Goal: Information Seeking & Learning: Learn about a topic

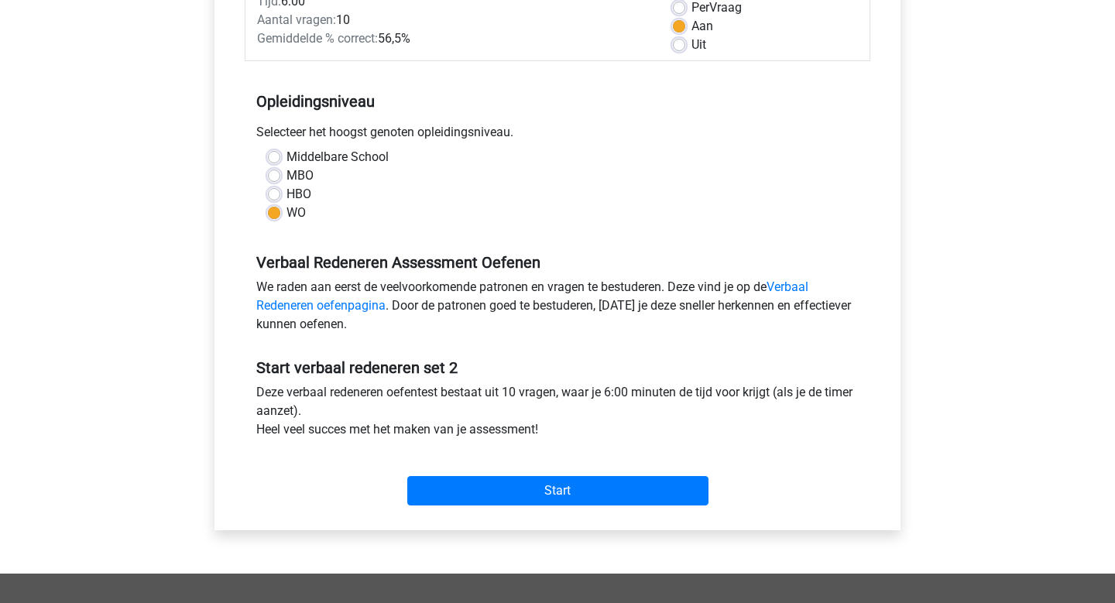
scroll to position [247, 0]
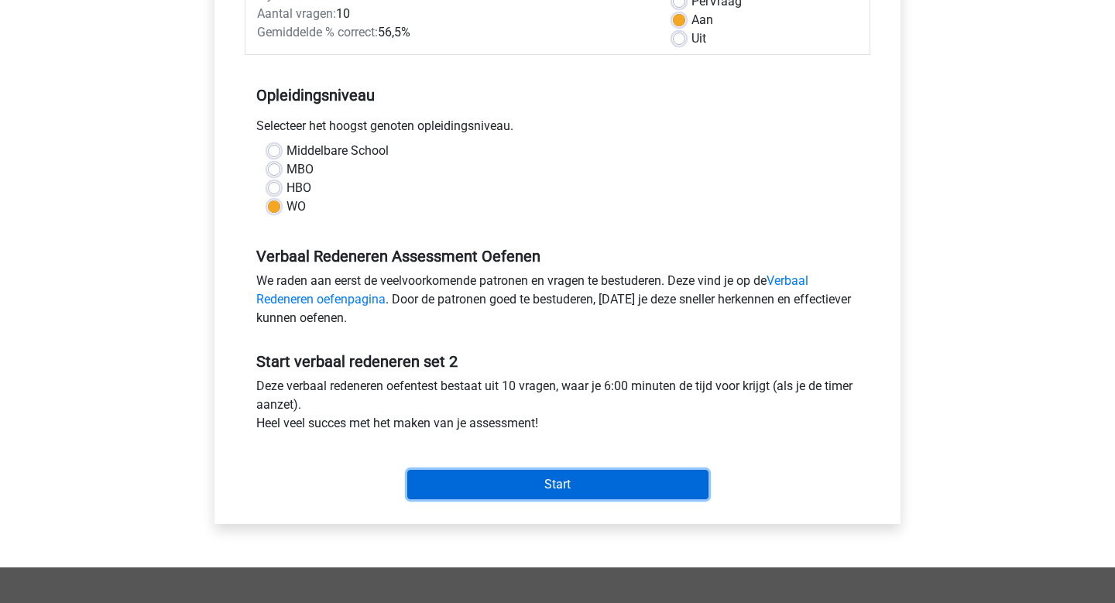
click at [510, 485] on input "Start" at bounding box center [557, 484] width 301 height 29
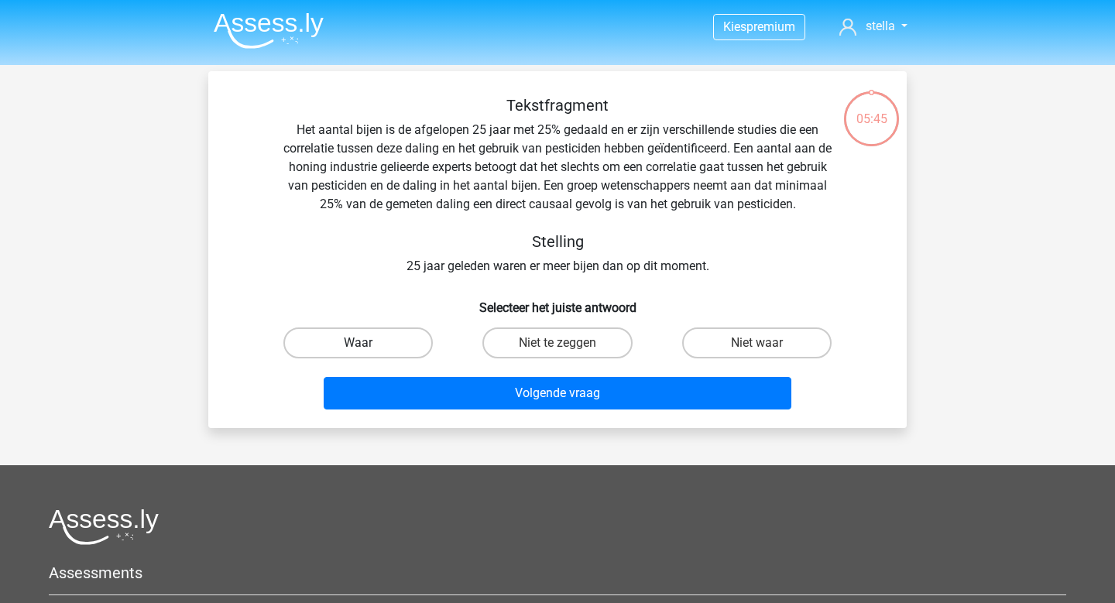
click at [328, 328] on label "Waar" at bounding box center [357, 343] width 149 height 31
click at [359, 343] on input "Waar" at bounding box center [364, 348] width 10 height 10
radio input "true"
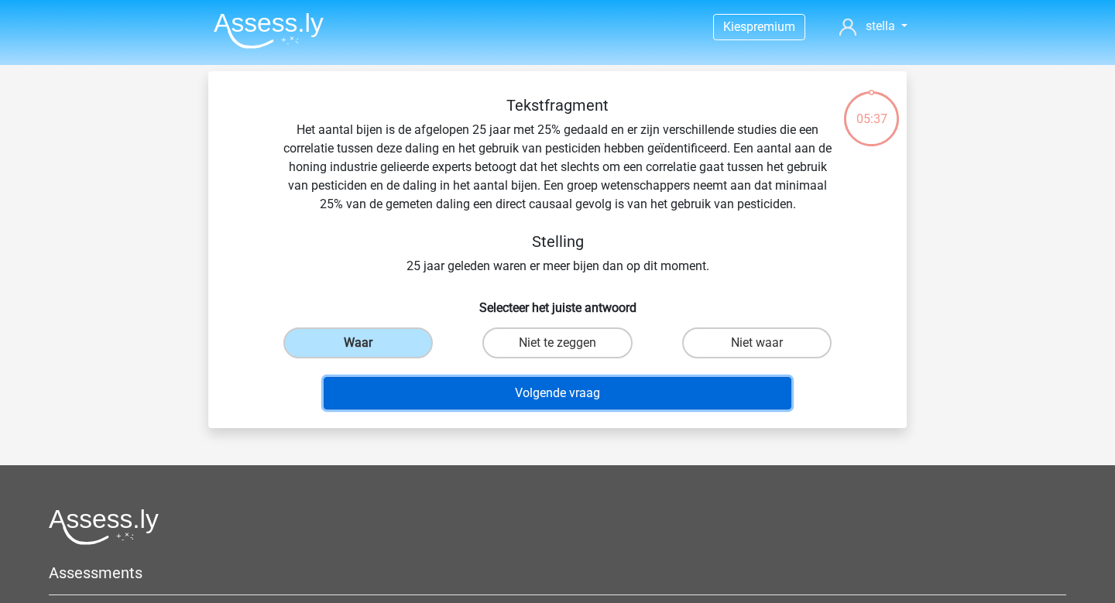
click at [668, 409] on button "Volgende vraag" at bounding box center [558, 393] width 469 height 33
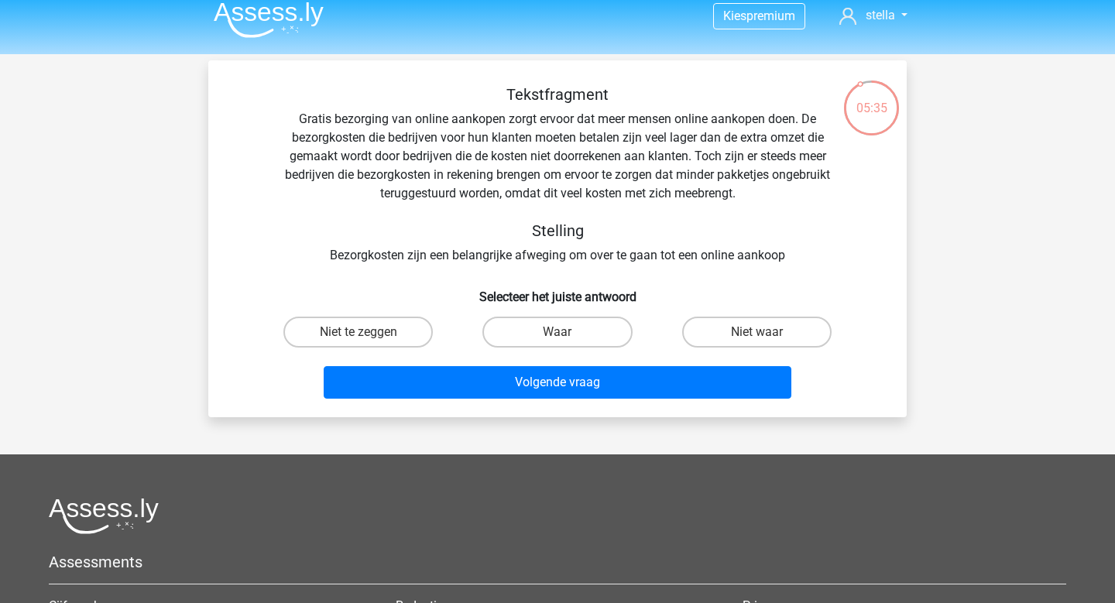
scroll to position [7, 0]
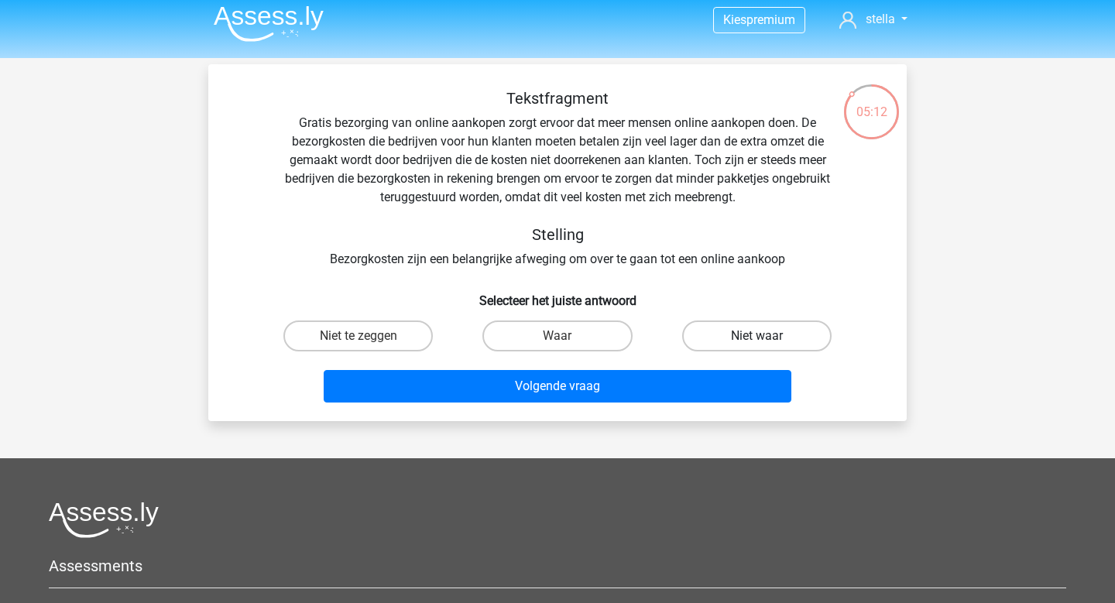
click at [755, 332] on label "Niet waar" at bounding box center [756, 336] width 149 height 31
click at [757, 336] on input "Niet waar" at bounding box center [762, 341] width 10 height 10
radio input "true"
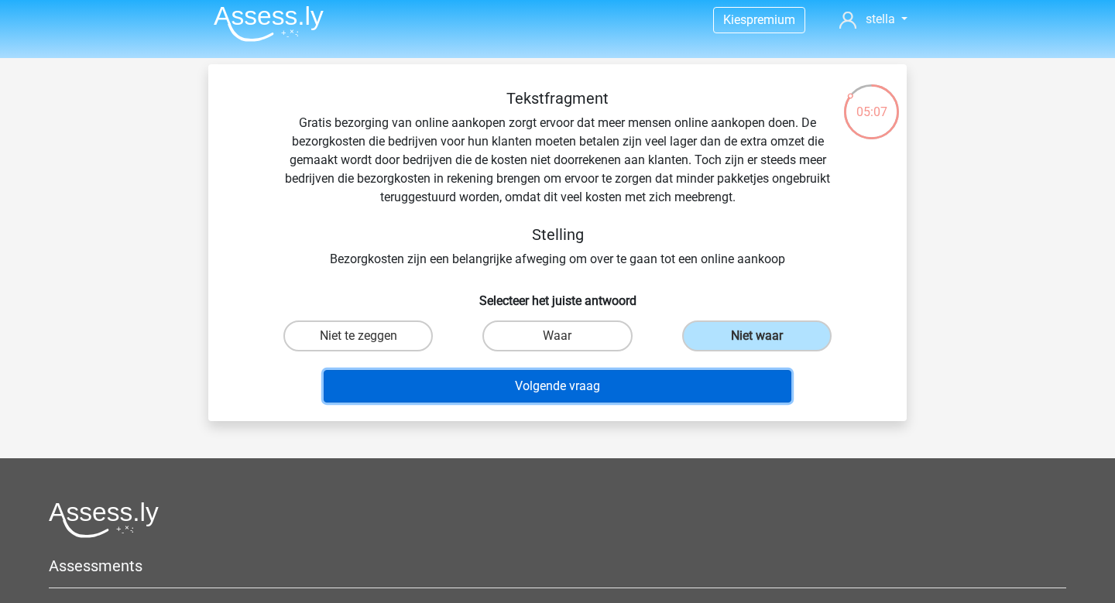
click at [687, 397] on button "Volgende vraag" at bounding box center [558, 386] width 469 height 33
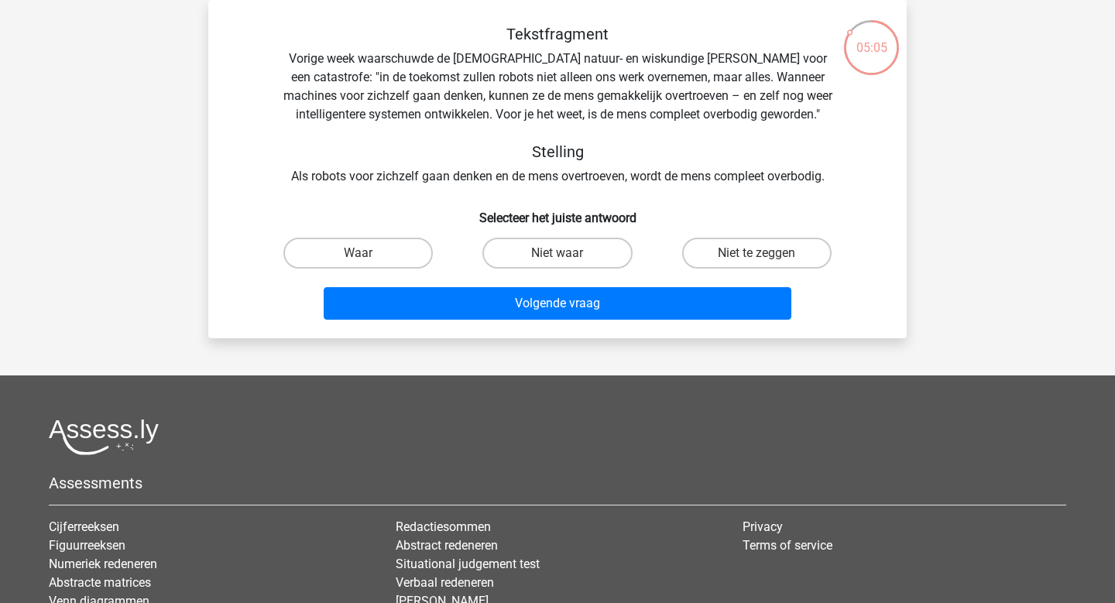
scroll to position [0, 0]
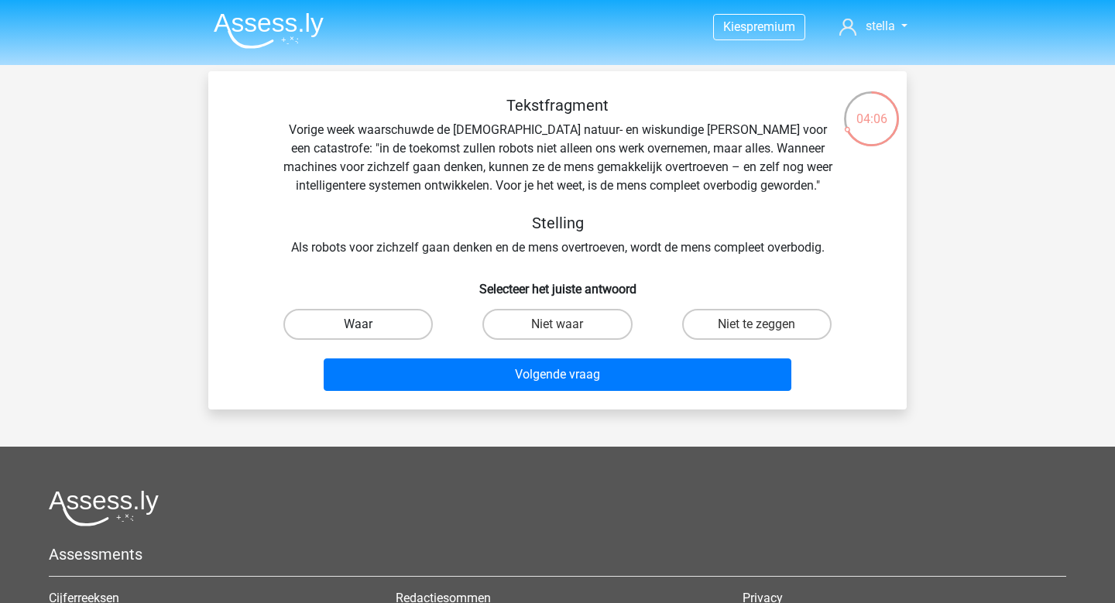
click at [352, 321] on label "Waar" at bounding box center [357, 324] width 149 height 31
click at [359, 325] on input "Waar" at bounding box center [364, 330] width 10 height 10
radio input "true"
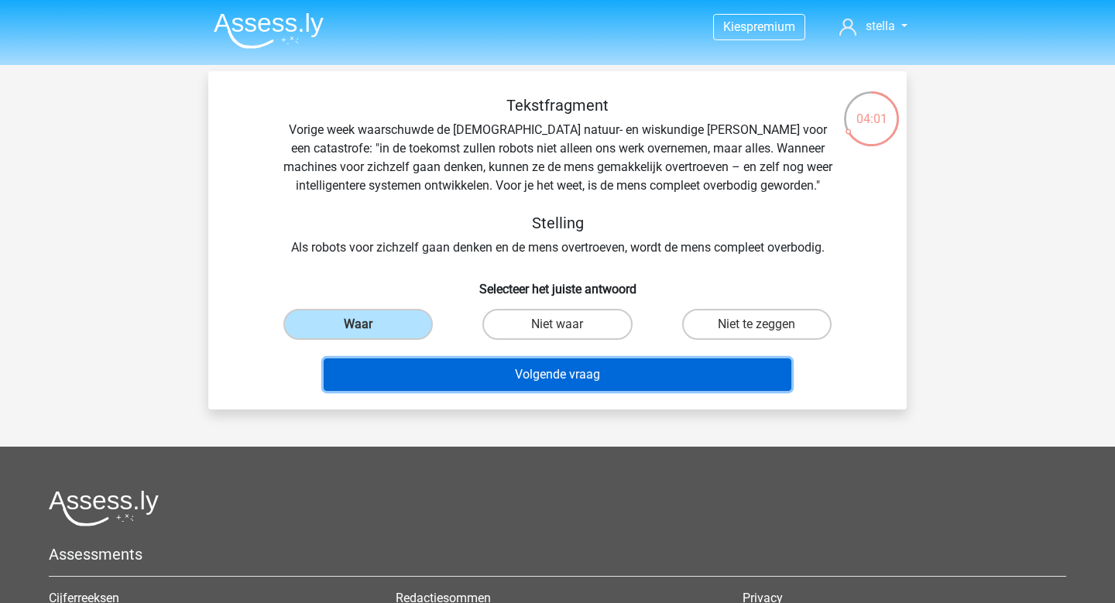
click at [587, 380] on button "Volgende vraag" at bounding box center [558, 375] width 469 height 33
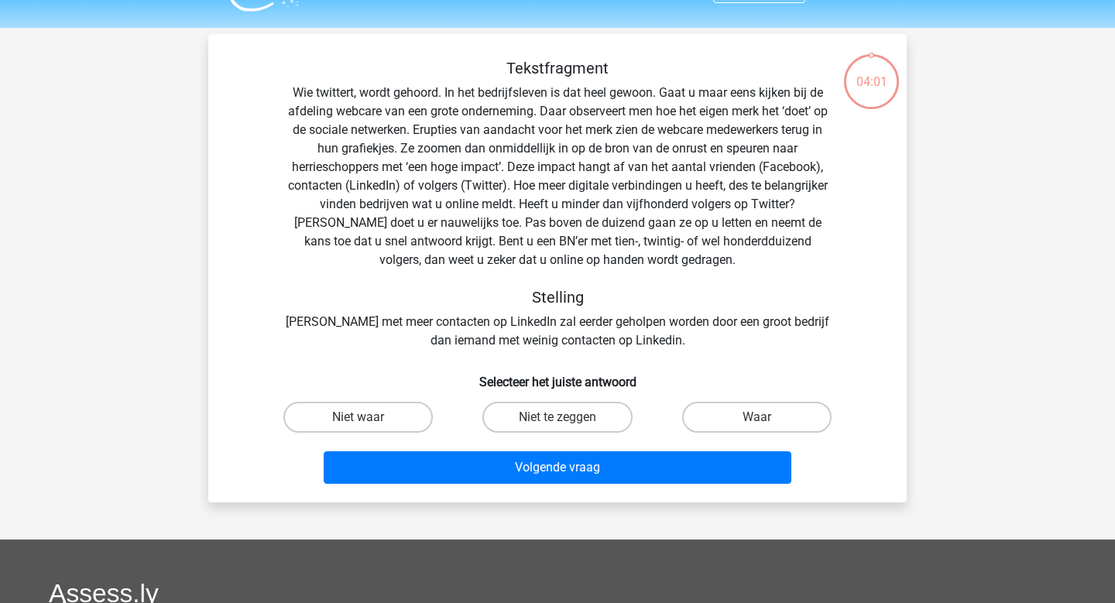
scroll to position [71, 0]
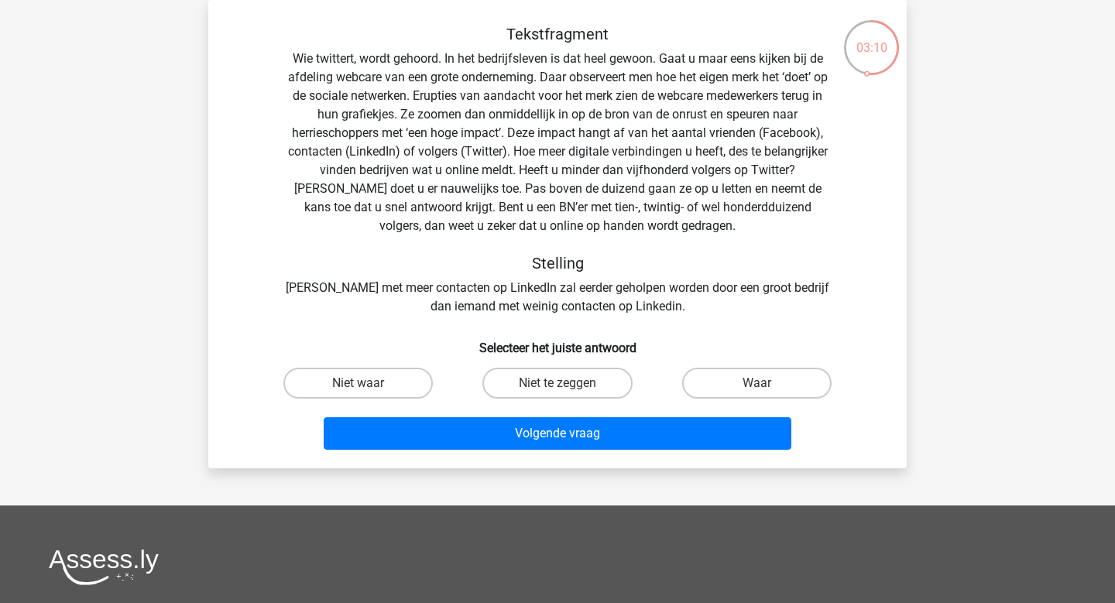
click at [587, 380] on label "Niet te zeggen" at bounding box center [557, 383] width 149 height 31
click at [568, 383] on input "Niet te zeggen" at bounding box center [563, 388] width 10 height 10
radio input "true"
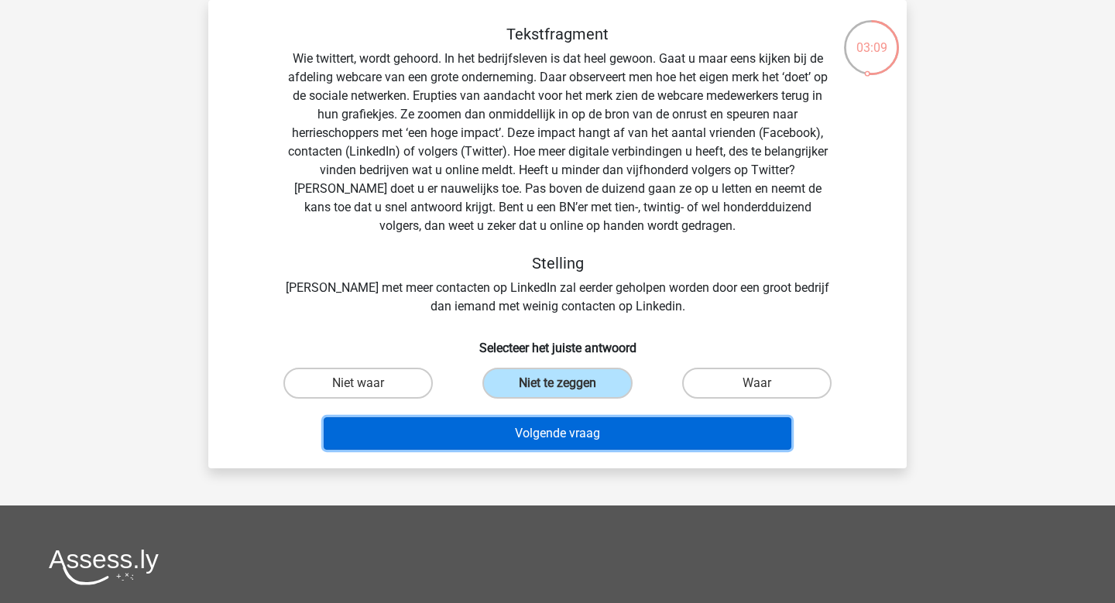
click at [569, 445] on button "Volgende vraag" at bounding box center [558, 433] width 469 height 33
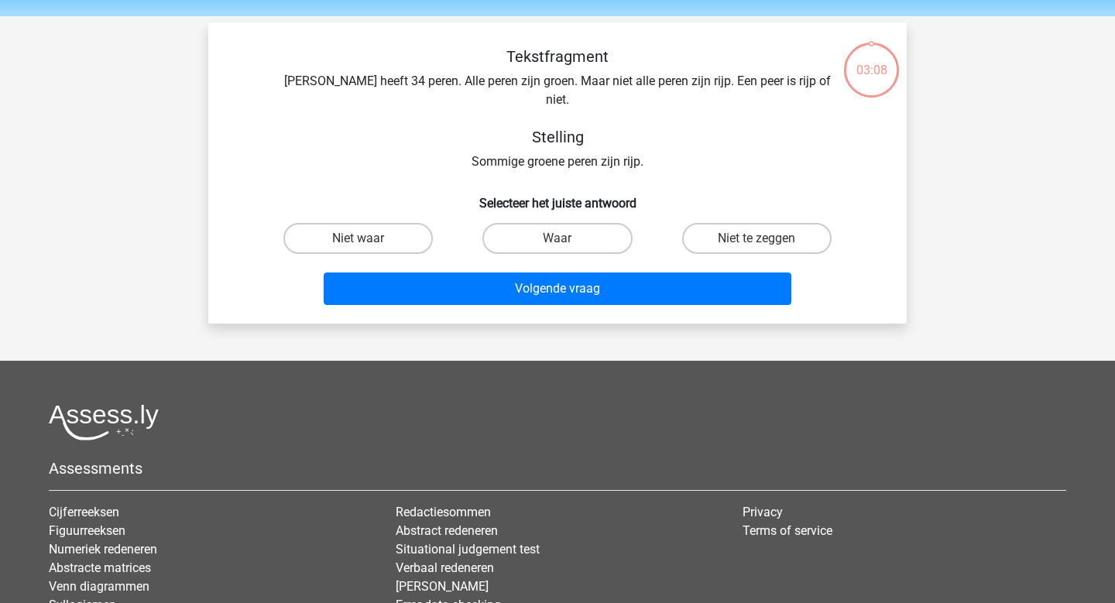
scroll to position [25, 0]
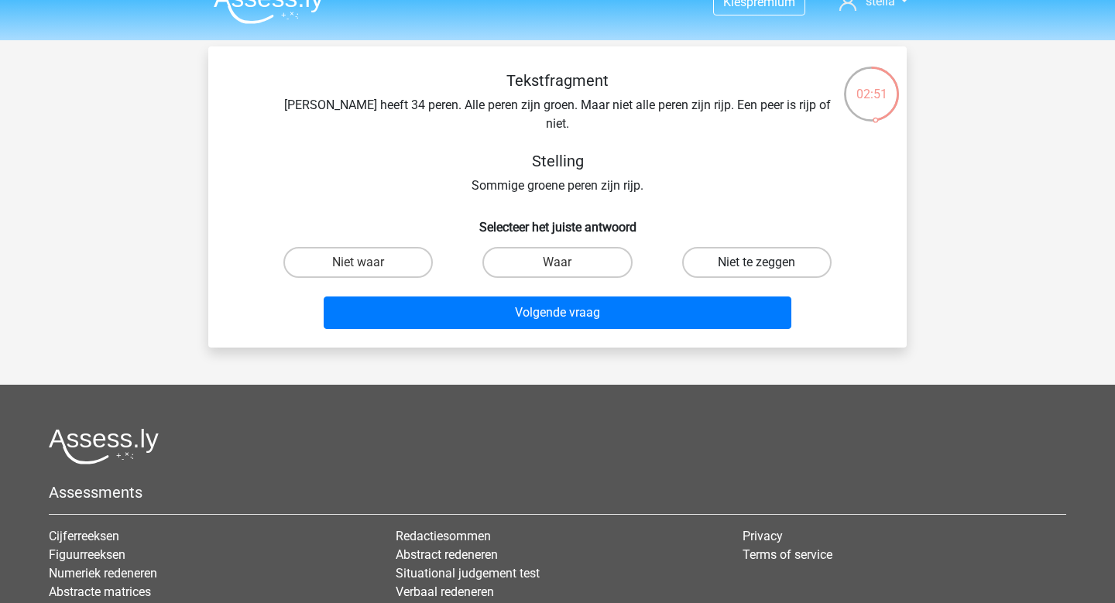
click at [729, 247] on label "Niet te zeggen" at bounding box center [756, 262] width 149 height 31
click at [757, 263] on input "Niet te zeggen" at bounding box center [762, 268] width 10 height 10
radio input "true"
click at [568, 254] on label "Waar" at bounding box center [557, 262] width 149 height 31
click at [568, 263] on input "Waar" at bounding box center [563, 268] width 10 height 10
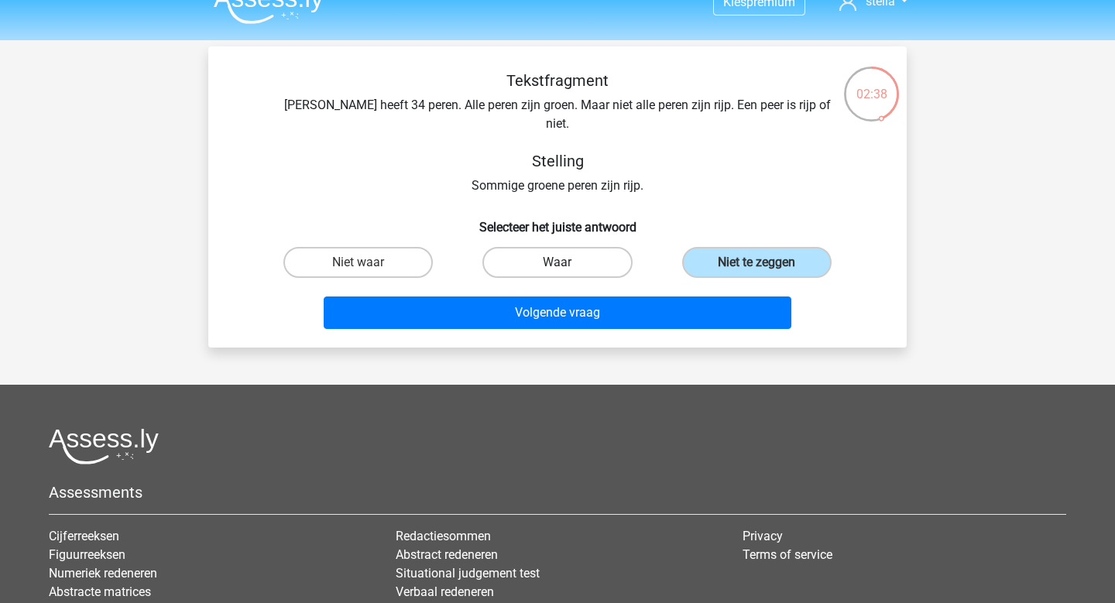
radio input "true"
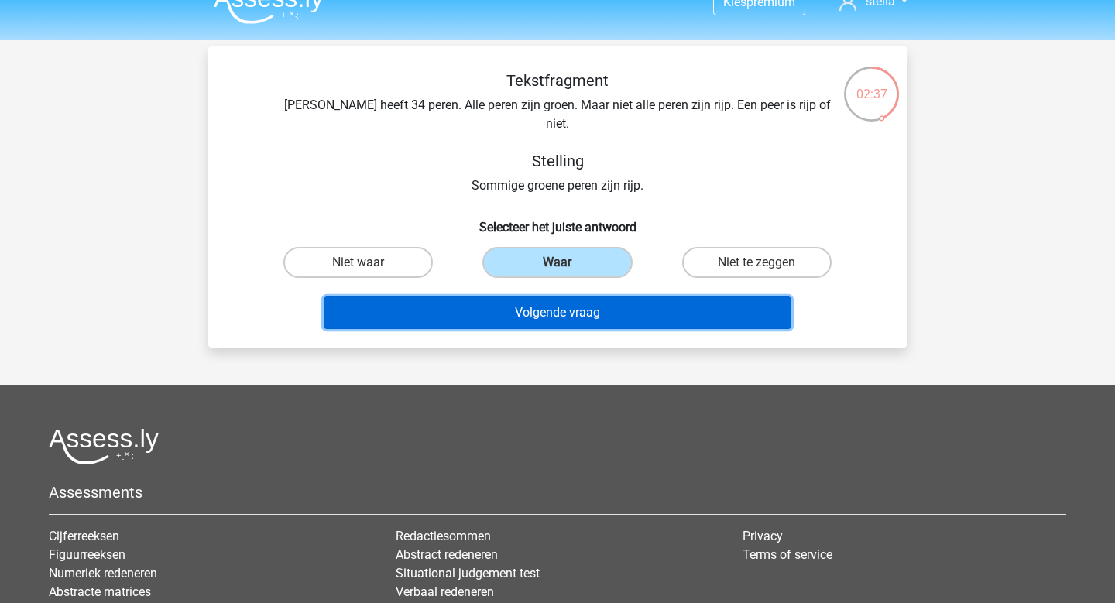
click at [579, 298] on button "Volgende vraag" at bounding box center [558, 313] width 469 height 33
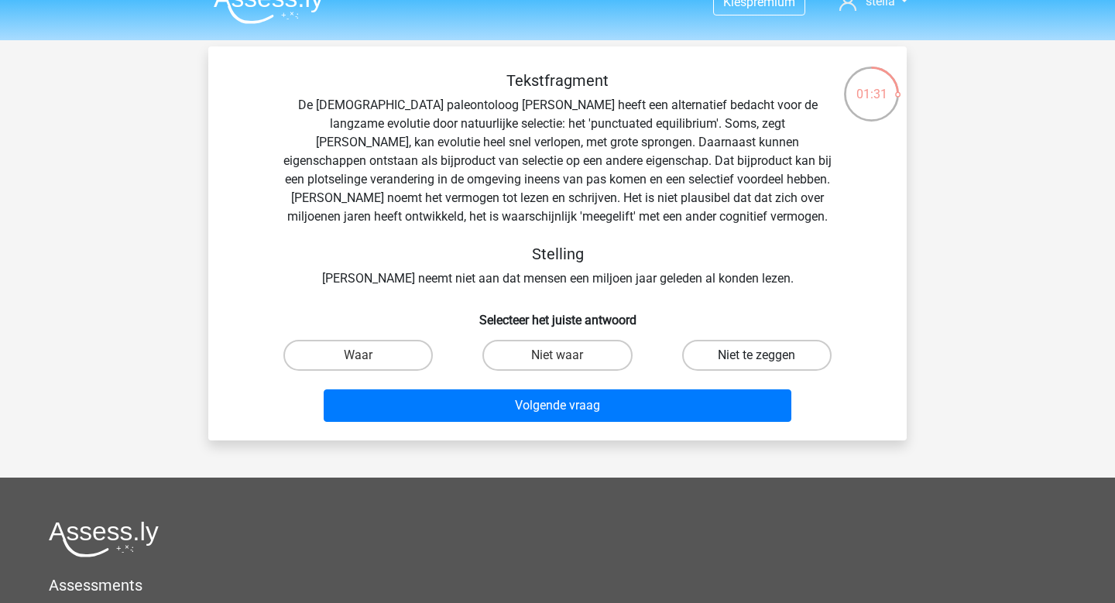
click at [792, 359] on label "Niet te zeggen" at bounding box center [756, 355] width 149 height 31
click at [767, 359] on input "Niet te zeggen" at bounding box center [762, 361] width 10 height 10
radio input "true"
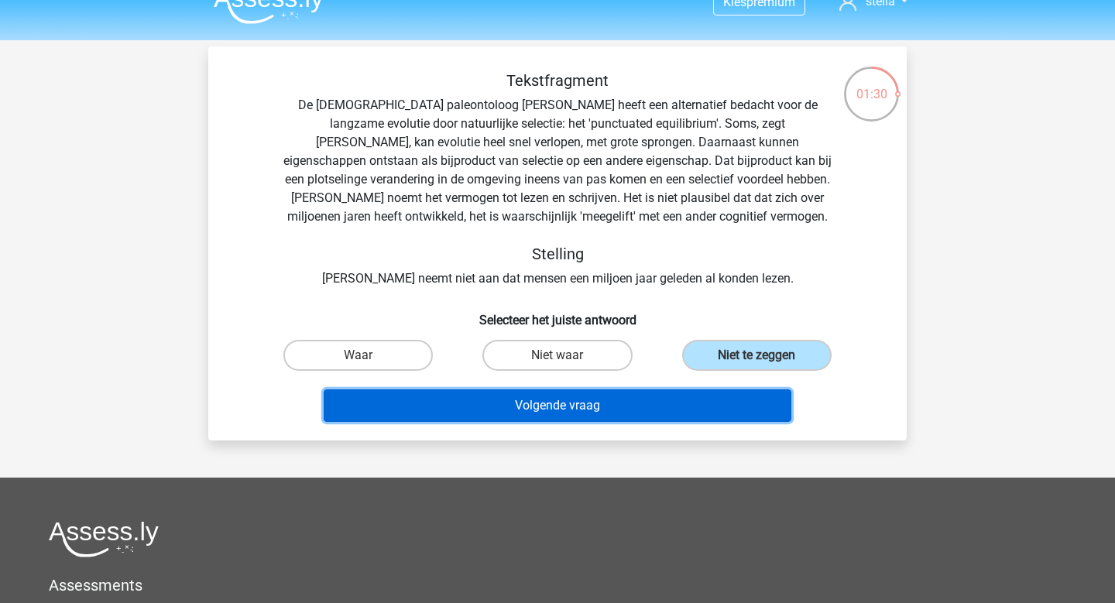
click at [661, 417] on button "Volgende vraag" at bounding box center [558, 406] width 469 height 33
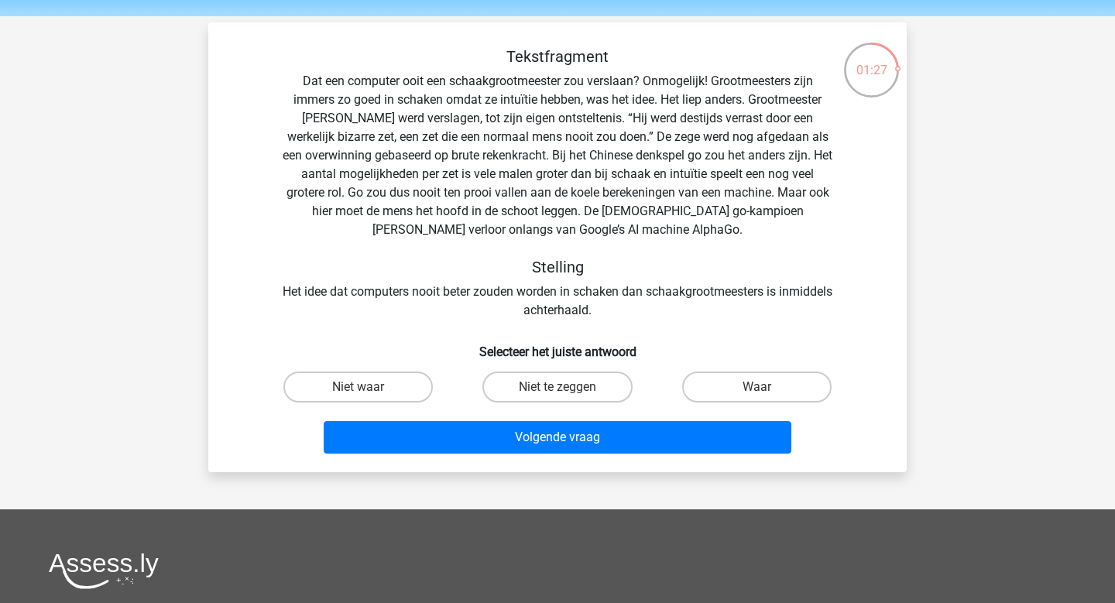
scroll to position [36, 0]
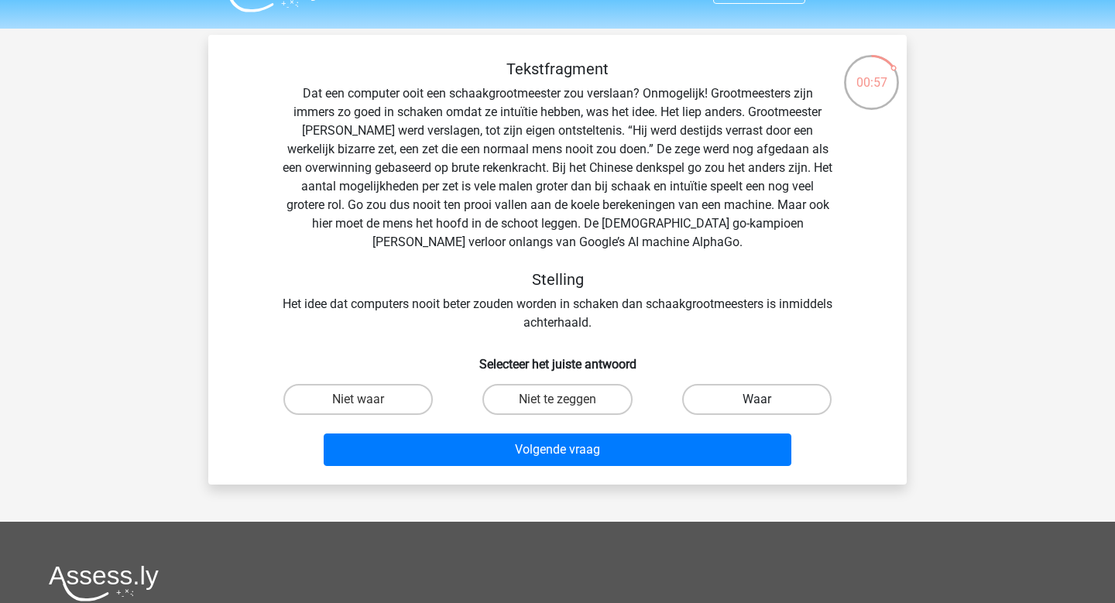
click at [793, 413] on label "Waar" at bounding box center [756, 399] width 149 height 31
click at [767, 410] on input "Waar" at bounding box center [762, 405] width 10 height 10
radio input "true"
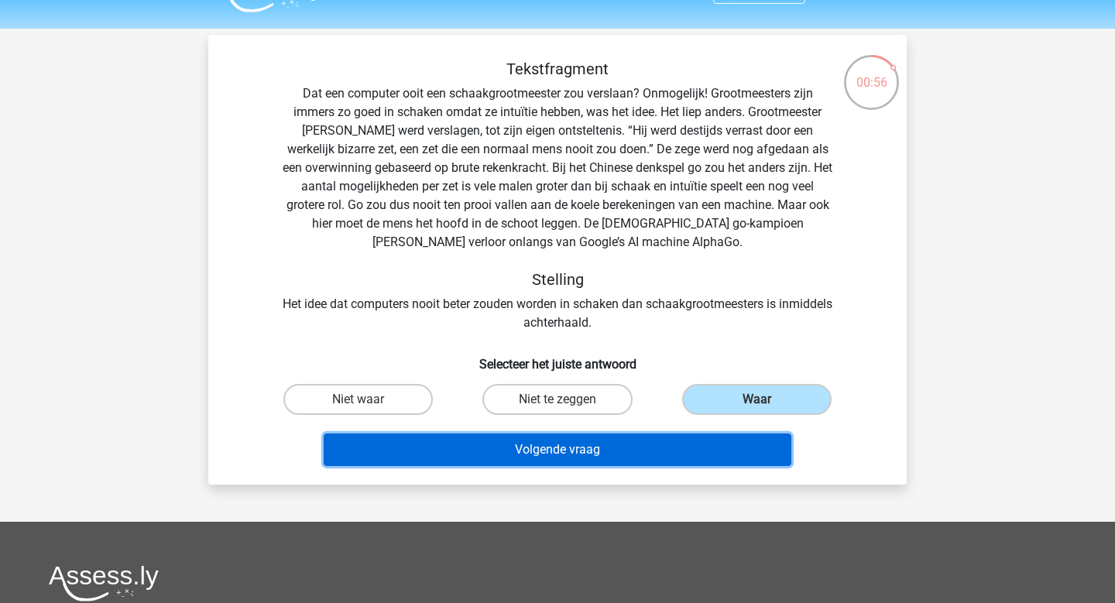
click at [694, 455] on button "Volgende vraag" at bounding box center [558, 450] width 469 height 33
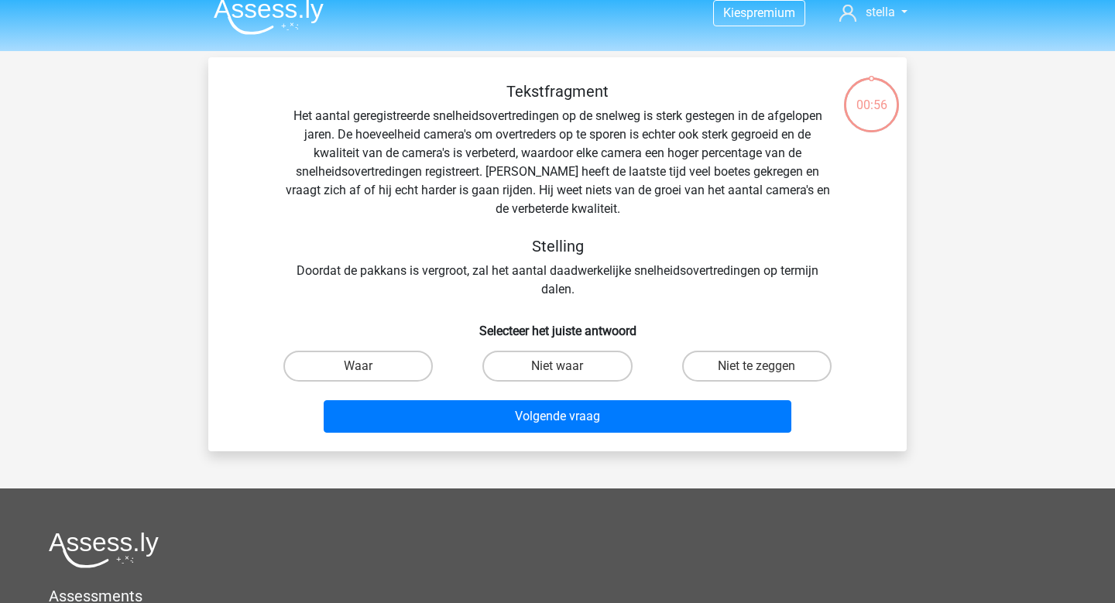
scroll to position [13, 0]
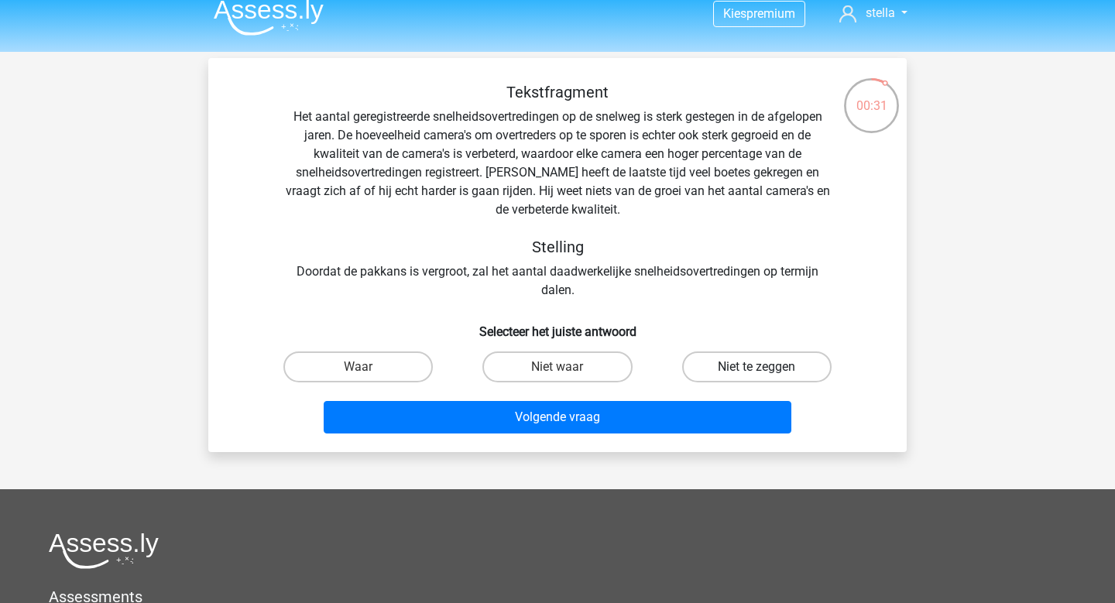
click at [754, 365] on label "Niet te zeggen" at bounding box center [756, 367] width 149 height 31
click at [757, 367] on input "Niet te zeggen" at bounding box center [762, 372] width 10 height 10
radio input "true"
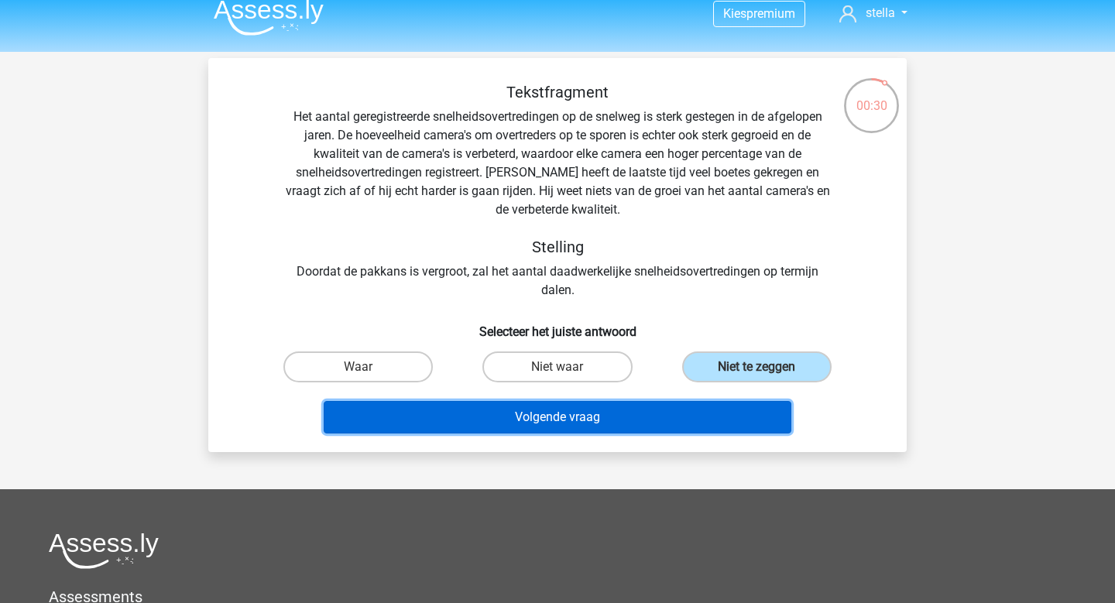
click at [691, 420] on button "Volgende vraag" at bounding box center [558, 417] width 469 height 33
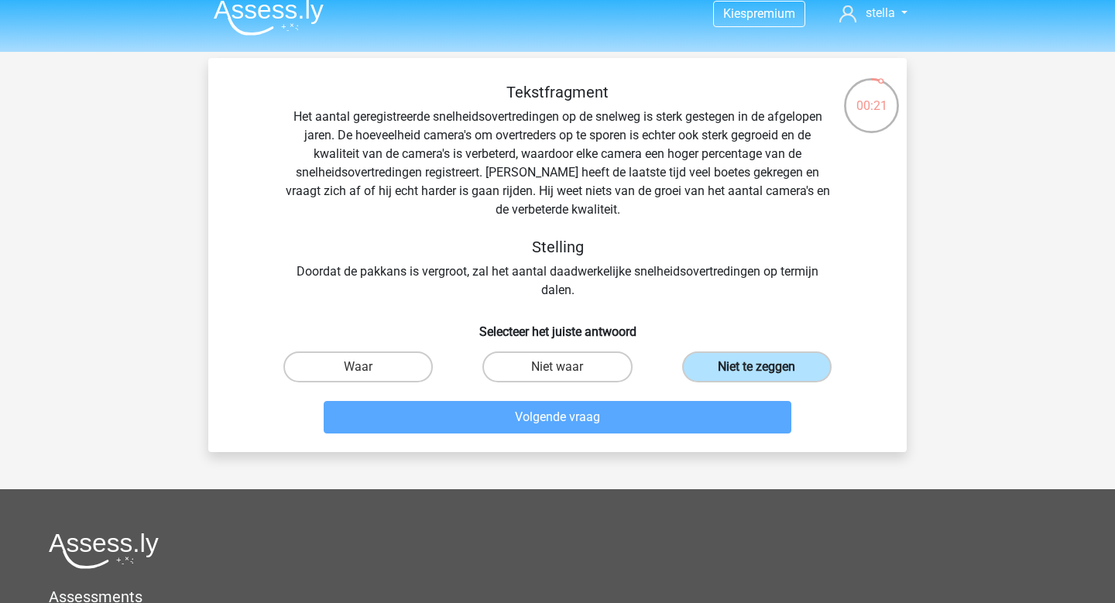
click at [768, 373] on label "Niet te zeggen" at bounding box center [756, 367] width 149 height 31
click at [767, 373] on input "Niet te zeggen" at bounding box center [762, 372] width 10 height 10
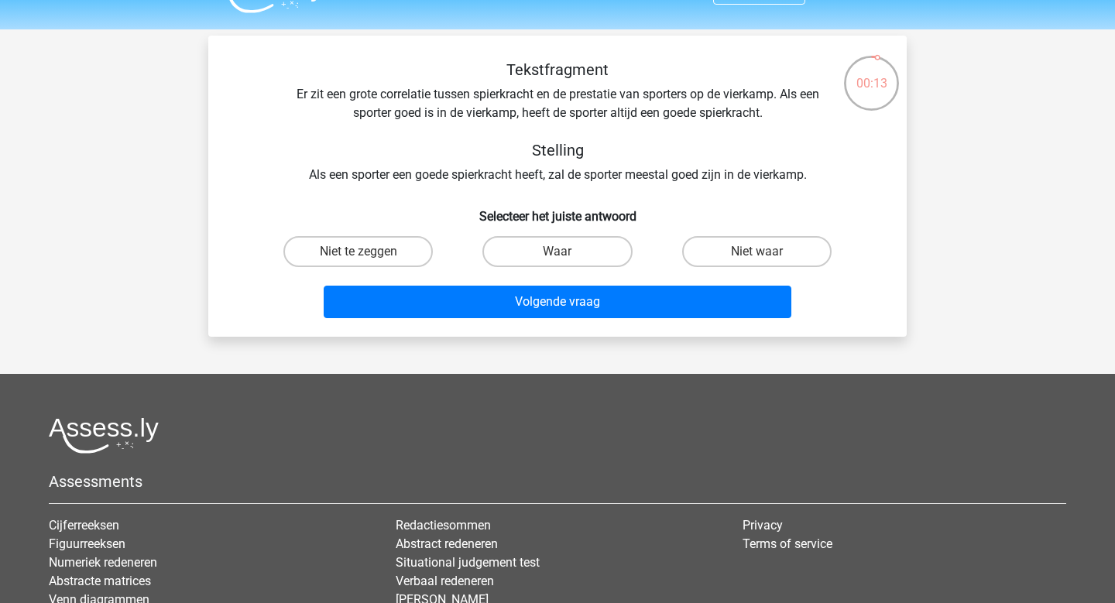
scroll to position [18, 0]
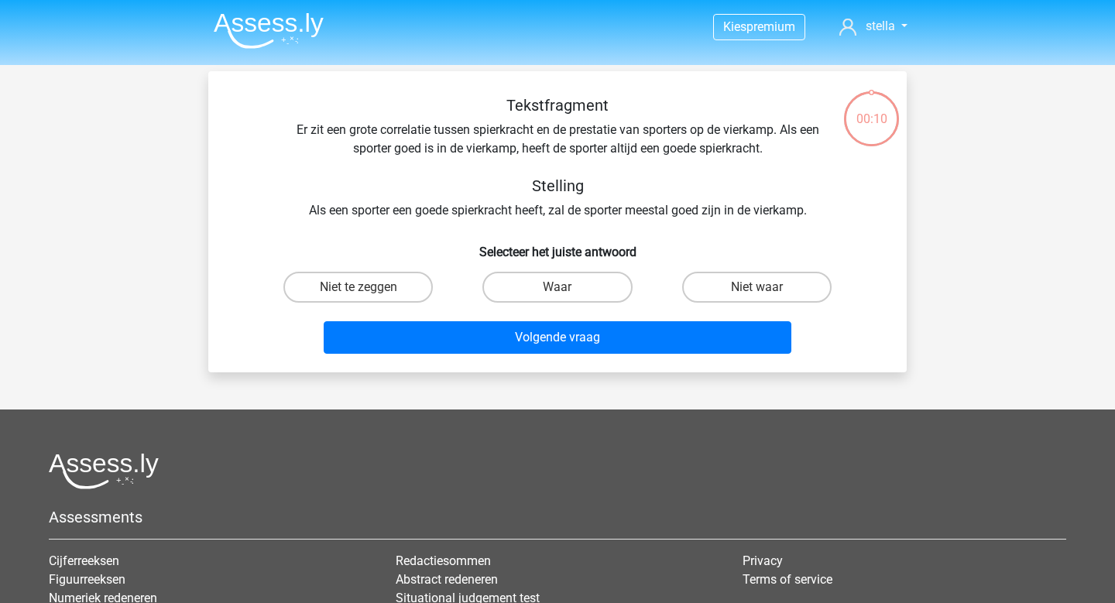
scroll to position [18, 0]
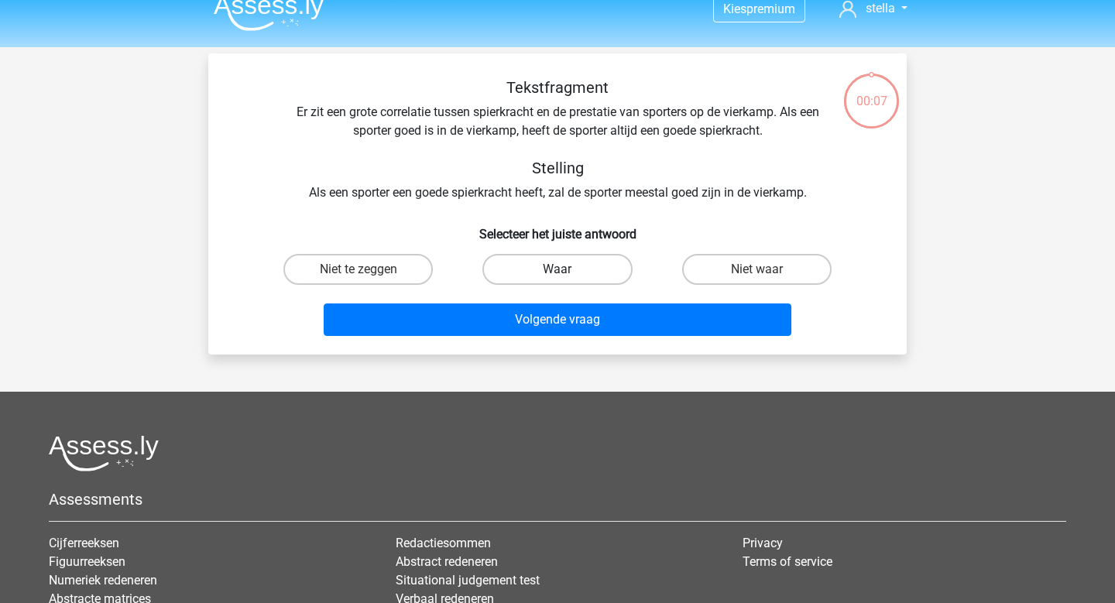
click at [518, 277] on label "Waar" at bounding box center [557, 269] width 149 height 31
click at [558, 277] on input "Waar" at bounding box center [563, 275] width 10 height 10
radio input "true"
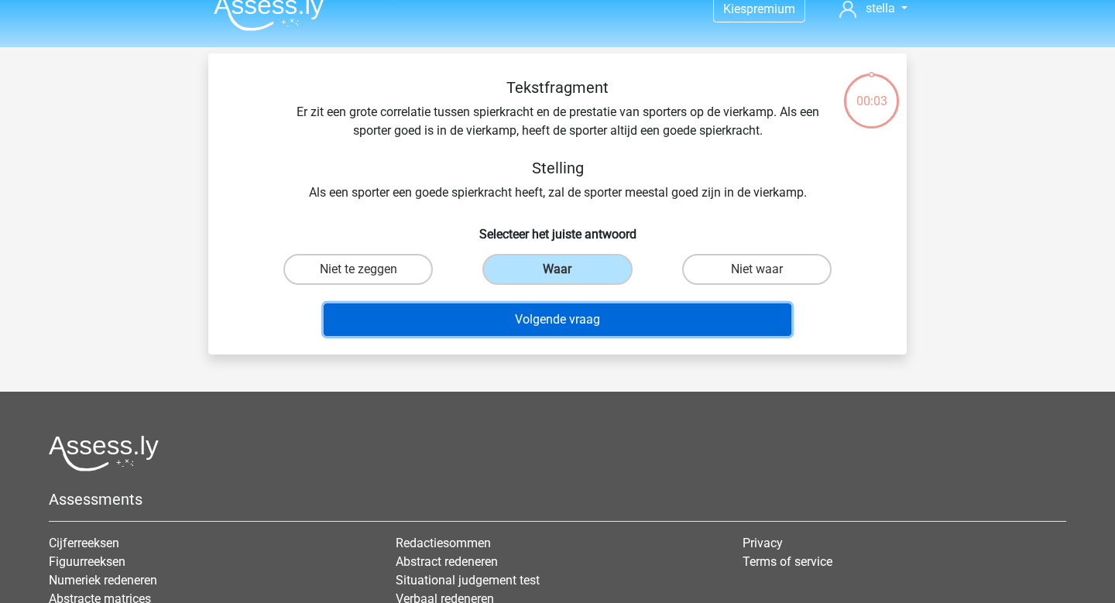
click at [537, 326] on button "Volgende vraag" at bounding box center [558, 320] width 469 height 33
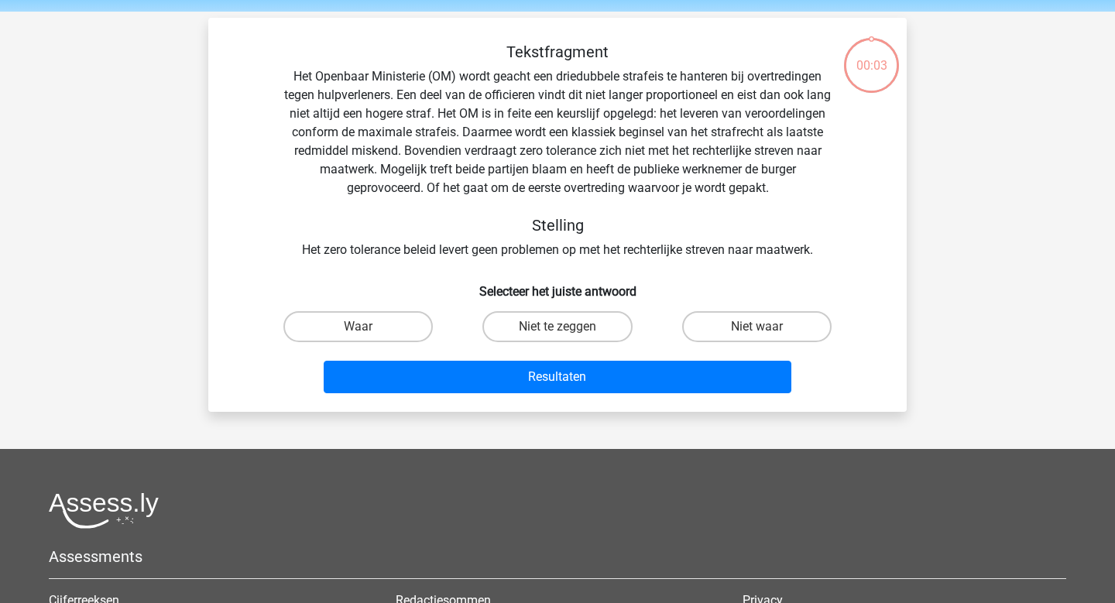
scroll to position [71, 0]
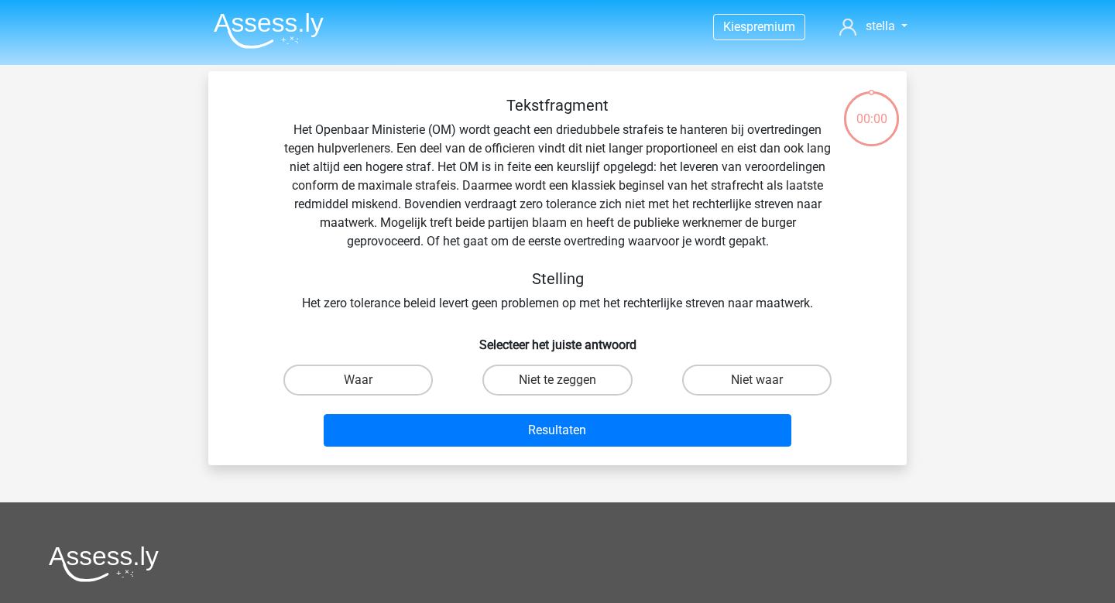
scroll to position [71, 0]
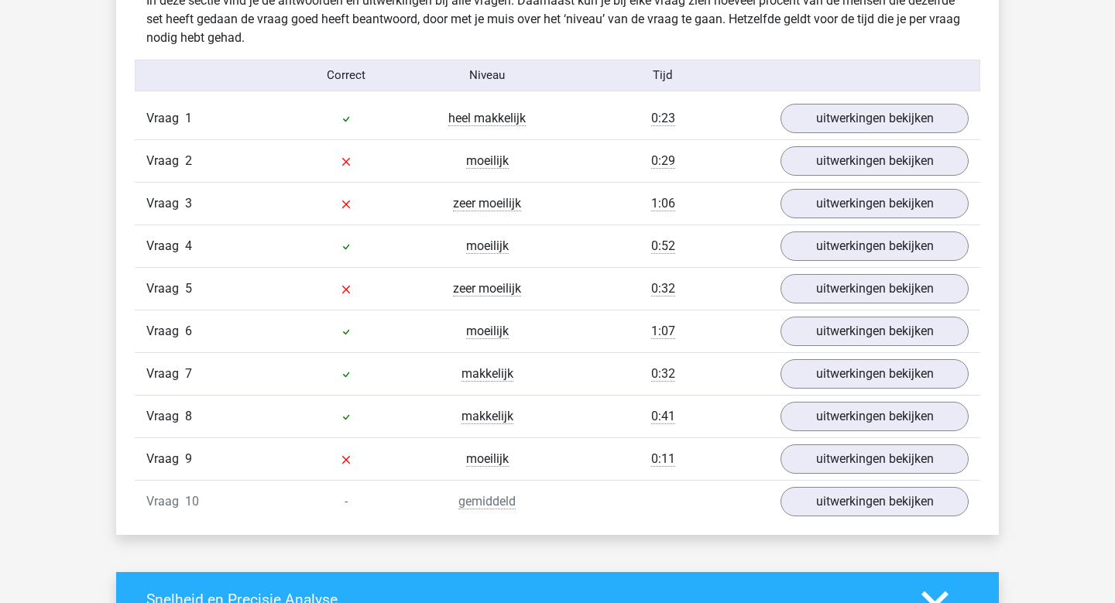
scroll to position [1239, 0]
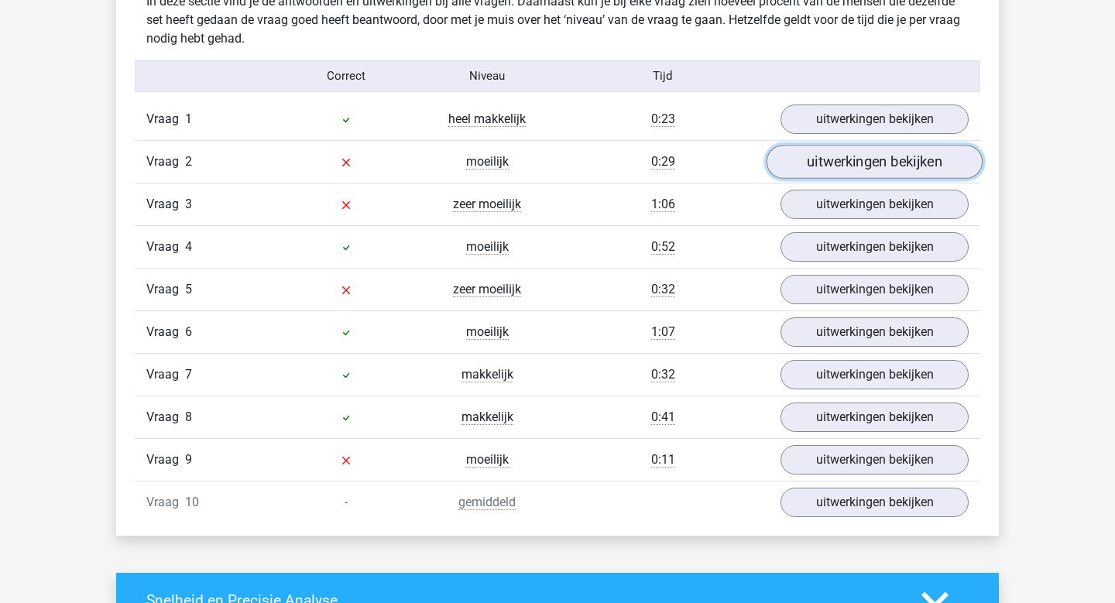
click at [905, 161] on link "uitwerkingen bekijken" at bounding box center [875, 162] width 216 height 34
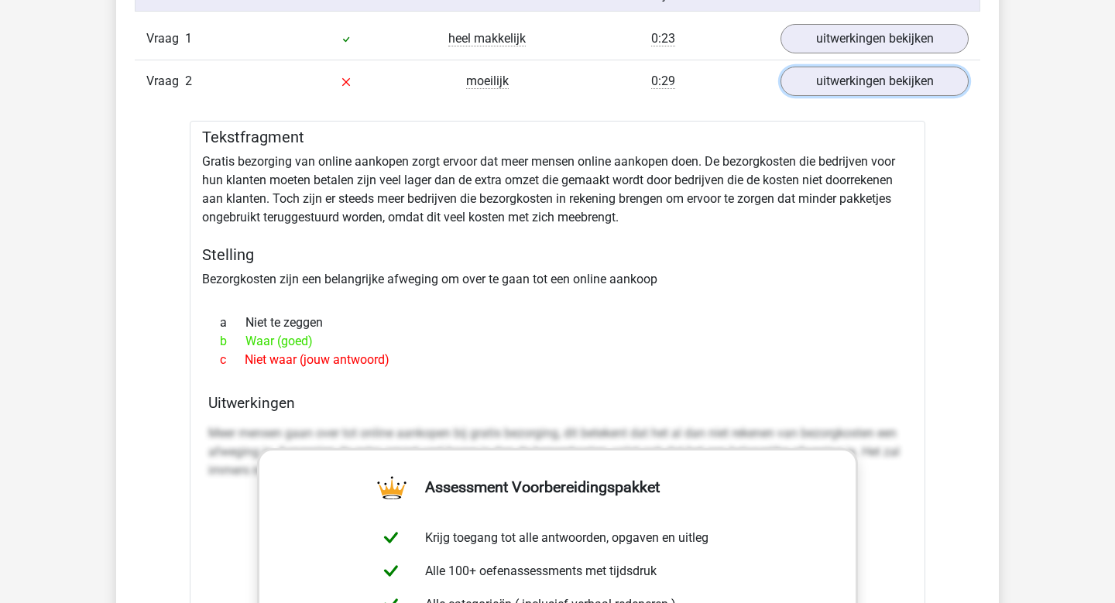
scroll to position [1326, 0]
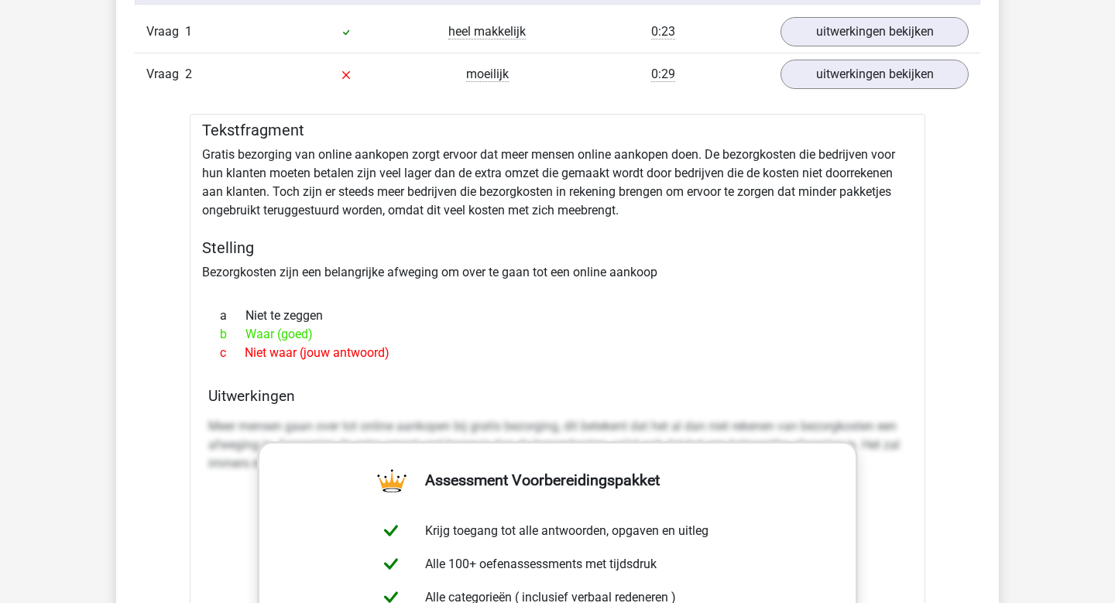
click at [889, 52] on div "Vraag 1 heel makkelijk 0:23 uitwerkingen bekijken" at bounding box center [558, 32] width 846 height 42
click at [888, 76] on link "uitwerkingen bekijken" at bounding box center [875, 74] width 216 height 34
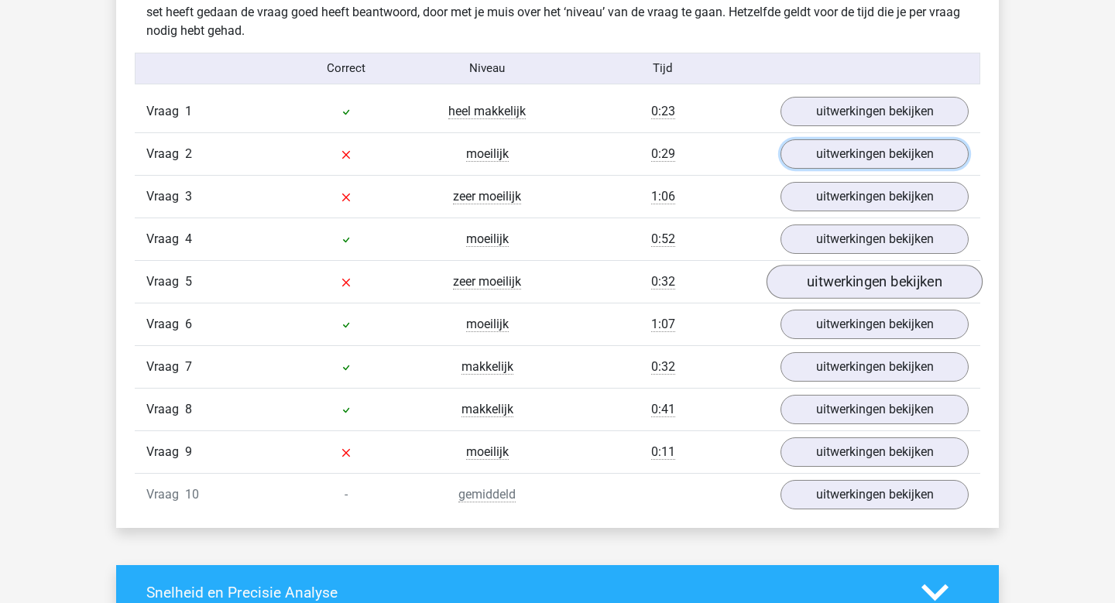
scroll to position [1242, 0]
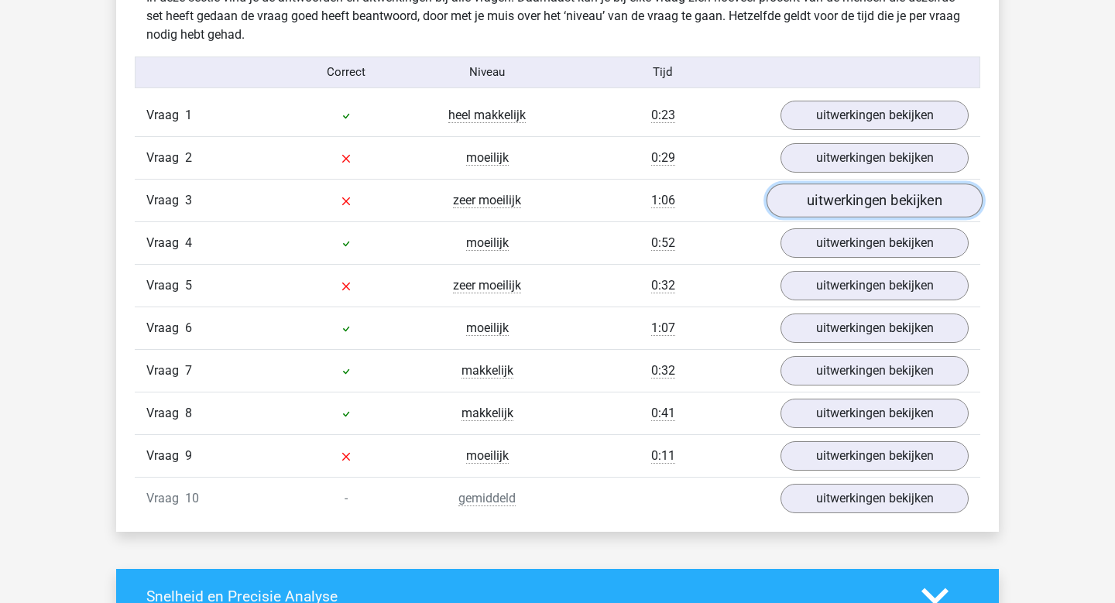
click at [837, 208] on link "uitwerkingen bekijken" at bounding box center [875, 201] width 216 height 34
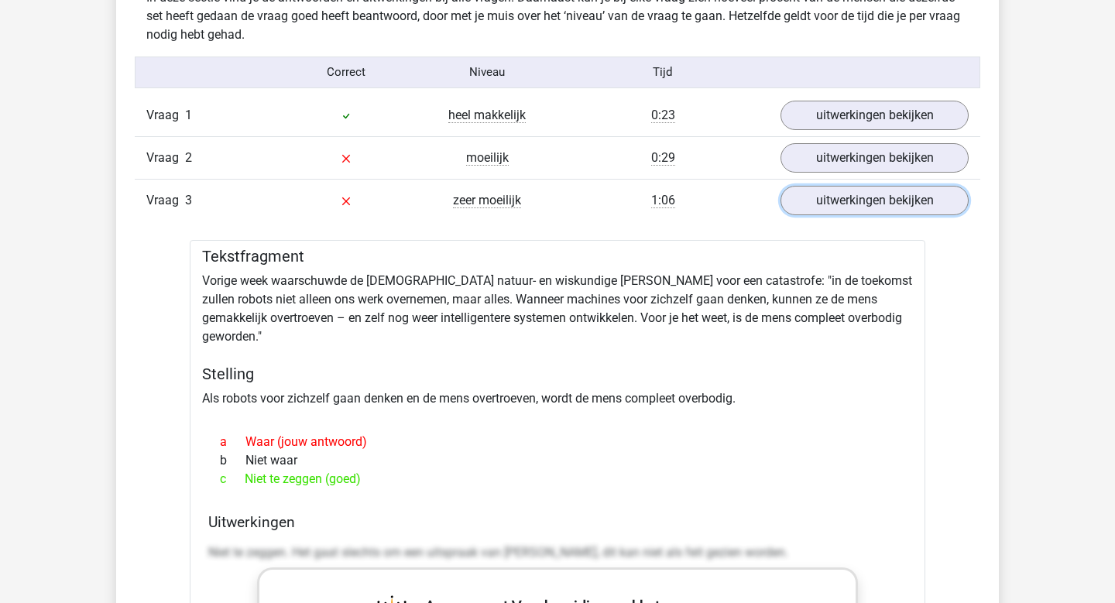
scroll to position [1292, 0]
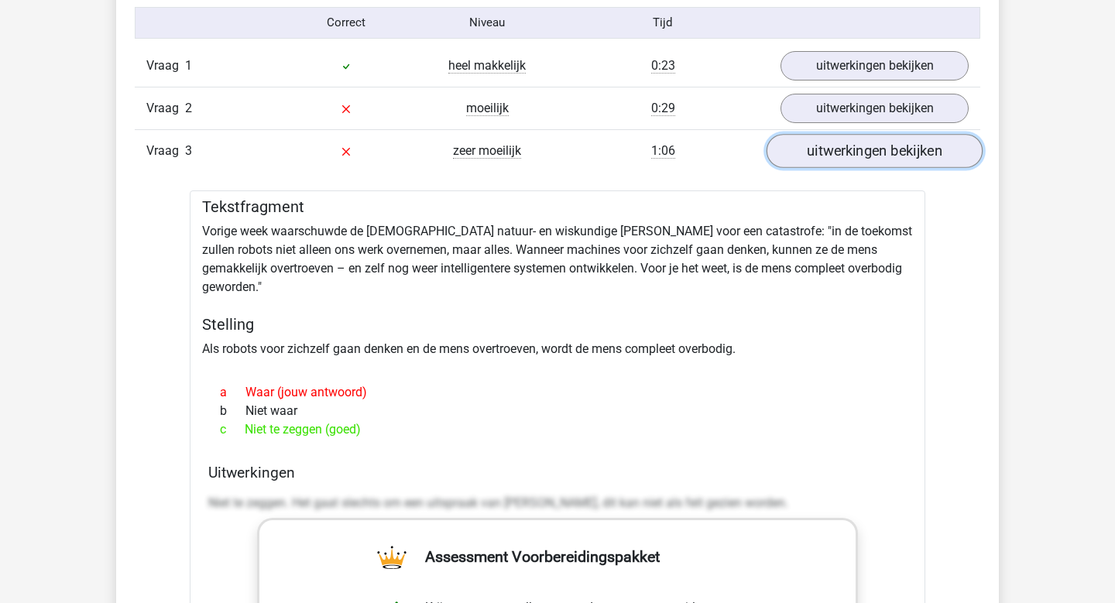
click at [905, 146] on link "uitwerkingen bekijken" at bounding box center [875, 151] width 216 height 34
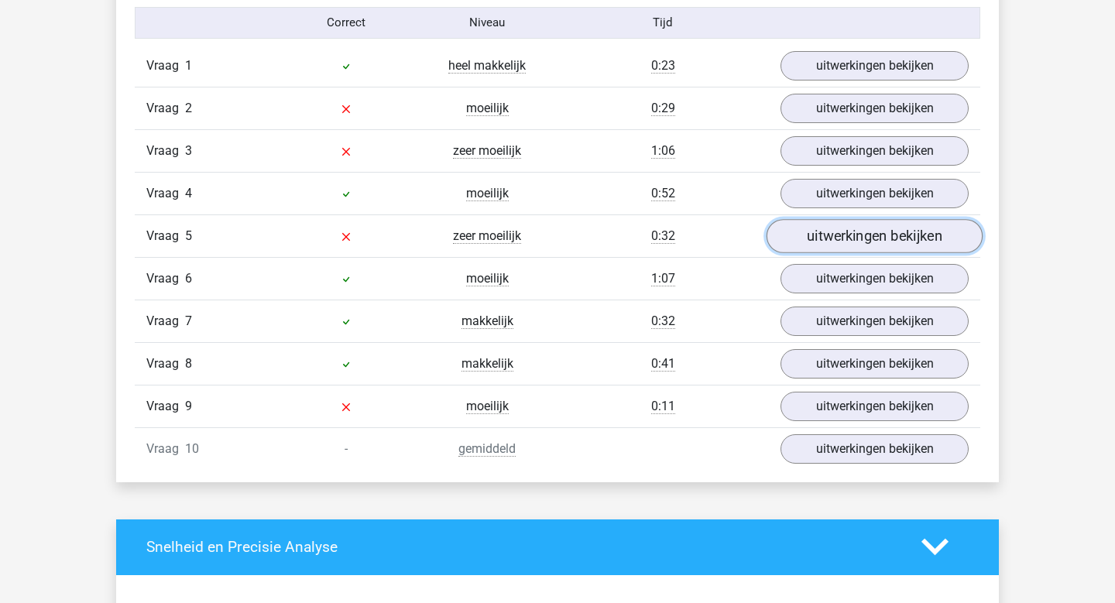
click at [885, 229] on link "uitwerkingen bekijken" at bounding box center [875, 236] width 216 height 34
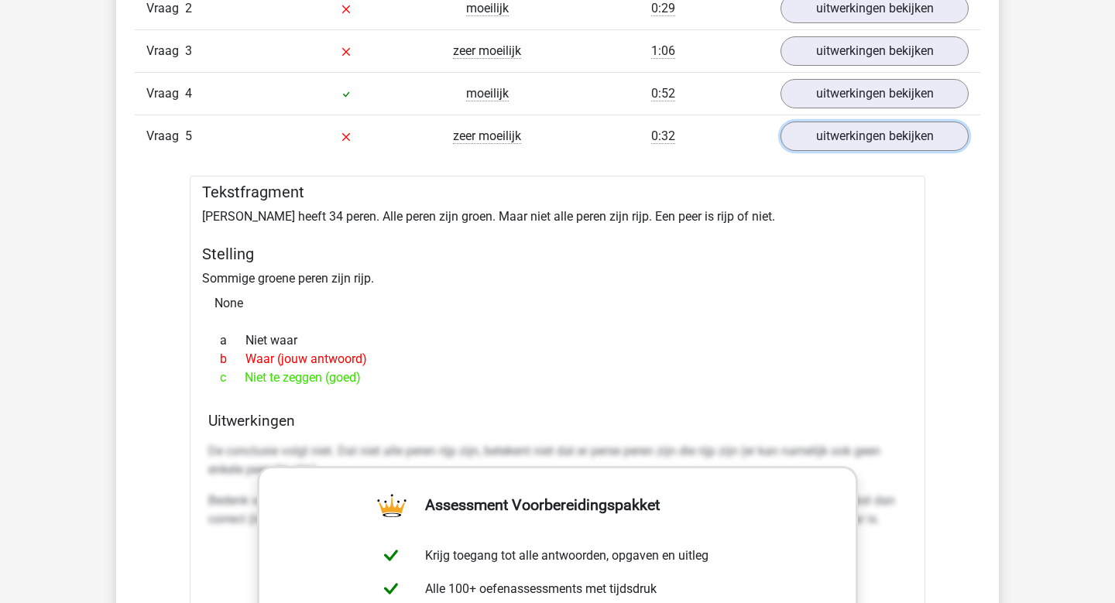
scroll to position [1393, 0]
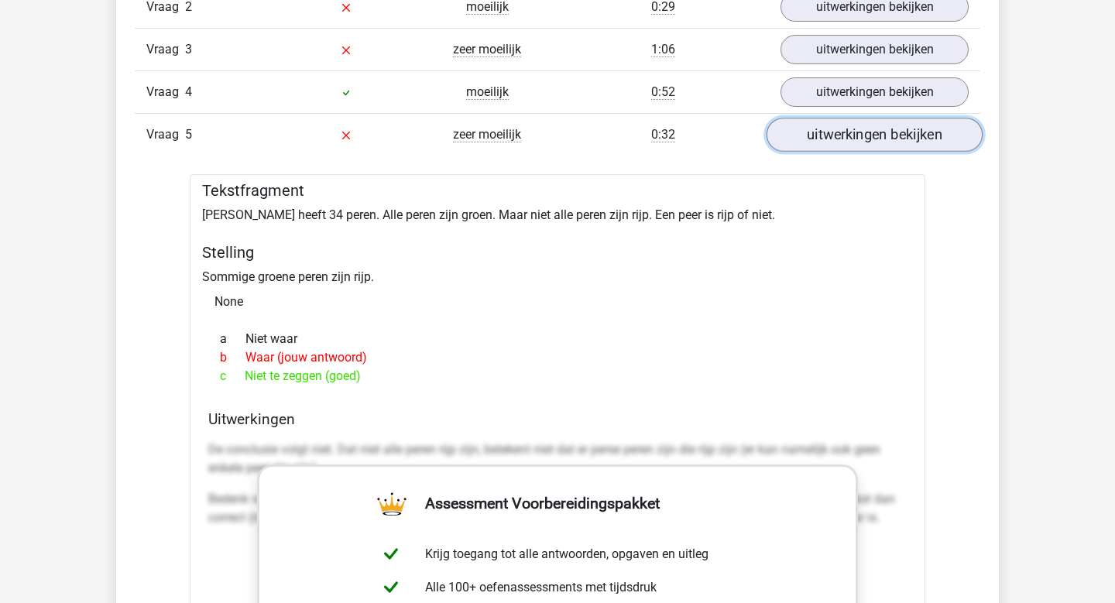
click at [840, 142] on link "uitwerkingen bekijken" at bounding box center [875, 135] width 216 height 34
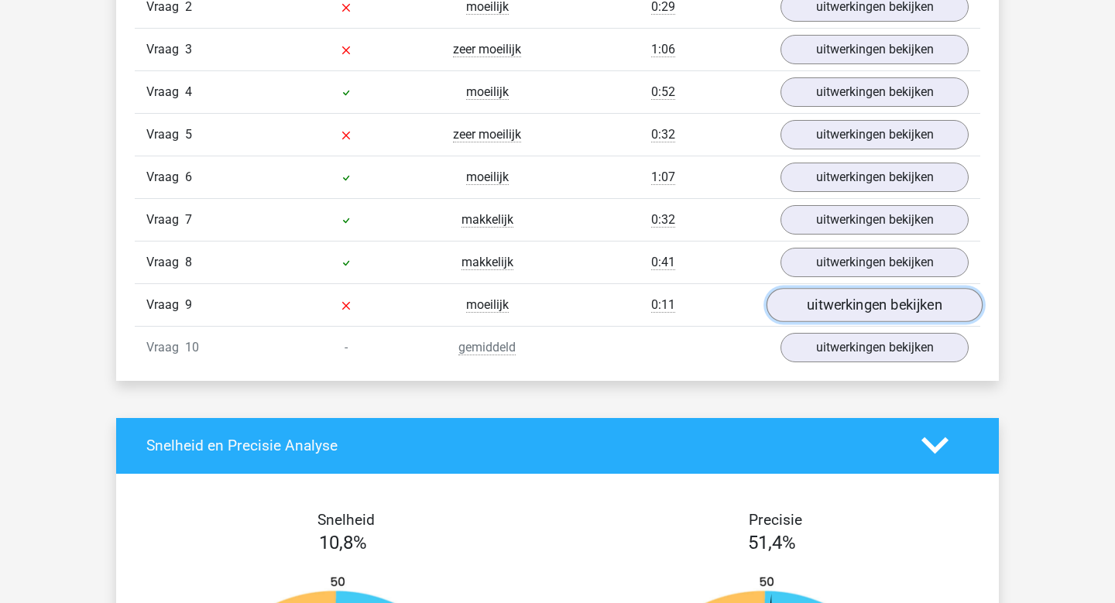
click at [801, 308] on link "uitwerkingen bekijken" at bounding box center [875, 305] width 216 height 34
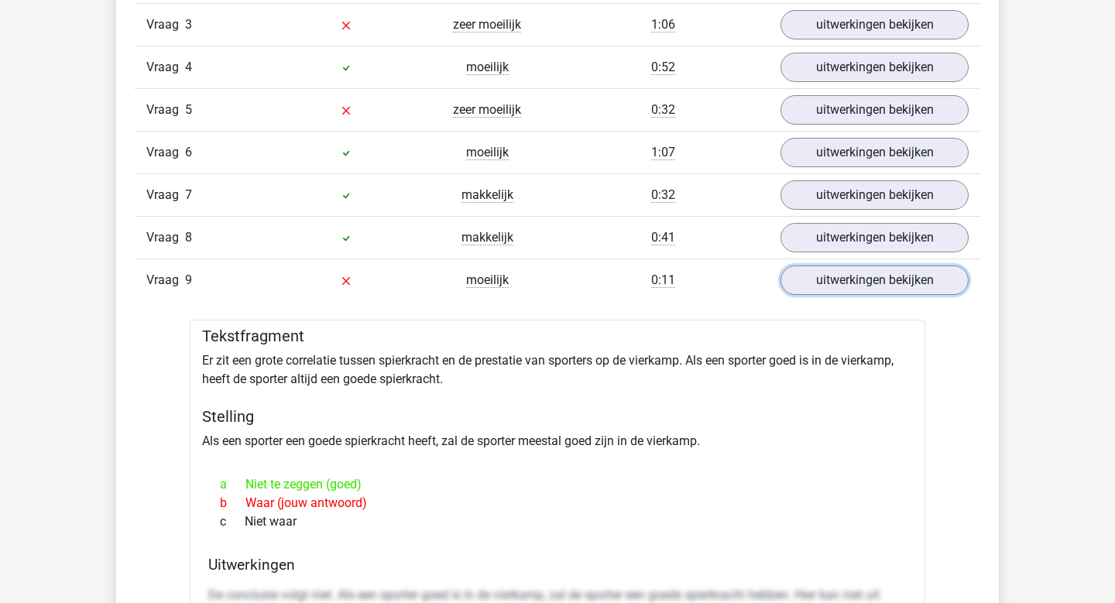
scroll to position [1453, 0]
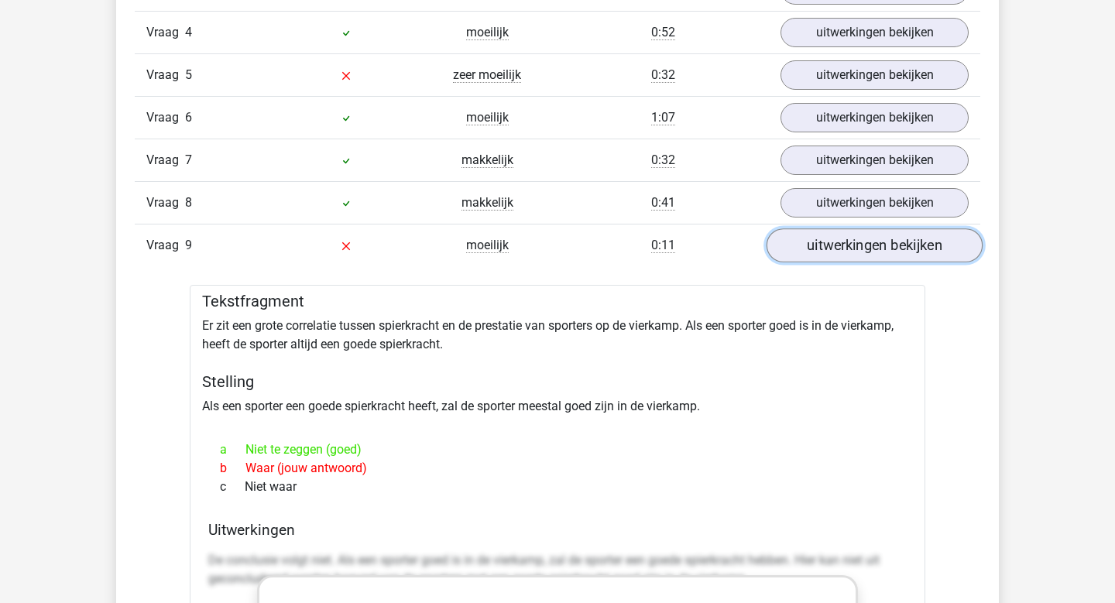
click at [857, 256] on link "uitwerkingen bekijken" at bounding box center [875, 246] width 216 height 34
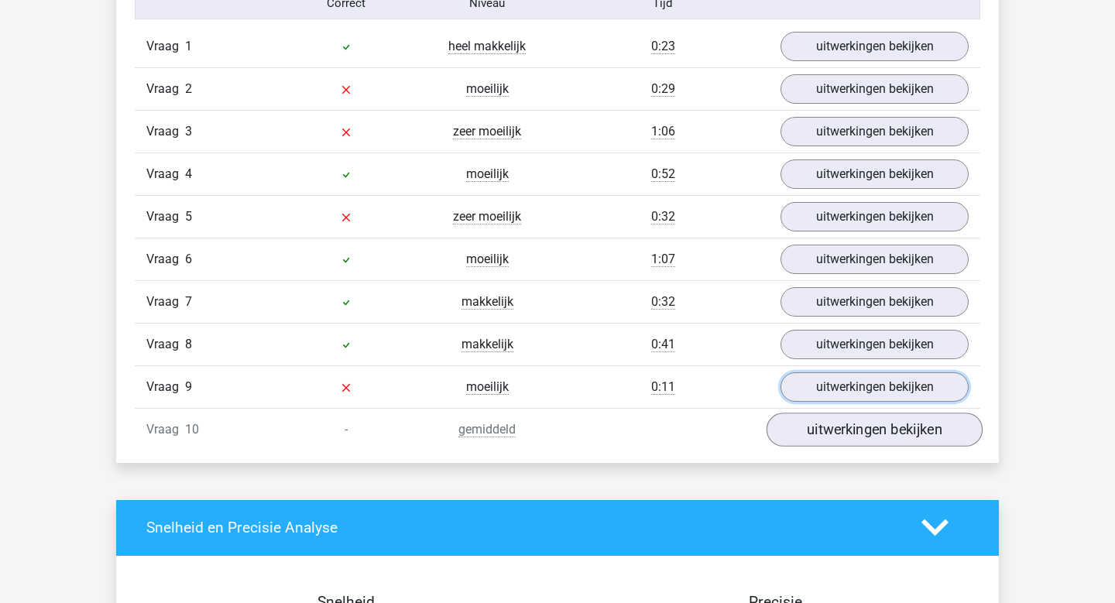
scroll to position [1312, 0]
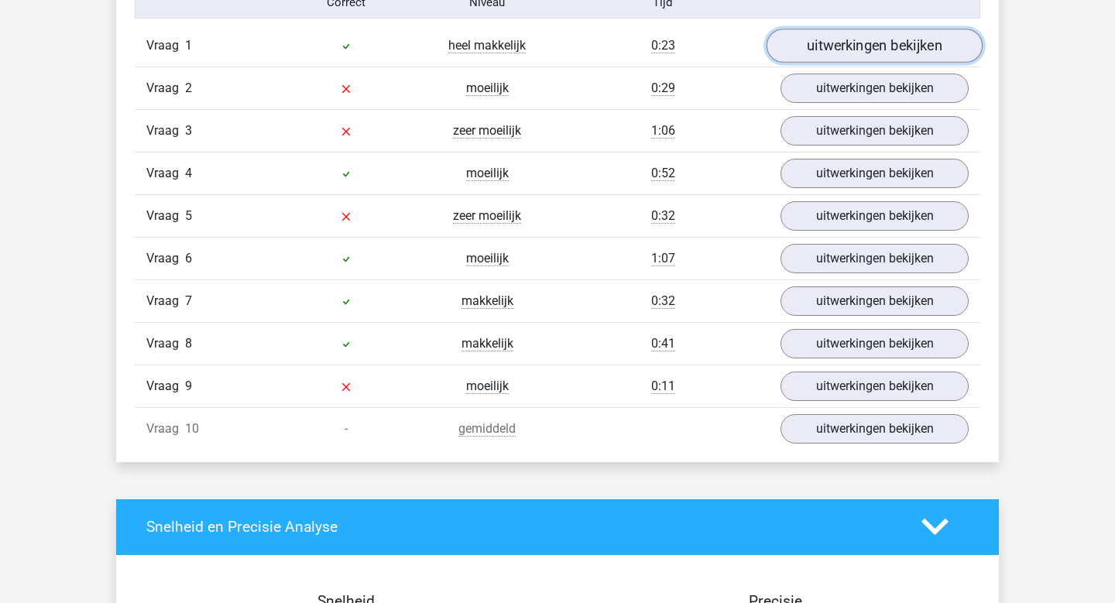
click at [902, 59] on link "uitwerkingen bekijken" at bounding box center [875, 46] width 216 height 34
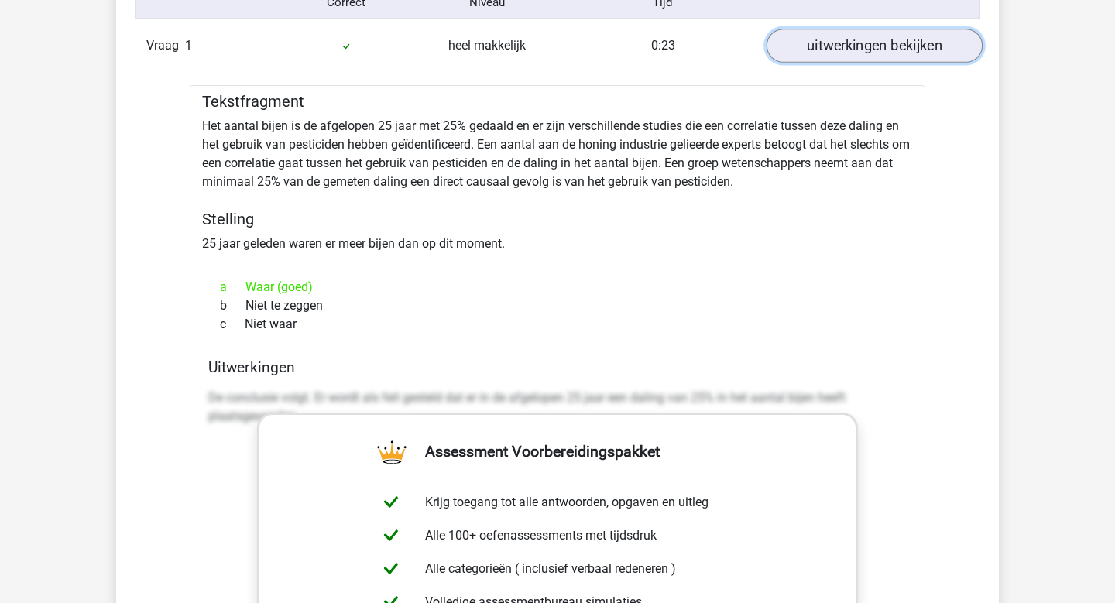
click at [902, 59] on link "uitwerkingen bekijken" at bounding box center [875, 46] width 216 height 34
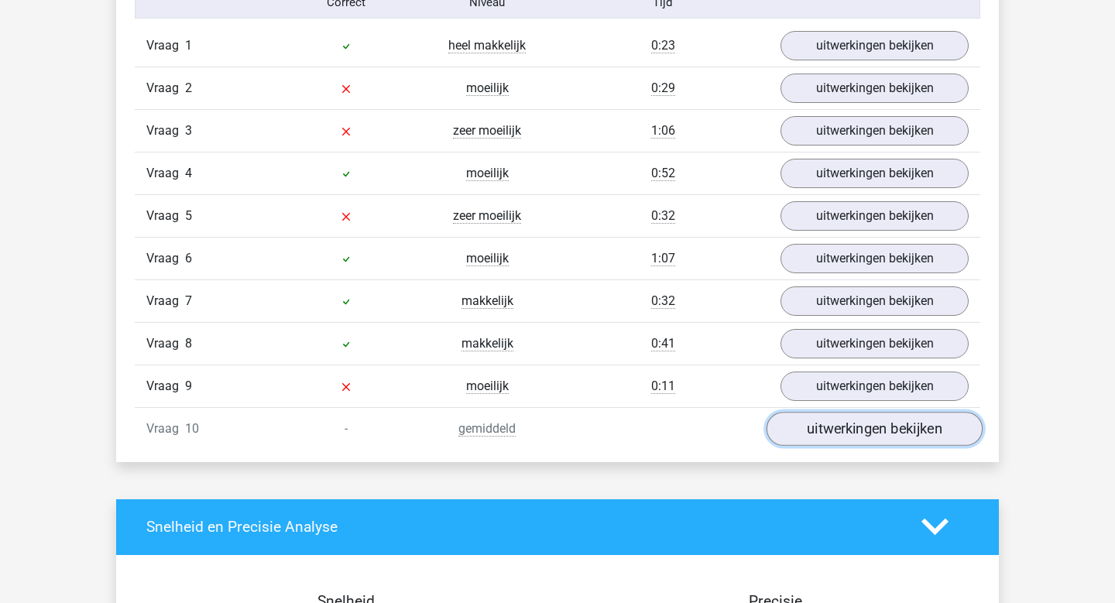
click at [877, 436] on link "uitwerkingen bekijken" at bounding box center [875, 429] width 216 height 34
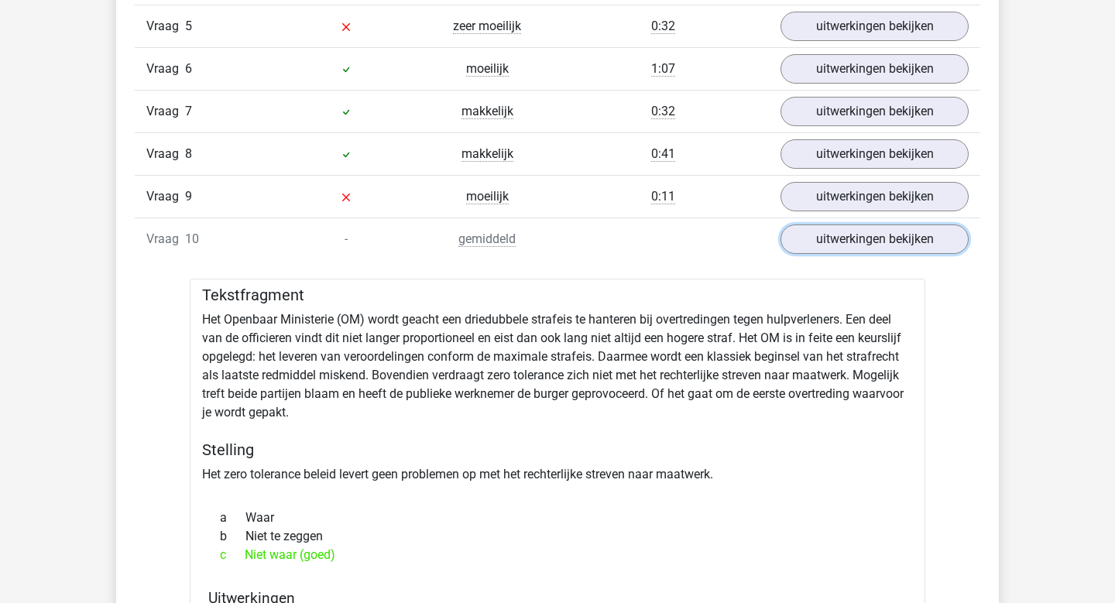
scroll to position [1510, 0]
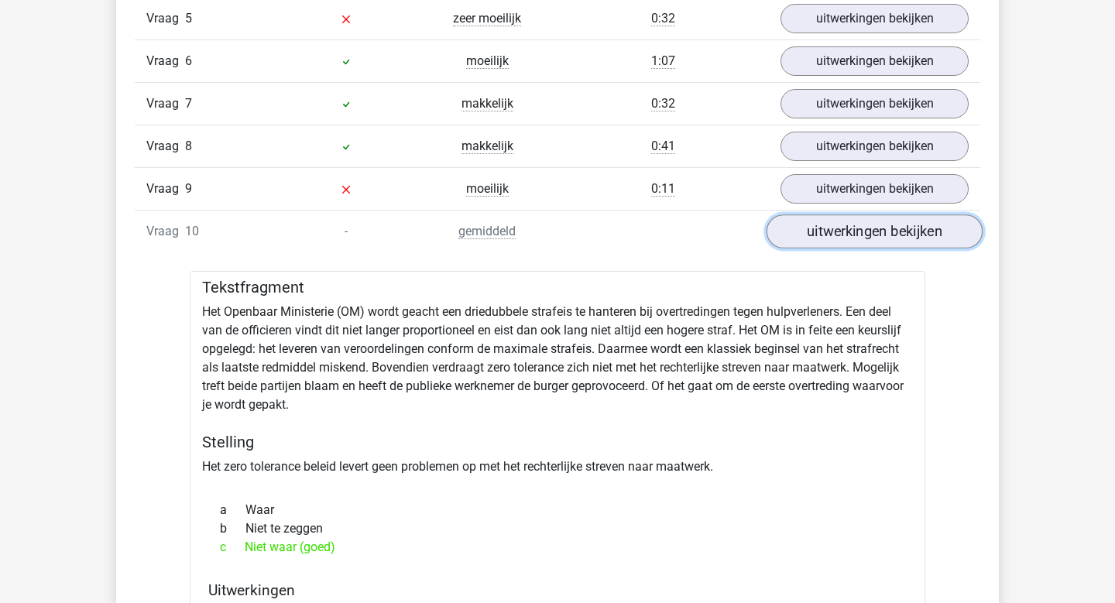
click at [960, 233] on link "uitwerkingen bekijken" at bounding box center [875, 232] width 216 height 34
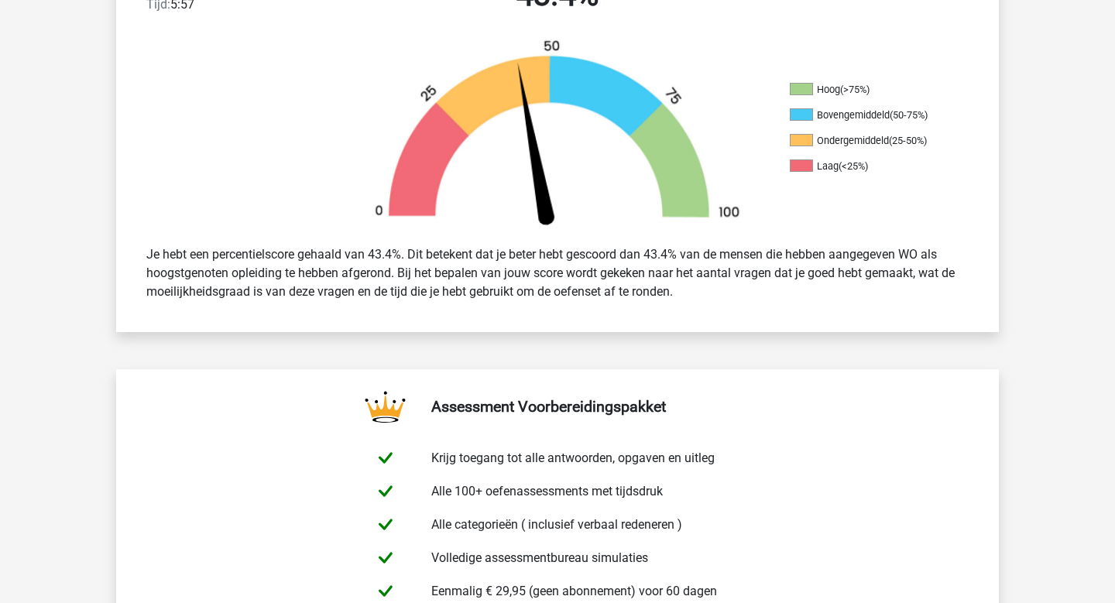
scroll to position [0, 0]
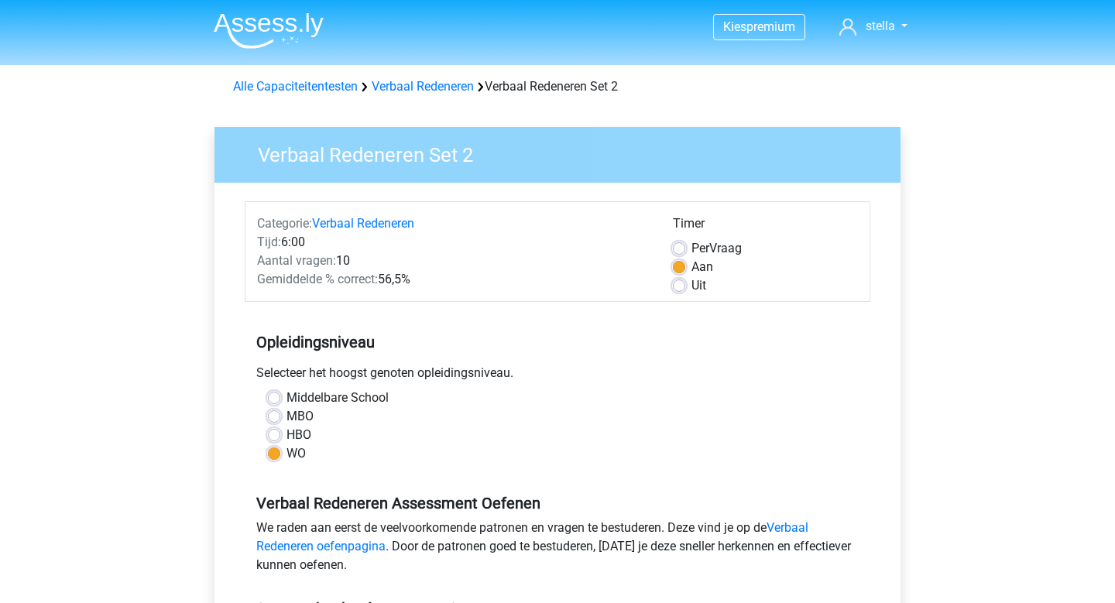
scroll to position [247, 0]
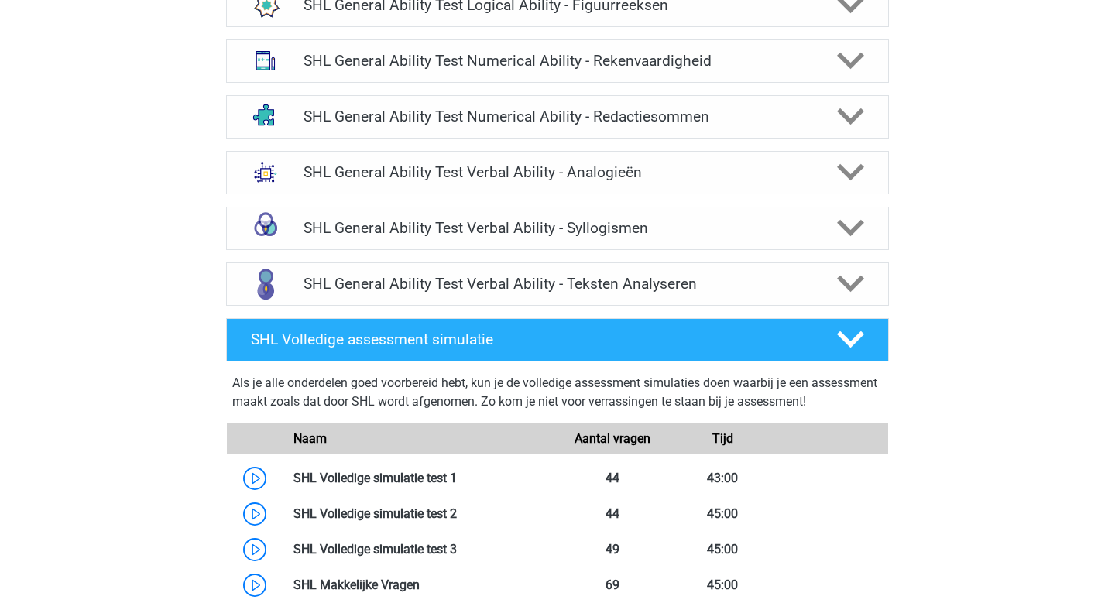
scroll to position [1312, 0]
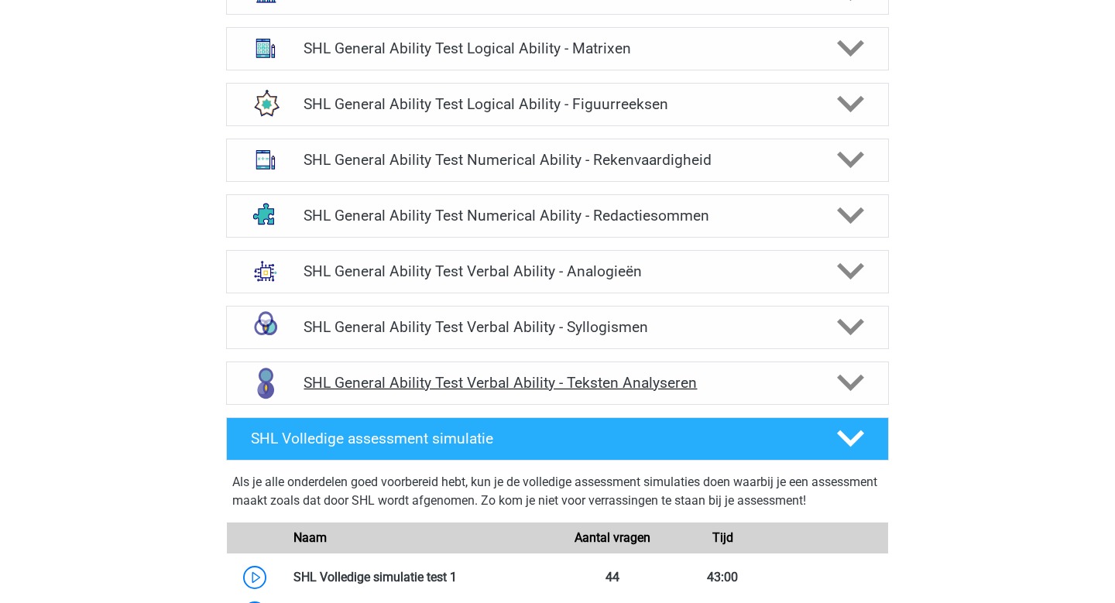
click at [830, 379] on div at bounding box center [849, 382] width 53 height 27
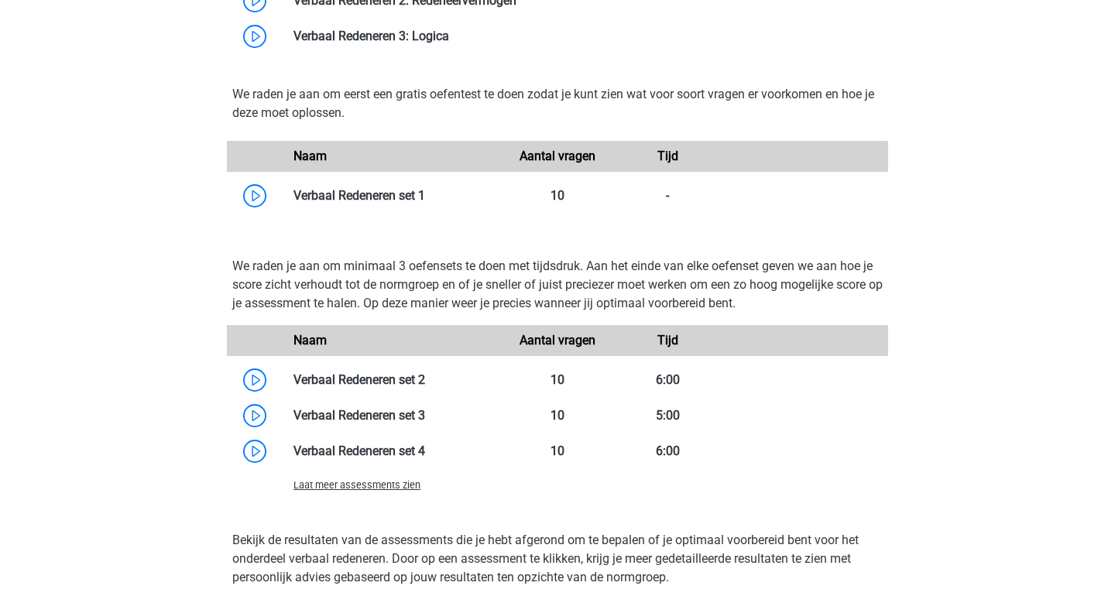
scroll to position [3238, 0]
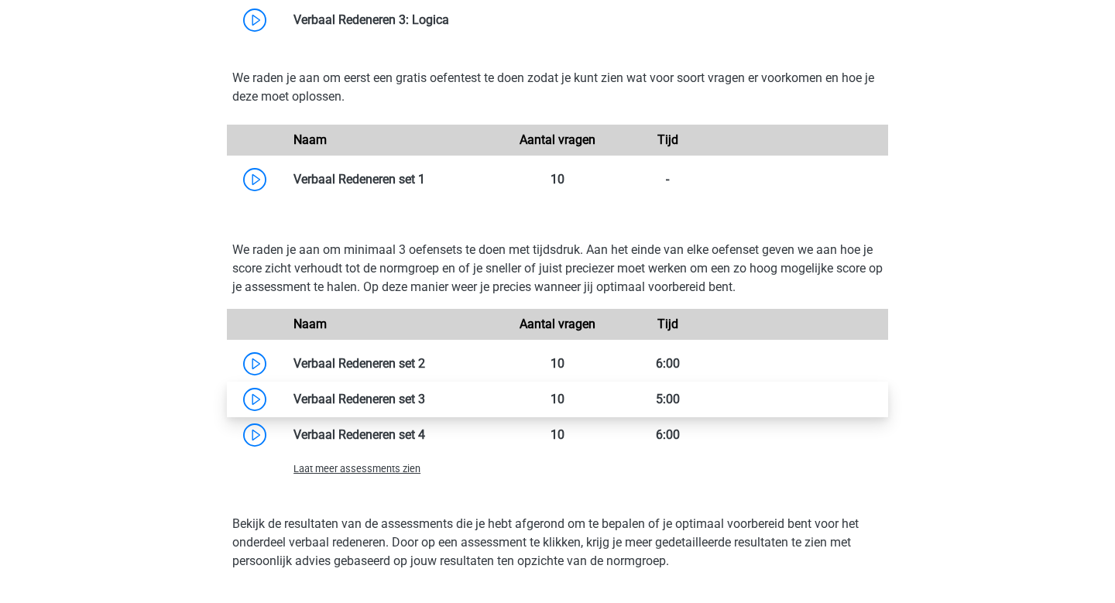
click at [425, 397] on link at bounding box center [425, 399] width 0 height 15
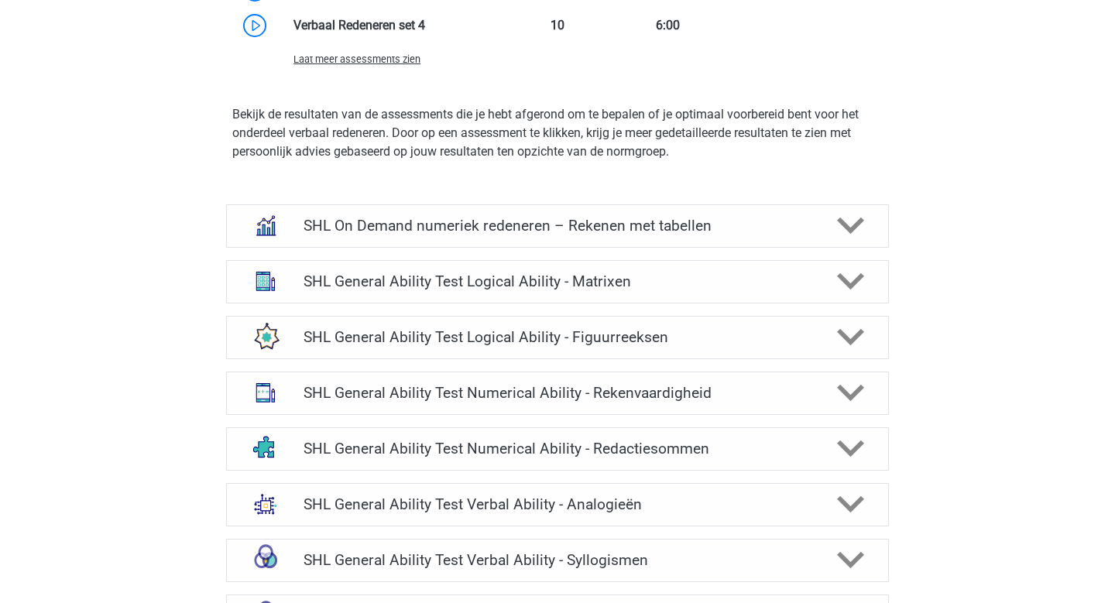
scroll to position [2138, 0]
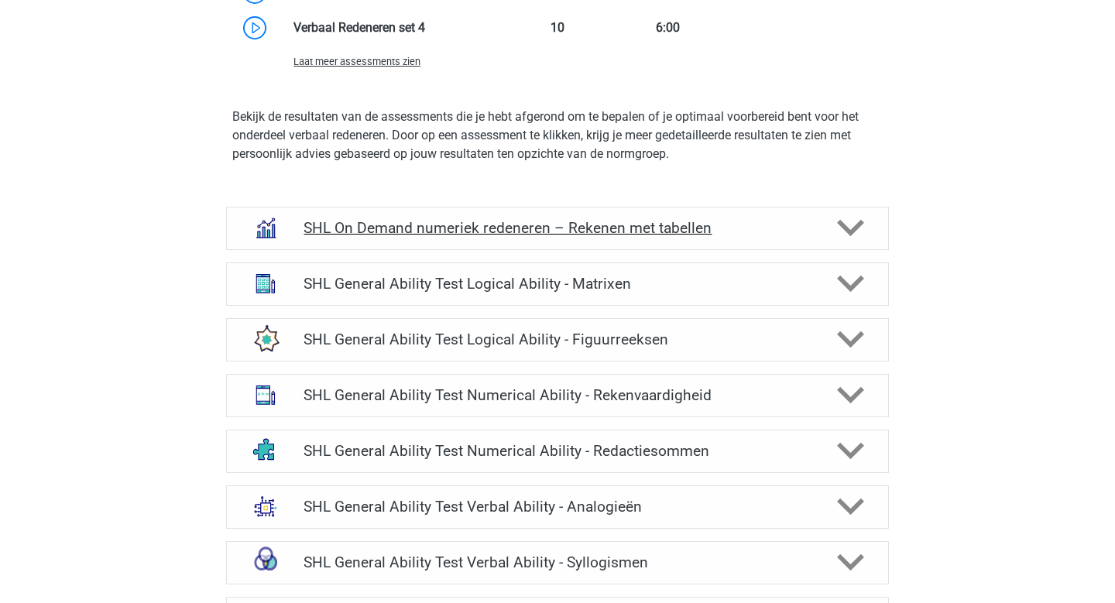
click at [854, 215] on icon at bounding box center [850, 228] width 27 height 27
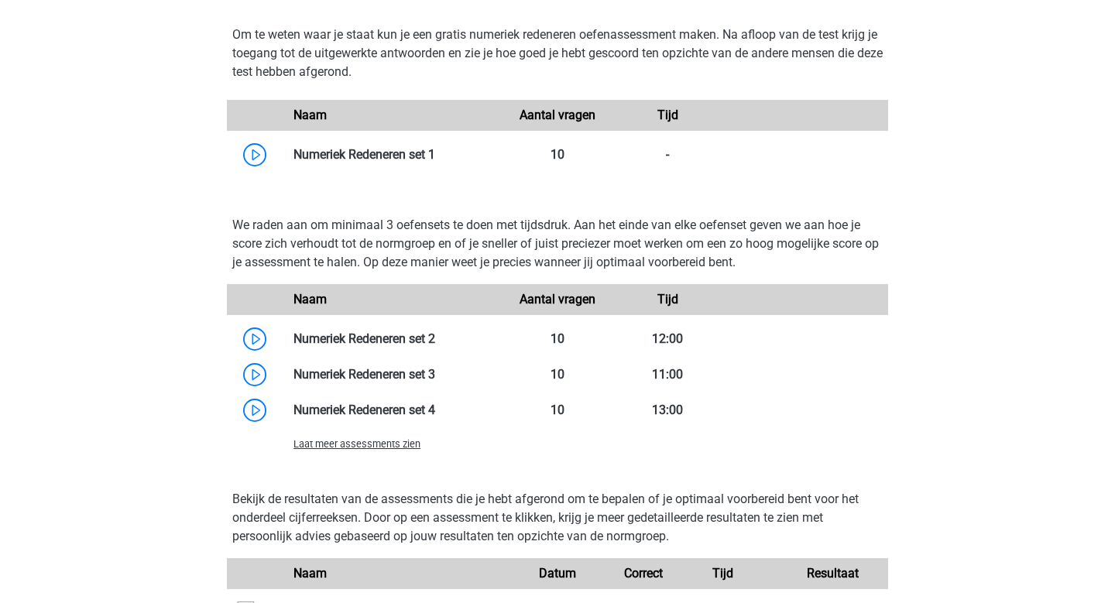
scroll to position [2472, 0]
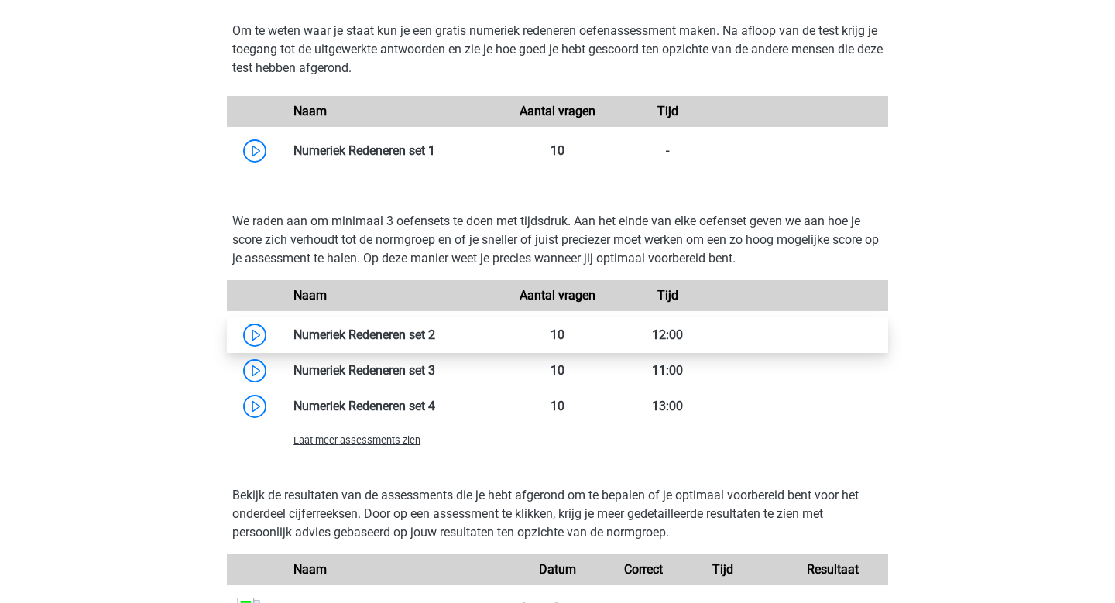
click at [435, 335] on link at bounding box center [435, 335] width 0 height 15
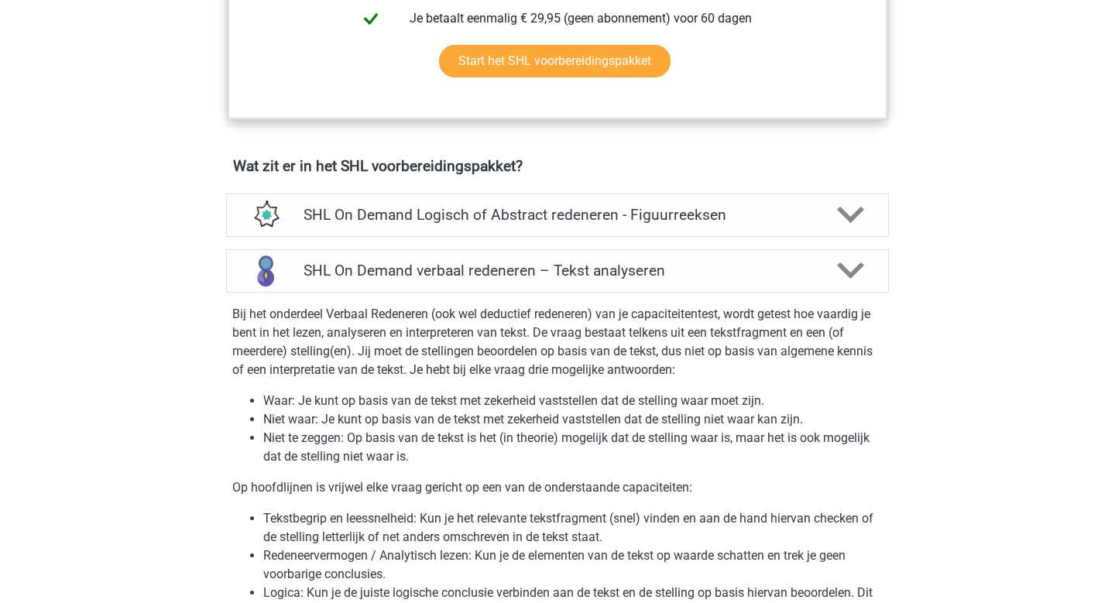
scroll to position [958, 0]
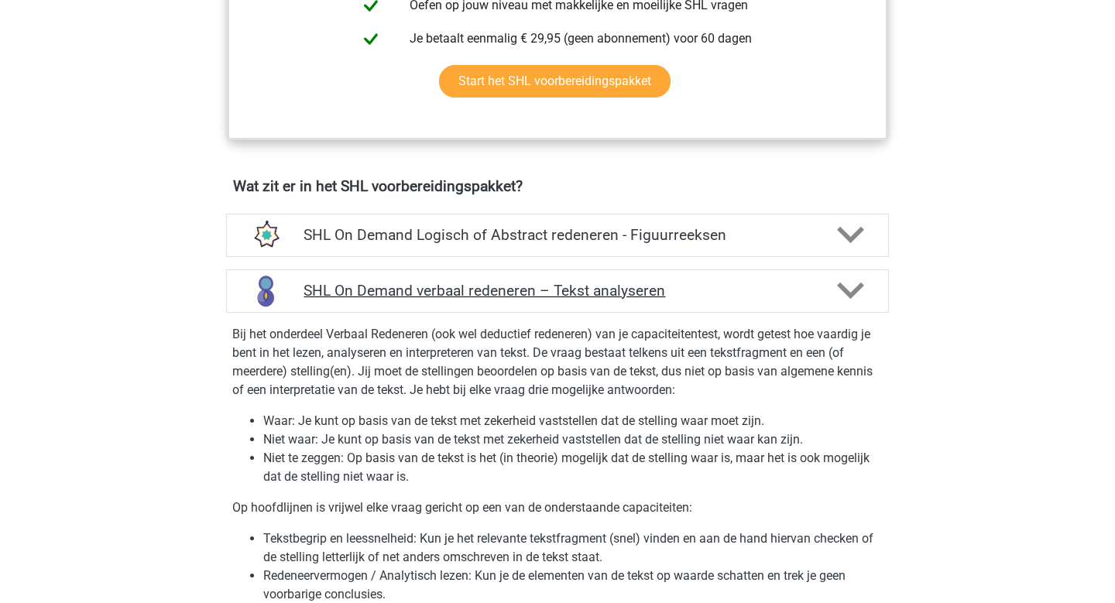
click at [823, 287] on div at bounding box center [849, 290] width 53 height 27
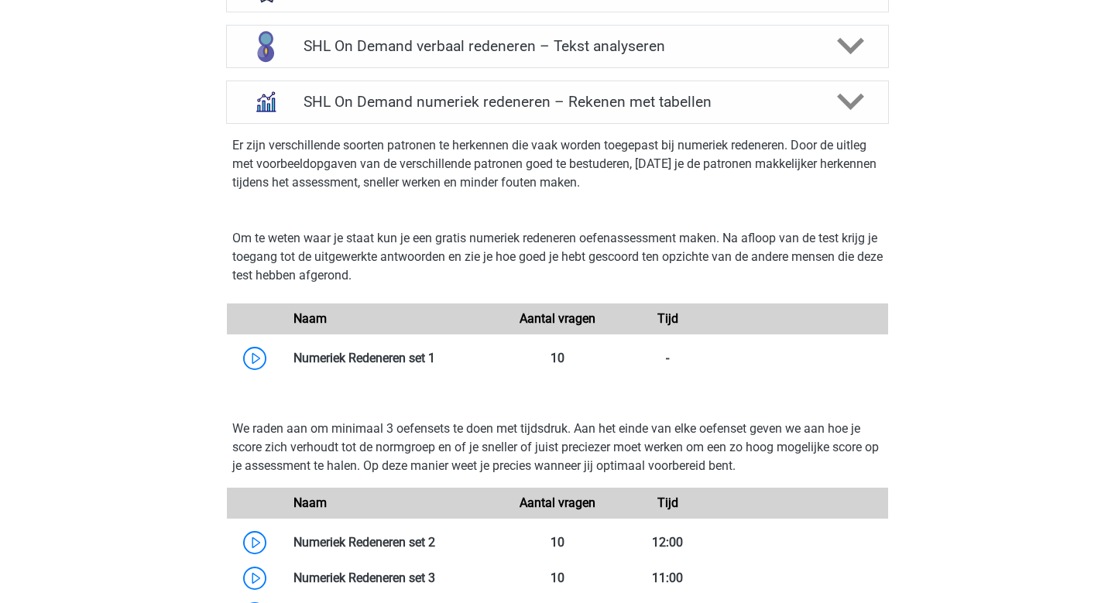
scroll to position [1174, 0]
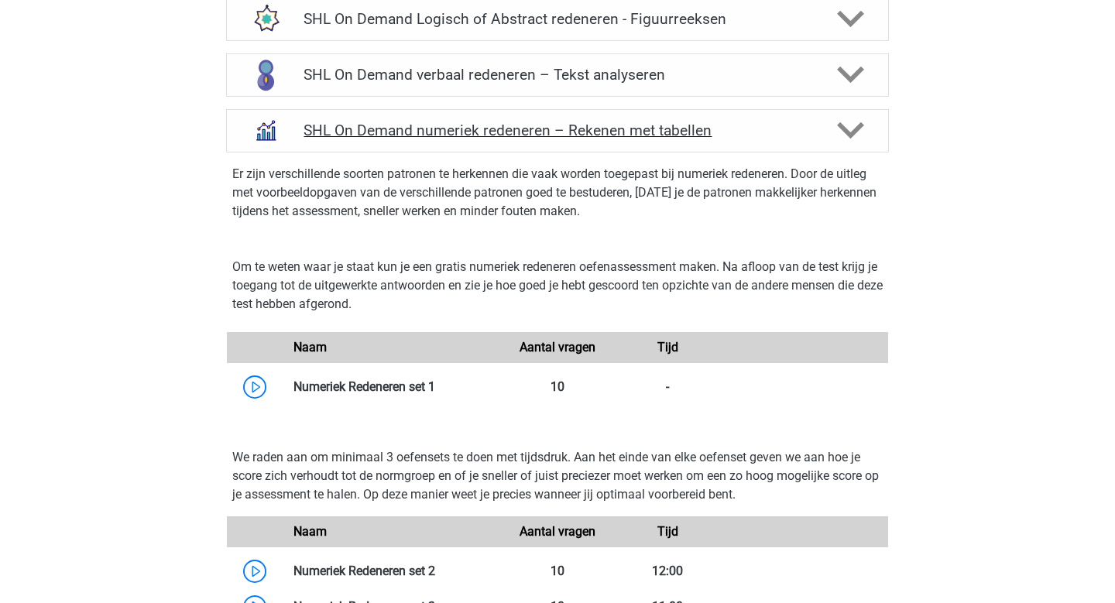
click at [850, 127] on icon at bounding box center [850, 130] width 27 height 27
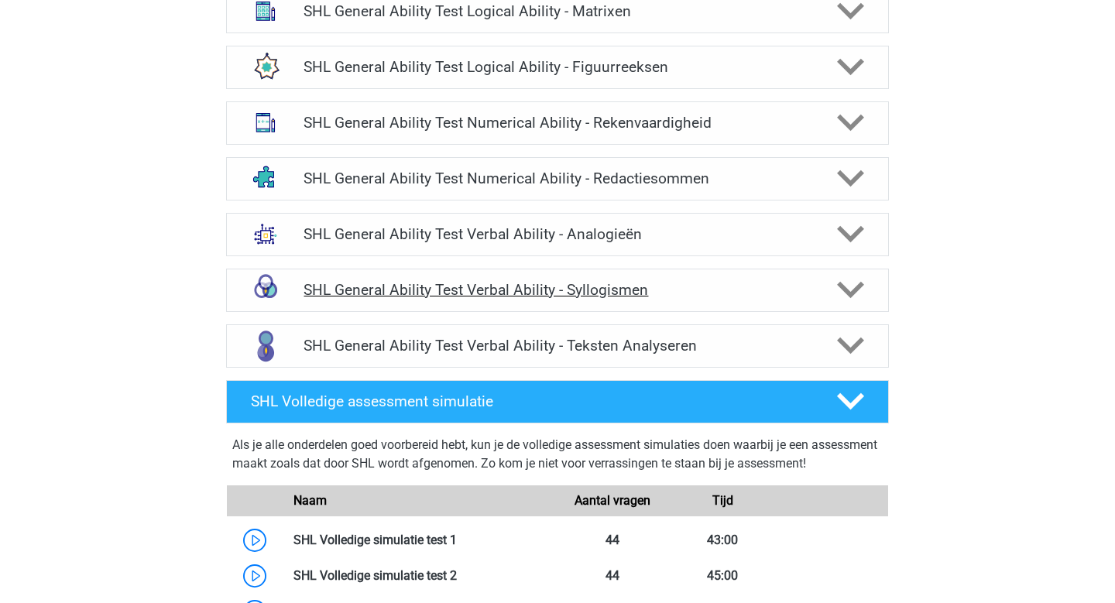
scroll to position [1341, 0]
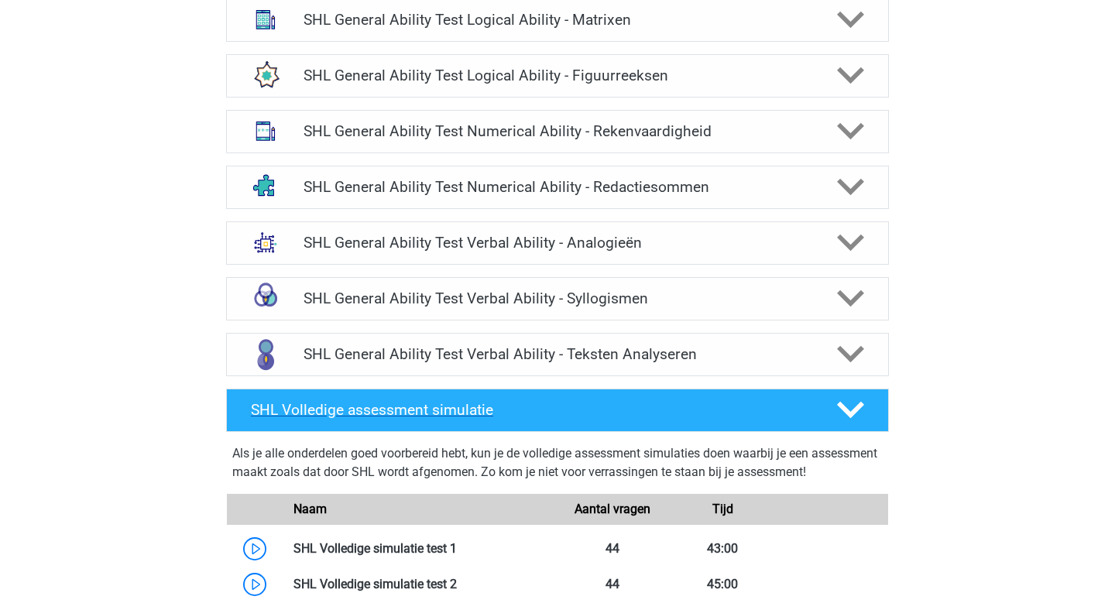
click at [852, 407] on icon at bounding box center [850, 410] width 27 height 27
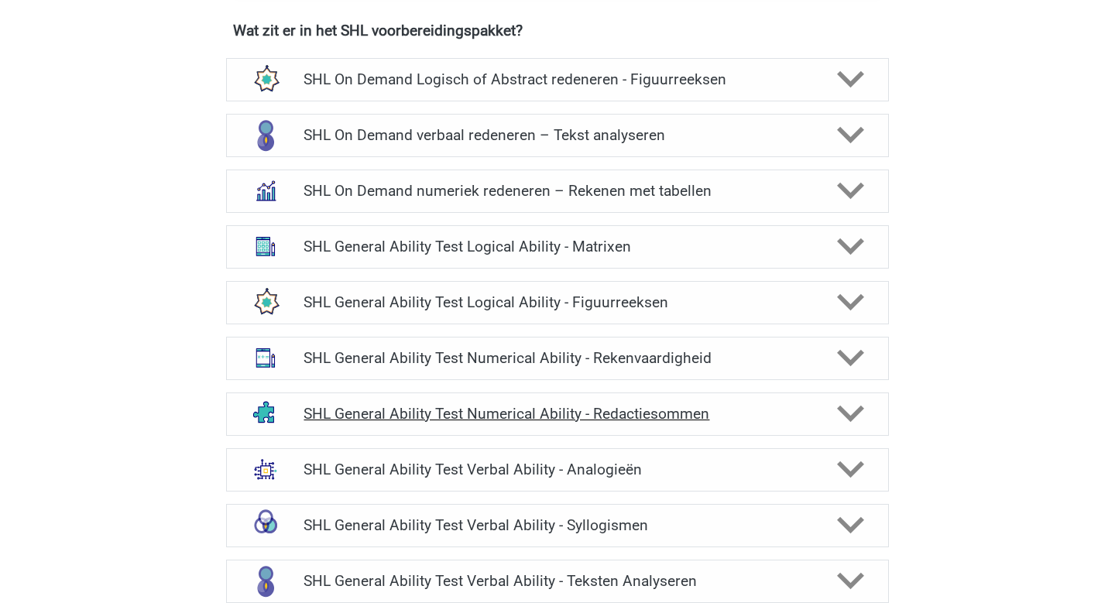
scroll to position [1112, 0]
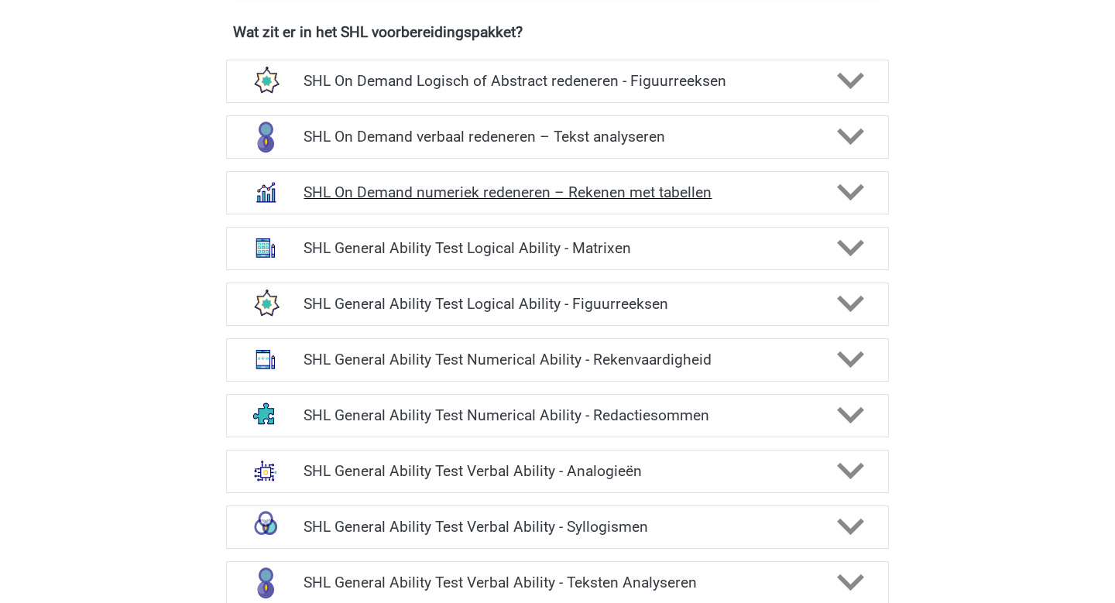
click at [847, 187] on icon at bounding box center [850, 192] width 27 height 27
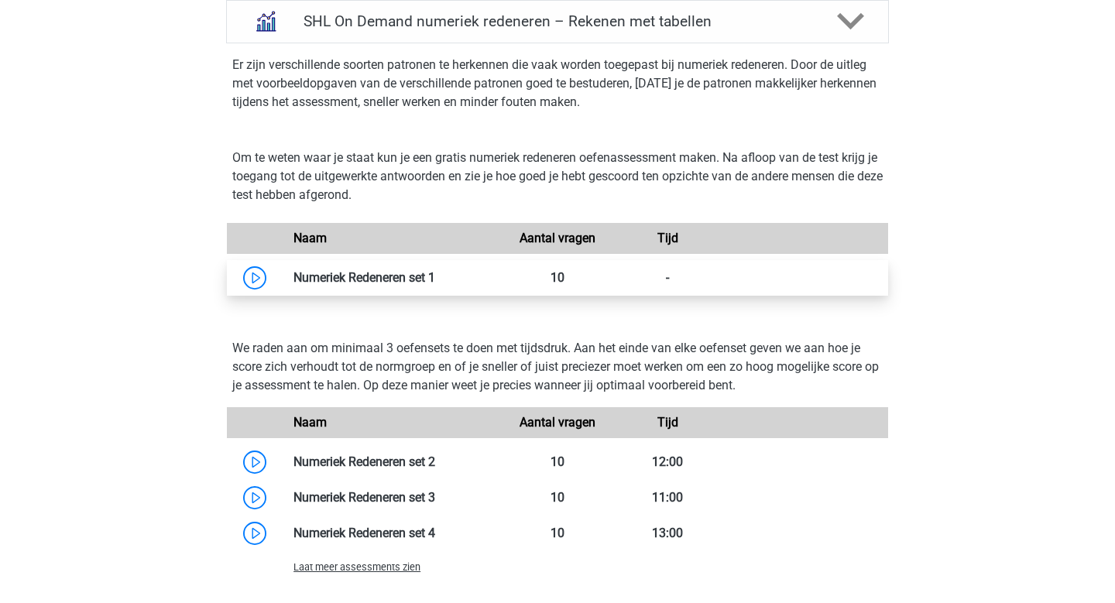
scroll to position [1284, 0]
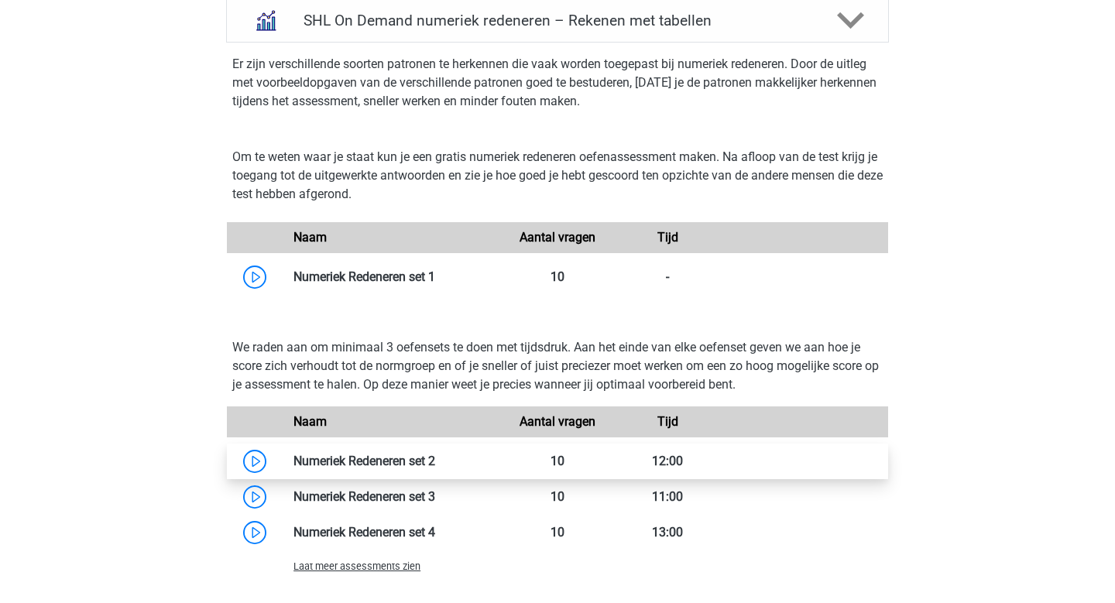
click at [435, 466] on link at bounding box center [435, 461] width 0 height 15
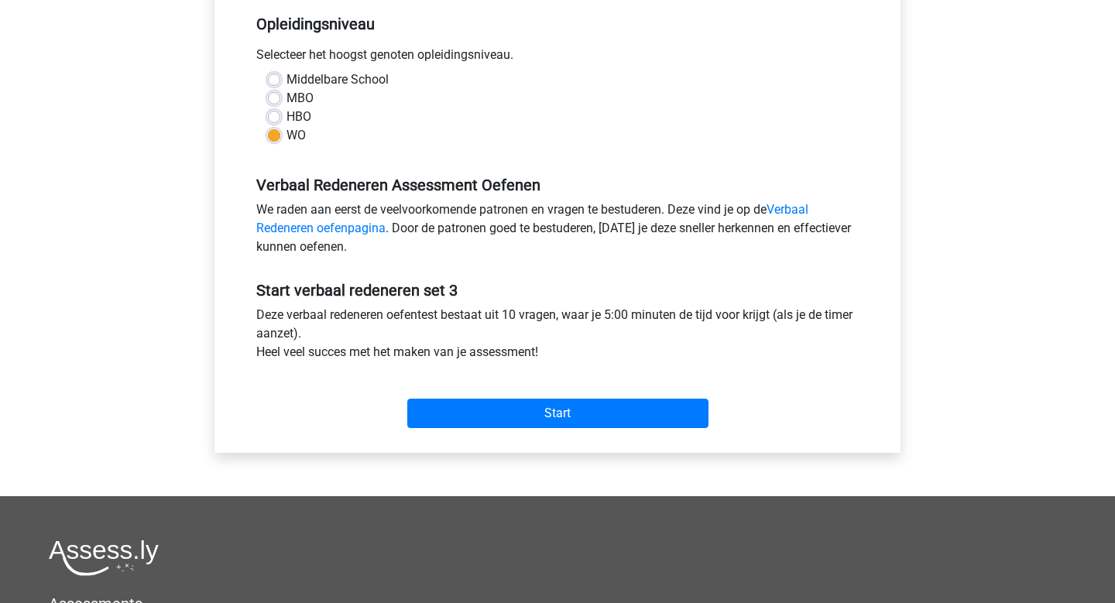
scroll to position [325, 0]
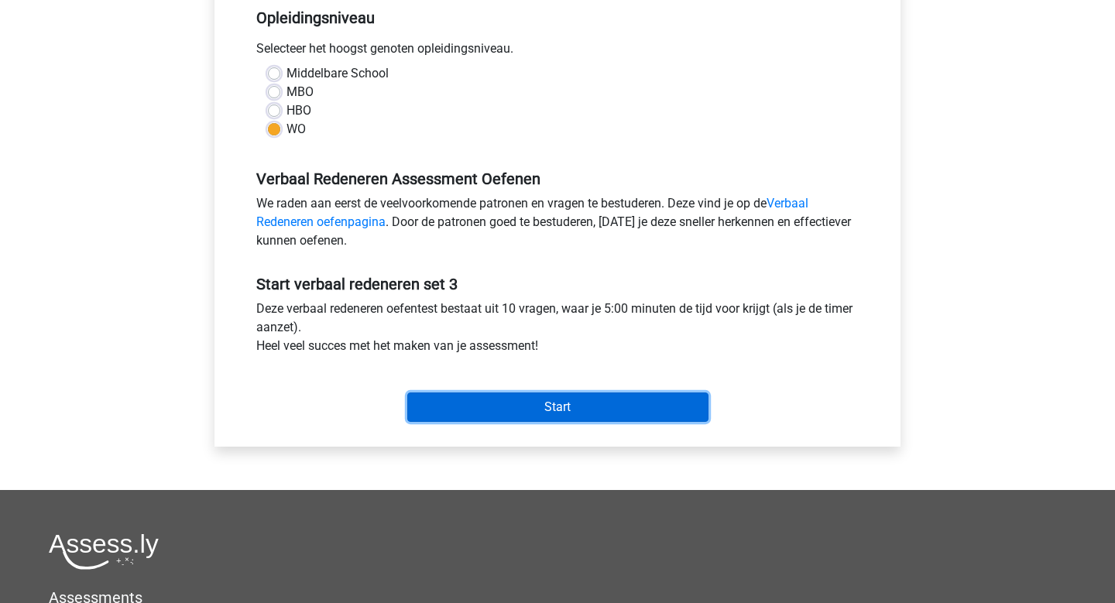
click at [552, 420] on input "Start" at bounding box center [557, 407] width 301 height 29
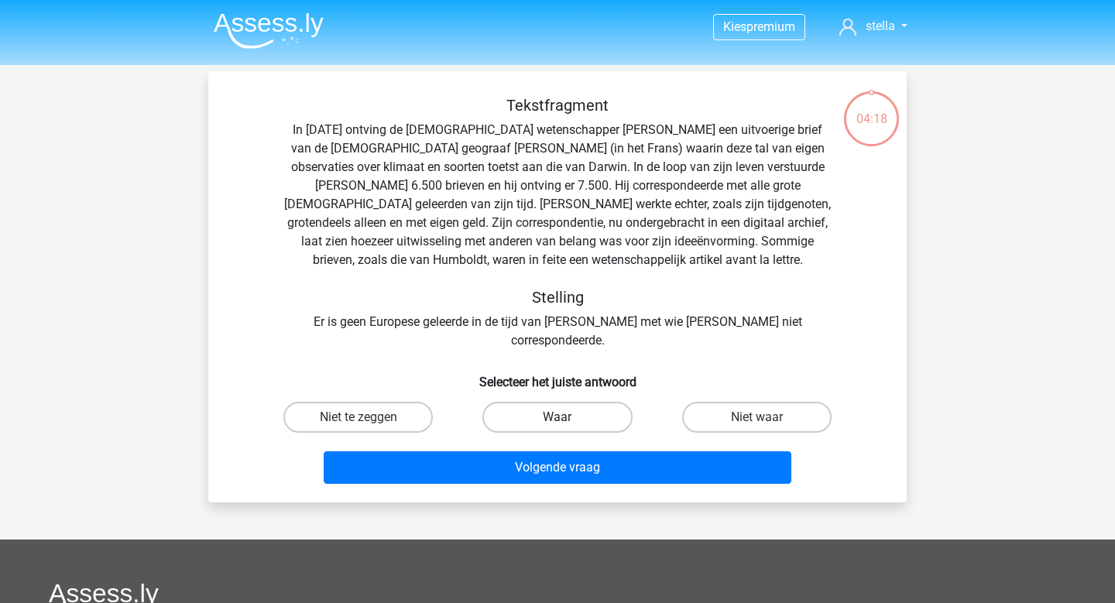
click at [560, 402] on label "Waar" at bounding box center [557, 417] width 149 height 31
click at [560, 417] on input "Waar" at bounding box center [563, 422] width 10 height 10
radio input "true"
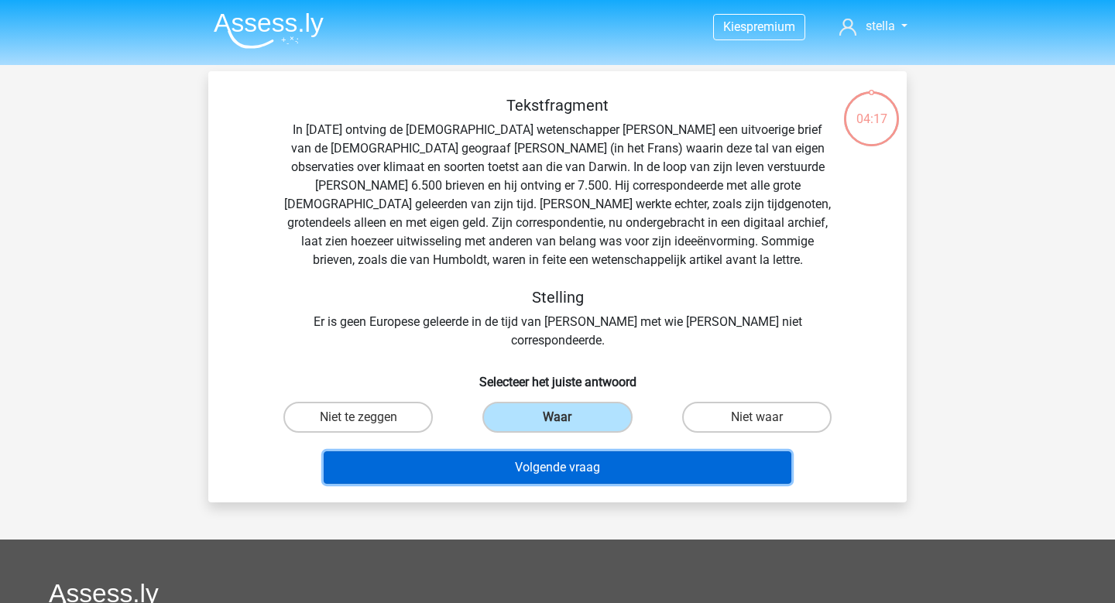
click at [581, 462] on button "Volgende vraag" at bounding box center [558, 468] width 469 height 33
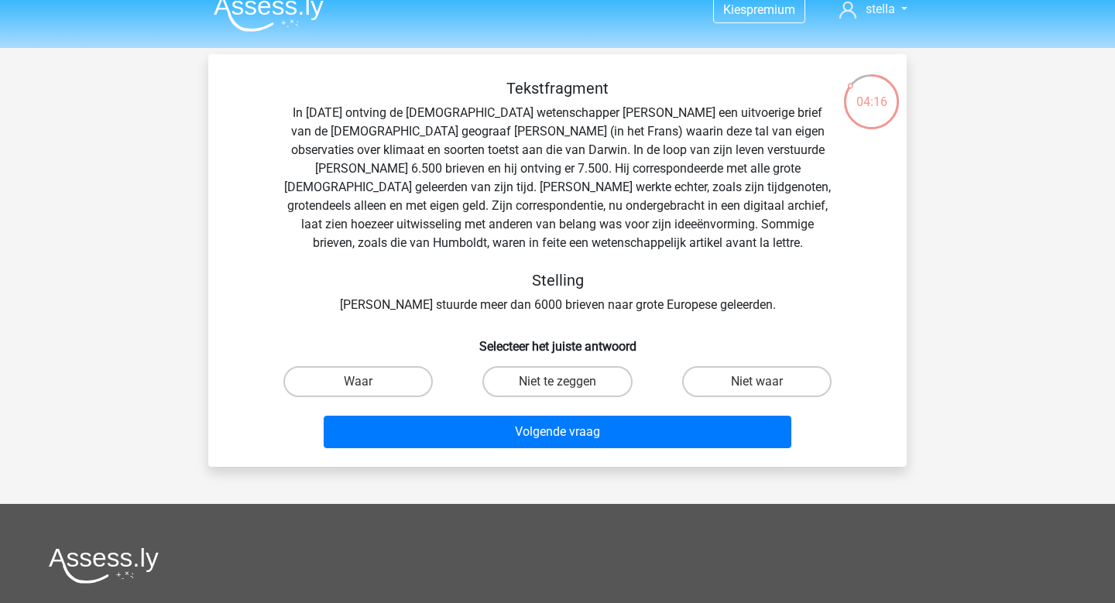
scroll to position [16, 0]
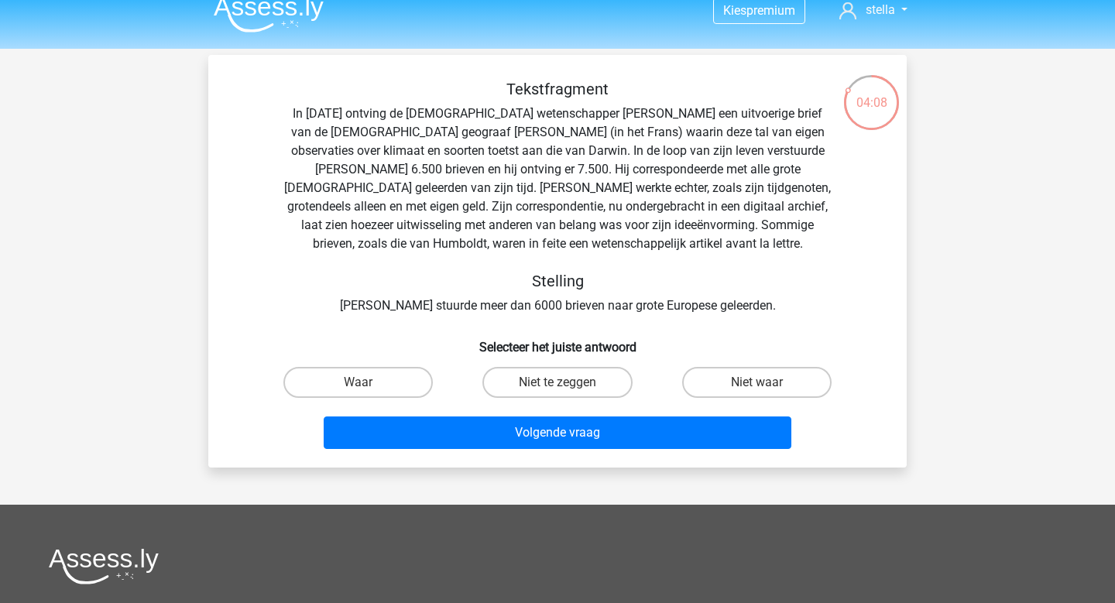
click at [562, 387] on input "Niet te zeggen" at bounding box center [563, 388] width 10 height 10
radio input "true"
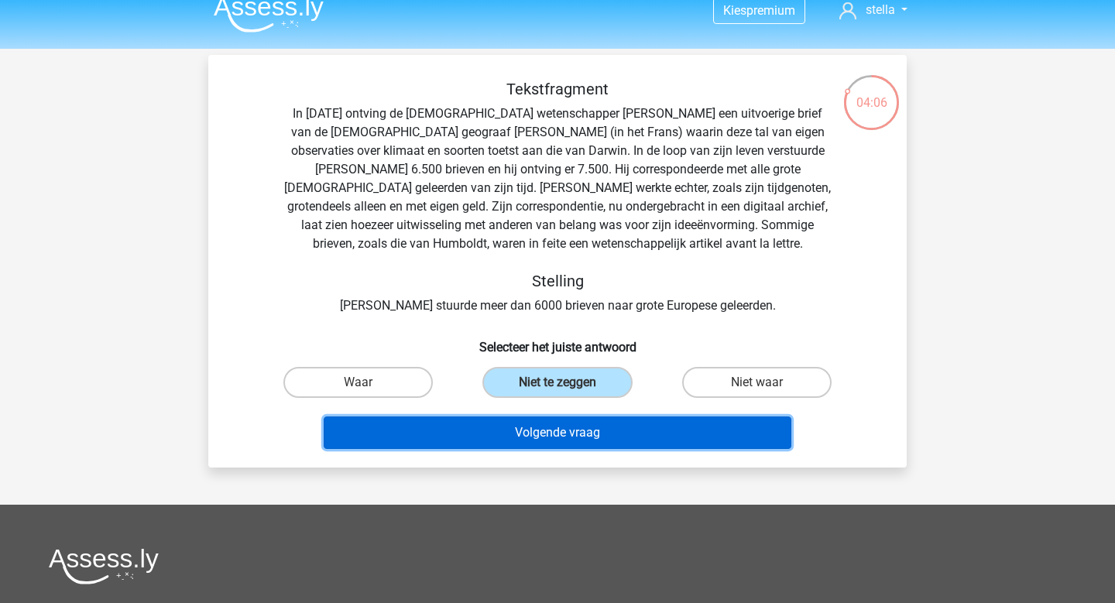
click at [572, 438] on button "Volgende vraag" at bounding box center [558, 433] width 469 height 33
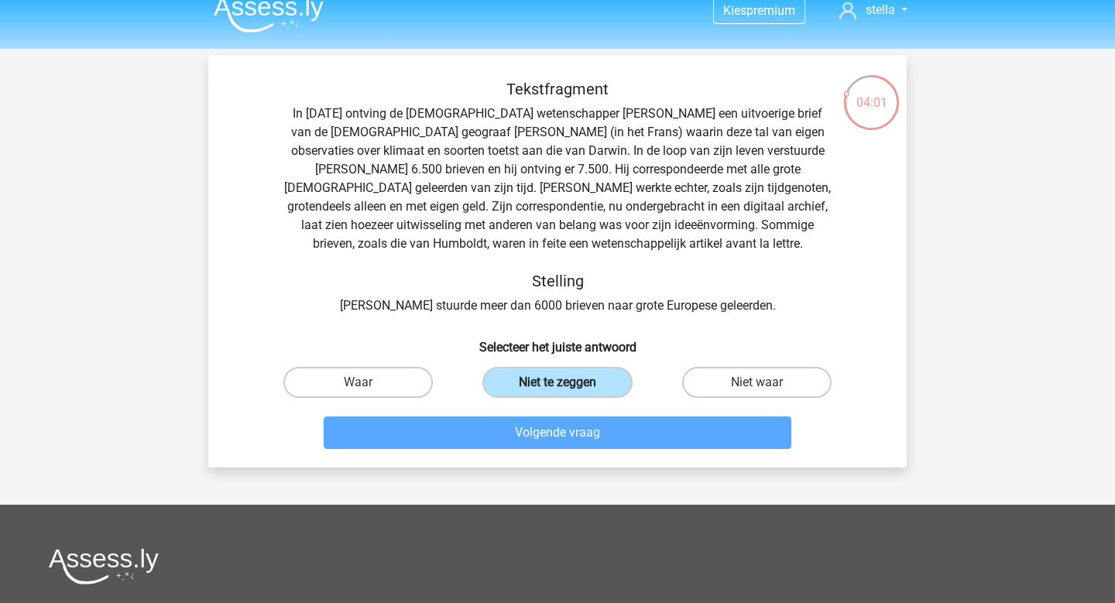
click at [578, 370] on label "Niet te zeggen" at bounding box center [557, 382] width 149 height 31
click at [568, 383] on input "Niet te zeggen" at bounding box center [563, 388] width 10 height 10
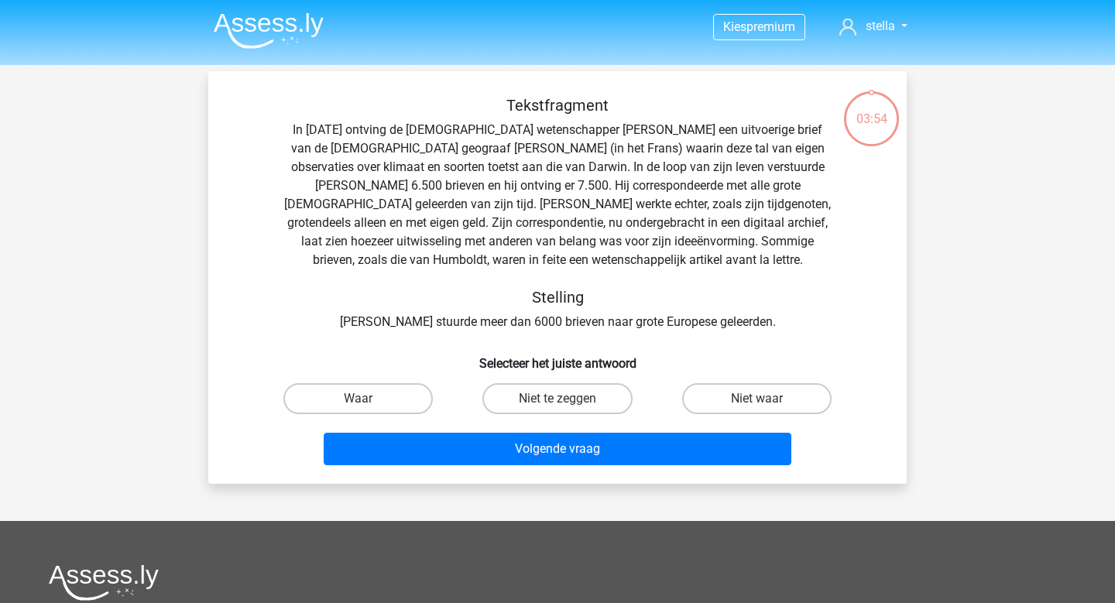
scroll to position [16, 0]
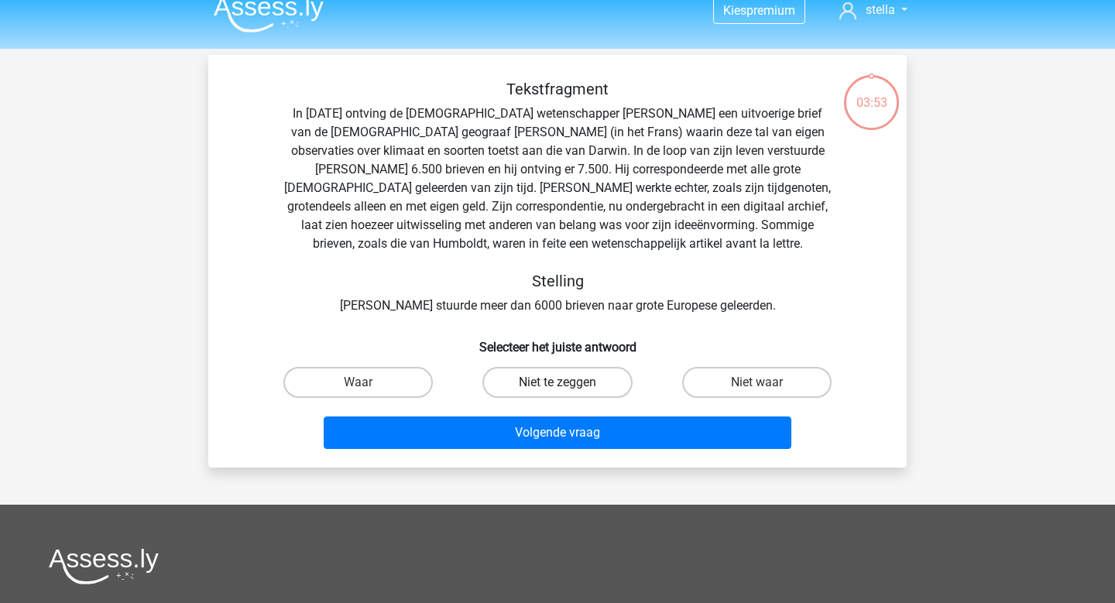
click at [546, 380] on label "Niet te zeggen" at bounding box center [557, 382] width 149 height 31
click at [558, 383] on input "Niet te zeggen" at bounding box center [563, 388] width 10 height 10
radio input "true"
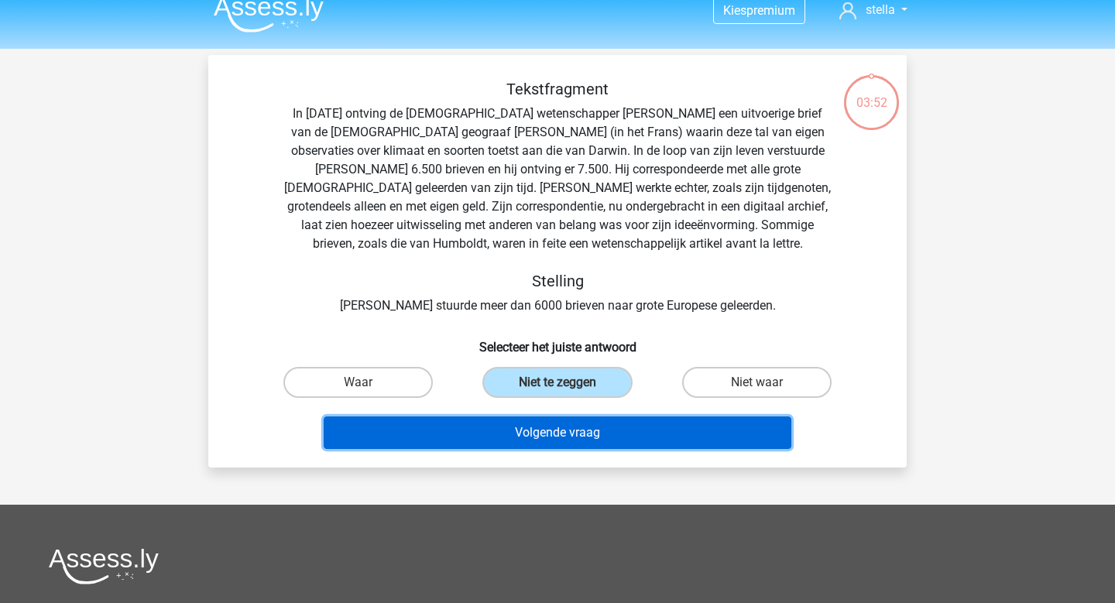
click at [561, 436] on button "Volgende vraag" at bounding box center [558, 433] width 469 height 33
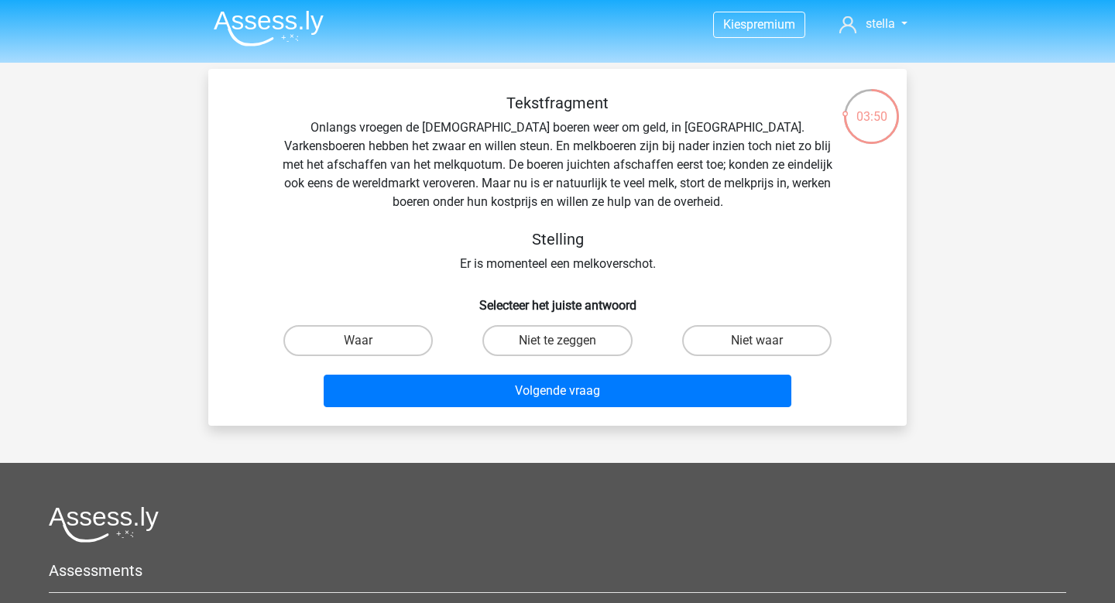
scroll to position [1, 0]
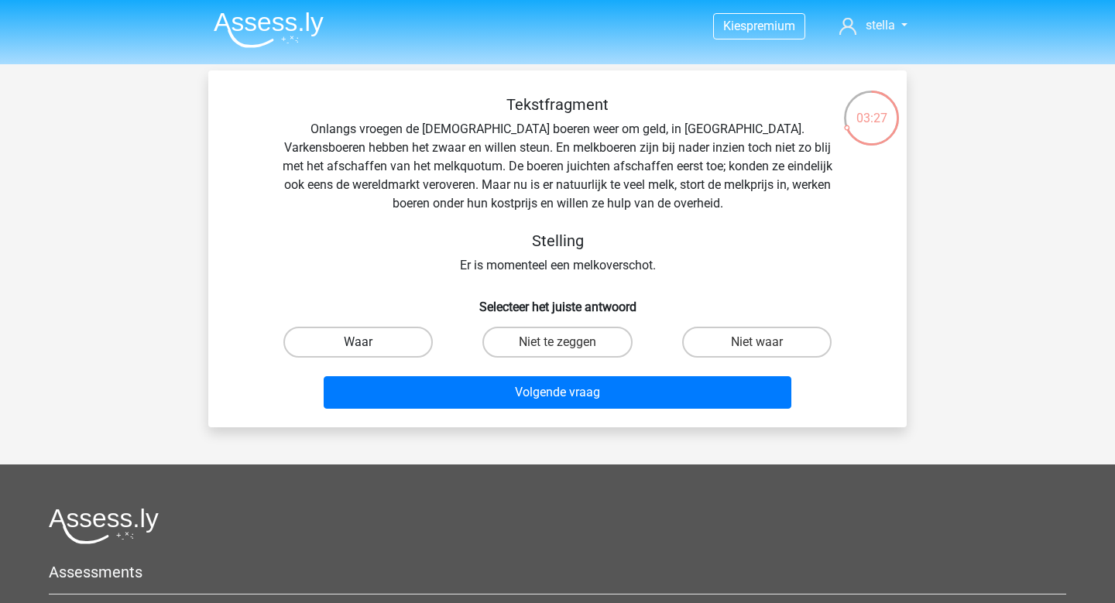
click at [387, 346] on label "Waar" at bounding box center [357, 342] width 149 height 31
click at [369, 346] on input "Waar" at bounding box center [364, 347] width 10 height 10
radio input "true"
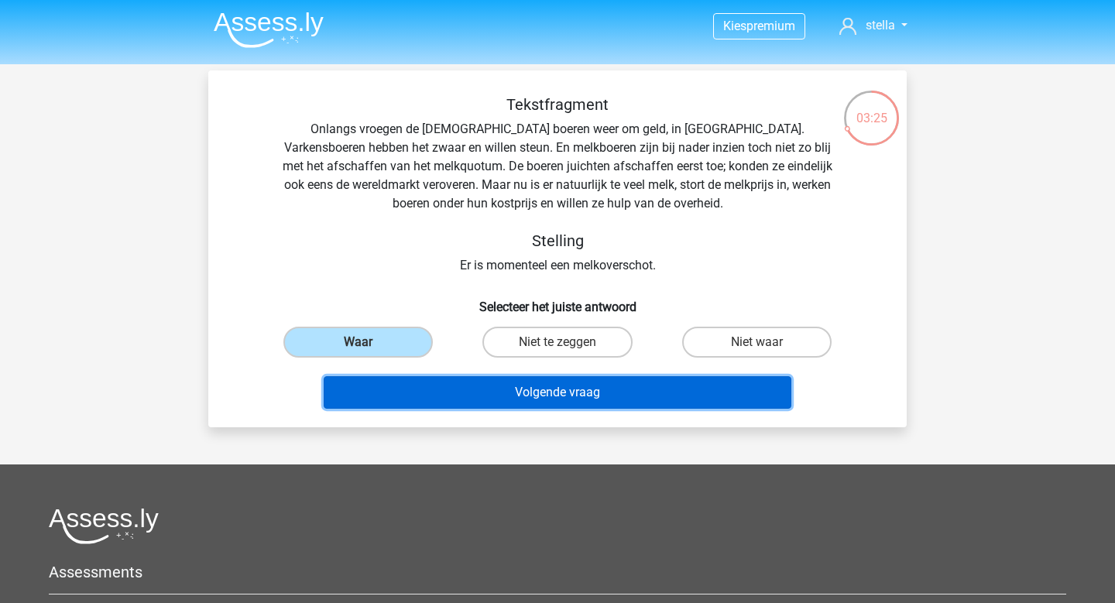
click at [557, 390] on button "Volgende vraag" at bounding box center [558, 392] width 469 height 33
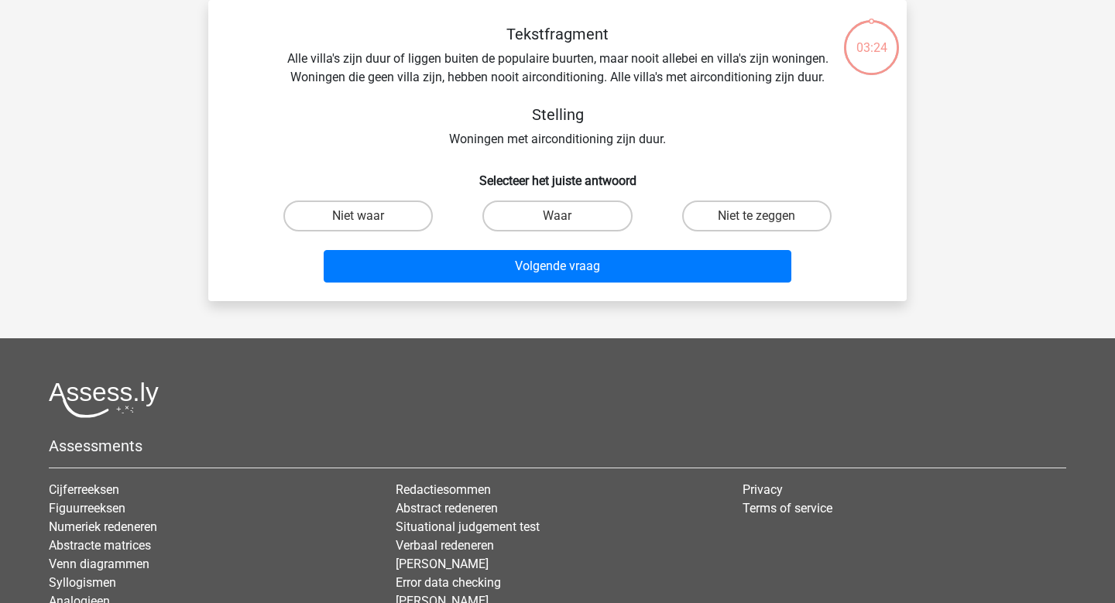
scroll to position [0, 0]
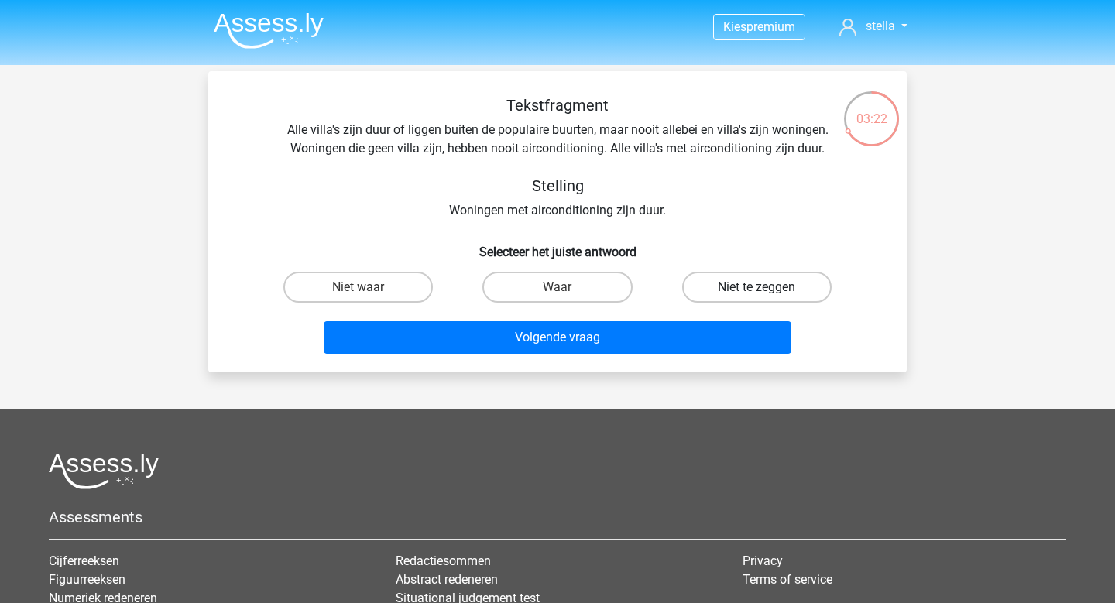
click at [772, 290] on label "Niet te zeggen" at bounding box center [756, 287] width 149 height 31
click at [767, 290] on input "Niet te zeggen" at bounding box center [762, 292] width 10 height 10
radio input "true"
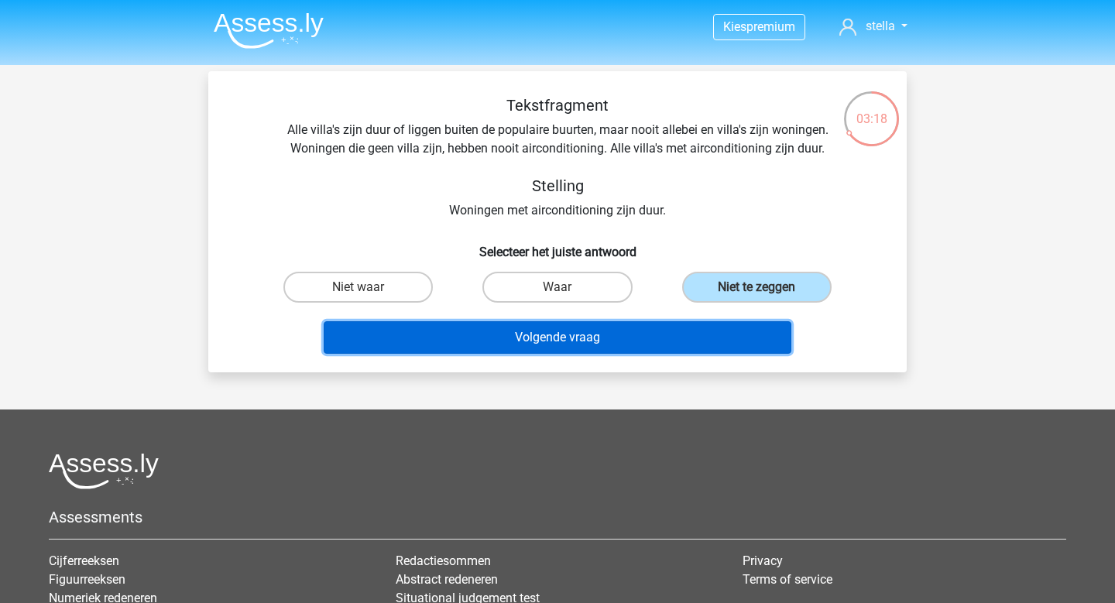
click at [625, 342] on button "Volgende vraag" at bounding box center [558, 337] width 469 height 33
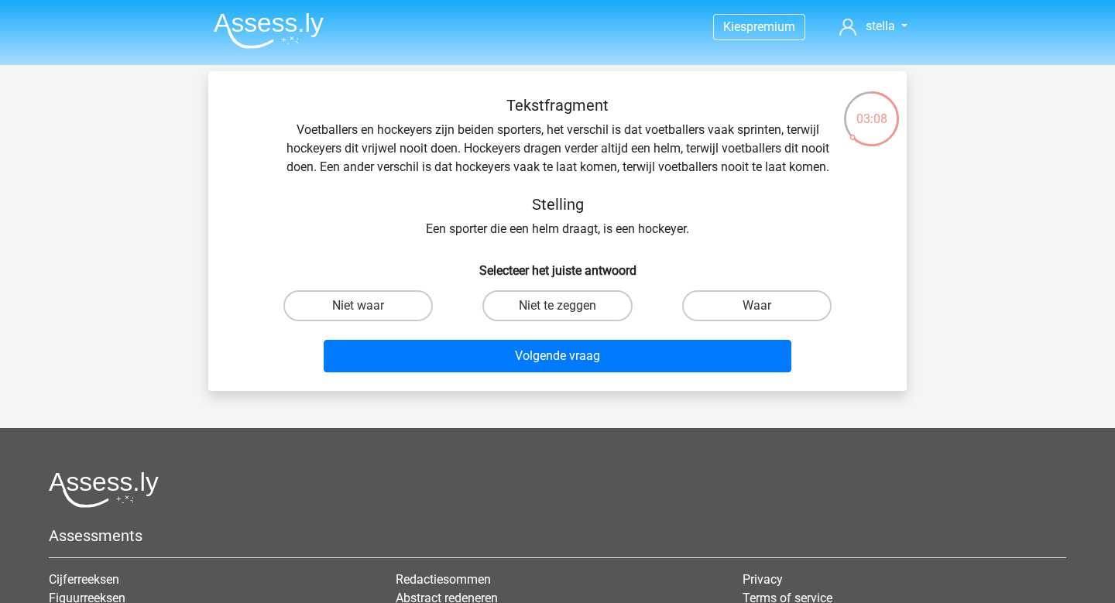
click at [566, 307] on input "Niet te zeggen" at bounding box center [563, 311] width 10 height 10
radio input "true"
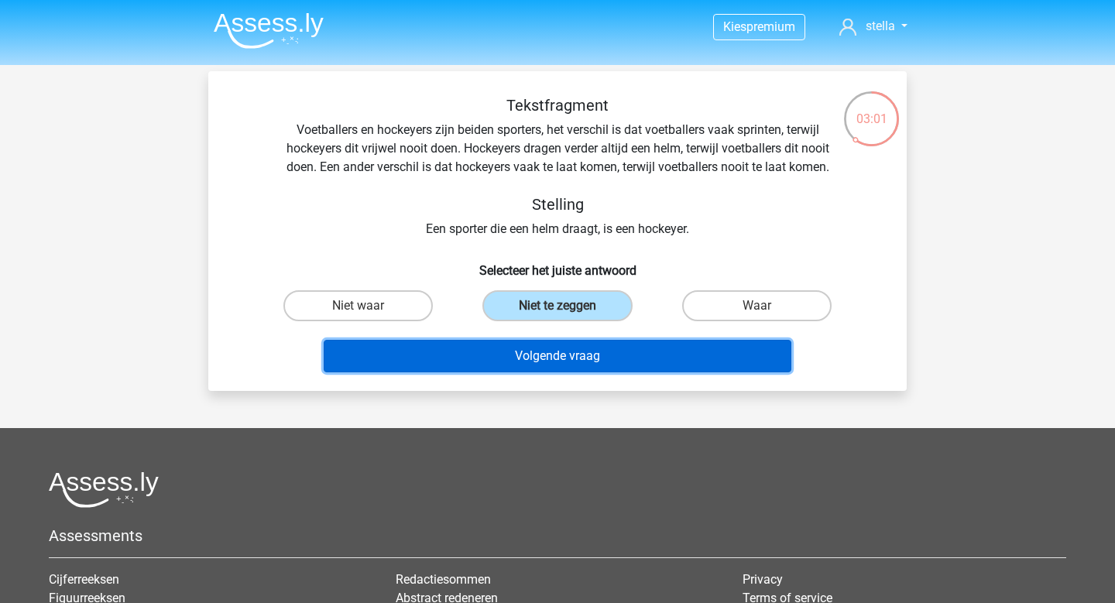
click at [568, 360] on button "Volgende vraag" at bounding box center [558, 356] width 469 height 33
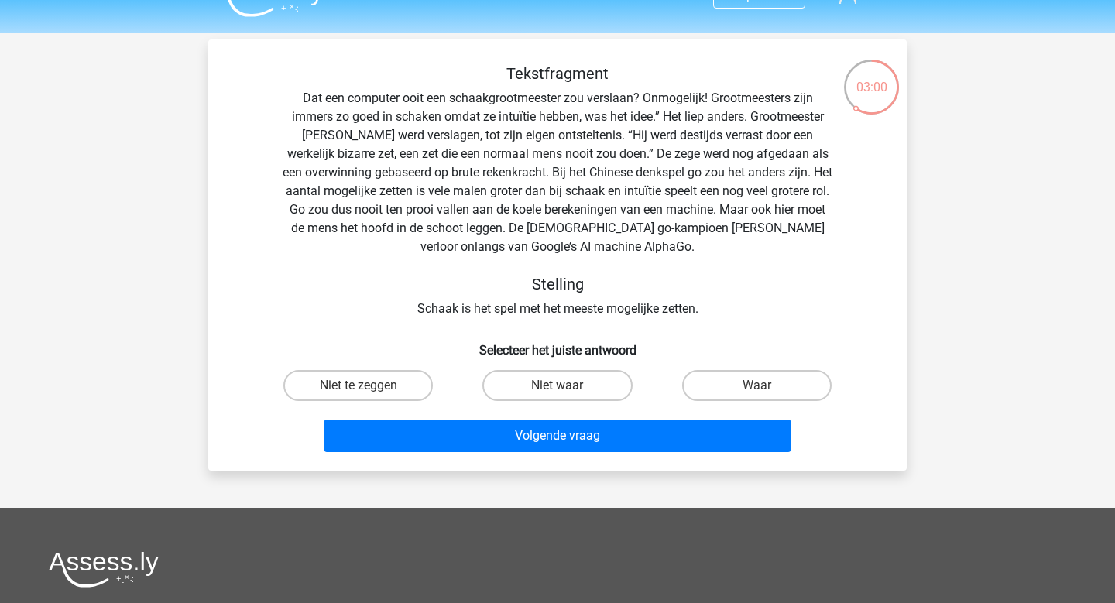
scroll to position [31, 0]
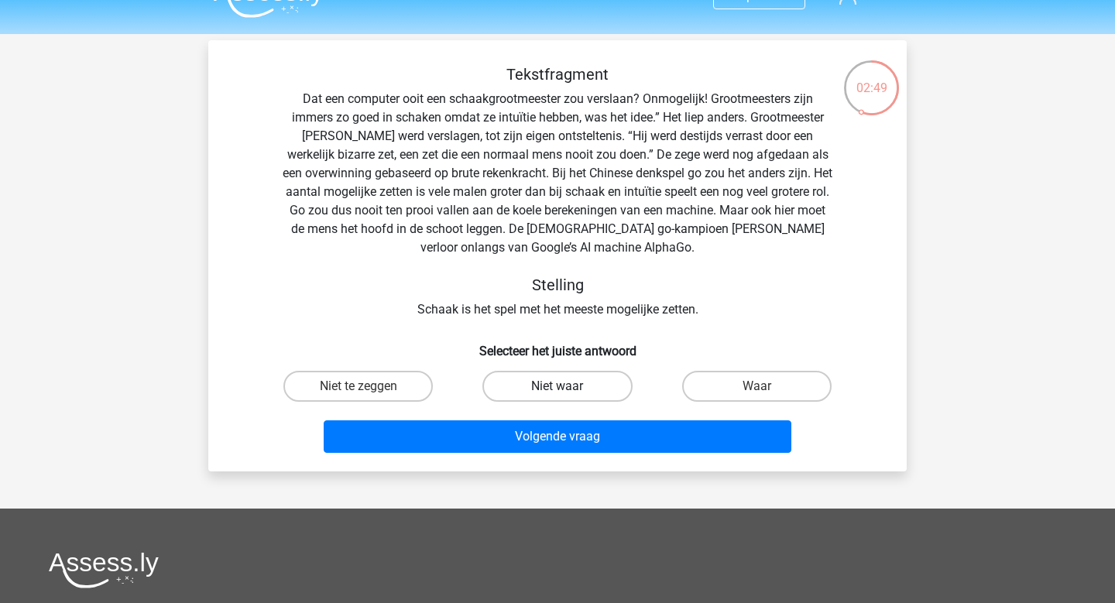
click at [510, 394] on label "Niet waar" at bounding box center [557, 386] width 149 height 31
click at [558, 394] on input "Niet waar" at bounding box center [563, 392] width 10 height 10
radio input "true"
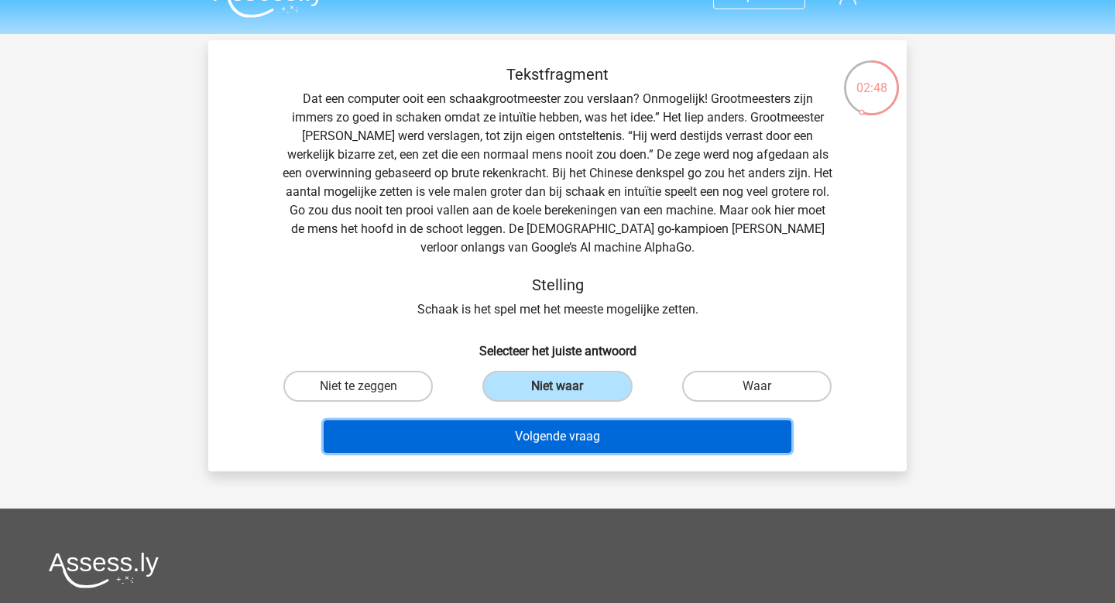
click at [522, 434] on button "Volgende vraag" at bounding box center [558, 437] width 469 height 33
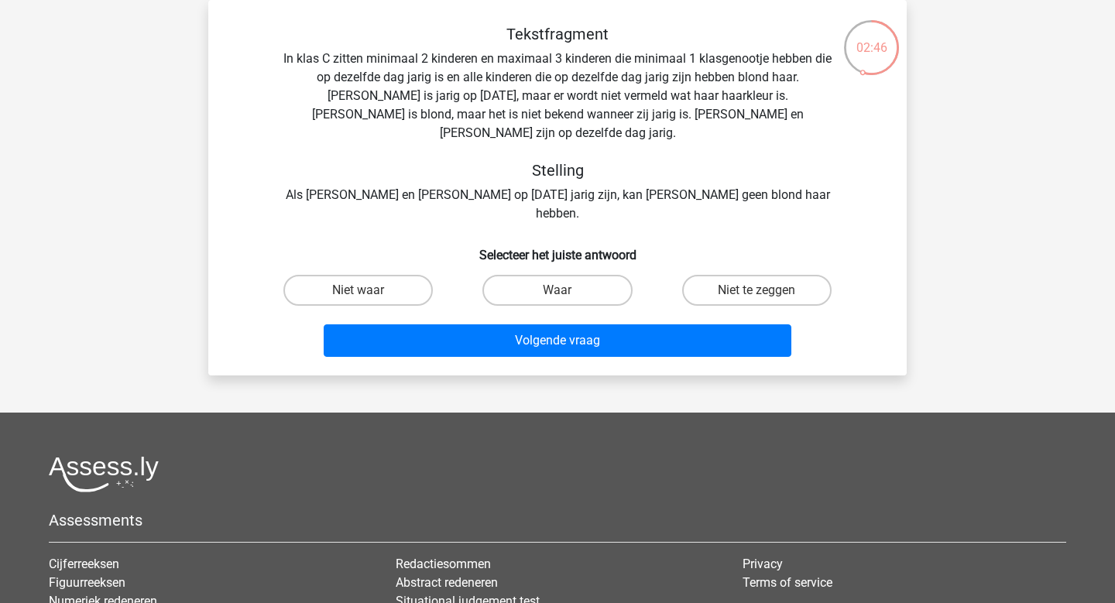
scroll to position [0, 0]
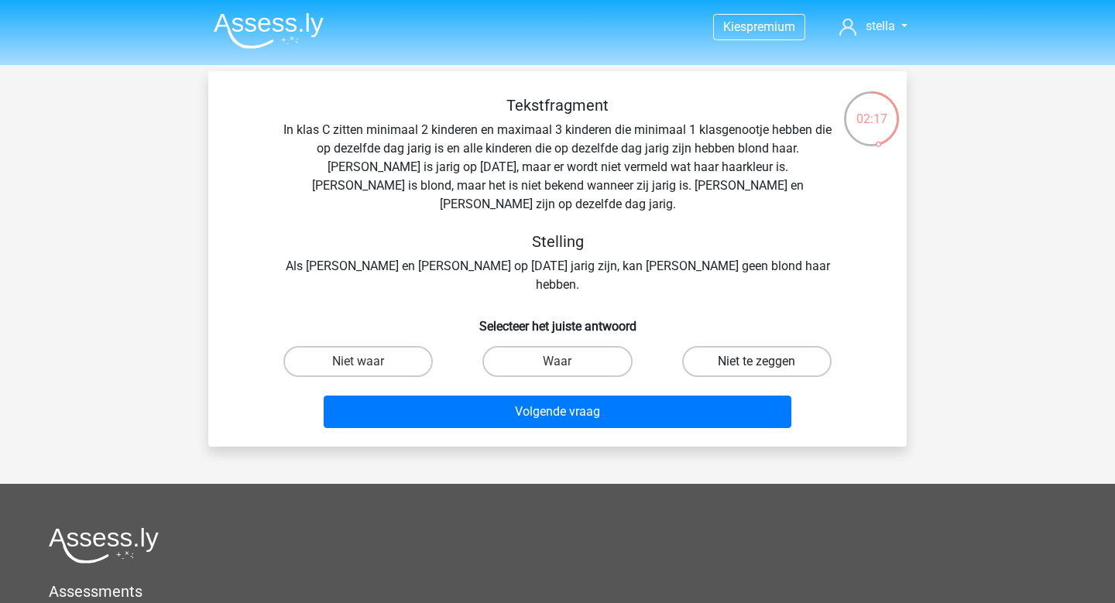
click at [727, 346] on label "Niet te zeggen" at bounding box center [756, 361] width 149 height 31
click at [757, 362] on input "Niet te zeggen" at bounding box center [762, 367] width 10 height 10
radio input "true"
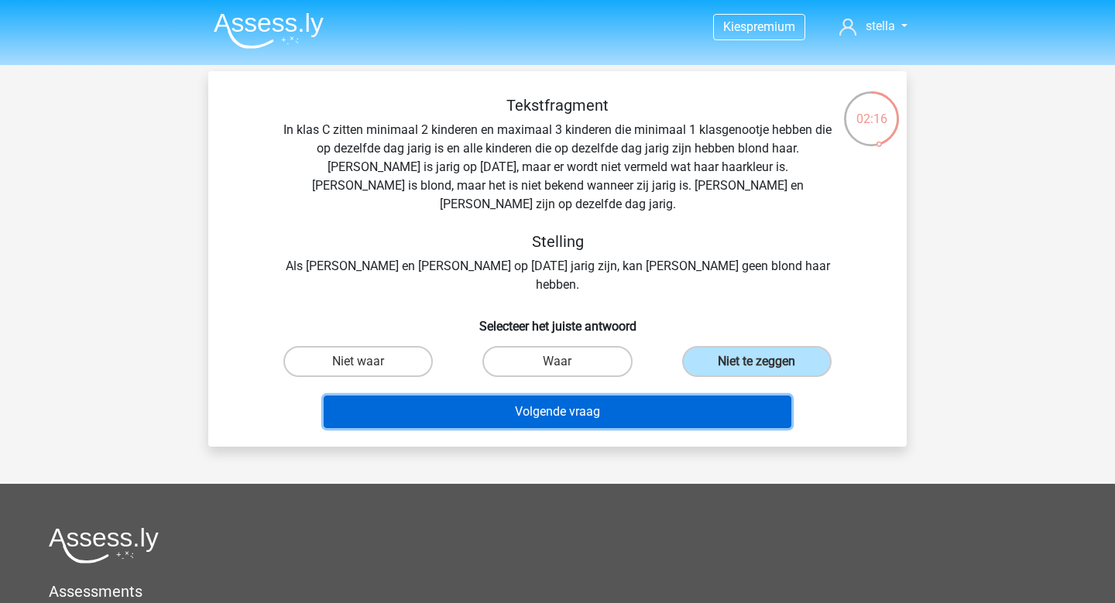
click at [696, 396] on button "Volgende vraag" at bounding box center [558, 412] width 469 height 33
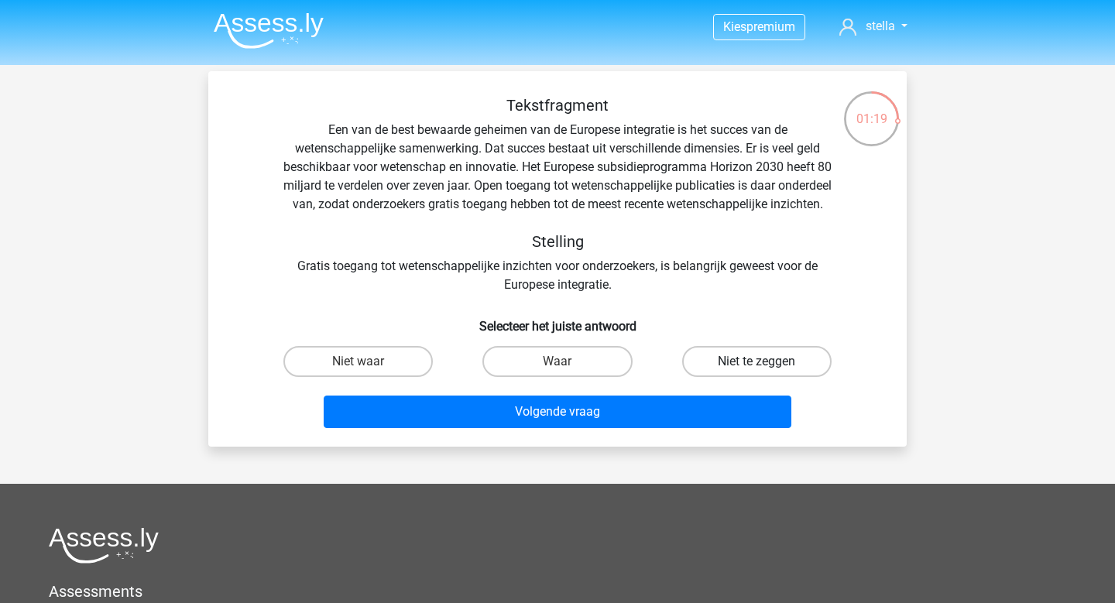
click at [727, 374] on label "Niet te zeggen" at bounding box center [756, 361] width 149 height 31
click at [757, 372] on input "Niet te zeggen" at bounding box center [762, 367] width 10 height 10
radio input "true"
click at [572, 377] on label "Waar" at bounding box center [557, 361] width 149 height 31
click at [568, 372] on input "Waar" at bounding box center [563, 367] width 10 height 10
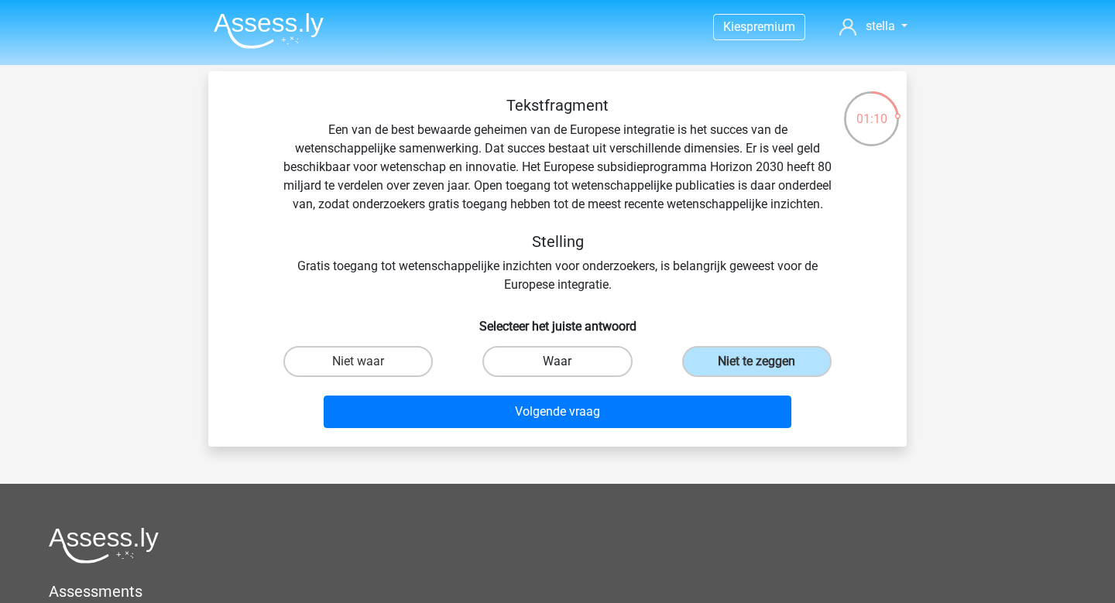
radio input "true"
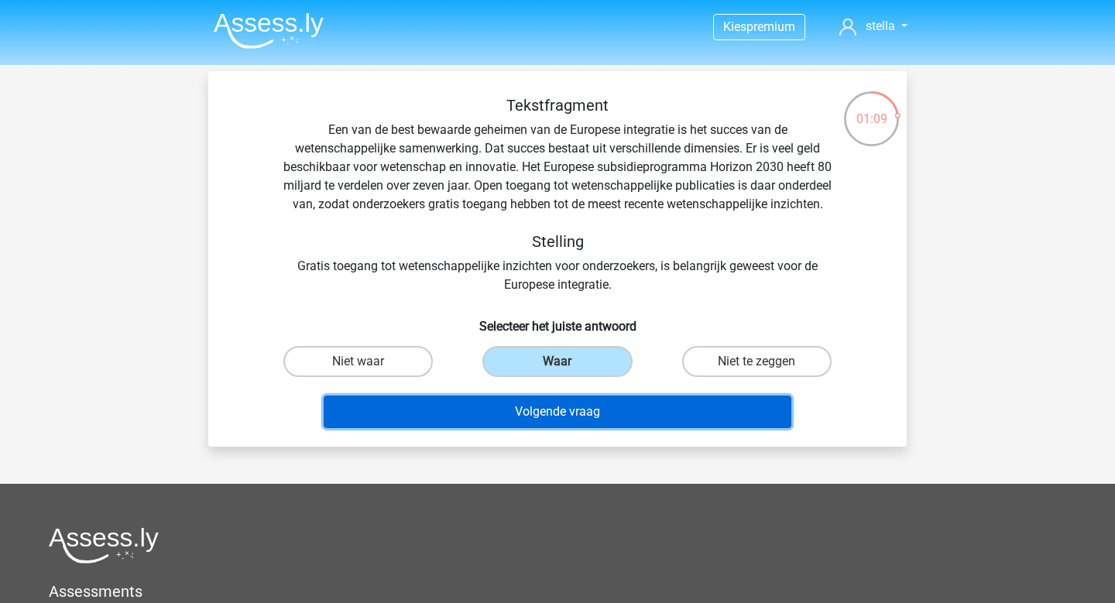
click at [596, 428] on button "Volgende vraag" at bounding box center [558, 412] width 469 height 33
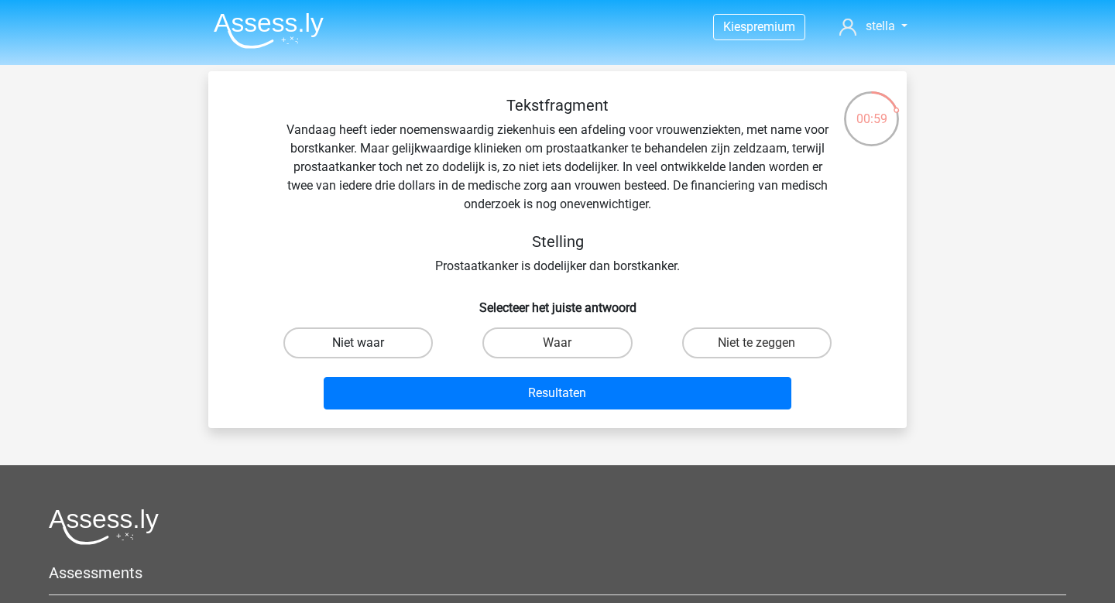
click at [389, 345] on label "Niet waar" at bounding box center [357, 343] width 149 height 31
click at [369, 345] on input "Niet waar" at bounding box center [364, 348] width 10 height 10
radio input "true"
click at [743, 357] on label "Niet te zeggen" at bounding box center [756, 343] width 149 height 31
click at [757, 353] on input "Niet te zeggen" at bounding box center [762, 348] width 10 height 10
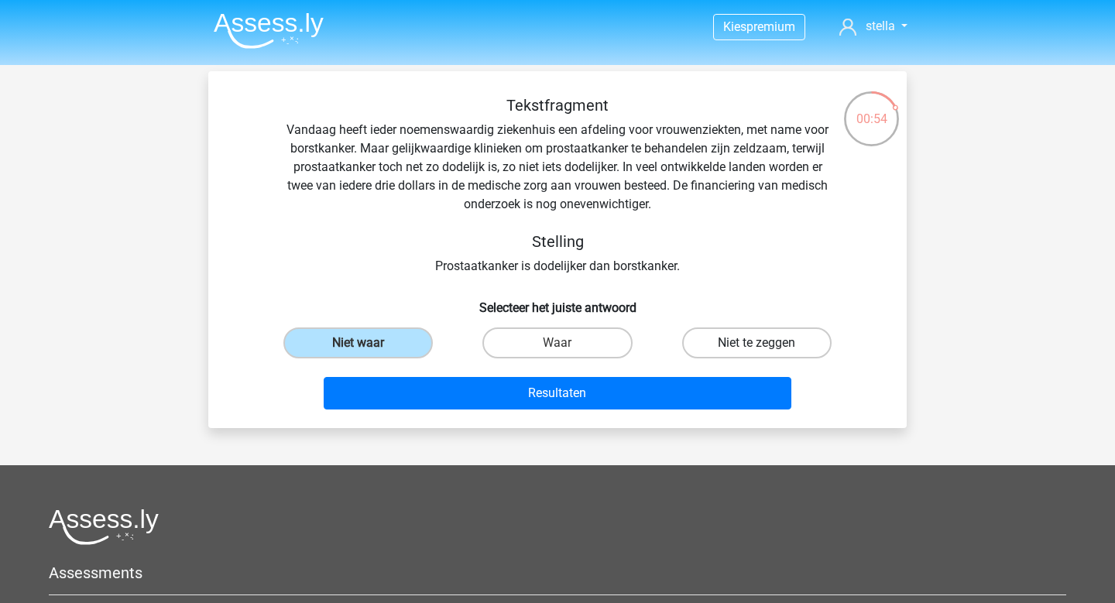
radio input "true"
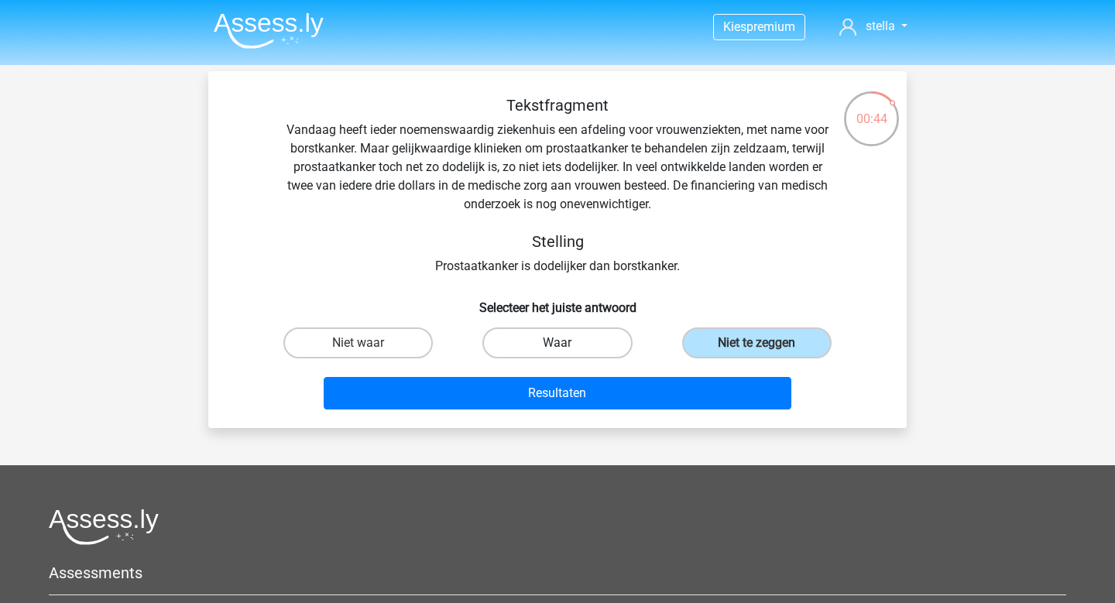
click at [563, 337] on label "Waar" at bounding box center [557, 343] width 149 height 31
click at [563, 343] on input "Waar" at bounding box center [563, 348] width 10 height 10
radio input "true"
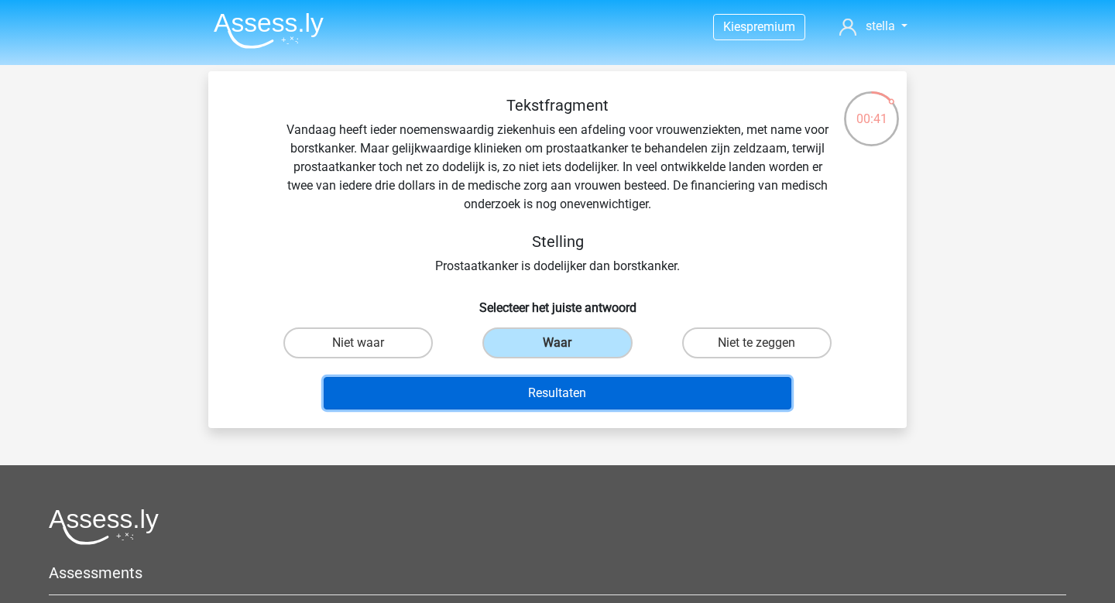
click at [558, 404] on button "Resultaten" at bounding box center [558, 393] width 469 height 33
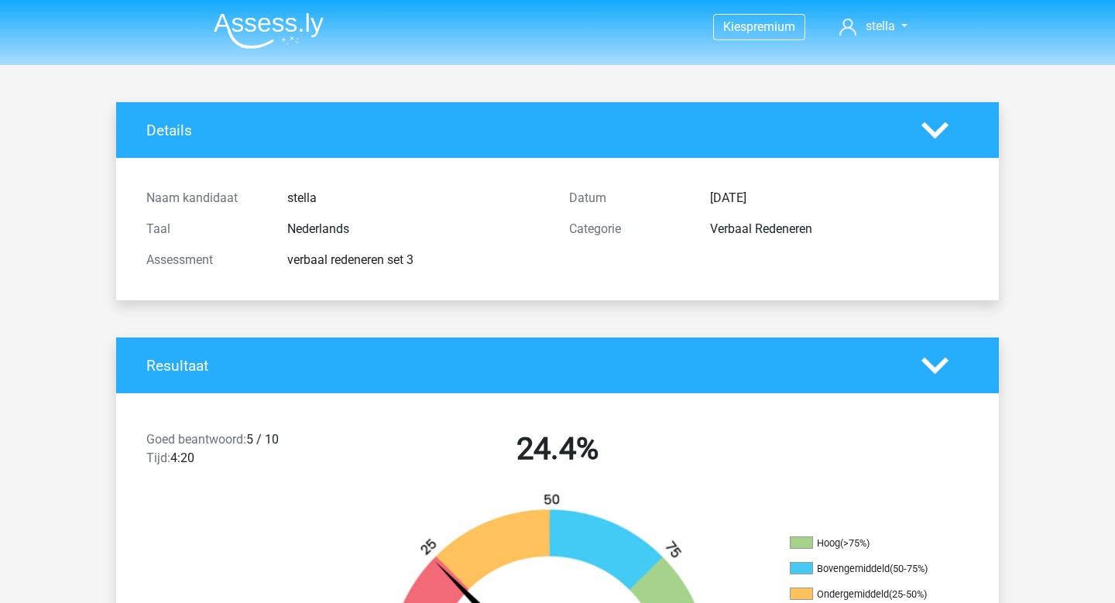
scroll to position [1244, 0]
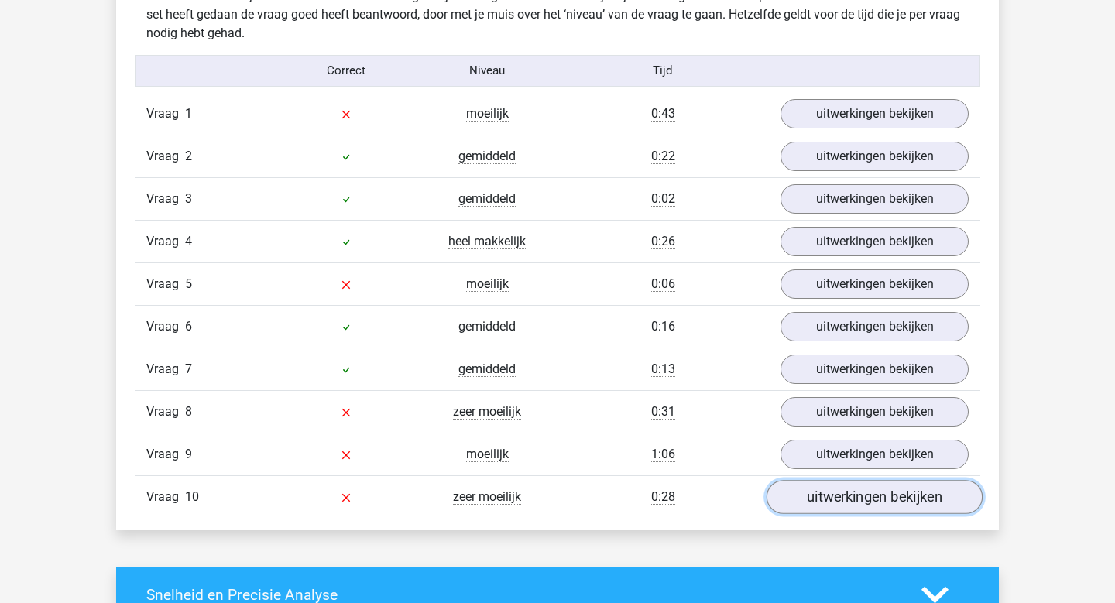
click at [825, 496] on link "uitwerkingen bekijken" at bounding box center [875, 497] width 216 height 34
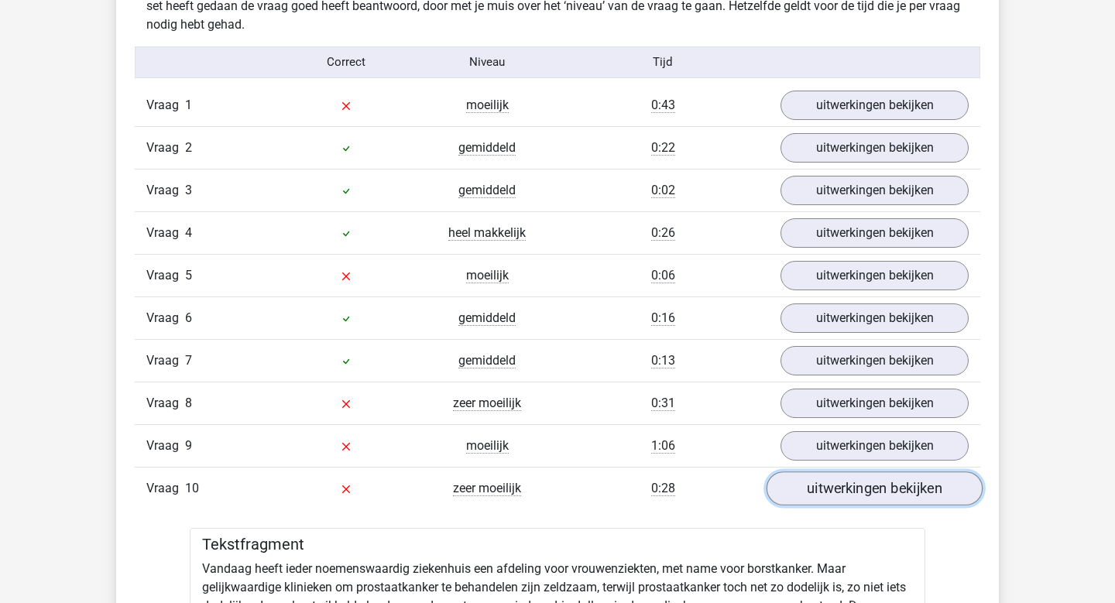
scroll to position [1251, 0]
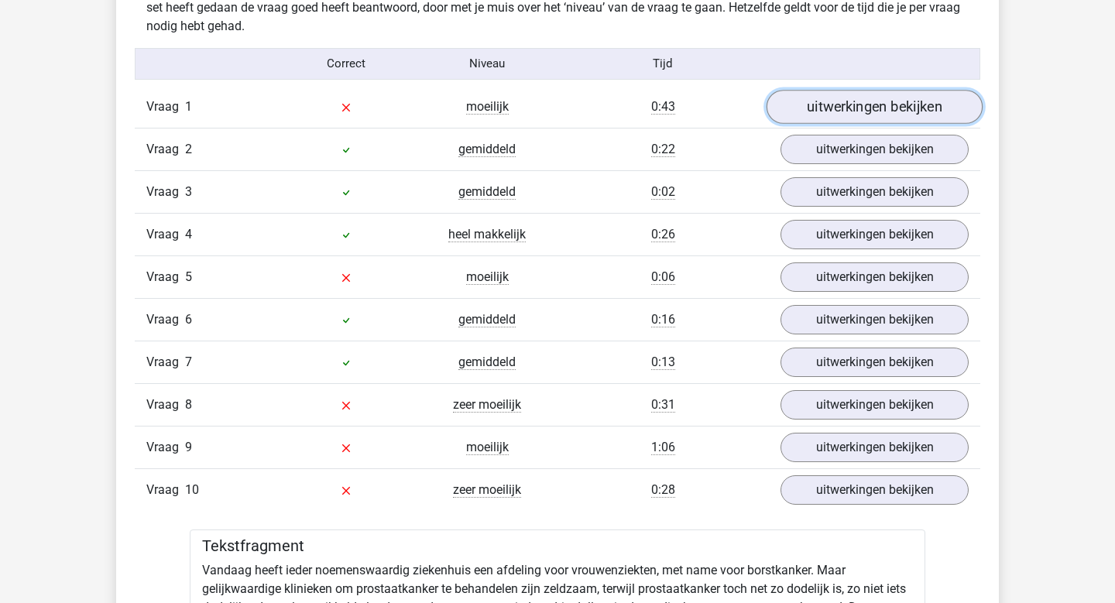
click at [842, 107] on link "uitwerkingen bekijken" at bounding box center [875, 107] width 216 height 34
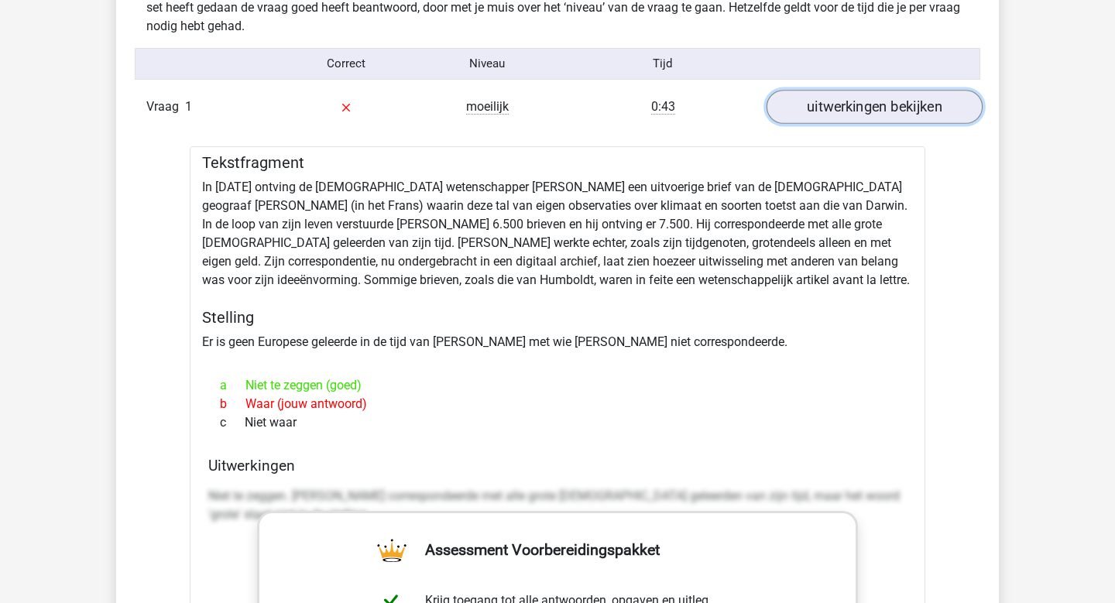
click at [842, 107] on link "uitwerkingen bekijken" at bounding box center [875, 107] width 216 height 34
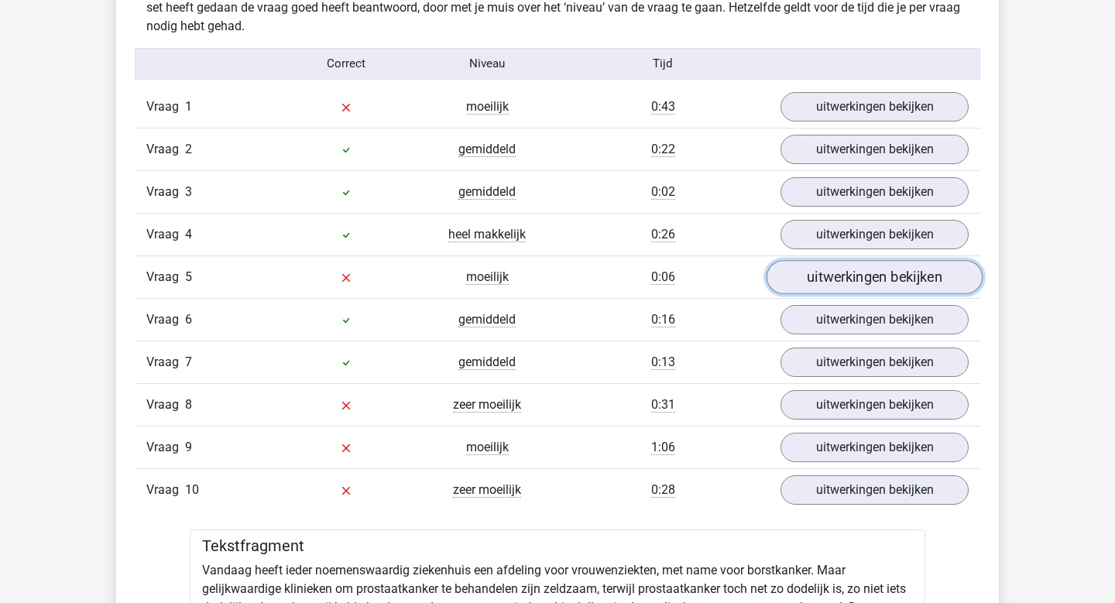
click at [823, 271] on link "uitwerkingen bekijken" at bounding box center [875, 277] width 216 height 34
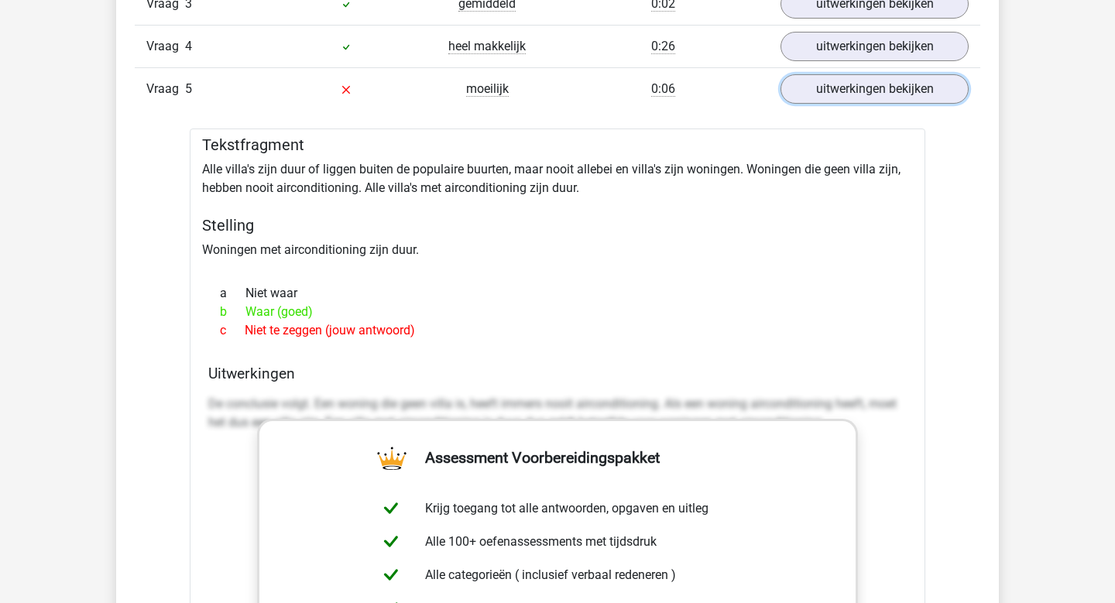
scroll to position [1449, 0]
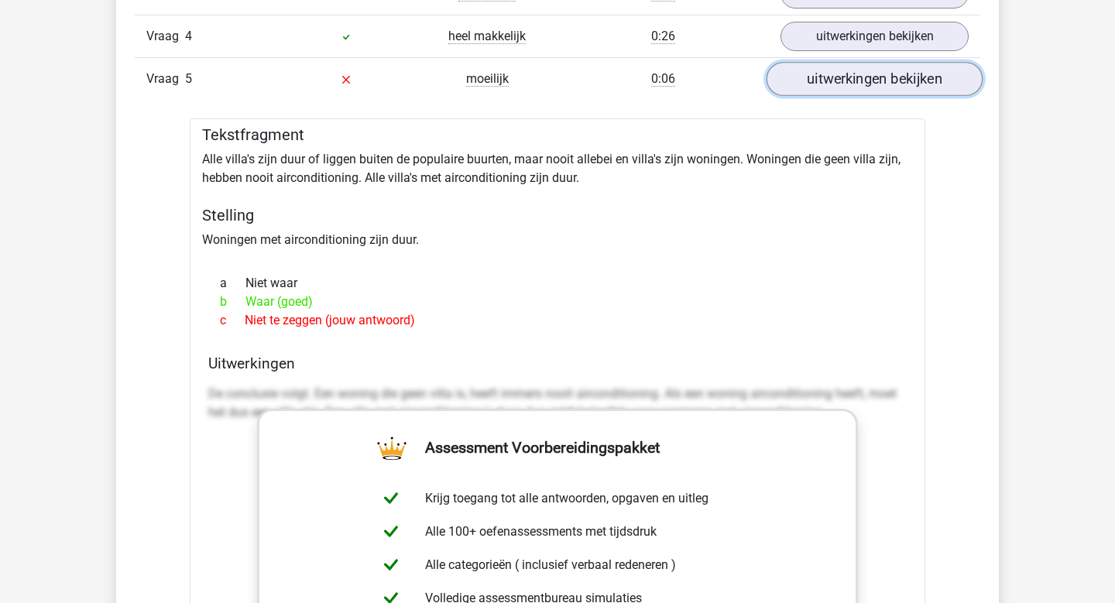
click at [901, 88] on link "uitwerkingen bekijken" at bounding box center [875, 79] width 216 height 34
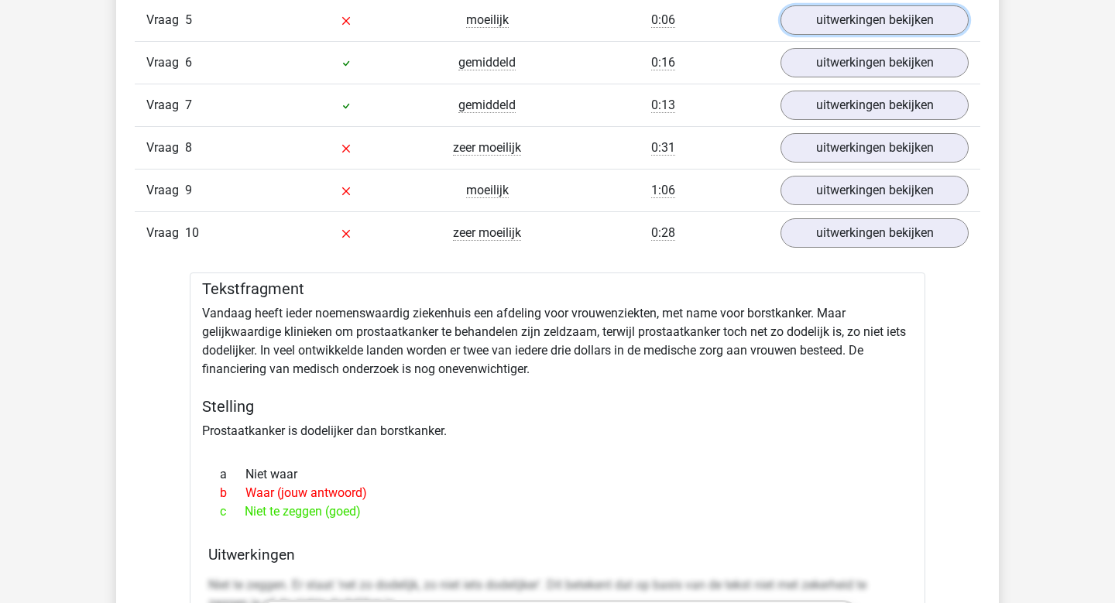
scroll to position [1509, 0]
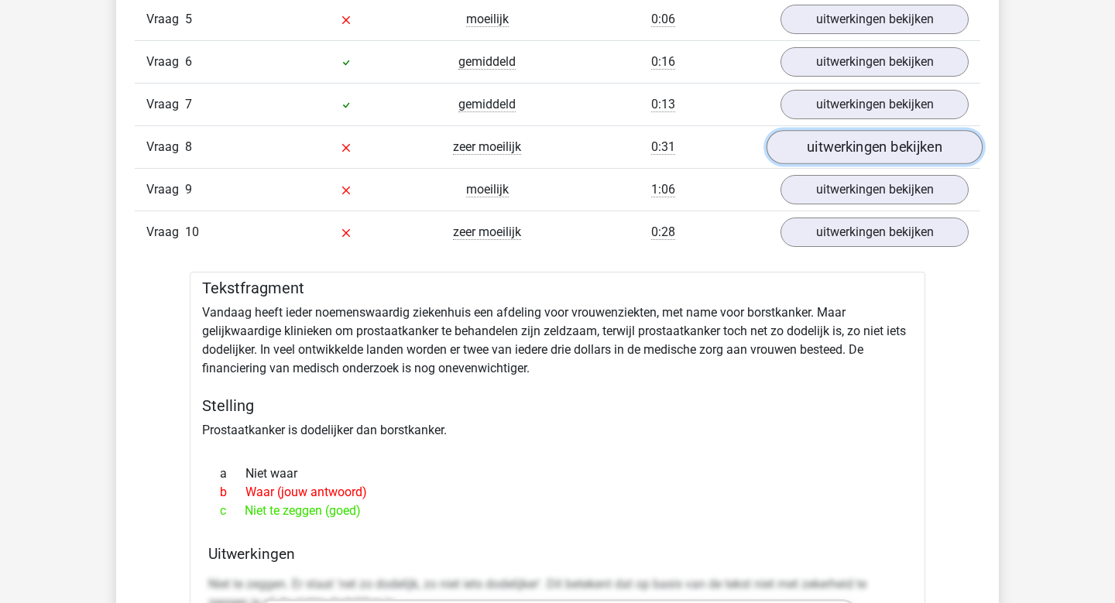
click at [823, 143] on link "uitwerkingen bekijken" at bounding box center [875, 147] width 216 height 34
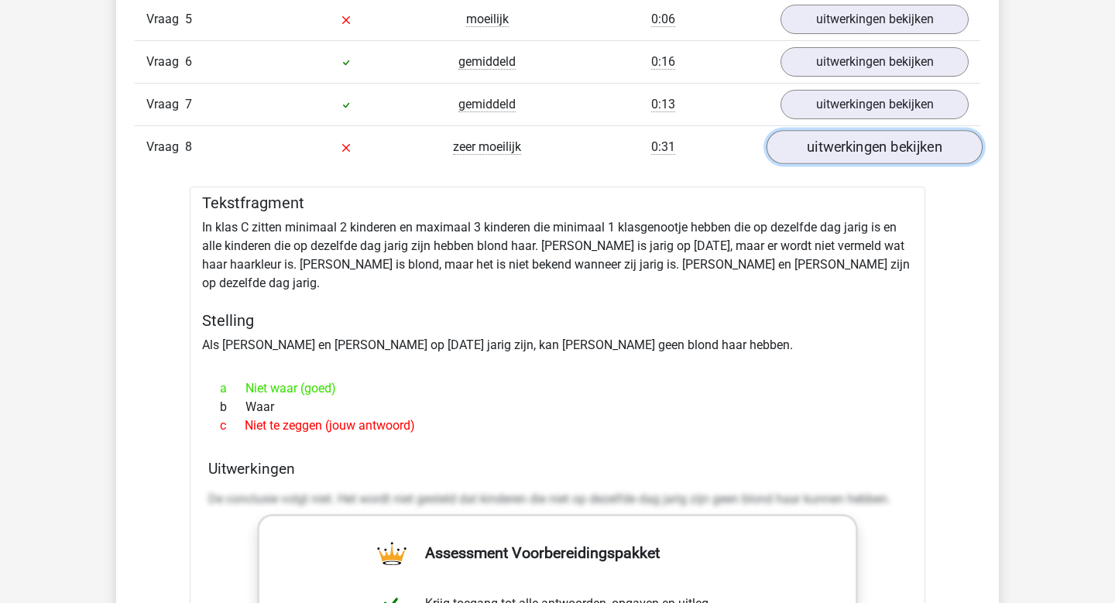
click at [823, 144] on link "uitwerkingen bekijken" at bounding box center [875, 147] width 216 height 34
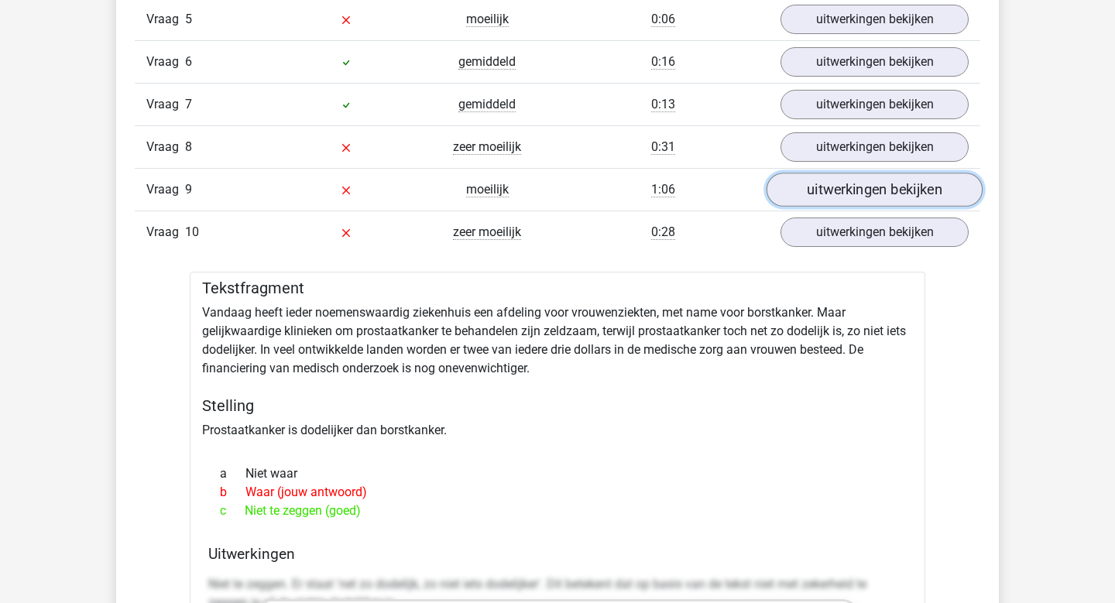
click at [815, 188] on link "uitwerkingen bekijken" at bounding box center [875, 190] width 216 height 34
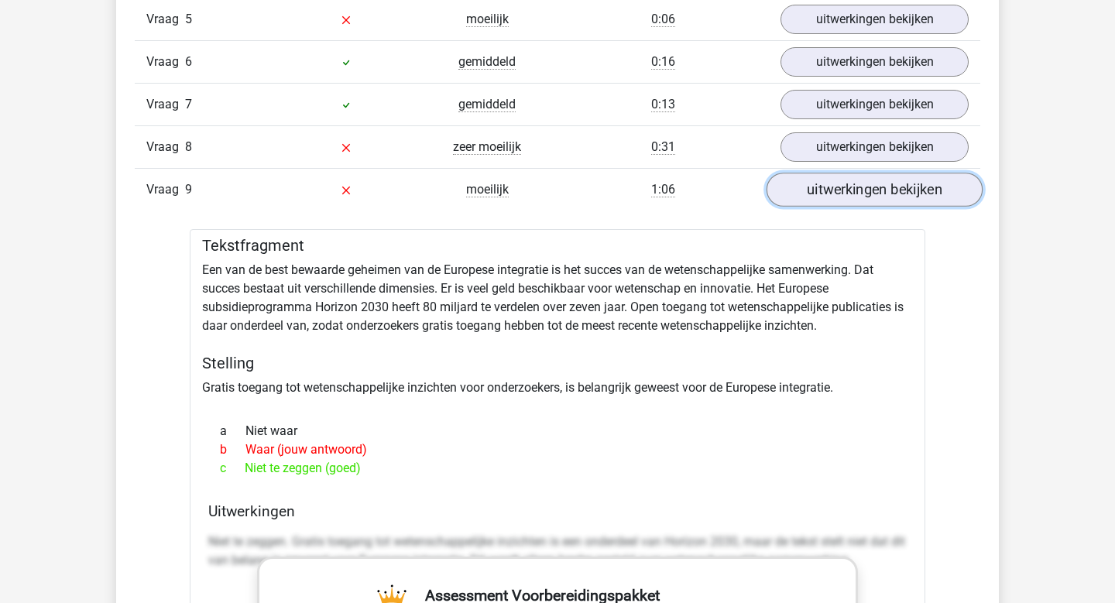
click at [815, 187] on link "uitwerkingen bekijken" at bounding box center [875, 190] width 216 height 34
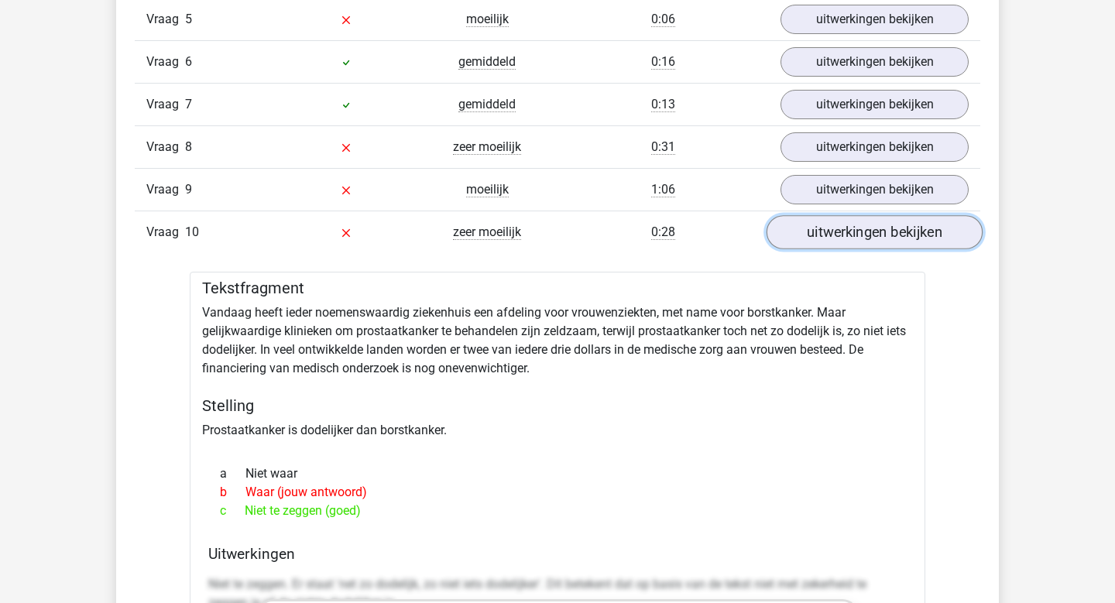
click at [805, 235] on link "uitwerkingen bekijken" at bounding box center [875, 232] width 216 height 34
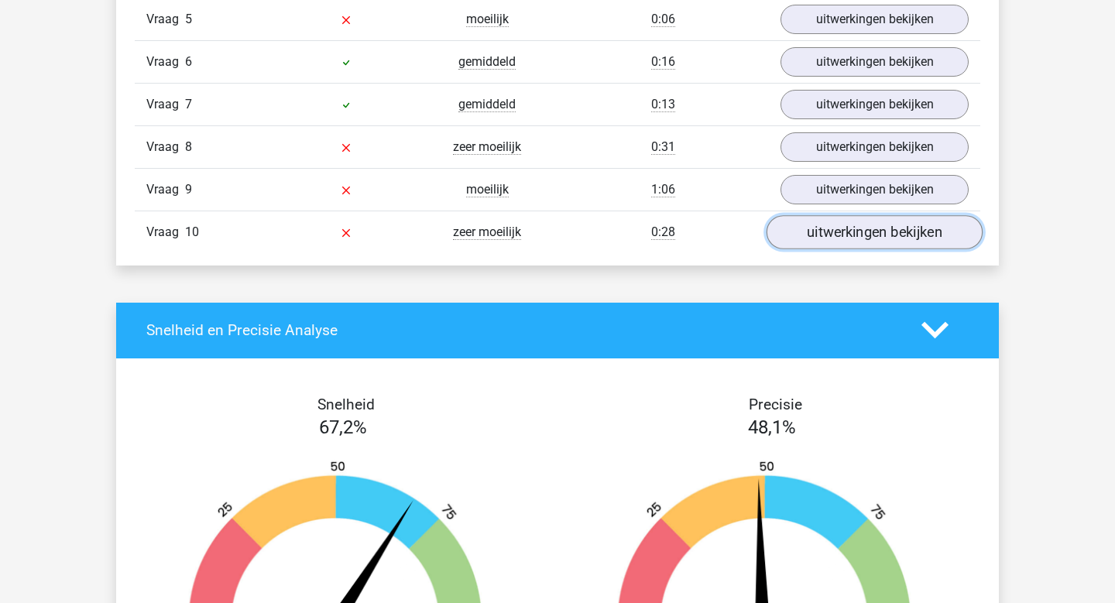
click at [805, 235] on link "uitwerkingen bekijken" at bounding box center [875, 232] width 216 height 34
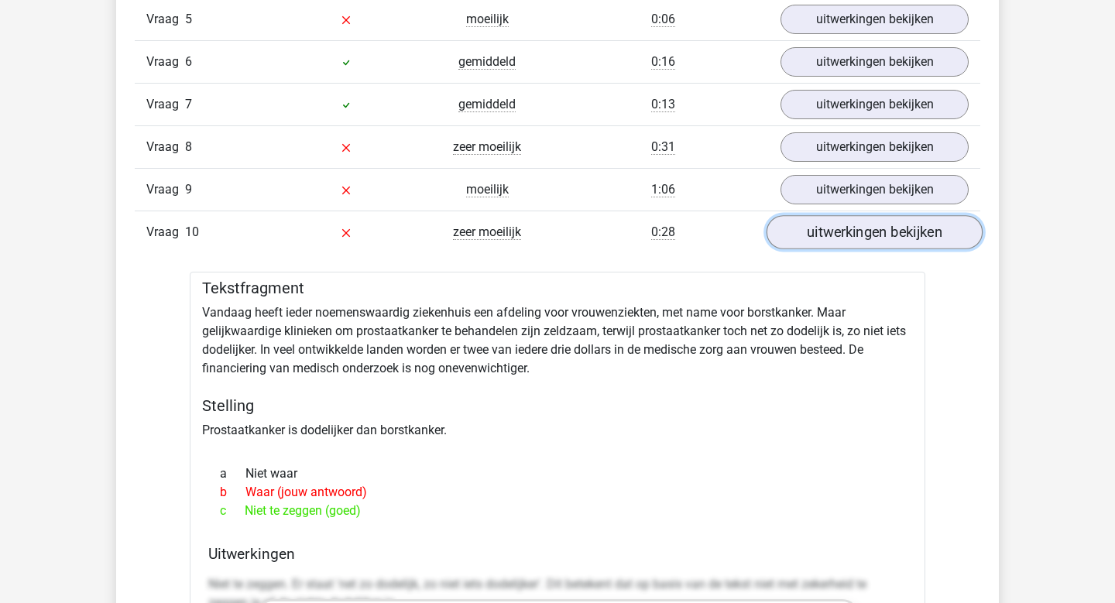
click at [802, 240] on link "uitwerkingen bekijken" at bounding box center [875, 232] width 216 height 34
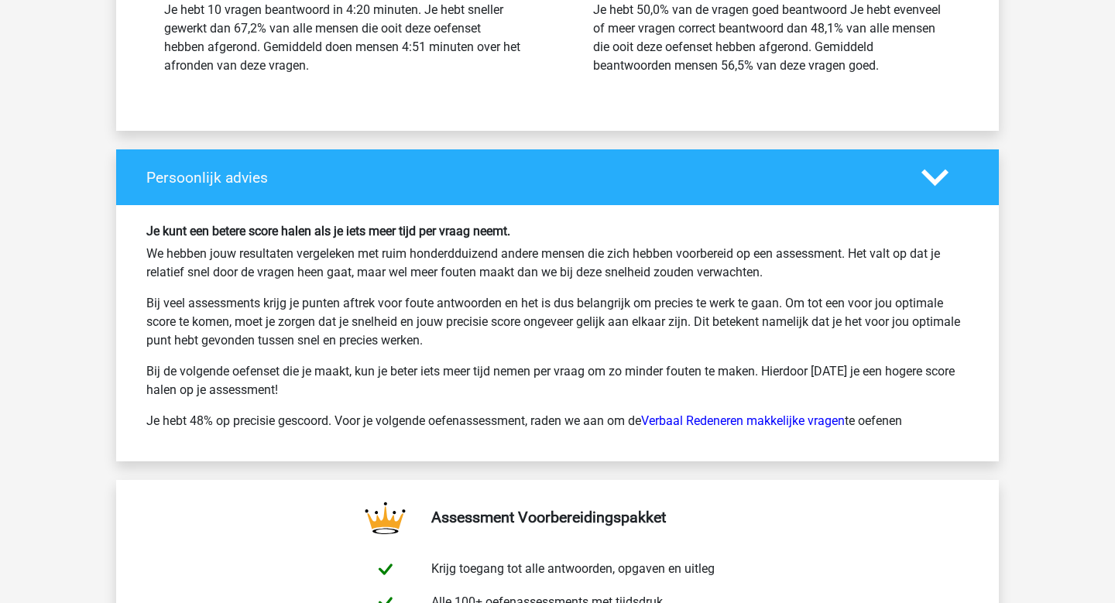
scroll to position [2182, 0]
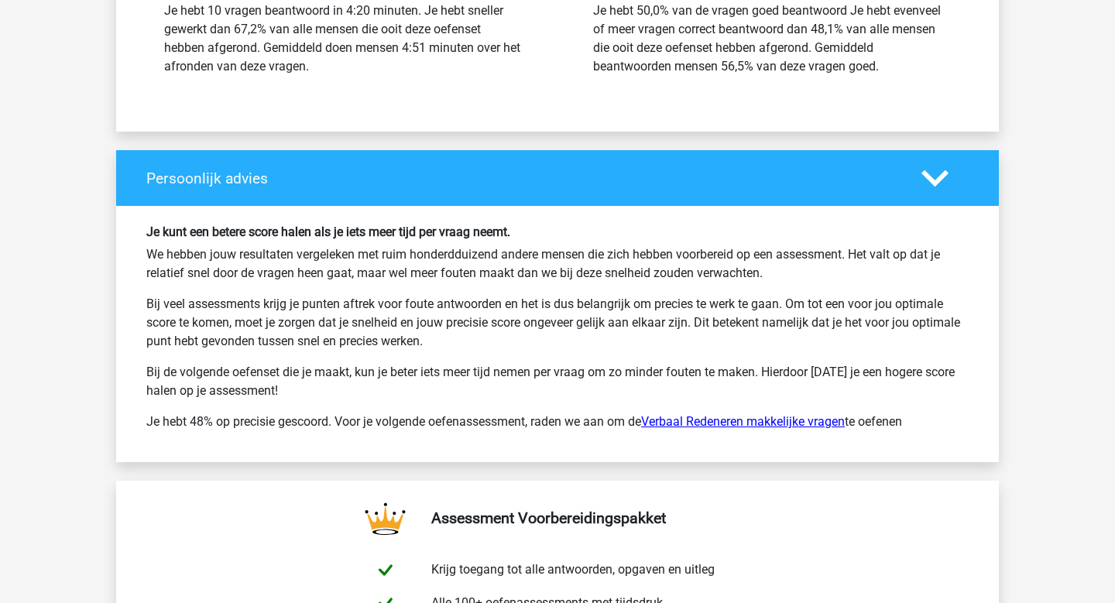
click at [705, 427] on link "Verbaal Redeneren makkelijke vragen" at bounding box center [743, 421] width 204 height 15
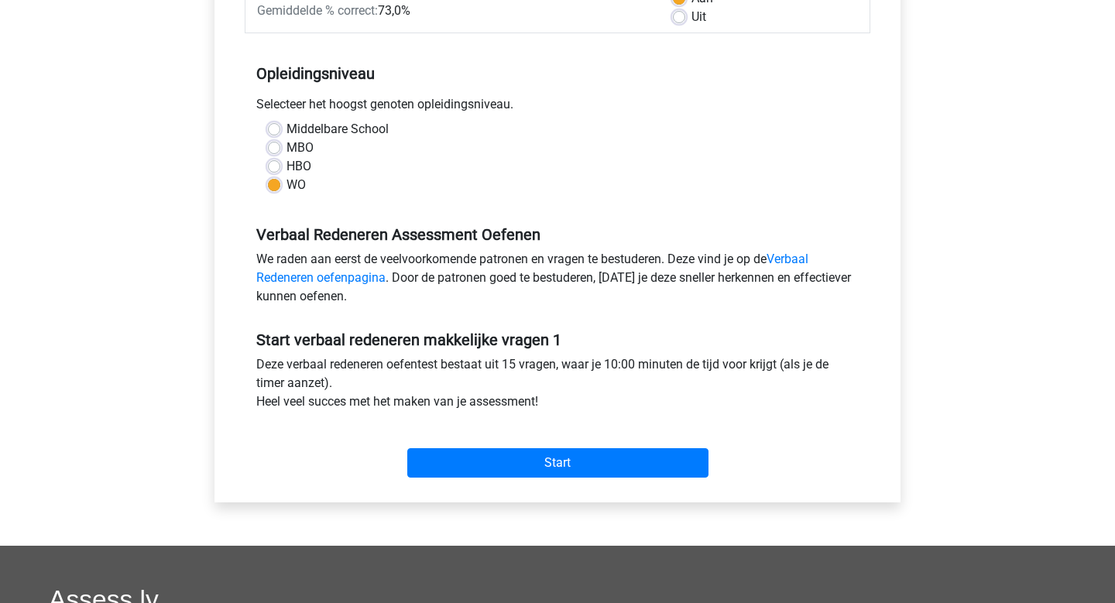
scroll to position [266, 0]
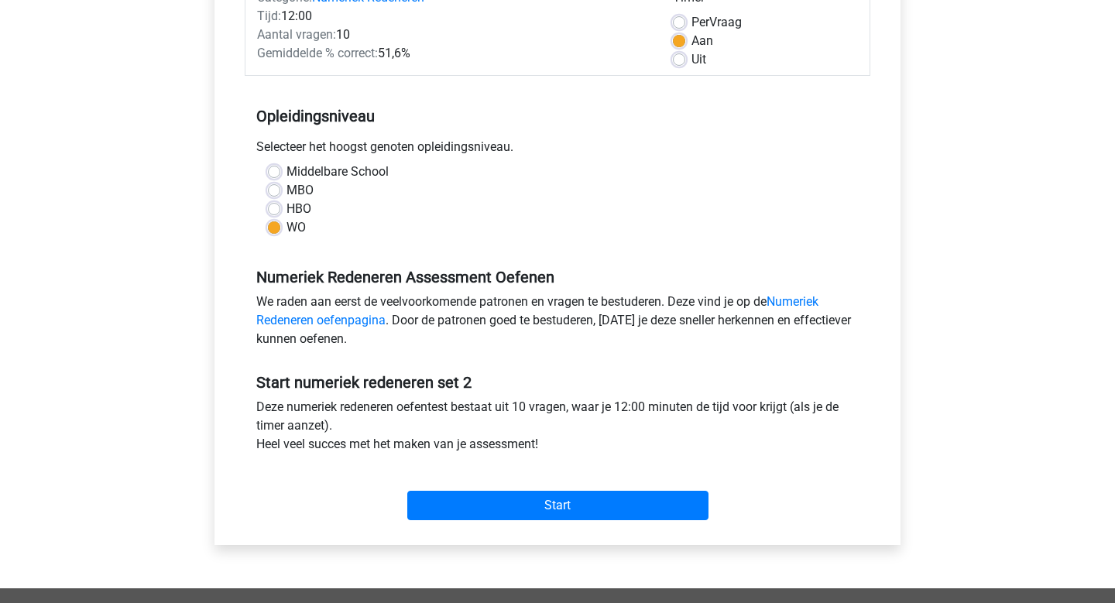
scroll to position [257, 0]
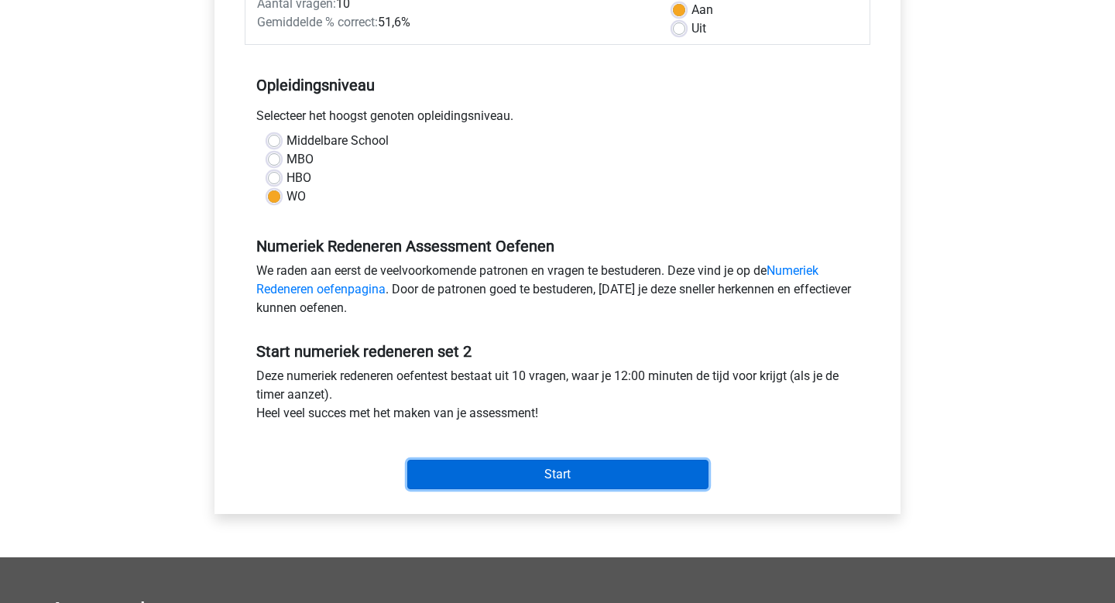
click at [583, 464] on input "Start" at bounding box center [557, 474] width 301 height 29
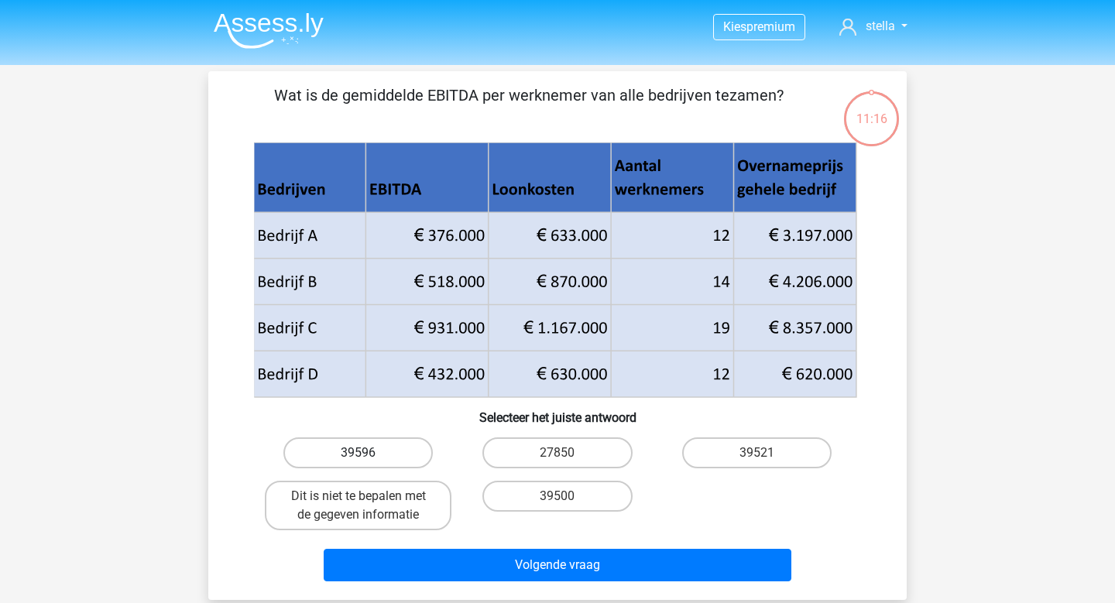
click at [373, 451] on label "39596" at bounding box center [357, 453] width 149 height 31
click at [369, 453] on input "39596" at bounding box center [364, 458] width 10 height 10
radio input "true"
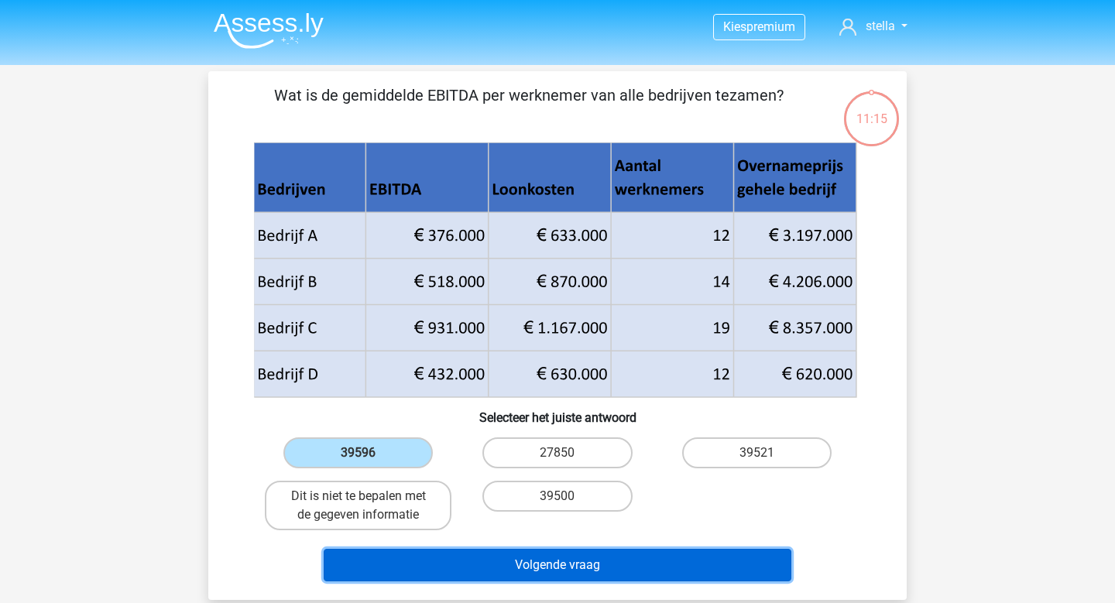
click at [606, 569] on button "Volgende vraag" at bounding box center [558, 565] width 469 height 33
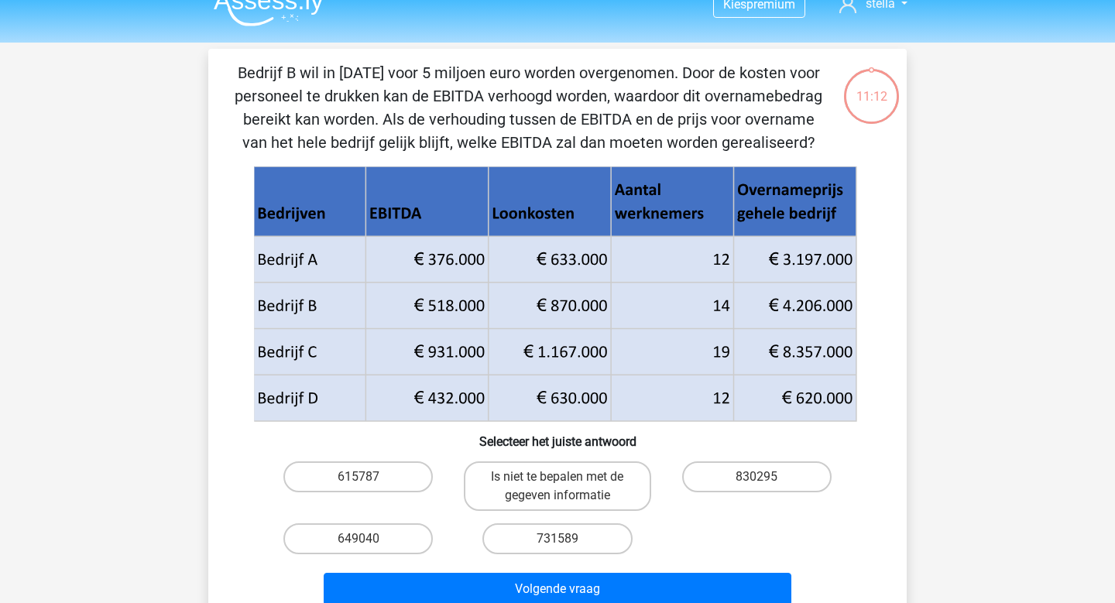
scroll to position [18, 0]
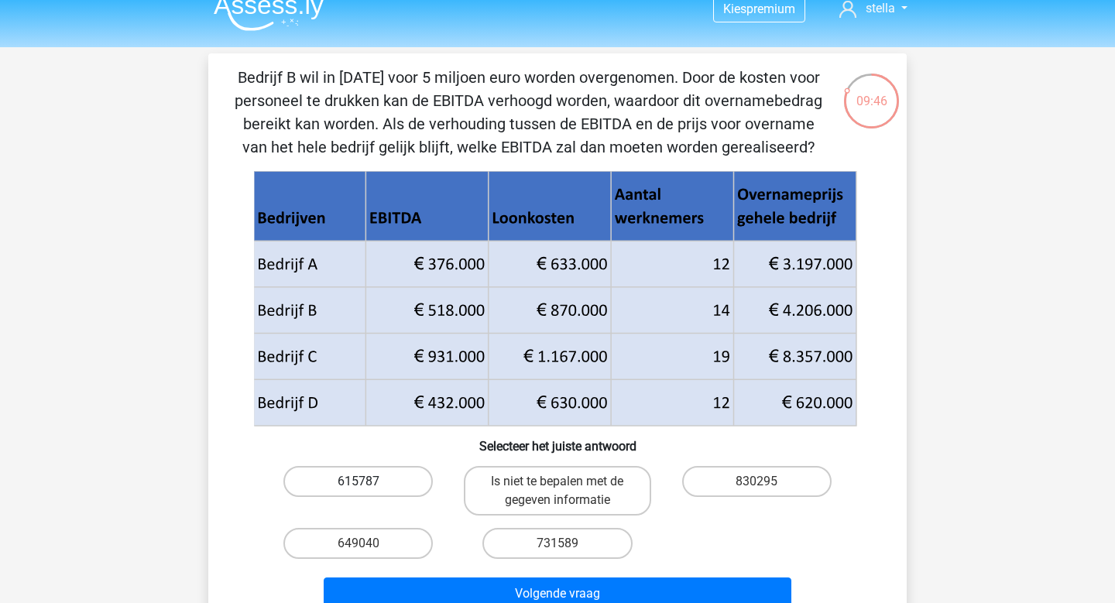
click at [342, 484] on label "615787" at bounding box center [357, 481] width 149 height 31
click at [359, 484] on input "615787" at bounding box center [364, 487] width 10 height 10
radio input "true"
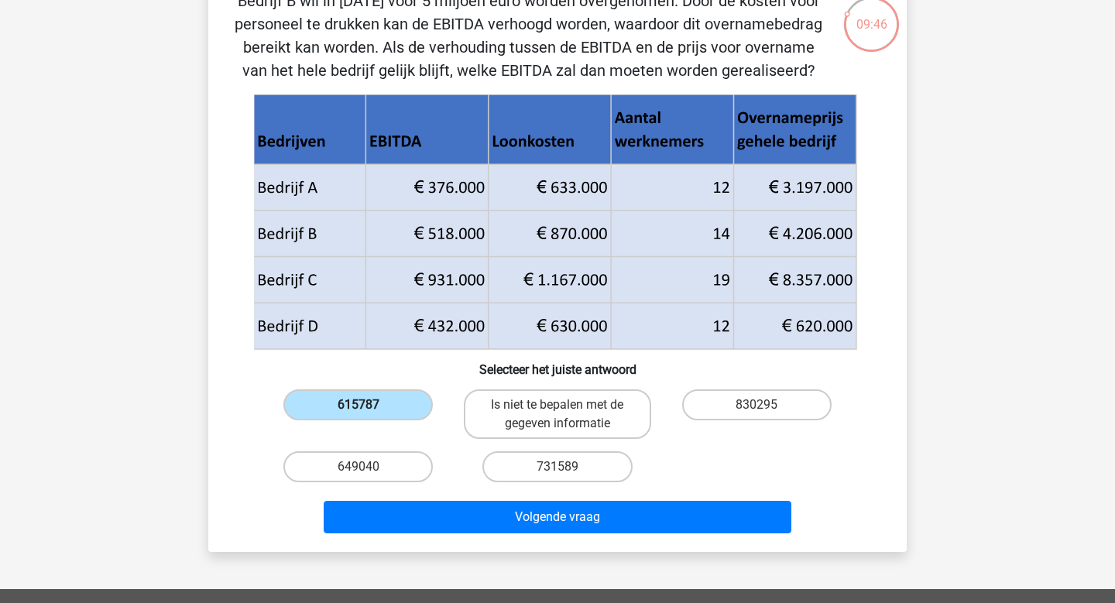
scroll to position [96, 0]
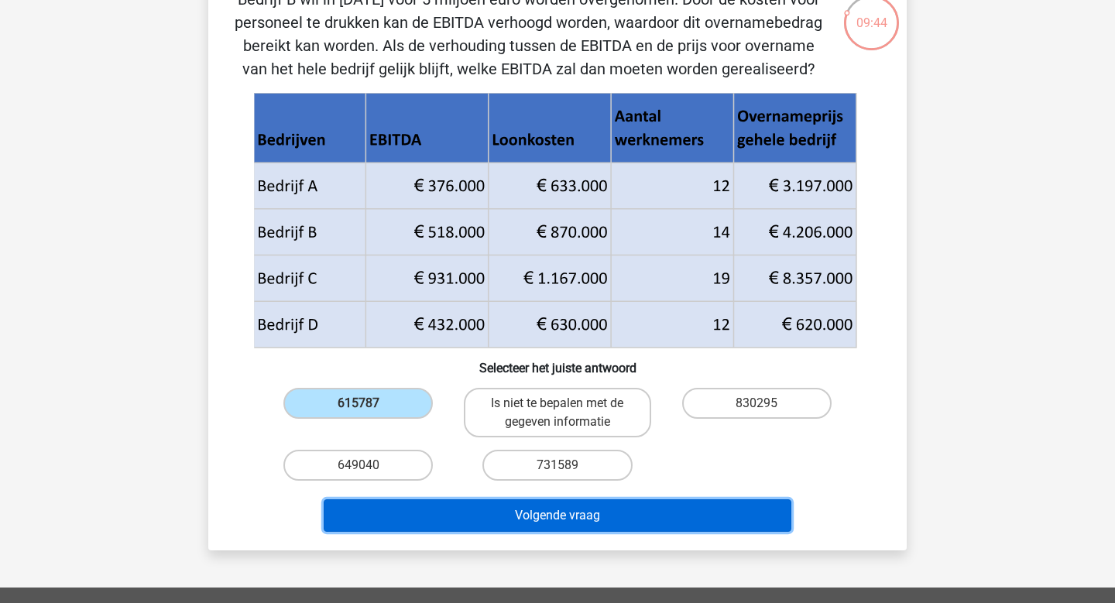
click at [522, 523] on button "Volgende vraag" at bounding box center [558, 516] width 469 height 33
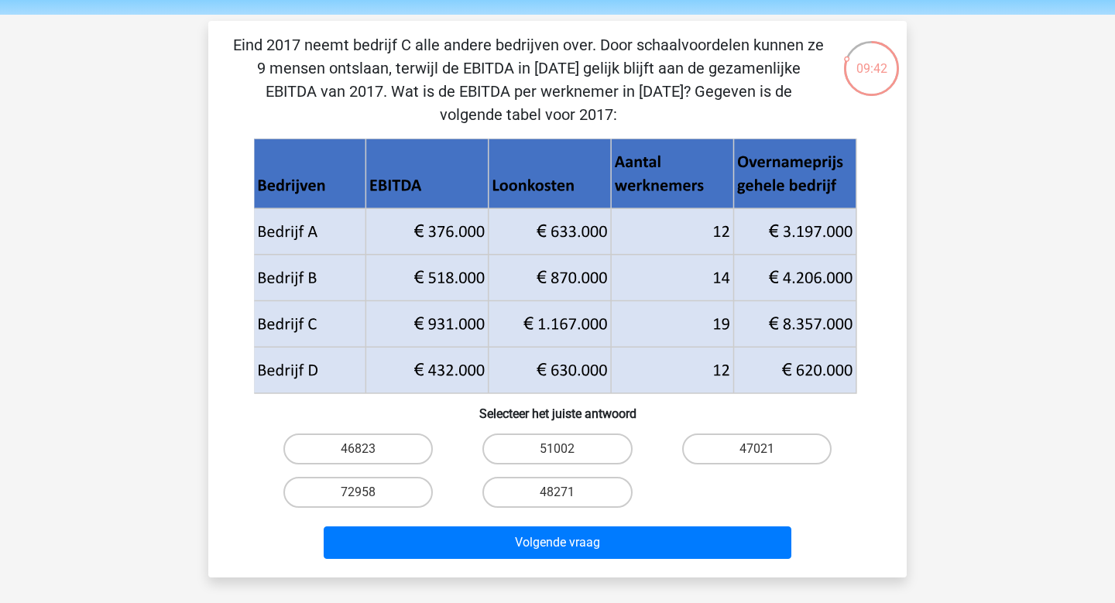
scroll to position [37, 0]
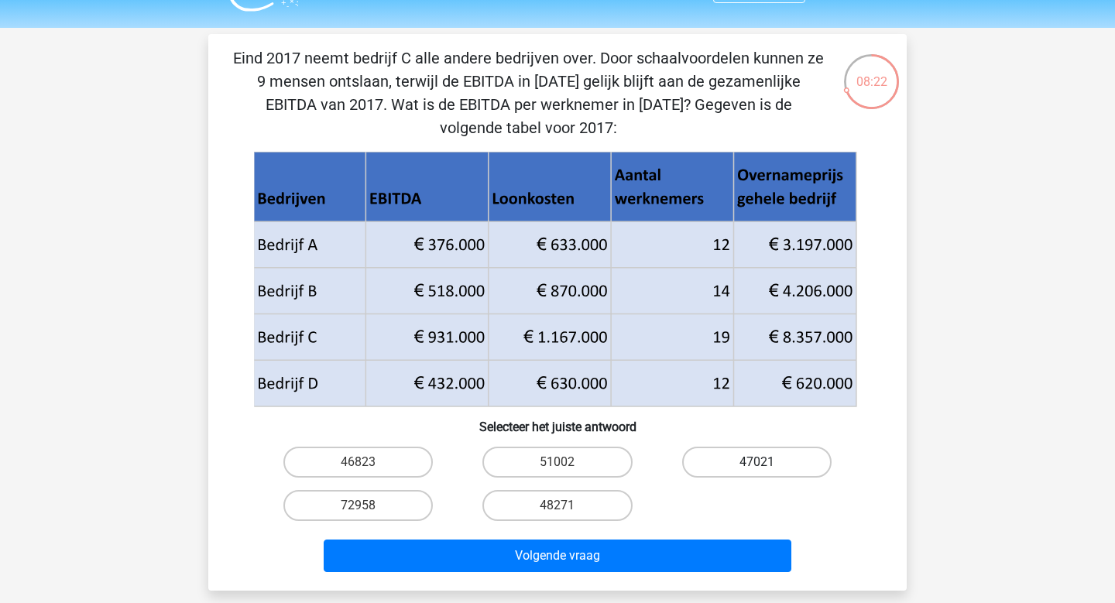
click at [758, 462] on label "47021" at bounding box center [756, 462] width 149 height 31
click at [758, 462] on input "47021" at bounding box center [762, 467] width 10 height 10
radio input "true"
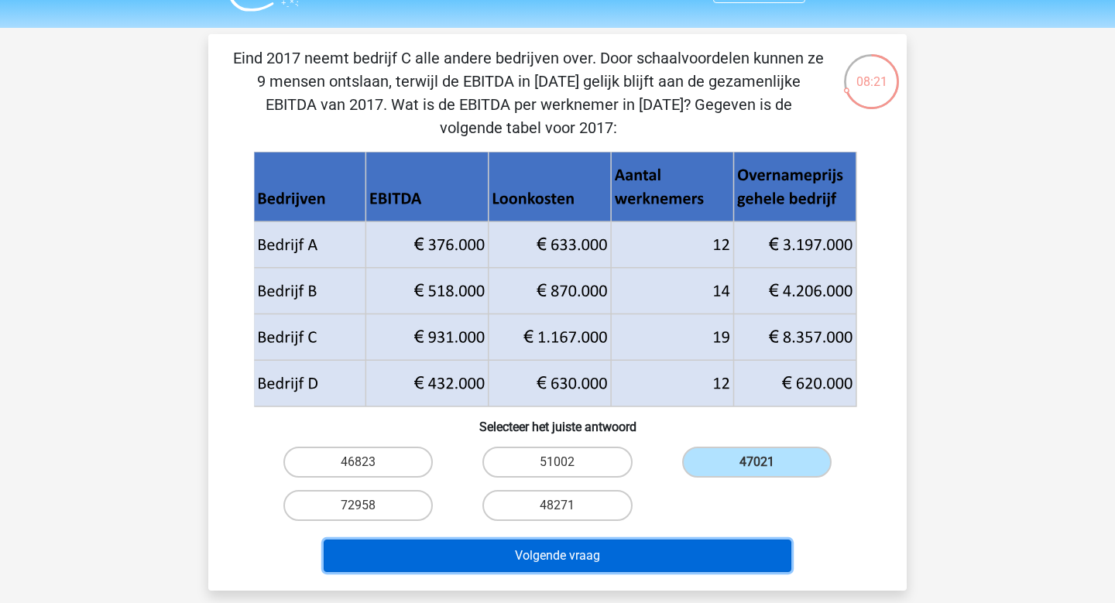
click at [703, 546] on button "Volgende vraag" at bounding box center [558, 556] width 469 height 33
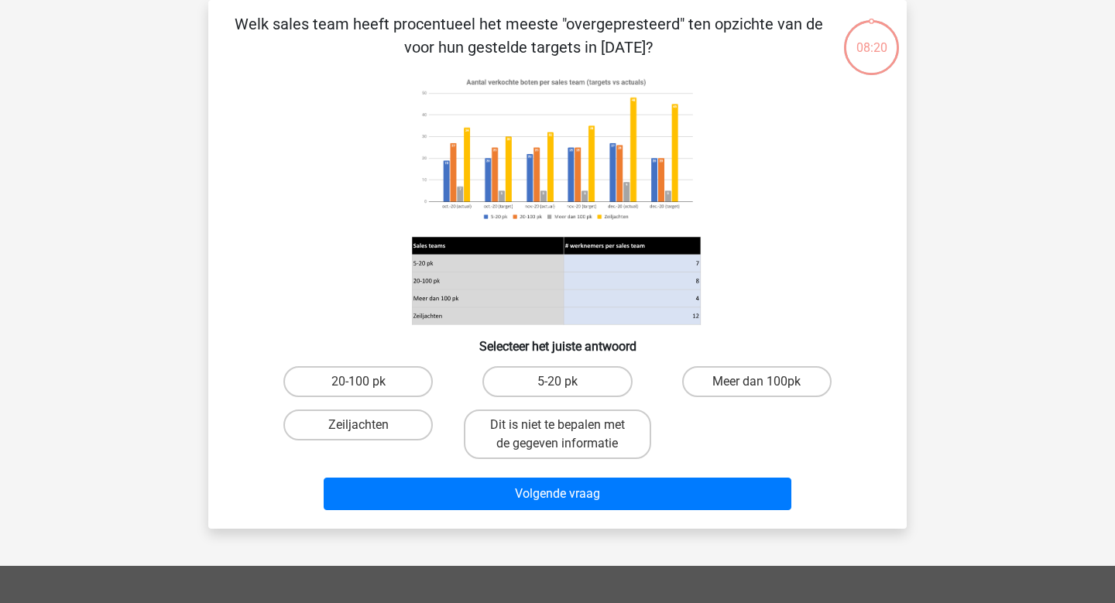
scroll to position [24, 0]
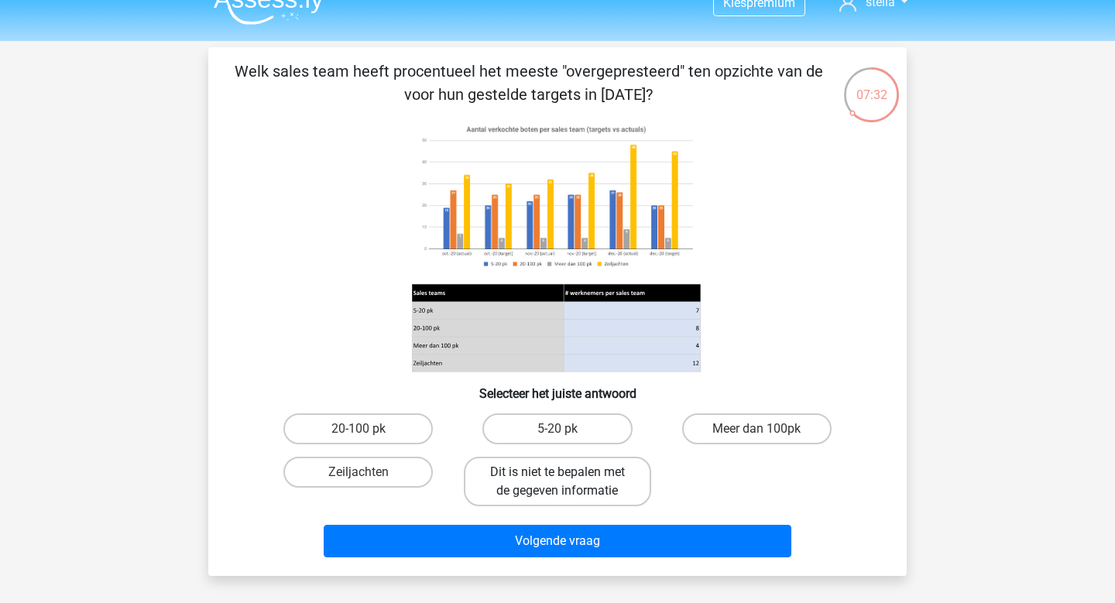
click at [603, 473] on label "Dit is niet te bepalen met de gegeven informatie" at bounding box center [557, 482] width 187 height 50
click at [568, 473] on input "Dit is niet te bepalen met de gegeven informatie" at bounding box center [563, 477] width 10 height 10
radio input "true"
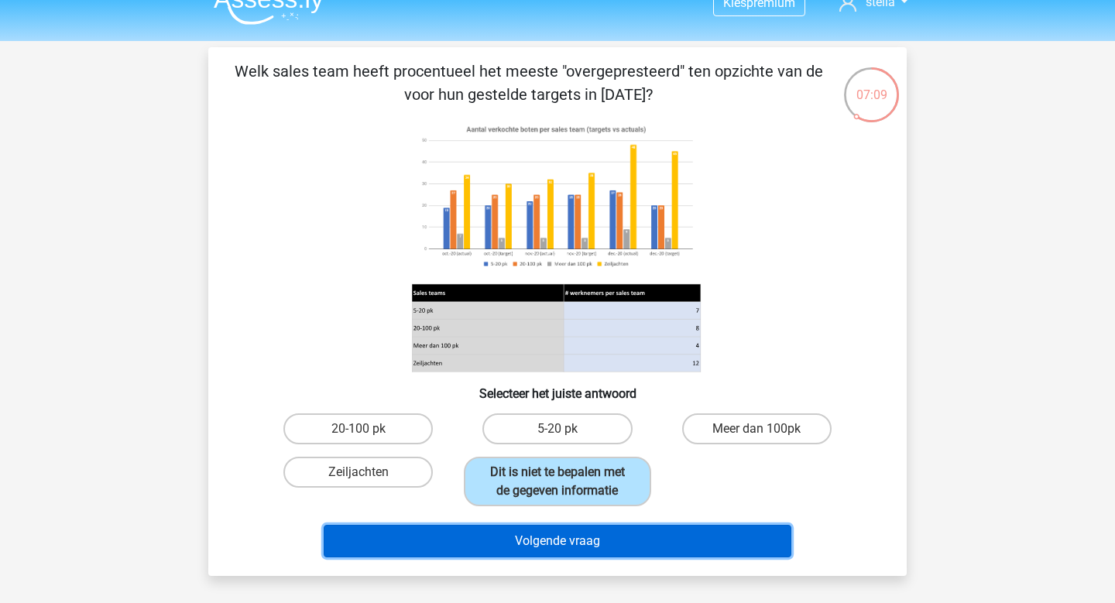
click at [734, 534] on button "Volgende vraag" at bounding box center [558, 541] width 469 height 33
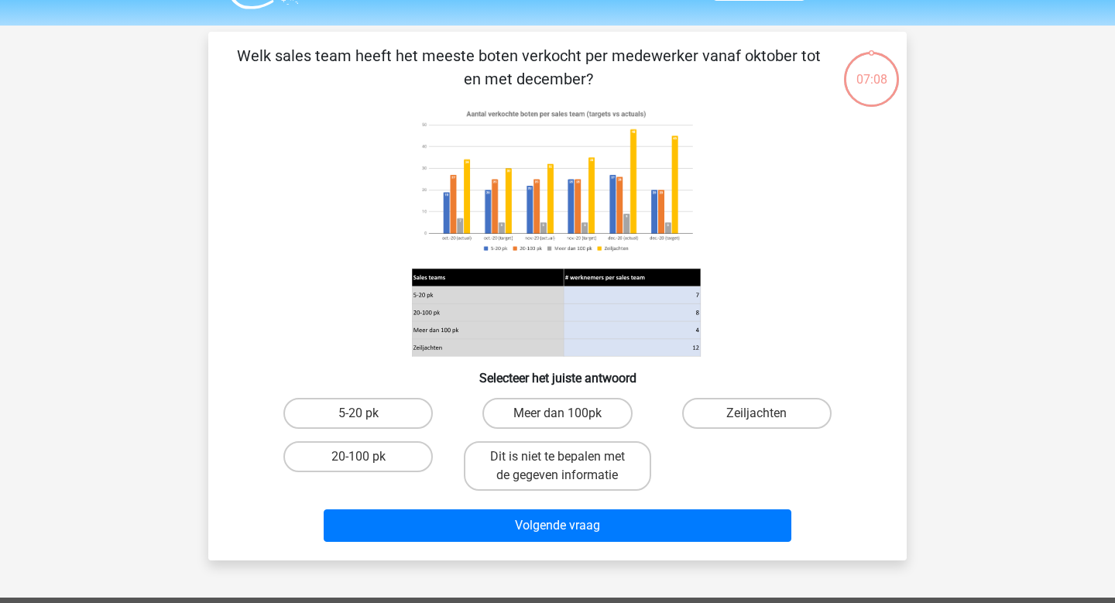
scroll to position [33, 0]
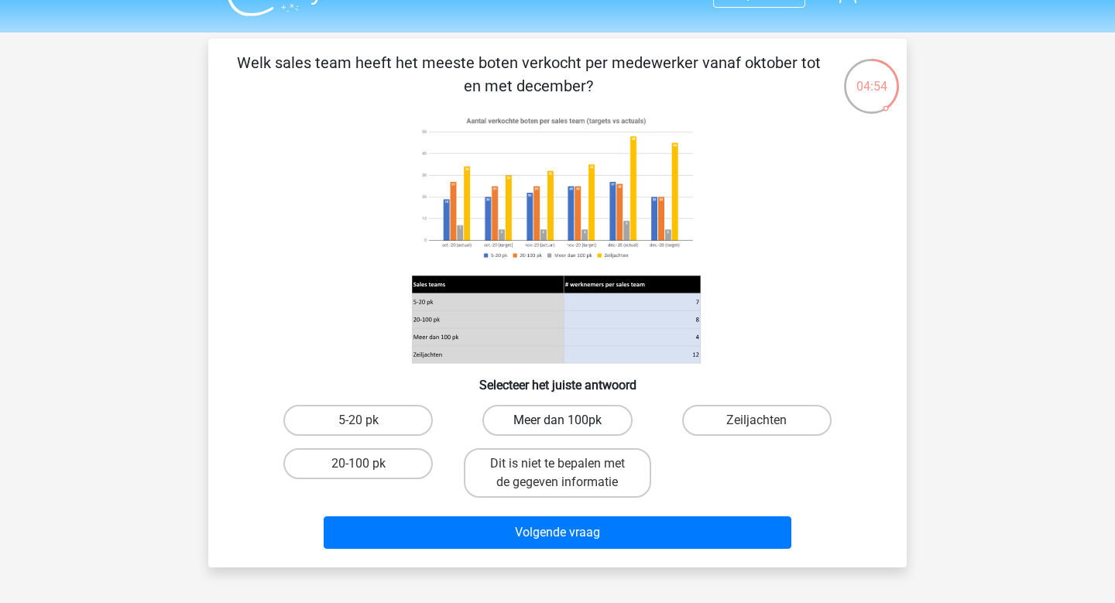
click at [548, 421] on label "Meer dan 100pk" at bounding box center [557, 420] width 149 height 31
click at [558, 421] on input "Meer dan 100pk" at bounding box center [563, 426] width 10 height 10
radio input "true"
click at [369, 471] on label "20-100 pk" at bounding box center [357, 463] width 149 height 31
click at [369, 471] on input "20-100 pk" at bounding box center [364, 469] width 10 height 10
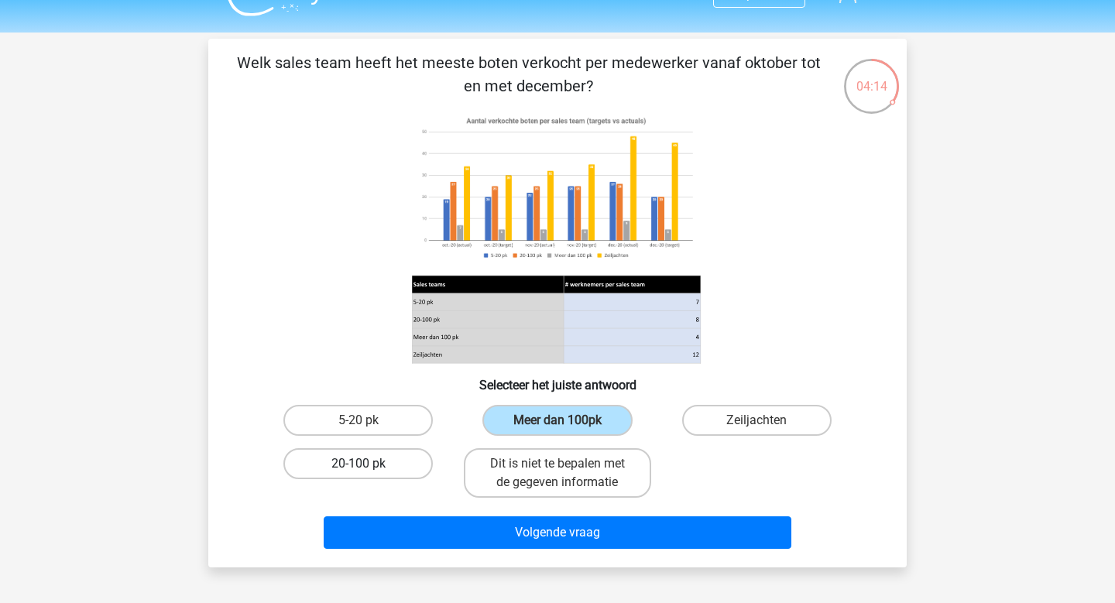
radio input "true"
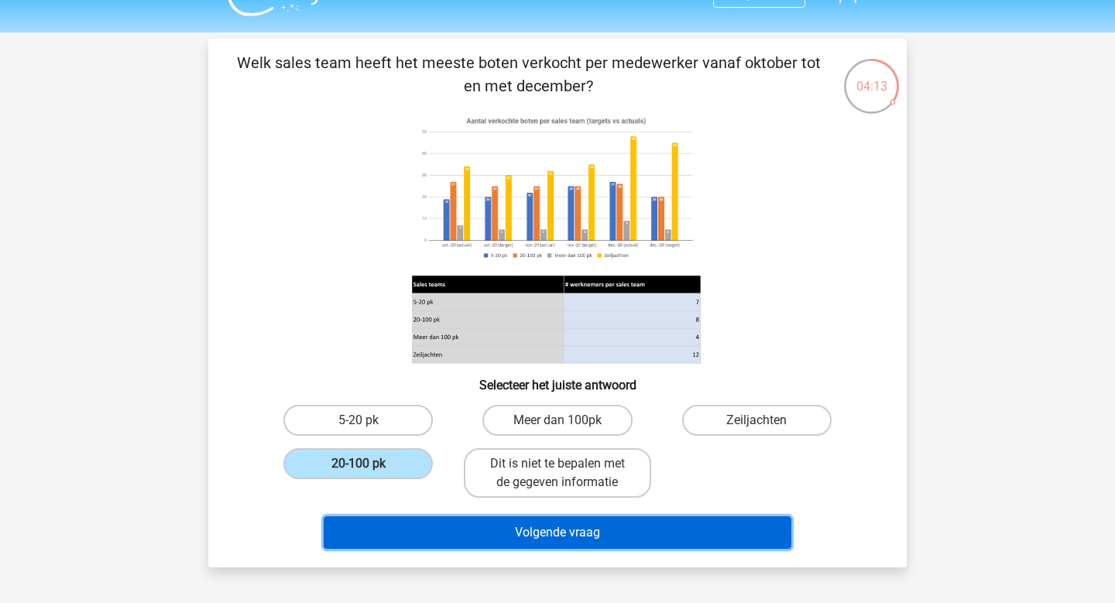
click at [561, 541] on button "Volgende vraag" at bounding box center [558, 533] width 469 height 33
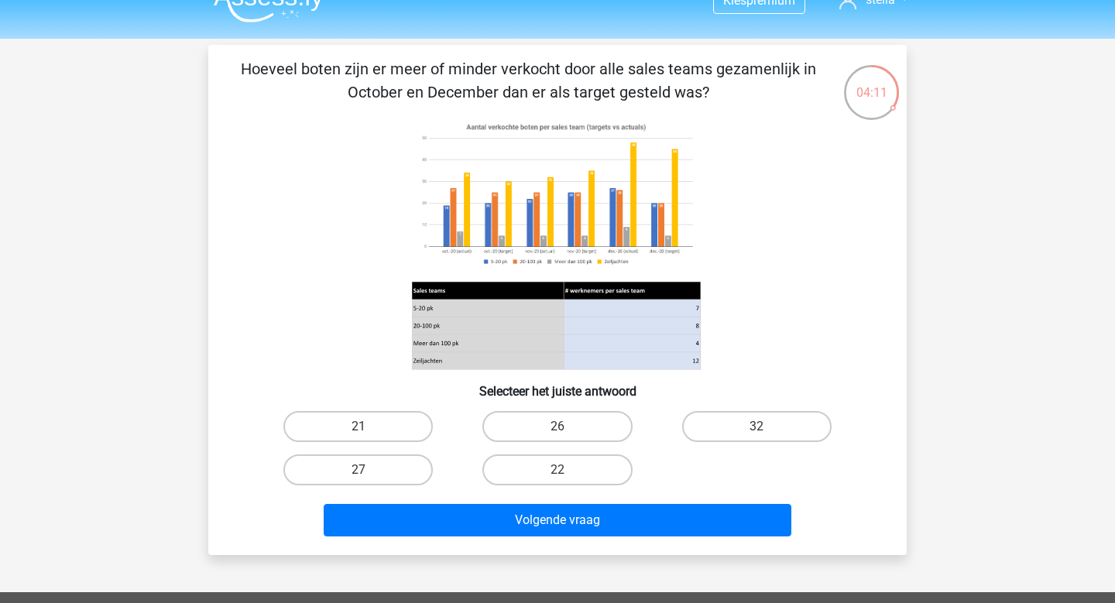
scroll to position [25, 0]
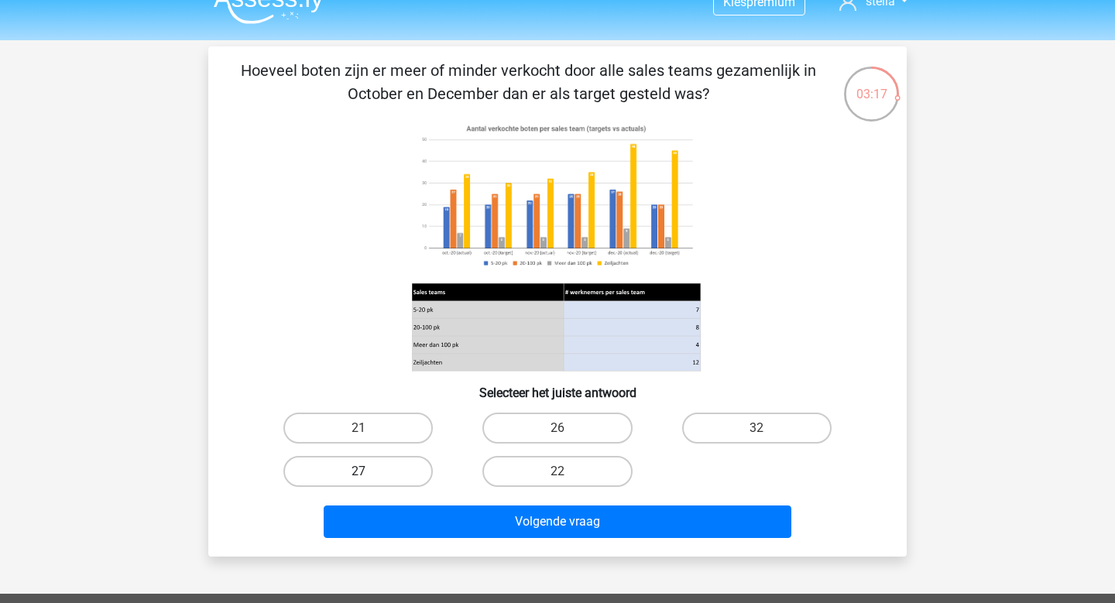
click at [335, 460] on label "27" at bounding box center [357, 471] width 149 height 31
click at [359, 472] on input "27" at bounding box center [364, 477] width 10 height 10
radio input "true"
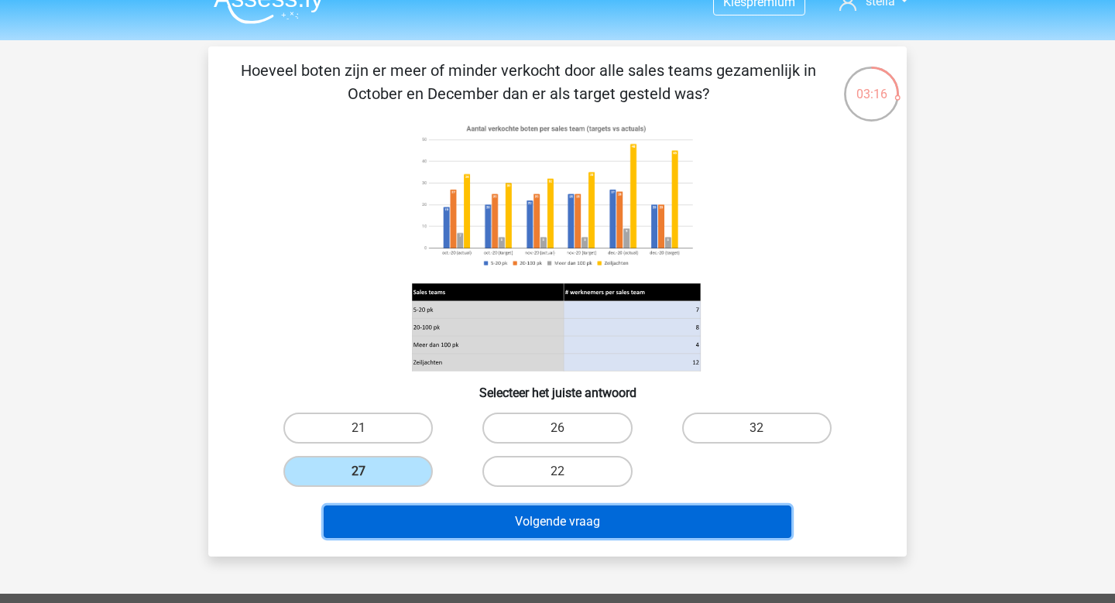
click at [574, 532] on button "Volgende vraag" at bounding box center [558, 522] width 469 height 33
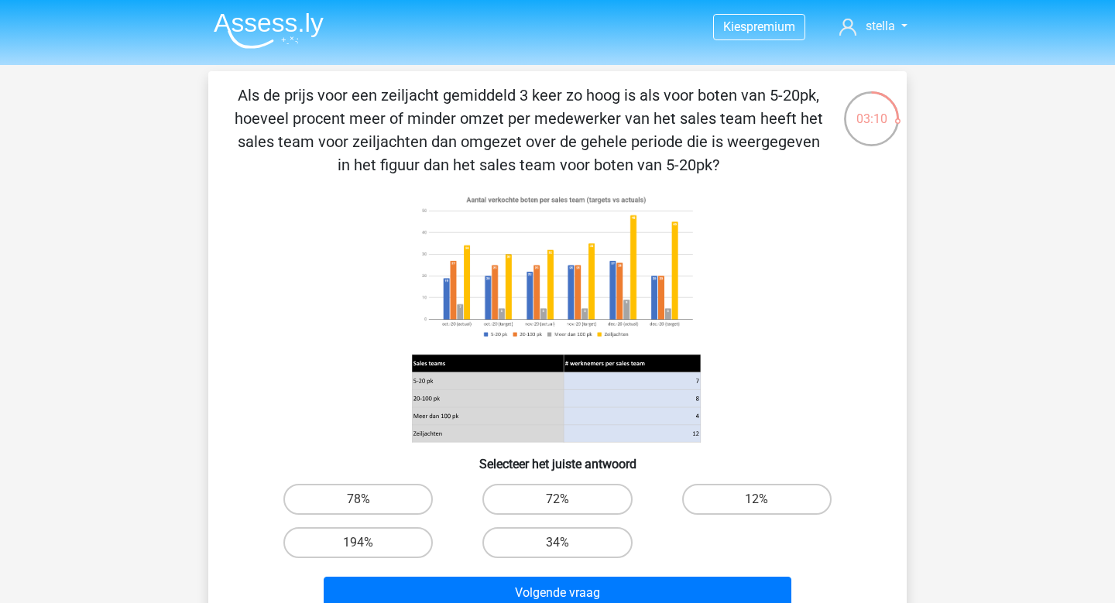
scroll to position [23, 0]
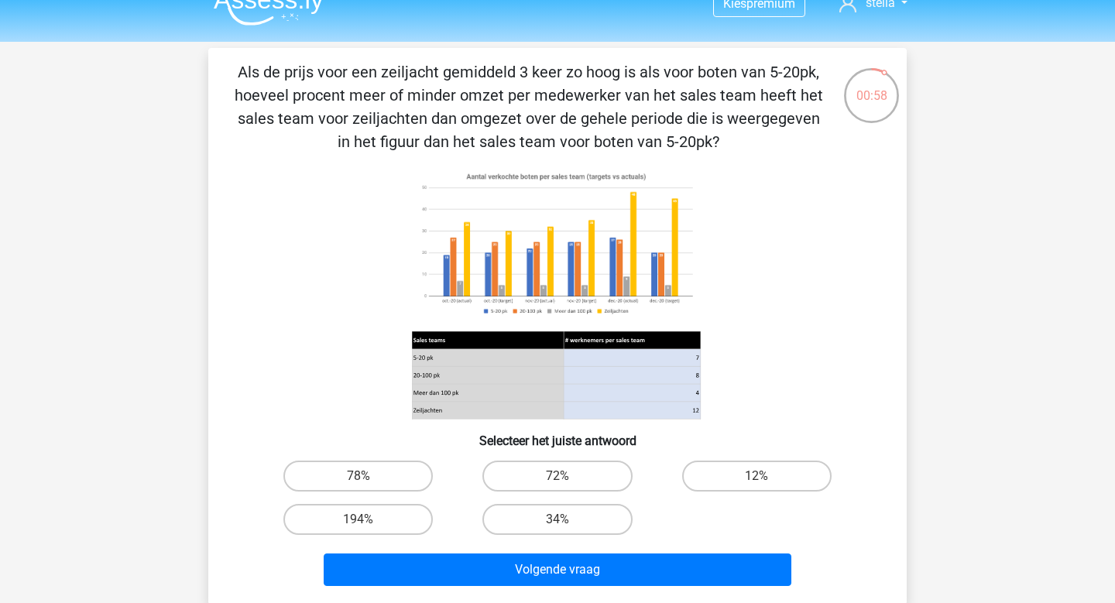
click at [558, 529] on input "34%" at bounding box center [563, 525] width 10 height 10
radio input "true"
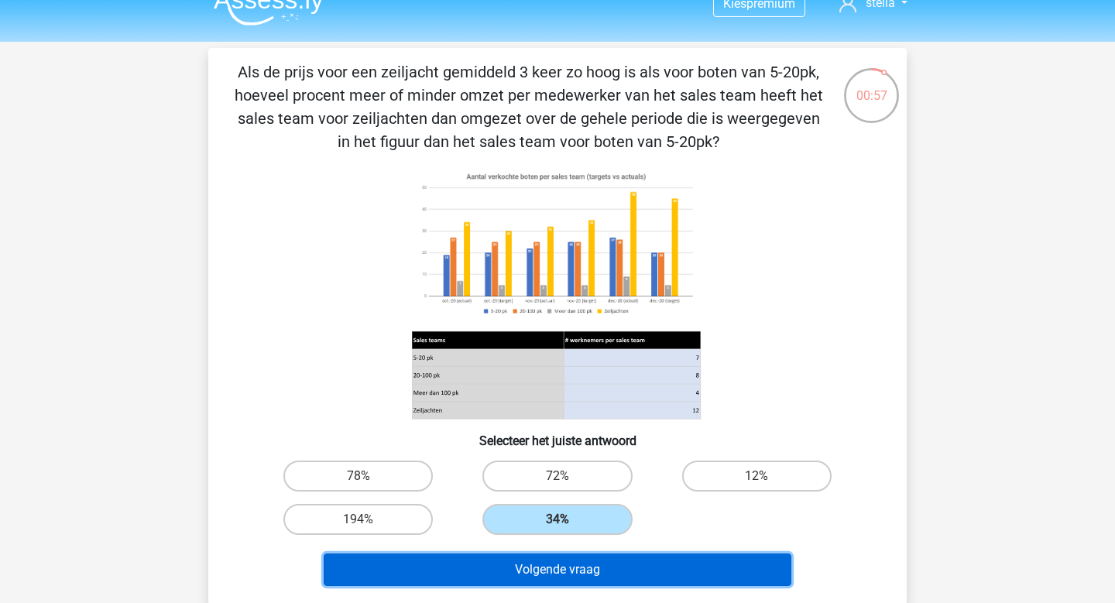
click at [561, 565] on button "Volgende vraag" at bounding box center [558, 570] width 469 height 33
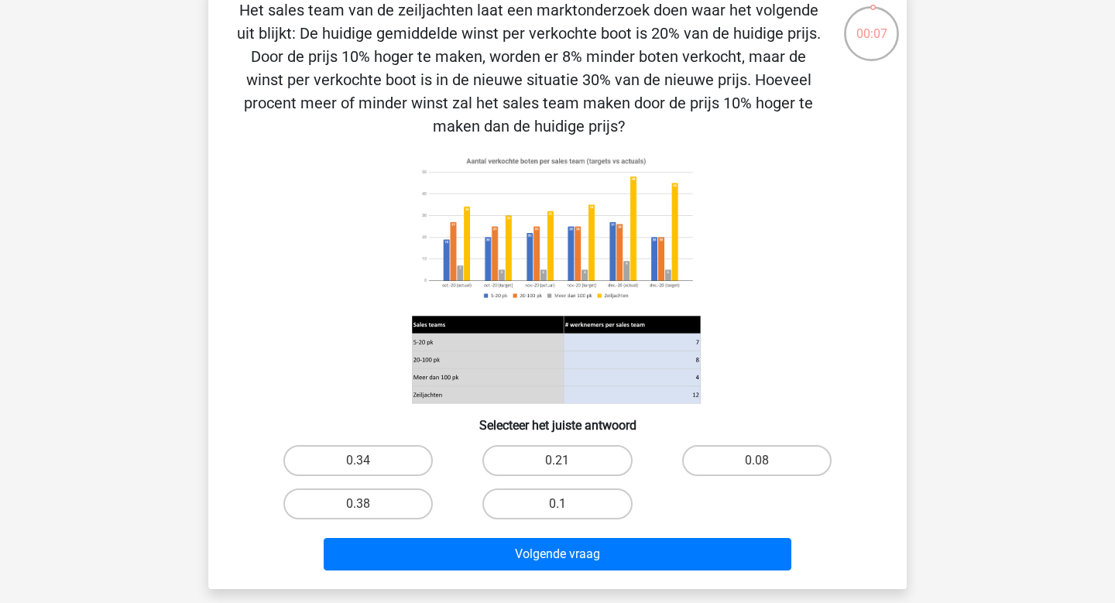
scroll to position [84, 0]
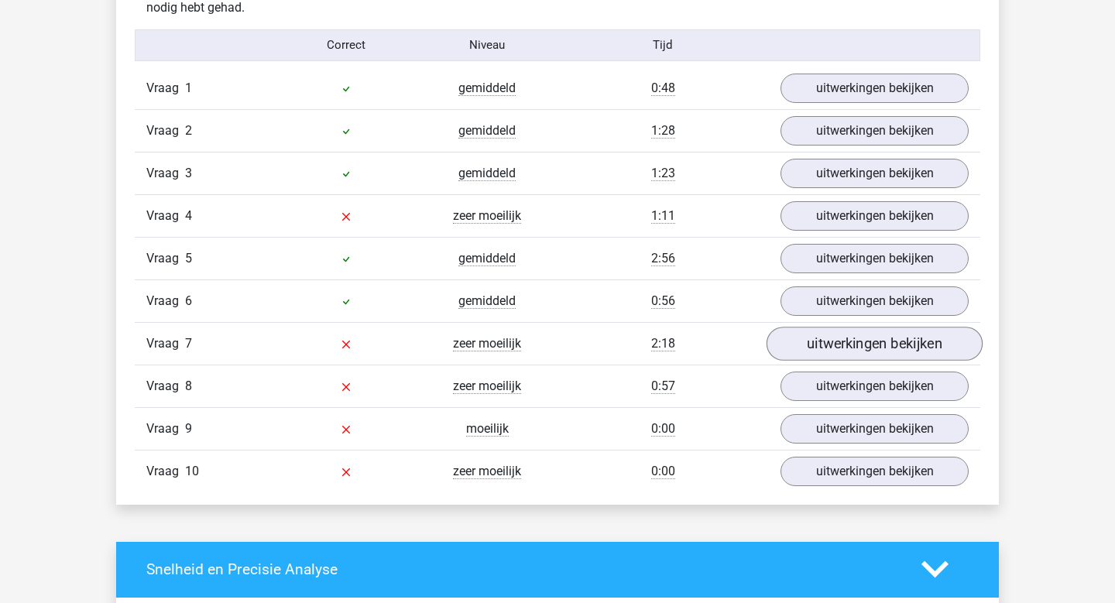
scroll to position [1265, 0]
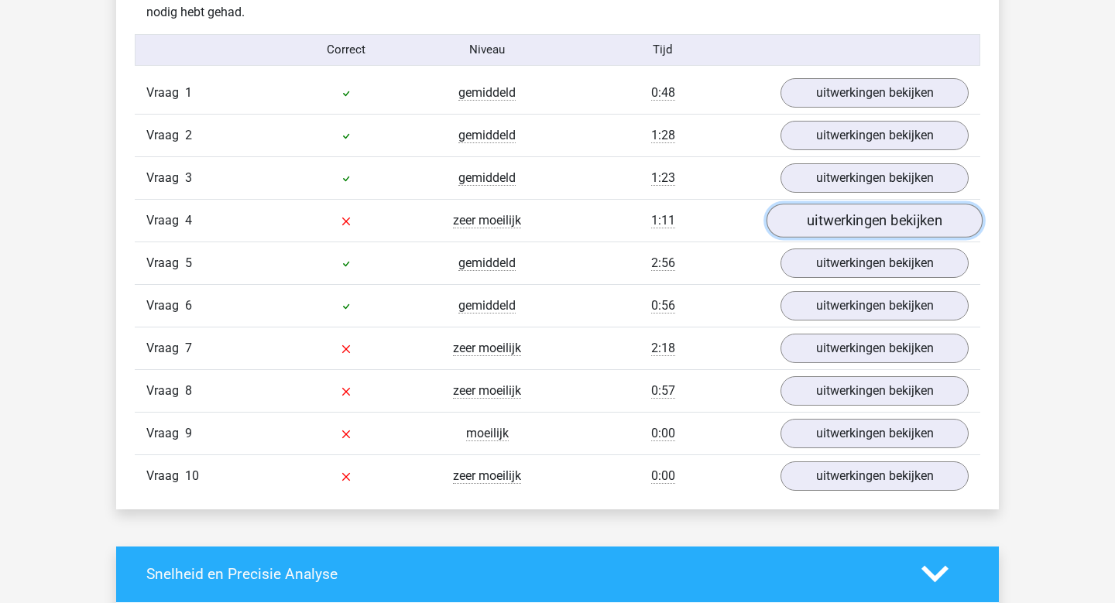
click at [847, 211] on link "uitwerkingen bekijken" at bounding box center [875, 221] width 216 height 34
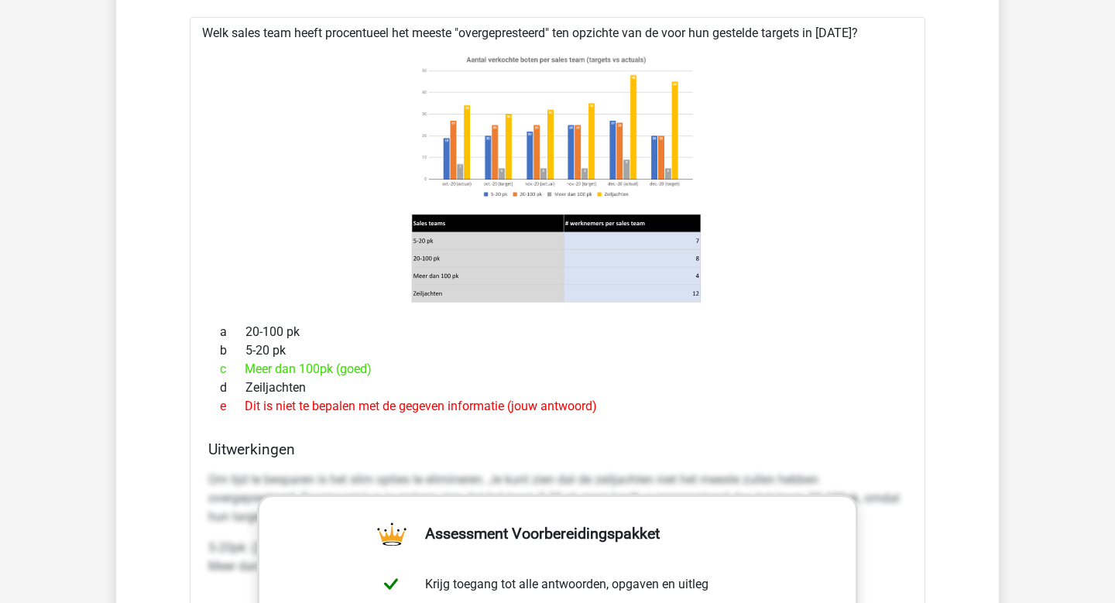
scroll to position [1416, 0]
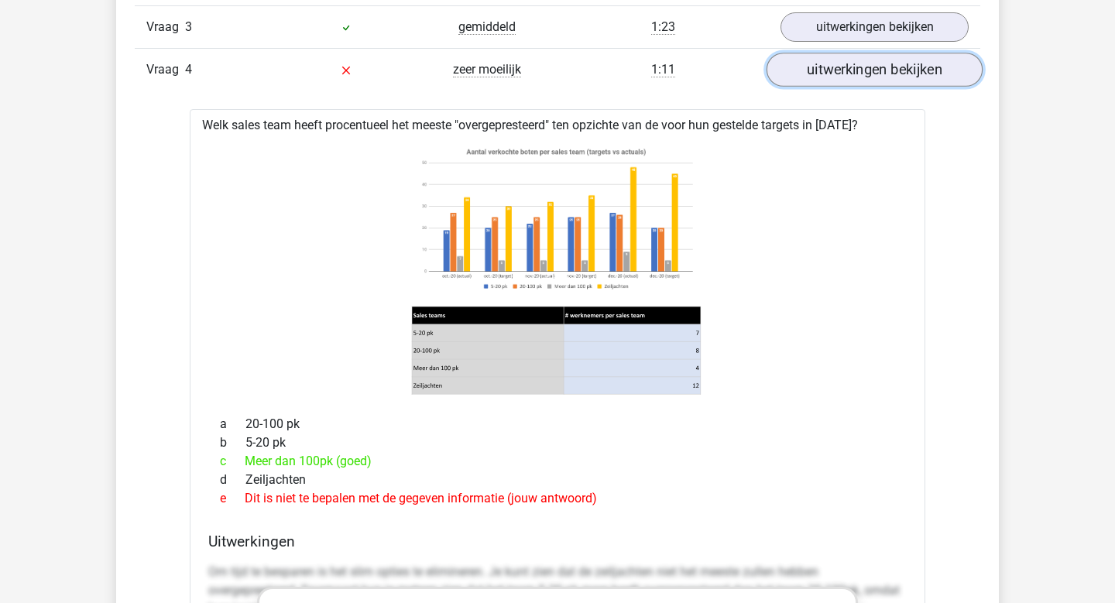
click at [890, 64] on link "uitwerkingen bekijken" at bounding box center [875, 70] width 216 height 34
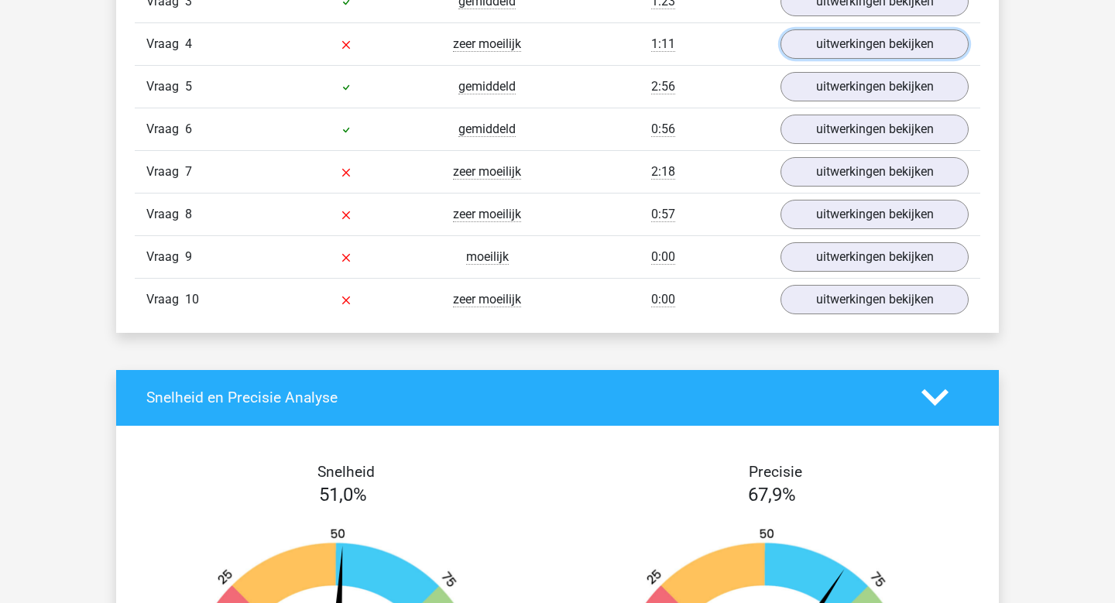
scroll to position [1447, 0]
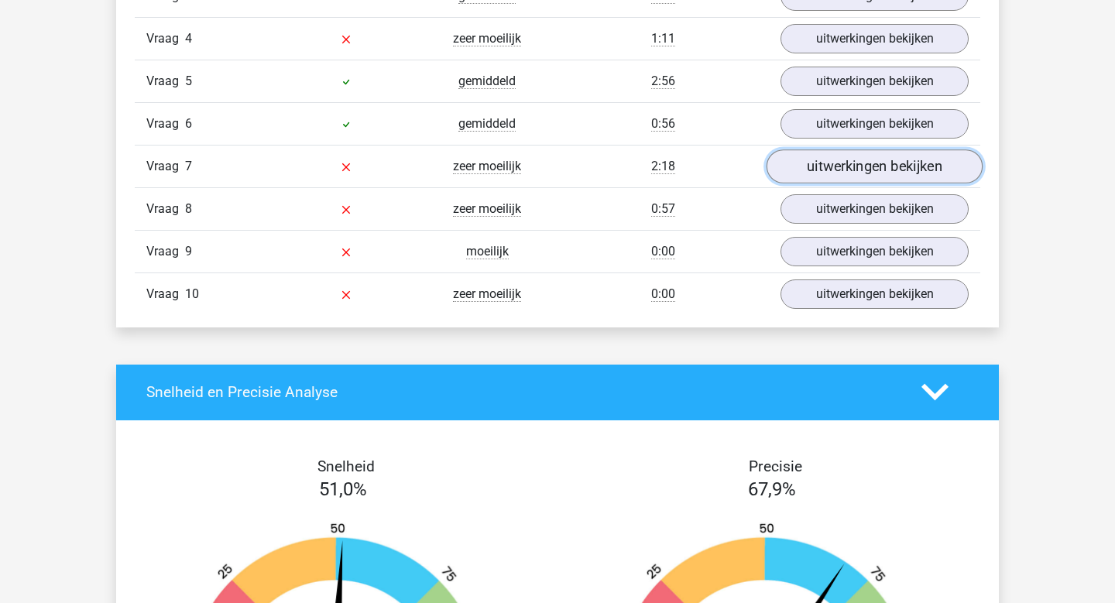
click at [855, 166] on link "uitwerkingen bekijken" at bounding box center [875, 166] width 216 height 34
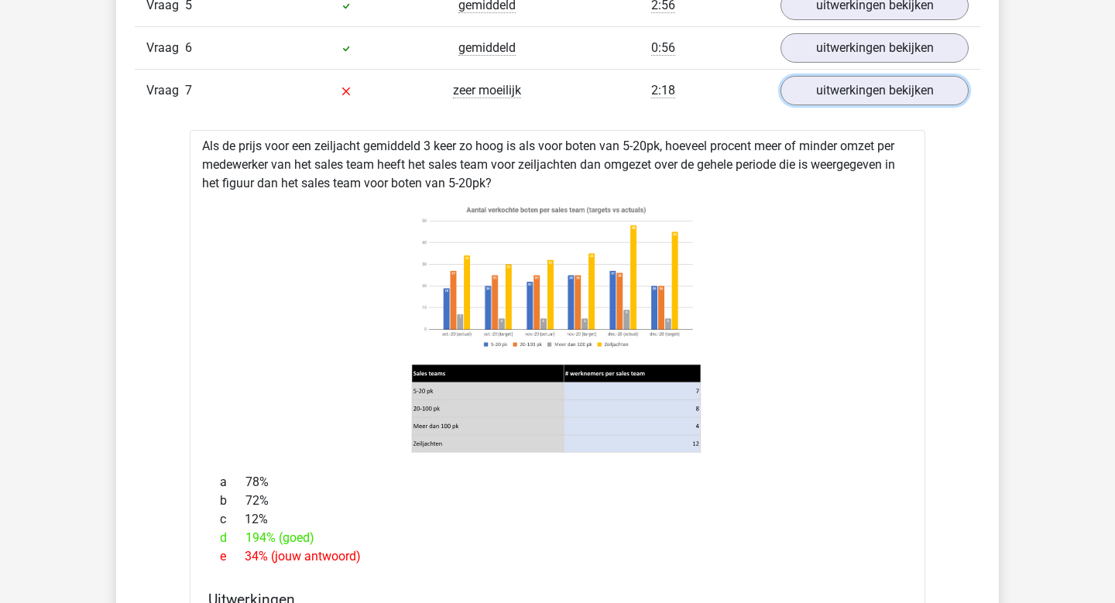
scroll to position [1519, 0]
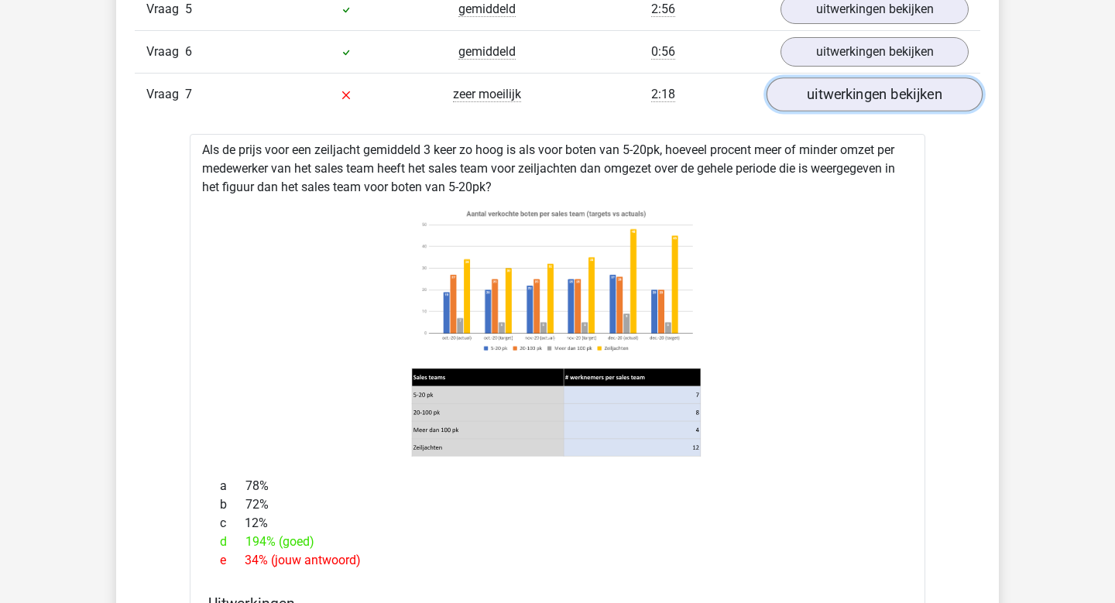
click at [902, 110] on link "uitwerkingen bekijken" at bounding box center [875, 94] width 216 height 34
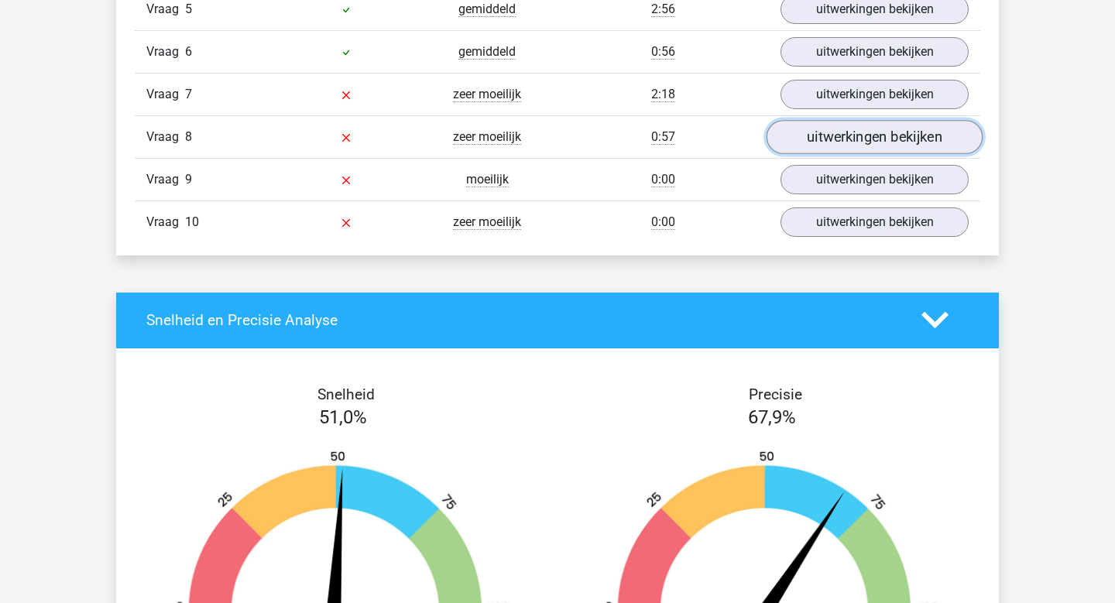
click at [892, 143] on link "uitwerkingen bekijken" at bounding box center [875, 137] width 216 height 34
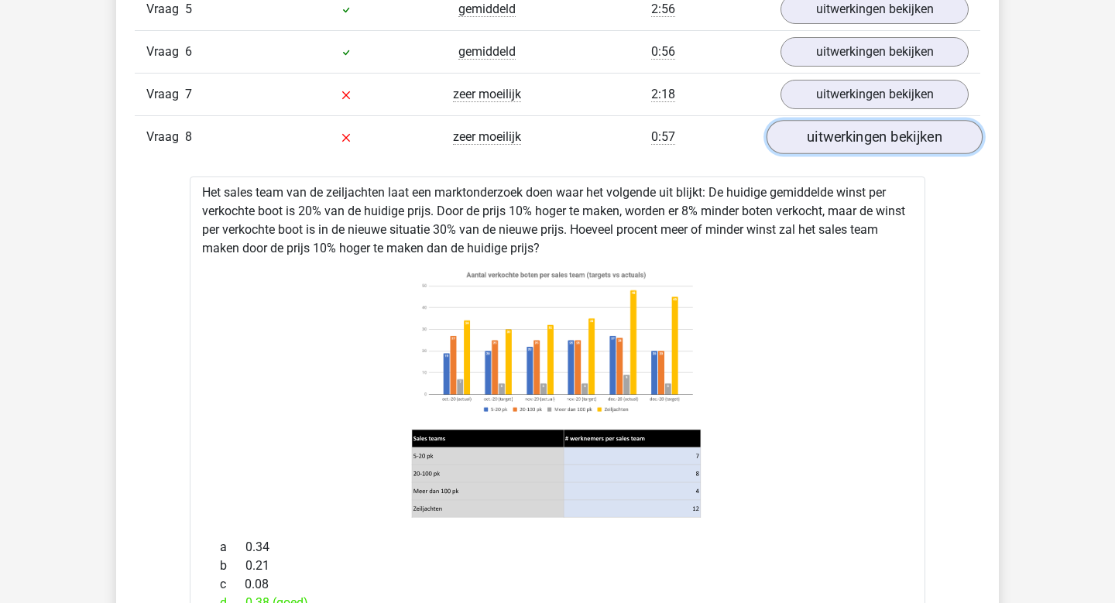
click at [892, 143] on link "uitwerkingen bekijken" at bounding box center [875, 137] width 216 height 34
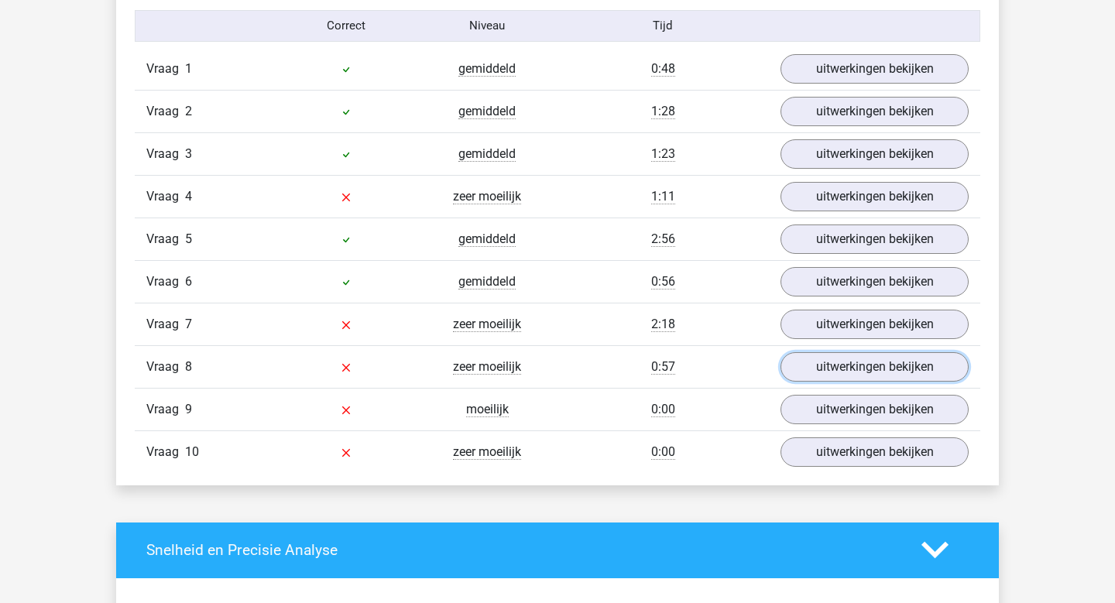
scroll to position [1278, 0]
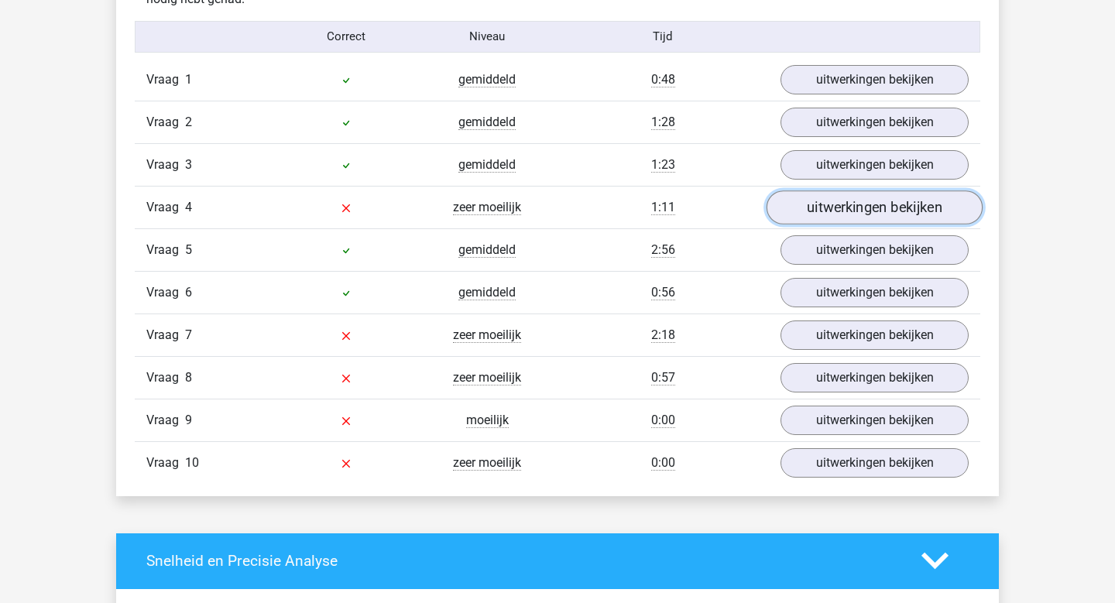
click at [861, 203] on link "uitwerkingen bekijken" at bounding box center [875, 208] width 216 height 34
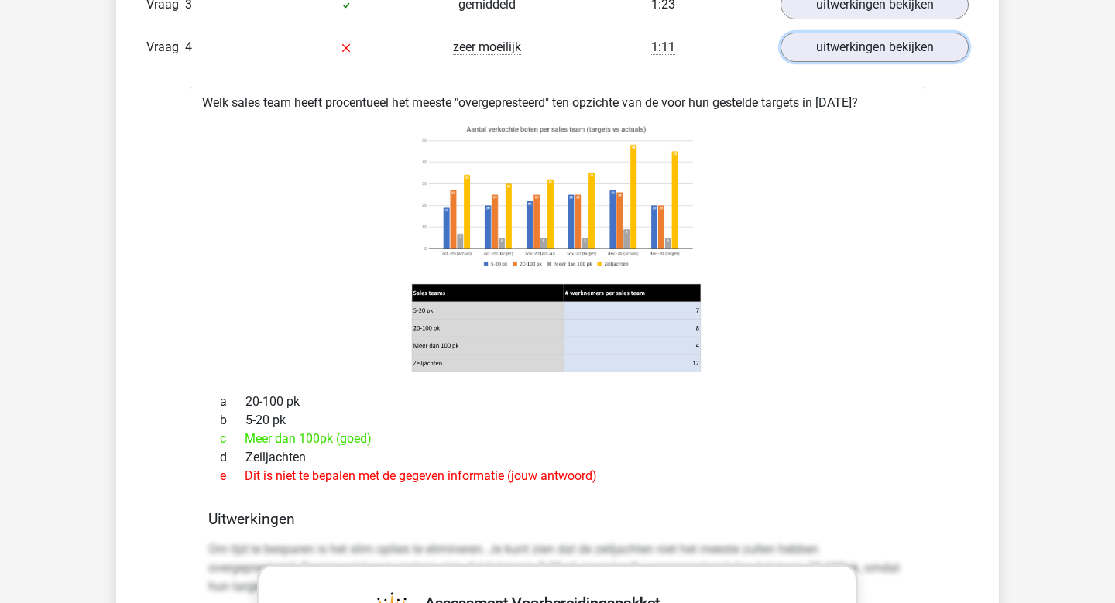
scroll to position [1438, 0]
click at [885, 52] on link "uitwerkingen bekijken" at bounding box center [875, 48] width 216 height 34
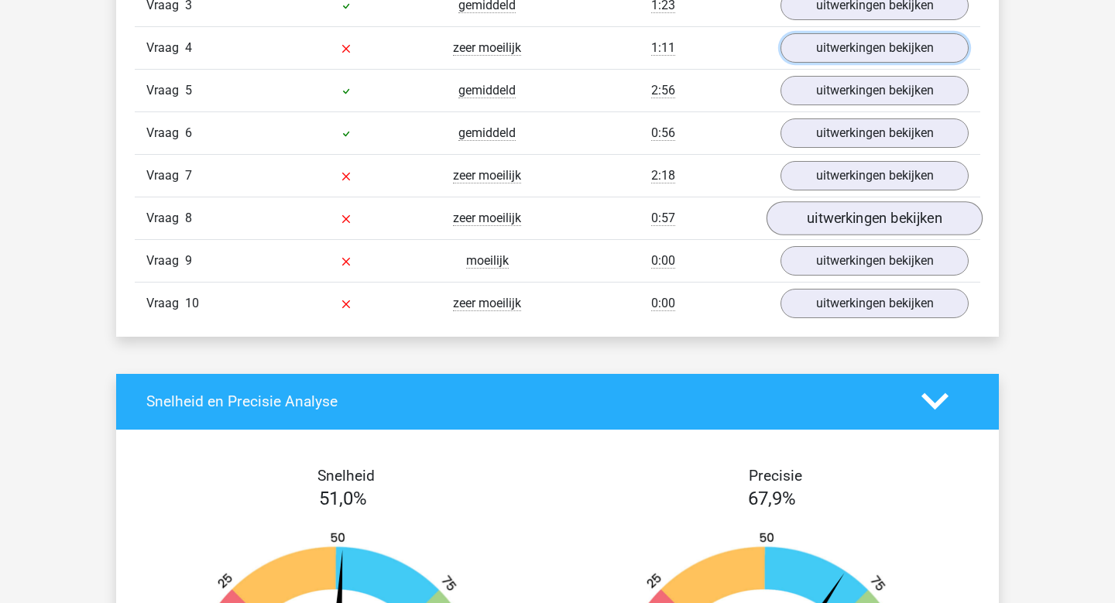
scroll to position [1397, 0]
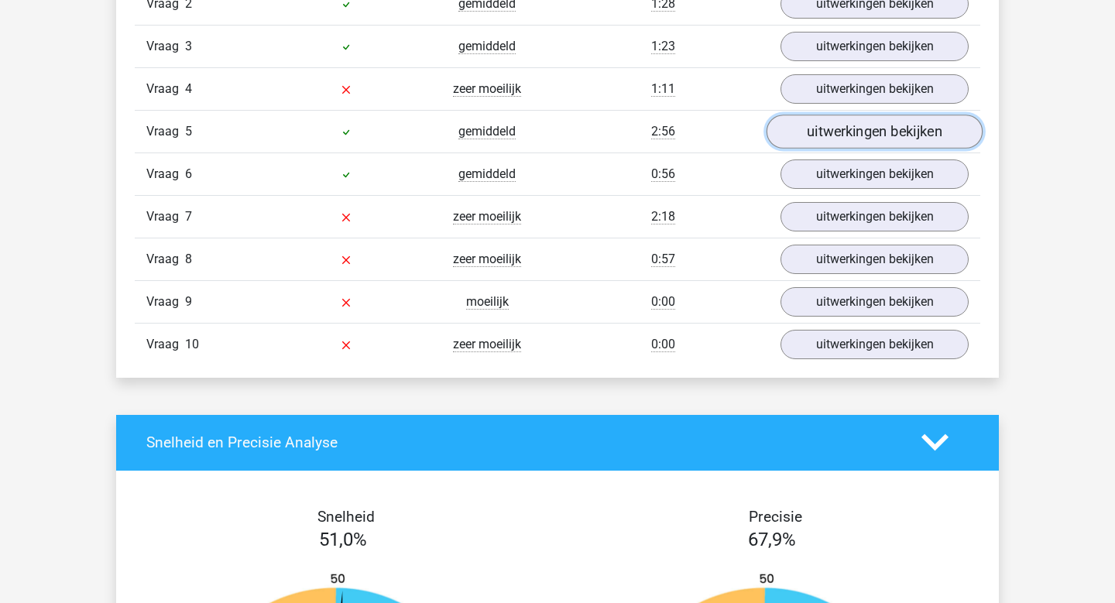
click at [858, 132] on link "uitwerkingen bekijken" at bounding box center [875, 132] width 216 height 34
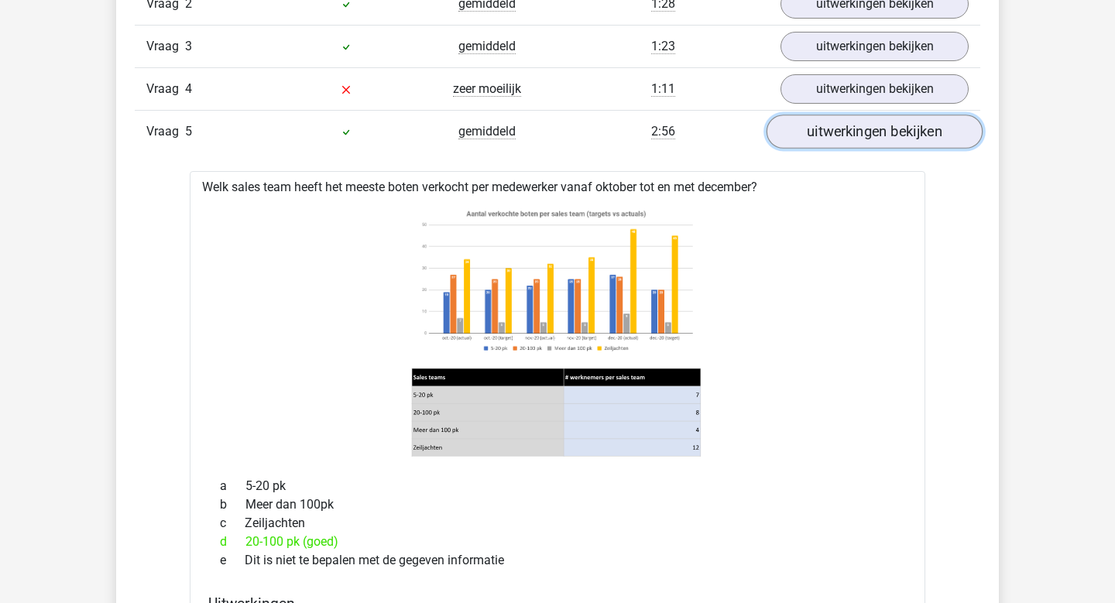
click at [858, 132] on link "uitwerkingen bekijken" at bounding box center [875, 132] width 216 height 34
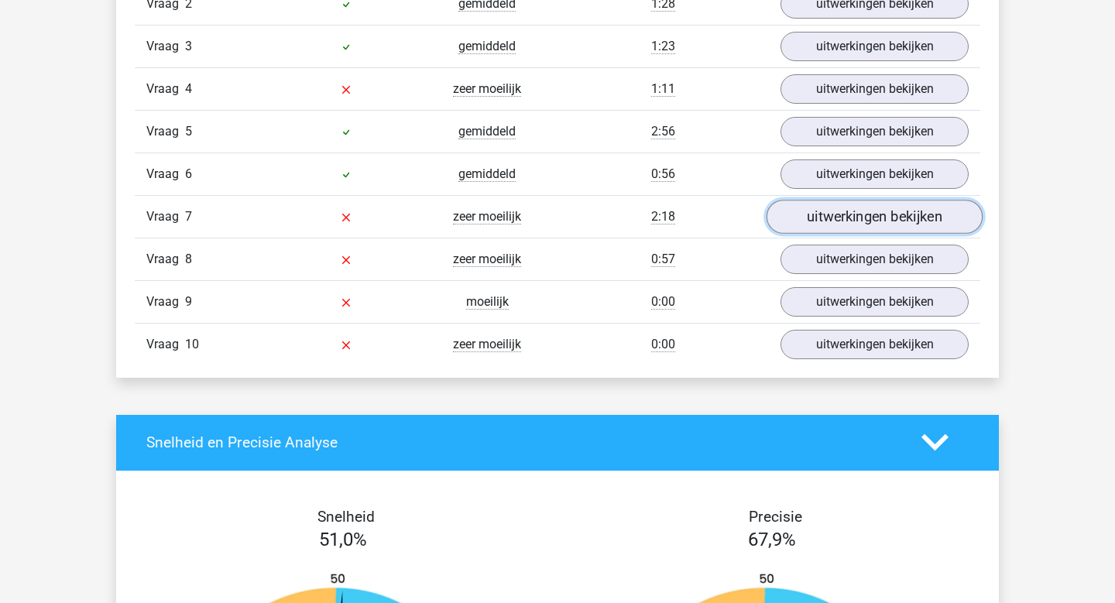
click at [850, 213] on link "uitwerkingen bekijken" at bounding box center [875, 217] width 216 height 34
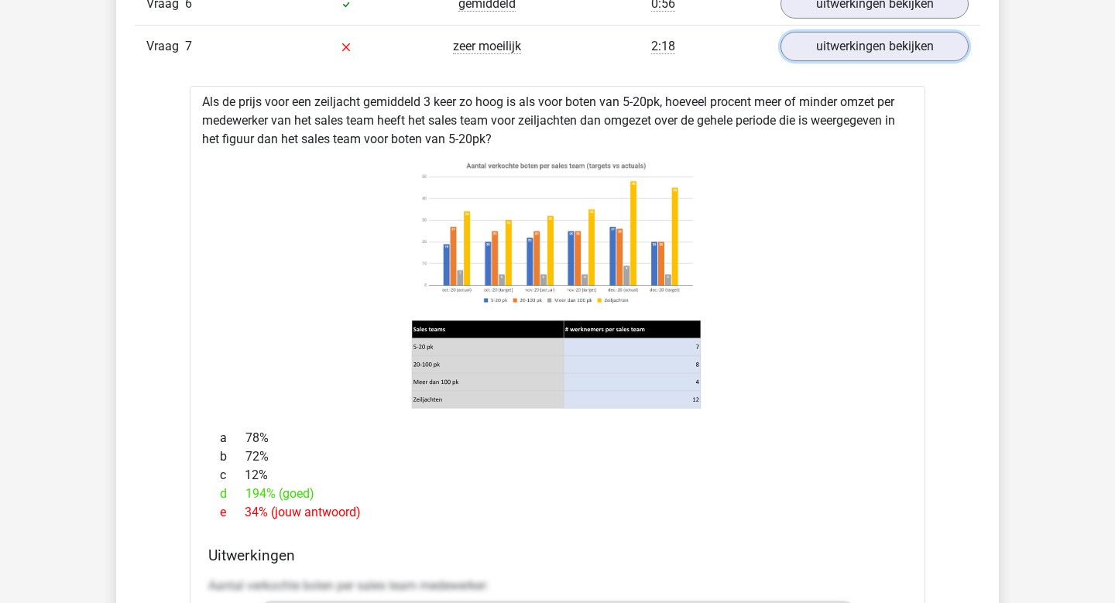
scroll to position [1562, 0]
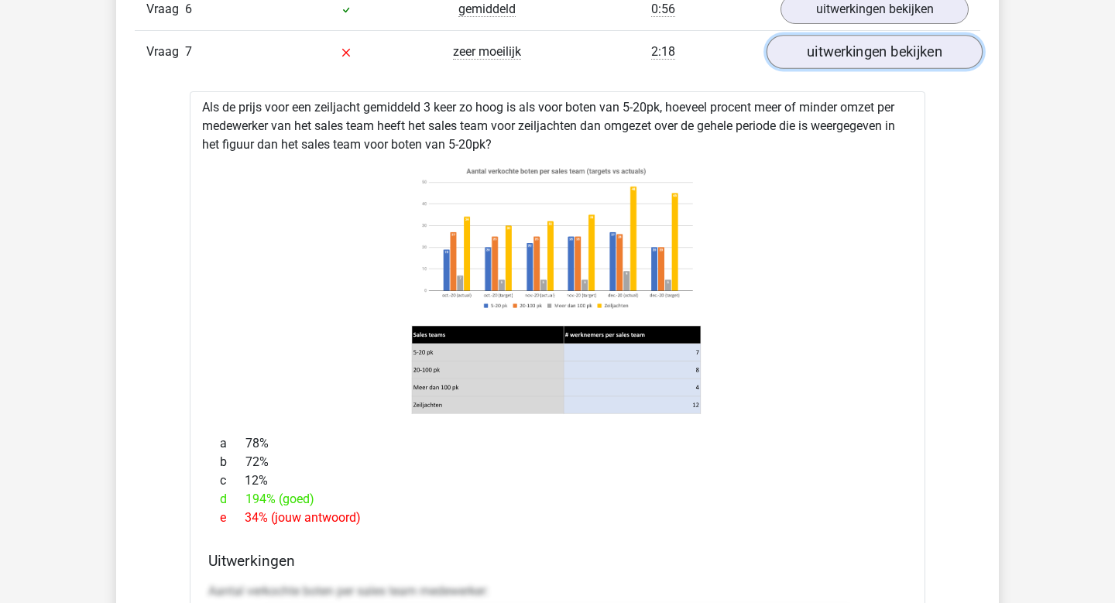
click at [836, 55] on link "uitwerkingen bekijken" at bounding box center [875, 52] width 216 height 34
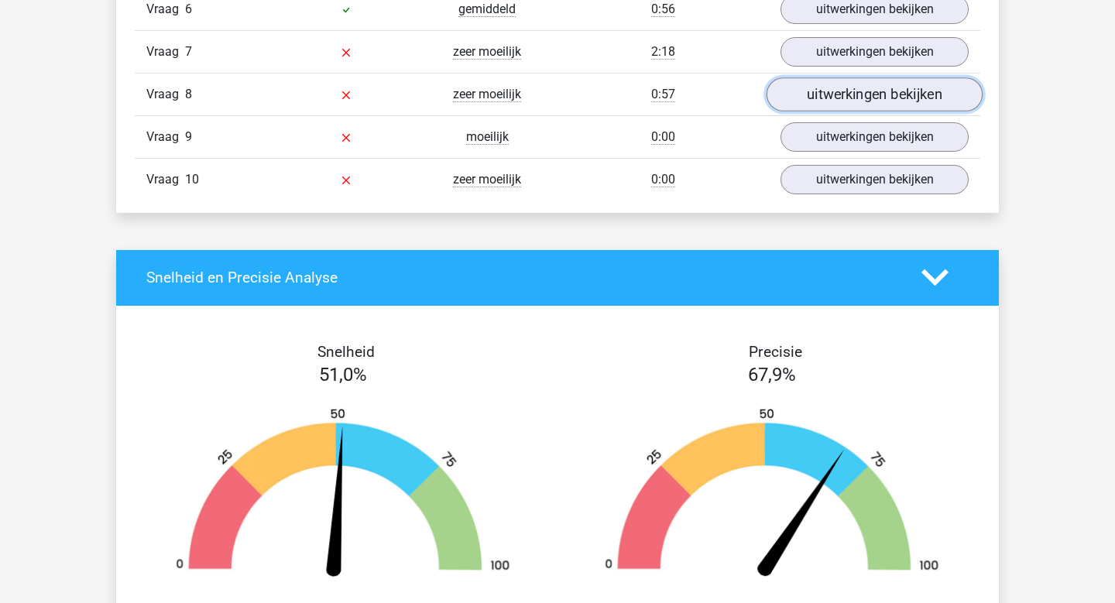
click at [821, 107] on link "uitwerkingen bekijken" at bounding box center [875, 94] width 216 height 34
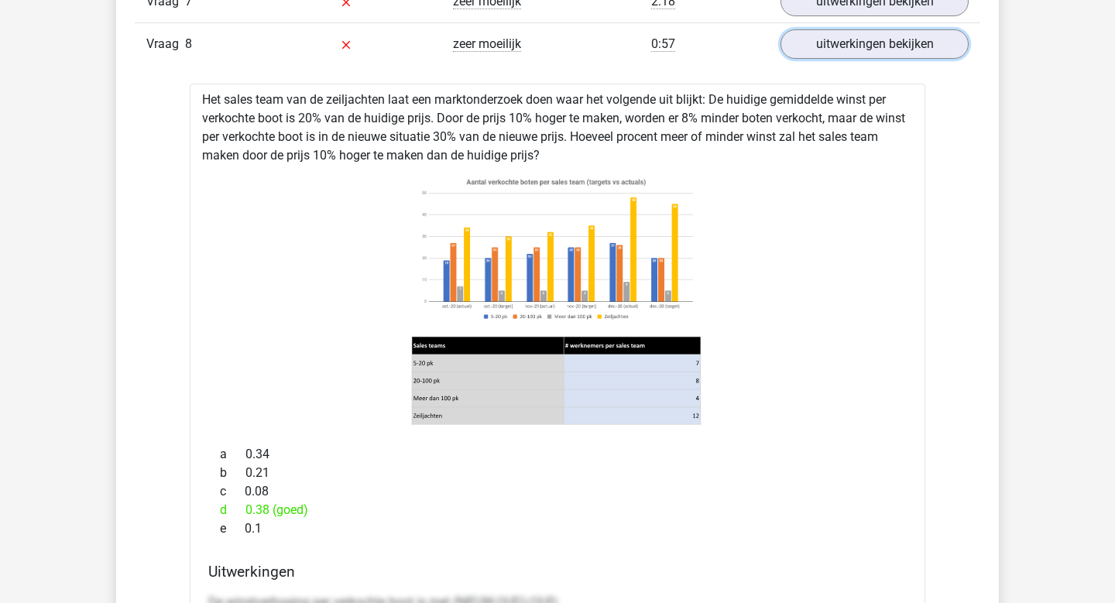
scroll to position [1617, 0]
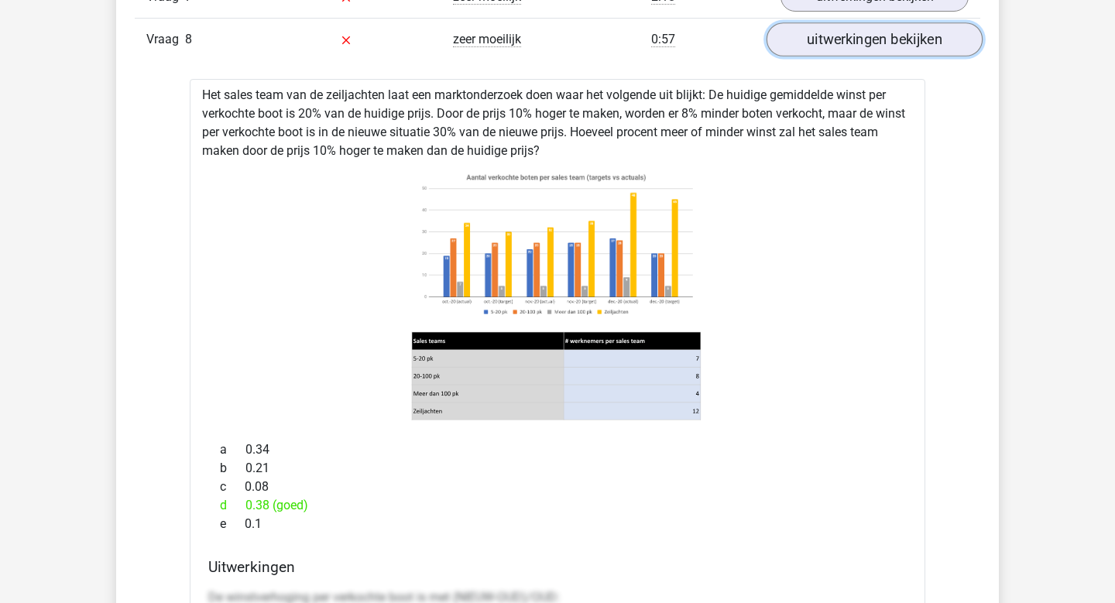
click at [829, 41] on link "uitwerkingen bekijken" at bounding box center [875, 39] width 216 height 34
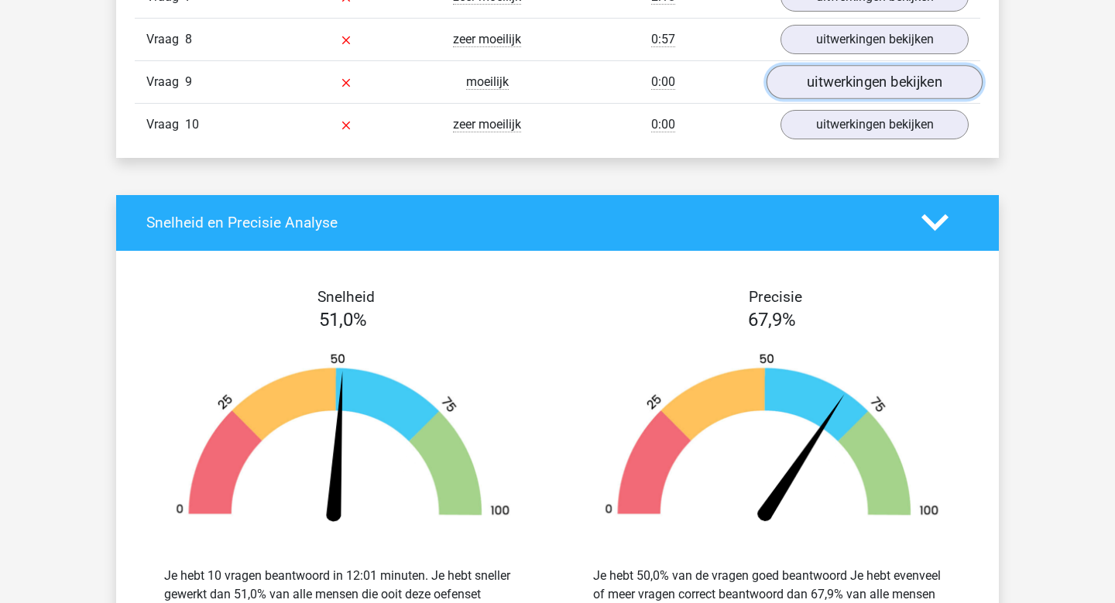
click at [865, 78] on link "uitwerkingen bekijken" at bounding box center [875, 82] width 216 height 34
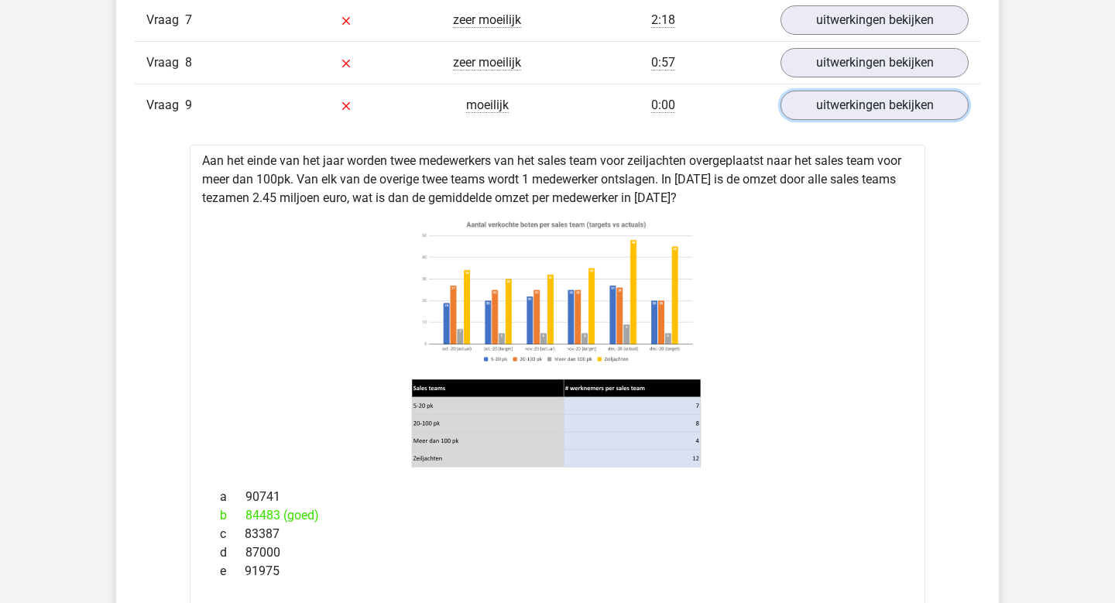
scroll to position [1588, 0]
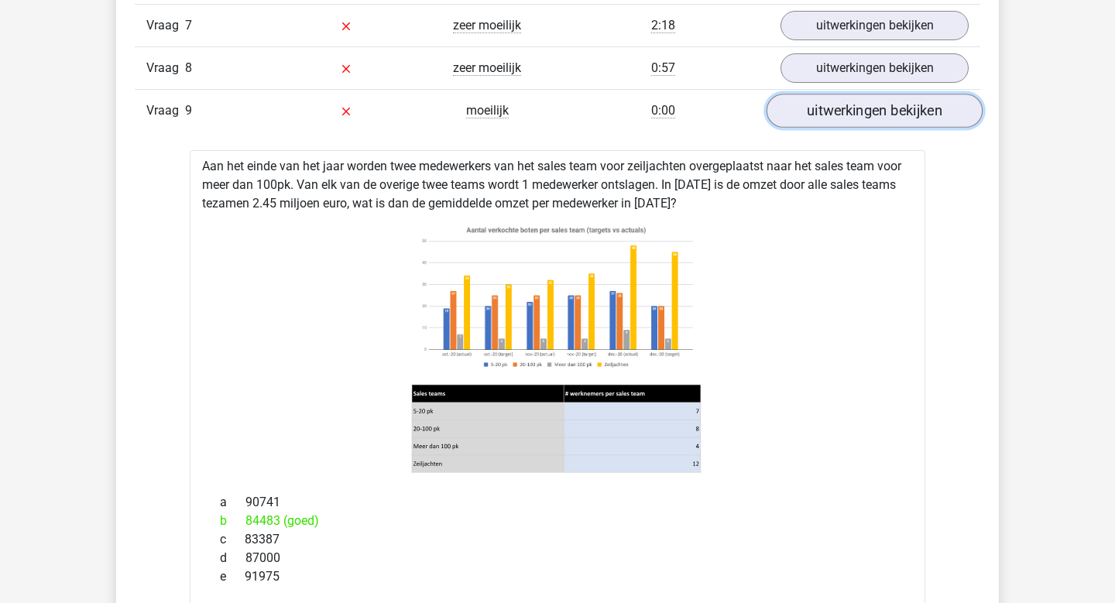
click at [818, 112] on link "uitwerkingen bekijken" at bounding box center [875, 111] width 216 height 34
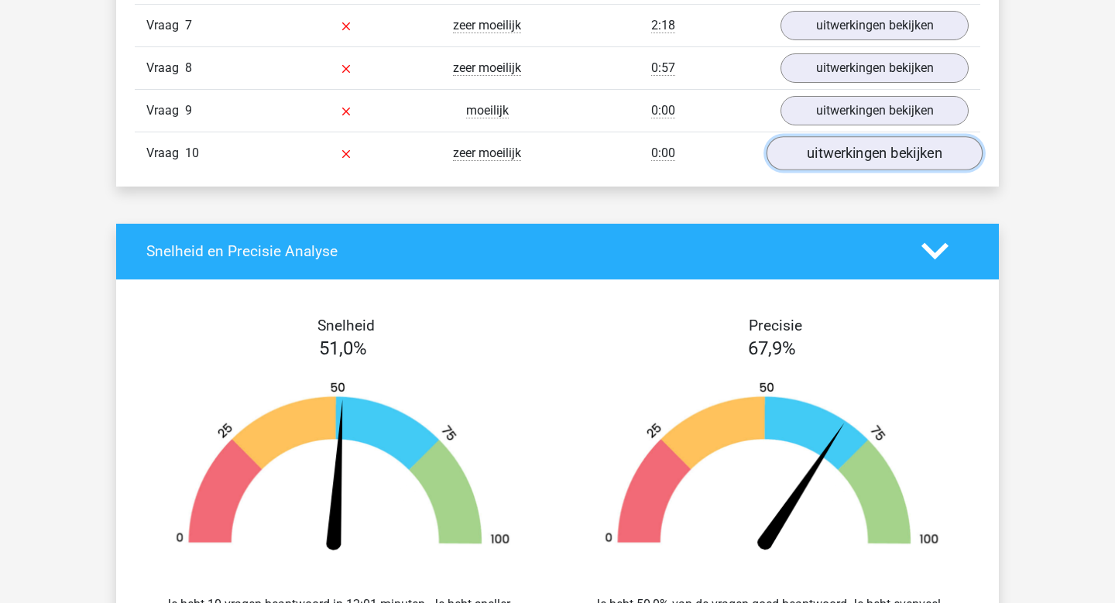
click at [828, 156] on link "uitwerkingen bekijken" at bounding box center [875, 153] width 216 height 34
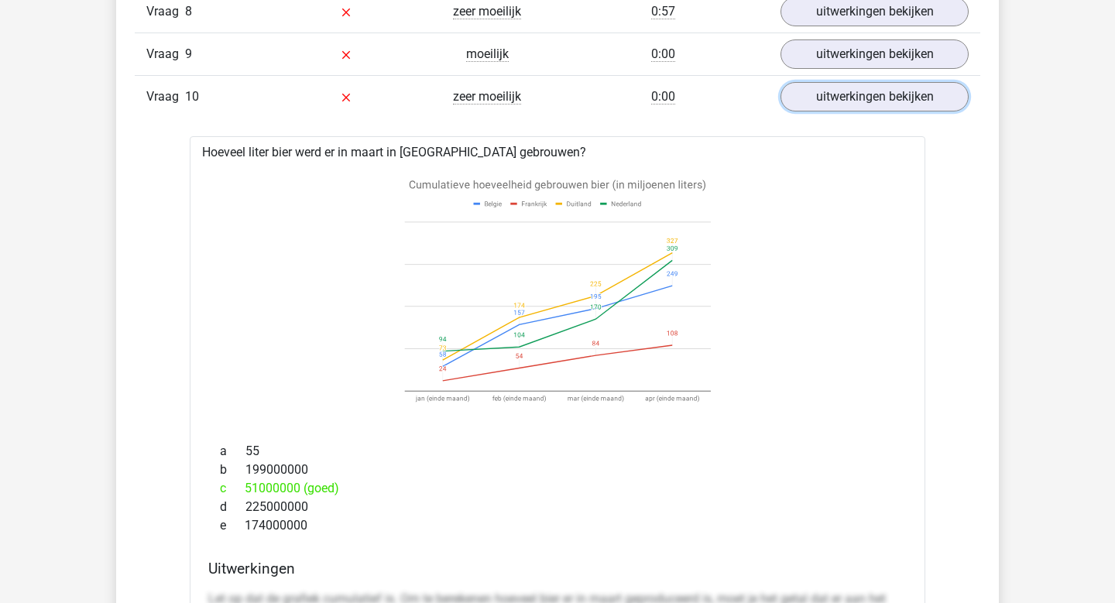
scroll to position [1647, 0]
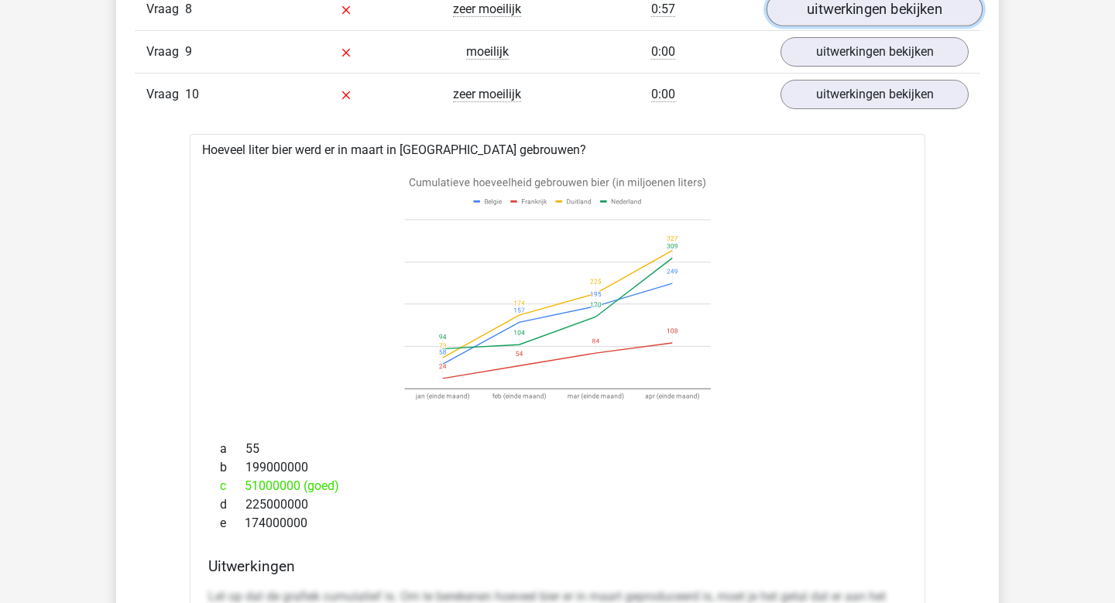
click at [881, 5] on link "uitwerkingen bekijken" at bounding box center [875, 9] width 216 height 34
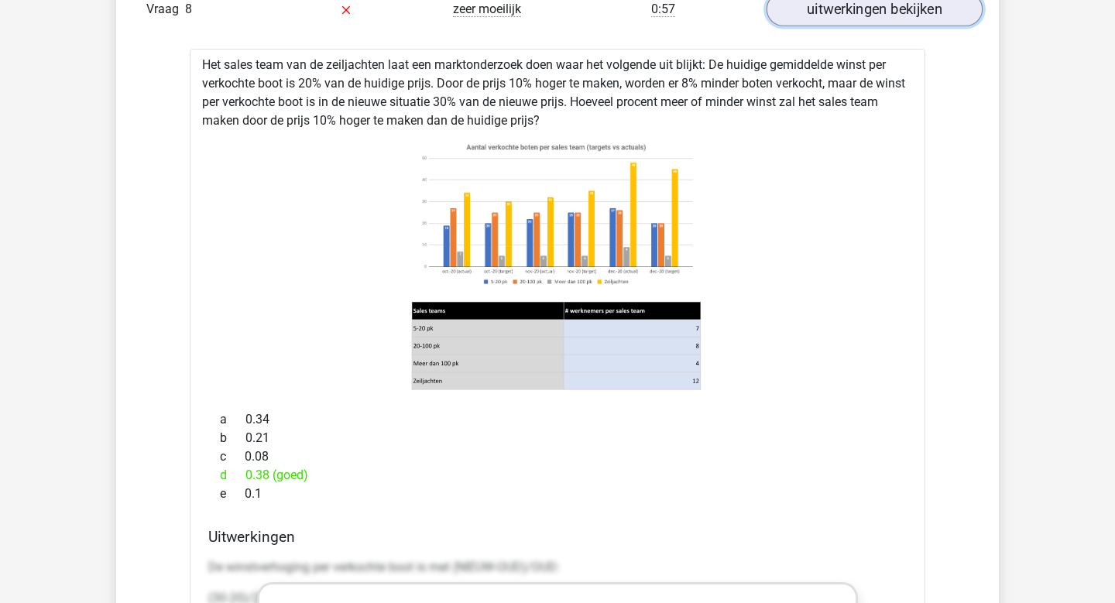
click at [842, 20] on link "uitwerkingen bekijken" at bounding box center [875, 9] width 216 height 34
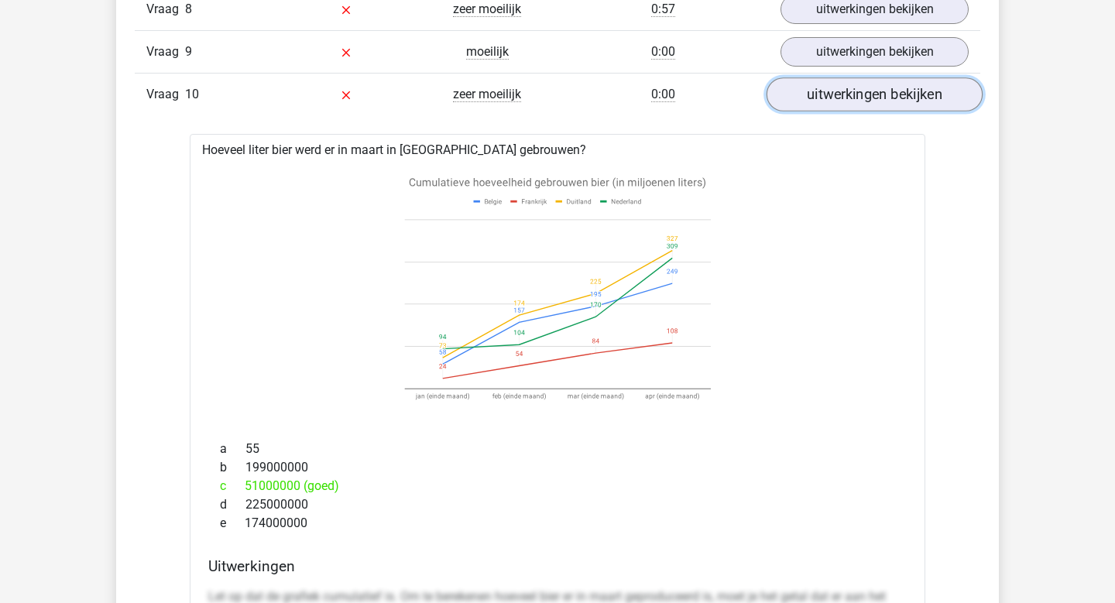
click at [837, 81] on link "uitwerkingen bekijken" at bounding box center [875, 94] width 216 height 34
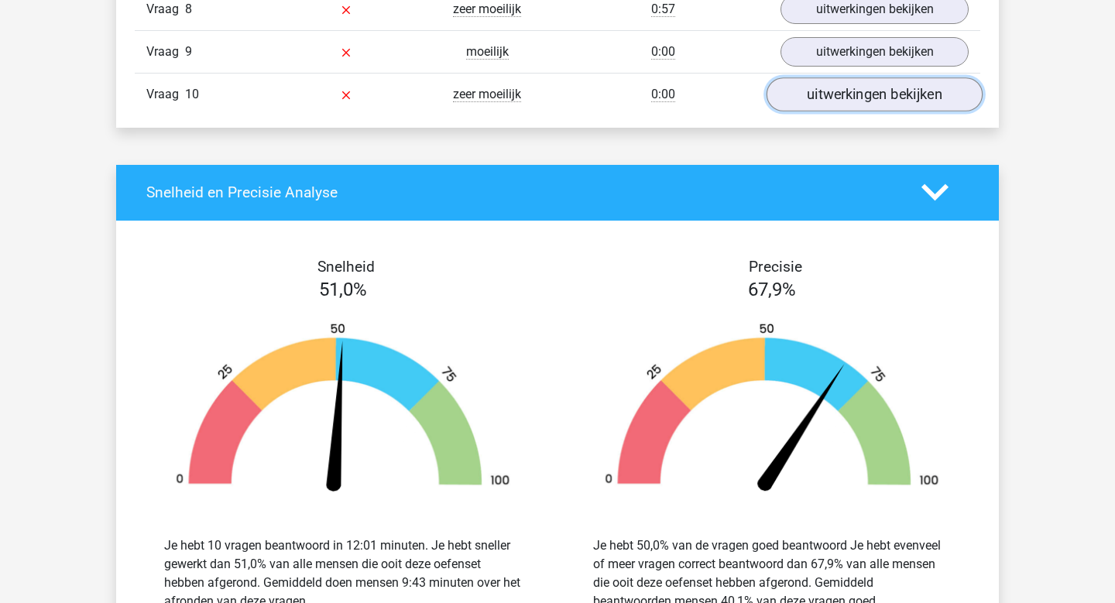
click at [837, 81] on link "uitwerkingen bekijken" at bounding box center [875, 94] width 216 height 34
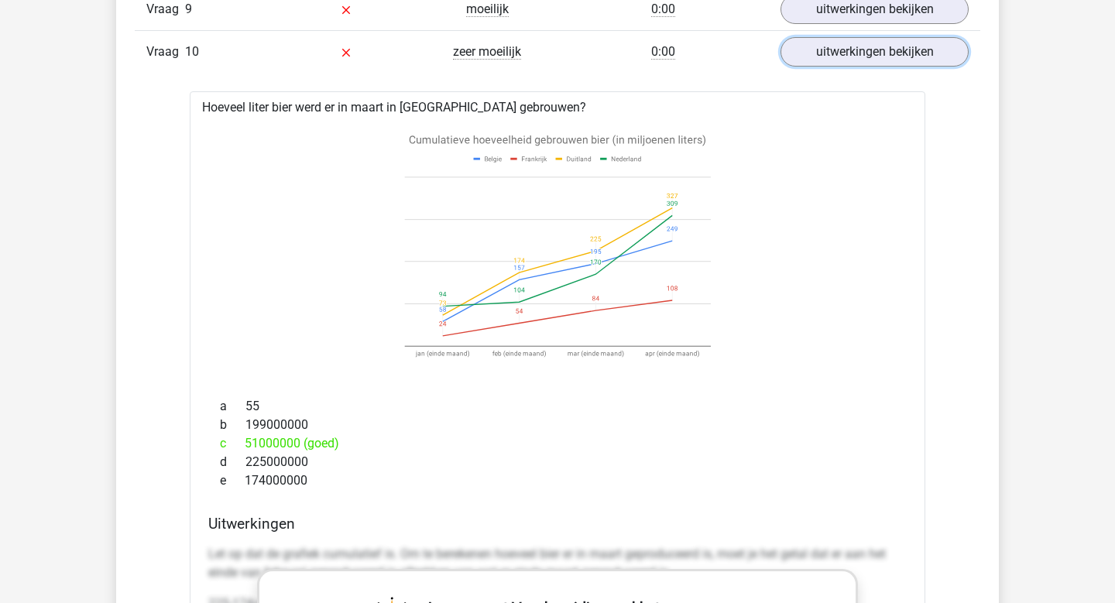
scroll to position [1690, 0]
click at [859, 53] on link "uitwerkingen bekijken" at bounding box center [875, 51] width 216 height 34
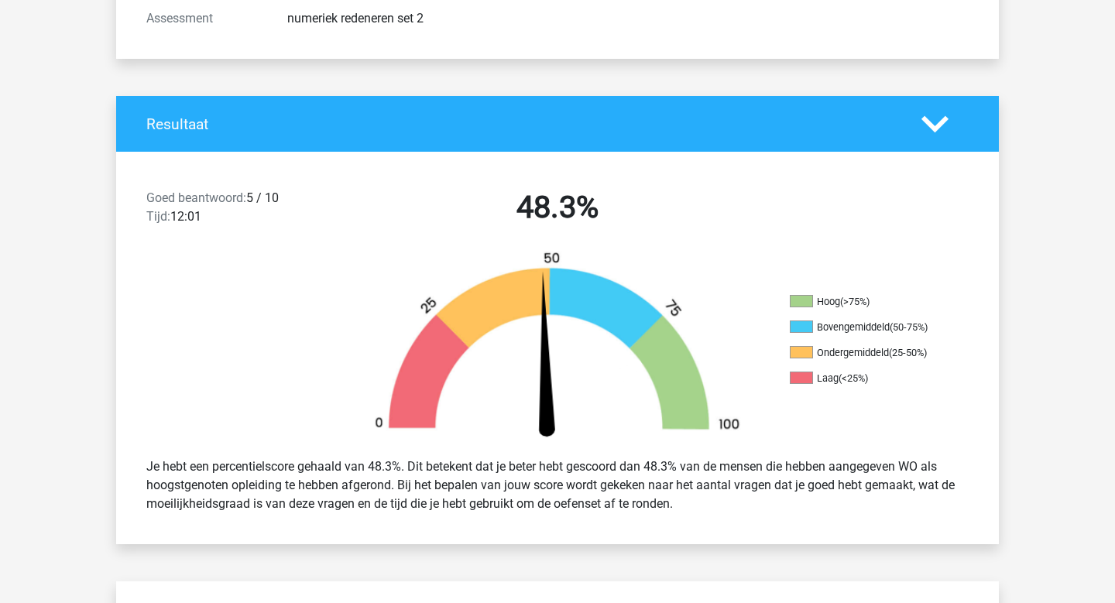
scroll to position [245, 0]
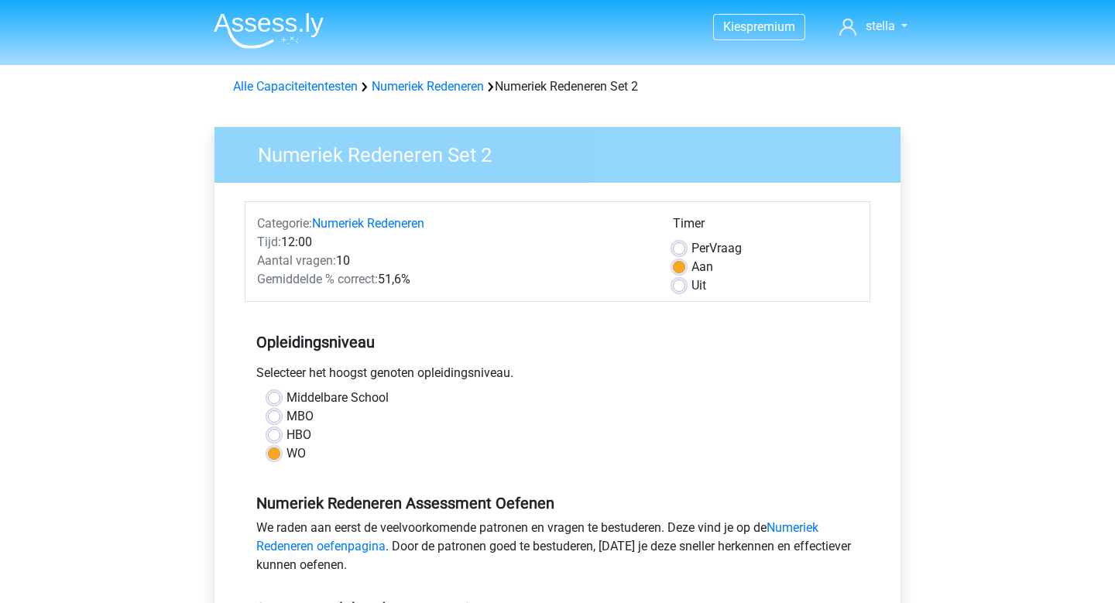
scroll to position [257, 0]
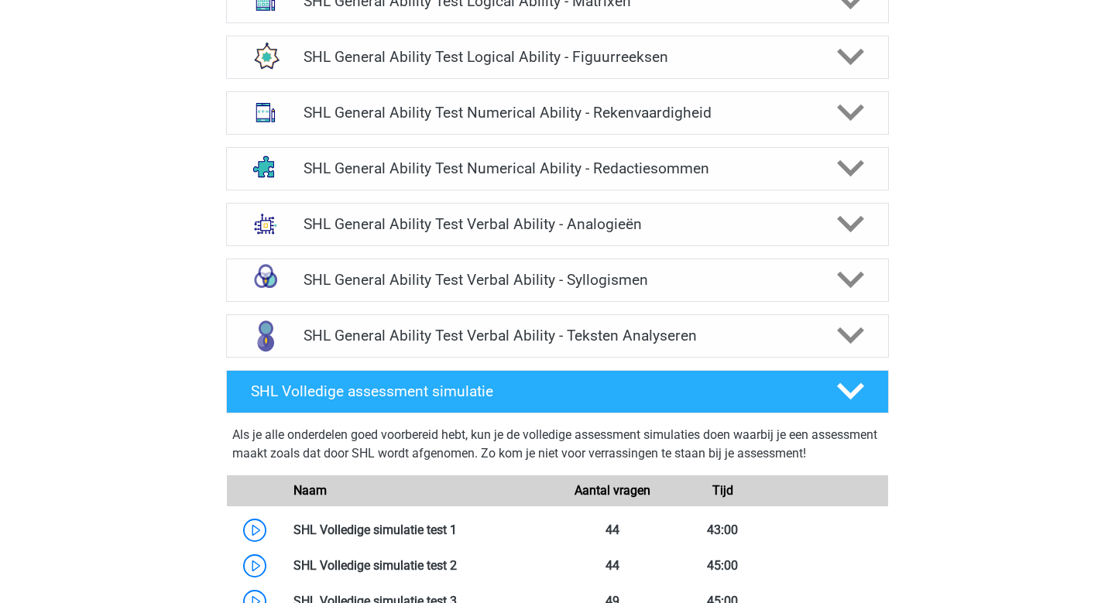
scroll to position [1356, 0]
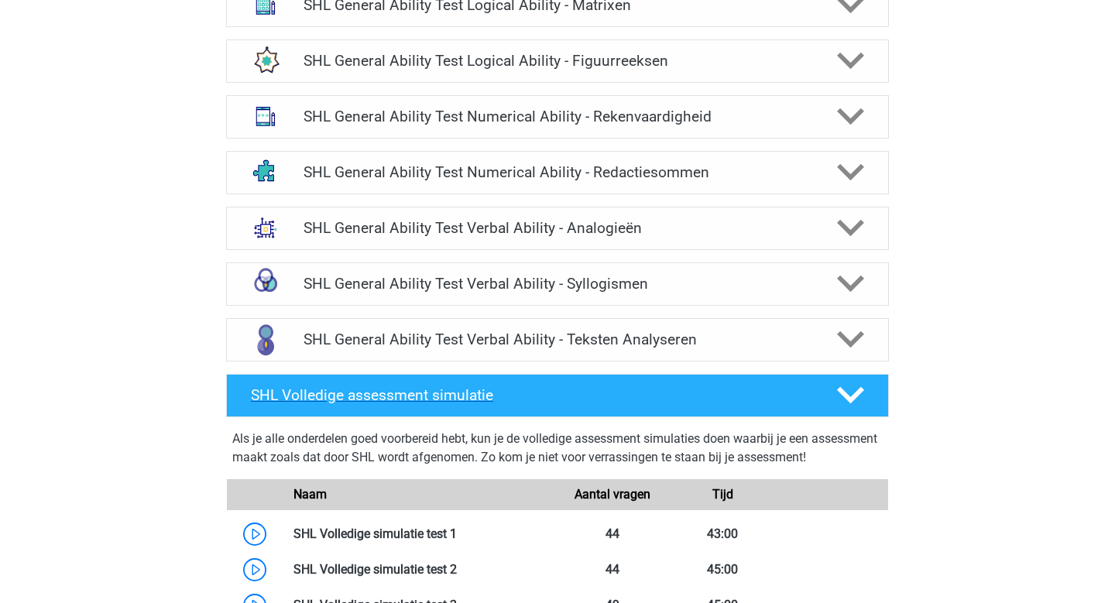
click at [860, 400] on icon at bounding box center [850, 395] width 27 height 27
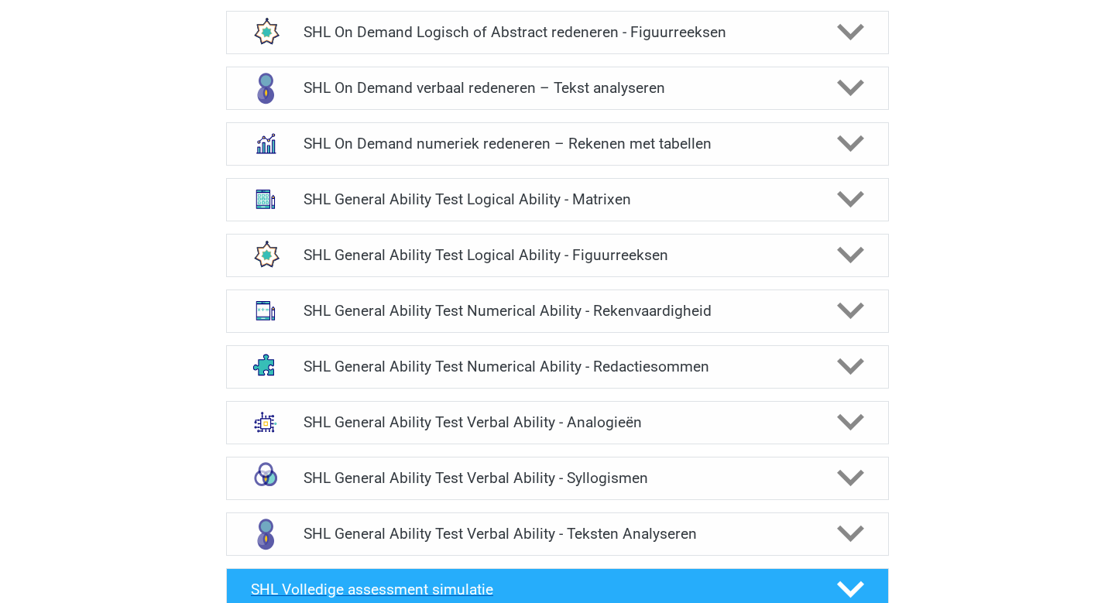
scroll to position [1160, 0]
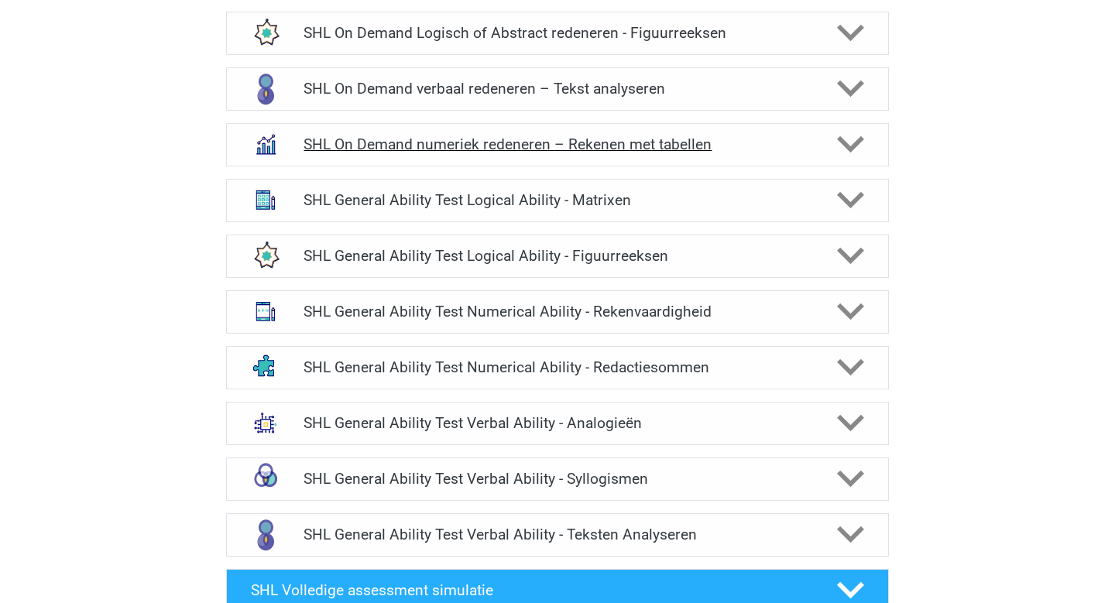
click at [858, 144] on polygon at bounding box center [850, 144] width 27 height 17
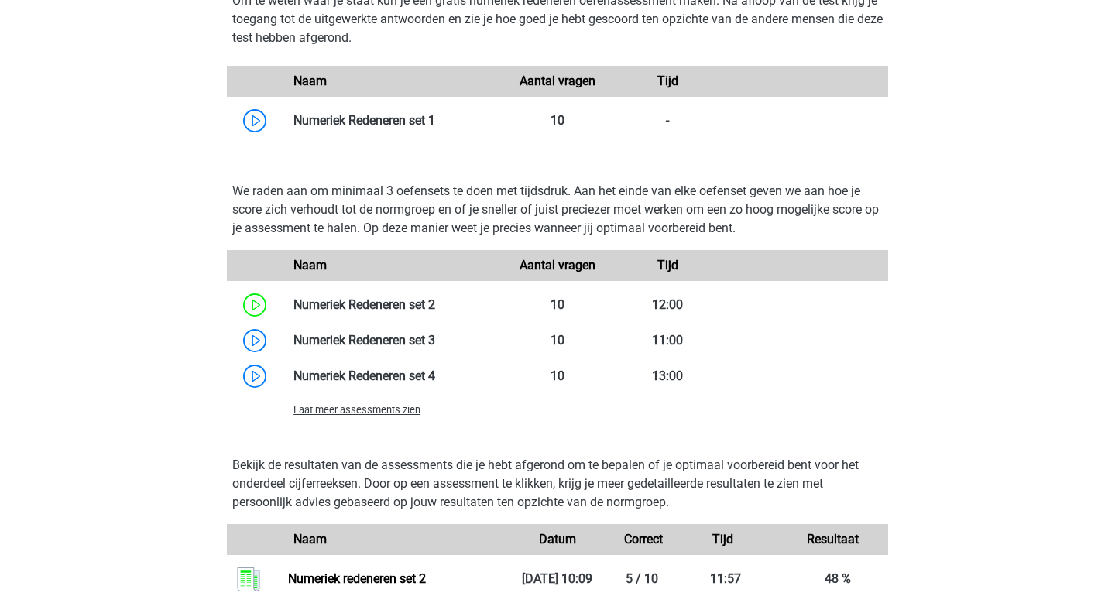
scroll to position [1467, 0]
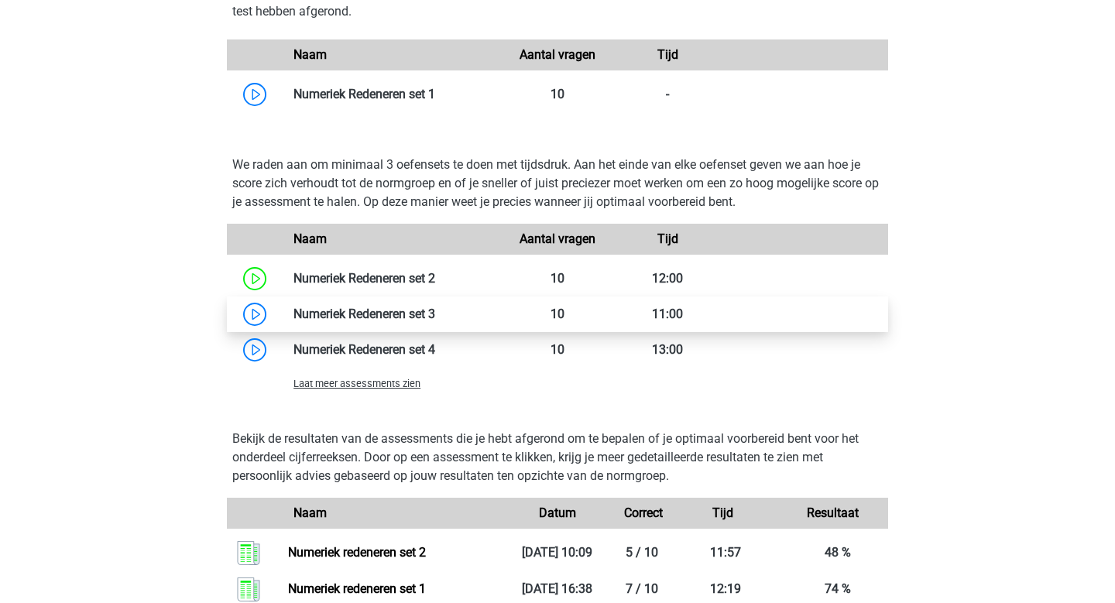
click at [435, 311] on link at bounding box center [435, 314] width 0 height 15
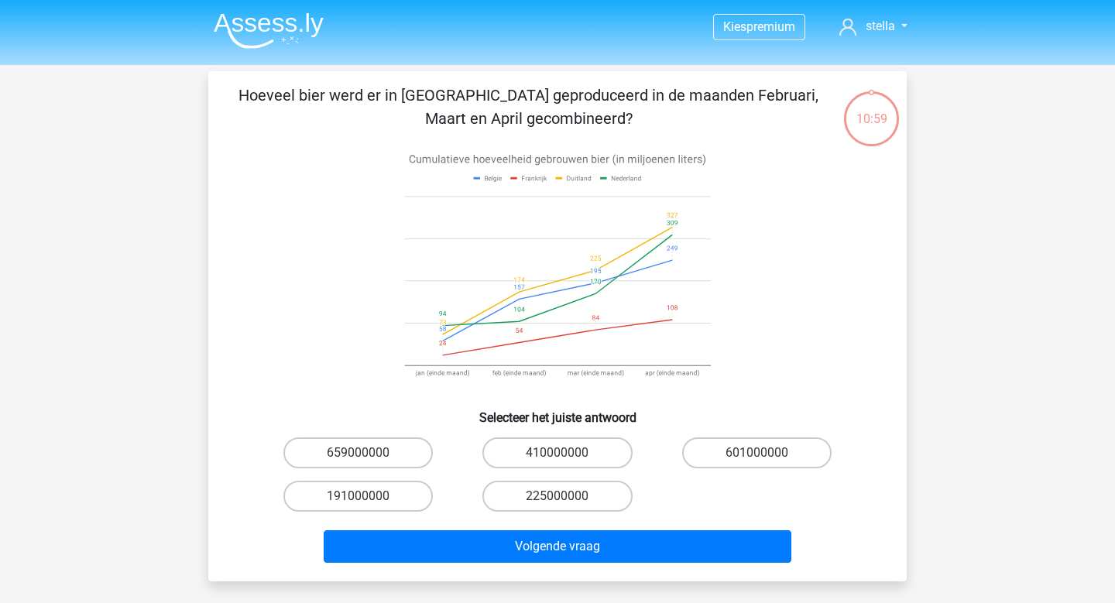
scroll to position [24, 0]
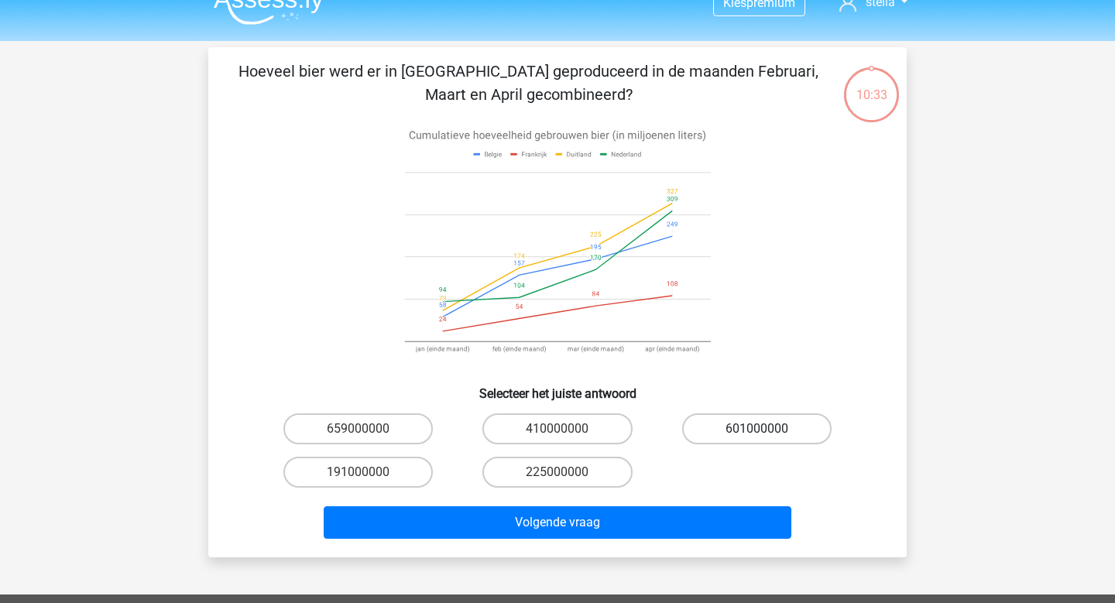
click at [758, 443] on label "601000000" at bounding box center [756, 429] width 149 height 31
click at [758, 439] on input "601000000" at bounding box center [762, 434] width 10 height 10
radio input "true"
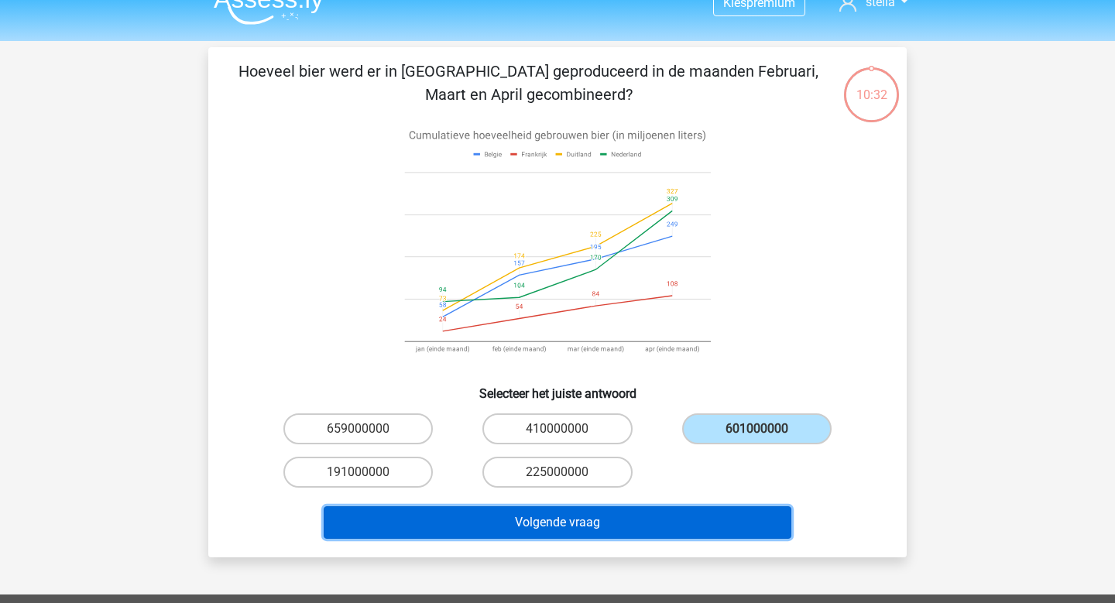
click at [714, 517] on button "Volgende vraag" at bounding box center [558, 523] width 469 height 33
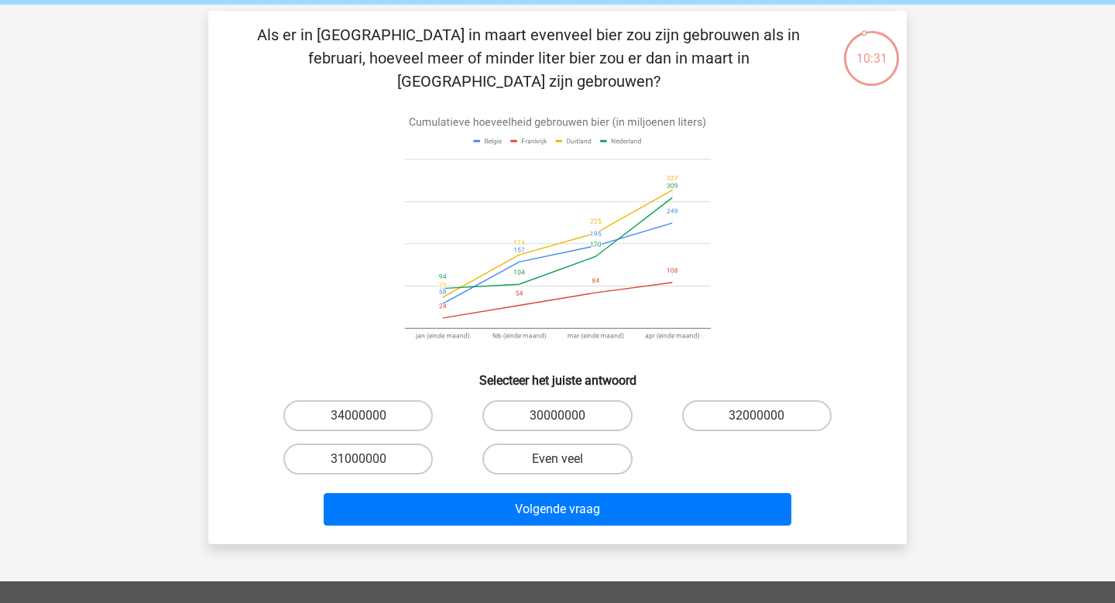
scroll to position [11, 0]
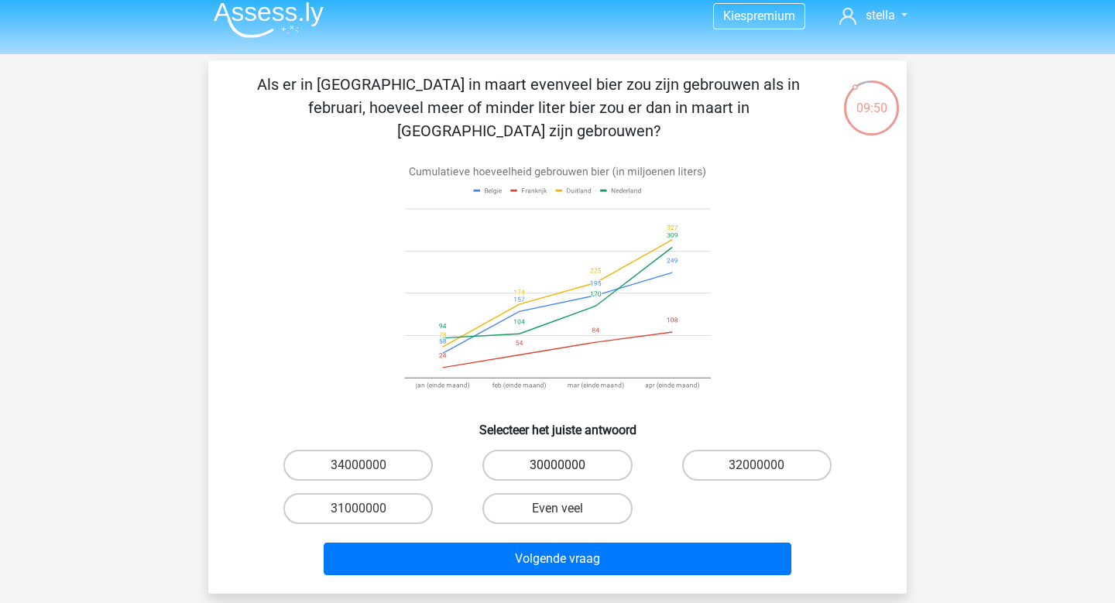
click at [563, 450] on label "30000000" at bounding box center [557, 465] width 149 height 31
click at [563, 466] on input "30000000" at bounding box center [563, 471] width 10 height 10
radio input "true"
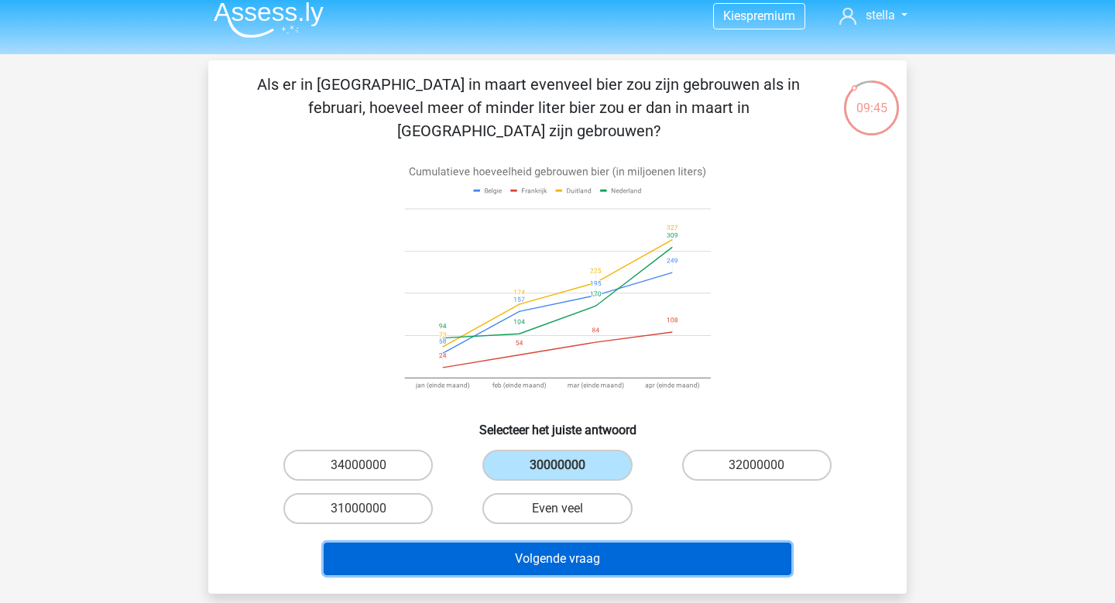
click at [733, 543] on button "Volgende vraag" at bounding box center [558, 559] width 469 height 33
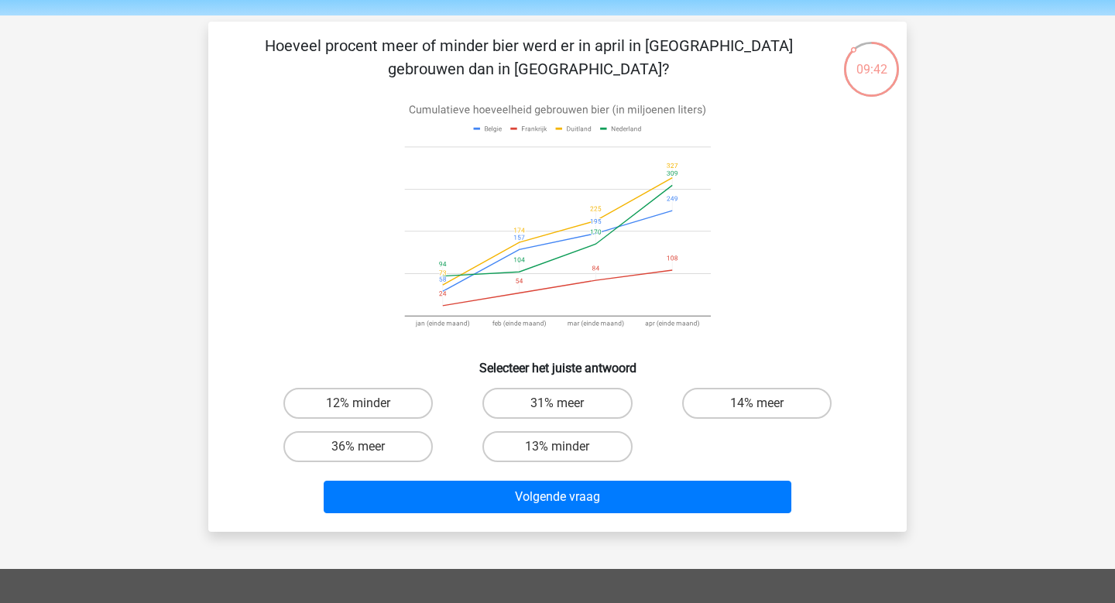
scroll to position [50, 0]
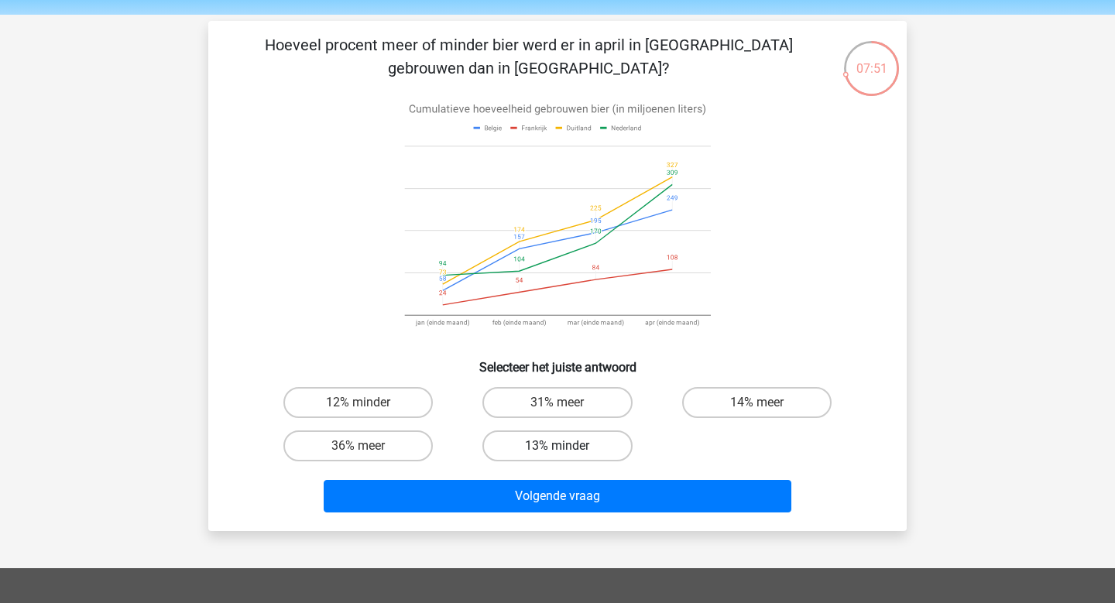
click at [564, 440] on label "13% minder" at bounding box center [557, 446] width 149 height 31
click at [564, 446] on input "13% minder" at bounding box center [563, 451] width 10 height 10
radio input "true"
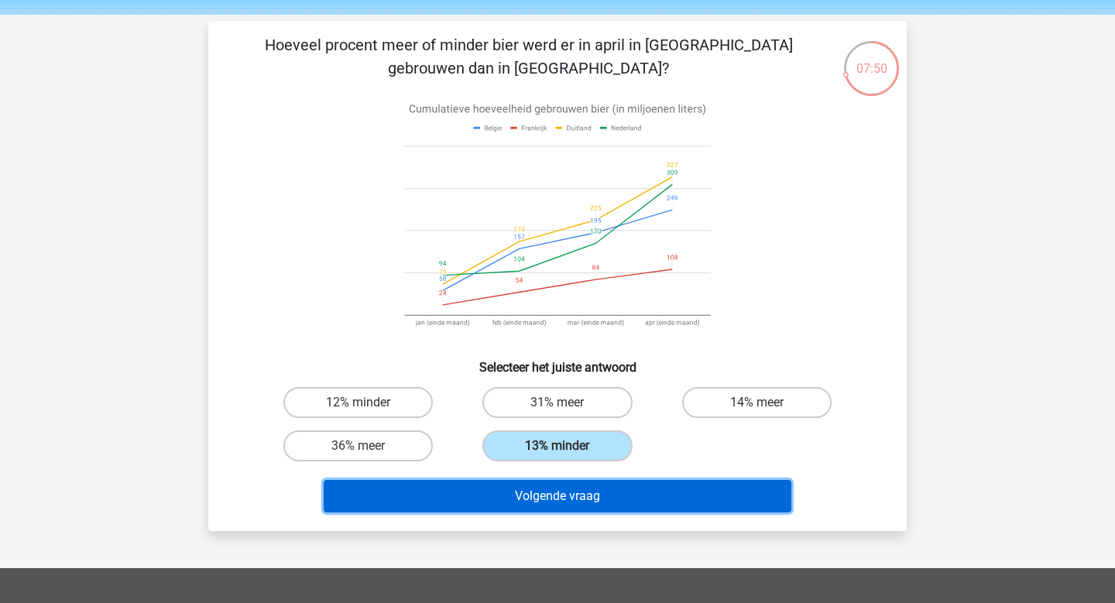
click at [567, 501] on button "Volgende vraag" at bounding box center [558, 496] width 469 height 33
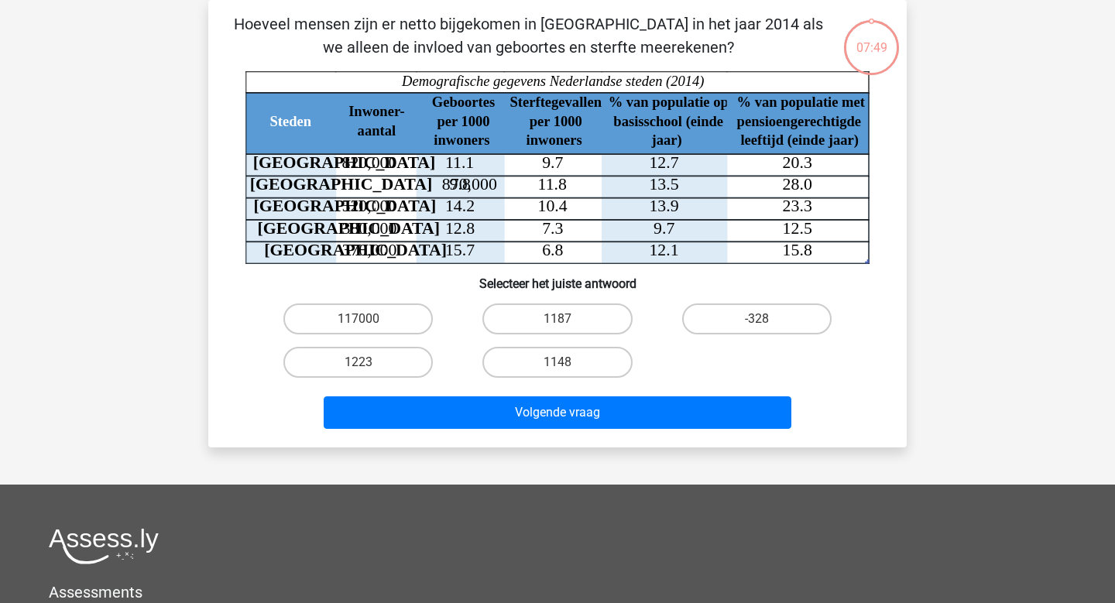
scroll to position [0, 0]
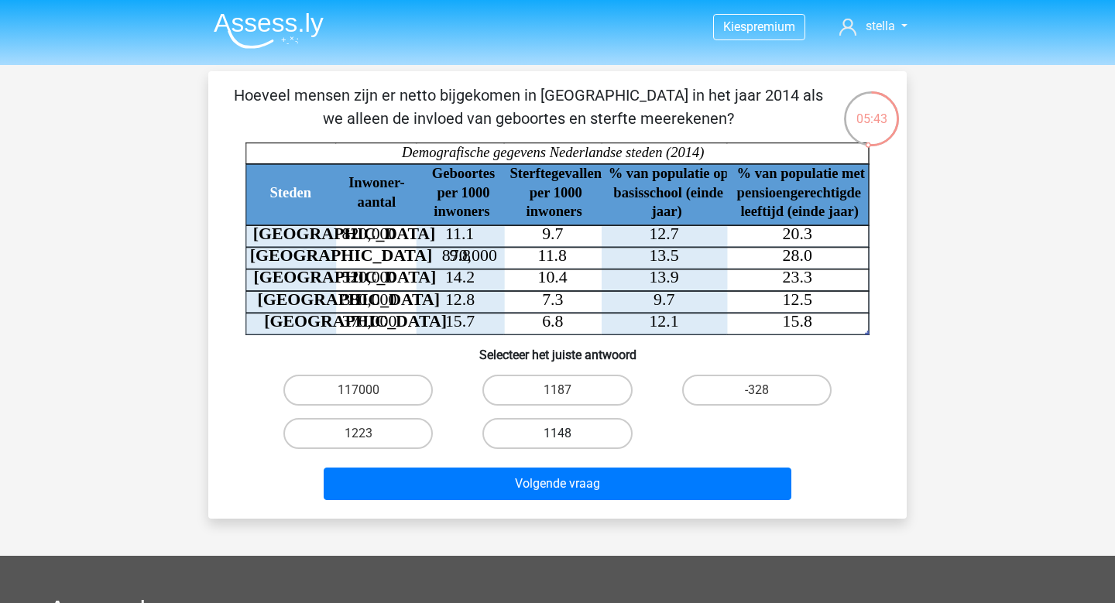
click at [588, 429] on label "1148" at bounding box center [557, 433] width 149 height 31
click at [568, 434] on input "1148" at bounding box center [563, 439] width 10 height 10
radio input "true"
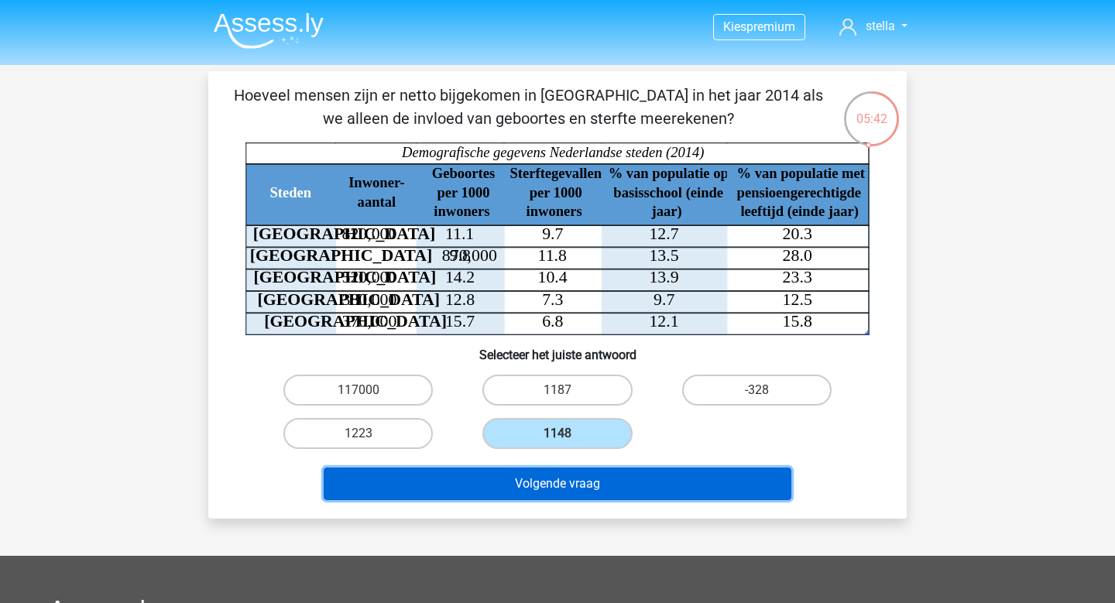
click at [596, 479] on button "Volgende vraag" at bounding box center [558, 484] width 469 height 33
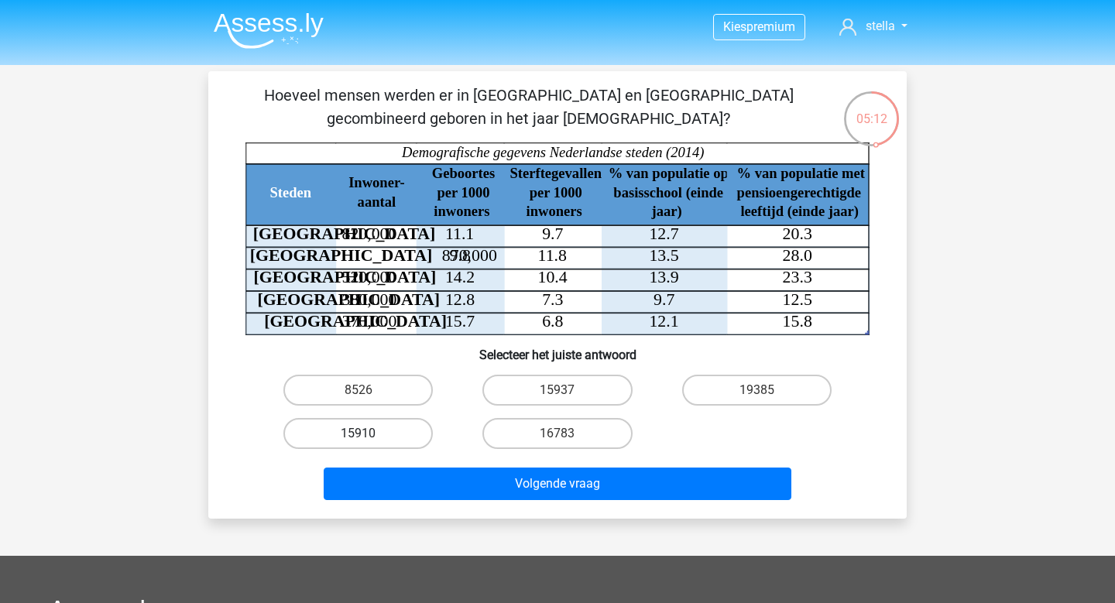
click at [381, 431] on label "15910" at bounding box center [357, 433] width 149 height 31
click at [369, 434] on input "15910" at bounding box center [364, 439] width 10 height 10
radio input "true"
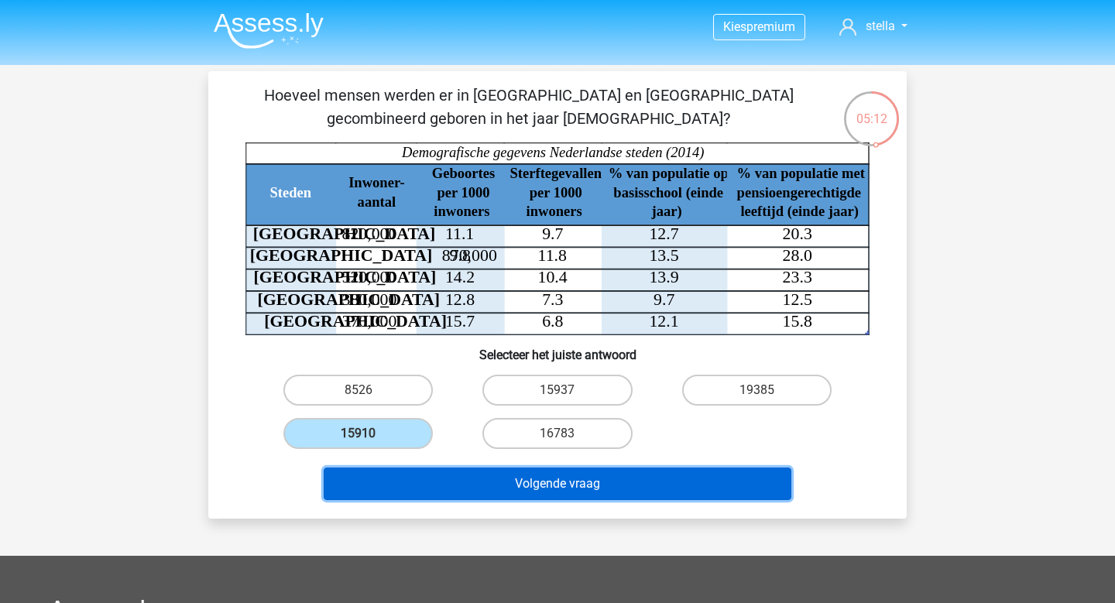
click at [527, 494] on button "Volgende vraag" at bounding box center [558, 484] width 469 height 33
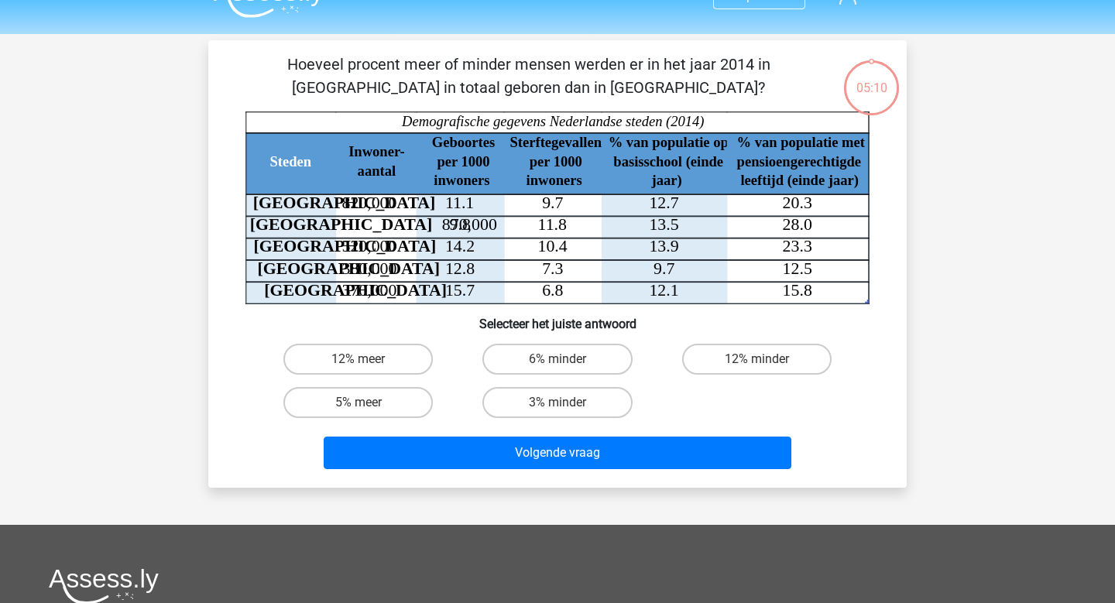
scroll to position [21, 0]
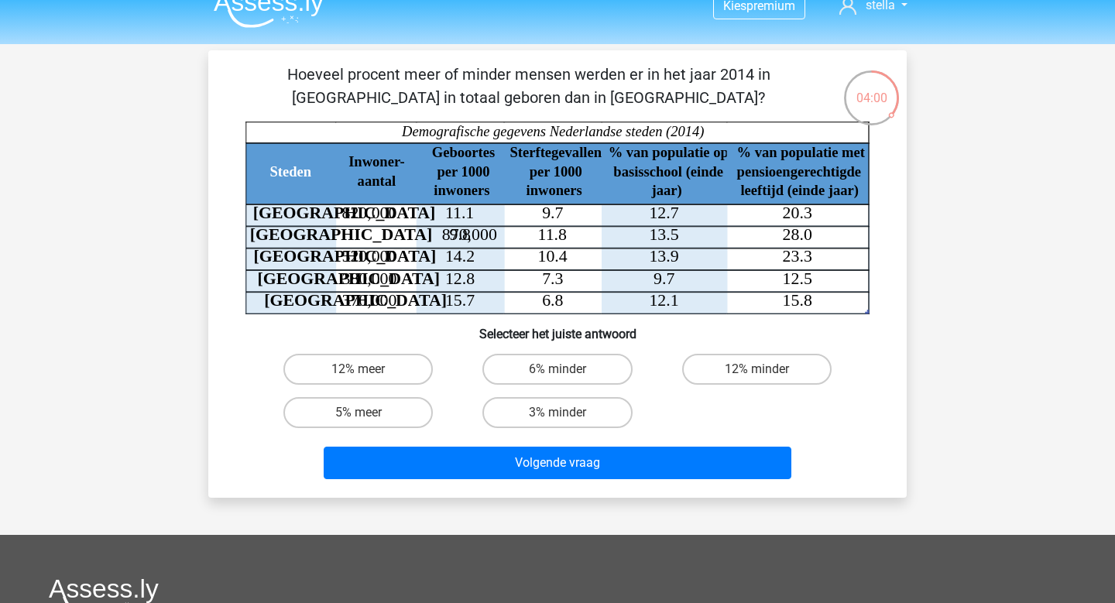
click at [559, 373] on input "6% minder" at bounding box center [563, 374] width 10 height 10
radio input "true"
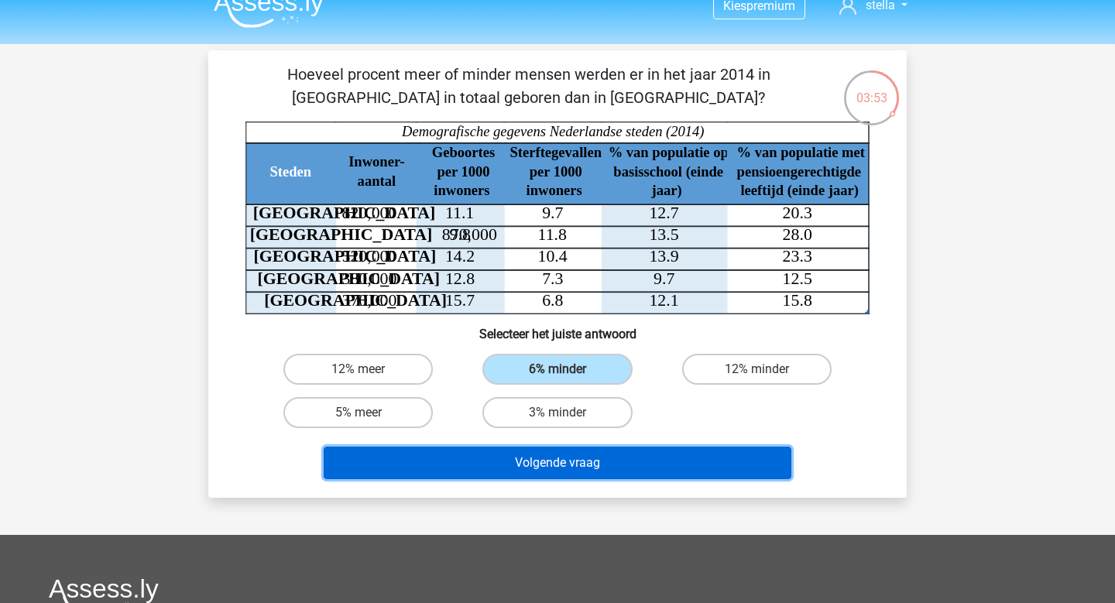
click at [578, 467] on button "Volgende vraag" at bounding box center [558, 463] width 469 height 33
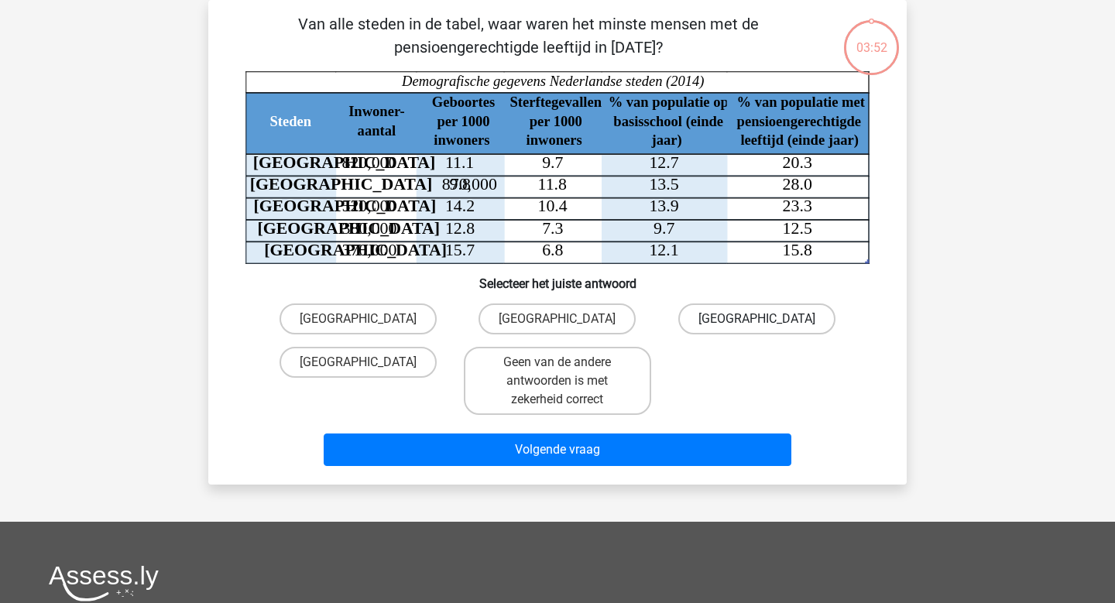
scroll to position [0, 0]
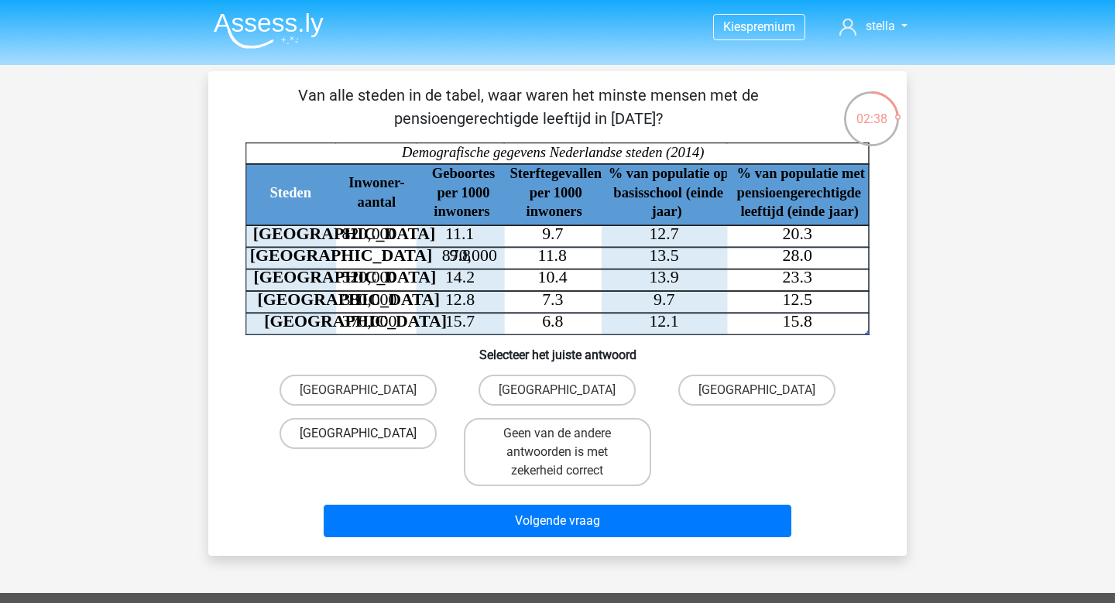
click at [353, 436] on label "Utrecht" at bounding box center [358, 433] width 157 height 31
click at [359, 436] on input "Utrecht" at bounding box center [364, 439] width 10 height 10
radio input "true"
click at [541, 369] on div "Den Haag" at bounding box center [557, 390] width 199 height 43
click at [541, 394] on label "Den Haag" at bounding box center [557, 390] width 157 height 31
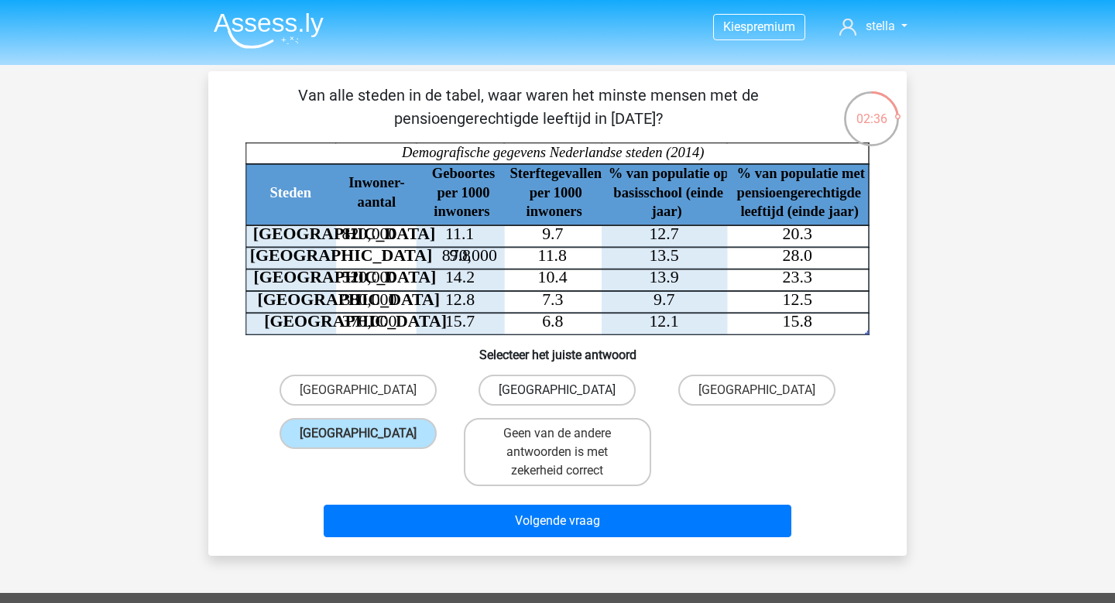
click at [558, 394] on input "Den Haag" at bounding box center [563, 395] width 10 height 10
radio input "true"
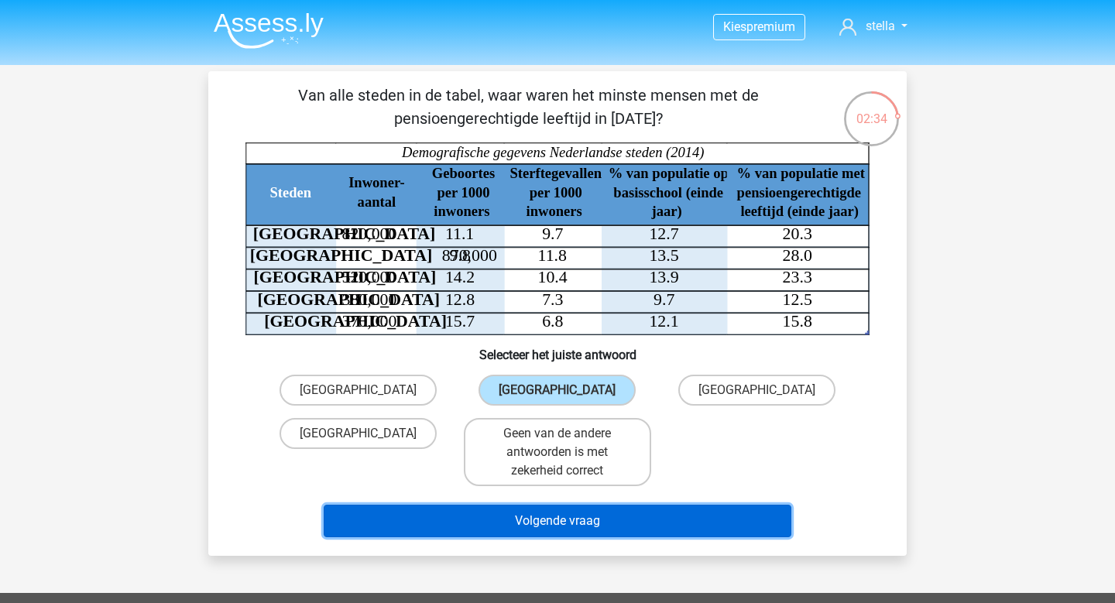
click at [497, 527] on button "Volgende vraag" at bounding box center [558, 521] width 469 height 33
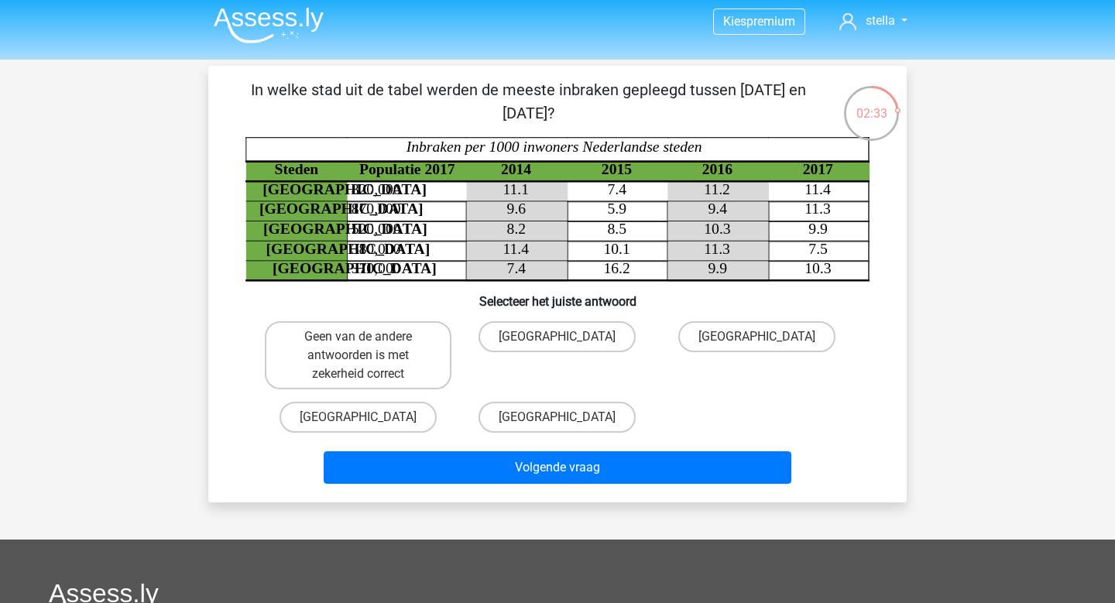
scroll to position [7, 0]
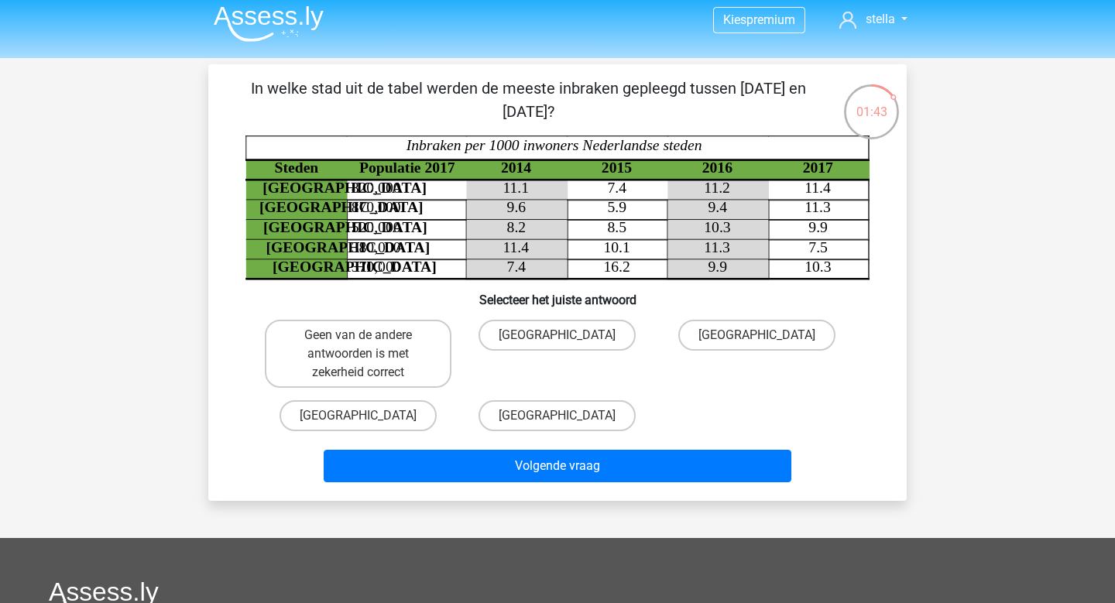
click at [811, 339] on label "Amsterdam" at bounding box center [757, 335] width 157 height 31
click at [767, 339] on input "Amsterdam" at bounding box center [762, 340] width 10 height 10
radio input "true"
click at [811, 339] on label "Amsterdam" at bounding box center [757, 335] width 157 height 31
click at [767, 339] on input "Amsterdam" at bounding box center [762, 340] width 10 height 10
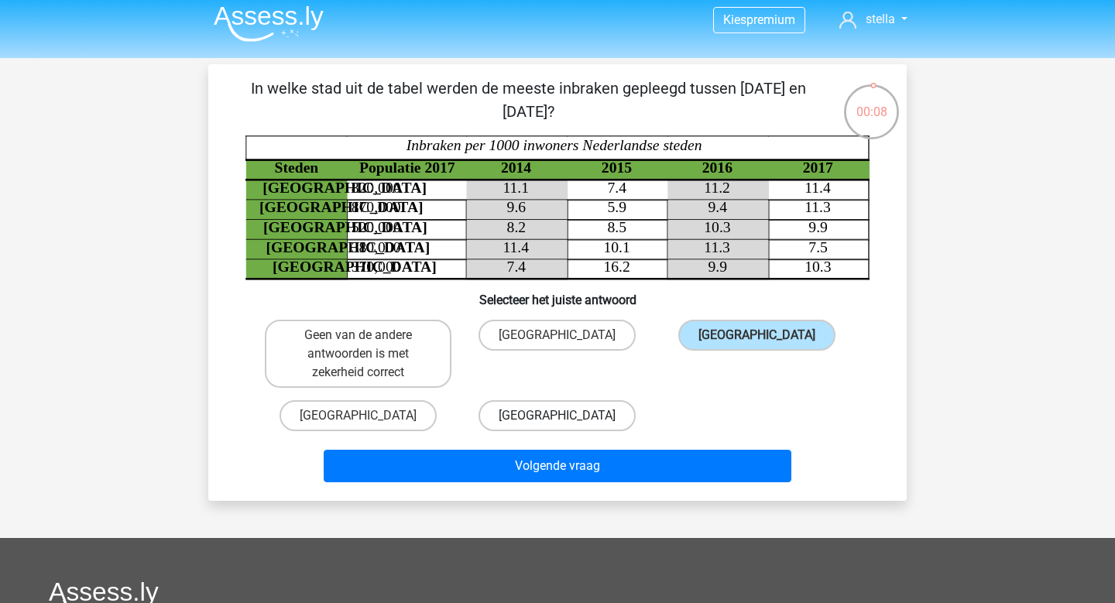
click at [541, 414] on label "Rotterdam" at bounding box center [557, 415] width 157 height 31
click at [558, 416] on input "Rotterdam" at bounding box center [563, 421] width 10 height 10
radio input "true"
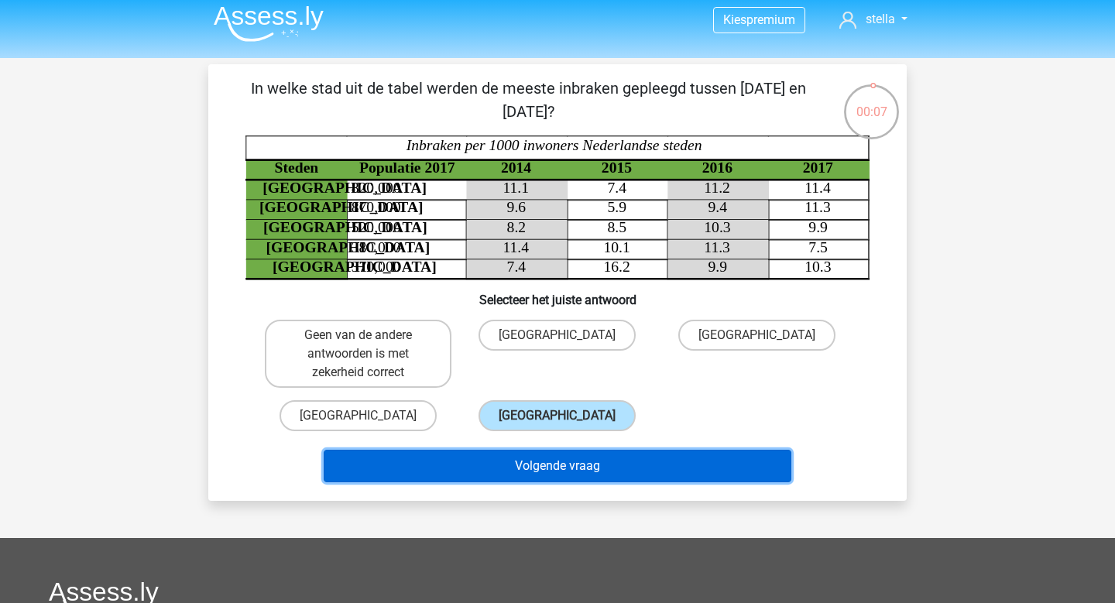
click at [564, 467] on button "Volgende vraag" at bounding box center [558, 466] width 469 height 33
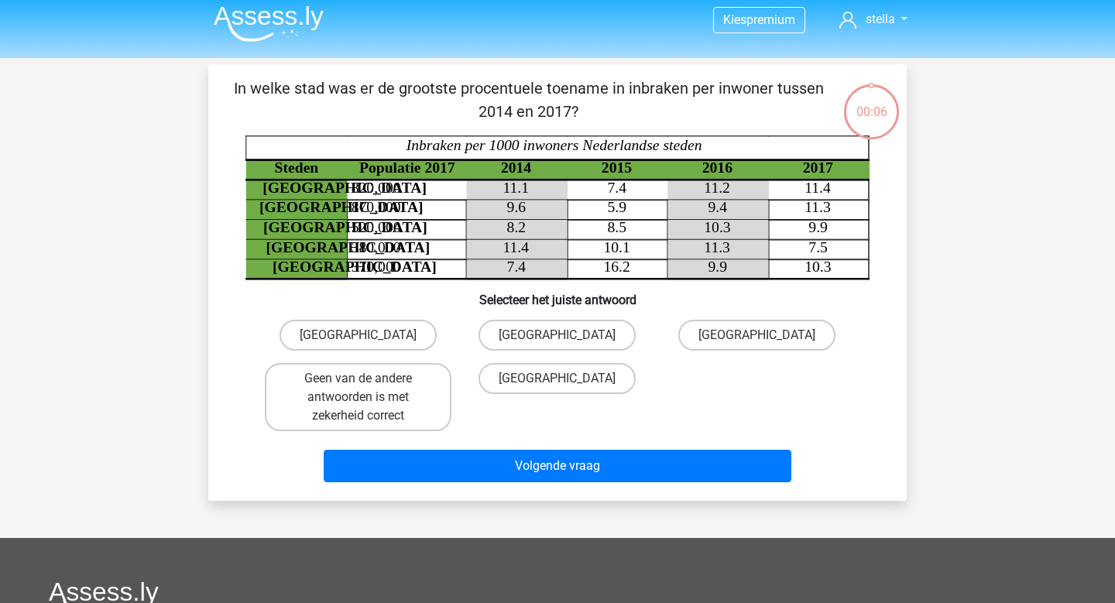
scroll to position [71, 0]
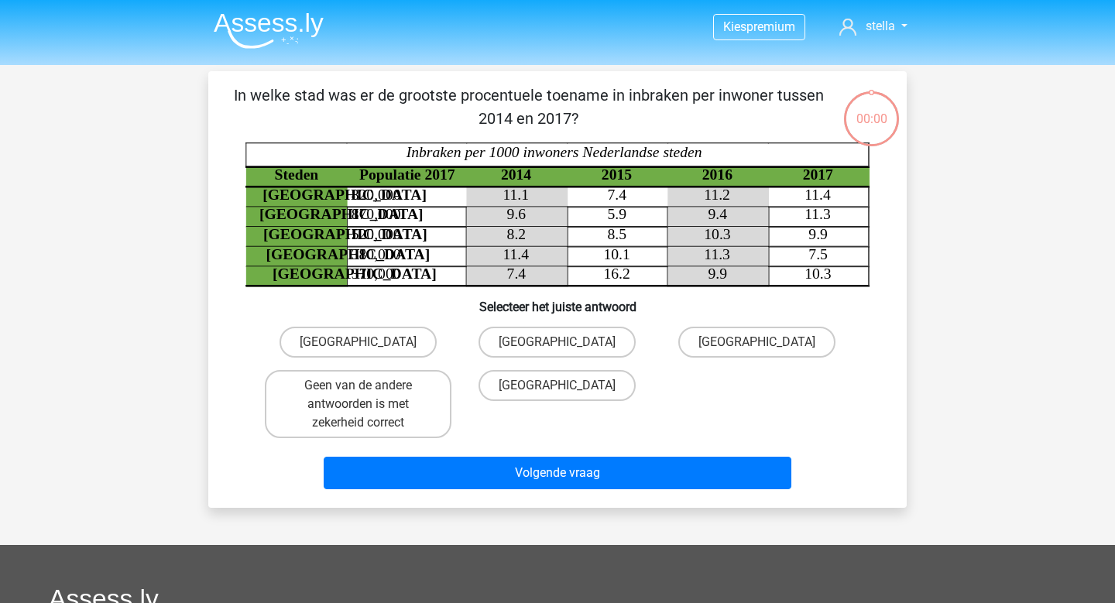
scroll to position [71, 0]
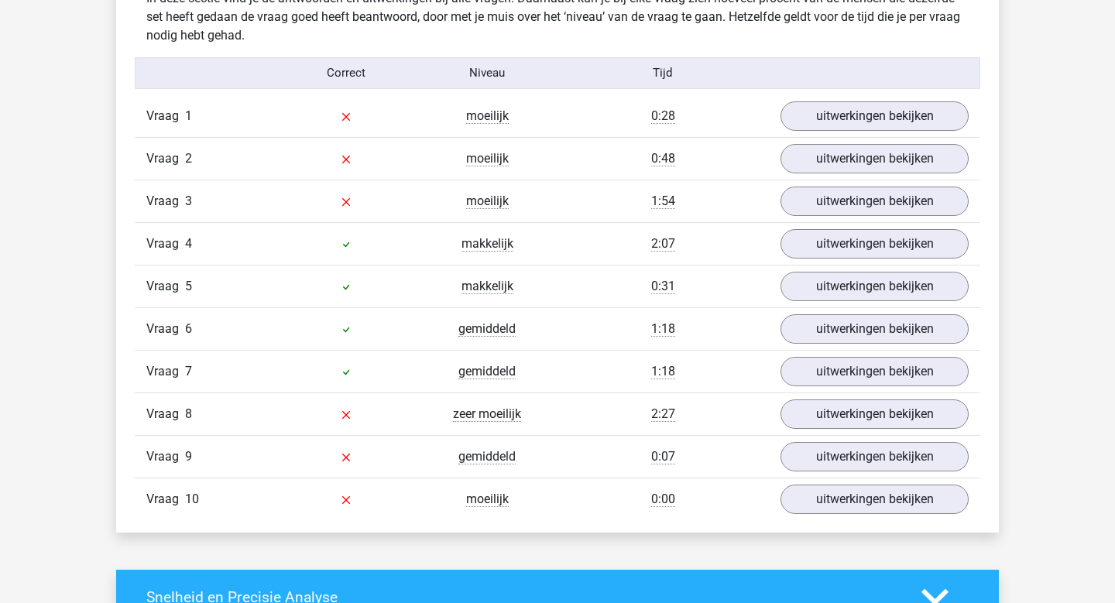
scroll to position [1243, 0]
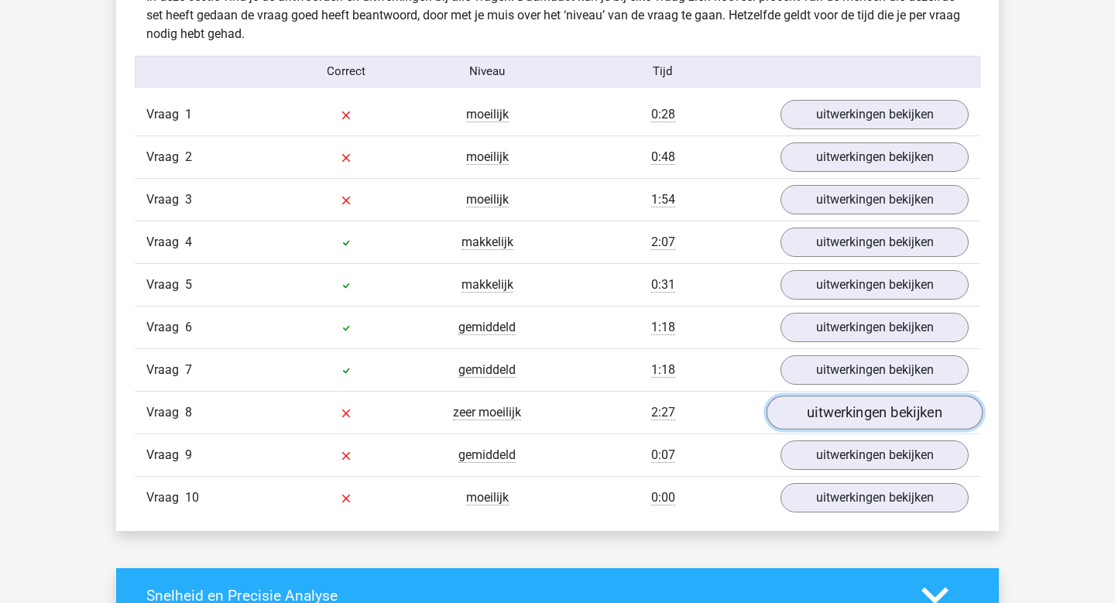
click at [878, 419] on link "uitwerkingen bekijken" at bounding box center [875, 413] width 216 height 34
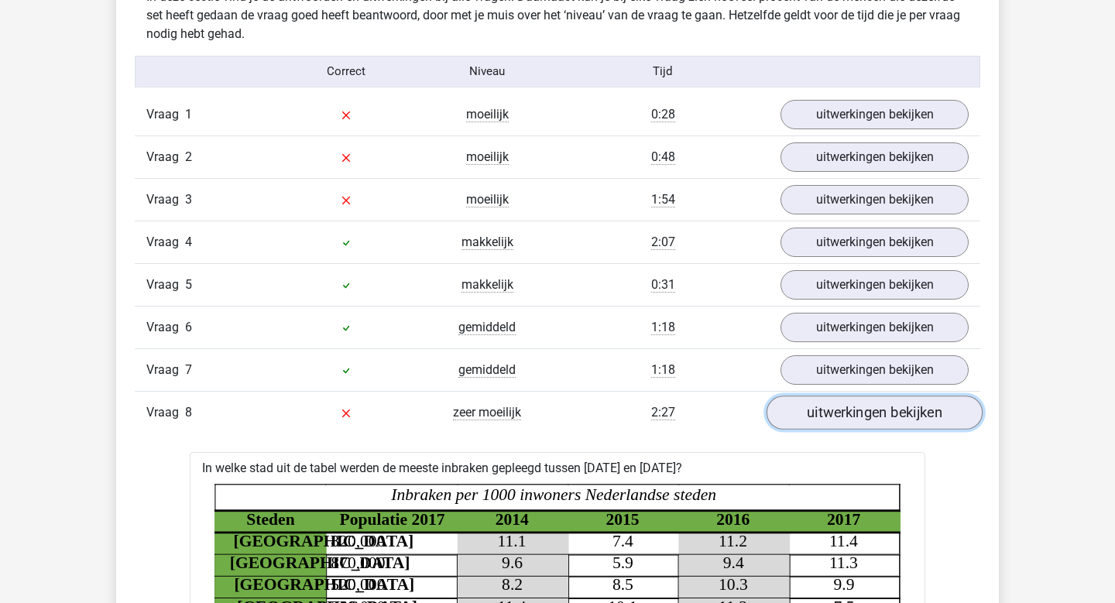
click at [878, 419] on link "uitwerkingen bekijken" at bounding box center [875, 413] width 216 height 34
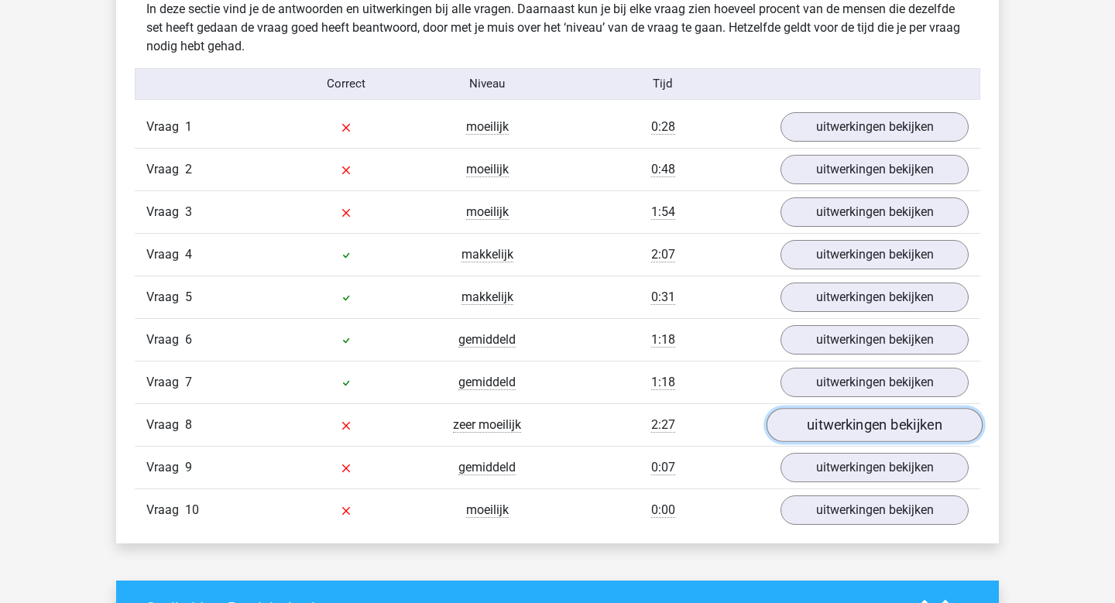
scroll to position [1225, 0]
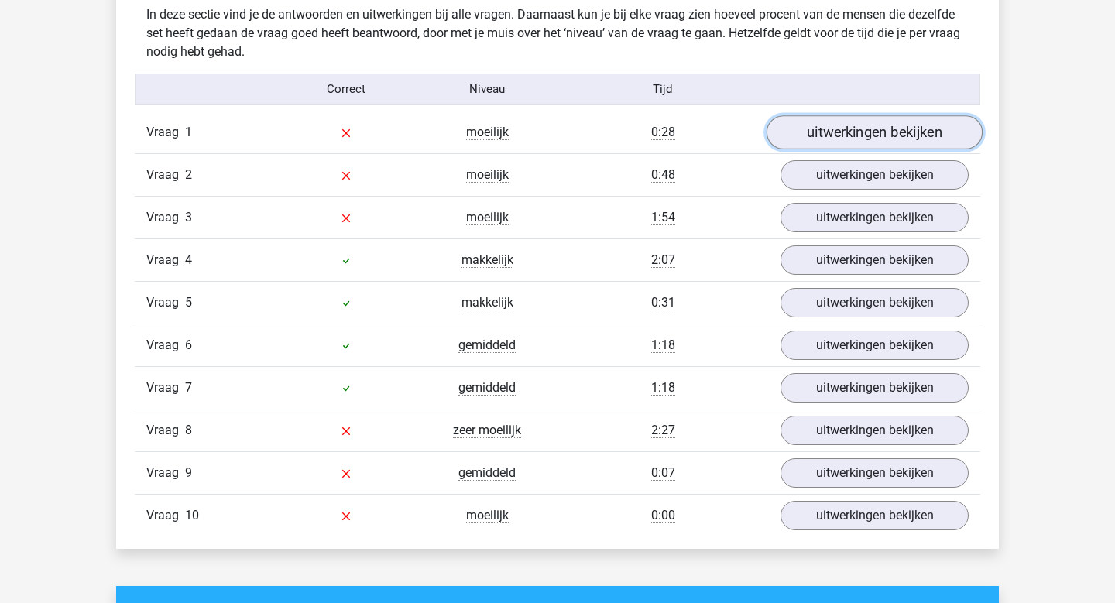
click at [925, 141] on link "uitwerkingen bekijken" at bounding box center [875, 132] width 216 height 34
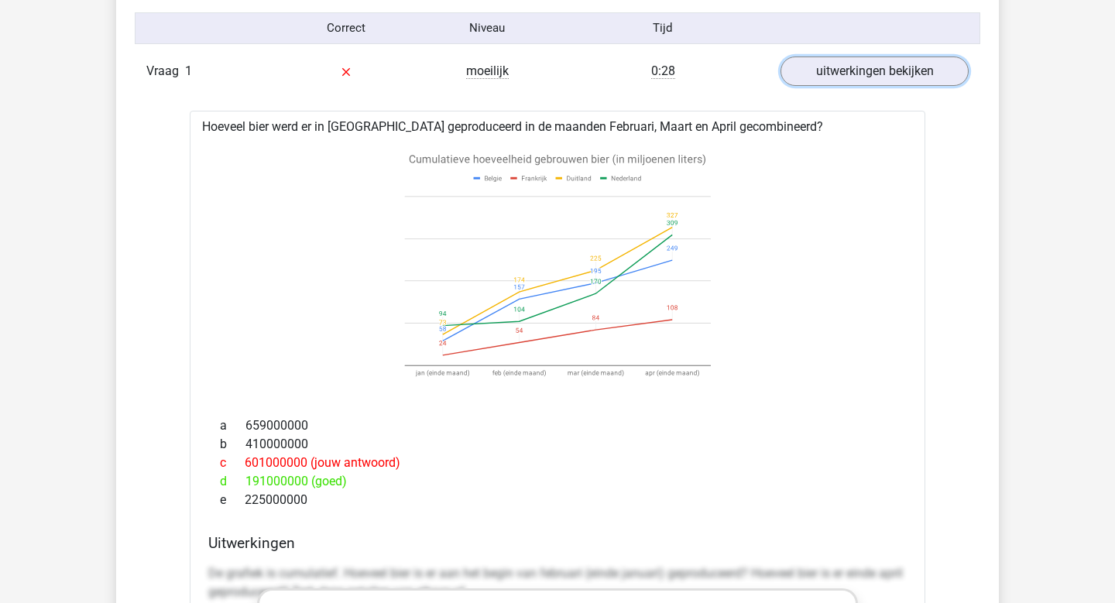
scroll to position [1284, 0]
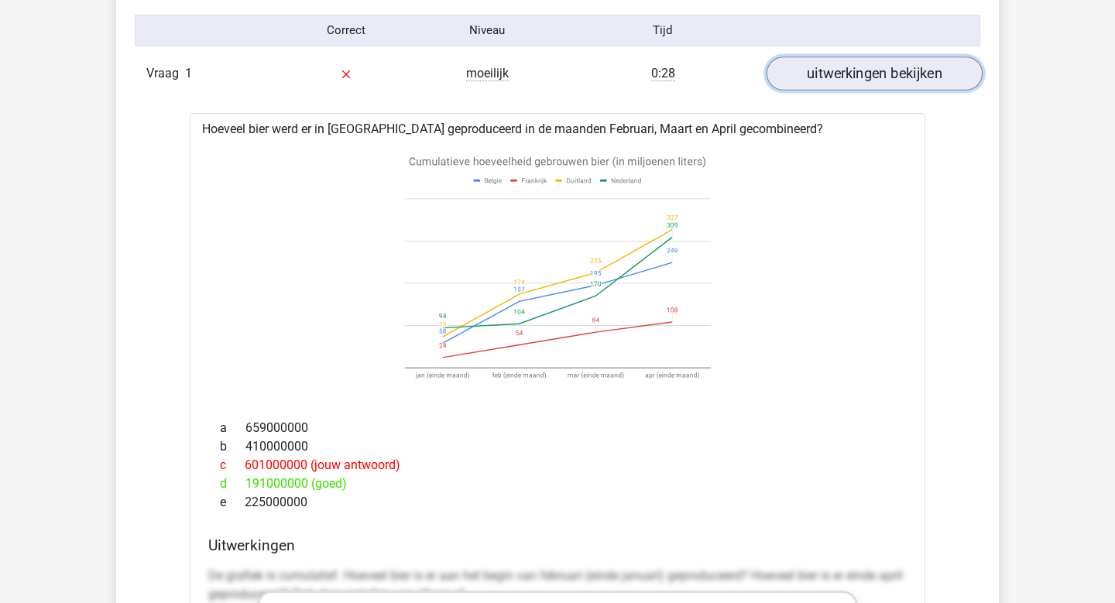
click at [886, 79] on link "uitwerkingen bekijken" at bounding box center [875, 74] width 216 height 34
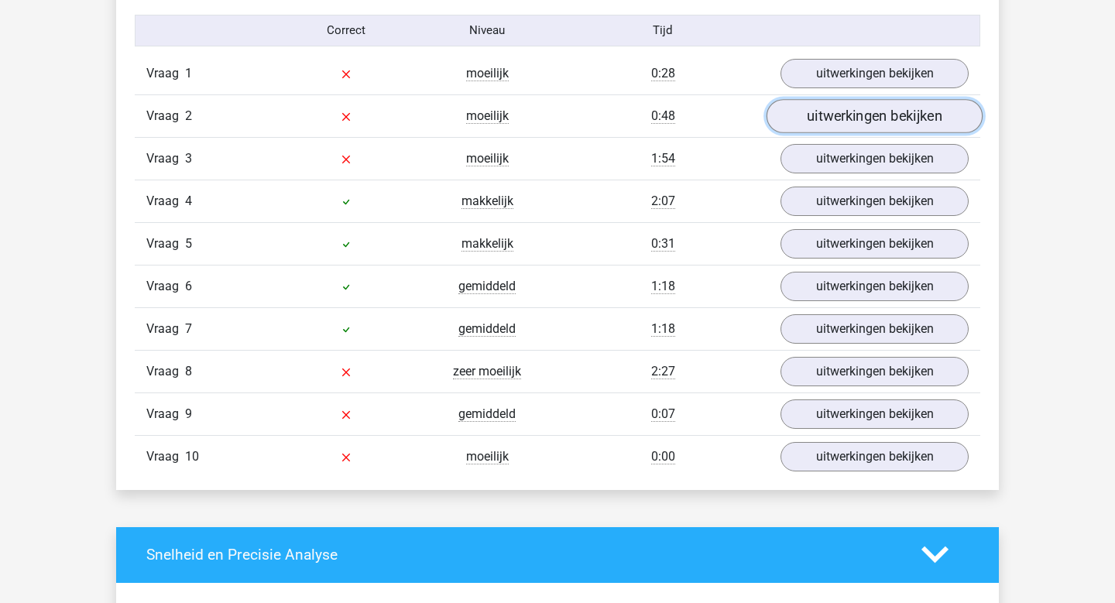
click at [880, 125] on link "uitwerkingen bekijken" at bounding box center [875, 116] width 216 height 34
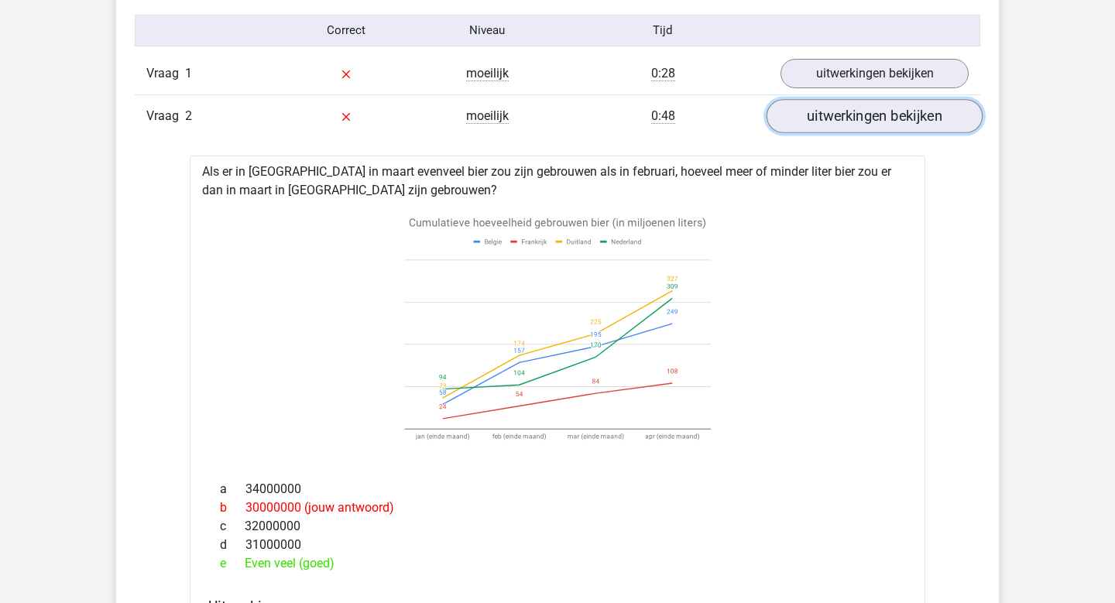
click at [879, 125] on link "uitwerkingen bekijken" at bounding box center [875, 116] width 216 height 34
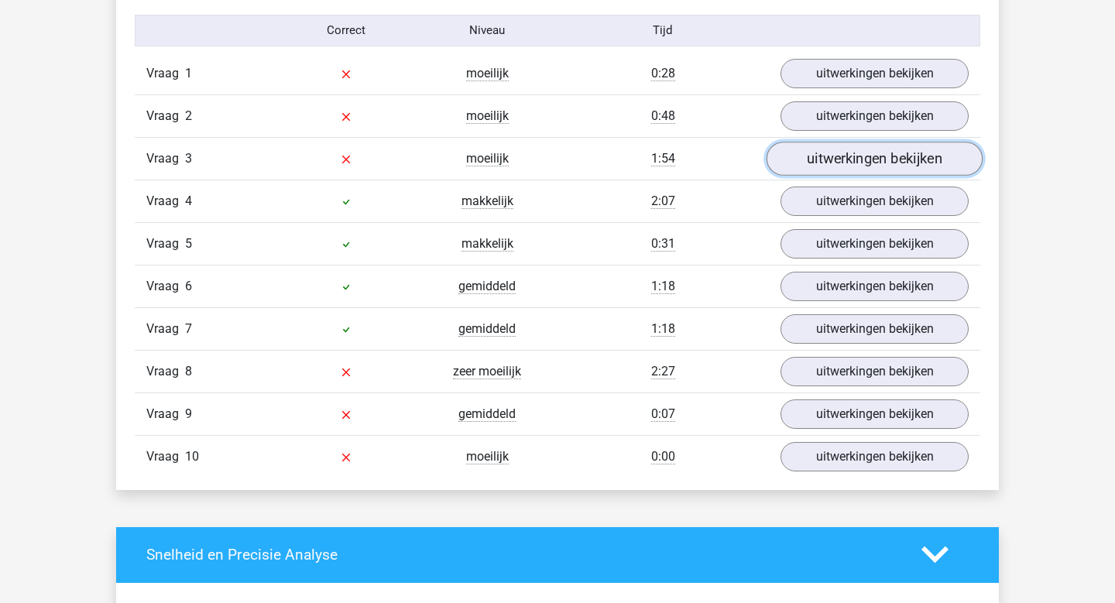
click at [875, 167] on link "uitwerkingen bekijken" at bounding box center [875, 159] width 216 height 34
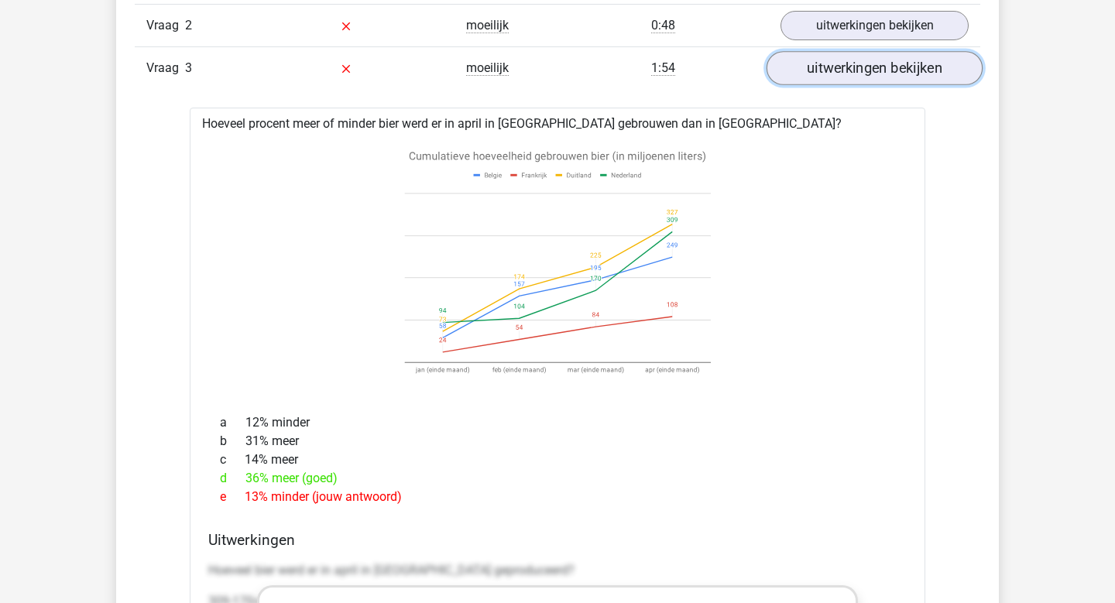
scroll to position [1344, 0]
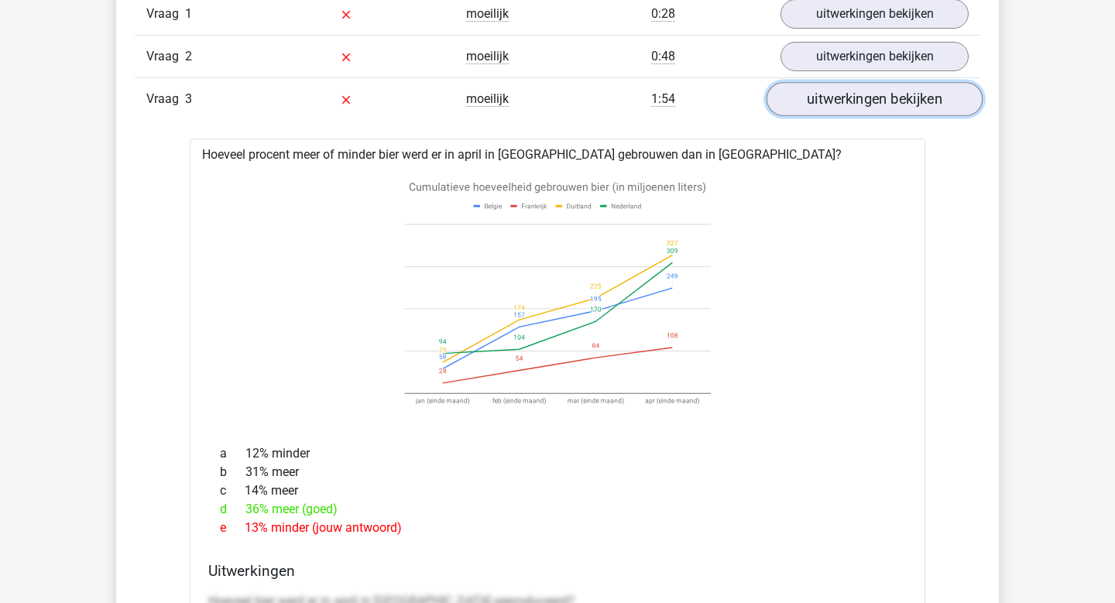
click at [892, 105] on link "uitwerkingen bekijken" at bounding box center [875, 99] width 216 height 34
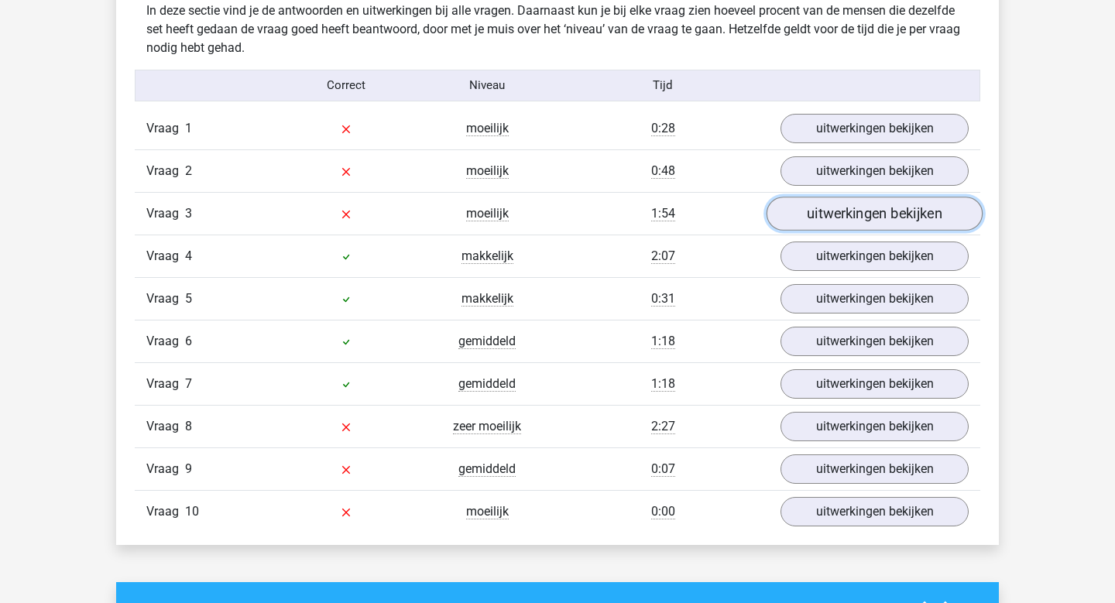
scroll to position [1218, 0]
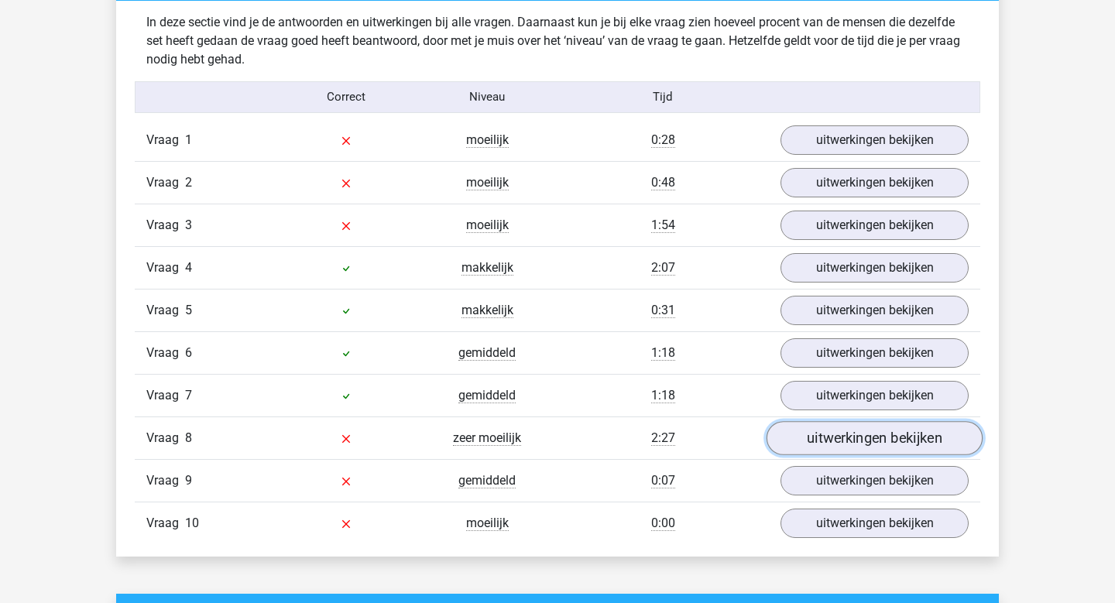
click at [854, 430] on link "uitwerkingen bekijken" at bounding box center [875, 438] width 216 height 34
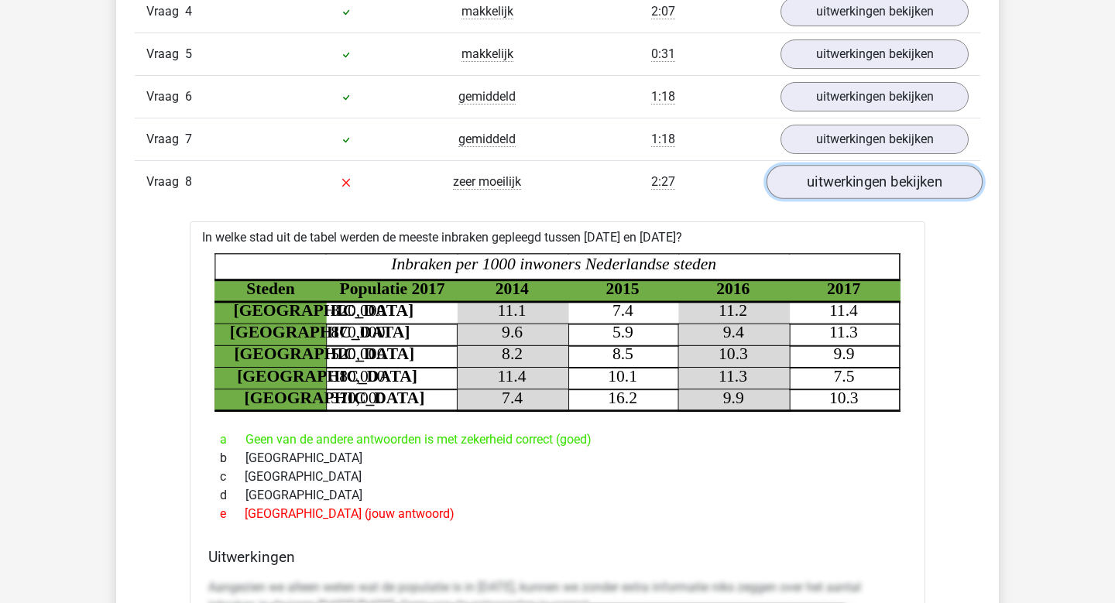
scroll to position [1472, 0]
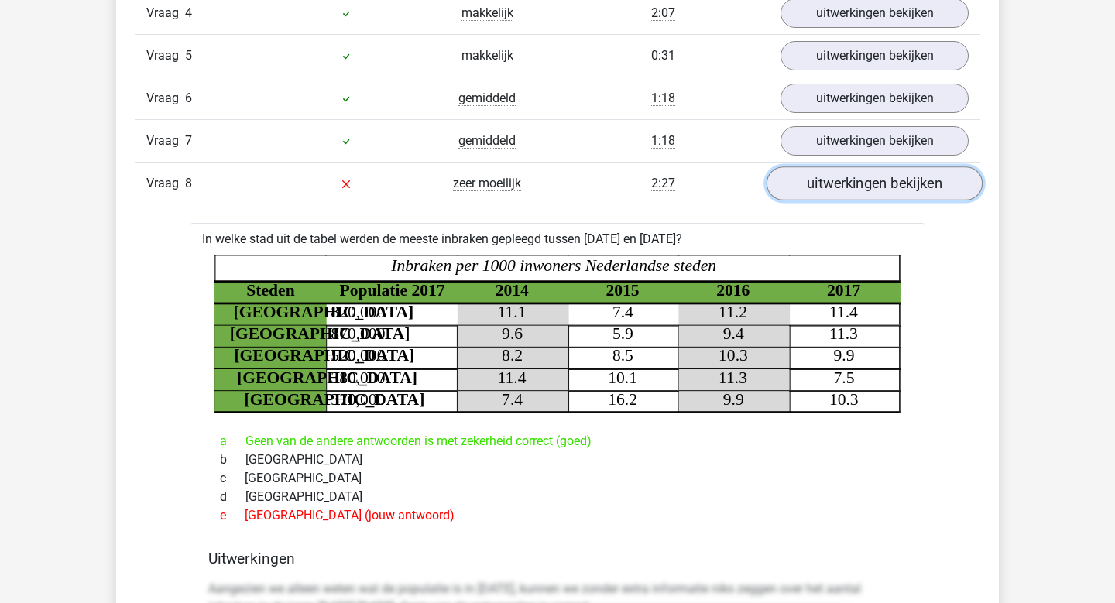
click at [897, 193] on link "uitwerkingen bekijken" at bounding box center [875, 184] width 216 height 34
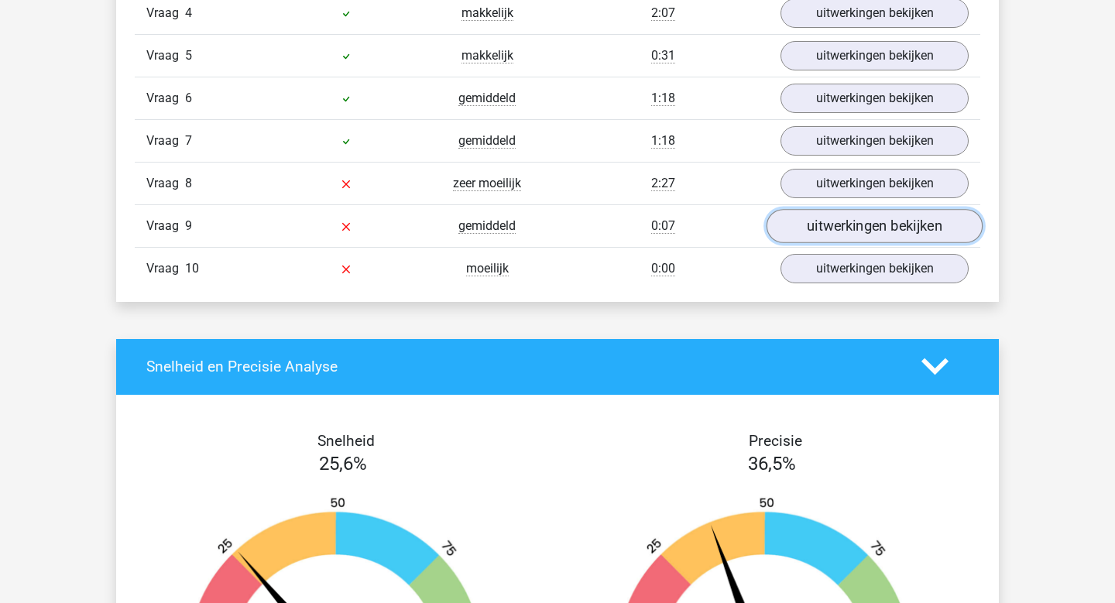
click at [879, 234] on link "uitwerkingen bekijken" at bounding box center [875, 226] width 216 height 34
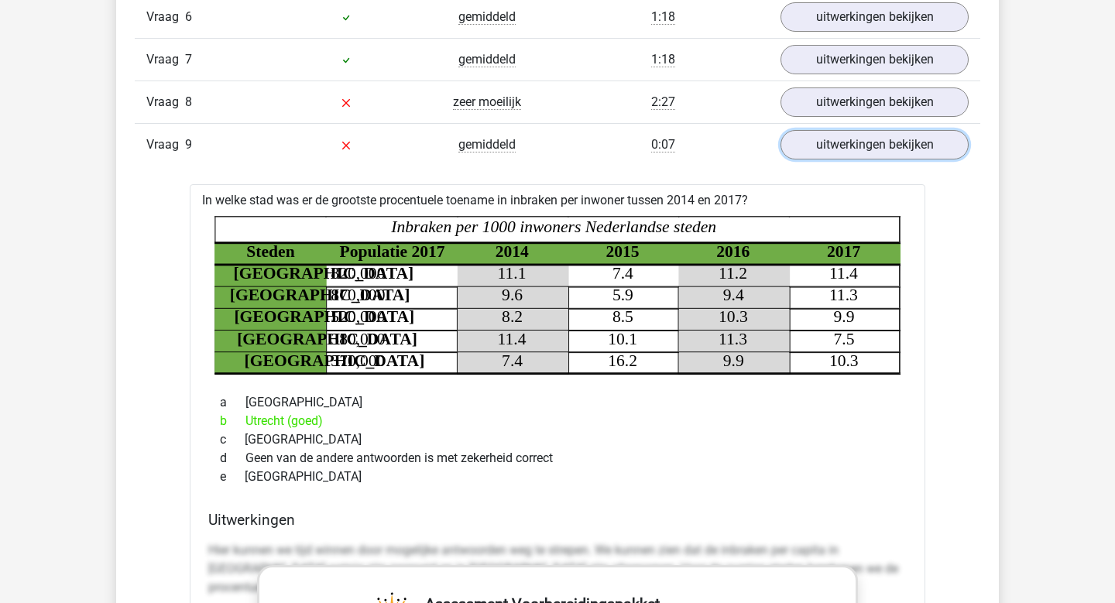
scroll to position [1556, 0]
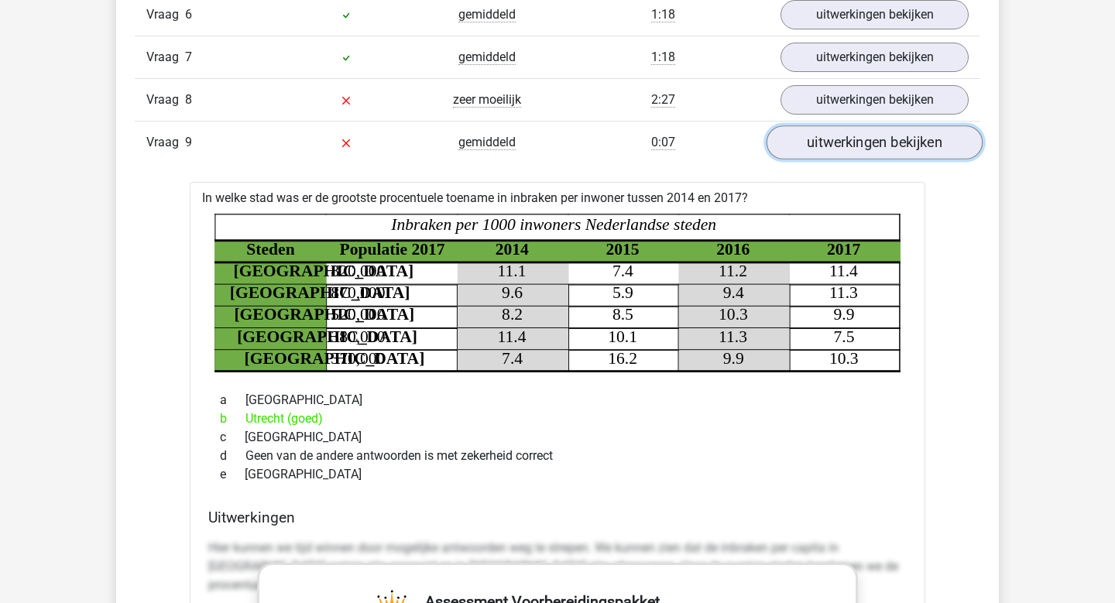
click at [879, 143] on link "uitwerkingen bekijken" at bounding box center [875, 142] width 216 height 34
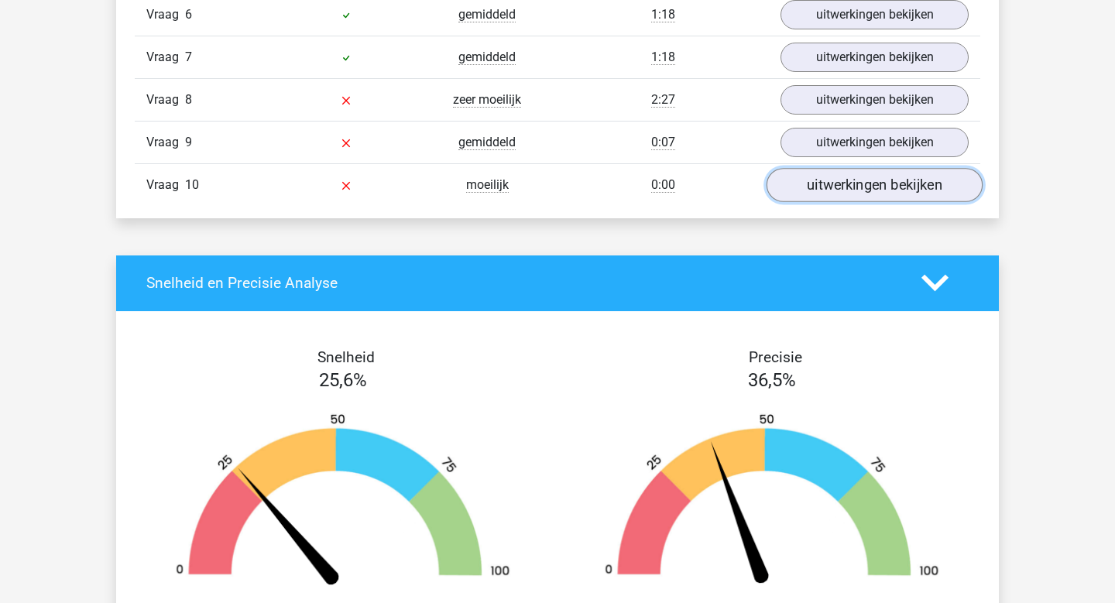
click at [874, 194] on link "uitwerkingen bekijken" at bounding box center [875, 185] width 216 height 34
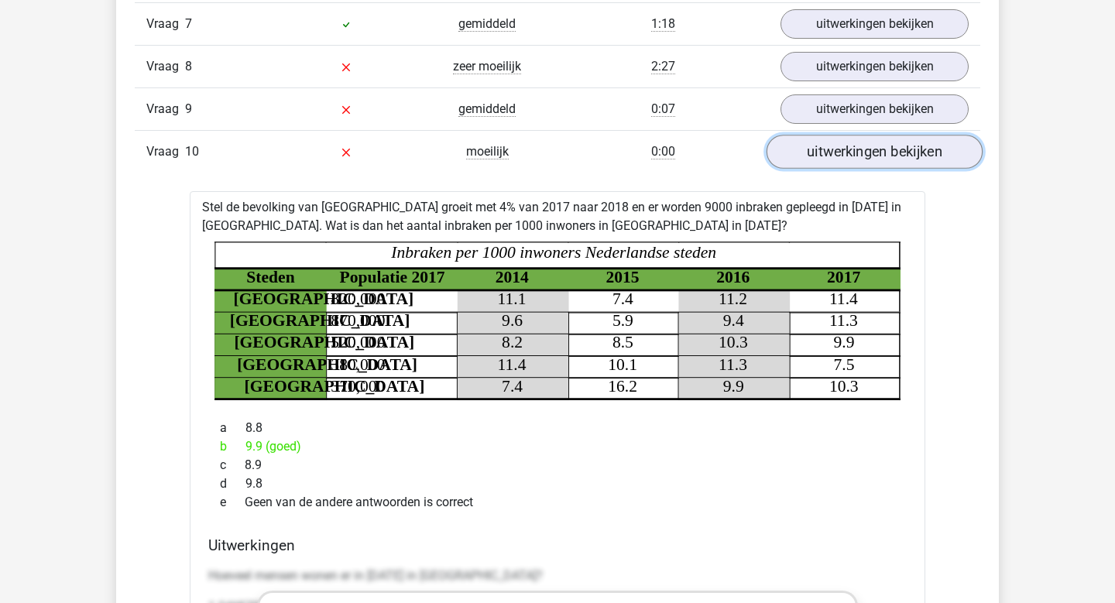
scroll to position [1589, 0]
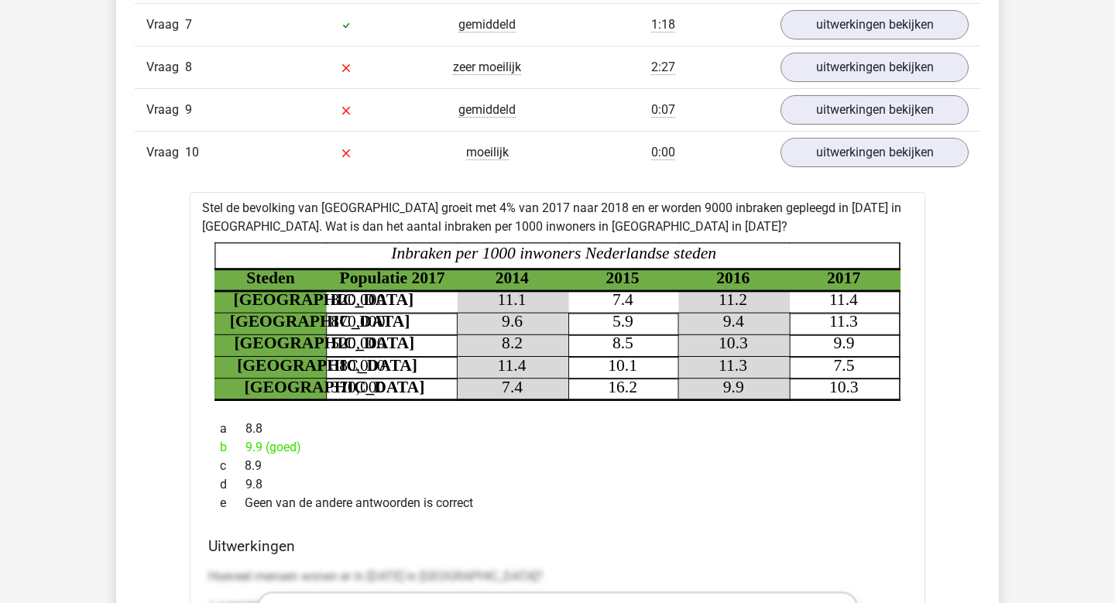
click at [870, 179] on div "Vraag 1 moeilijk 0:28 uitwerkingen bekijken Hoeveel bier werd er in België gepr…" at bounding box center [557, 422] width 823 height 1349
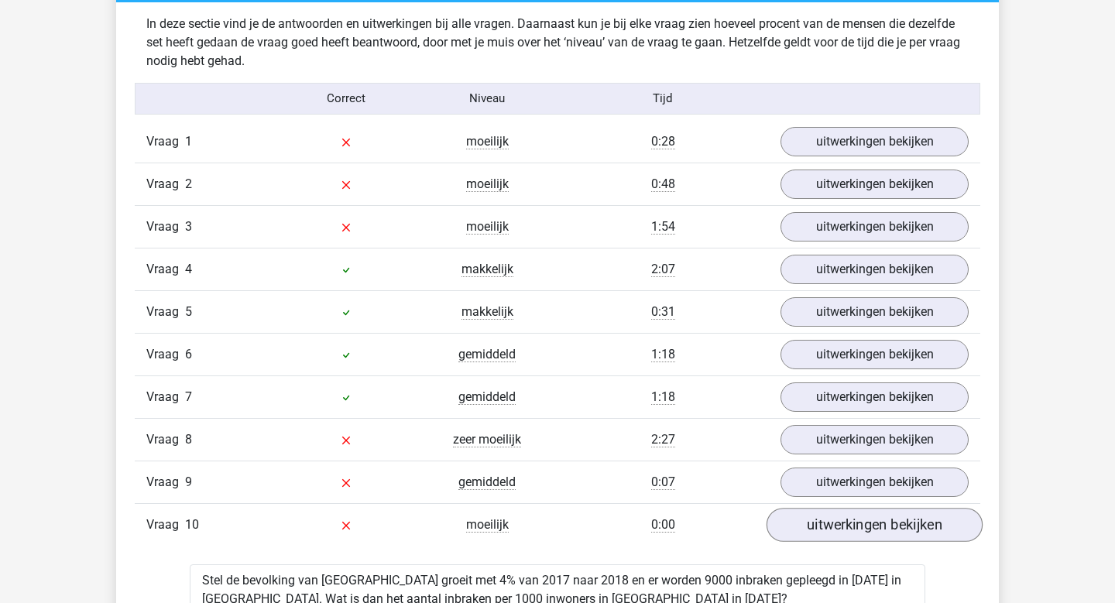
scroll to position [1173, 0]
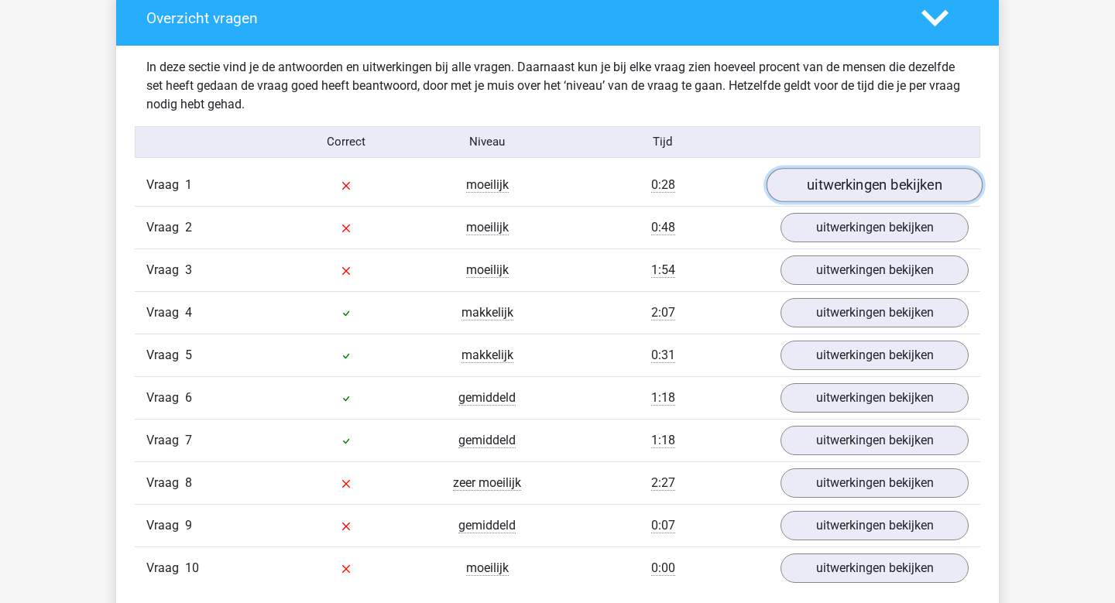
click at [867, 180] on link "uitwerkingen bekijken" at bounding box center [875, 185] width 216 height 34
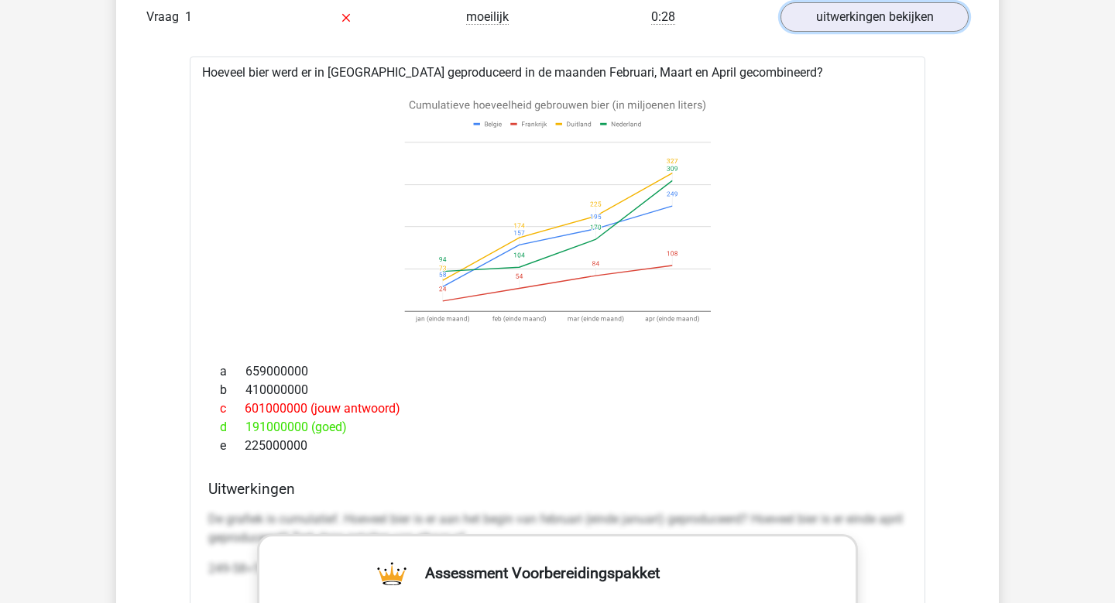
scroll to position [1331, 0]
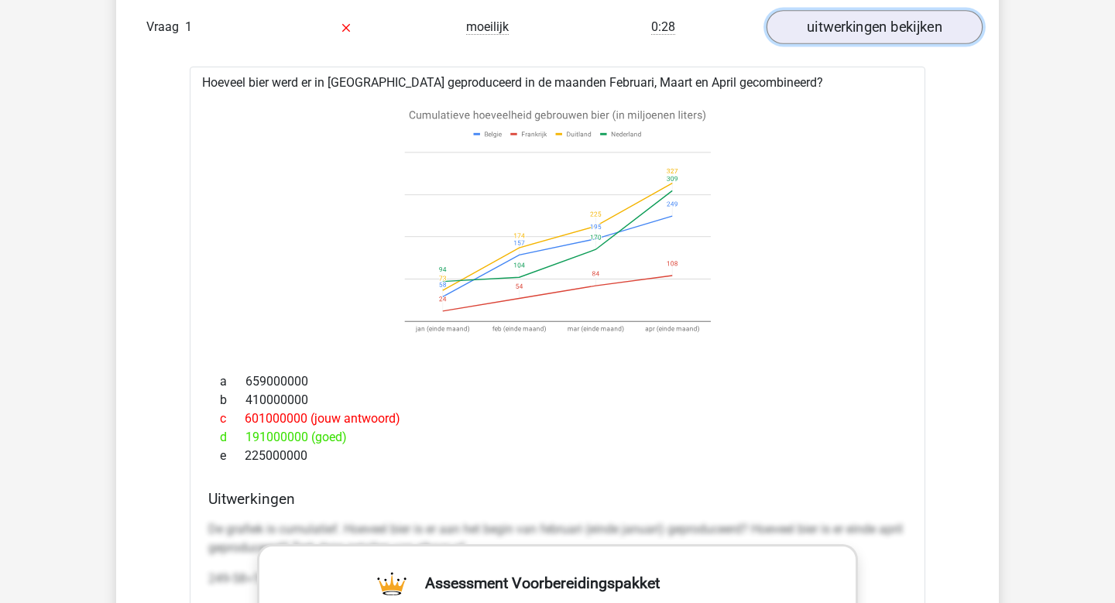
click at [861, 40] on link "uitwerkingen bekijken" at bounding box center [875, 27] width 216 height 34
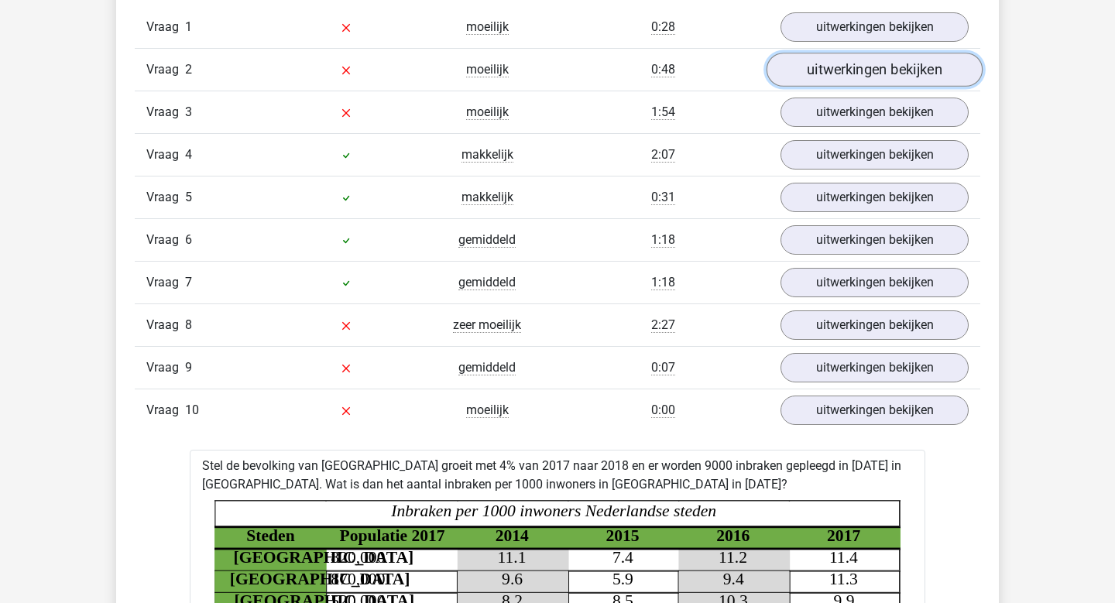
click at [854, 77] on link "uitwerkingen bekijken" at bounding box center [875, 70] width 216 height 34
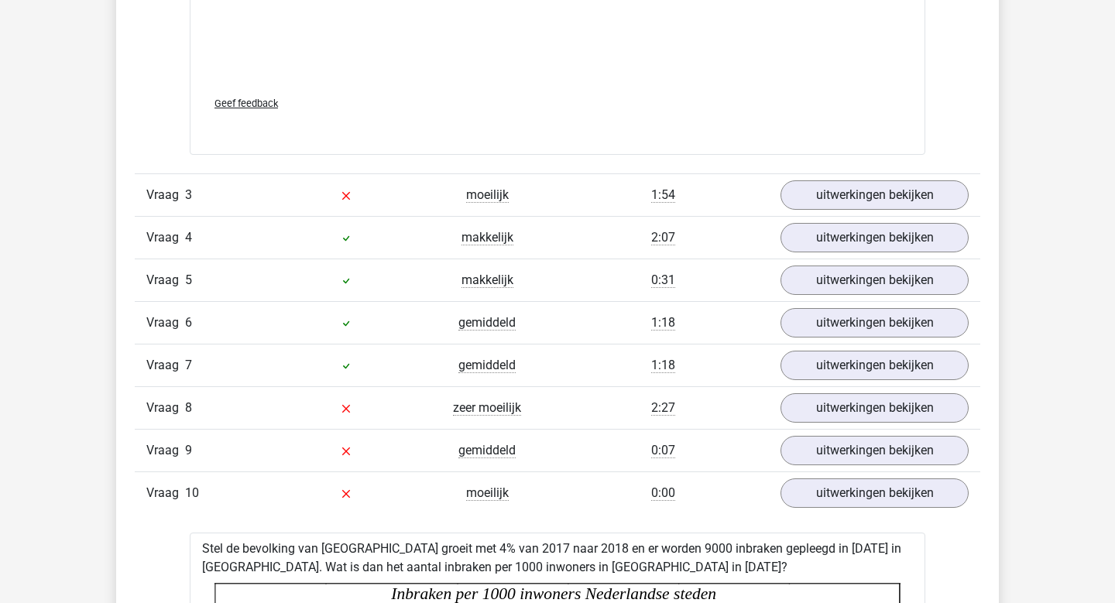
scroll to position [2288, 0]
click at [902, 184] on link "uitwerkingen bekijken" at bounding box center [875, 194] width 216 height 34
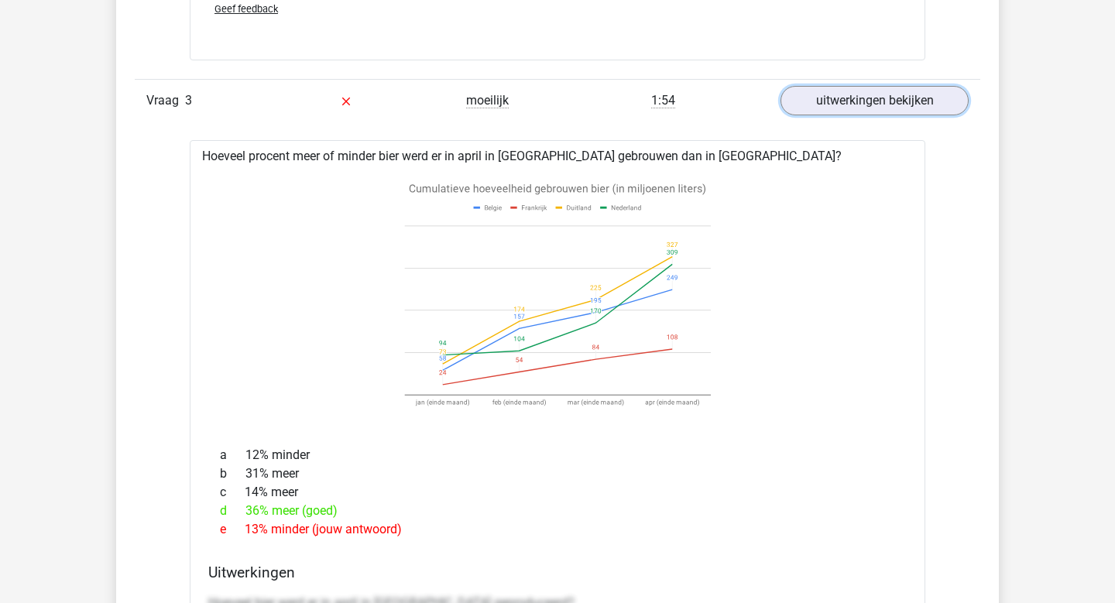
scroll to position [2363, 0]
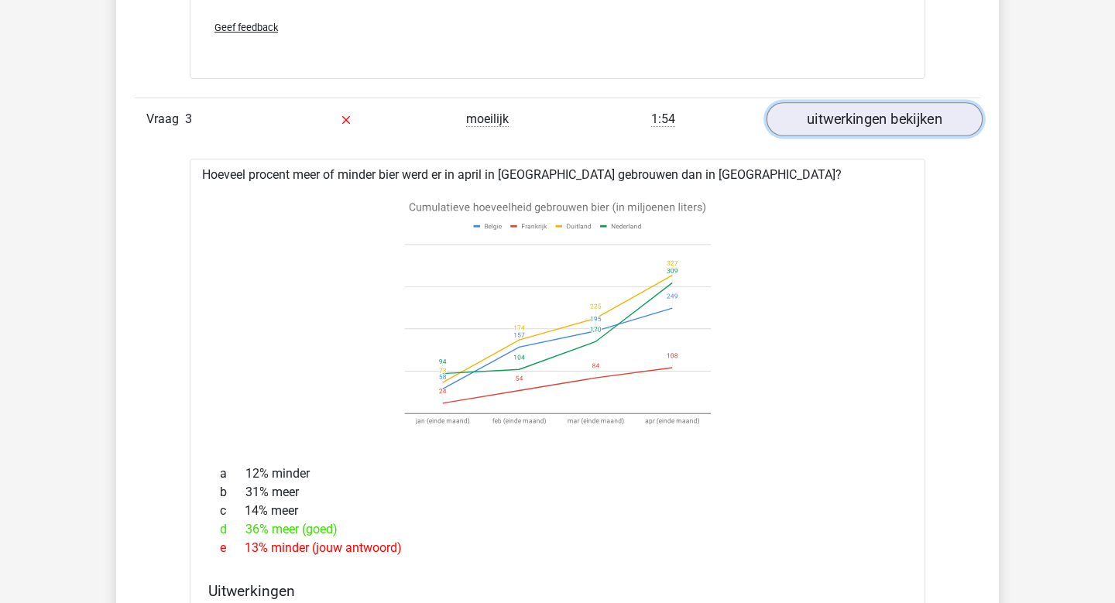
click at [871, 124] on link "uitwerkingen bekijken" at bounding box center [875, 119] width 216 height 34
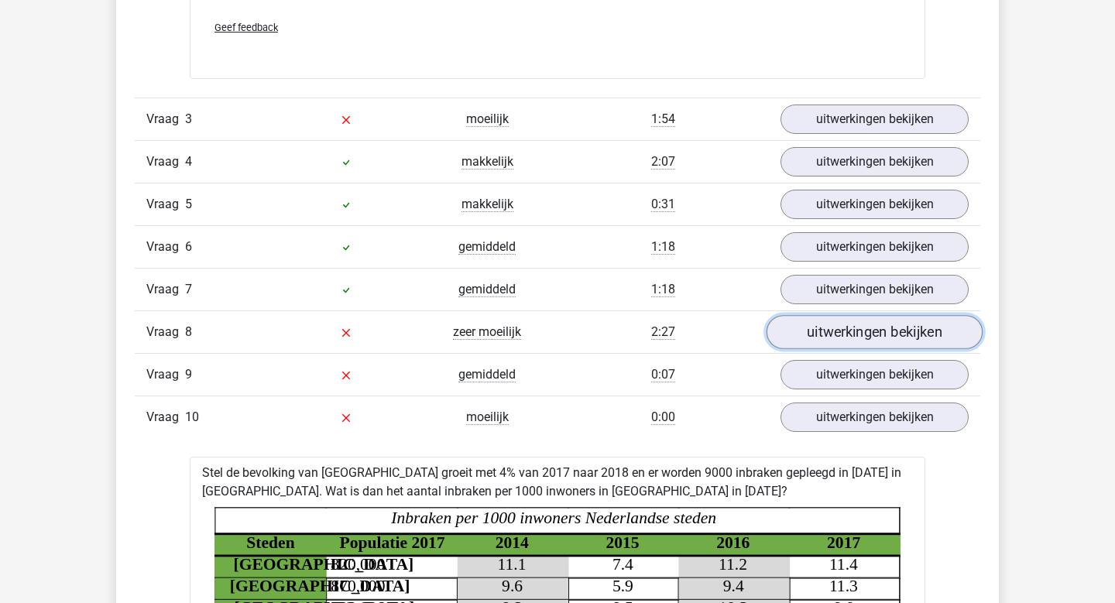
click at [861, 330] on link "uitwerkingen bekijken" at bounding box center [875, 332] width 216 height 34
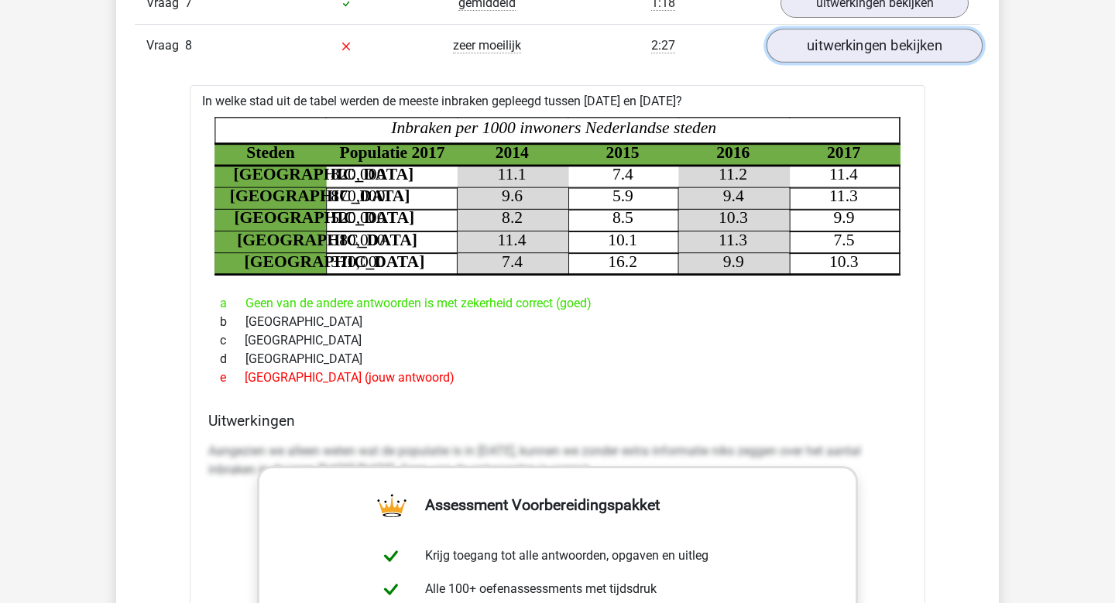
scroll to position [2652, 0]
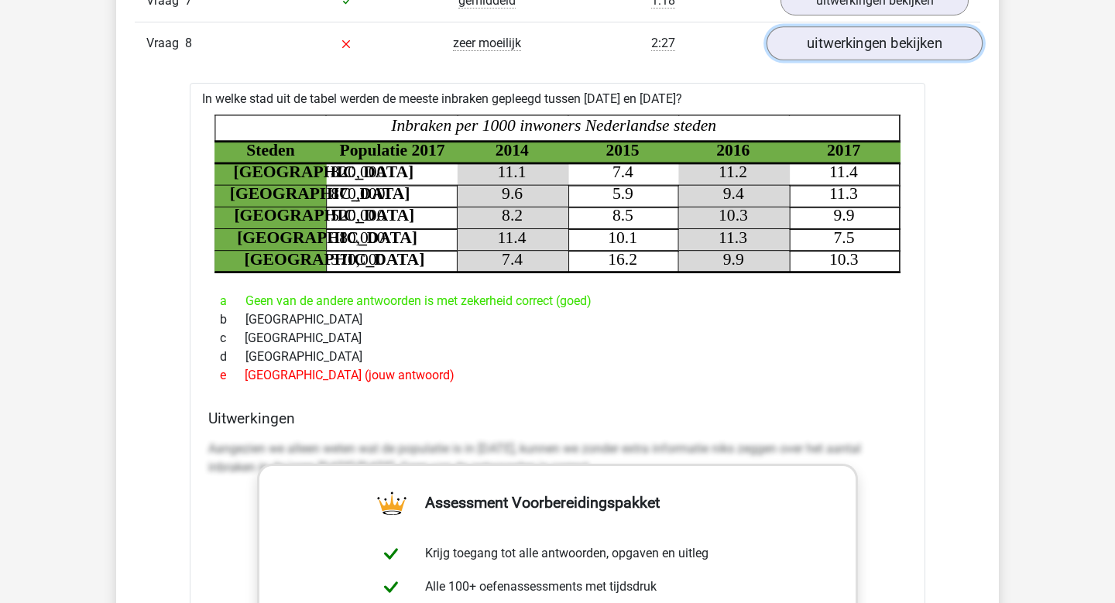
click at [860, 43] on link "uitwerkingen bekijken" at bounding box center [875, 43] width 216 height 34
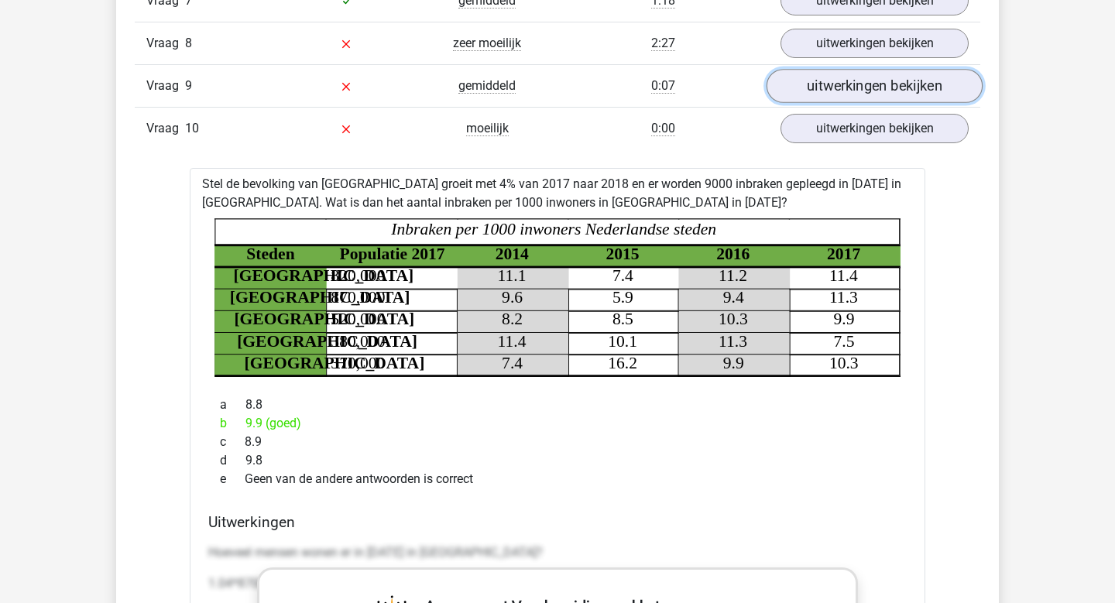
click at [845, 87] on link "uitwerkingen bekijken" at bounding box center [875, 86] width 216 height 34
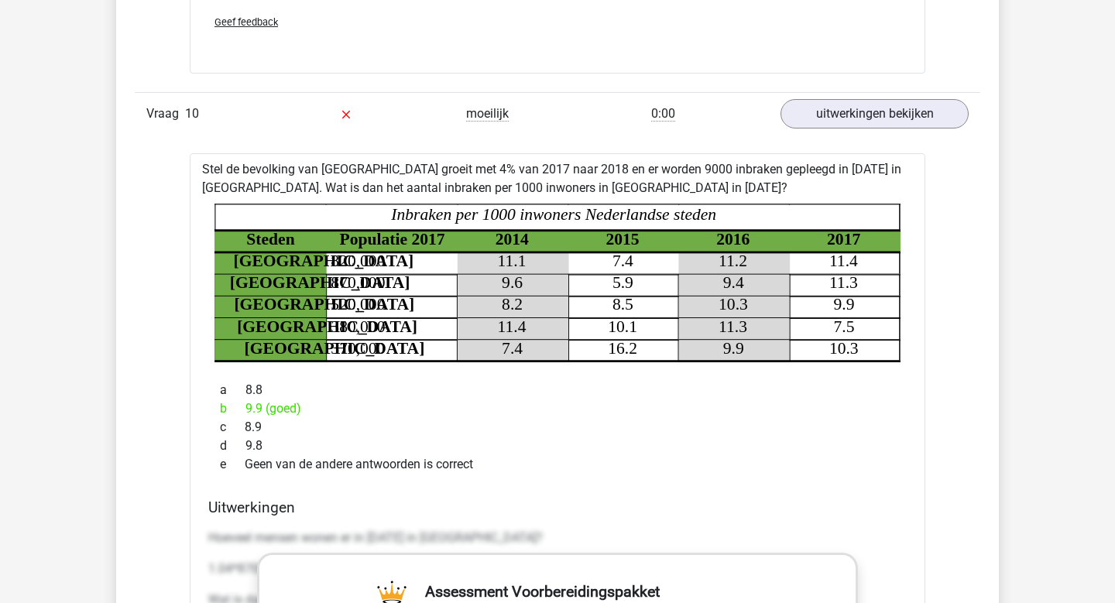
scroll to position [3604, 0]
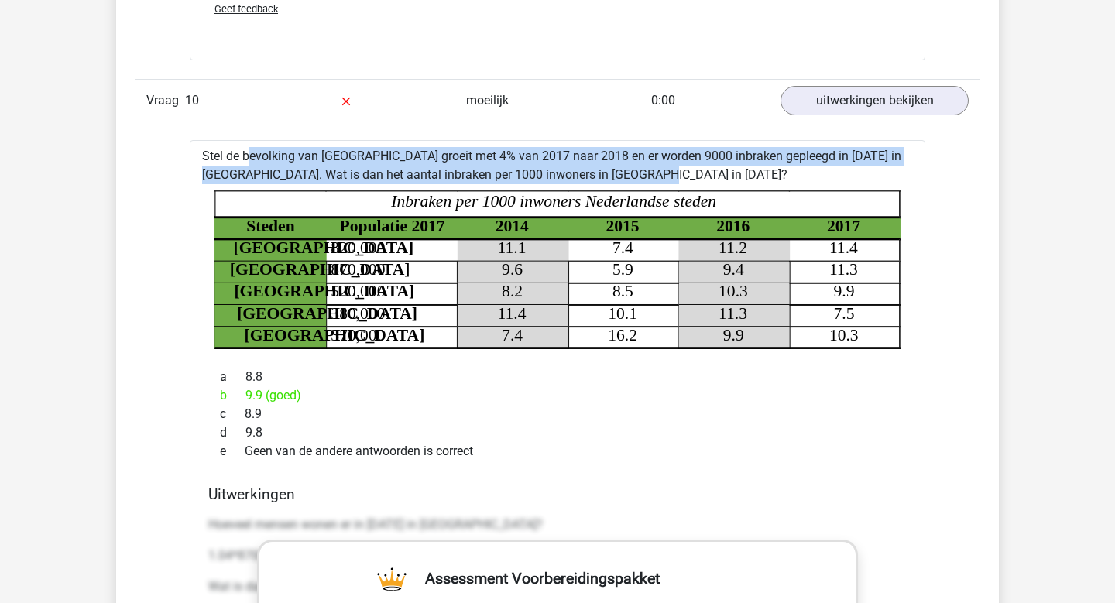
drag, startPoint x: 204, startPoint y: 156, endPoint x: 651, endPoint y: 177, distance: 448.2
click at [651, 177] on div "Stel de bevolking van amsterdam groeit met 4% van 2017 naar 2018 en er worden 9…" at bounding box center [558, 592] width 736 height 905
copy div "Stel de bevolking van amsterdam groeit met 4% van 2017 naar 2018 en er worden 9…"
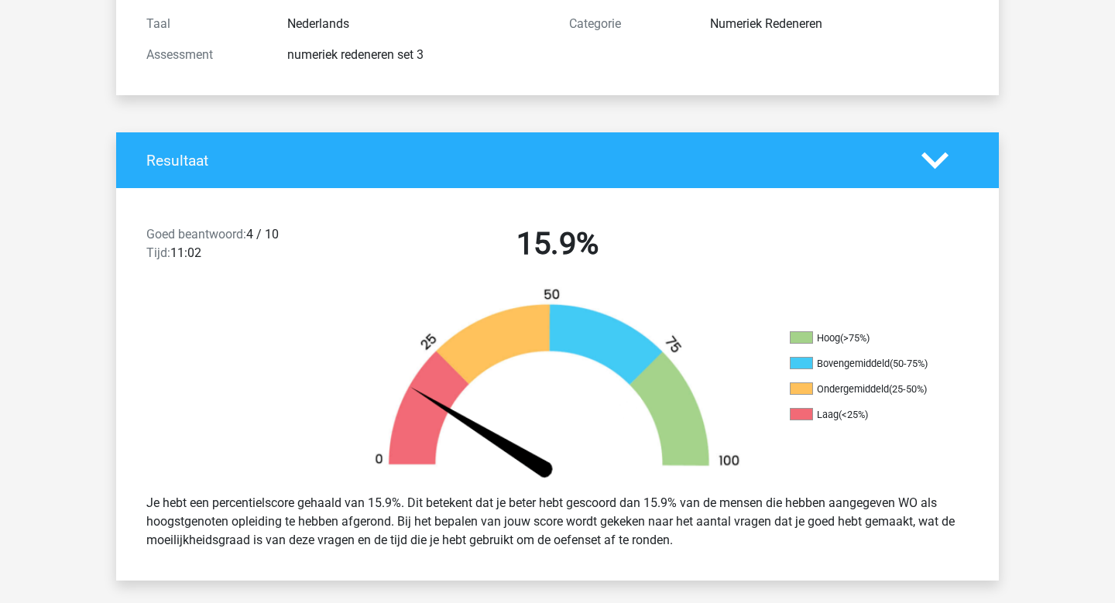
scroll to position [206, 0]
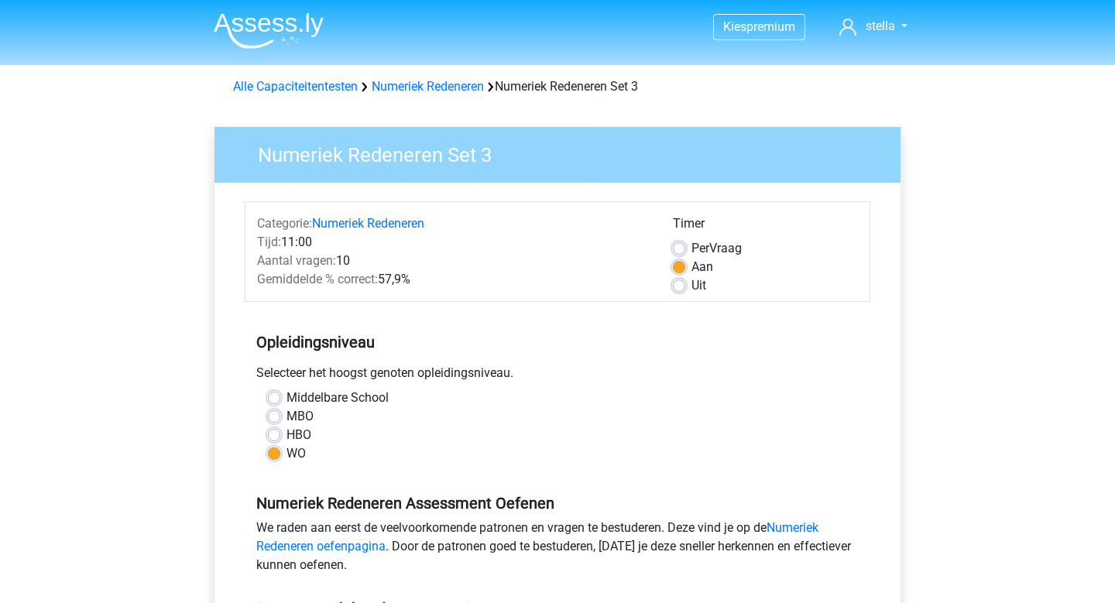
scroll to position [259, 0]
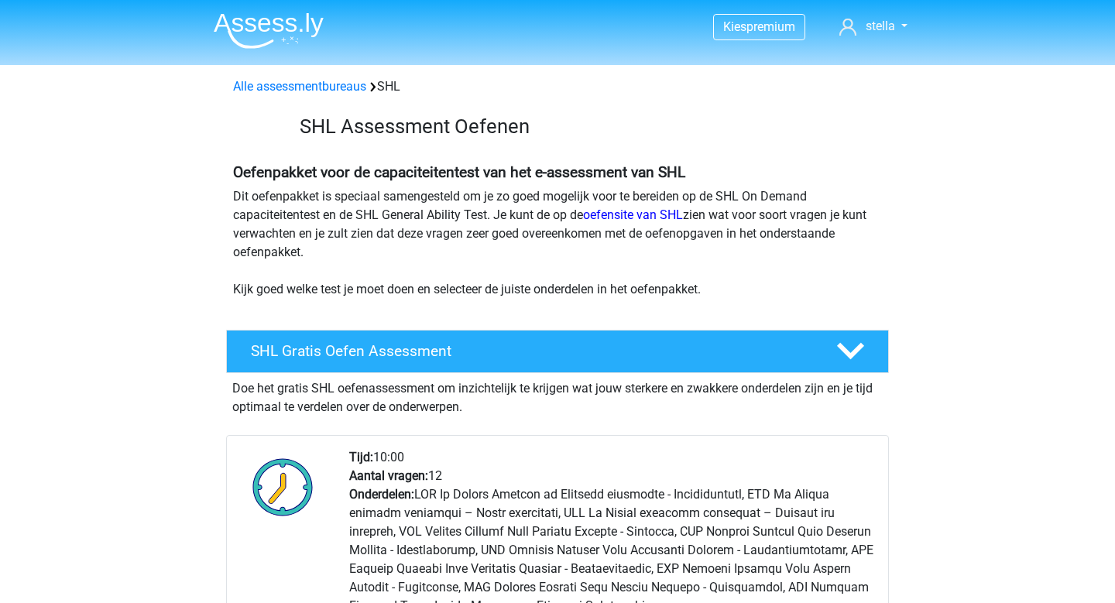
scroll to position [1467, 0]
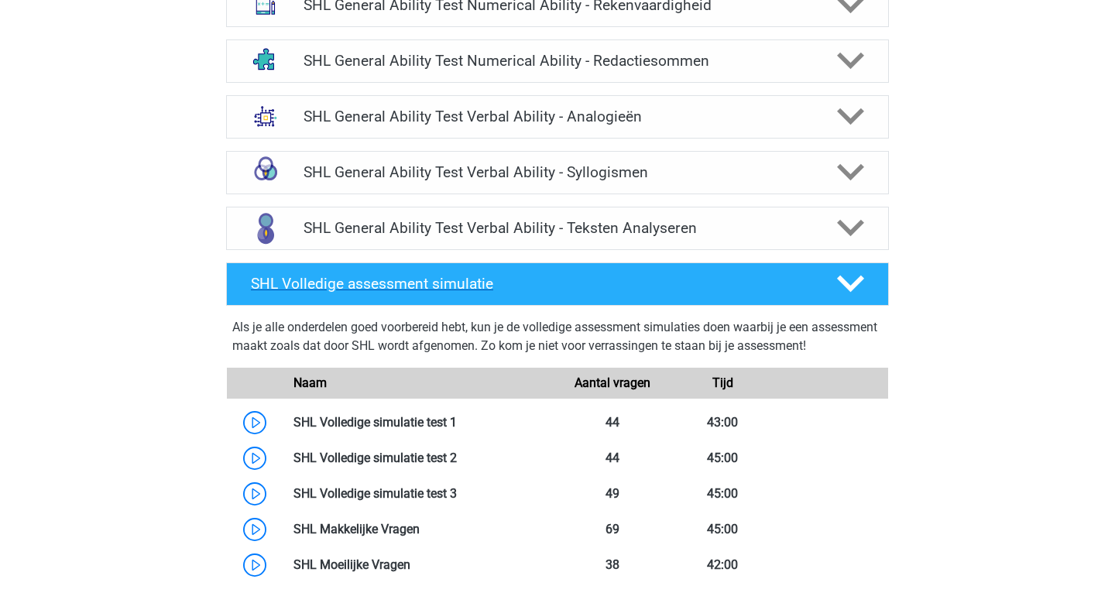
click at [847, 293] on icon at bounding box center [850, 283] width 27 height 27
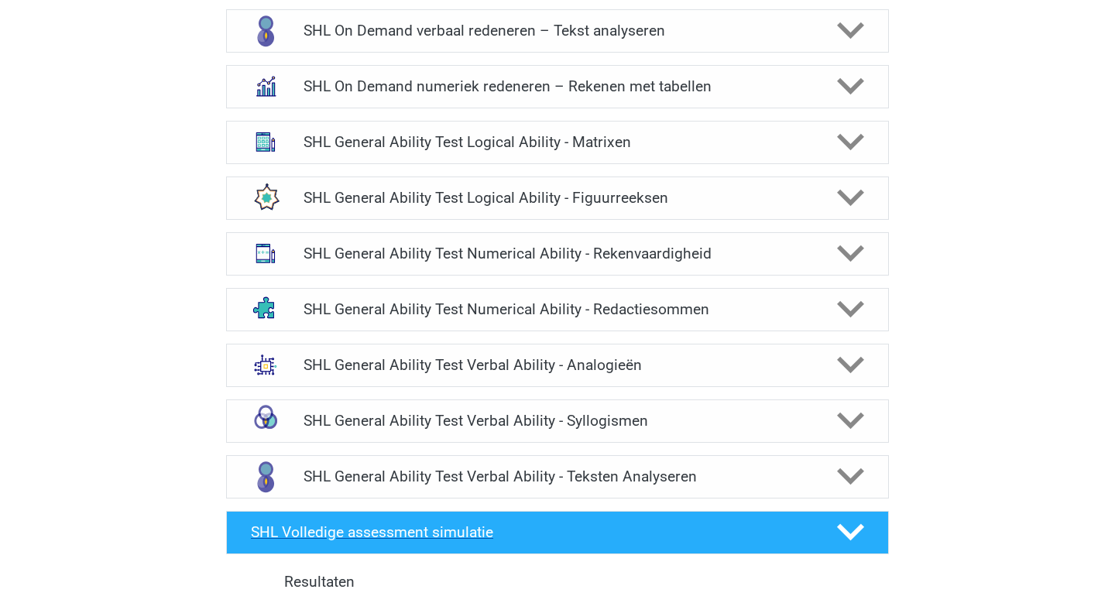
scroll to position [1214, 0]
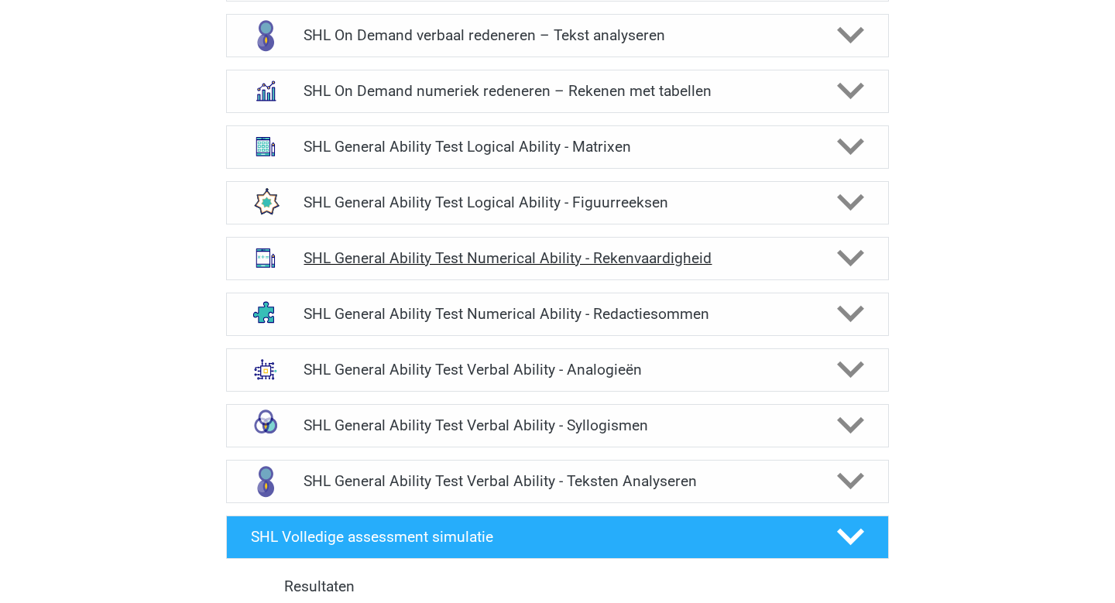
click at [848, 268] on icon at bounding box center [850, 258] width 27 height 27
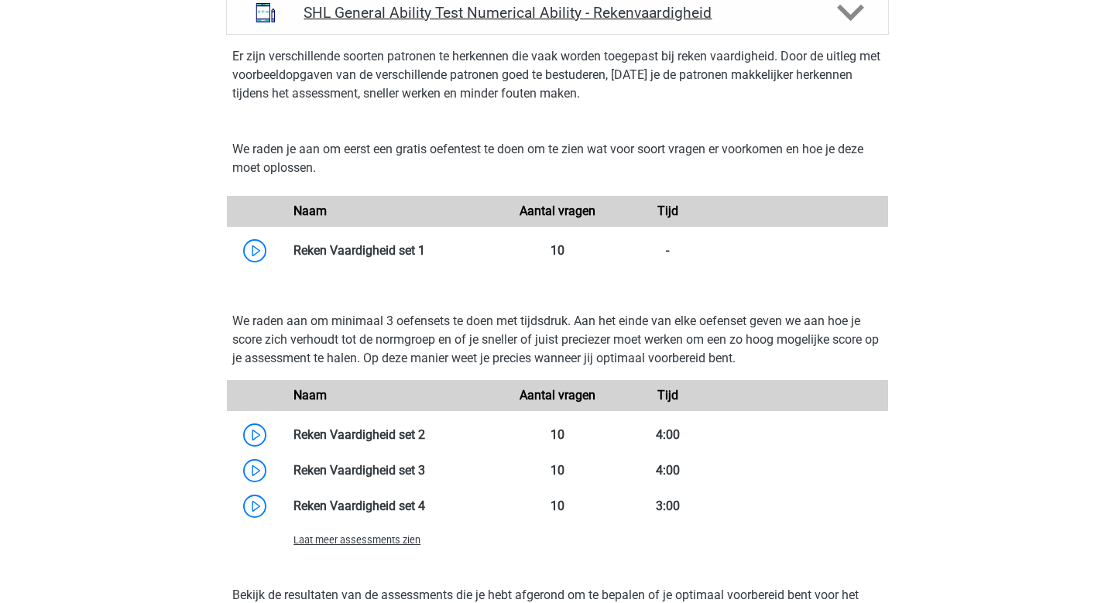
scroll to position [1222, 0]
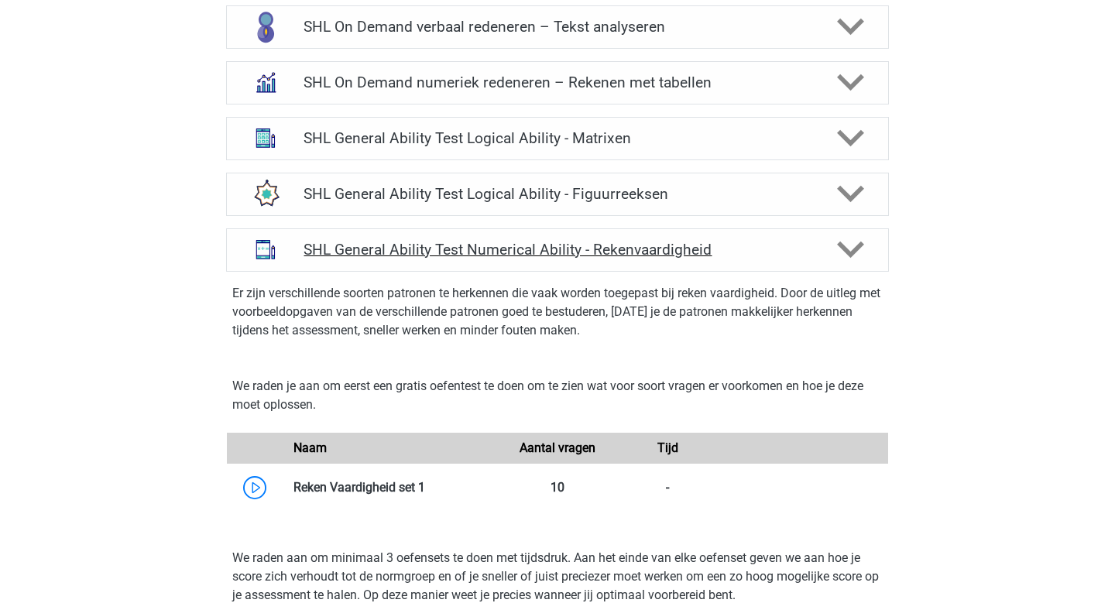
click at [858, 259] on icon at bounding box center [850, 249] width 27 height 27
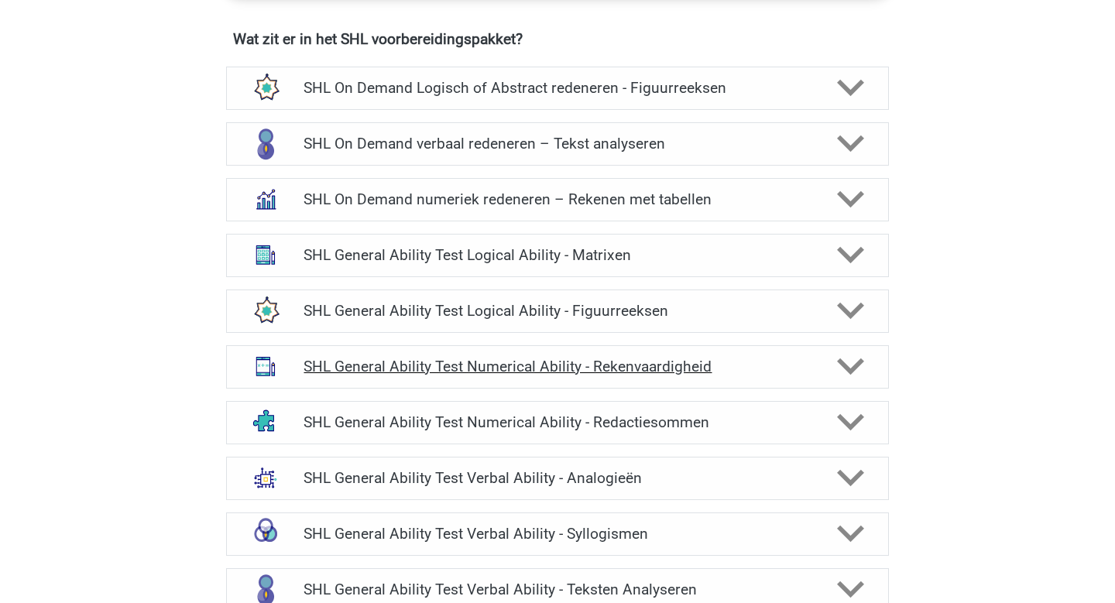
scroll to position [1101, 0]
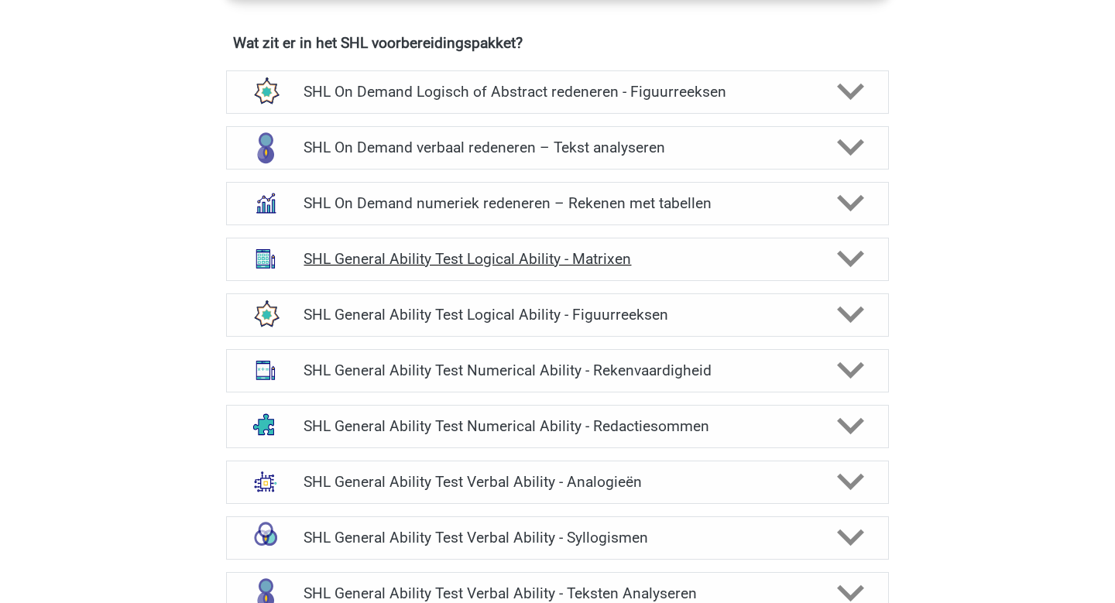
click at [850, 249] on icon at bounding box center [850, 259] width 27 height 27
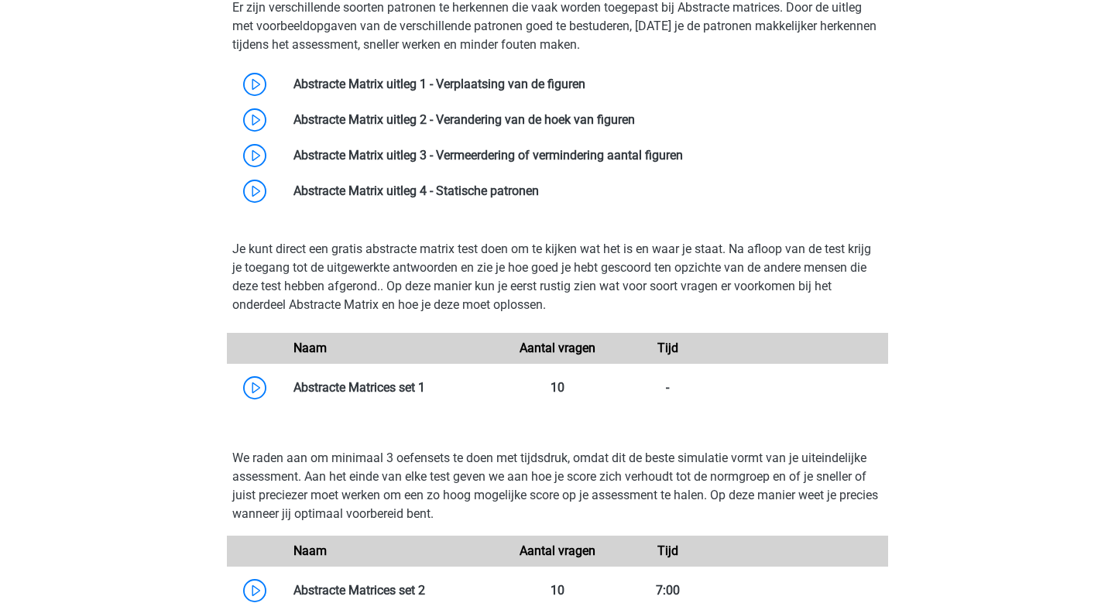
scroll to position [1400, 0]
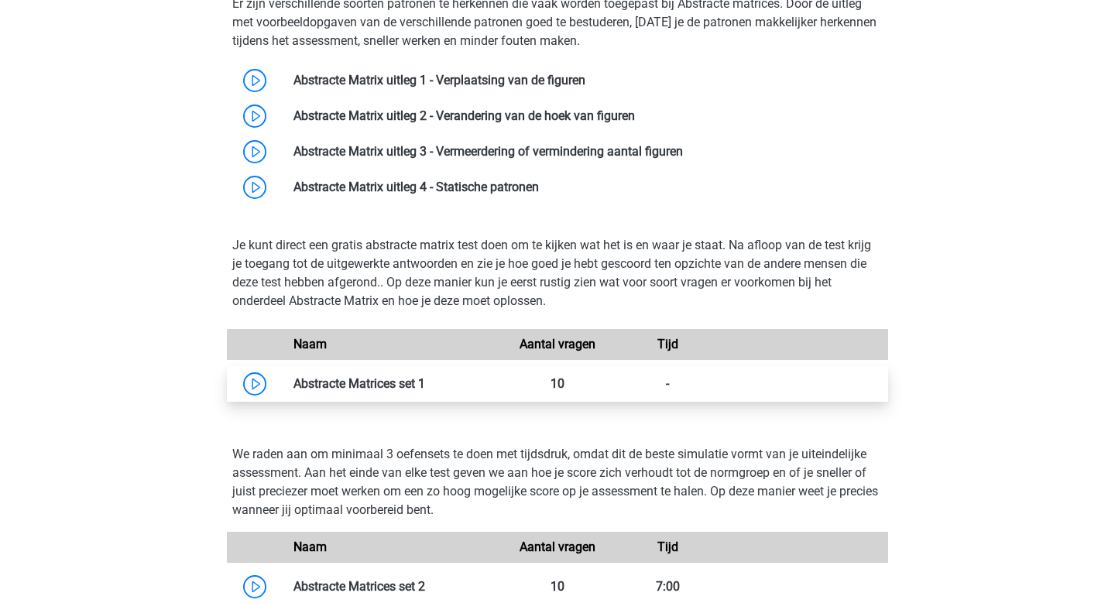
click at [425, 391] on link at bounding box center [425, 383] width 0 height 15
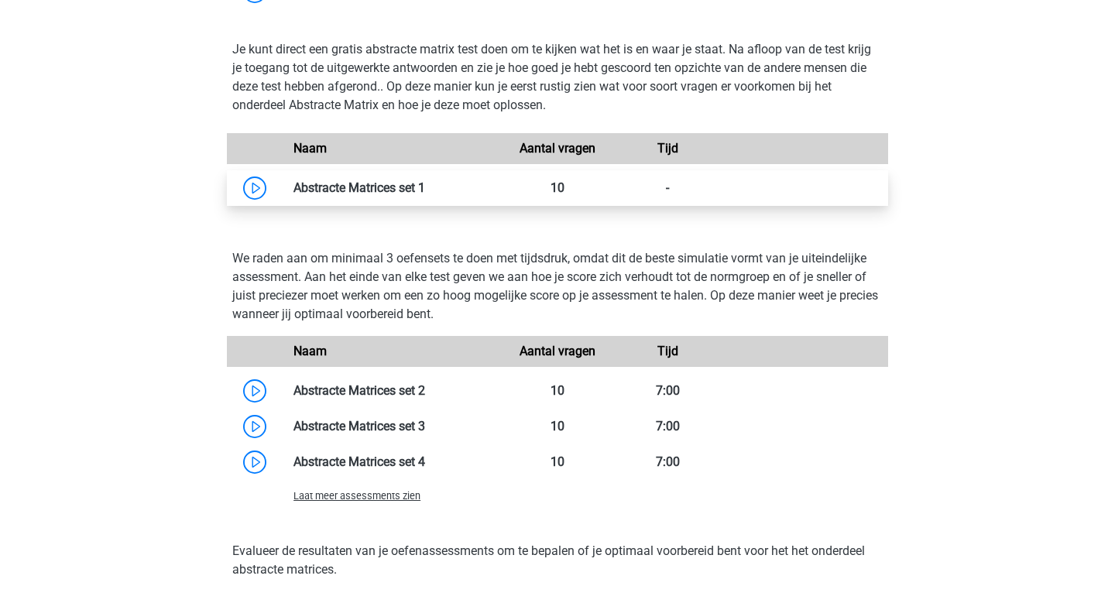
scroll to position [1601, 0]
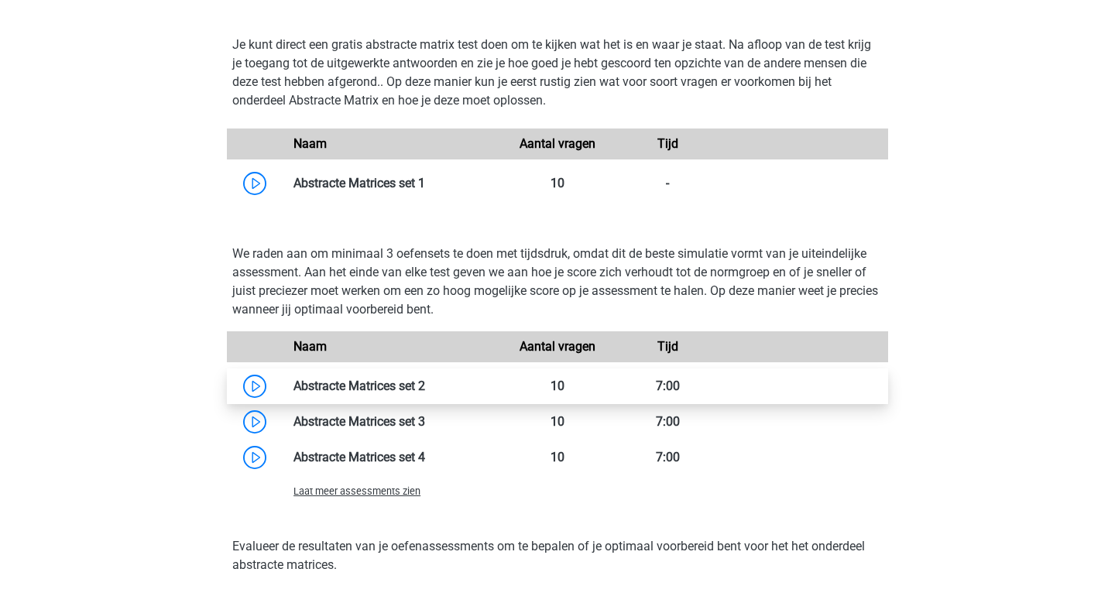
click at [425, 387] on link at bounding box center [425, 386] width 0 height 15
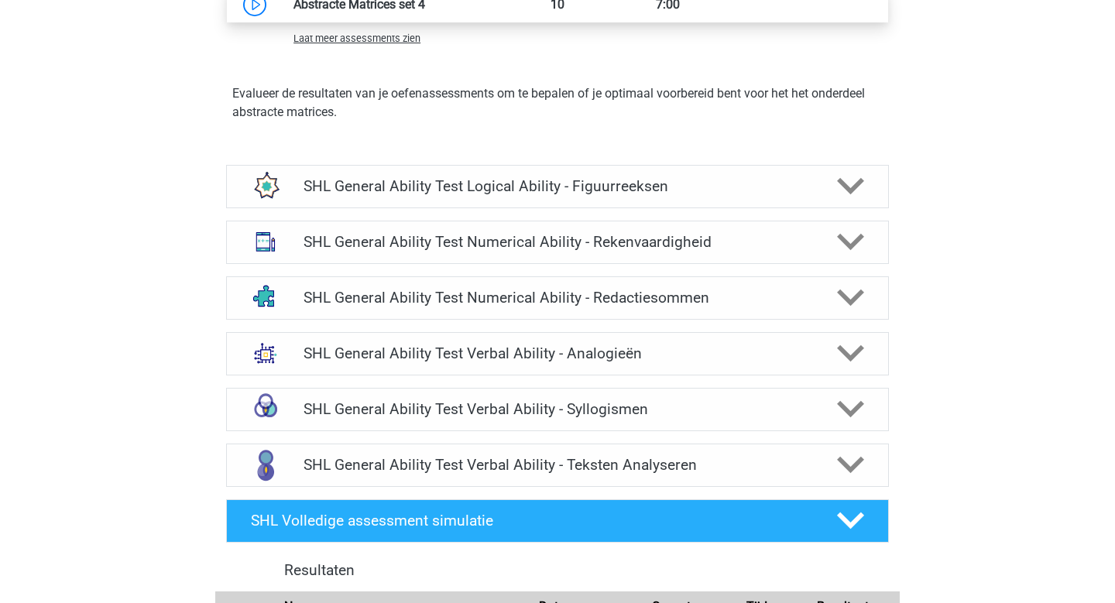
scroll to position [2056, 0]
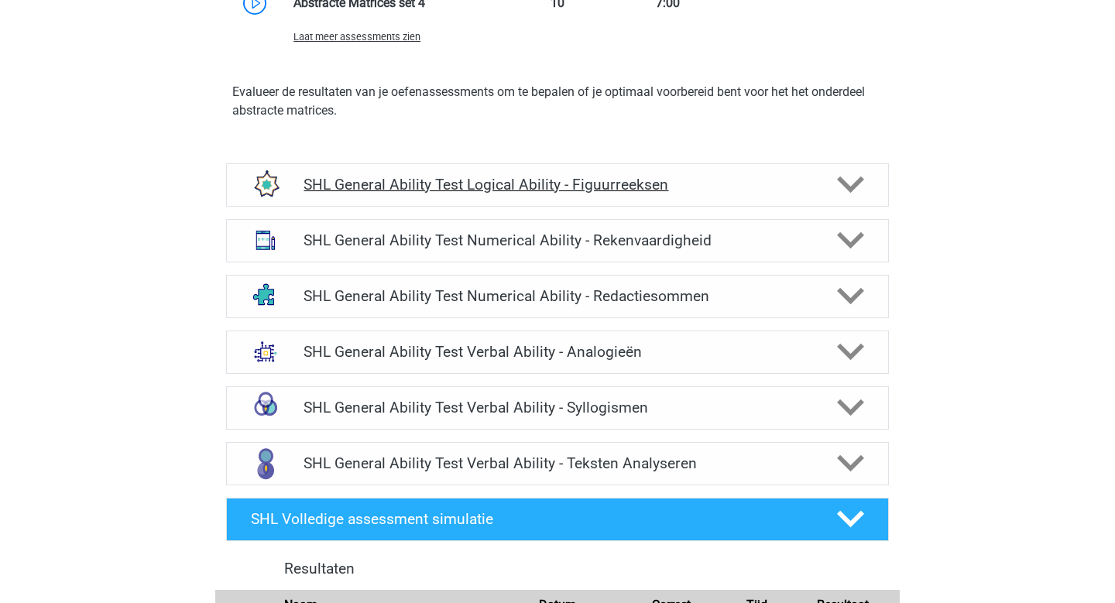
click at [747, 176] on h4 "SHL General Ability Test Logical Ability - Figuurreeksen" at bounding box center [557, 185] width 507 height 18
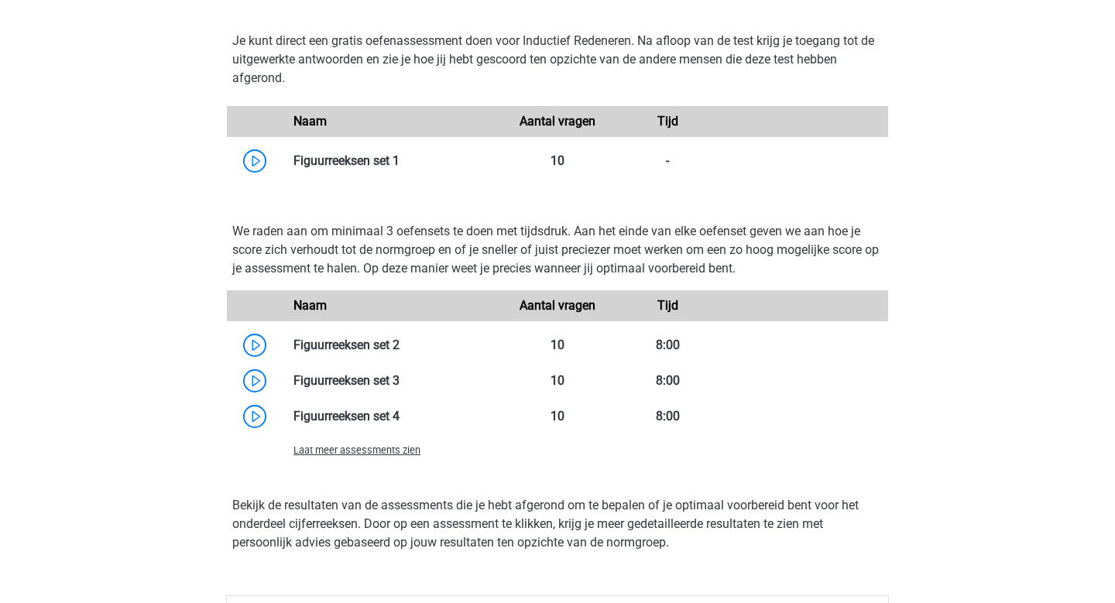
scroll to position [2997, 0]
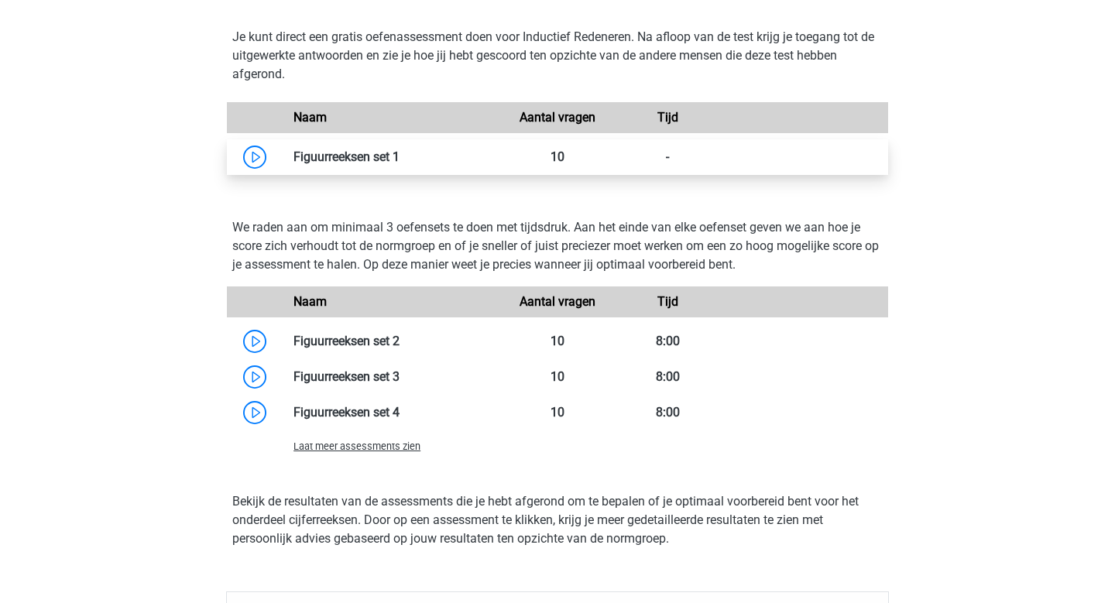
click at [400, 150] on link at bounding box center [400, 156] width 0 height 15
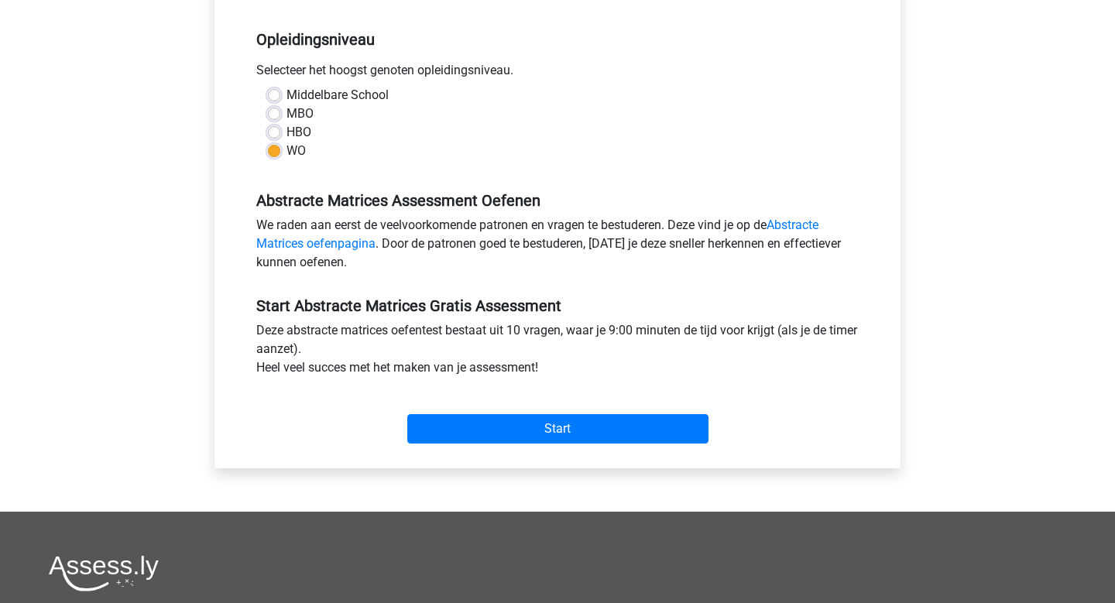
scroll to position [311, 0]
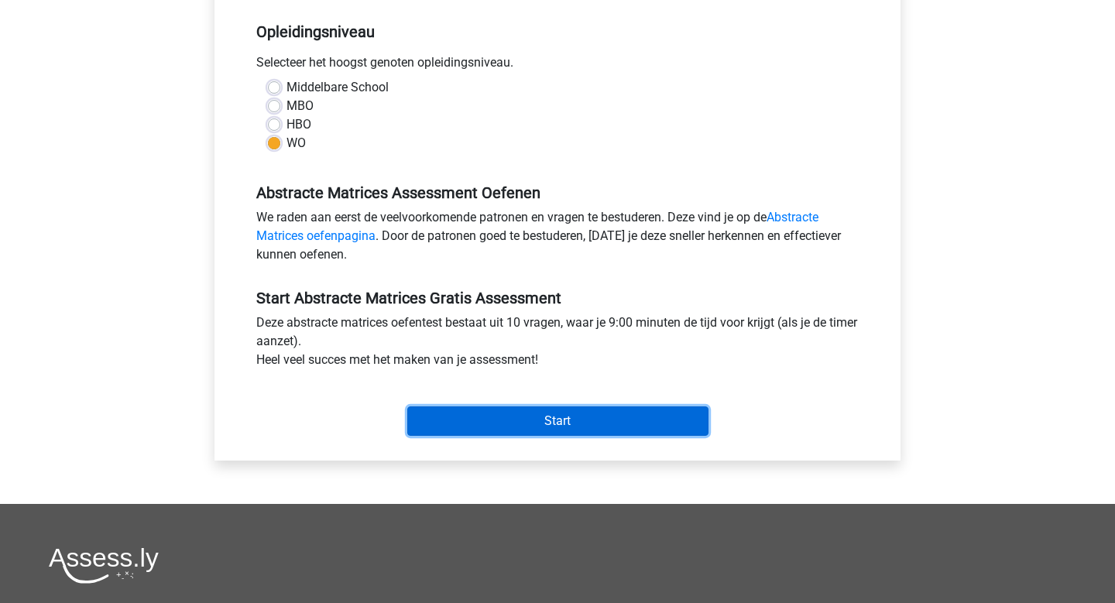
click at [594, 422] on input "Start" at bounding box center [557, 421] width 301 height 29
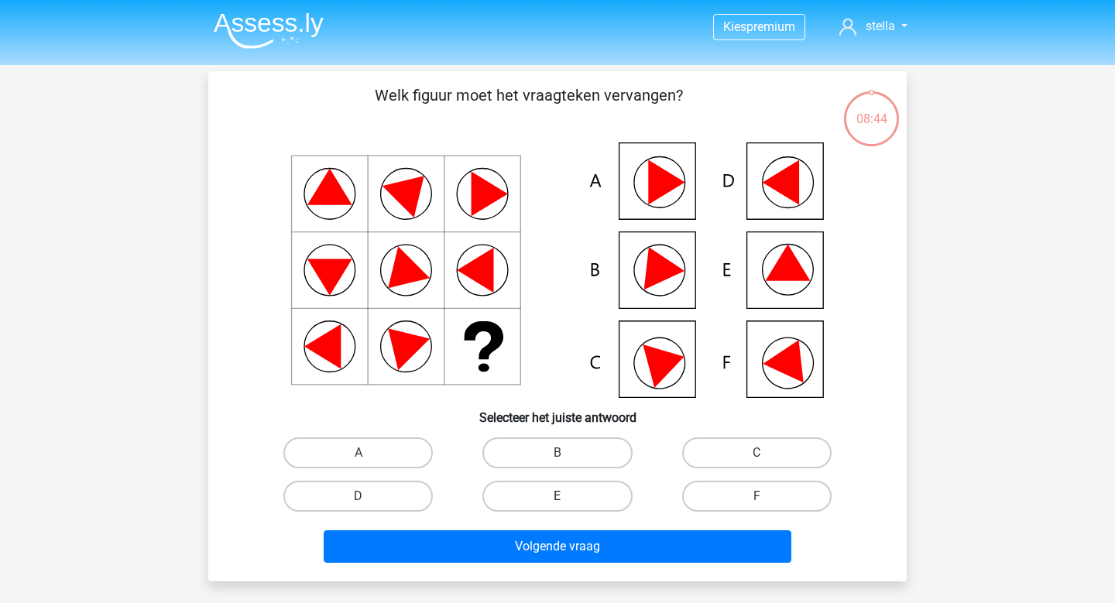
click at [575, 492] on label "E" at bounding box center [557, 496] width 149 height 31
click at [568, 497] on input "E" at bounding box center [563, 502] width 10 height 10
radio input "true"
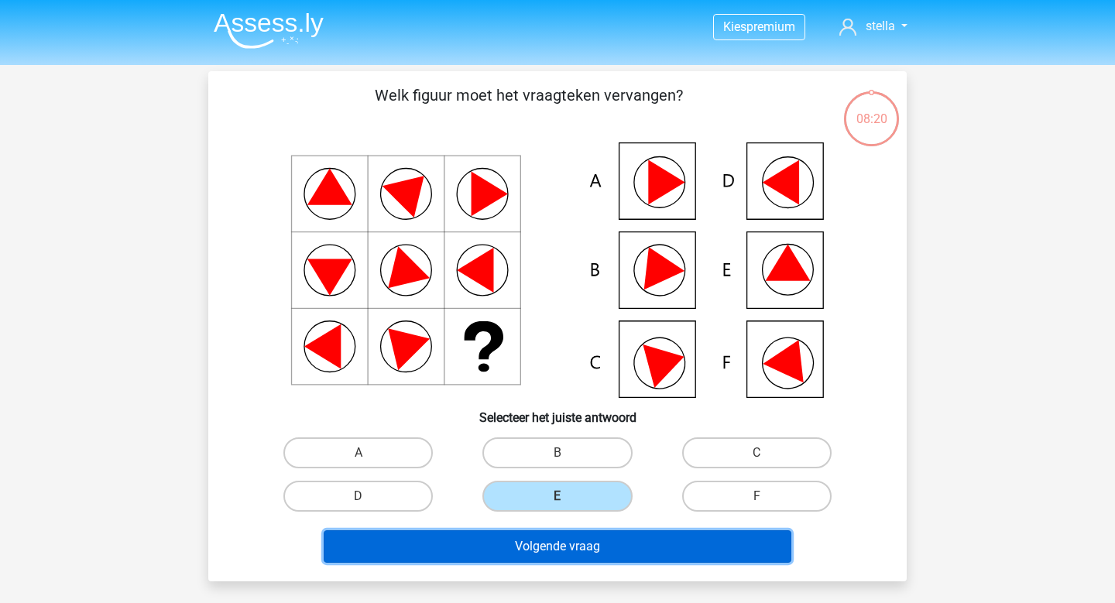
click at [699, 553] on button "Volgende vraag" at bounding box center [558, 547] width 469 height 33
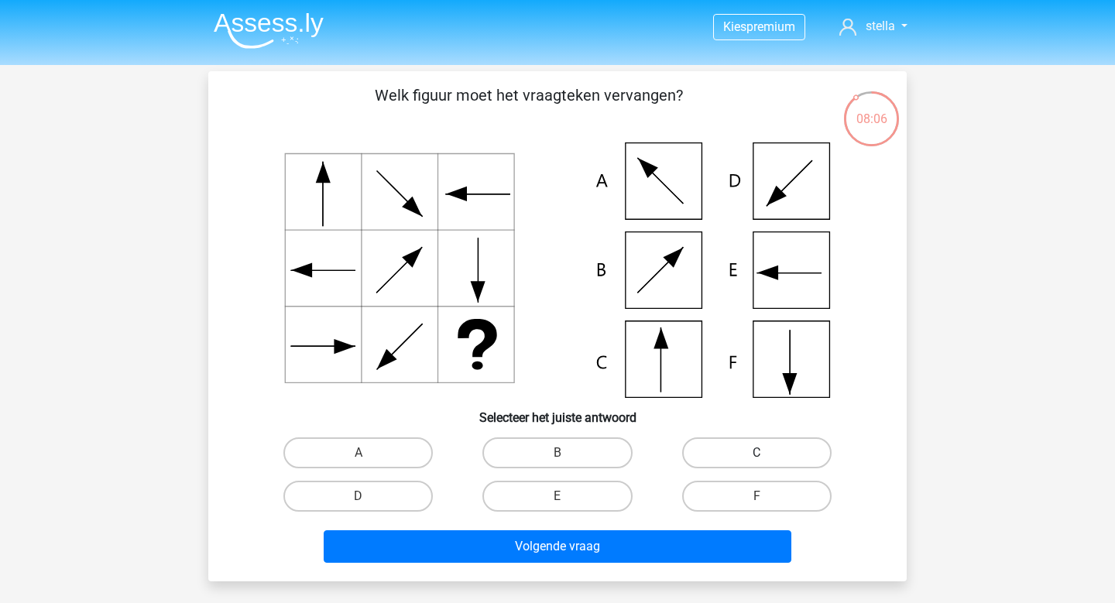
click at [730, 449] on label "C" at bounding box center [756, 453] width 149 height 31
click at [757, 453] on input "C" at bounding box center [762, 458] width 10 height 10
radio input "true"
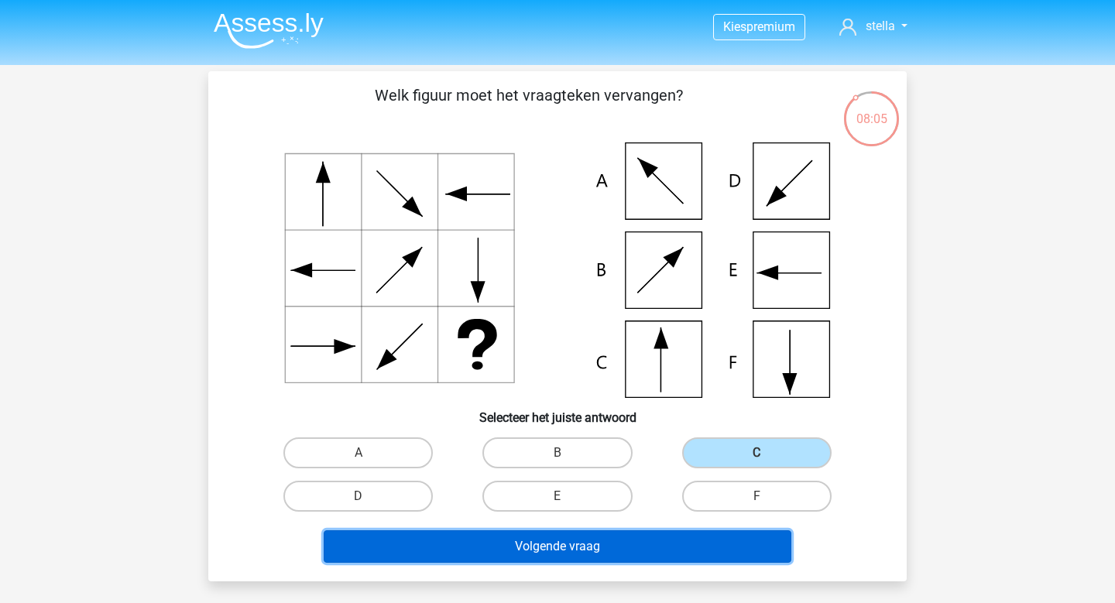
click at [633, 553] on button "Volgende vraag" at bounding box center [558, 547] width 469 height 33
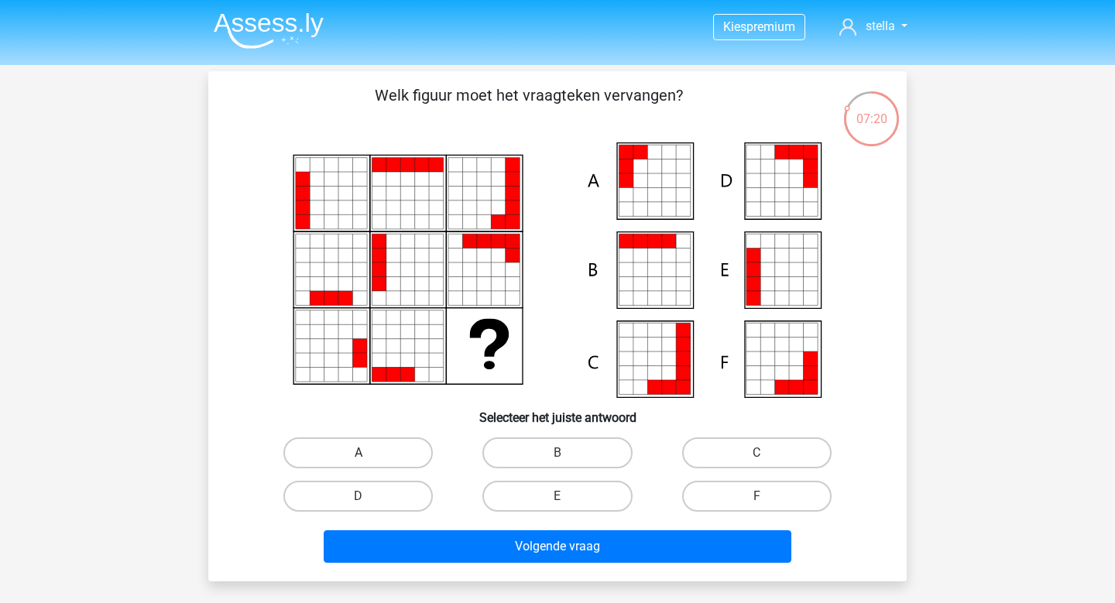
click at [376, 447] on label "A" at bounding box center [357, 453] width 149 height 31
click at [369, 453] on input "A" at bounding box center [364, 458] width 10 height 10
radio input "true"
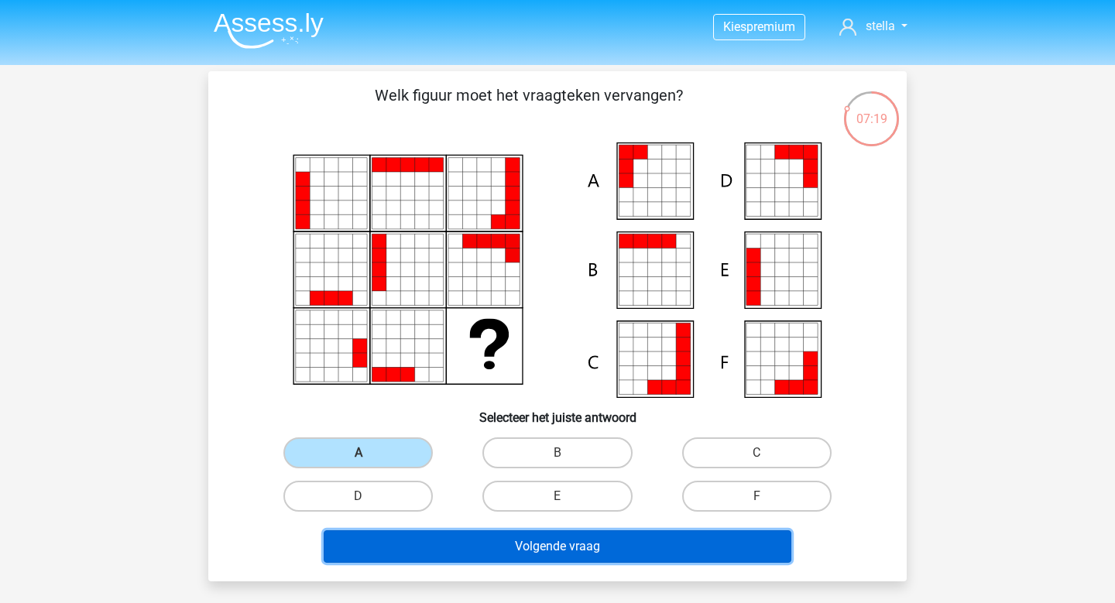
click at [518, 557] on button "Volgende vraag" at bounding box center [558, 547] width 469 height 33
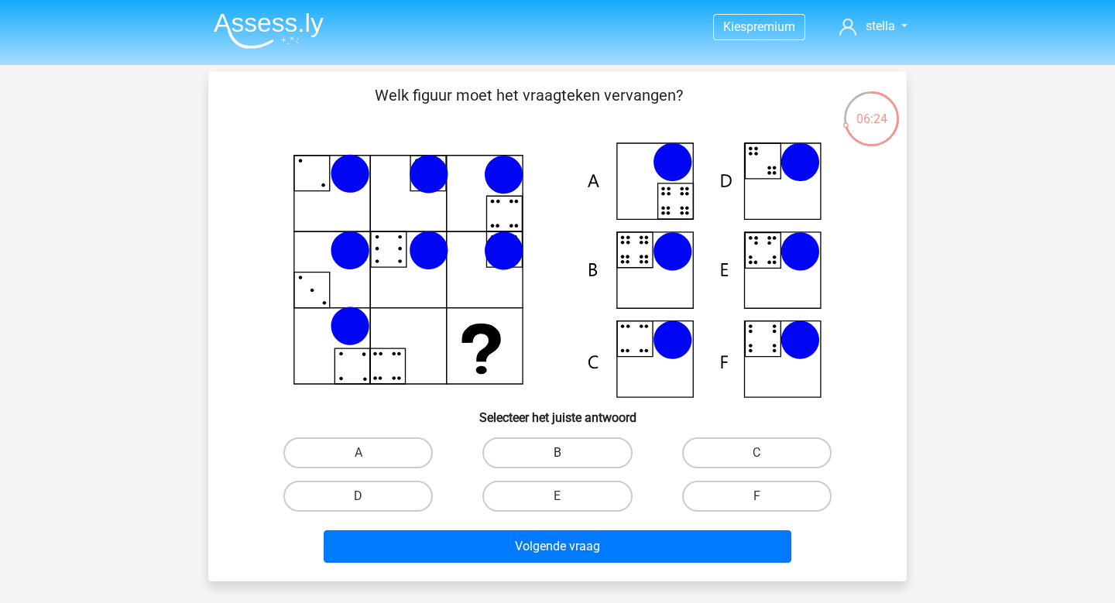
click at [535, 452] on label "B" at bounding box center [557, 453] width 149 height 31
click at [558, 453] on input "B" at bounding box center [563, 458] width 10 height 10
radio input "true"
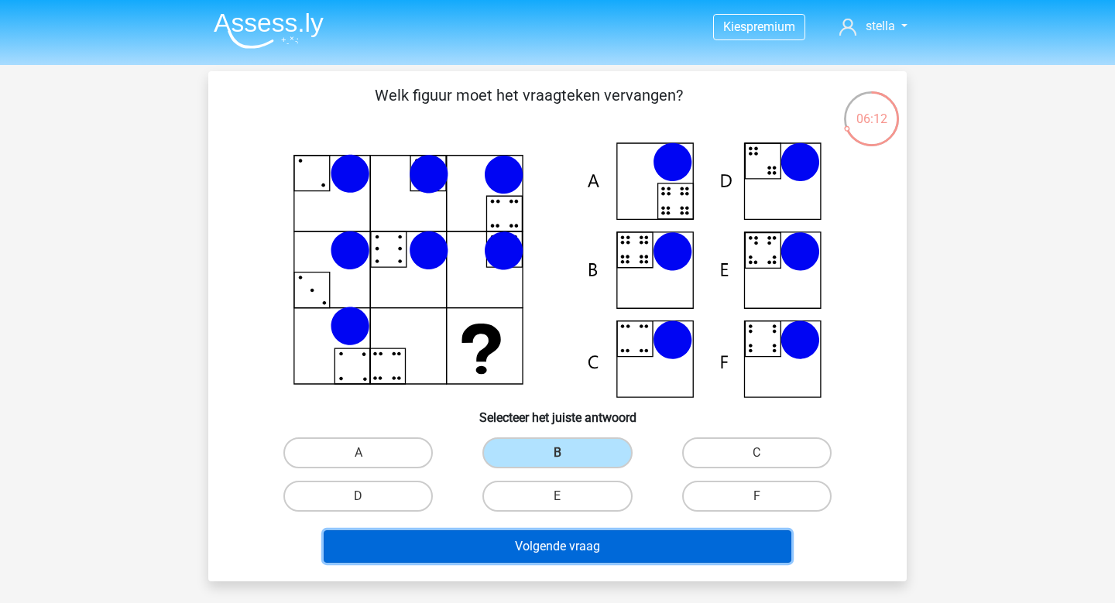
click at [489, 558] on button "Volgende vraag" at bounding box center [558, 547] width 469 height 33
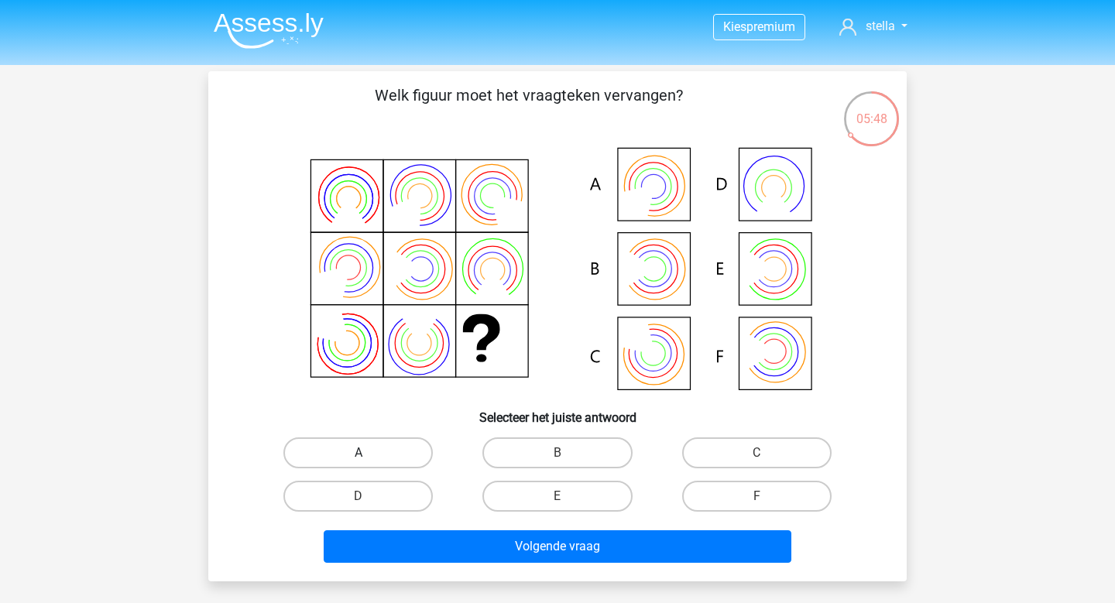
click at [397, 445] on label "A" at bounding box center [357, 453] width 149 height 31
click at [369, 453] on input "A" at bounding box center [364, 458] width 10 height 10
radio input "true"
click at [569, 448] on label "B" at bounding box center [557, 453] width 149 height 31
click at [568, 453] on input "B" at bounding box center [563, 458] width 10 height 10
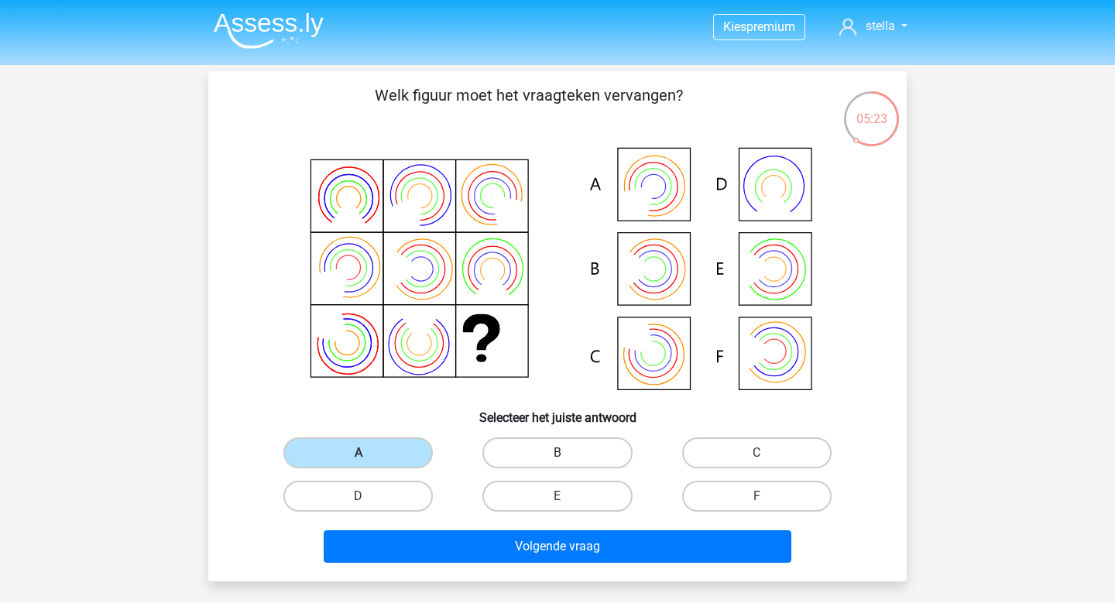
radio input "true"
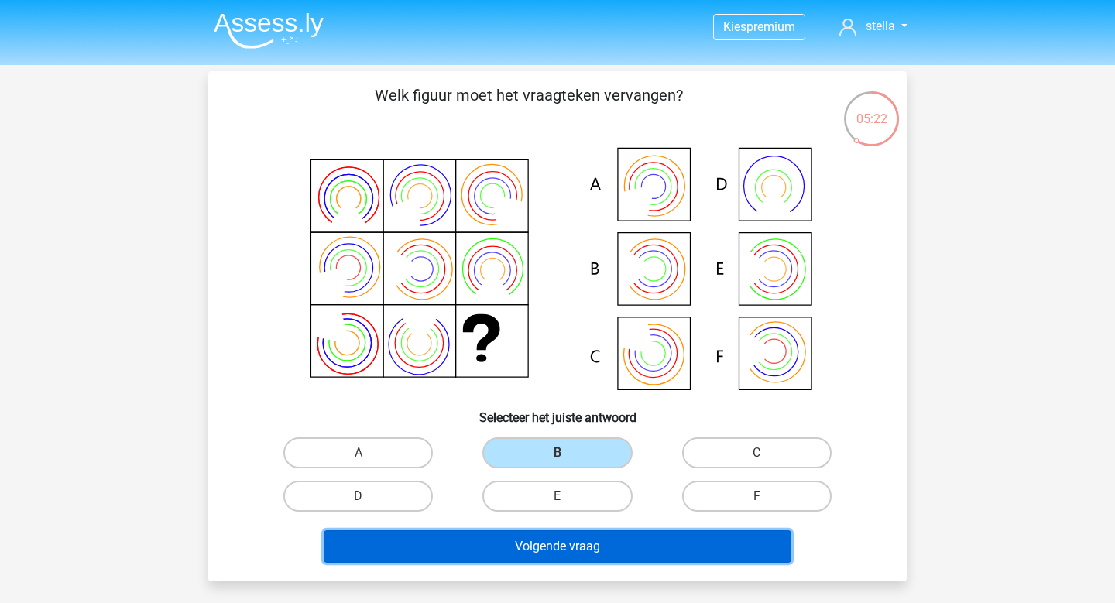
click at [563, 546] on button "Volgende vraag" at bounding box center [558, 547] width 469 height 33
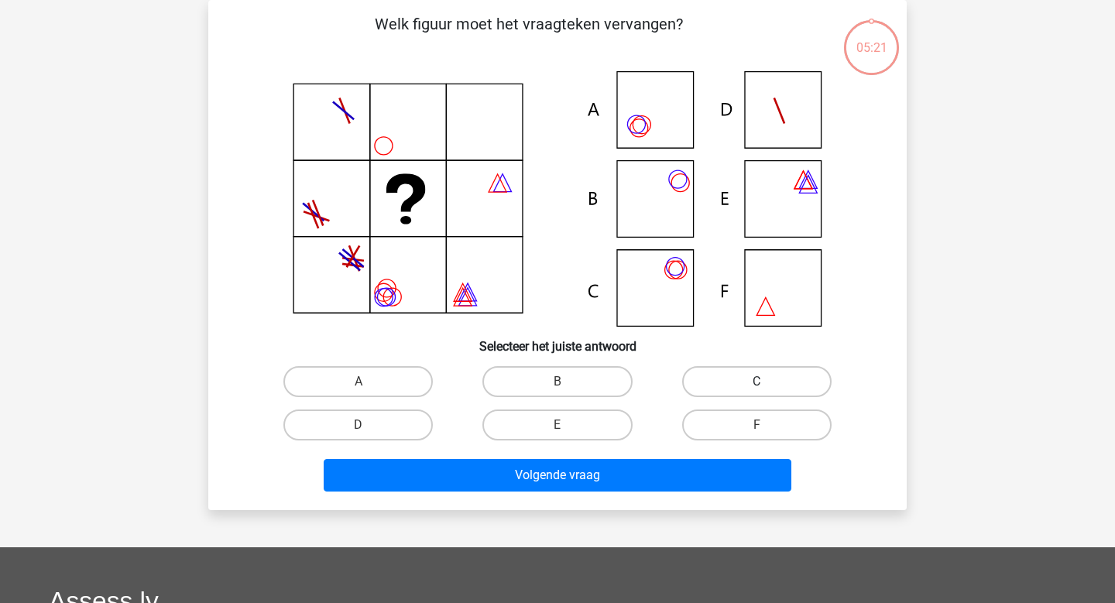
scroll to position [11, 0]
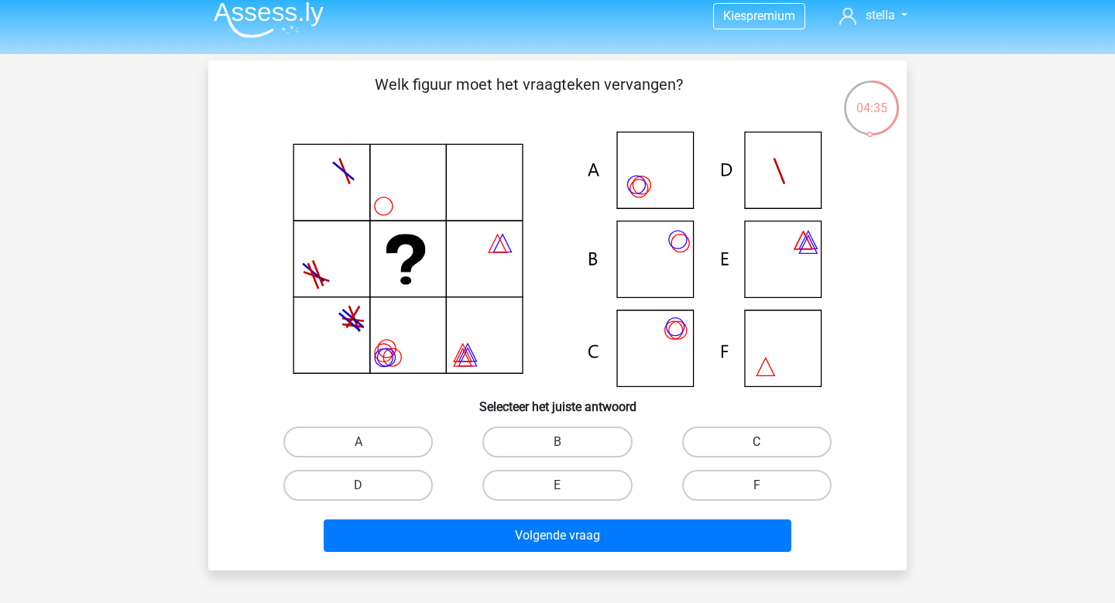
click at [759, 432] on label "C" at bounding box center [756, 442] width 149 height 31
click at [759, 442] on input "C" at bounding box center [762, 447] width 10 height 10
radio input "true"
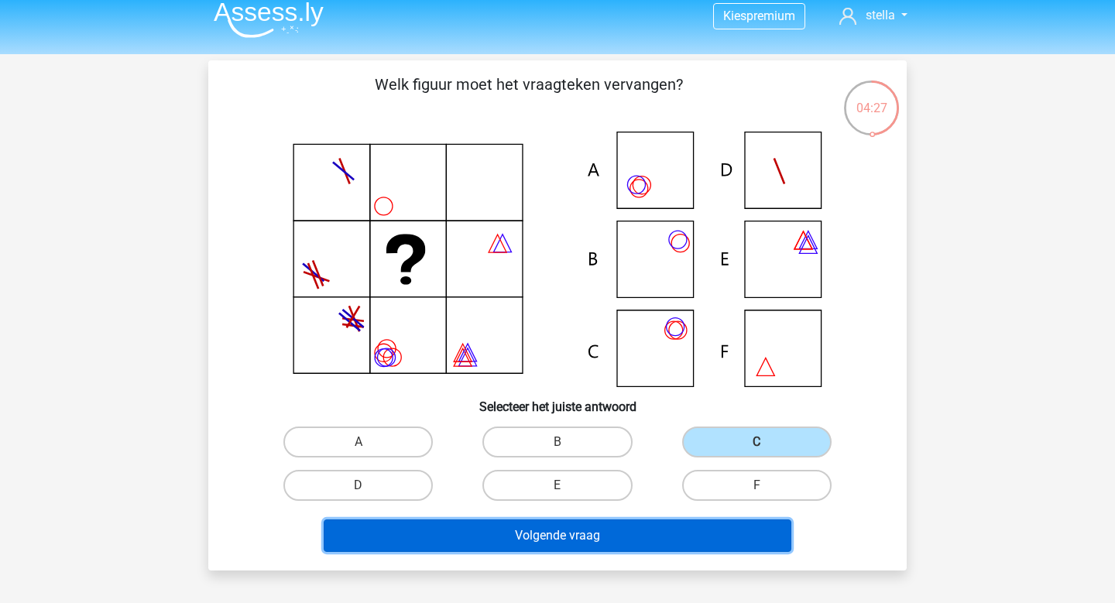
click at [646, 545] on button "Volgende vraag" at bounding box center [558, 536] width 469 height 33
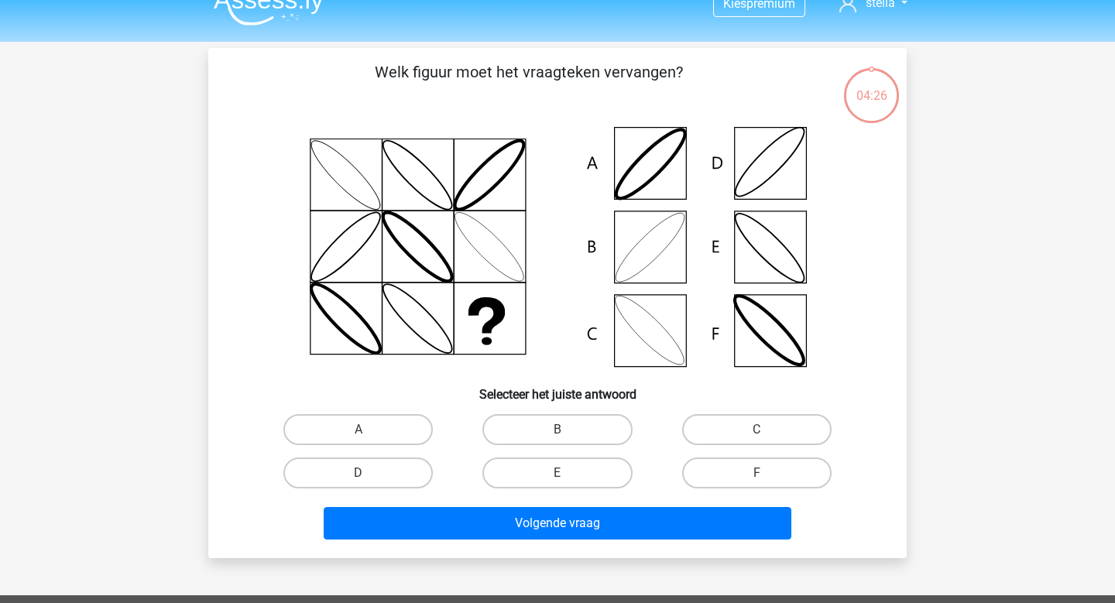
scroll to position [0, 0]
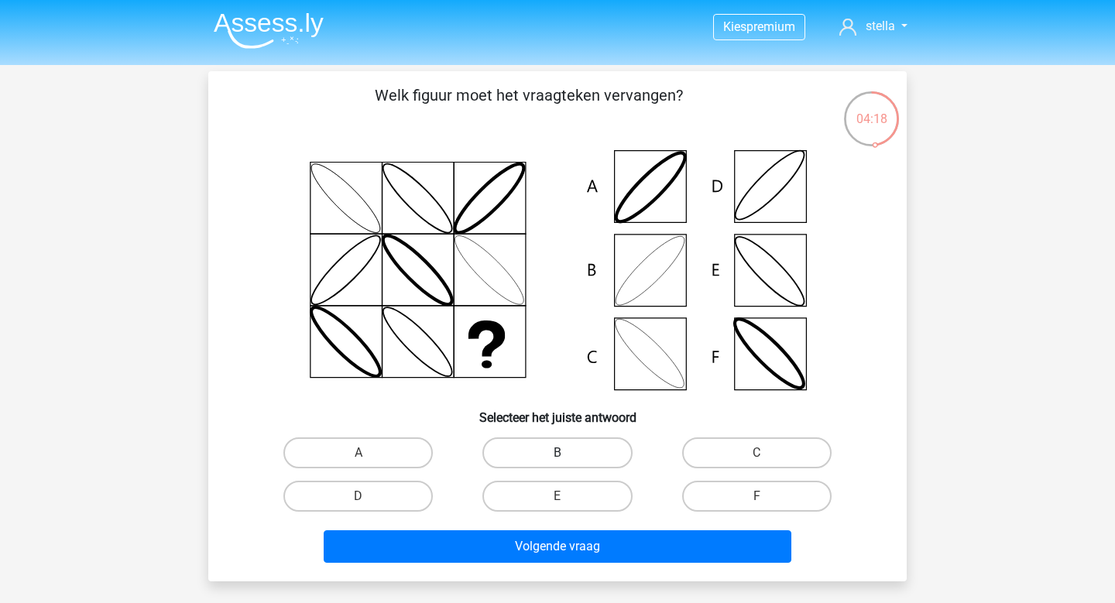
click at [591, 448] on label "B" at bounding box center [557, 453] width 149 height 31
click at [568, 453] on input "B" at bounding box center [563, 458] width 10 height 10
radio input "true"
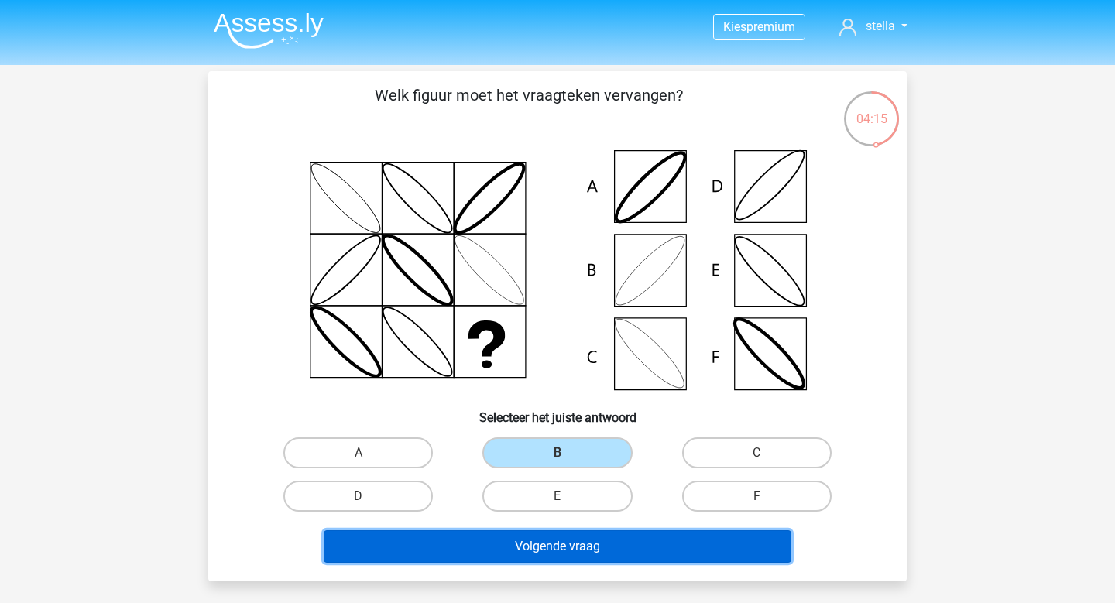
click at [602, 555] on button "Volgende vraag" at bounding box center [558, 547] width 469 height 33
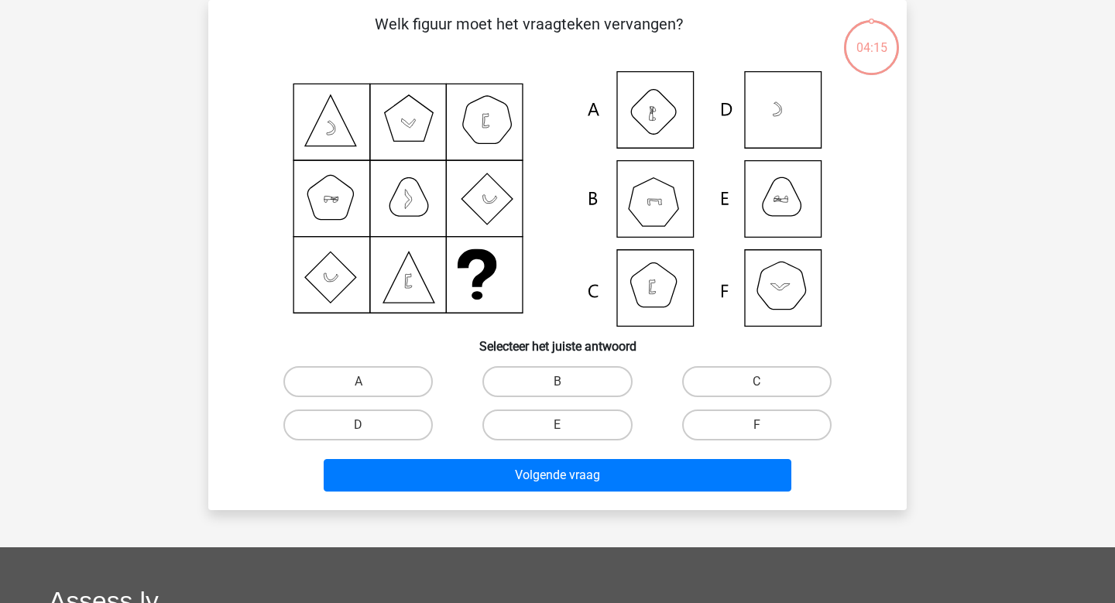
scroll to position [25, 0]
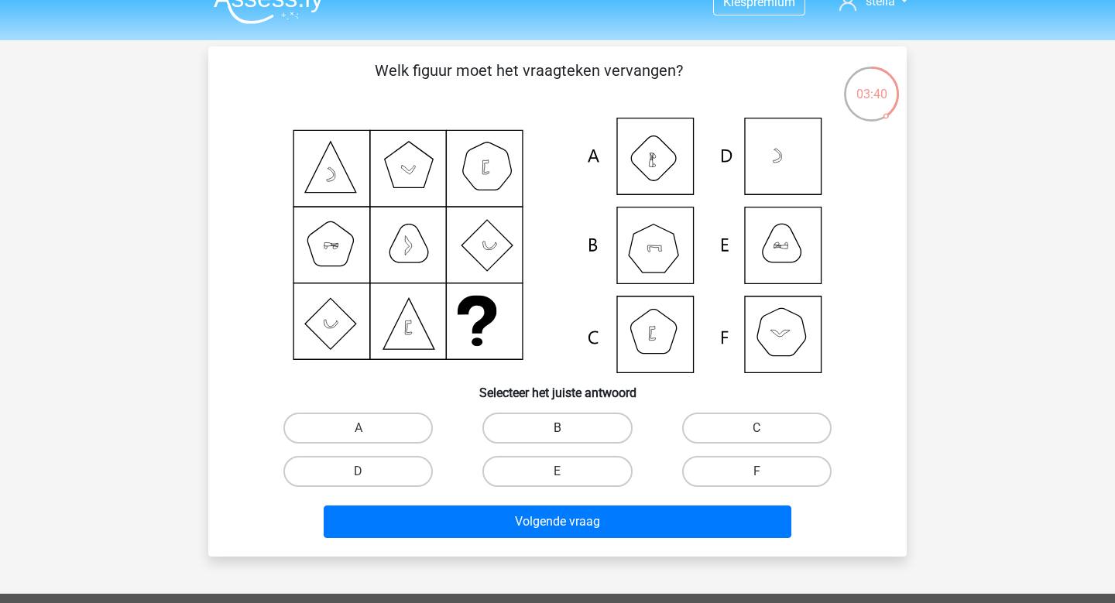
click at [541, 427] on label "B" at bounding box center [557, 428] width 149 height 31
click at [558, 428] on input "B" at bounding box center [563, 433] width 10 height 10
radio input "true"
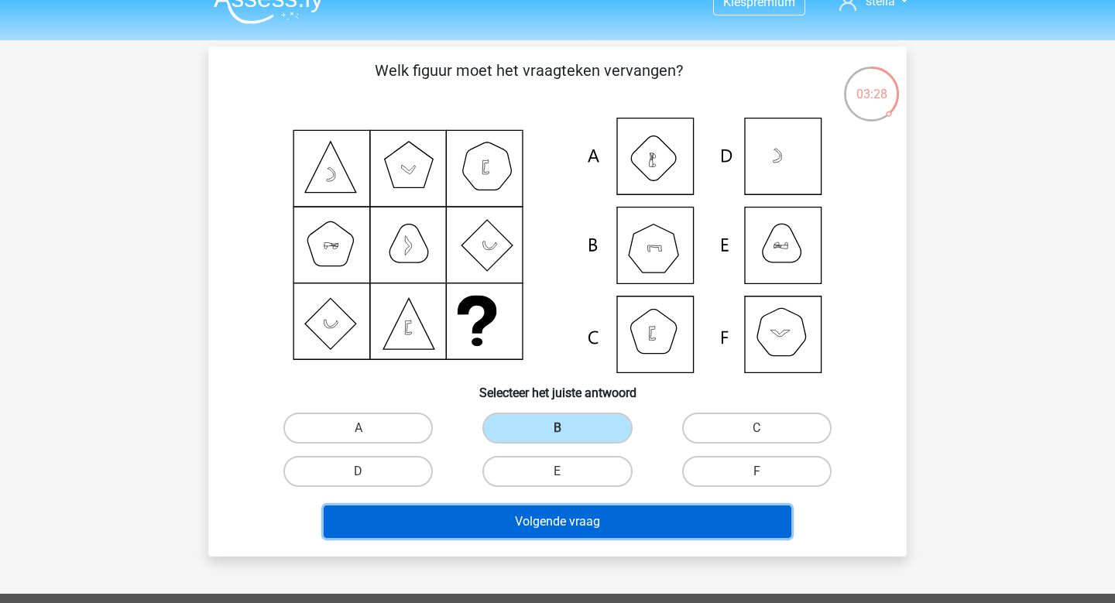
click at [569, 525] on button "Volgende vraag" at bounding box center [558, 522] width 469 height 33
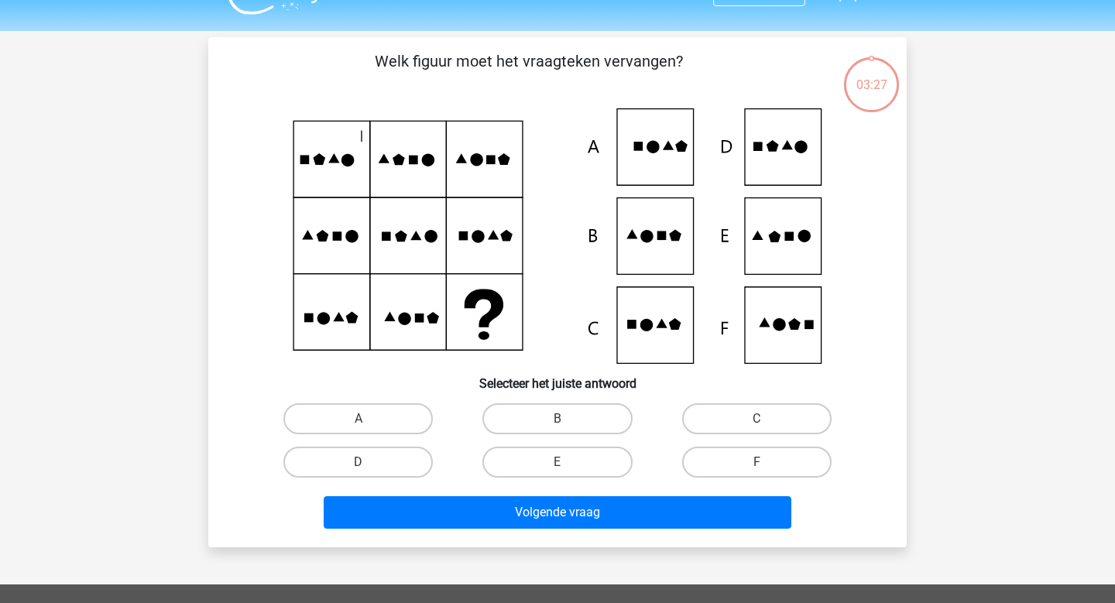
scroll to position [23, 0]
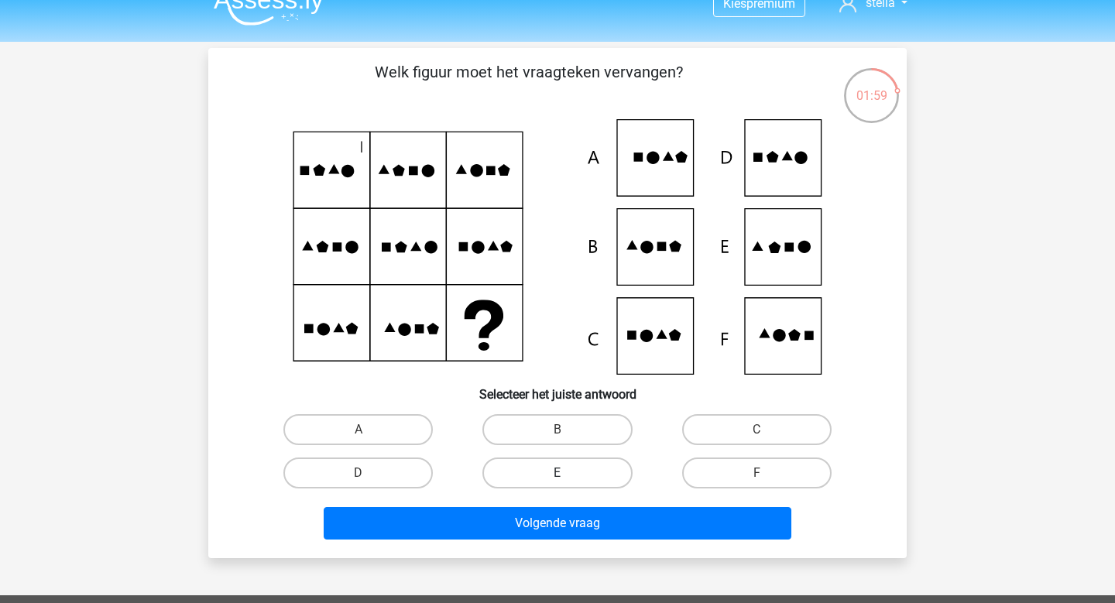
click at [577, 469] on label "E" at bounding box center [557, 473] width 149 height 31
click at [568, 473] on input "E" at bounding box center [563, 478] width 10 height 10
radio input "true"
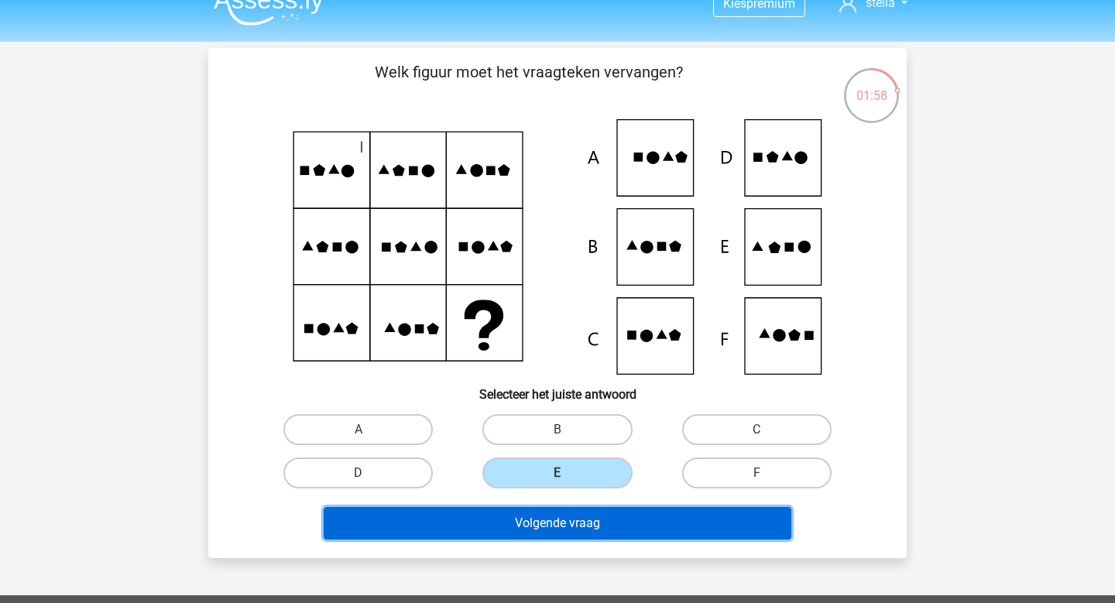
click at [573, 523] on button "Volgende vraag" at bounding box center [558, 523] width 469 height 33
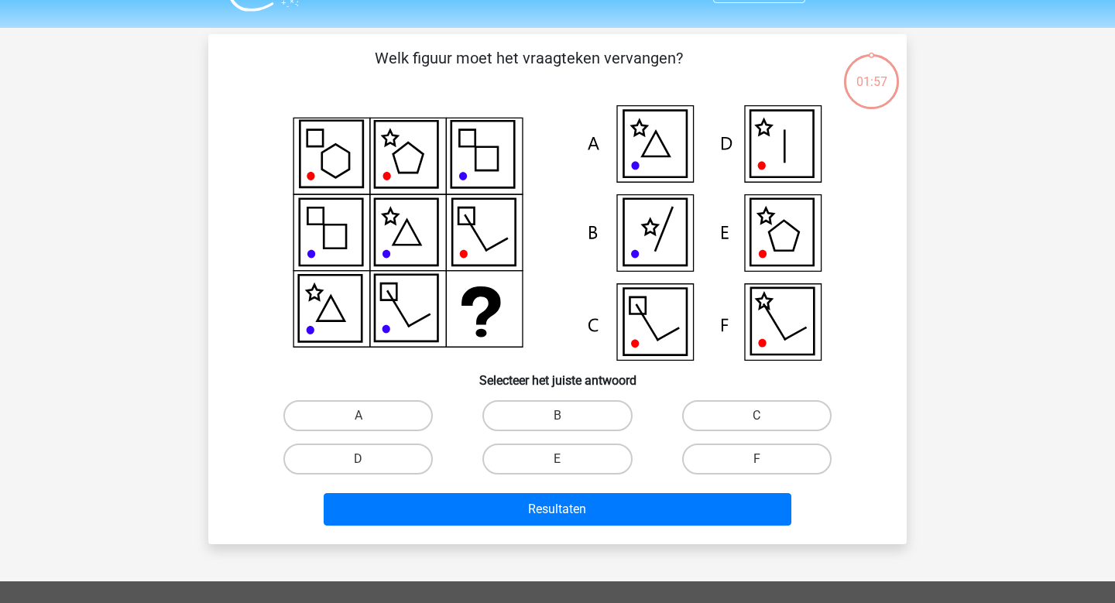
scroll to position [32, 0]
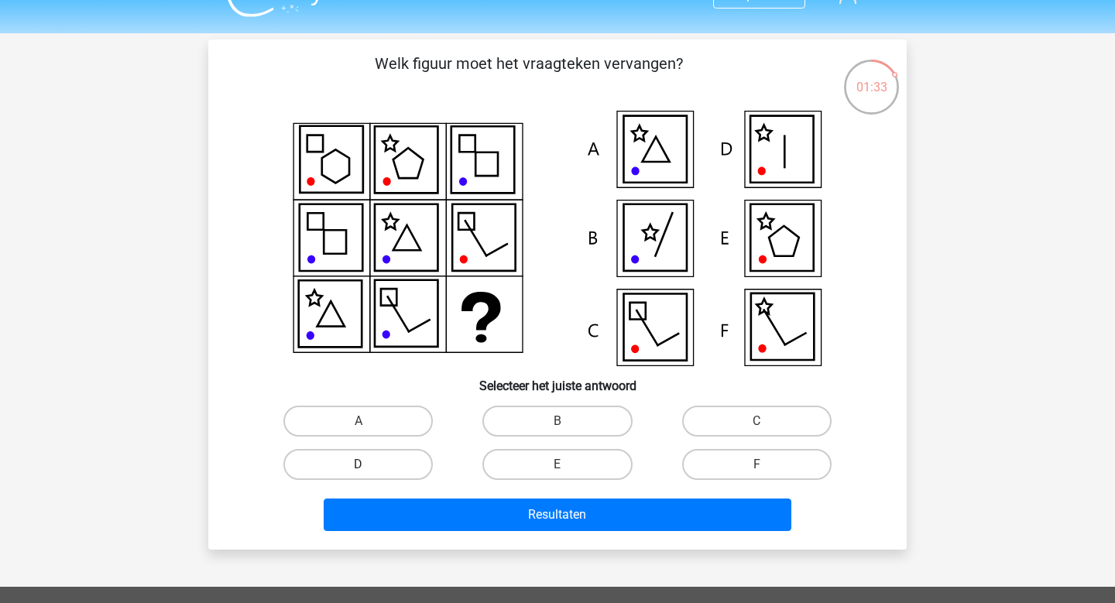
click at [395, 466] on label "D" at bounding box center [357, 464] width 149 height 31
click at [369, 466] on input "D" at bounding box center [364, 470] width 10 height 10
radio input "true"
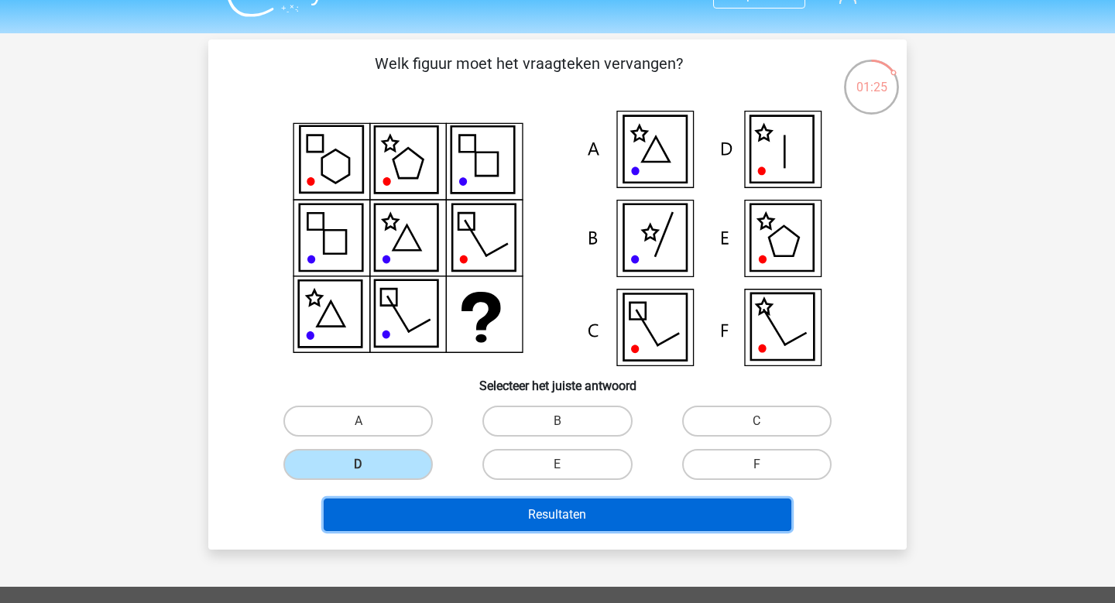
click at [507, 520] on button "Resultaten" at bounding box center [558, 515] width 469 height 33
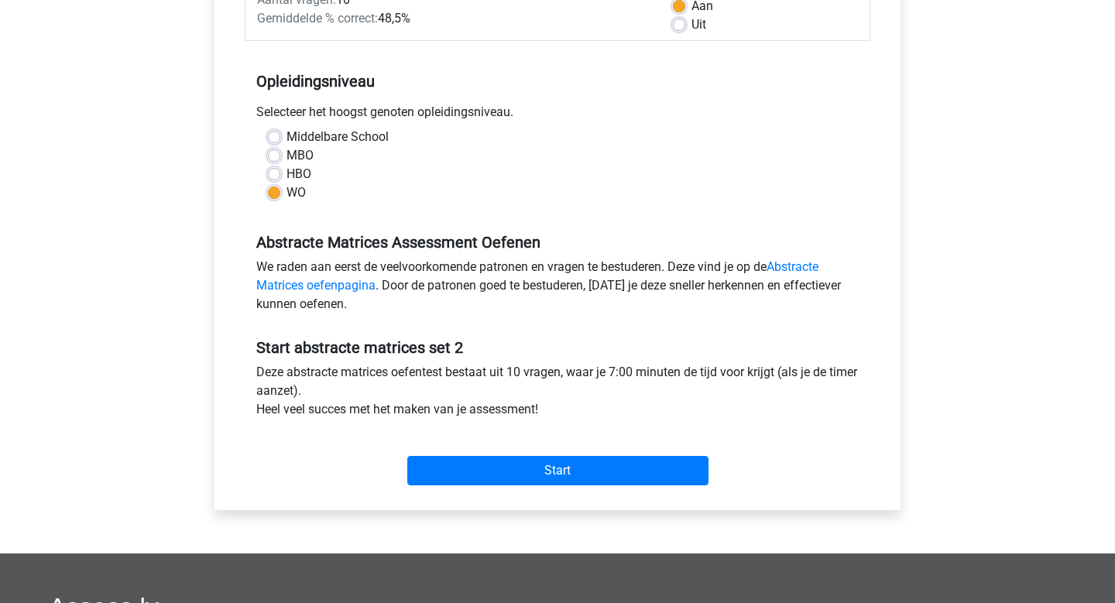
scroll to position [263, 0]
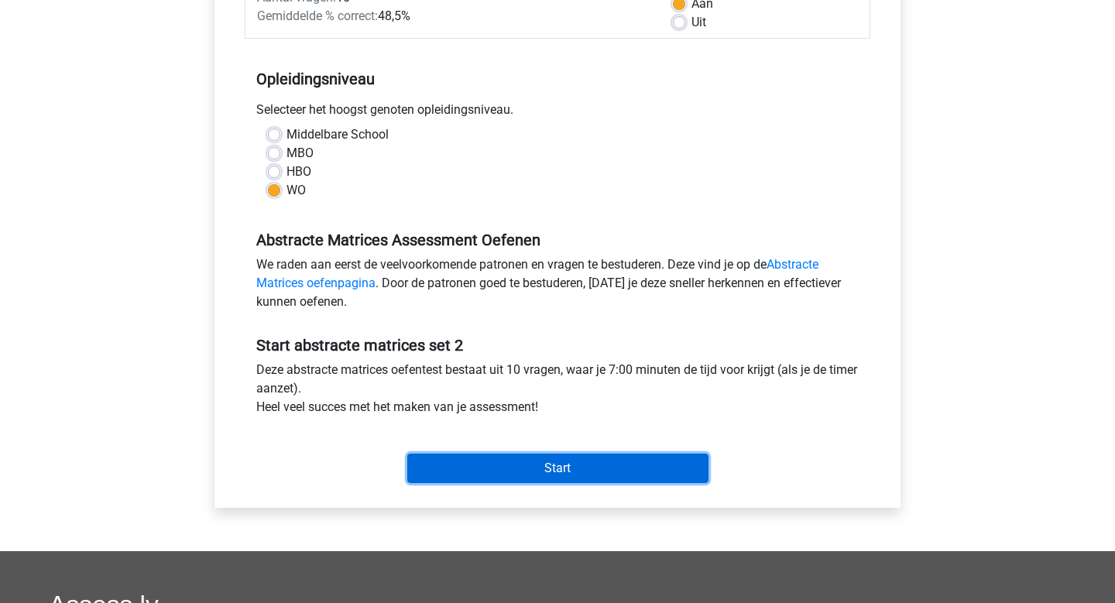
click at [555, 482] on input "Start" at bounding box center [557, 468] width 301 height 29
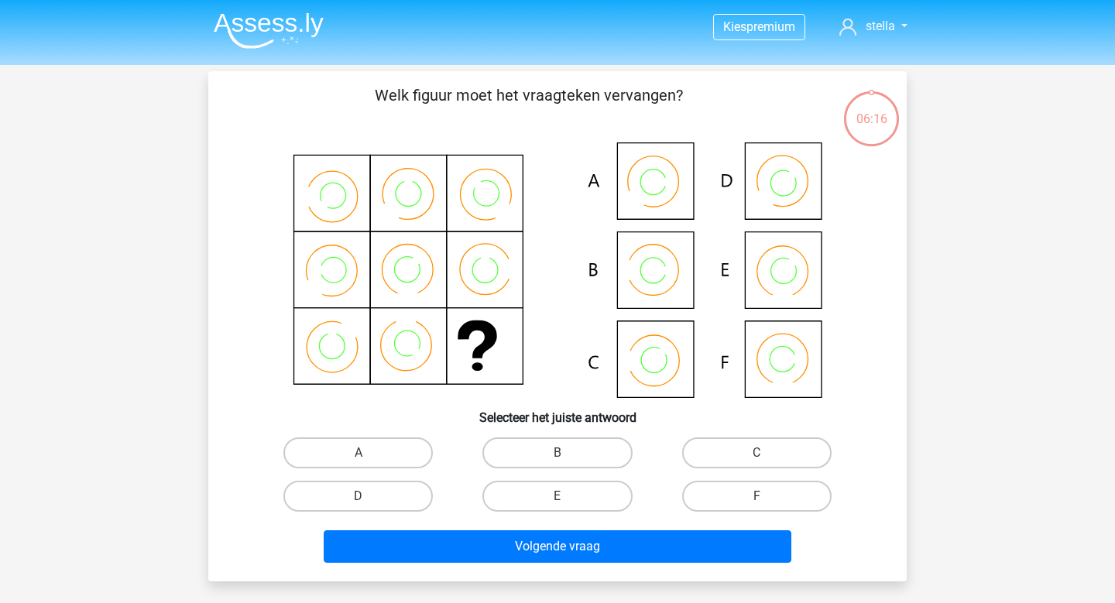
click at [561, 455] on input "B" at bounding box center [563, 458] width 10 height 10
radio input "true"
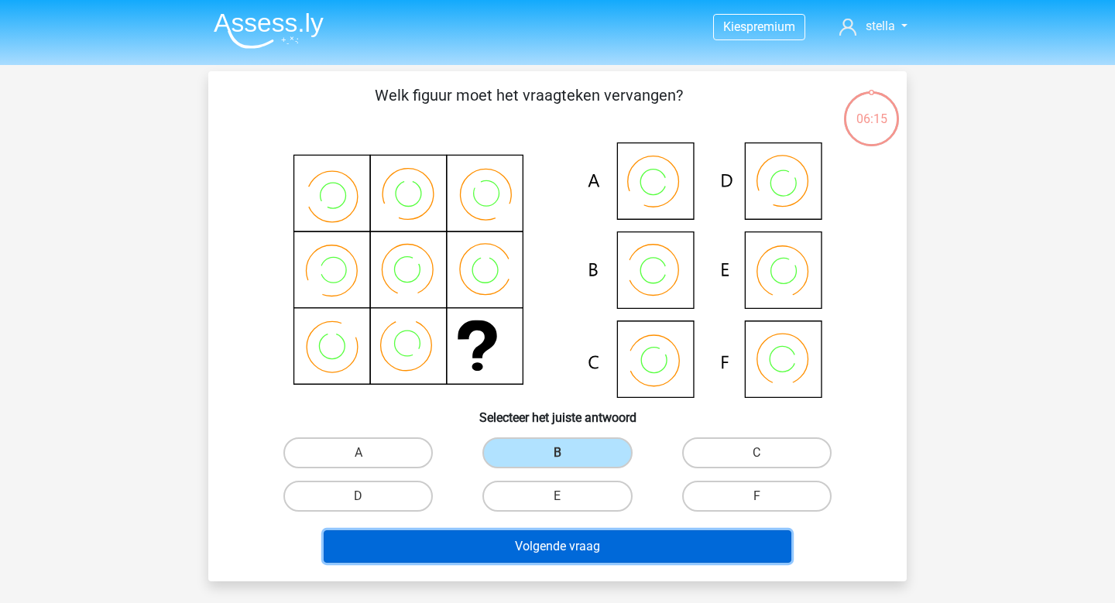
click at [560, 558] on button "Volgende vraag" at bounding box center [558, 547] width 469 height 33
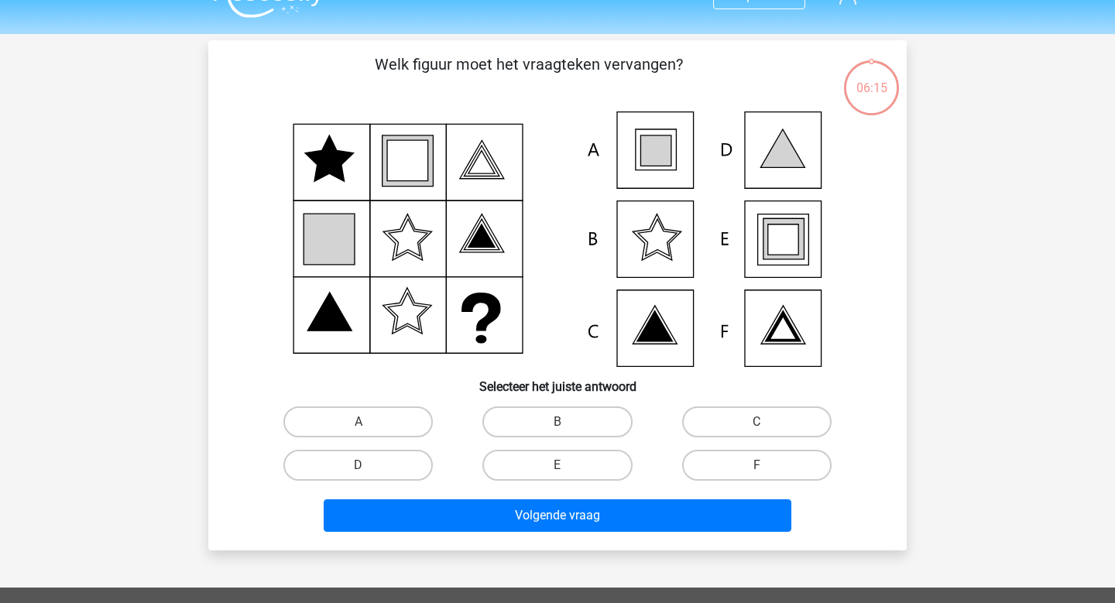
scroll to position [23, 0]
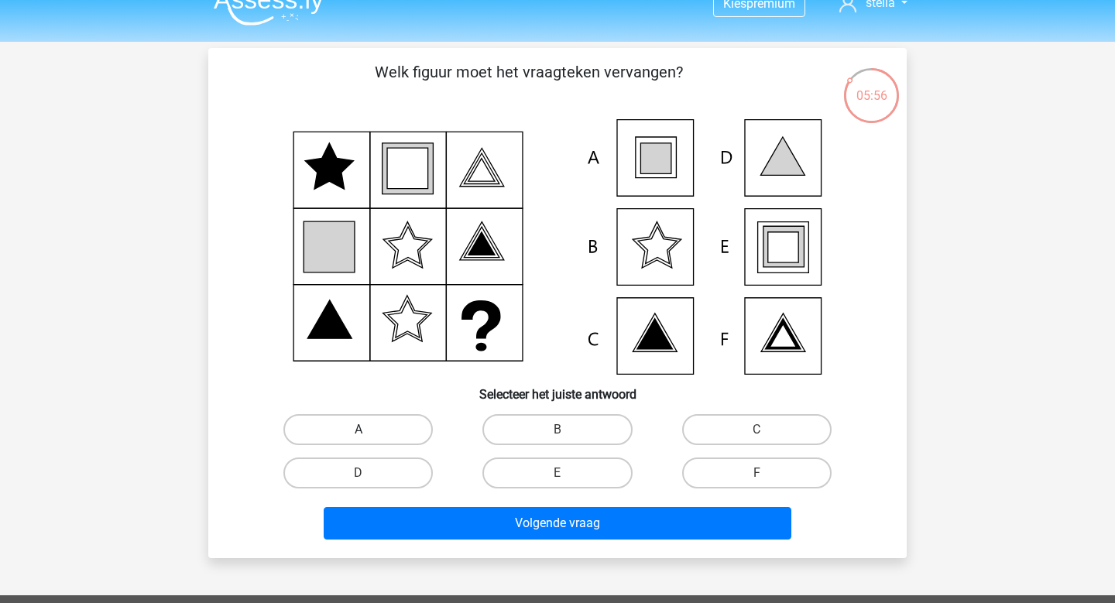
click at [397, 419] on label "A" at bounding box center [357, 429] width 149 height 31
click at [369, 430] on input "A" at bounding box center [364, 435] width 10 height 10
radio input "true"
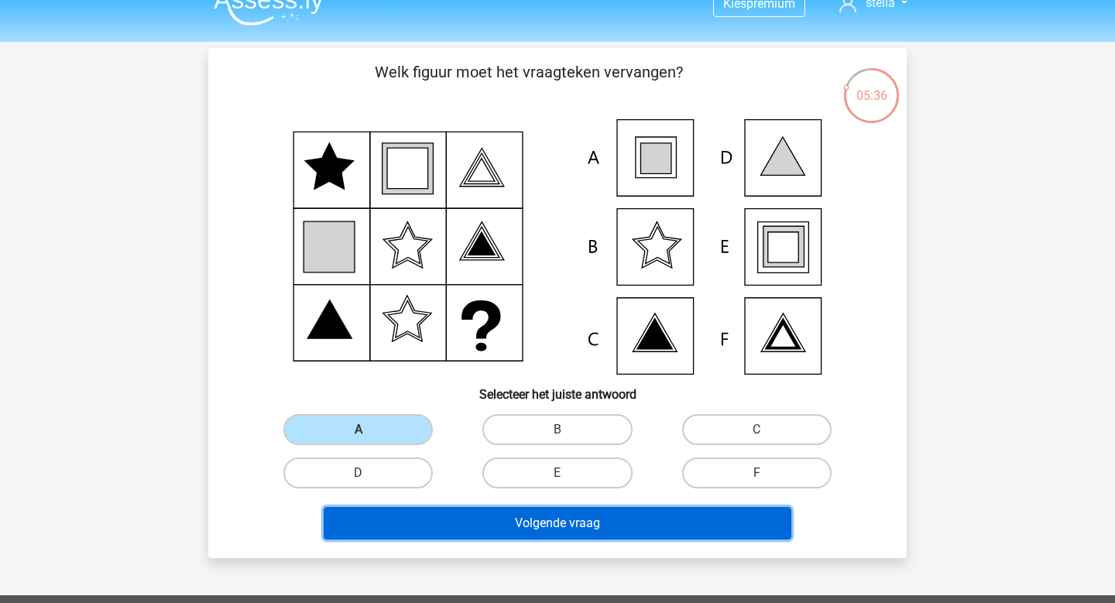
click at [593, 521] on button "Volgende vraag" at bounding box center [558, 523] width 469 height 33
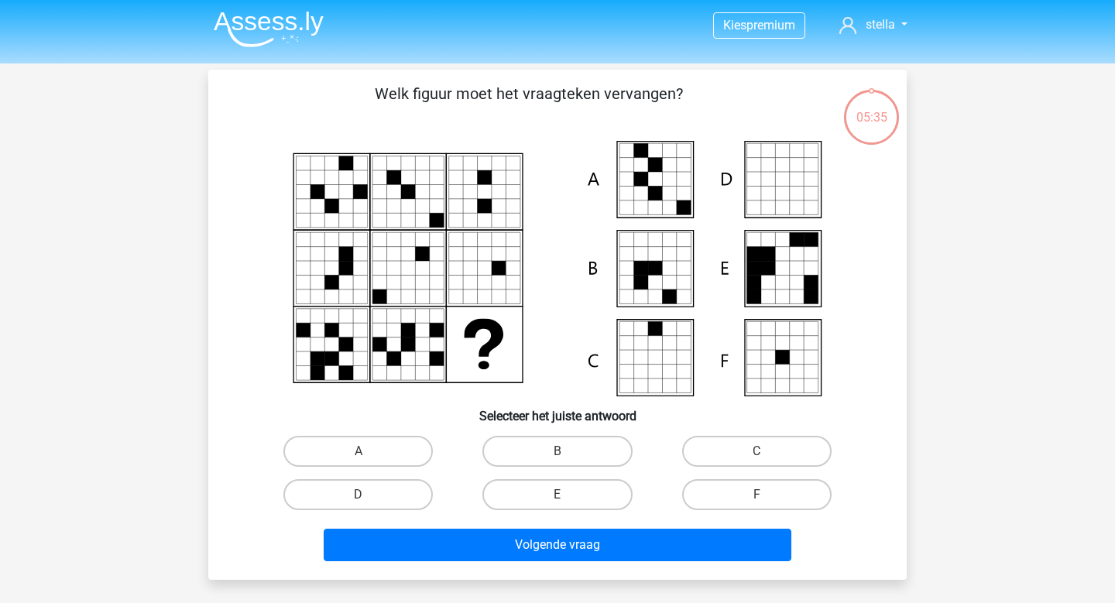
scroll to position [0, 0]
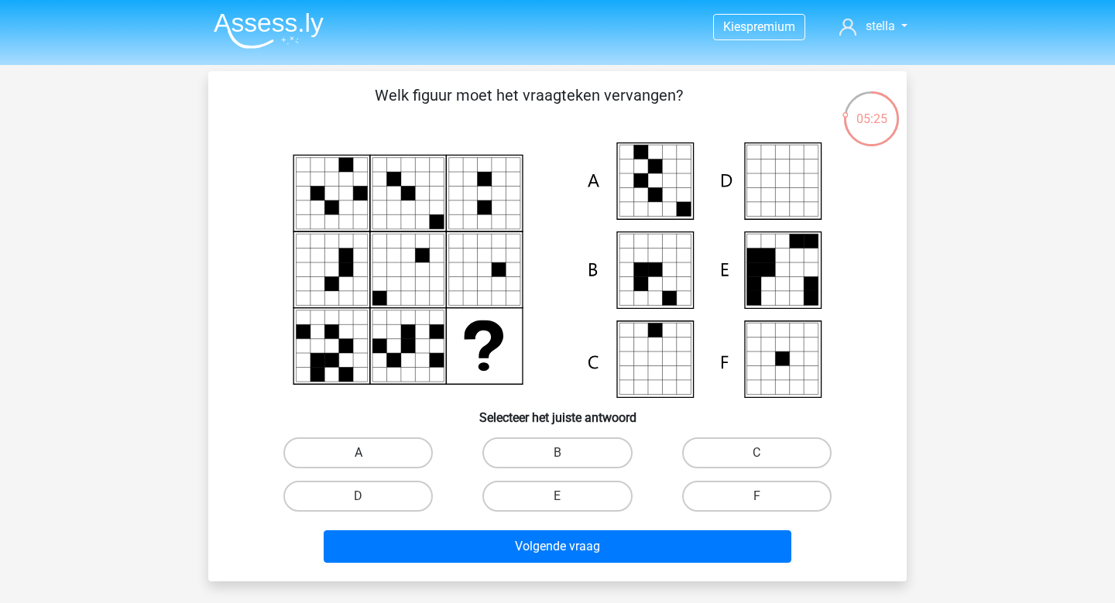
click at [390, 449] on label "A" at bounding box center [357, 453] width 149 height 31
click at [369, 453] on input "A" at bounding box center [364, 458] width 10 height 10
radio input "true"
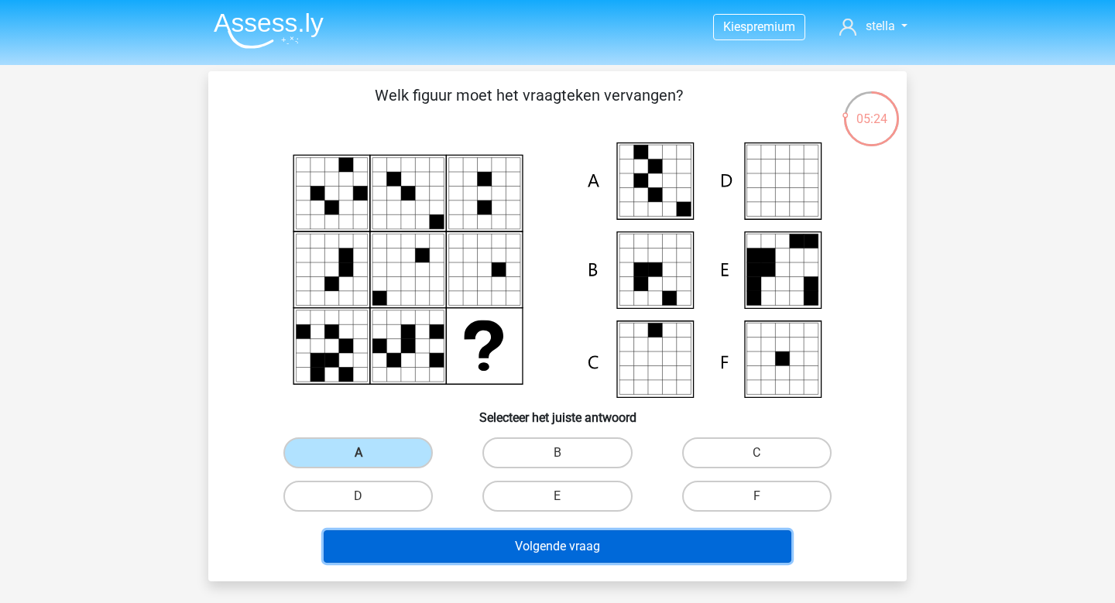
click at [490, 548] on button "Volgende vraag" at bounding box center [558, 547] width 469 height 33
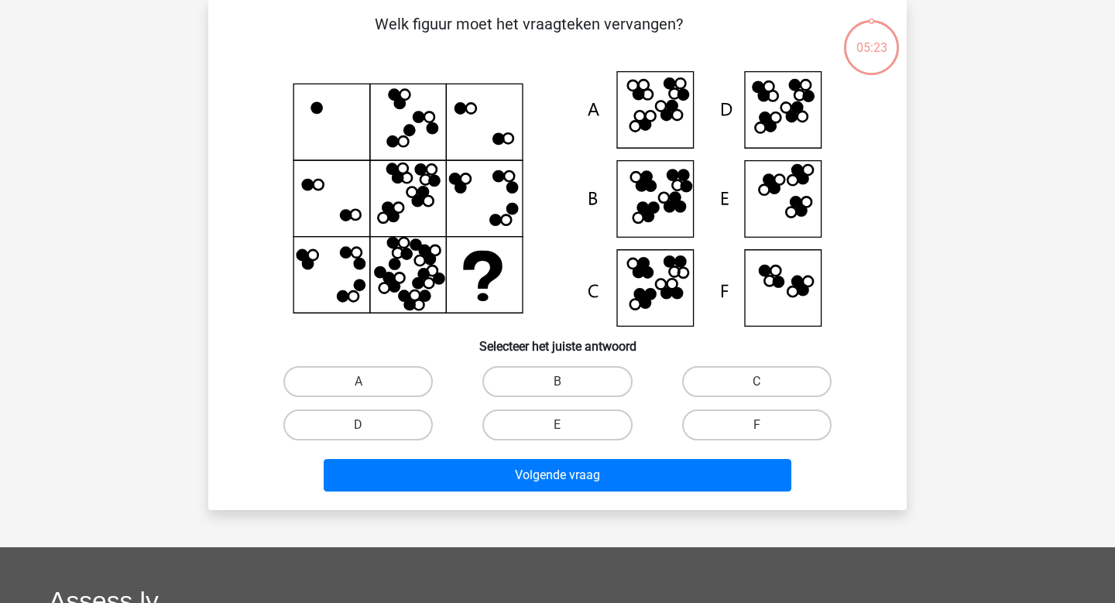
scroll to position [25, 0]
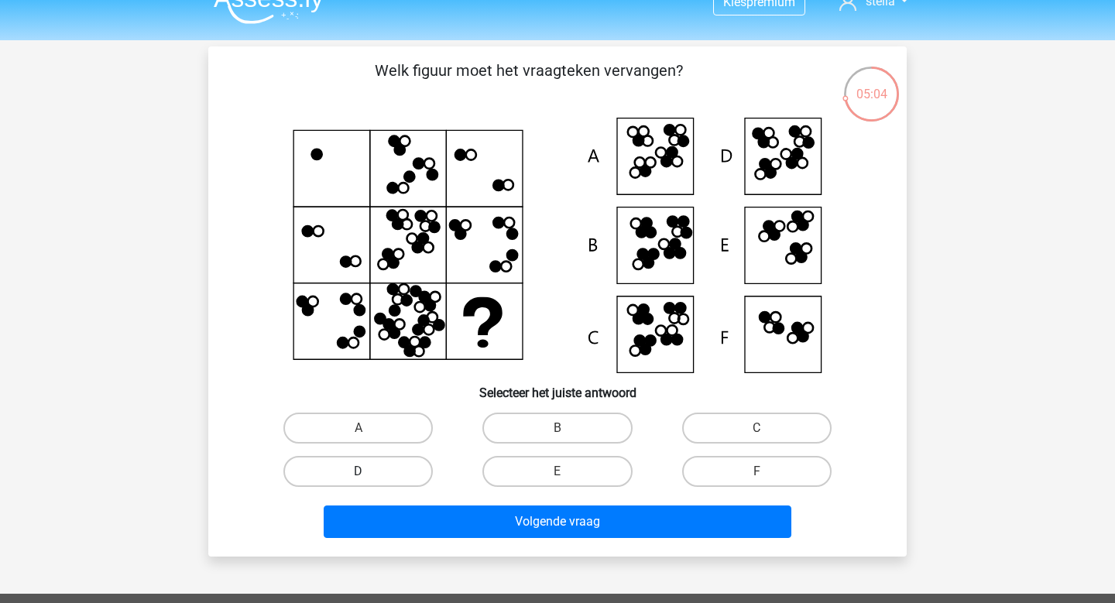
click at [399, 463] on label "D" at bounding box center [357, 471] width 149 height 31
click at [369, 472] on input "D" at bounding box center [364, 477] width 10 height 10
radio input "true"
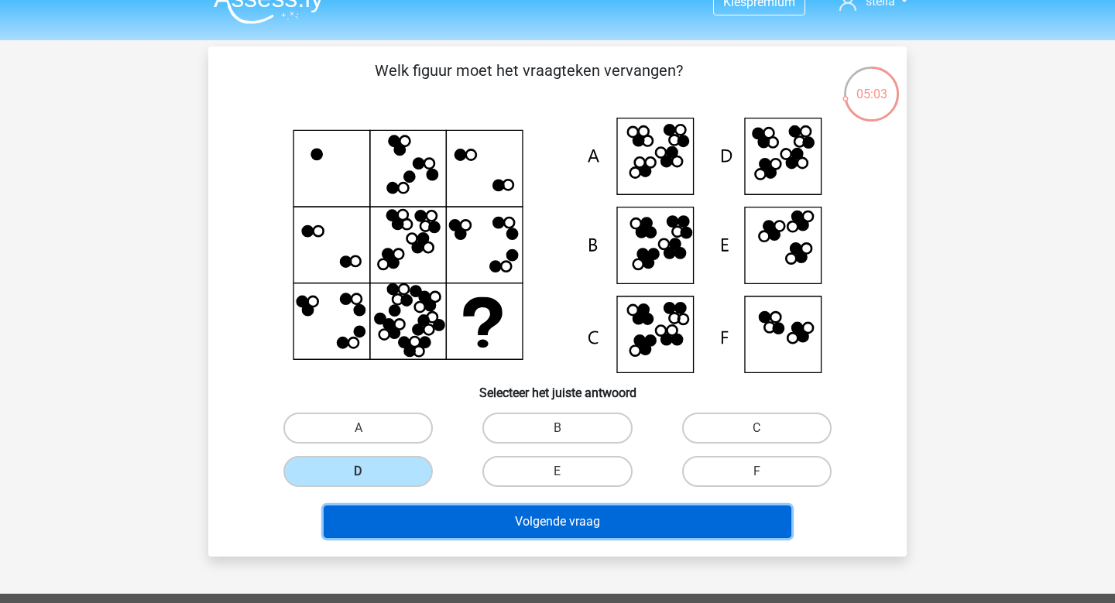
click at [523, 521] on button "Volgende vraag" at bounding box center [558, 522] width 469 height 33
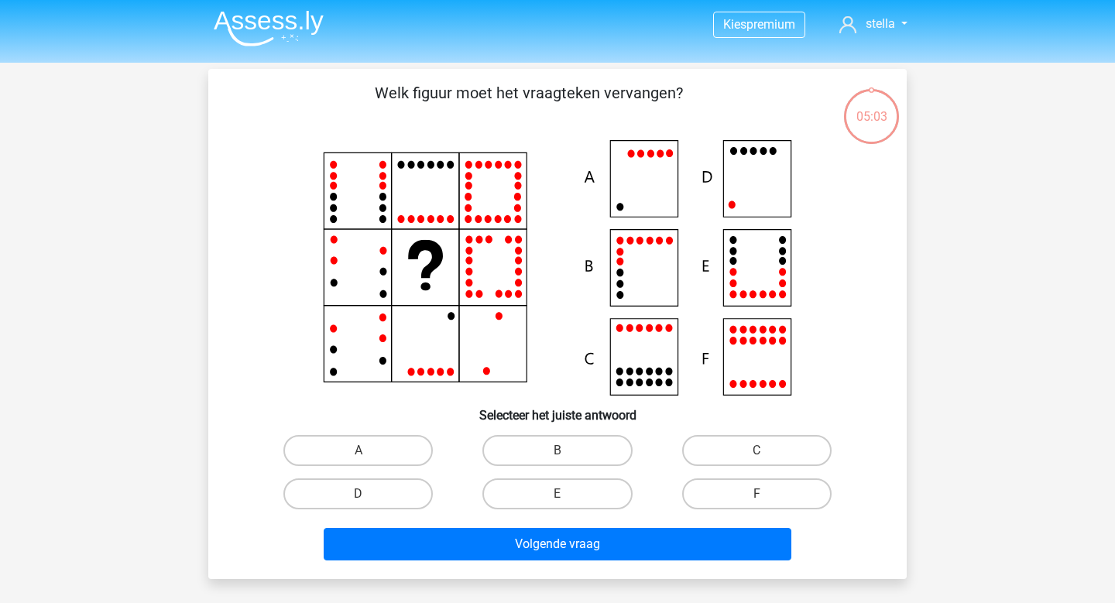
scroll to position [0, 0]
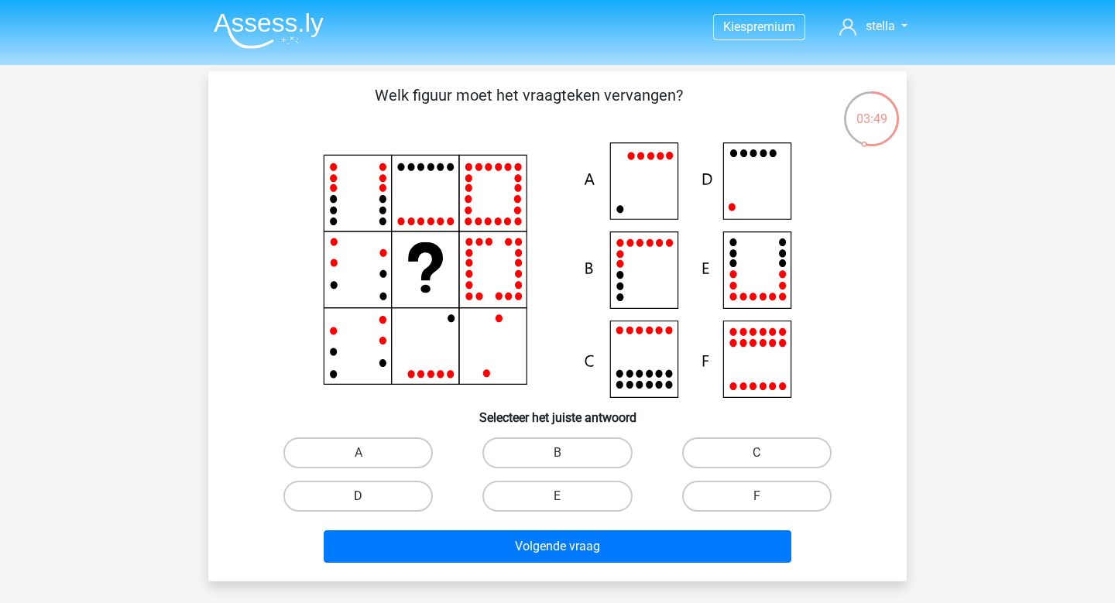
click at [373, 505] on label "D" at bounding box center [357, 496] width 149 height 31
click at [369, 505] on input "D" at bounding box center [364, 502] width 10 height 10
radio input "true"
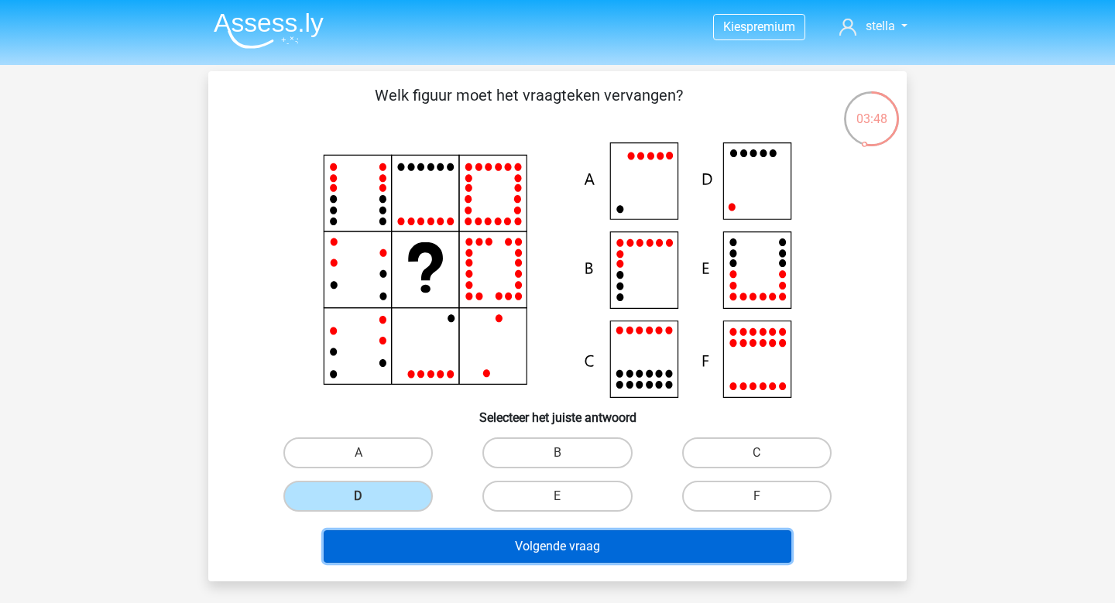
click at [480, 548] on button "Volgende vraag" at bounding box center [558, 547] width 469 height 33
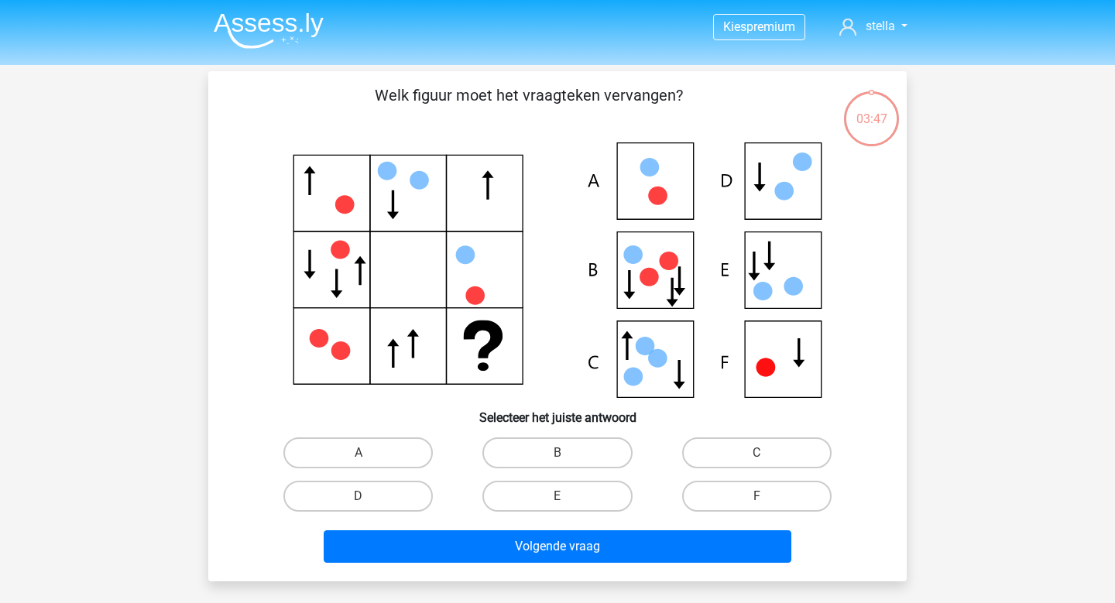
scroll to position [19, 0]
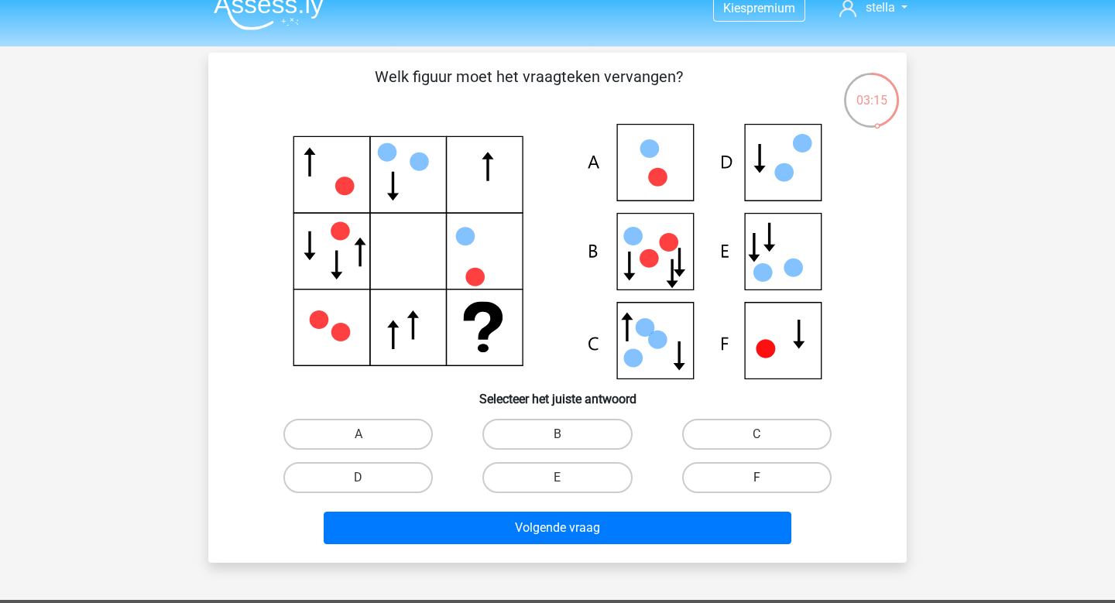
click at [726, 476] on label "F" at bounding box center [756, 477] width 149 height 31
click at [757, 478] on input "F" at bounding box center [762, 483] width 10 height 10
radio input "true"
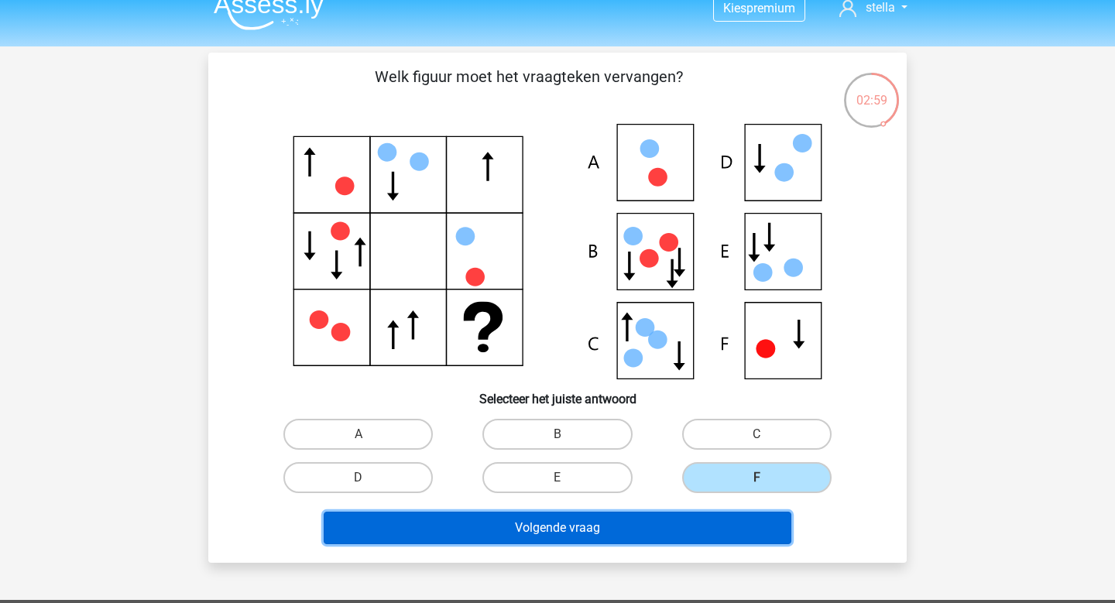
click at [696, 538] on button "Volgende vraag" at bounding box center [558, 528] width 469 height 33
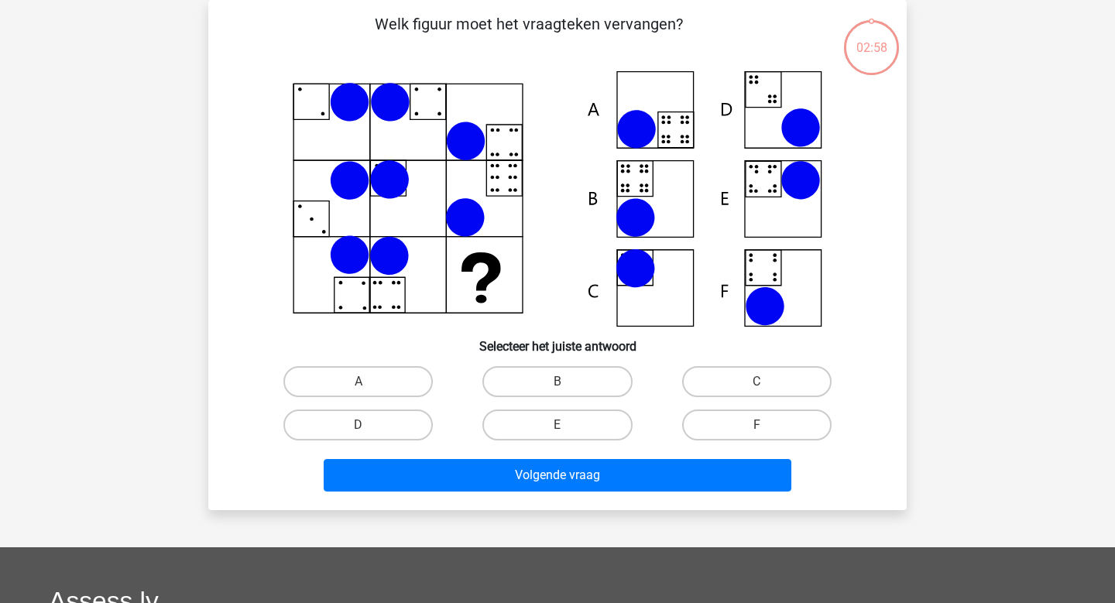
scroll to position [20, 0]
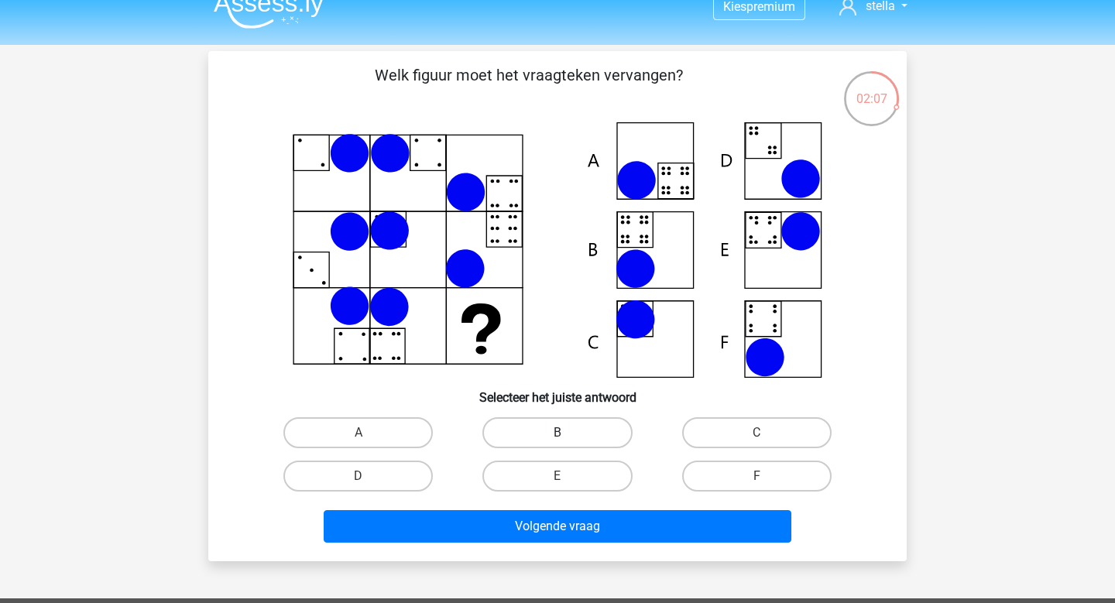
click at [551, 441] on label "B" at bounding box center [557, 432] width 149 height 31
click at [558, 441] on input "B" at bounding box center [563, 438] width 10 height 10
radio input "true"
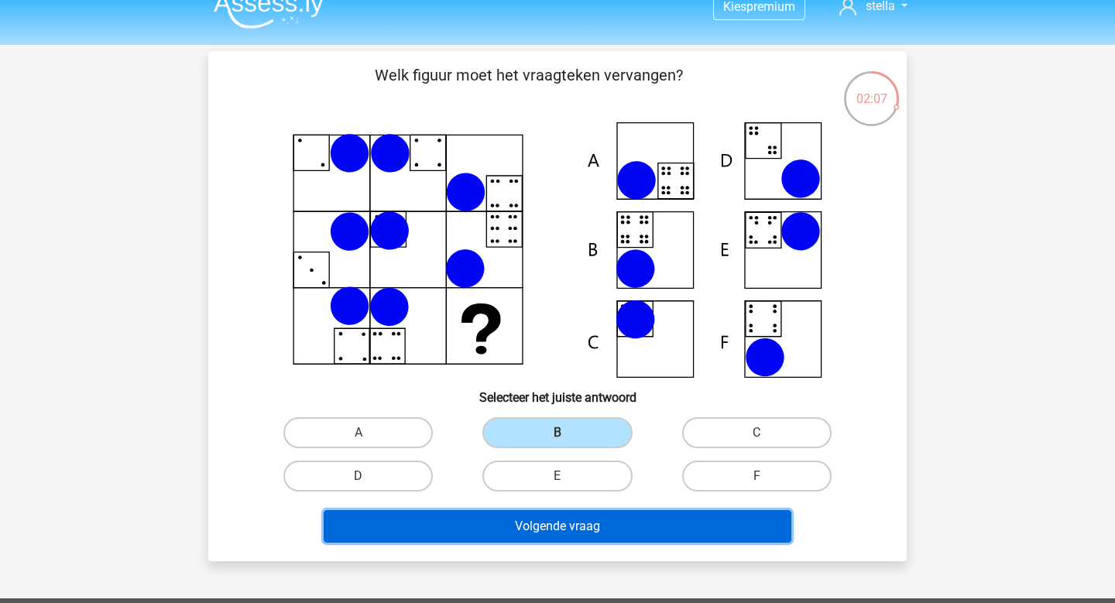
click at [559, 523] on button "Volgende vraag" at bounding box center [558, 526] width 469 height 33
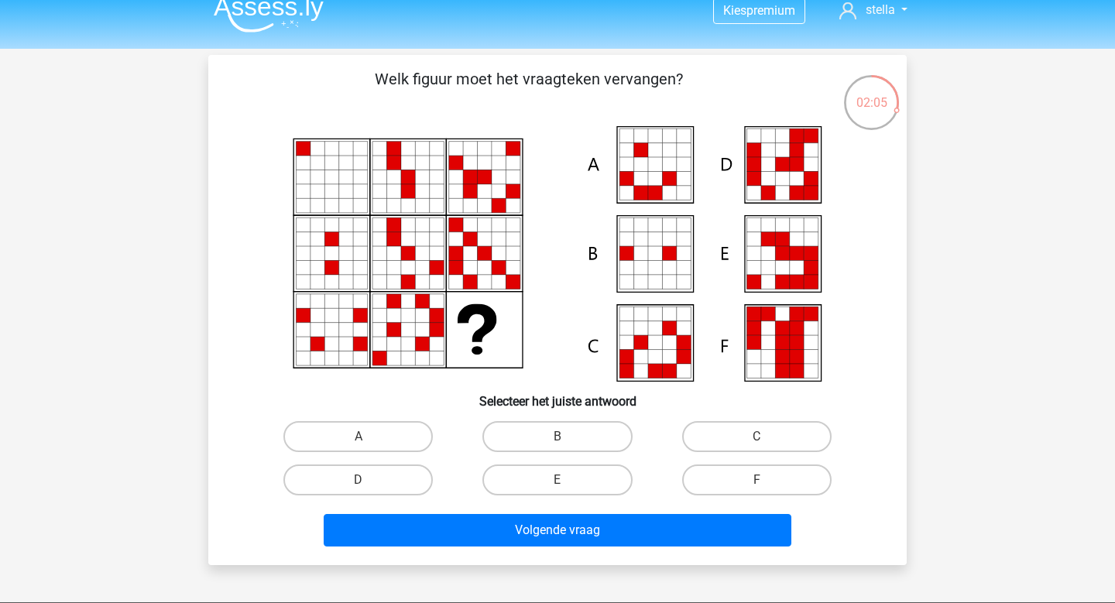
scroll to position [14, 0]
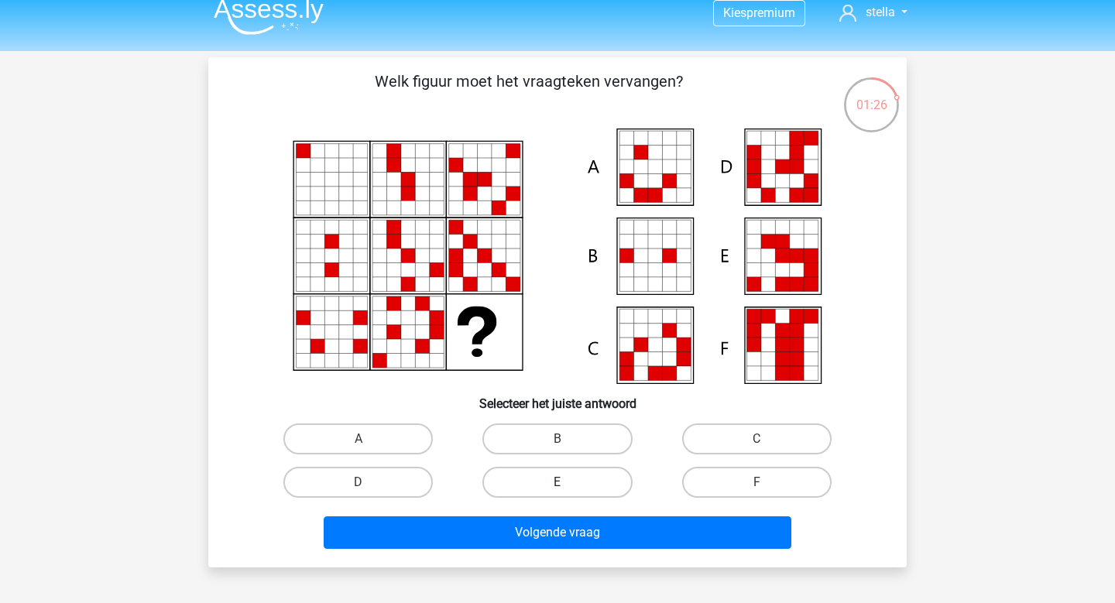
click at [572, 477] on label "E" at bounding box center [557, 482] width 149 height 31
click at [568, 483] on input "E" at bounding box center [563, 488] width 10 height 10
radio input "true"
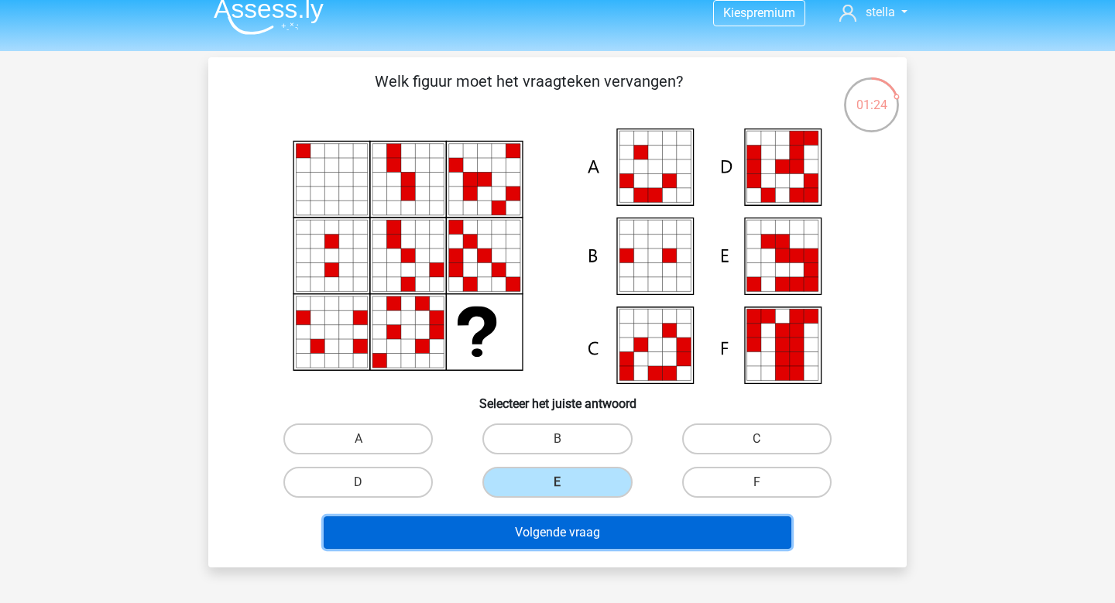
click at [620, 535] on button "Volgende vraag" at bounding box center [558, 533] width 469 height 33
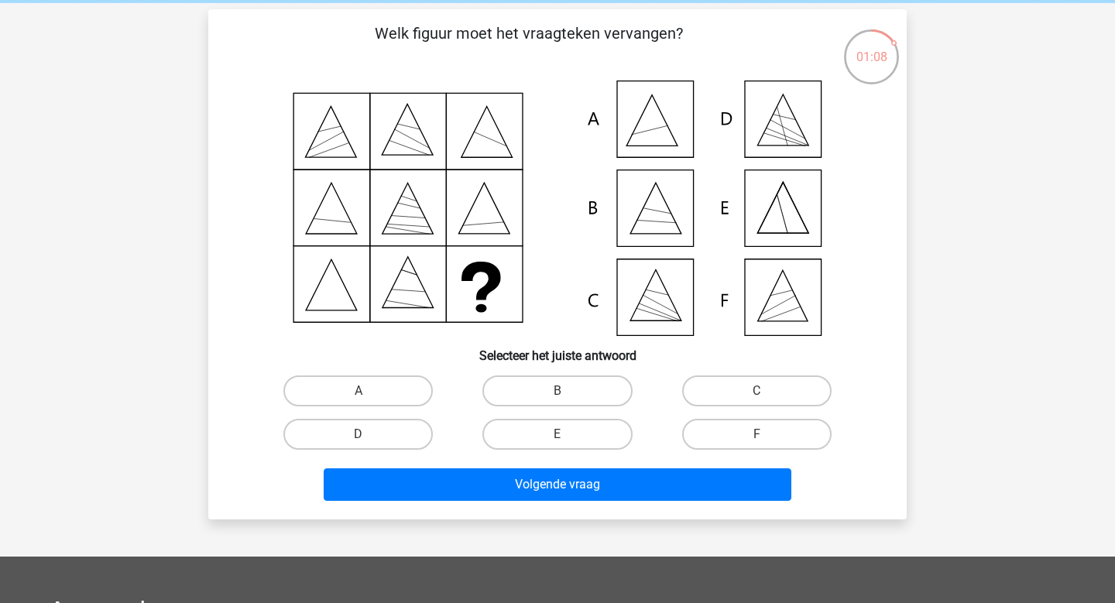
scroll to position [58, 0]
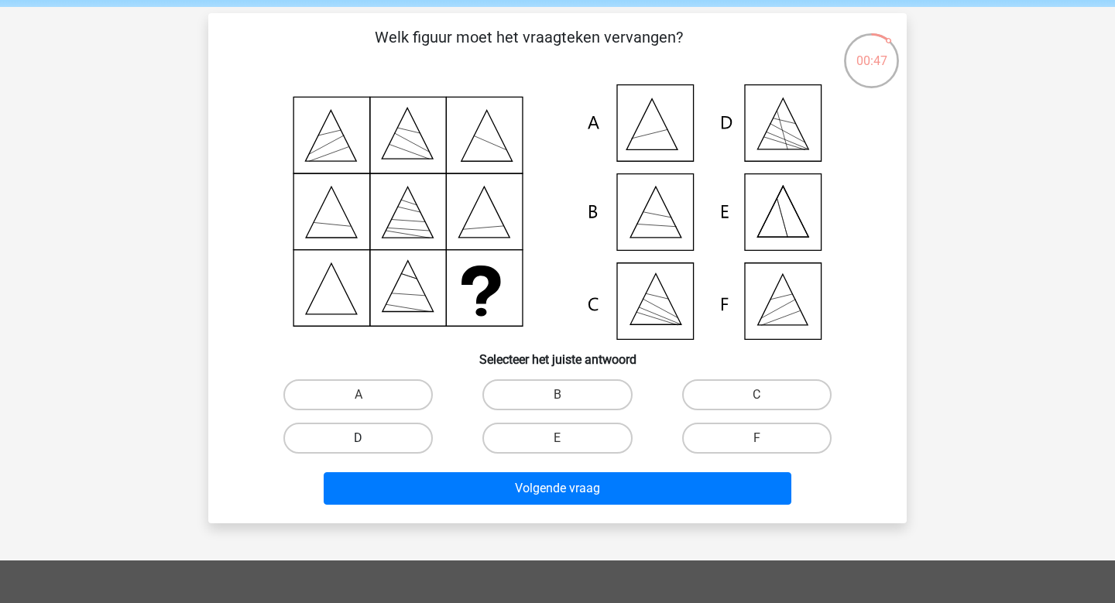
click at [404, 435] on label "D" at bounding box center [357, 438] width 149 height 31
click at [369, 438] on input "D" at bounding box center [364, 443] width 10 height 10
radio input "true"
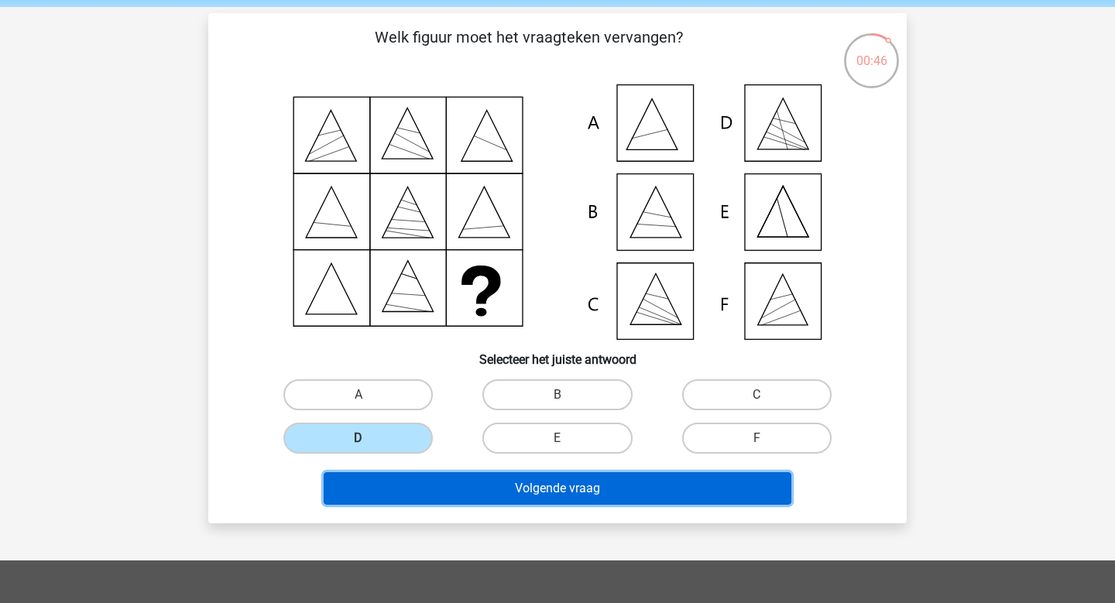
click at [536, 490] on button "Volgende vraag" at bounding box center [558, 488] width 469 height 33
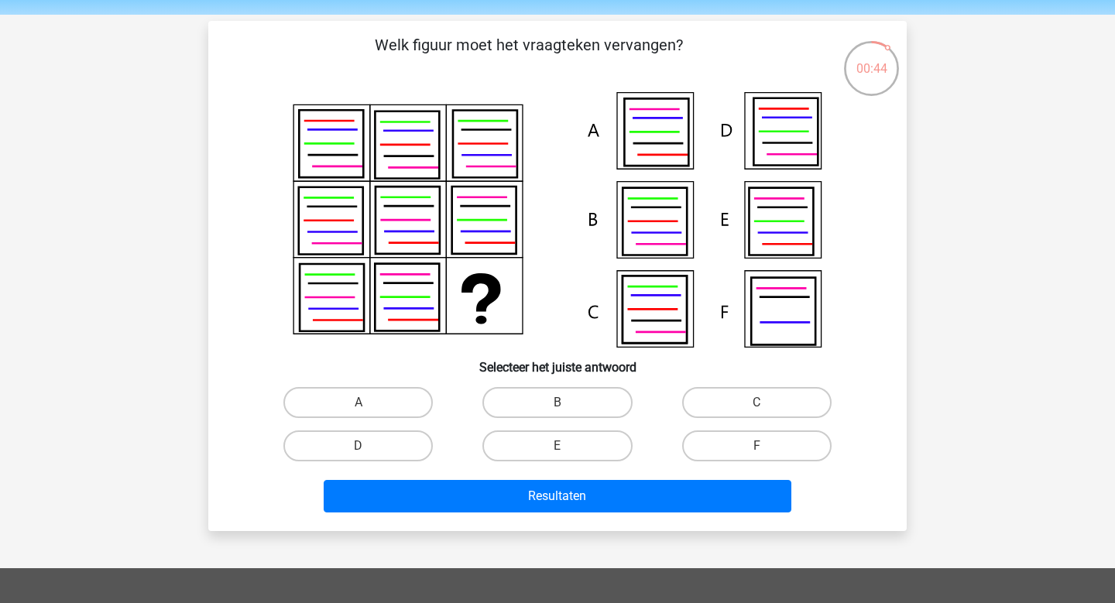
scroll to position [47, 0]
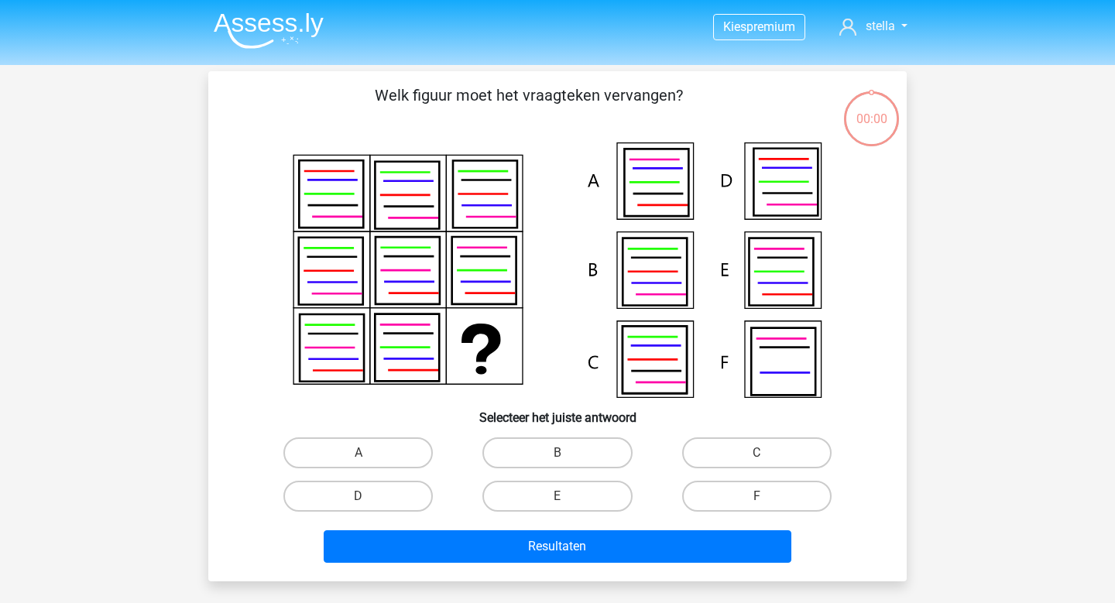
scroll to position [47, 0]
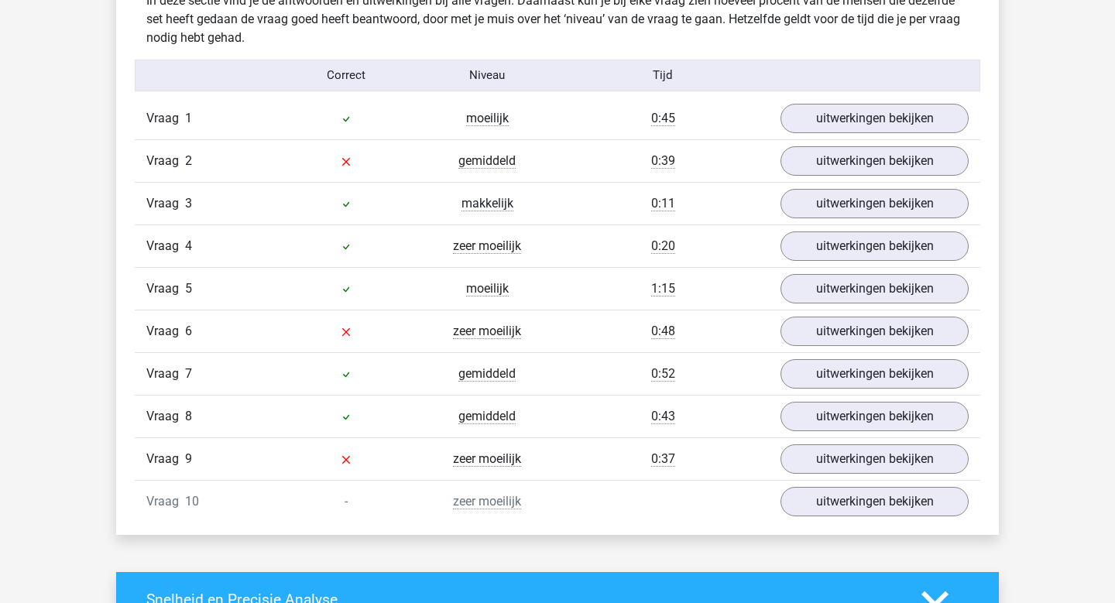
scroll to position [1243, 0]
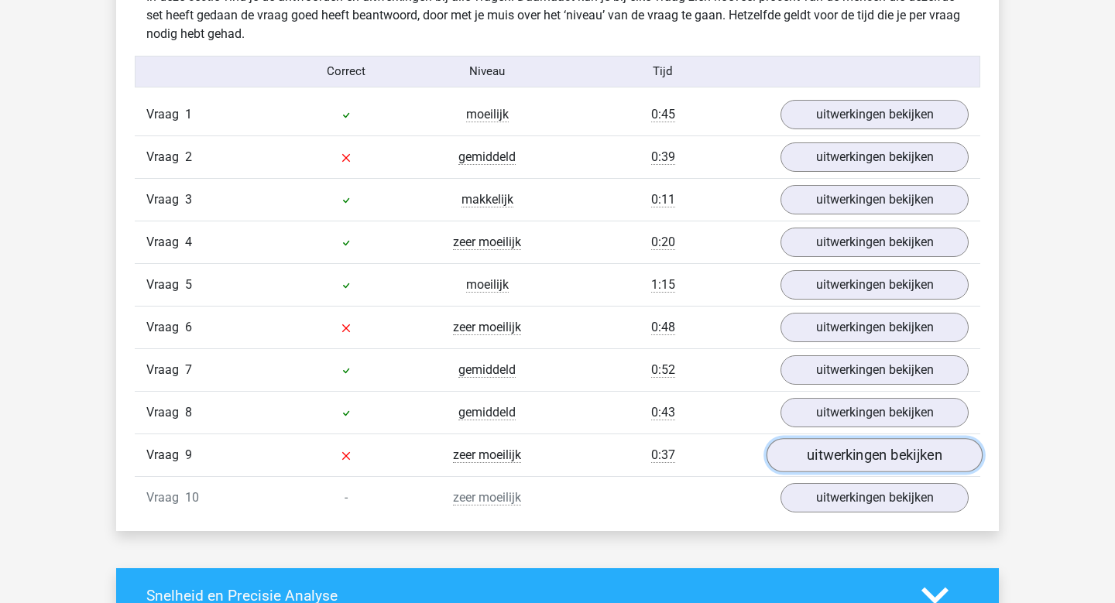
click at [848, 465] on link "uitwerkingen bekijken" at bounding box center [875, 455] width 216 height 34
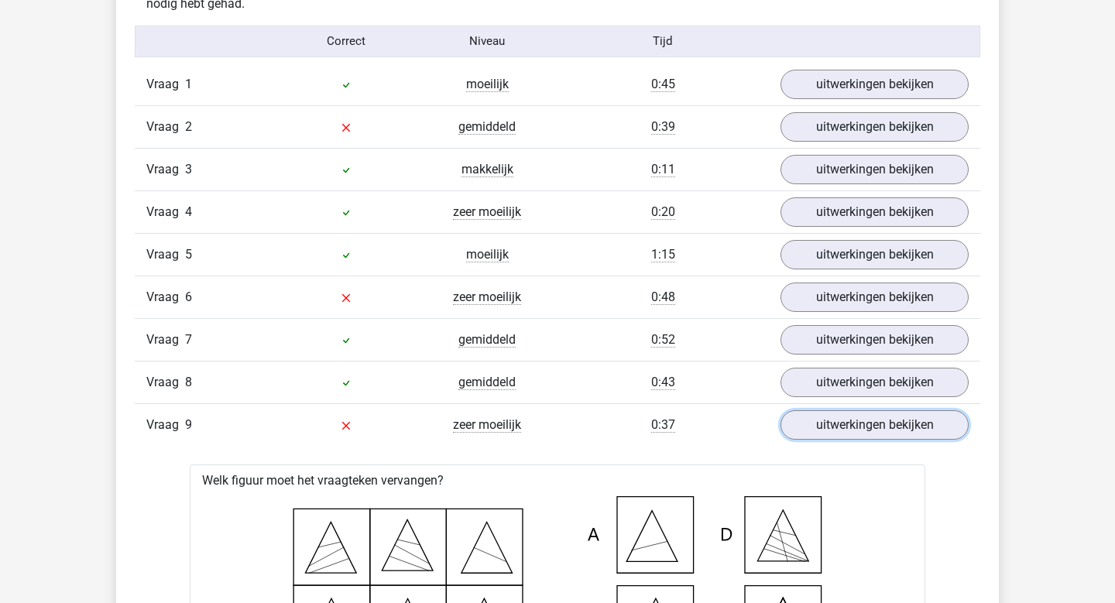
scroll to position [1245, 0]
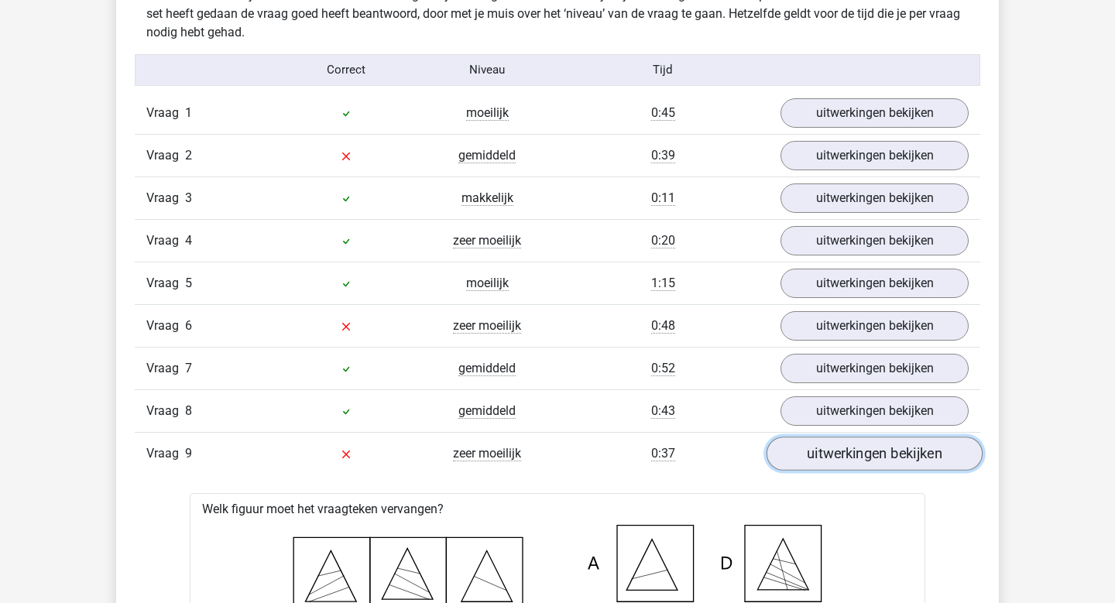
click at [892, 446] on link "uitwerkingen bekijken" at bounding box center [875, 454] width 216 height 34
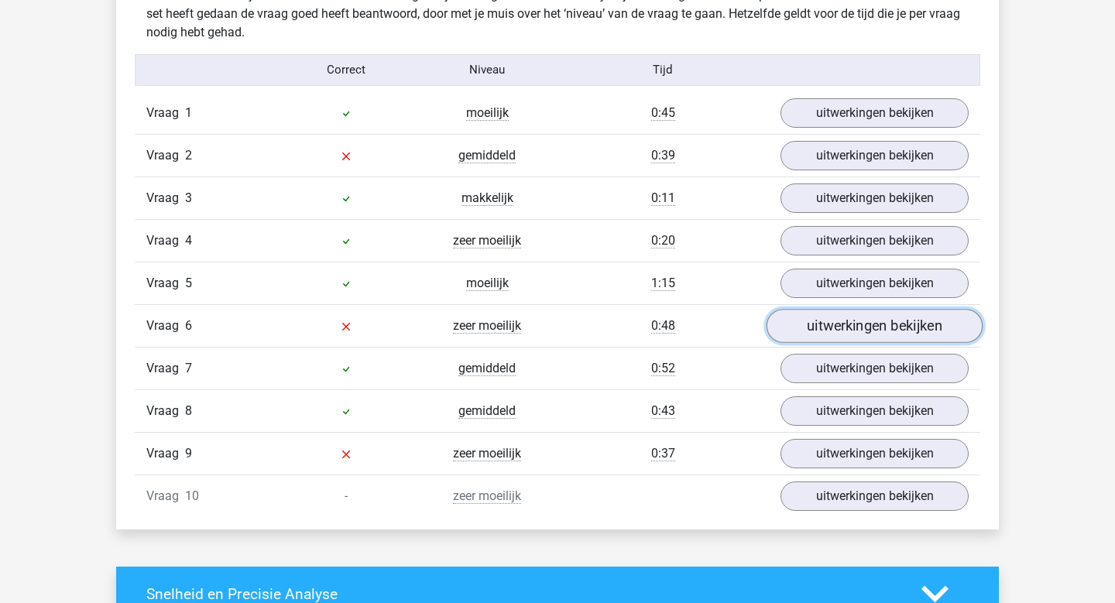
click at [864, 320] on link "uitwerkingen bekijken" at bounding box center [875, 326] width 216 height 34
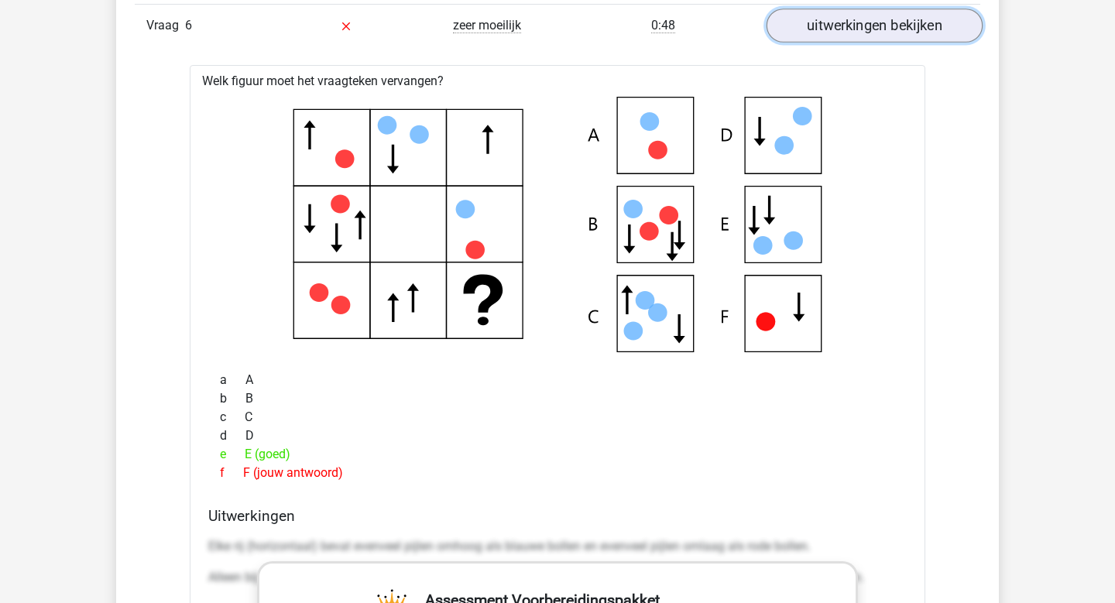
scroll to position [1547, 0]
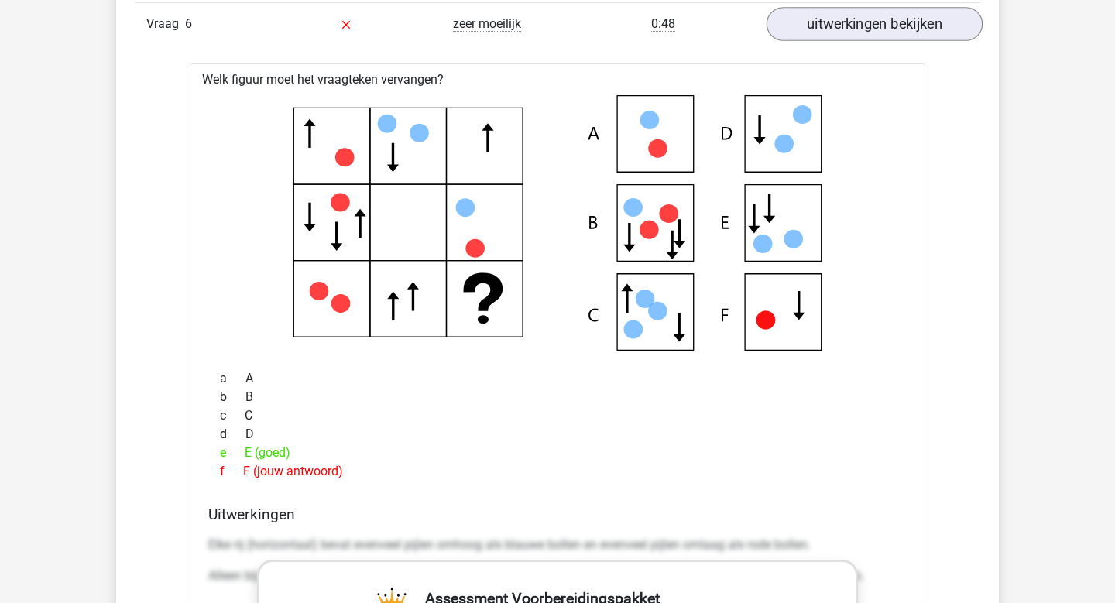
click at [864, 320] on icon at bounding box center [558, 223] width 686 height 256
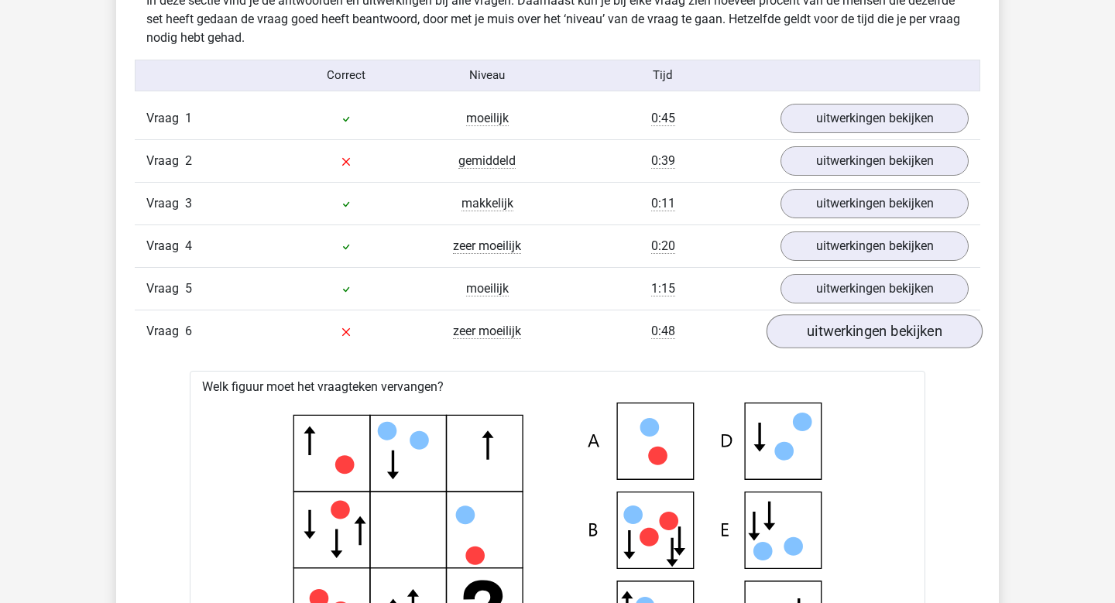
scroll to position [1203, 0]
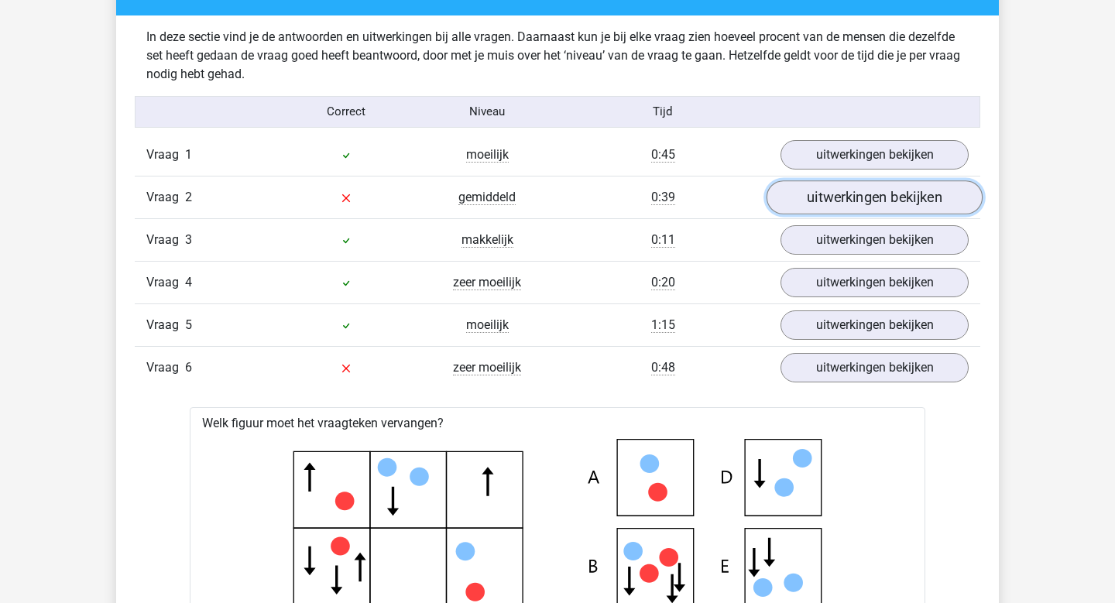
click at [855, 190] on link "uitwerkingen bekijken" at bounding box center [875, 197] width 216 height 34
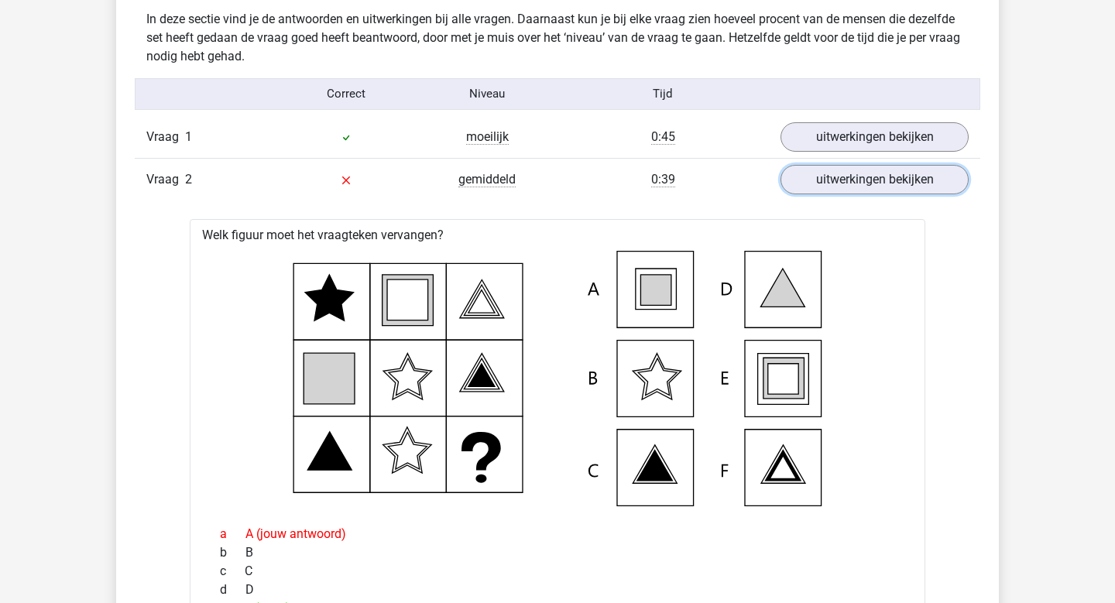
scroll to position [1175, 0]
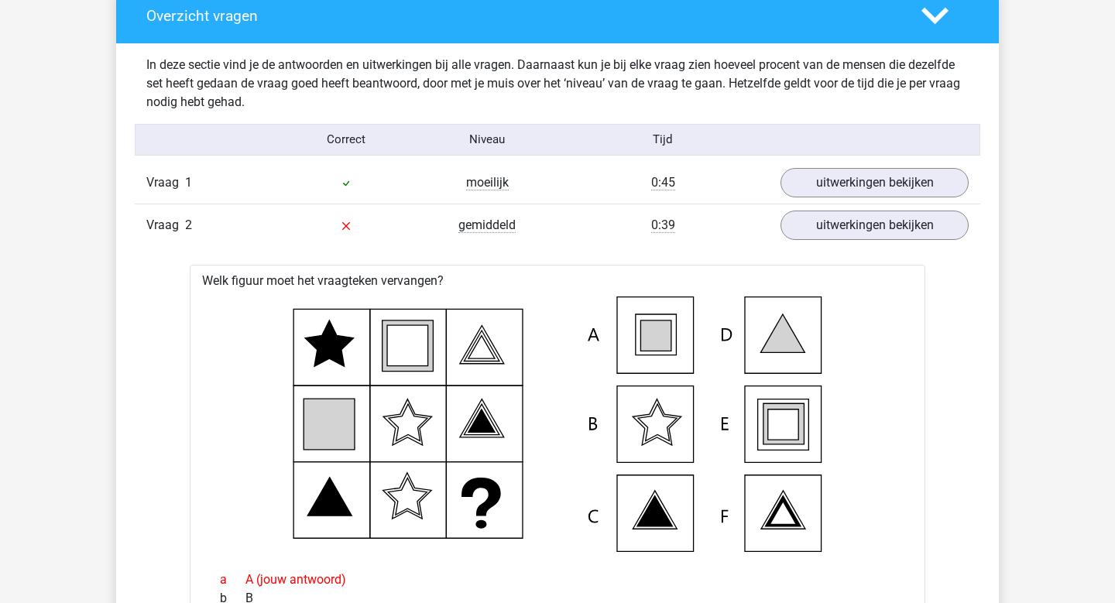
click at [578, 212] on div "Vraag 2 gemiddeld 0:39 uitwerkingen bekijken" at bounding box center [558, 225] width 846 height 43
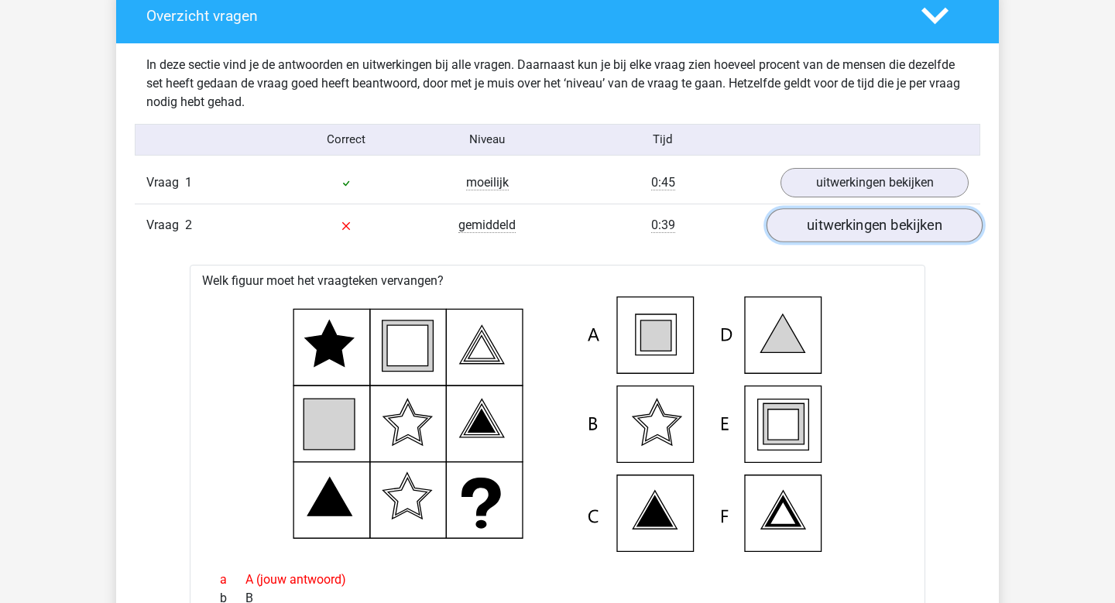
click at [820, 237] on link "uitwerkingen bekijken" at bounding box center [875, 225] width 216 height 34
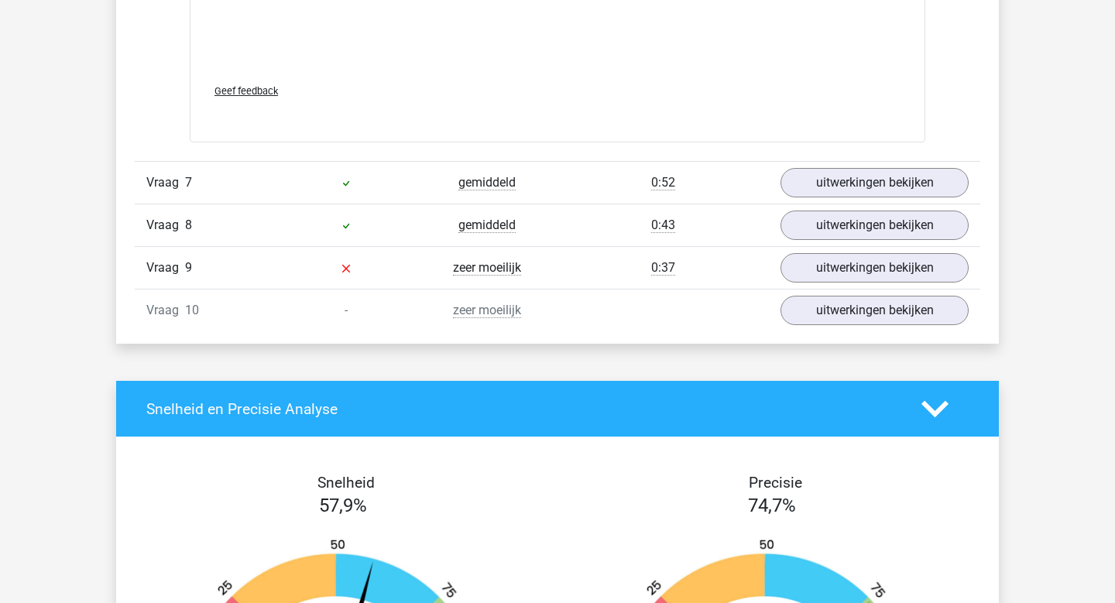
scroll to position [2468, 0]
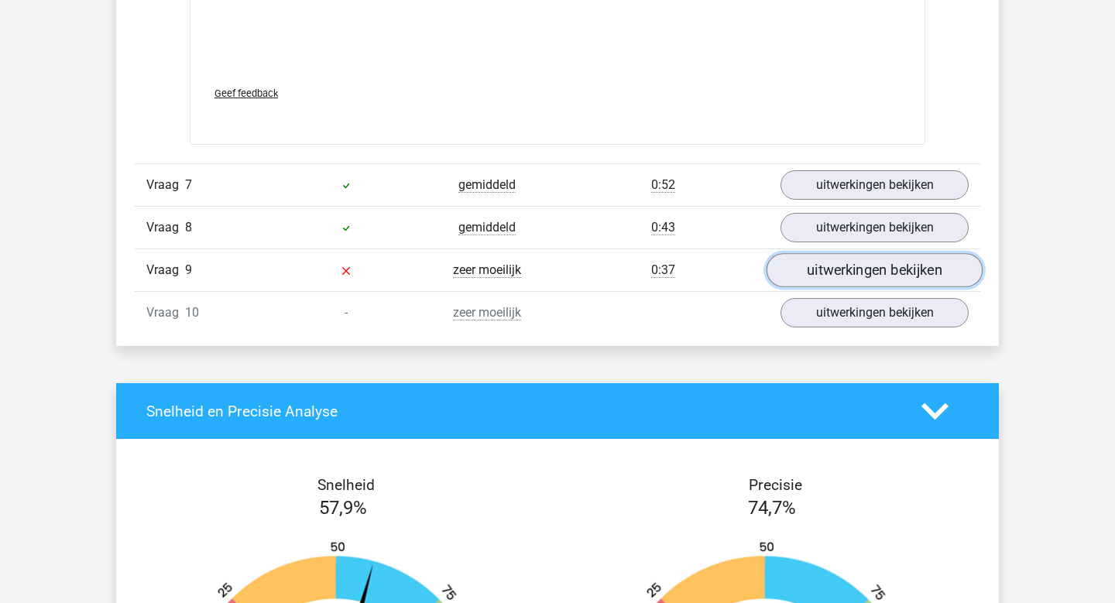
click at [840, 270] on link "uitwerkingen bekijken" at bounding box center [875, 270] width 216 height 34
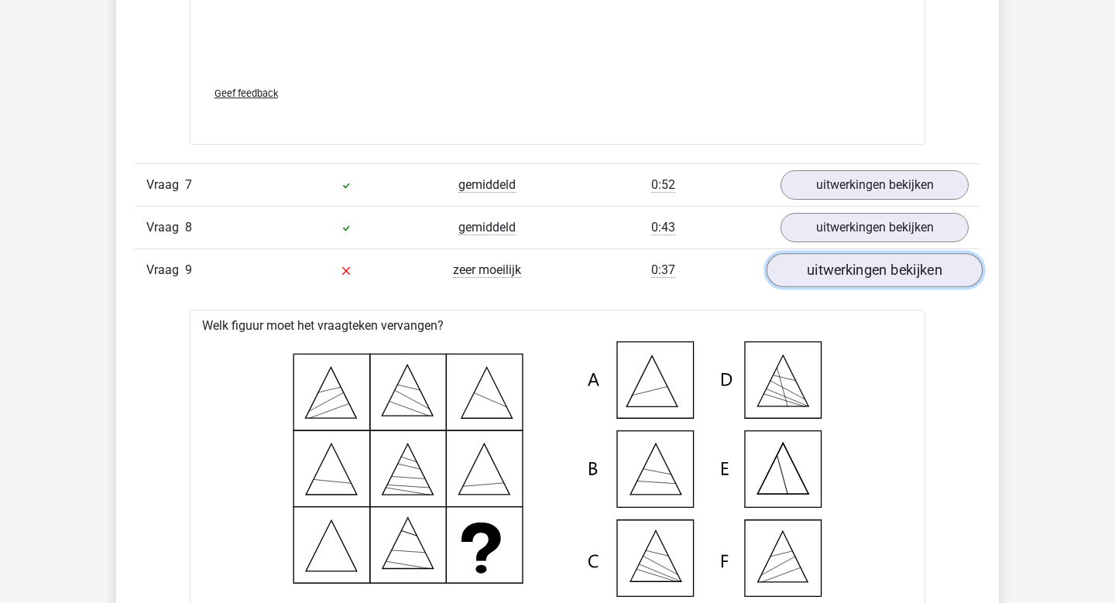
click at [840, 270] on link "uitwerkingen bekijken" at bounding box center [875, 270] width 216 height 34
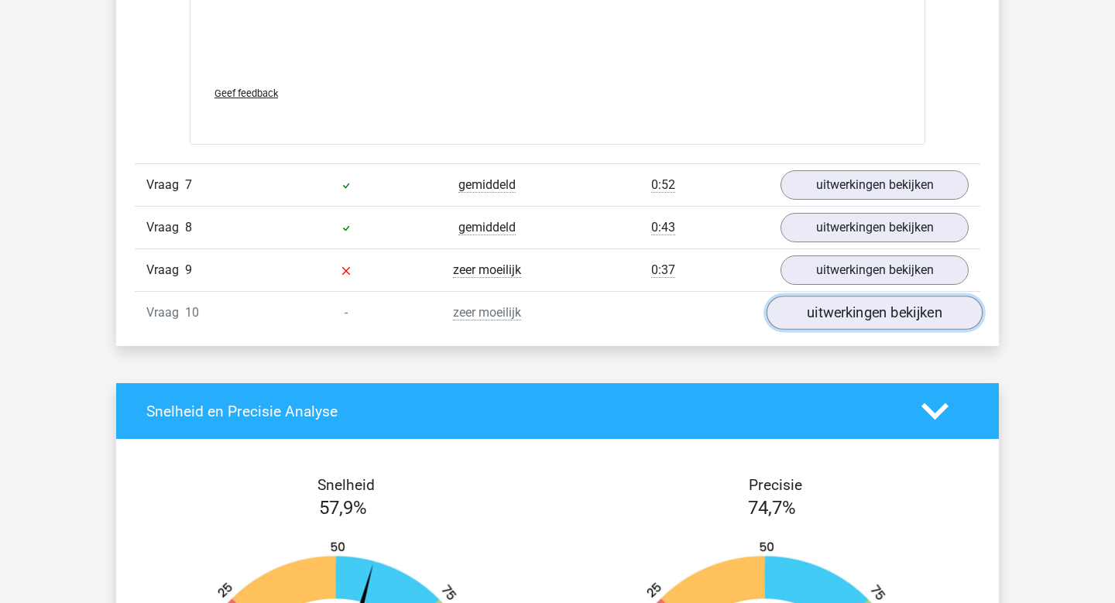
click at [846, 322] on link "uitwerkingen bekijken" at bounding box center [875, 313] width 216 height 34
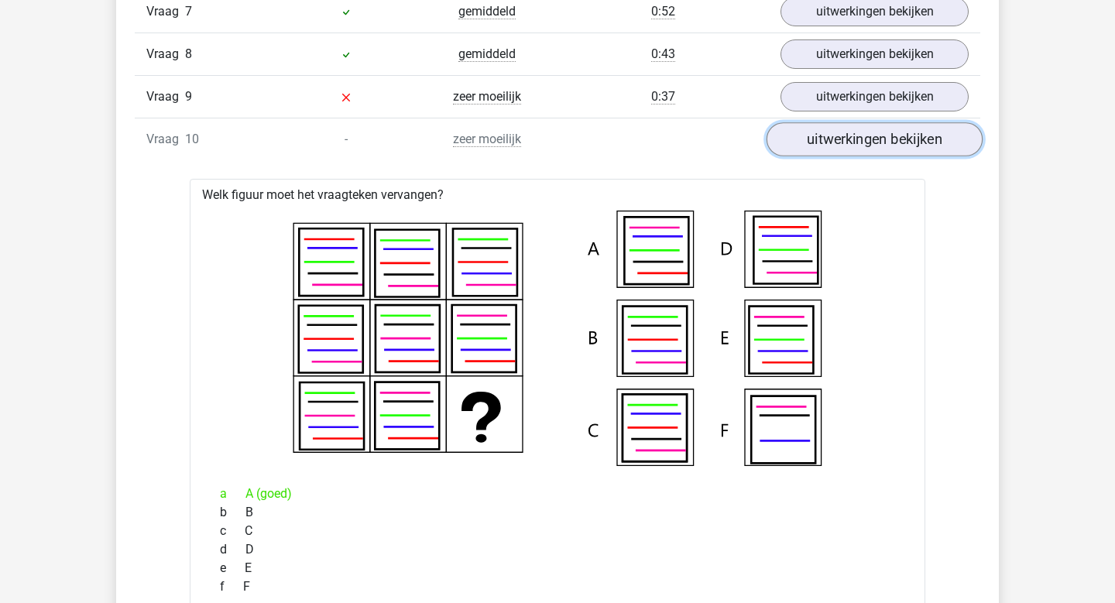
scroll to position [2641, 0]
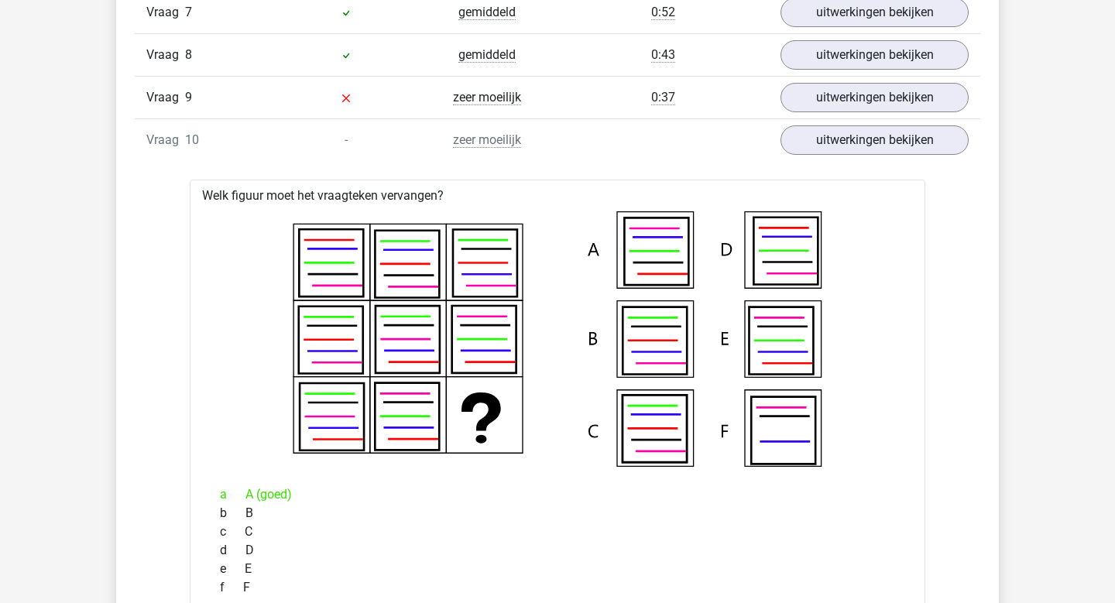
click at [665, 154] on div "Vraag 10 - zeer moeilijk uitwerkingen bekijken" at bounding box center [558, 140] width 846 height 43
click at [878, 157] on div "Vraag 10 - zeer moeilijk uitwerkingen bekijken" at bounding box center [558, 140] width 846 height 43
click at [873, 142] on link "uitwerkingen bekijken" at bounding box center [875, 140] width 216 height 34
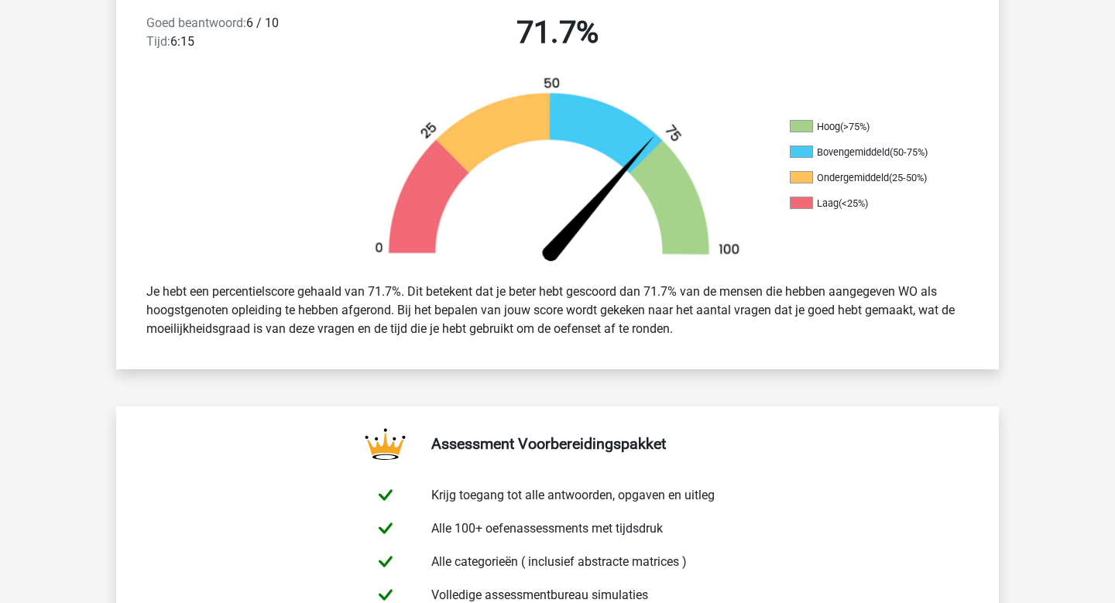
scroll to position [0, 0]
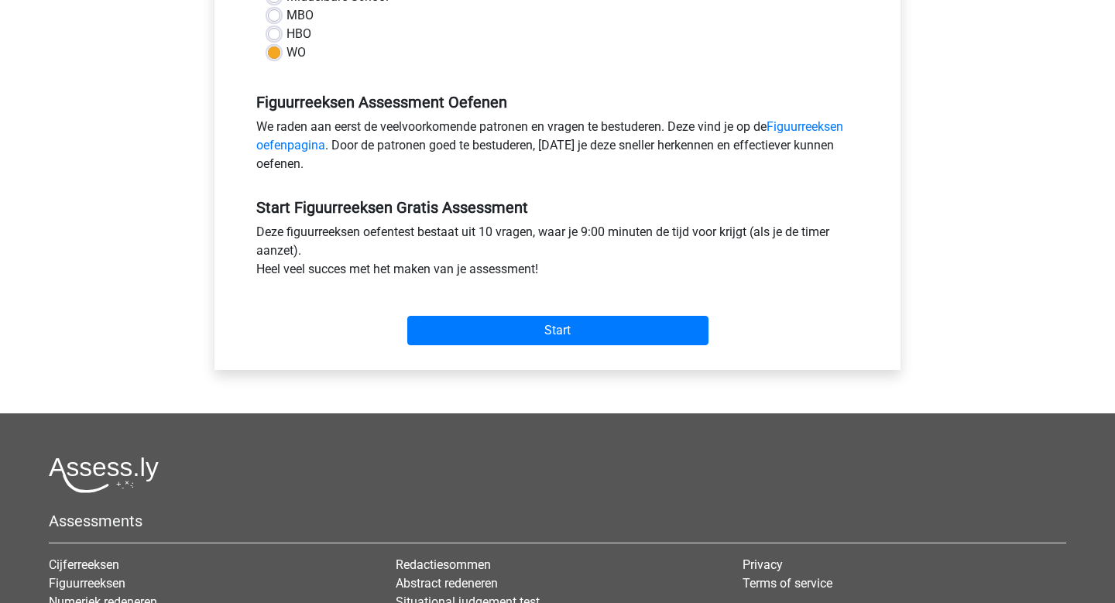
scroll to position [405, 0]
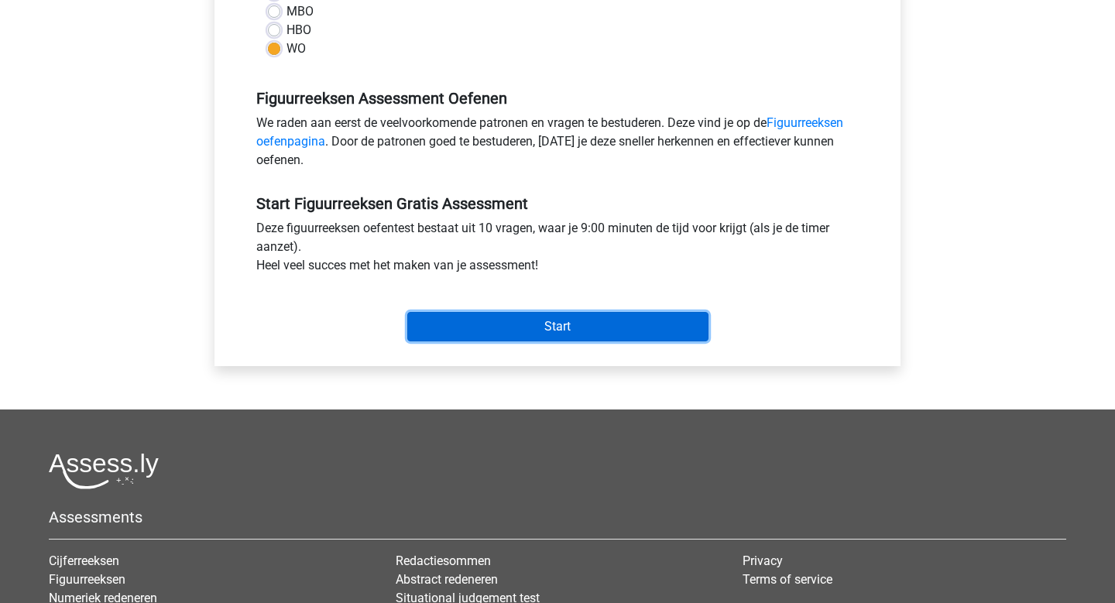
click at [638, 331] on input "Start" at bounding box center [557, 326] width 301 height 29
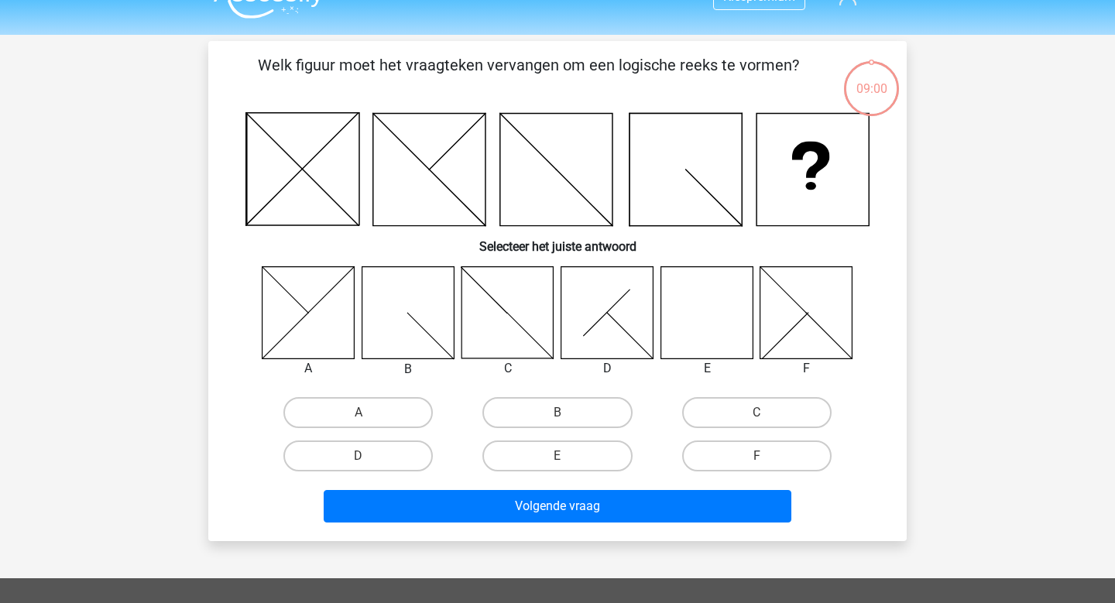
scroll to position [50, 0]
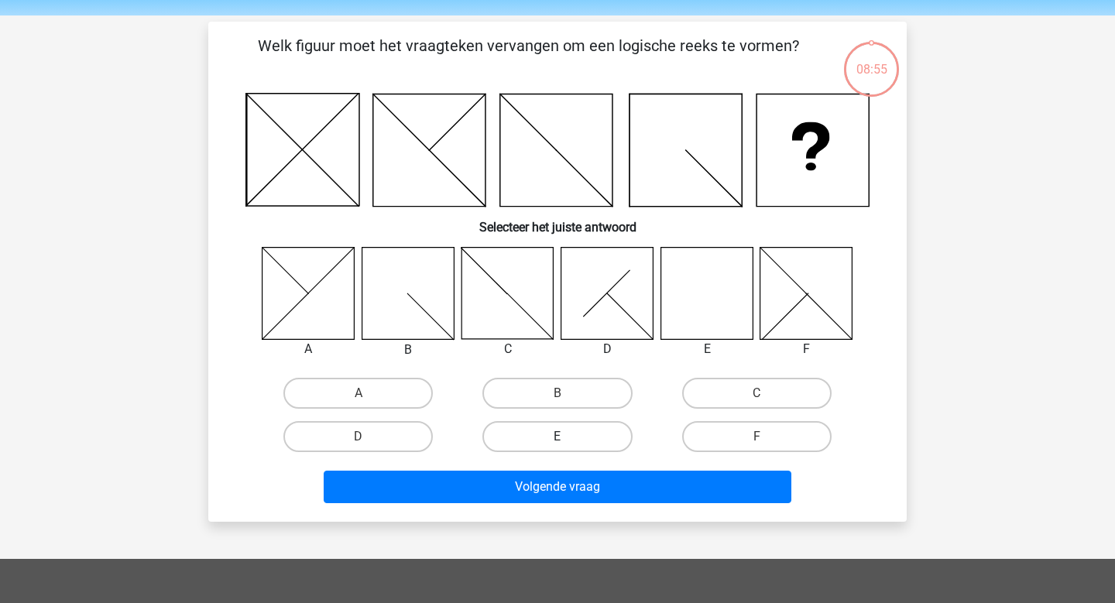
click at [557, 442] on label "E" at bounding box center [557, 436] width 149 height 31
click at [558, 442] on input "E" at bounding box center [563, 442] width 10 height 10
radio input "true"
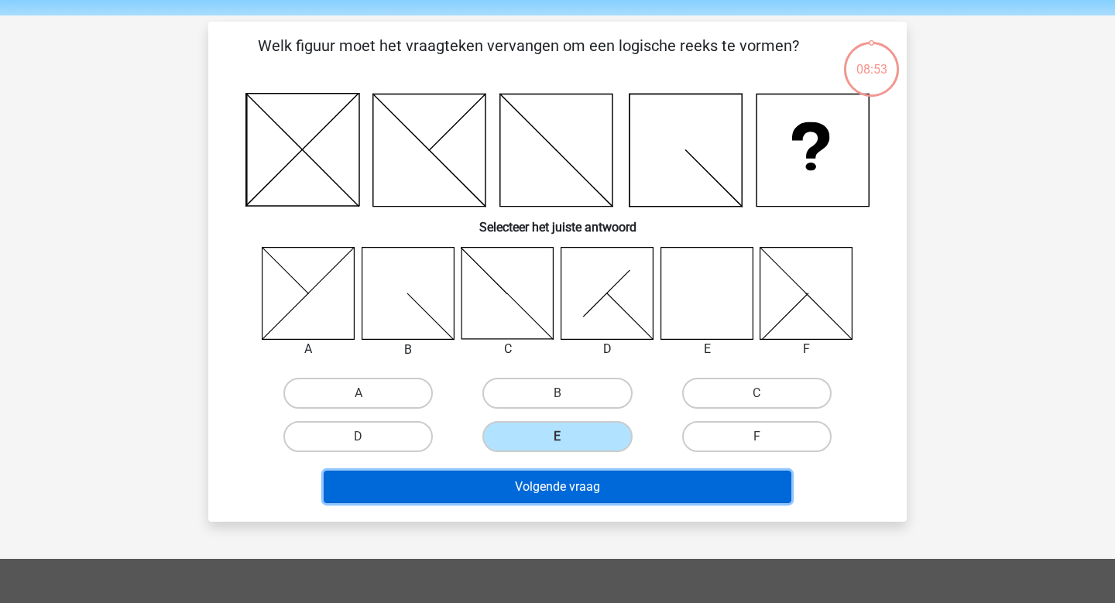
click at [581, 493] on button "Volgende vraag" at bounding box center [558, 487] width 469 height 33
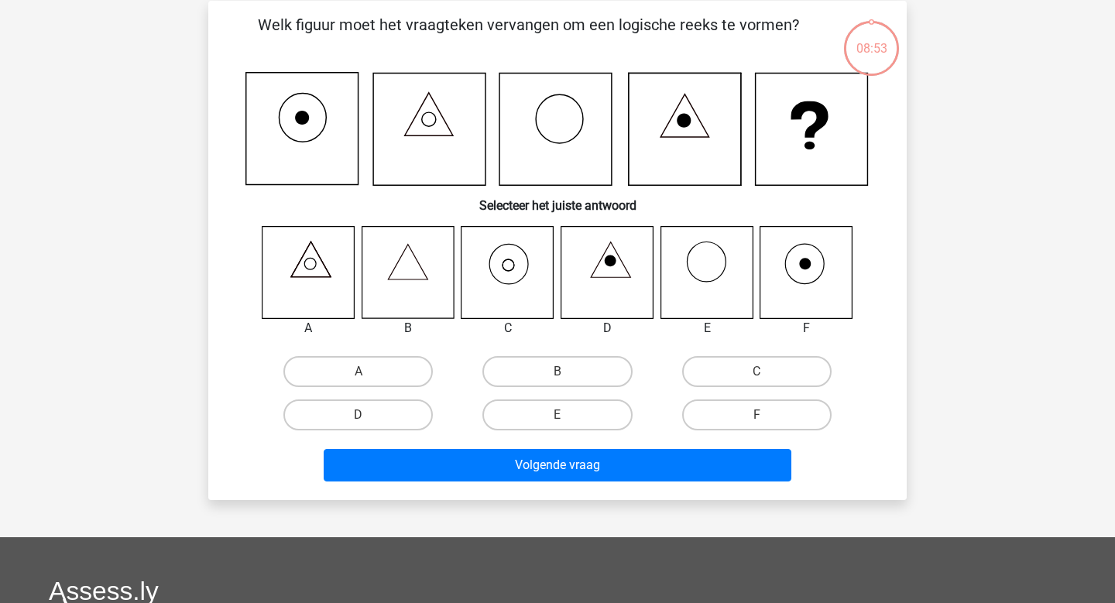
scroll to position [71, 0]
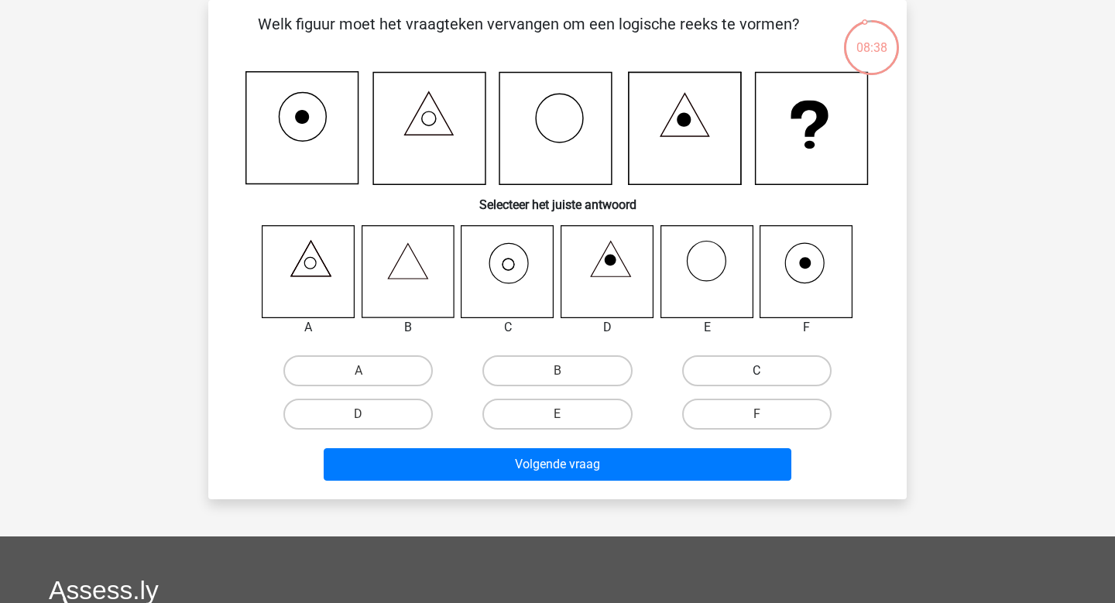
click at [728, 383] on label "C" at bounding box center [756, 371] width 149 height 31
click at [757, 381] on input "C" at bounding box center [762, 376] width 10 height 10
radio input "true"
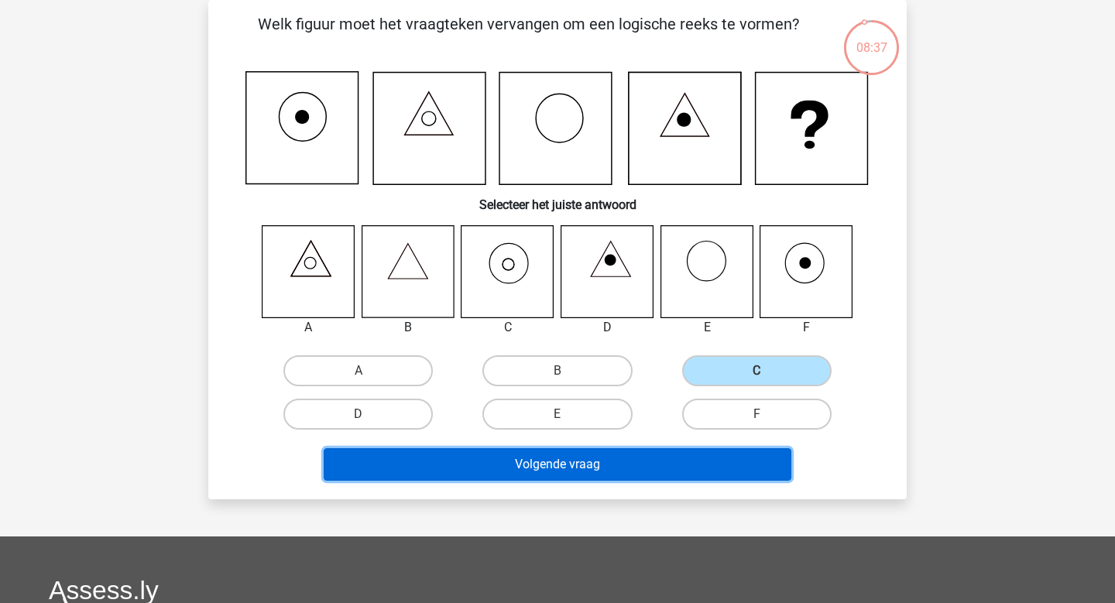
click at [672, 462] on button "Volgende vraag" at bounding box center [558, 464] width 469 height 33
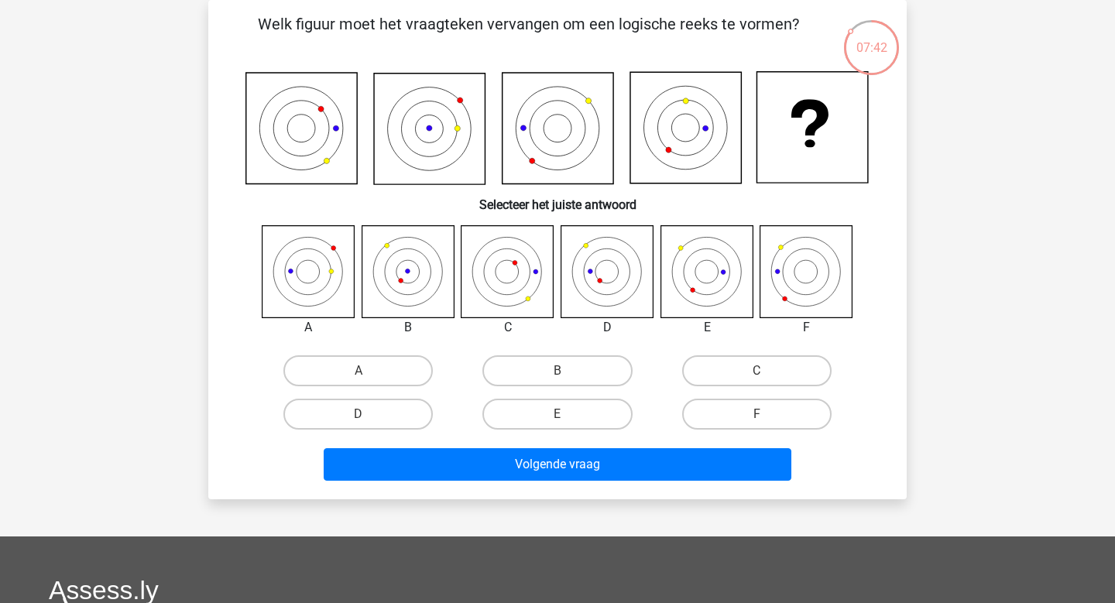
click at [760, 417] on input "F" at bounding box center [762, 419] width 10 height 10
radio input "true"
click at [735, 446] on div "Volgende vraag" at bounding box center [557, 461] width 649 height 51
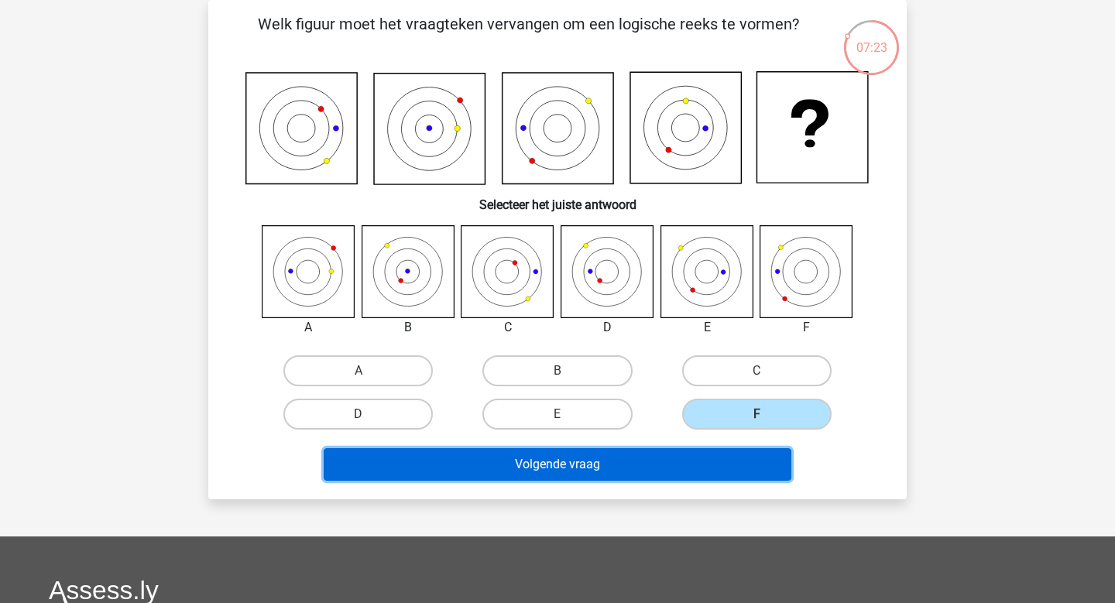
click at [731, 465] on button "Volgende vraag" at bounding box center [558, 464] width 469 height 33
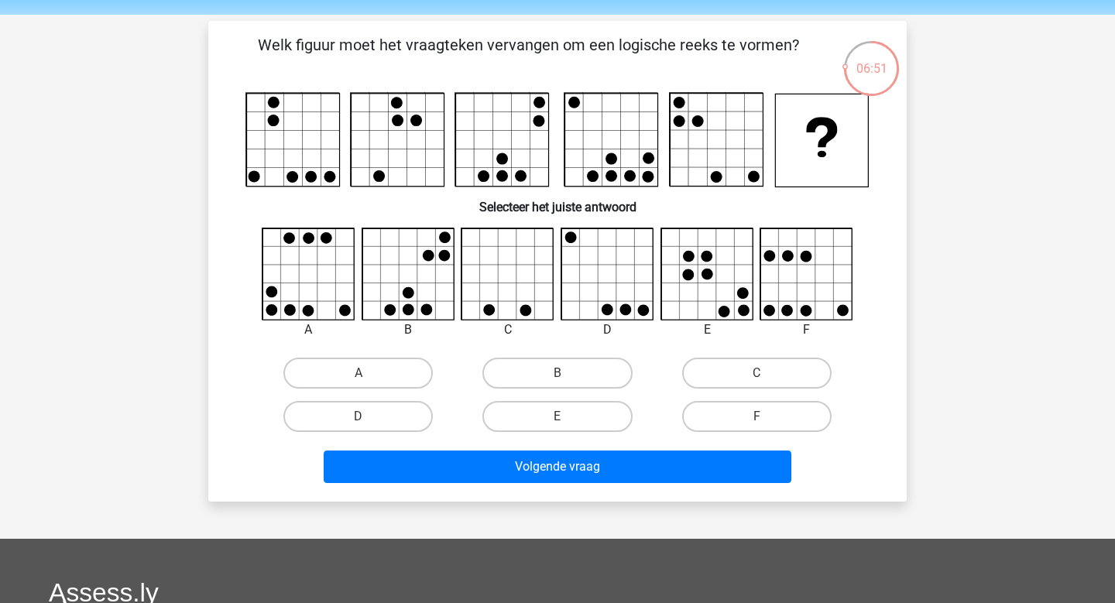
scroll to position [36, 0]
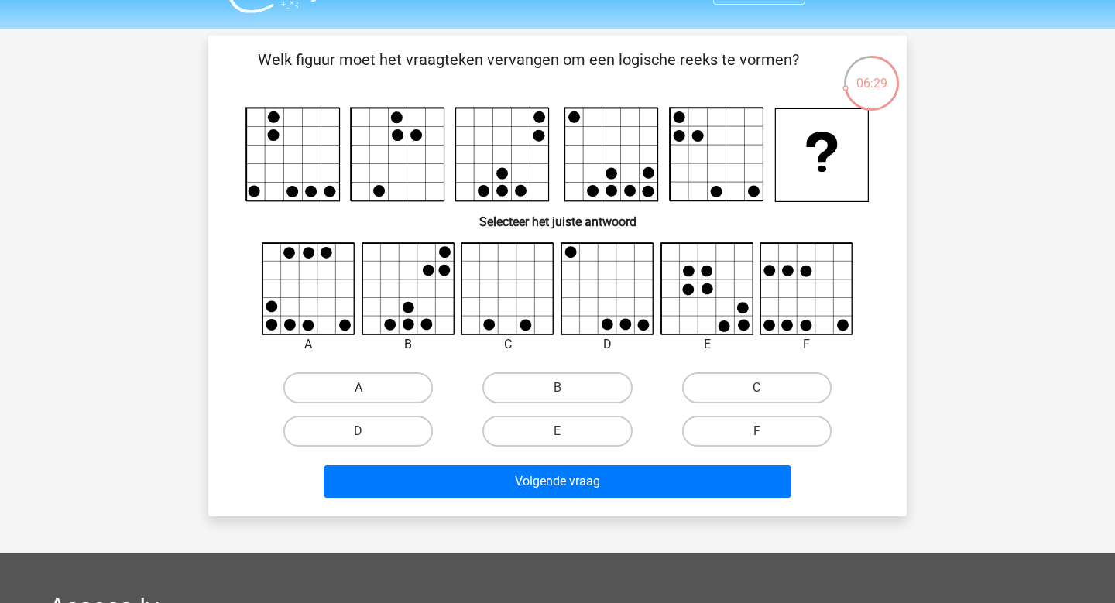
click at [375, 377] on label "A" at bounding box center [357, 388] width 149 height 31
click at [369, 388] on input "A" at bounding box center [364, 393] width 10 height 10
radio input "true"
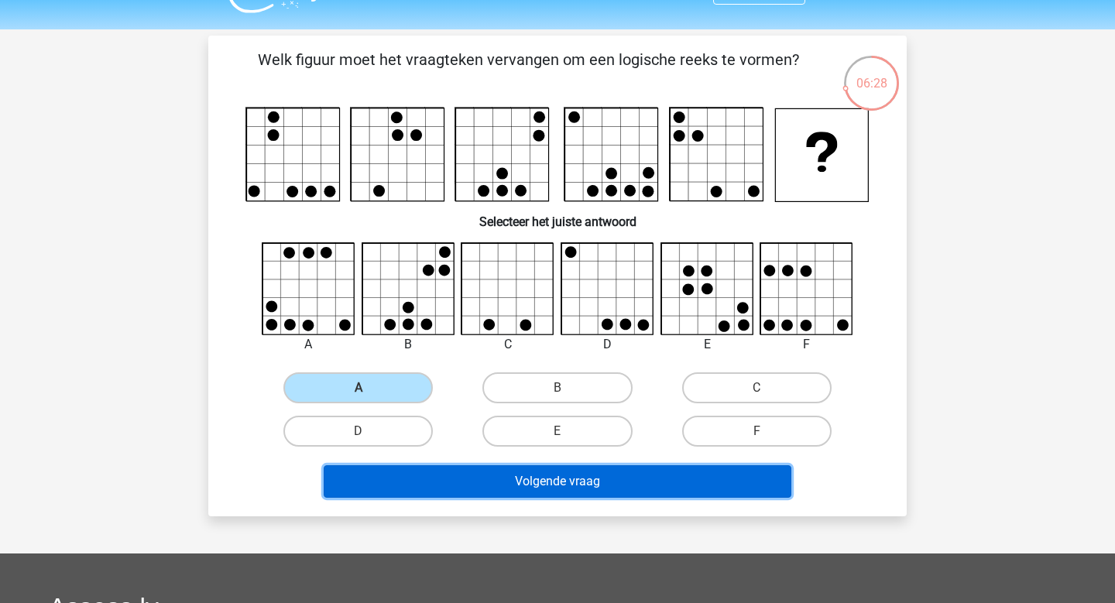
click at [480, 476] on button "Volgende vraag" at bounding box center [558, 482] width 469 height 33
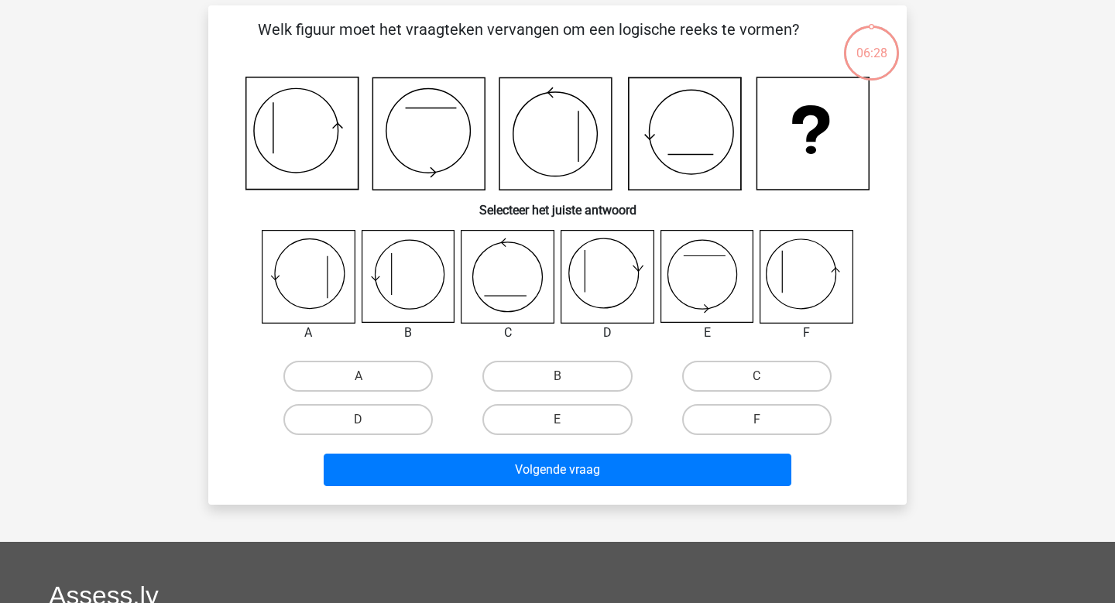
scroll to position [71, 0]
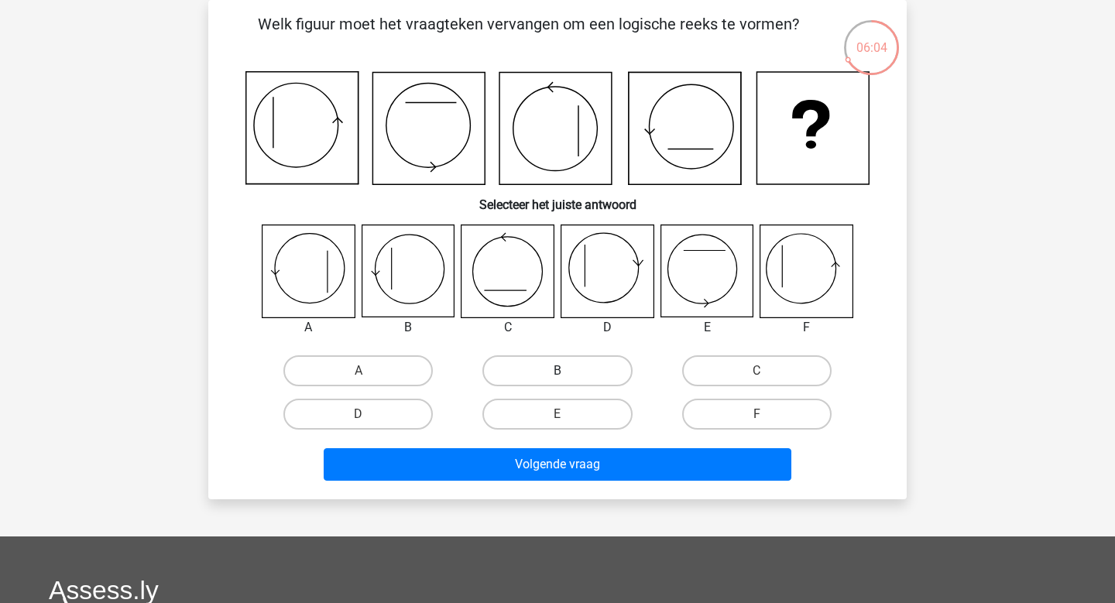
click at [576, 379] on label "B" at bounding box center [557, 371] width 149 height 31
click at [568, 379] on input "B" at bounding box center [563, 376] width 10 height 10
radio input "true"
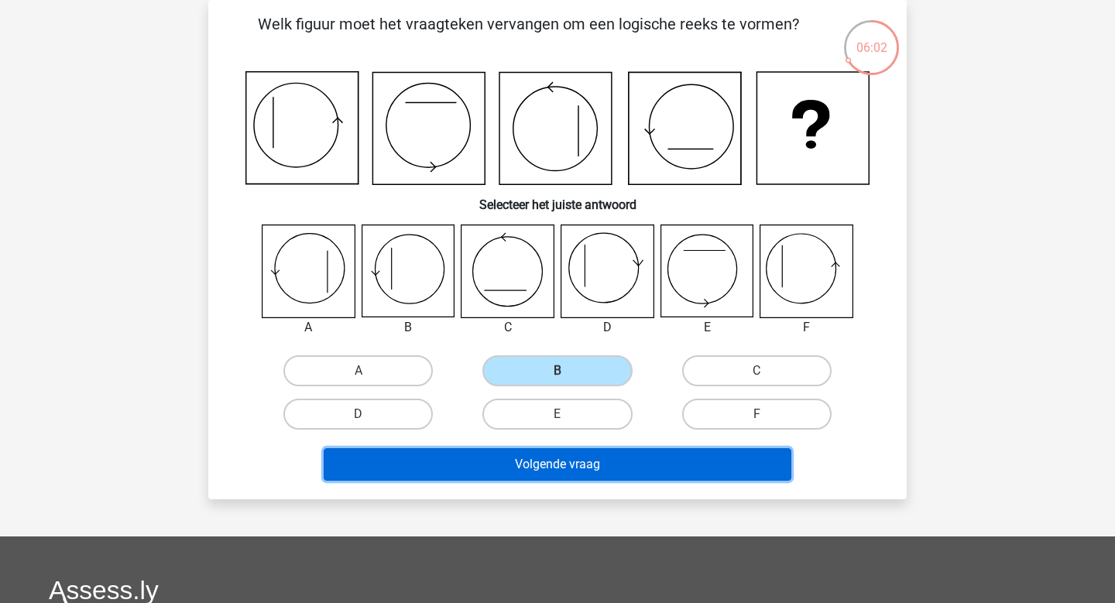
click at [565, 467] on button "Volgende vraag" at bounding box center [558, 464] width 469 height 33
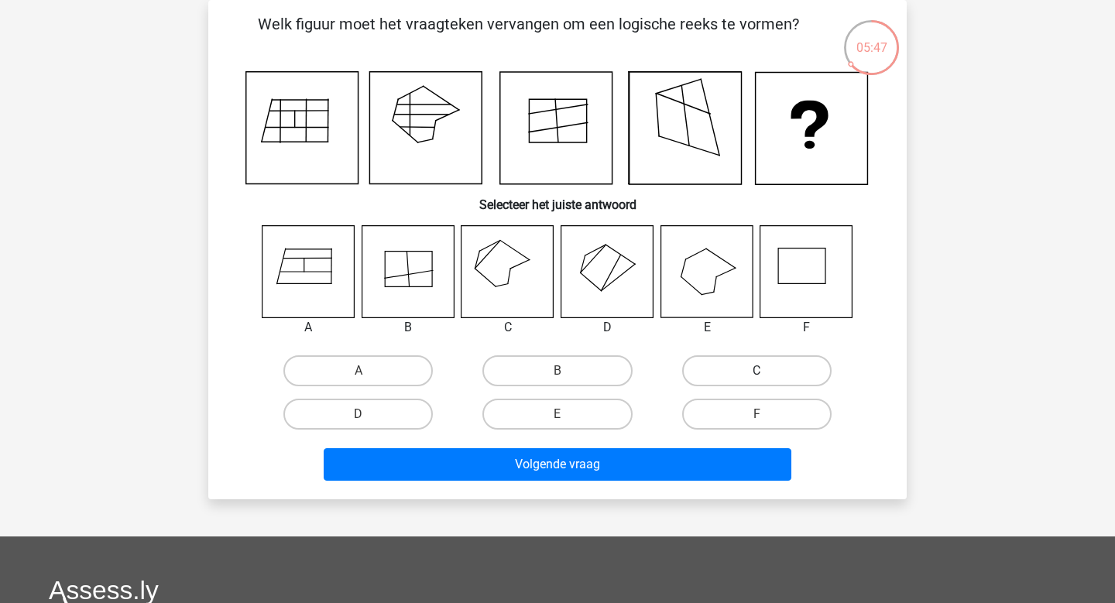
click at [720, 376] on label "C" at bounding box center [756, 371] width 149 height 31
click at [757, 376] on input "C" at bounding box center [762, 376] width 10 height 10
radio input "true"
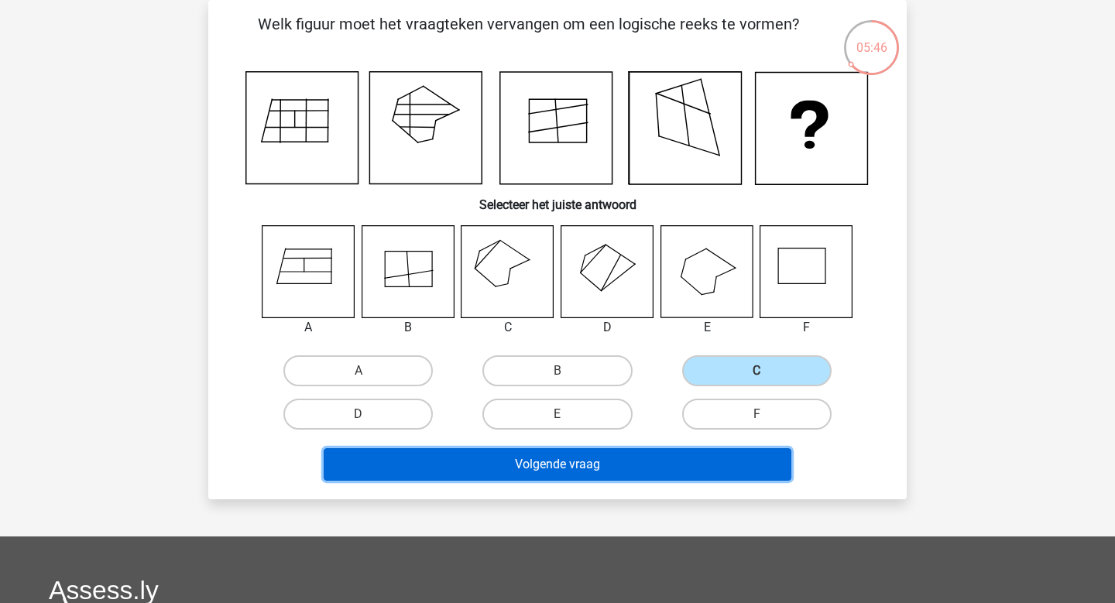
click at [651, 476] on button "Volgende vraag" at bounding box center [558, 464] width 469 height 33
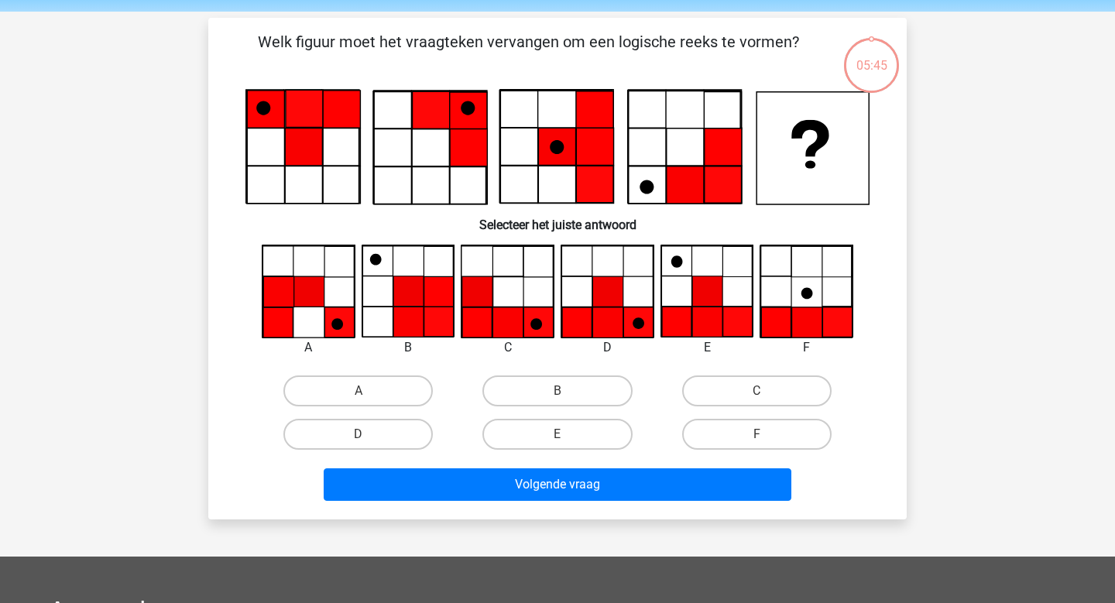
scroll to position [46, 0]
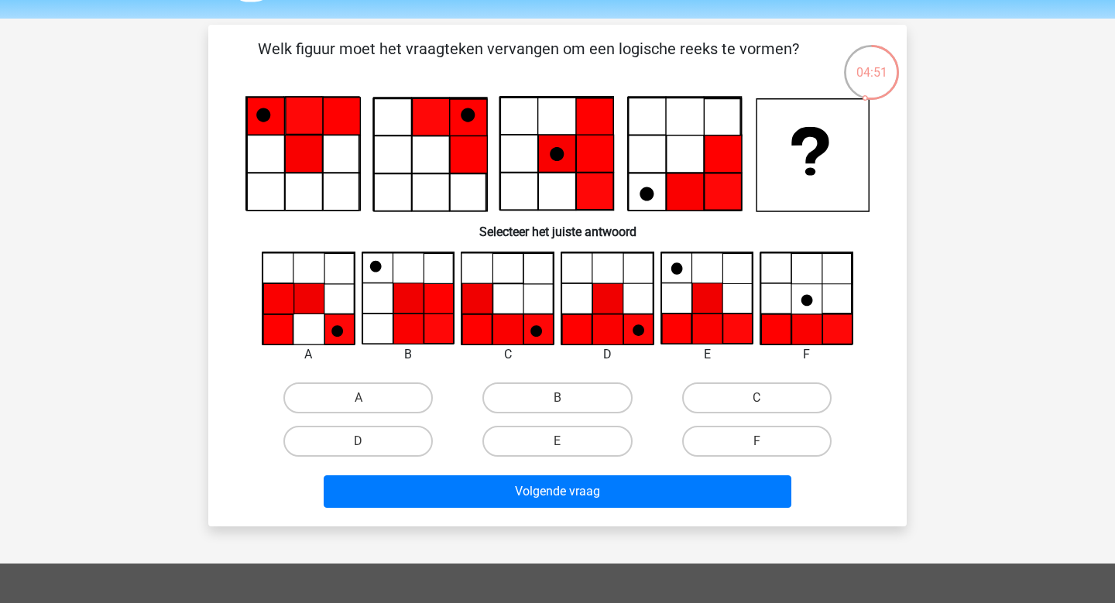
click at [390, 461] on div "D" at bounding box center [358, 441] width 199 height 43
click at [390, 448] on label "D" at bounding box center [357, 441] width 149 height 31
click at [369, 448] on input "D" at bounding box center [364, 447] width 10 height 10
radio input "true"
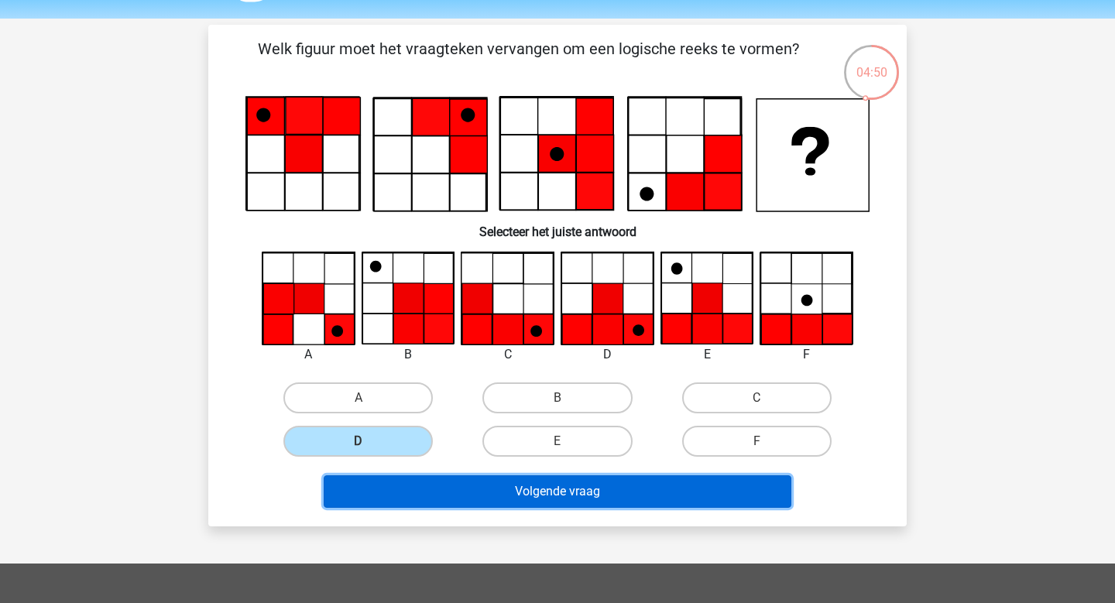
click at [519, 500] on button "Volgende vraag" at bounding box center [558, 492] width 469 height 33
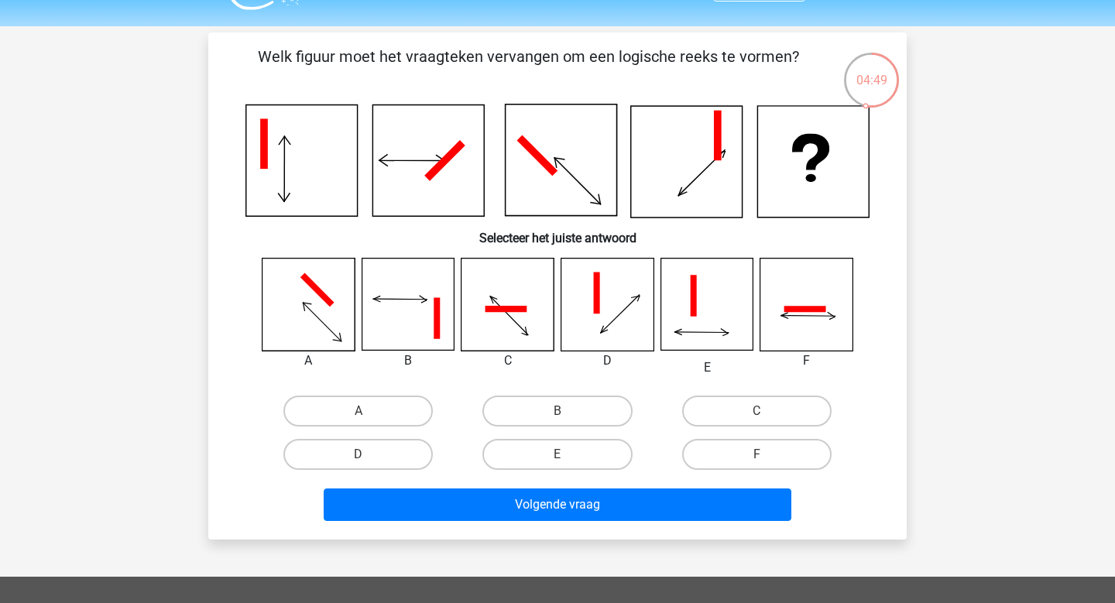
scroll to position [36, 0]
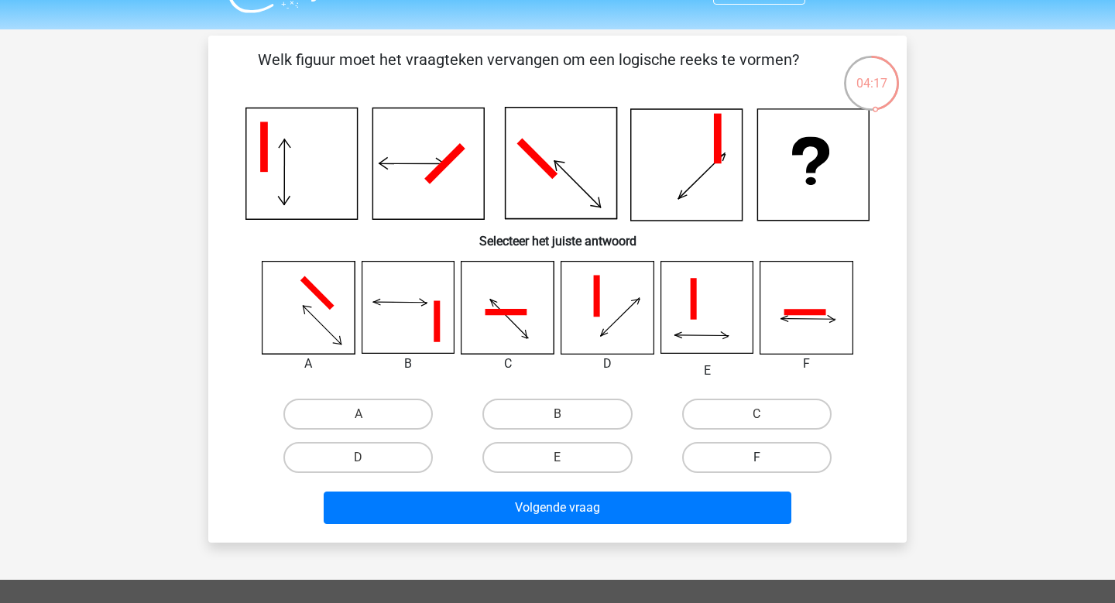
click at [726, 465] on label "F" at bounding box center [756, 457] width 149 height 31
click at [757, 465] on input "F" at bounding box center [762, 463] width 10 height 10
radio input "true"
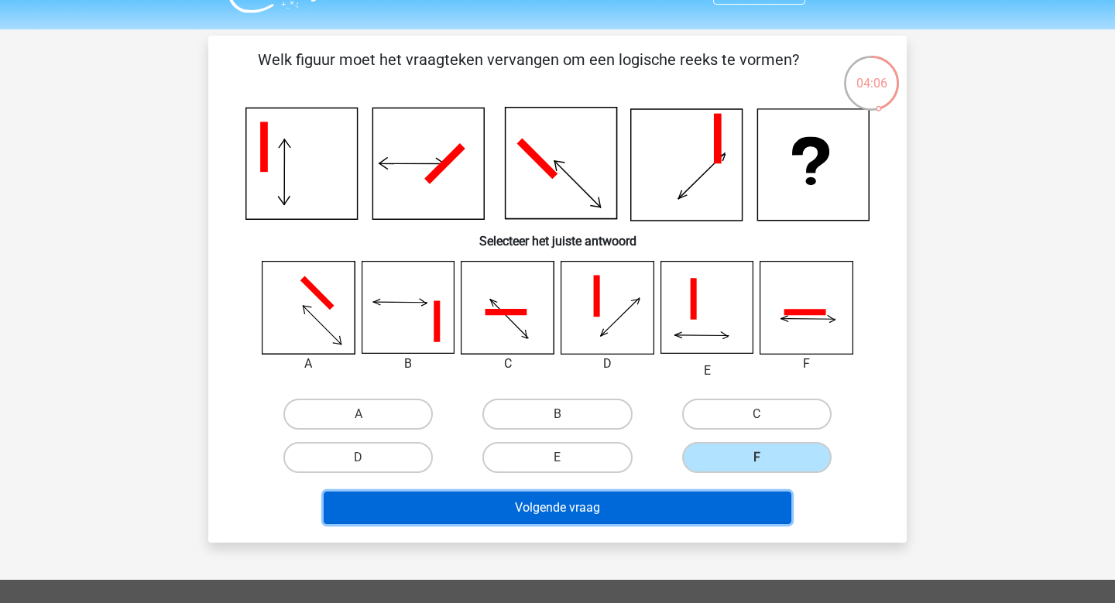
click at [722, 518] on button "Volgende vraag" at bounding box center [558, 508] width 469 height 33
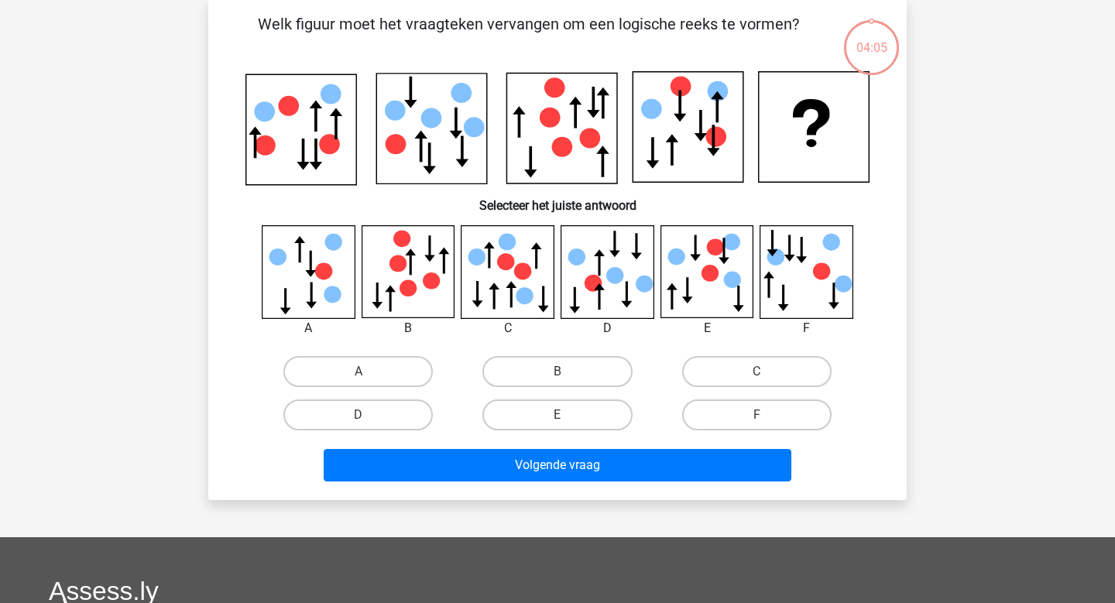
scroll to position [43, 0]
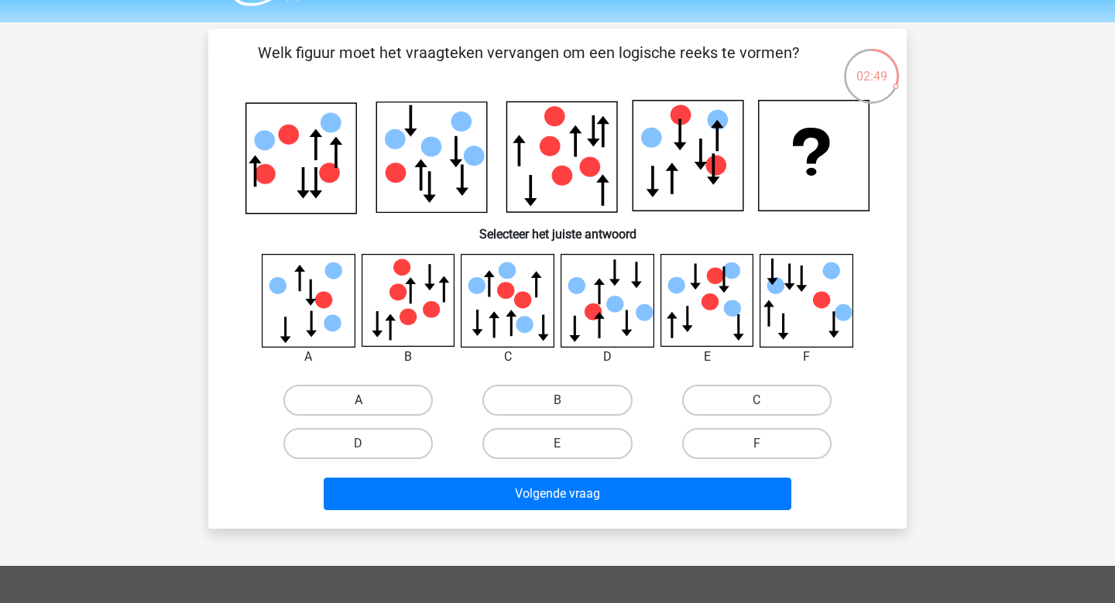
click at [366, 411] on label "A" at bounding box center [357, 400] width 149 height 31
click at [366, 411] on input "A" at bounding box center [364, 405] width 10 height 10
radio input "true"
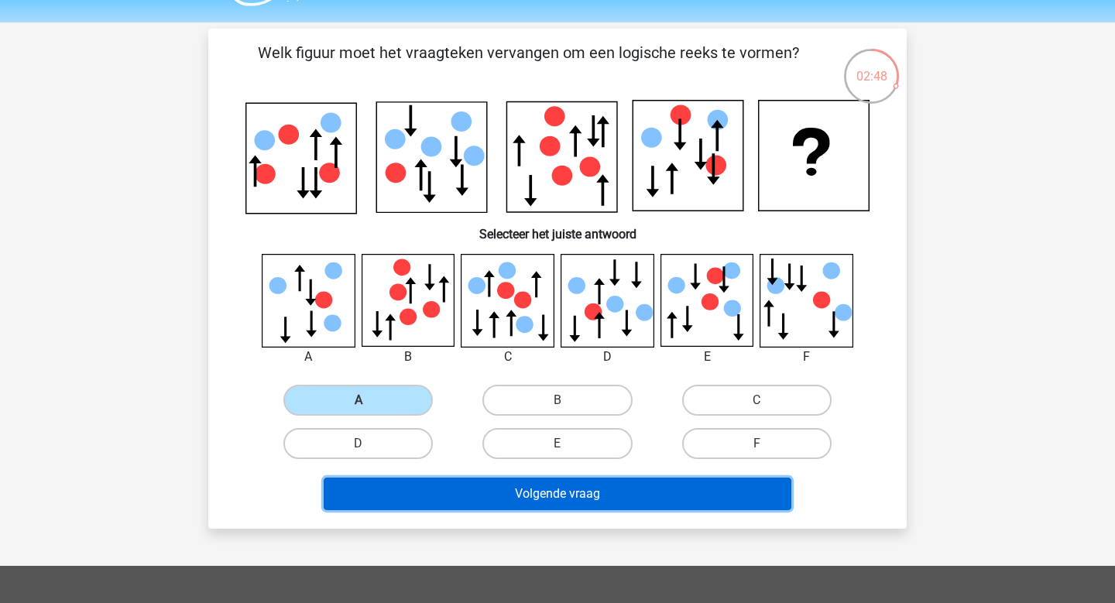
click at [486, 497] on button "Volgende vraag" at bounding box center [558, 494] width 469 height 33
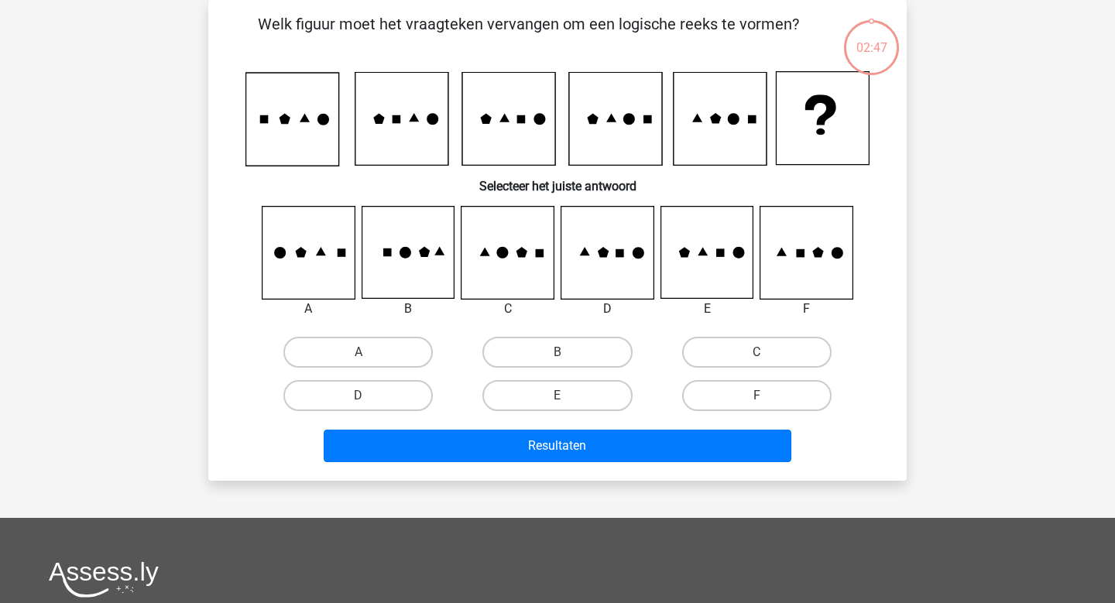
scroll to position [47, 0]
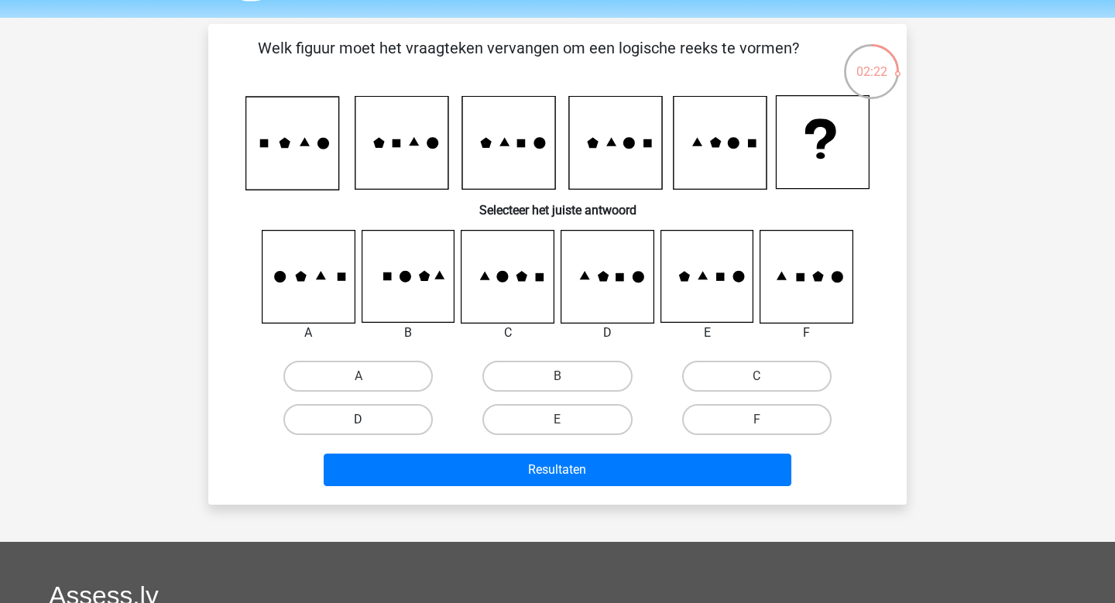
click at [398, 418] on label "D" at bounding box center [357, 419] width 149 height 31
click at [369, 420] on input "D" at bounding box center [364, 425] width 10 height 10
radio input "true"
click at [335, 368] on label "A" at bounding box center [357, 376] width 149 height 31
click at [359, 376] on input "A" at bounding box center [364, 381] width 10 height 10
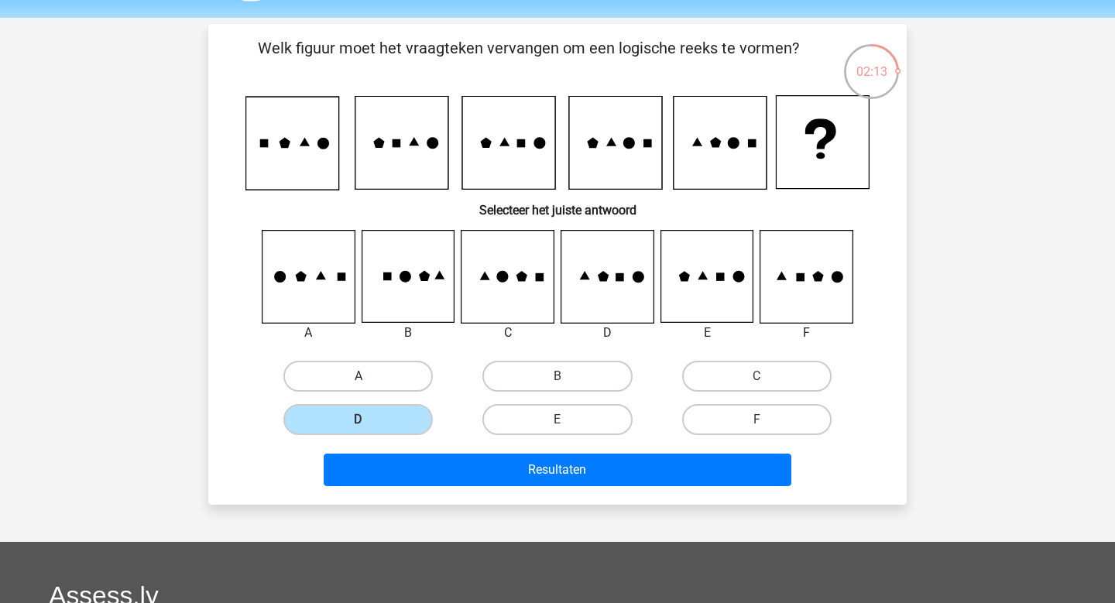
radio input "true"
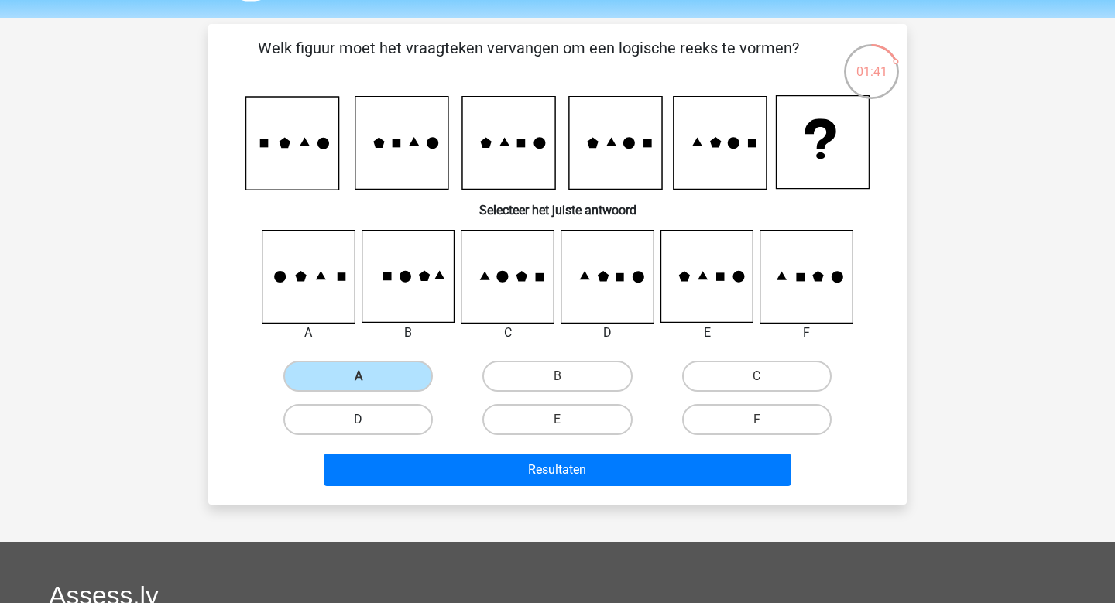
click at [397, 417] on label "D" at bounding box center [357, 419] width 149 height 31
click at [369, 420] on input "D" at bounding box center [364, 425] width 10 height 10
radio input "true"
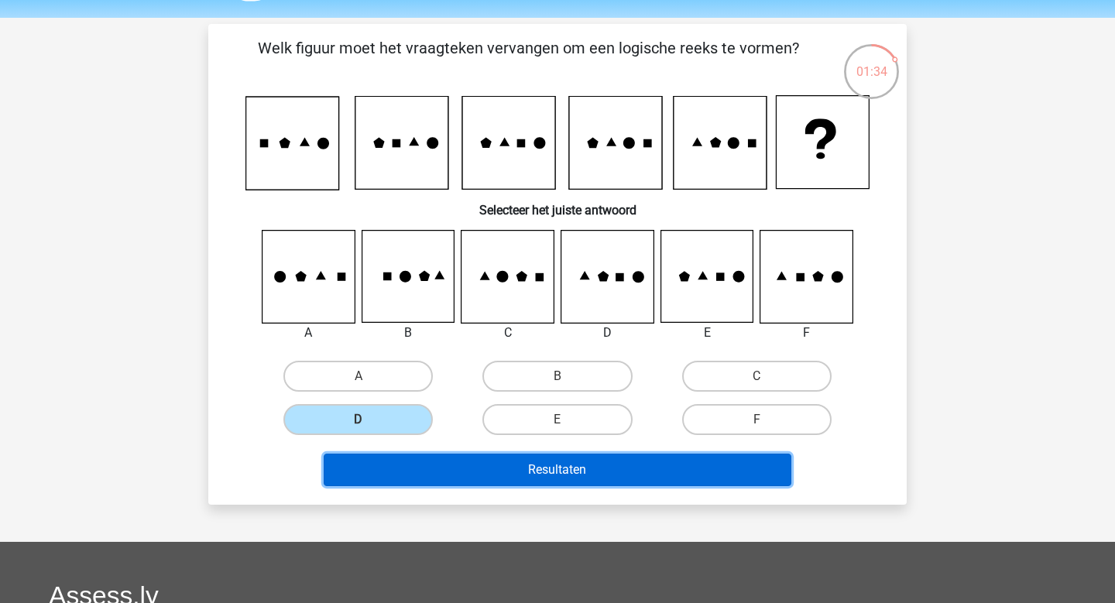
click at [579, 466] on button "Resultaten" at bounding box center [558, 470] width 469 height 33
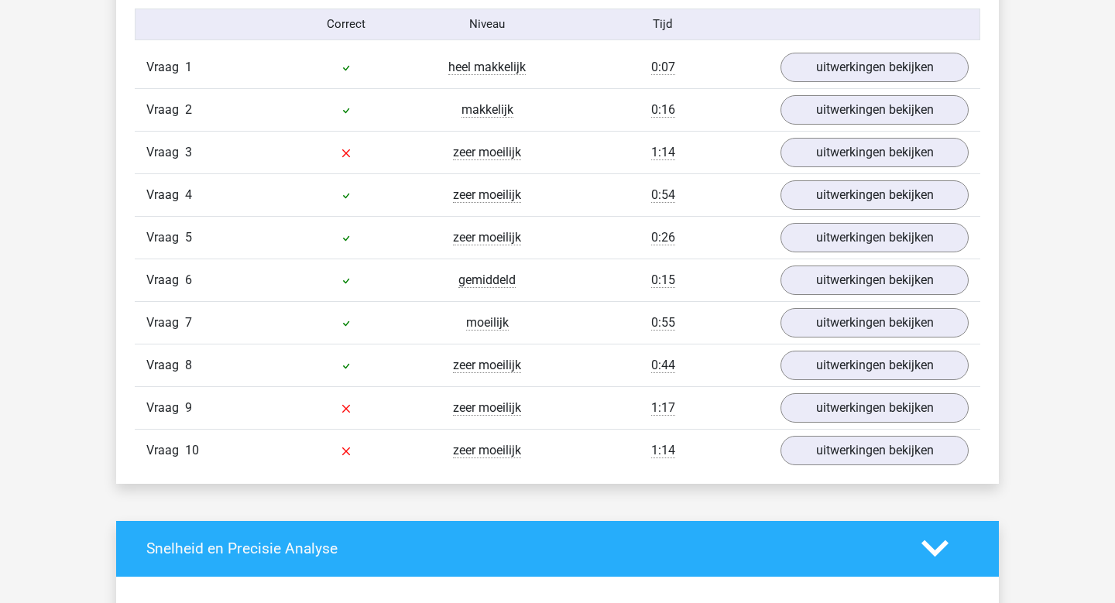
scroll to position [1265, 0]
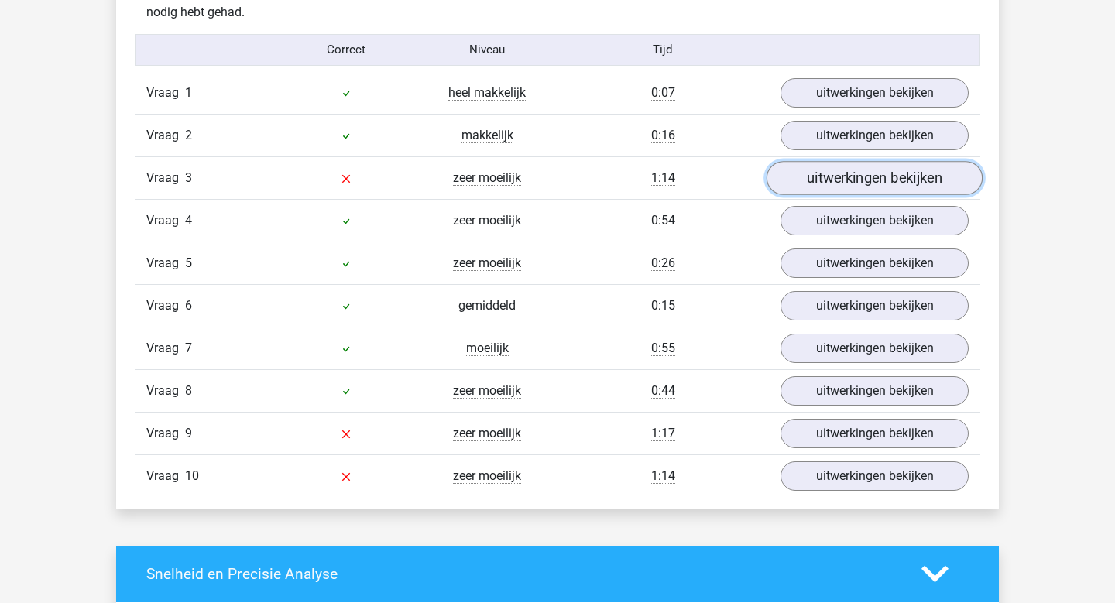
click at [851, 179] on link "uitwerkingen bekijken" at bounding box center [875, 178] width 216 height 34
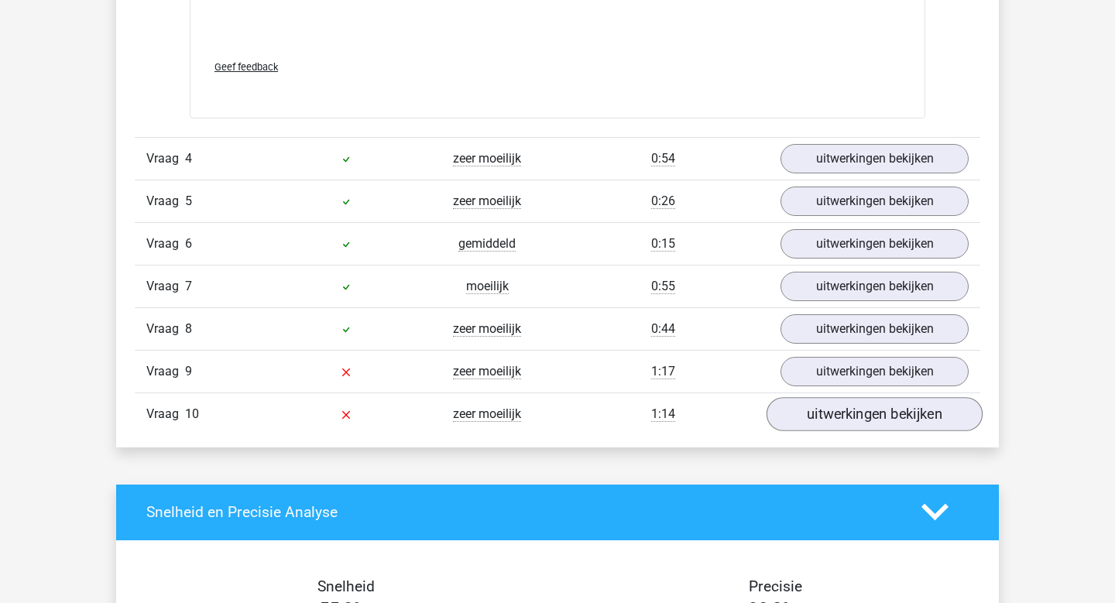
scroll to position [2623, 0]
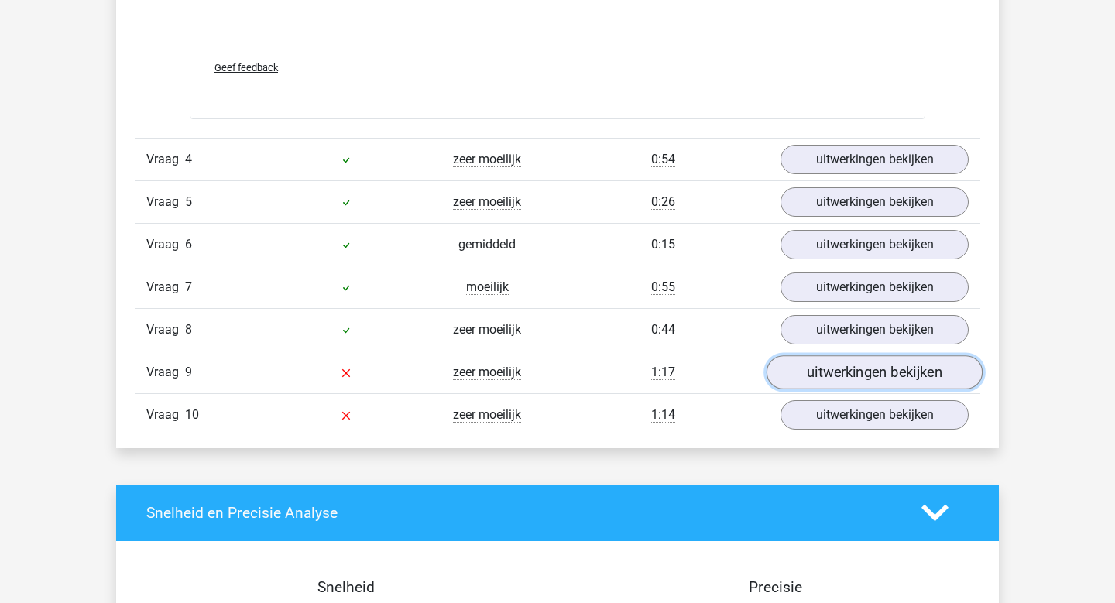
click at [858, 370] on link "uitwerkingen bekijken" at bounding box center [875, 373] width 216 height 34
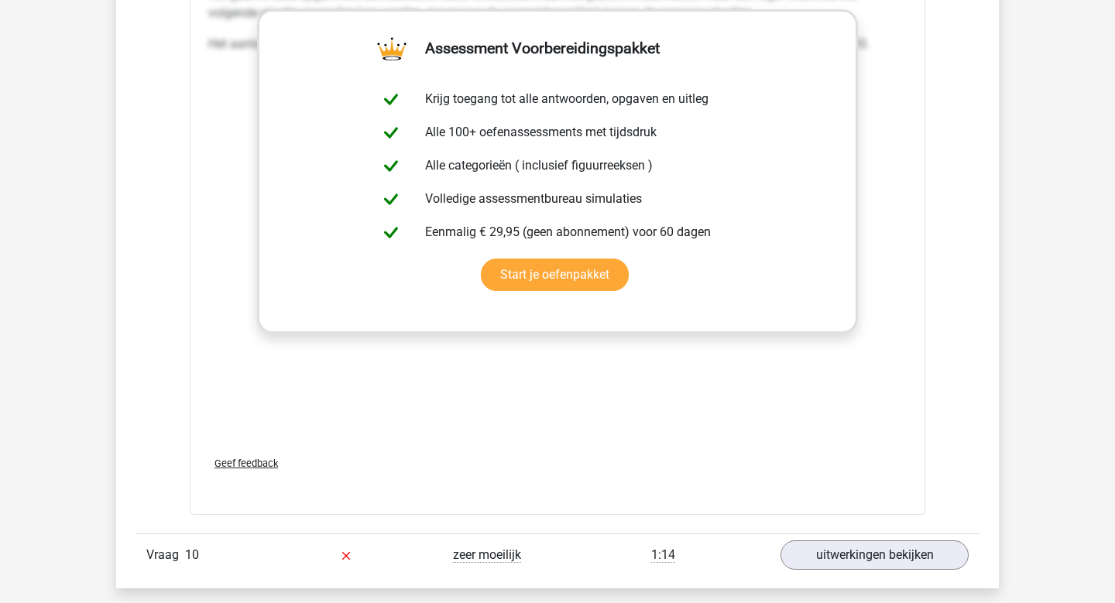
scroll to position [4015, 0]
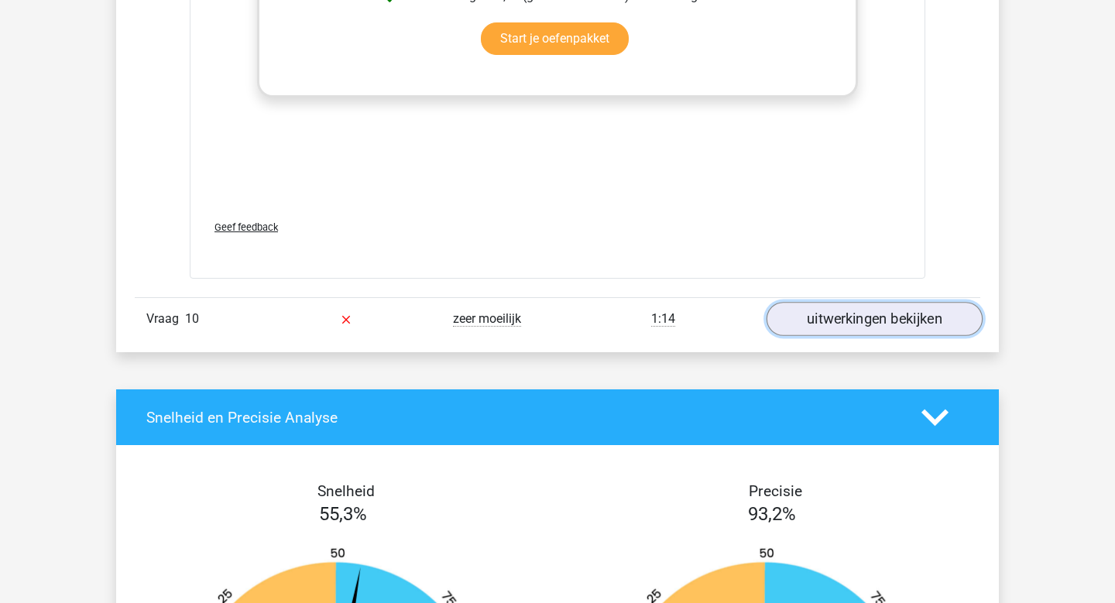
click at [829, 308] on link "uitwerkingen bekijken" at bounding box center [875, 319] width 216 height 34
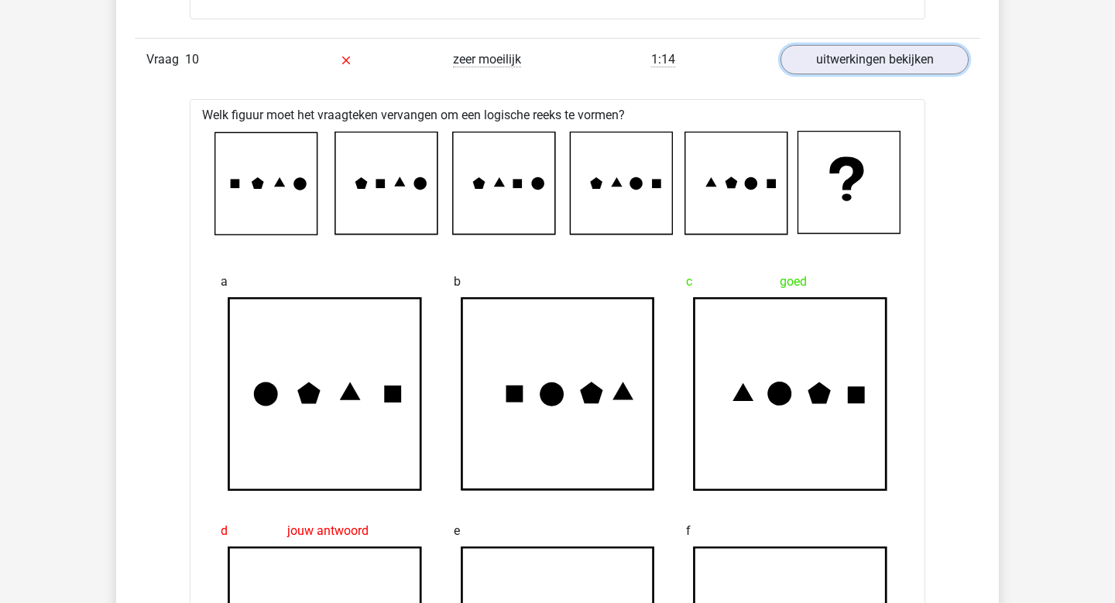
scroll to position [4273, 0]
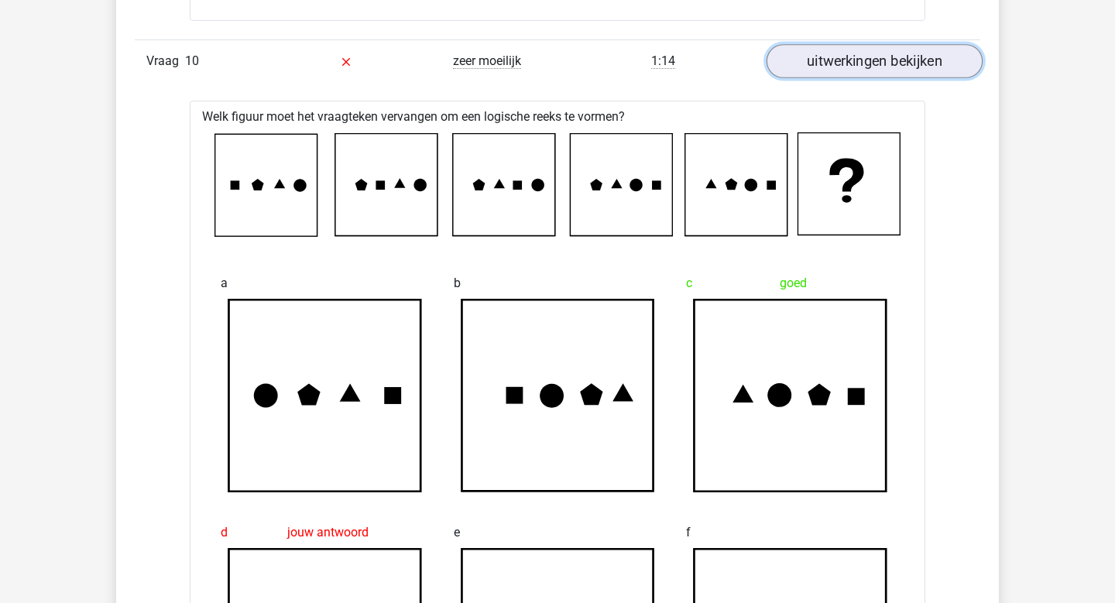
click at [888, 60] on link "uitwerkingen bekijken" at bounding box center [875, 61] width 216 height 34
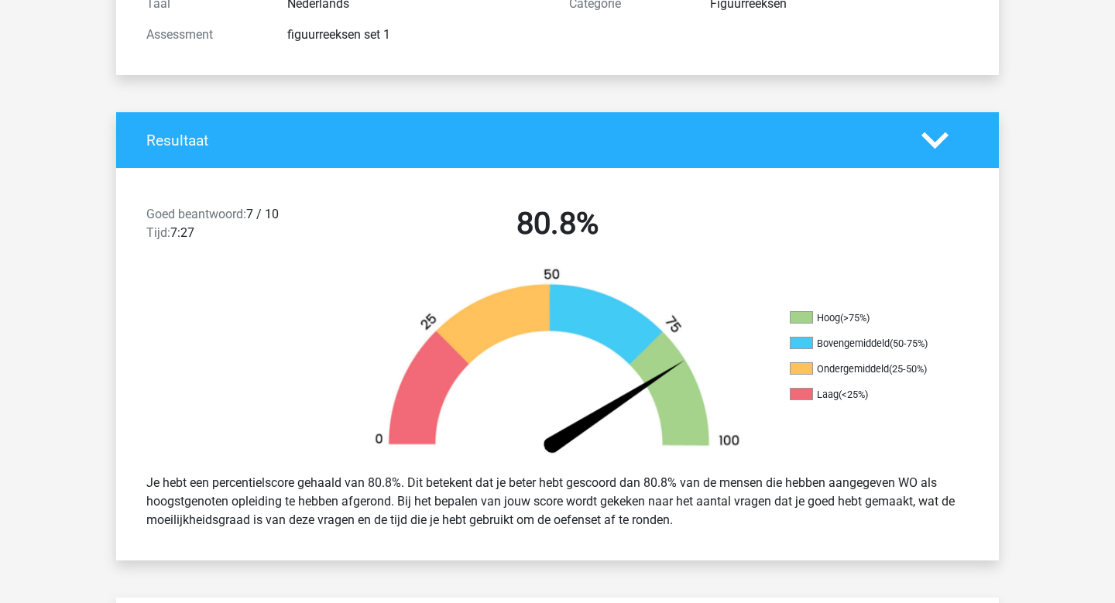
scroll to position [233, 0]
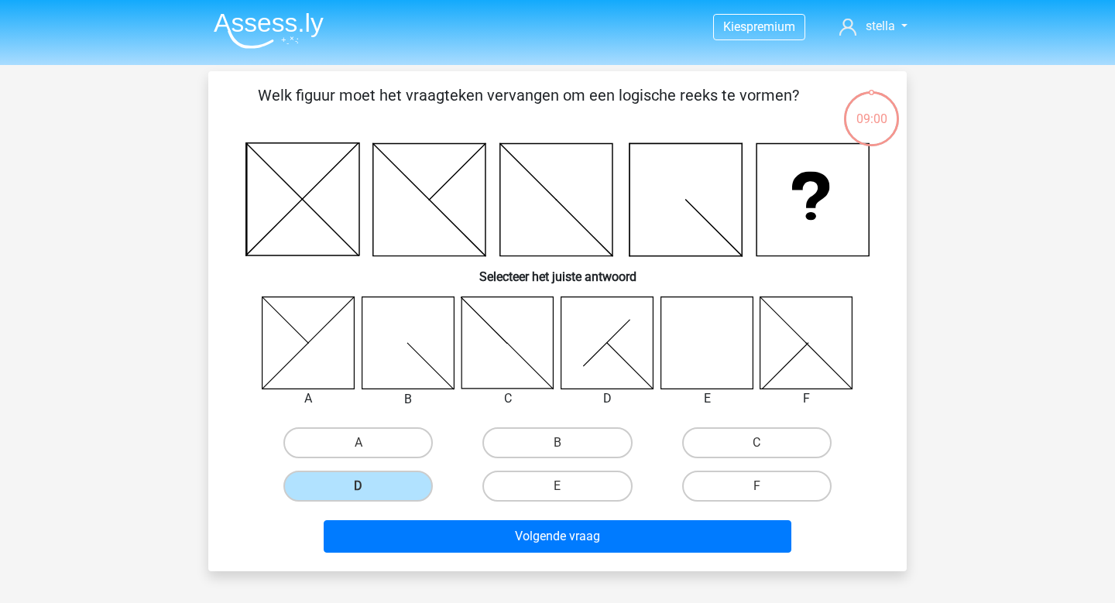
scroll to position [47, 0]
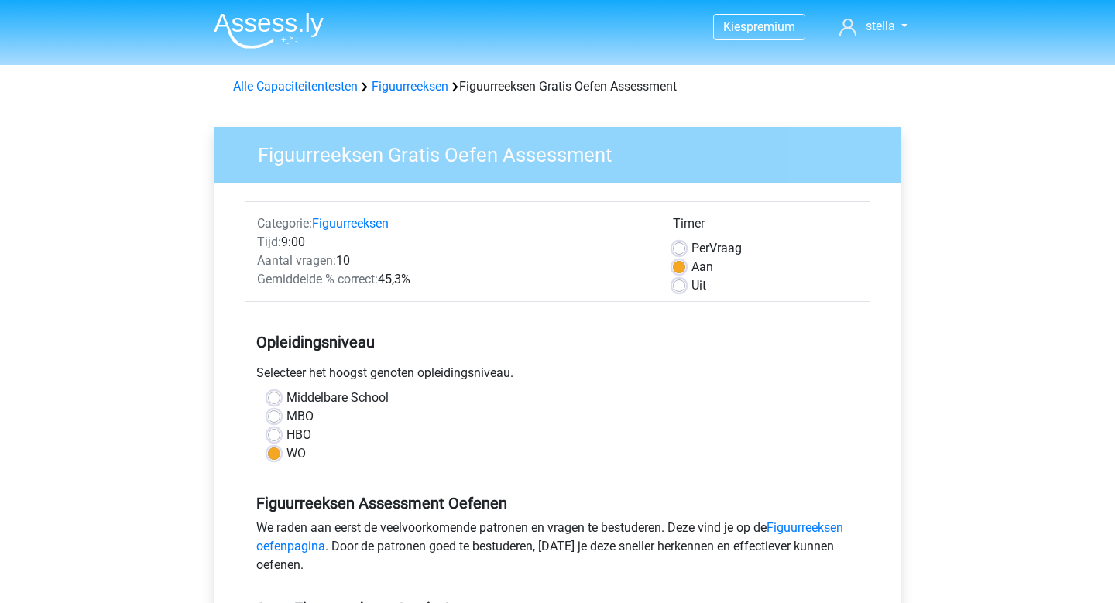
scroll to position [405, 0]
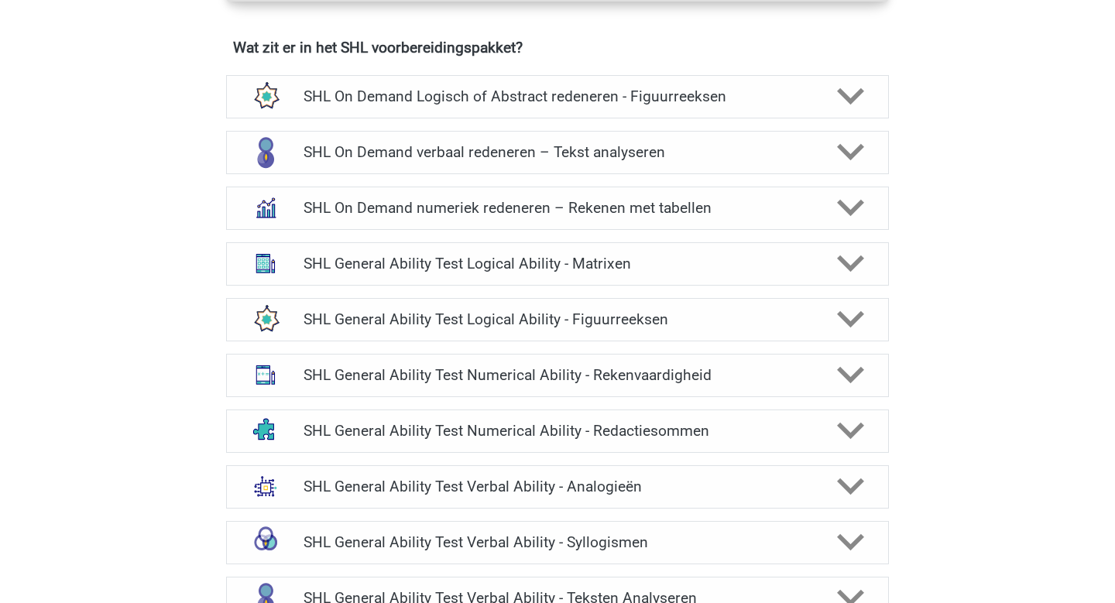
scroll to position [1095, 0]
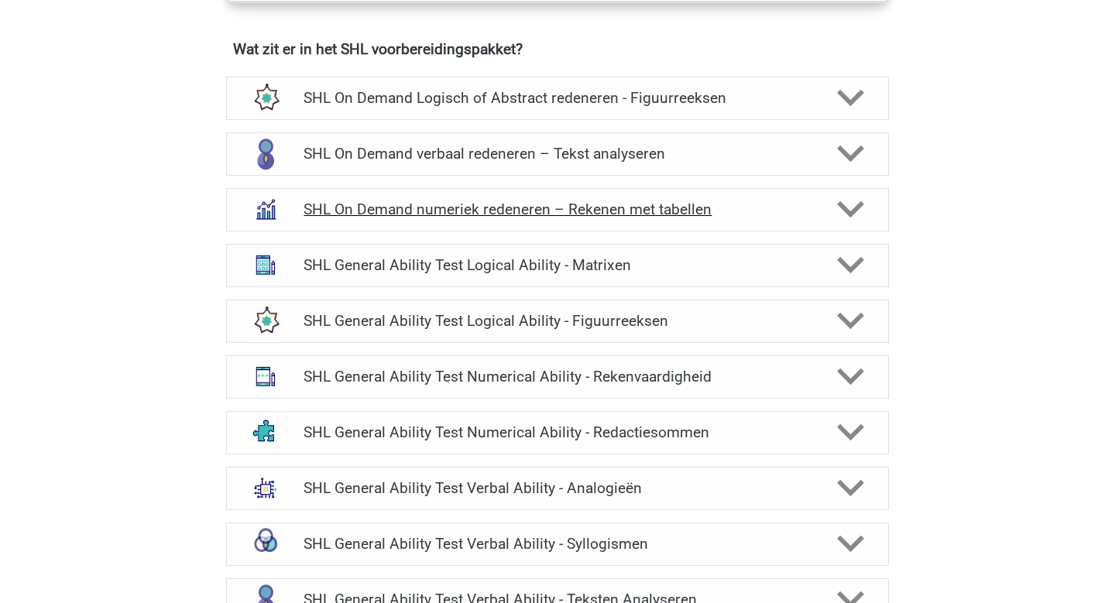
click at [848, 210] on polygon at bounding box center [850, 209] width 27 height 17
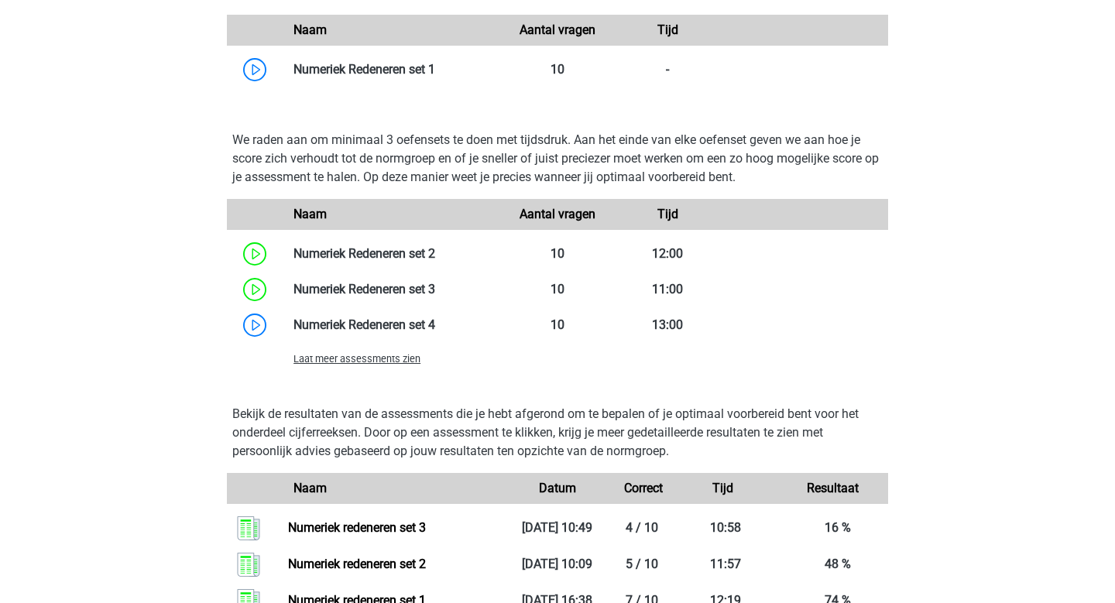
scroll to position [1502, 0]
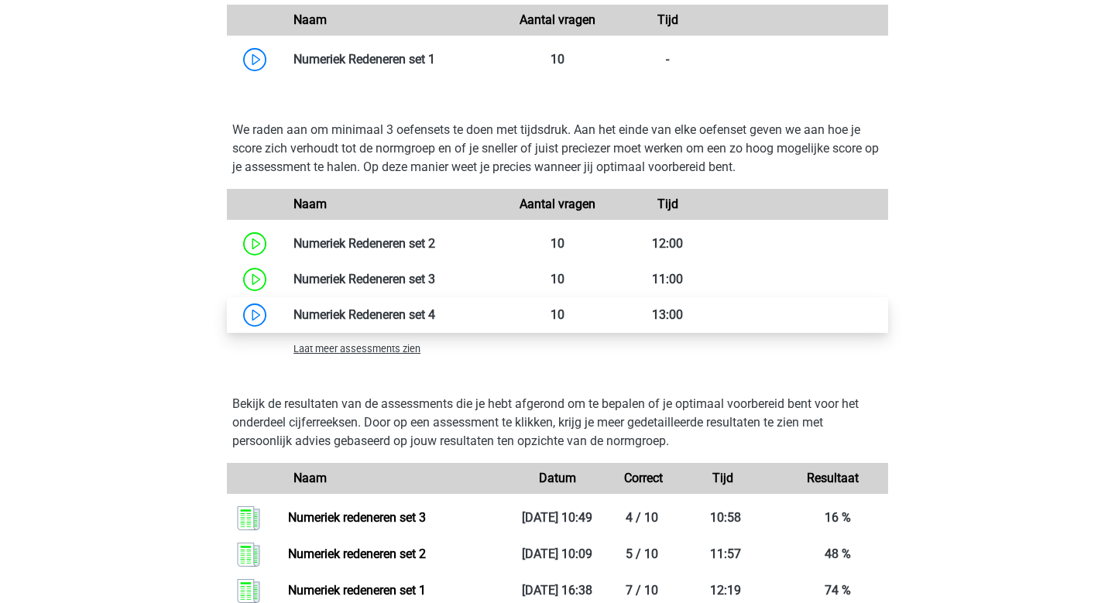
click at [435, 314] on link at bounding box center [435, 315] width 0 height 15
click at [435, 310] on link at bounding box center [435, 315] width 0 height 15
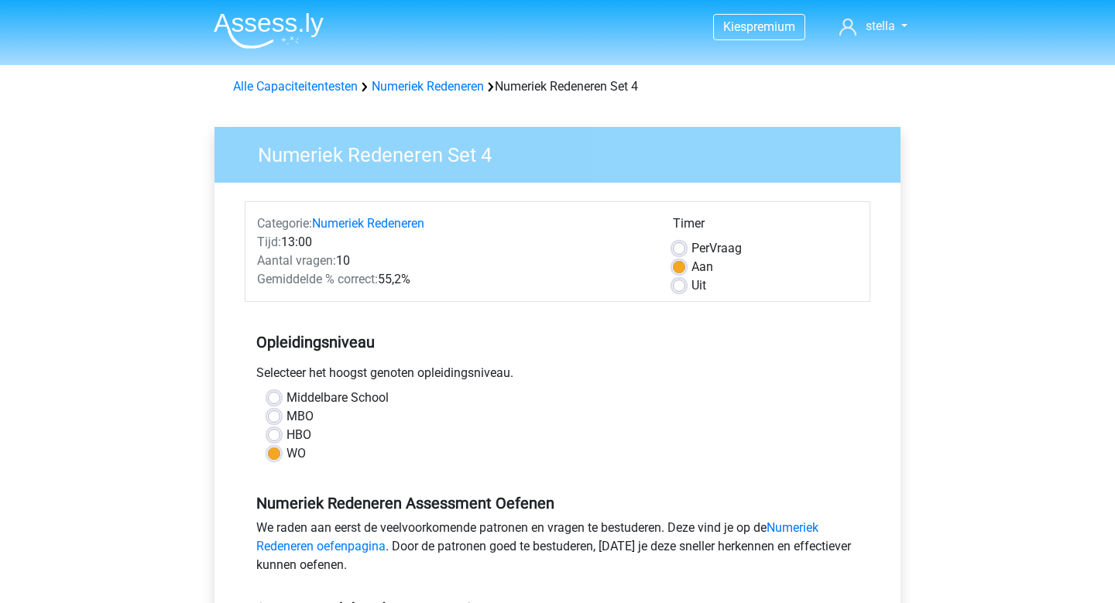
scroll to position [215, 0]
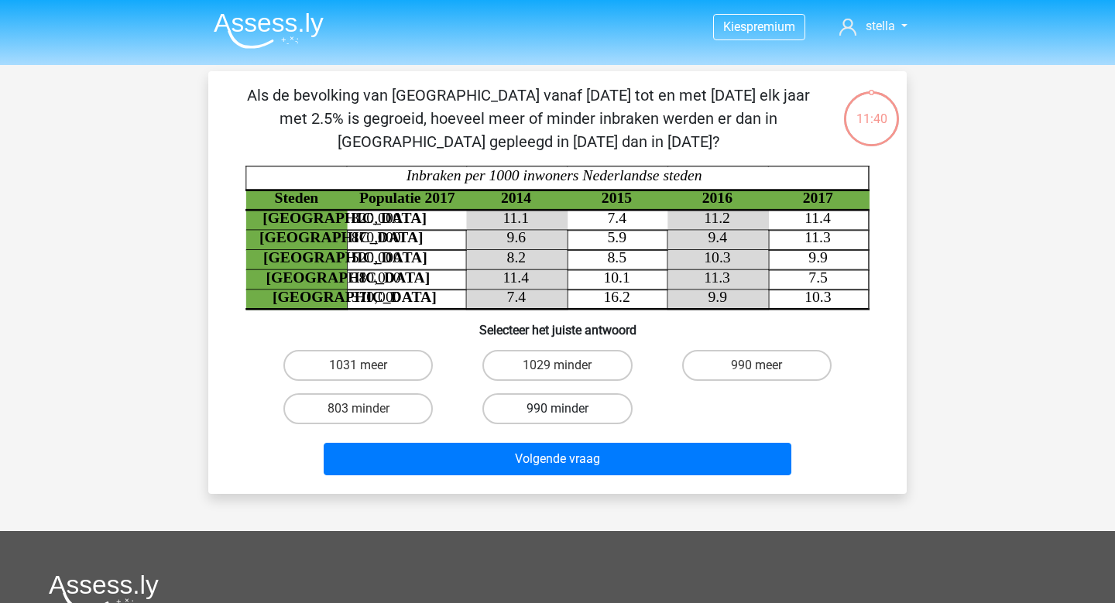
click at [609, 410] on label "990 minder" at bounding box center [557, 408] width 149 height 31
click at [568, 410] on input "990 minder" at bounding box center [563, 414] width 10 height 10
radio input "true"
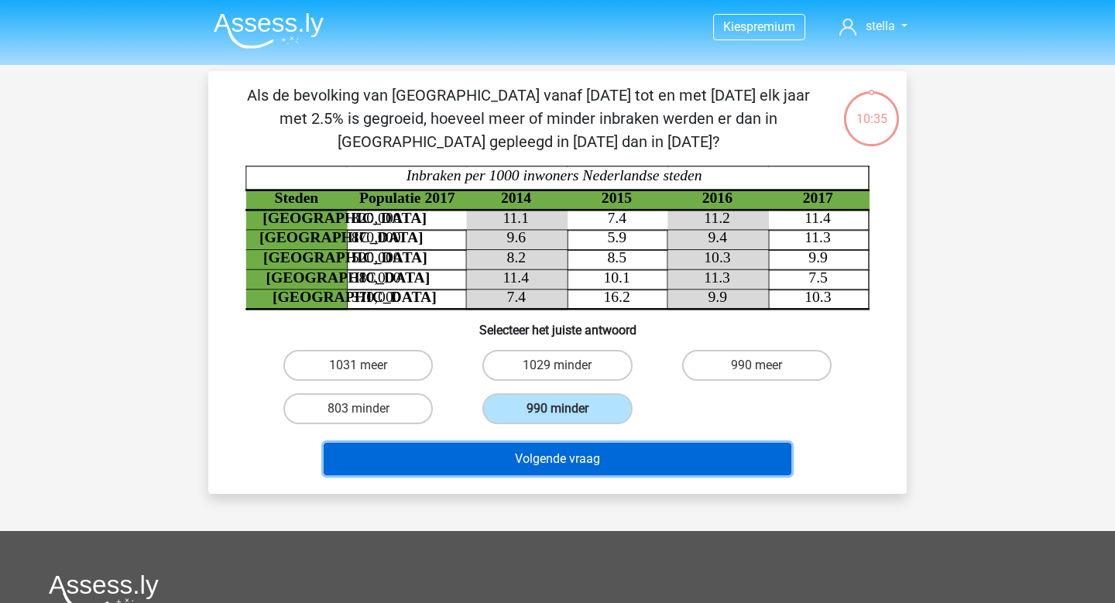
click at [627, 456] on button "Volgende vraag" at bounding box center [558, 459] width 469 height 33
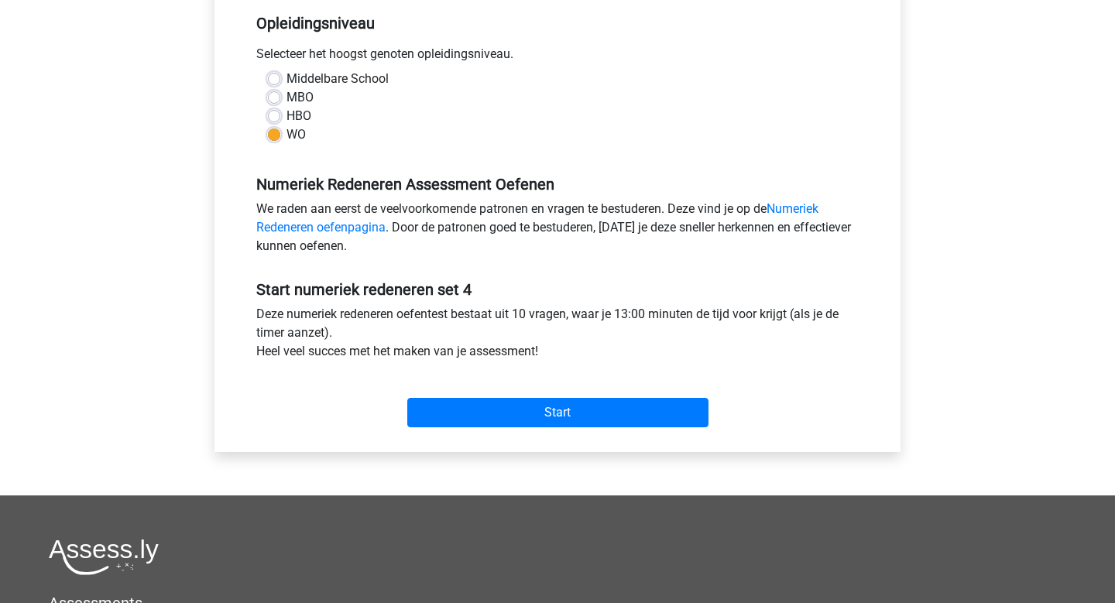
scroll to position [327, 0]
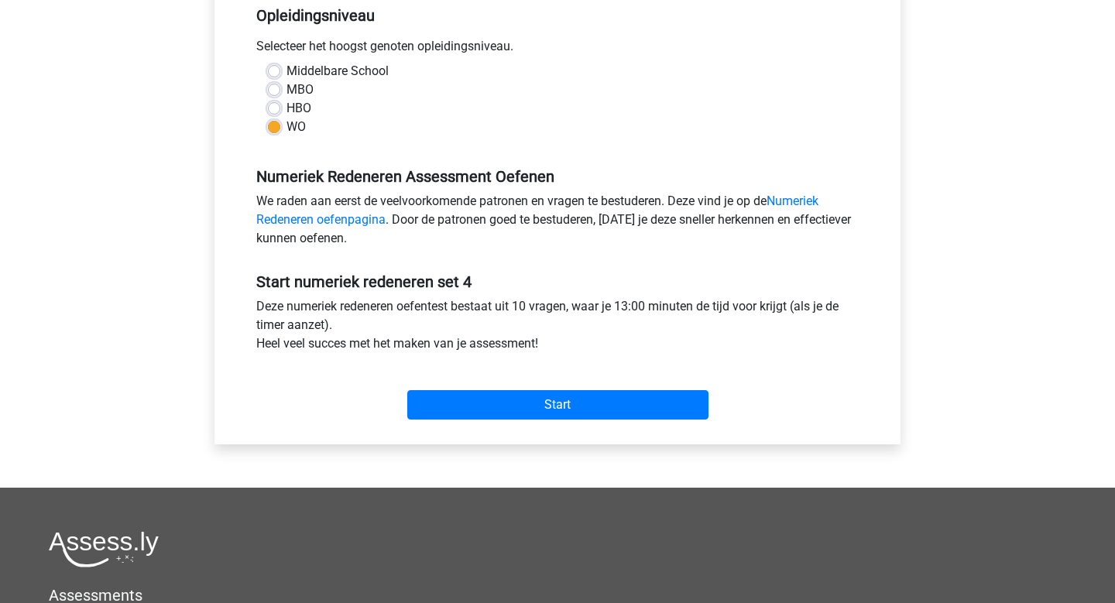
click at [287, 105] on label "HBO" at bounding box center [299, 108] width 25 height 19
click at [271, 105] on input "HBO" at bounding box center [274, 106] width 12 height 15
radio input "true"
click at [287, 128] on label "WO" at bounding box center [296, 127] width 19 height 19
click at [277, 128] on input "WO" at bounding box center [274, 125] width 12 height 15
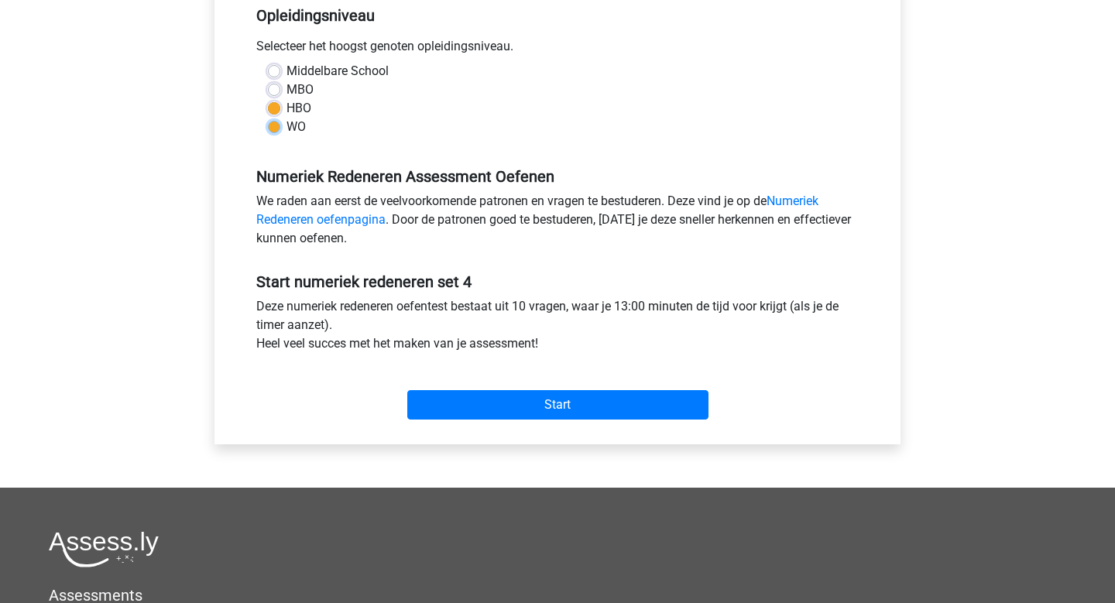
radio input "true"
click at [546, 388] on div "Start" at bounding box center [558, 393] width 626 height 54
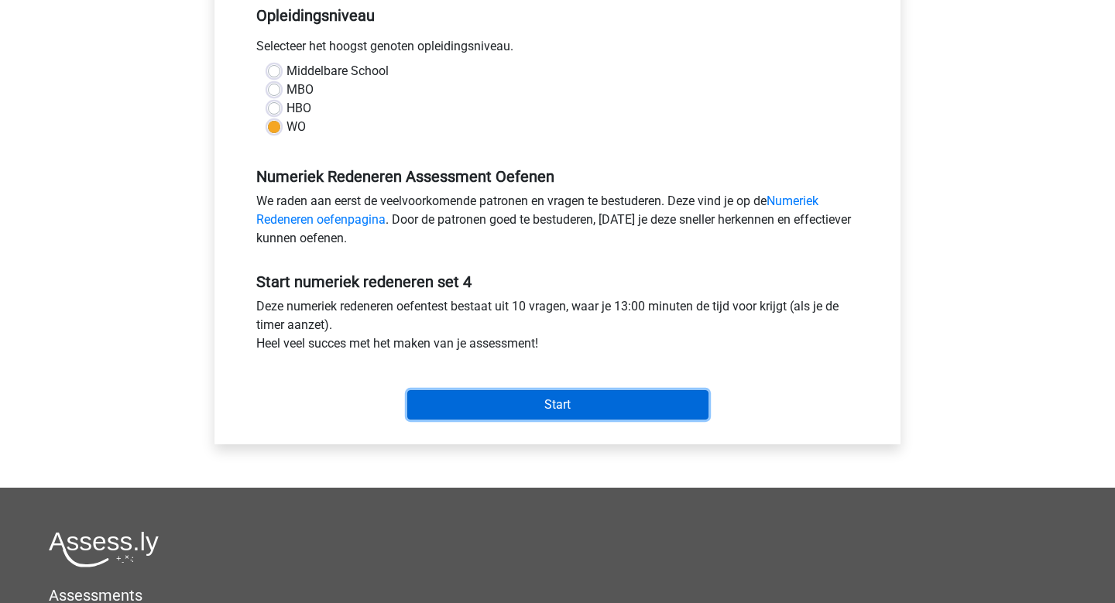
click at [548, 404] on input "Start" at bounding box center [557, 404] width 301 height 29
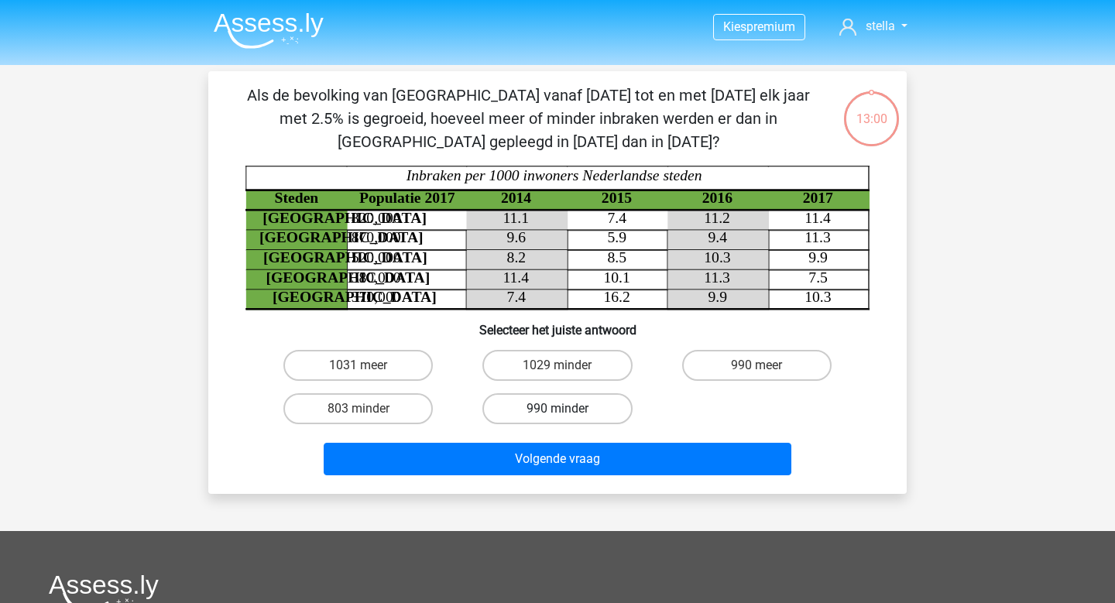
click at [542, 403] on label "990 minder" at bounding box center [557, 408] width 149 height 31
click at [558, 409] on input "990 minder" at bounding box center [563, 414] width 10 height 10
radio input "true"
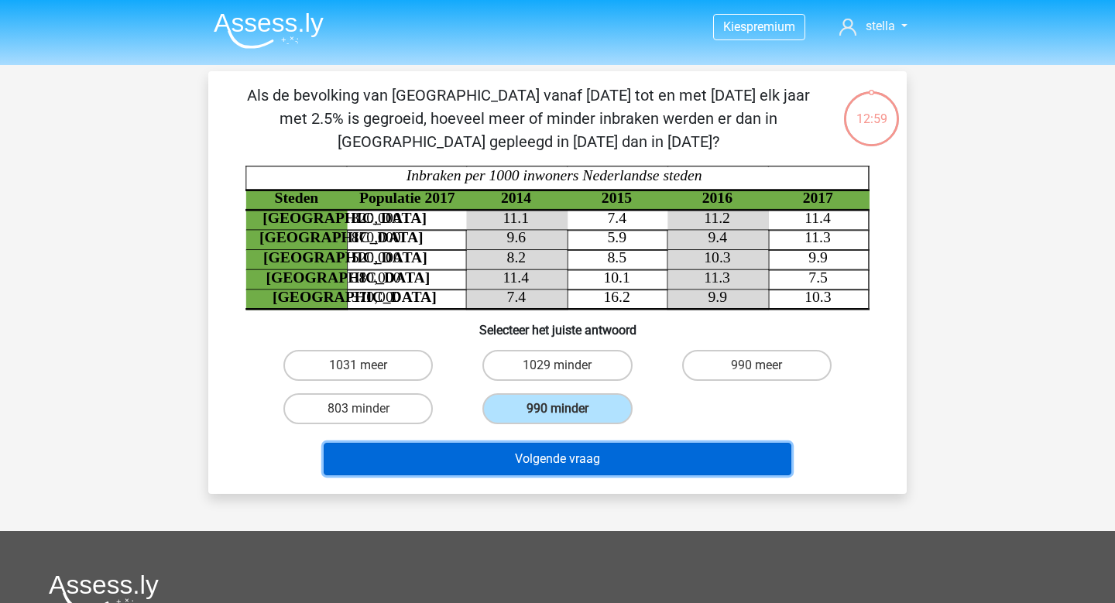
click at [562, 465] on button "Volgende vraag" at bounding box center [558, 459] width 469 height 33
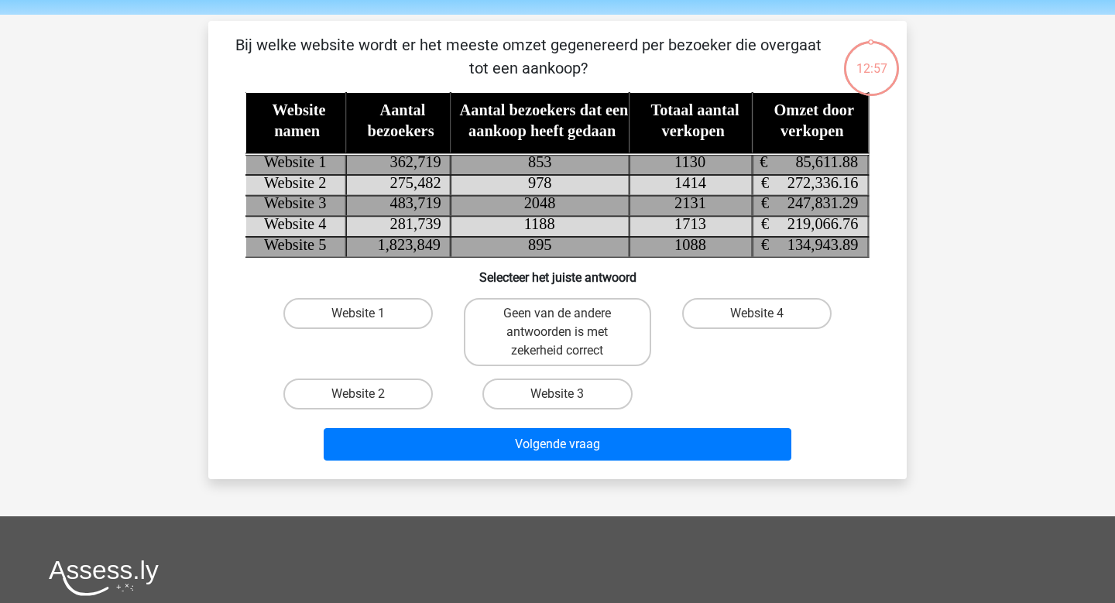
scroll to position [36, 0]
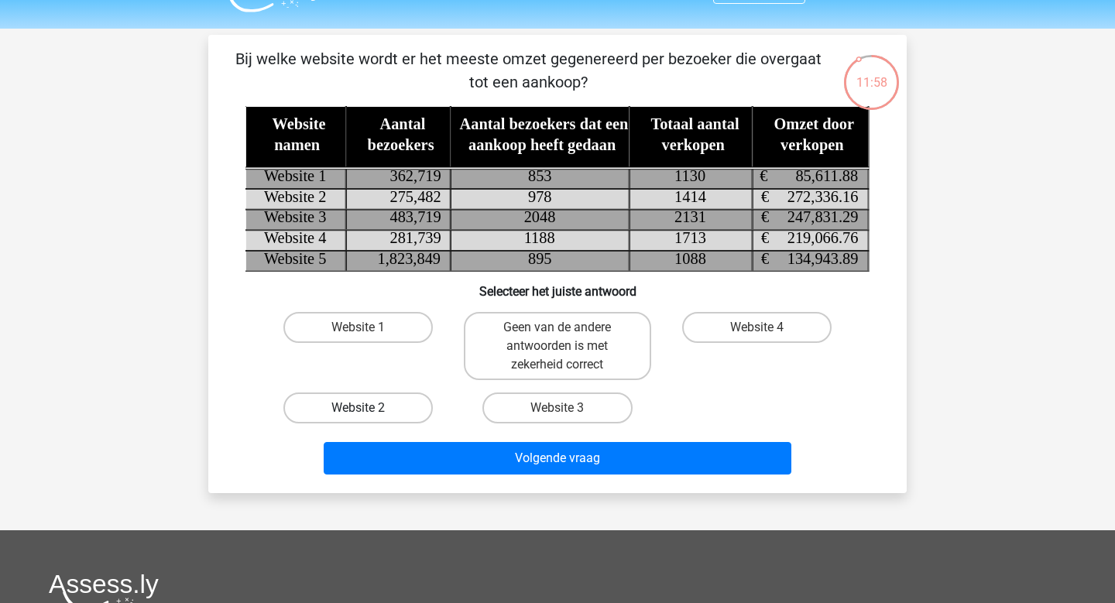
click at [387, 421] on label "Website 2" at bounding box center [357, 408] width 149 height 31
click at [369, 418] on input "Website 2" at bounding box center [364, 413] width 10 height 10
radio input "true"
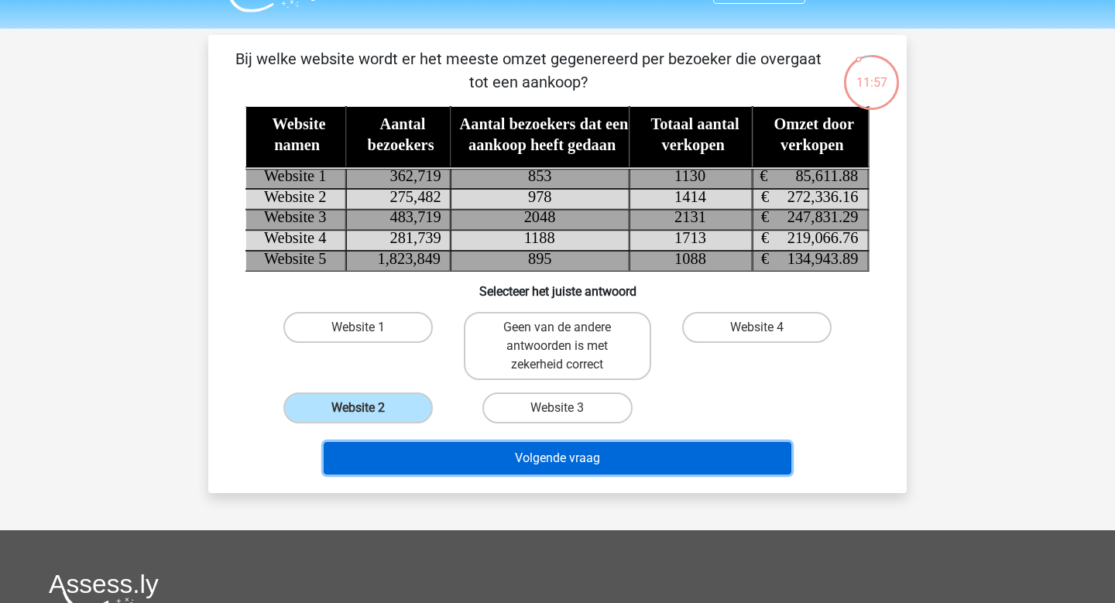
click at [548, 462] on button "Volgende vraag" at bounding box center [558, 458] width 469 height 33
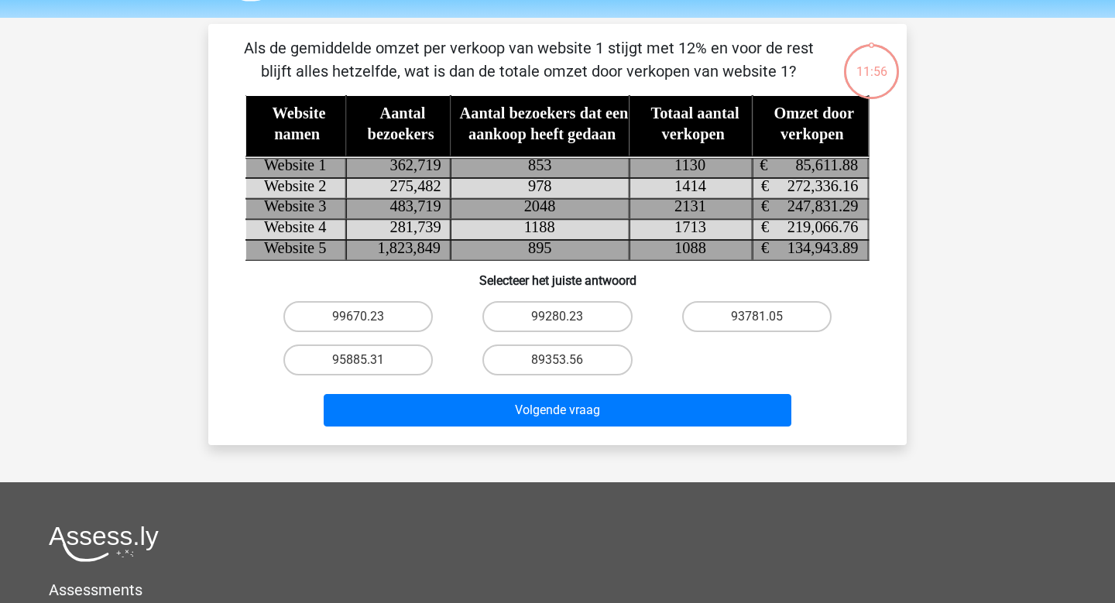
scroll to position [43, 0]
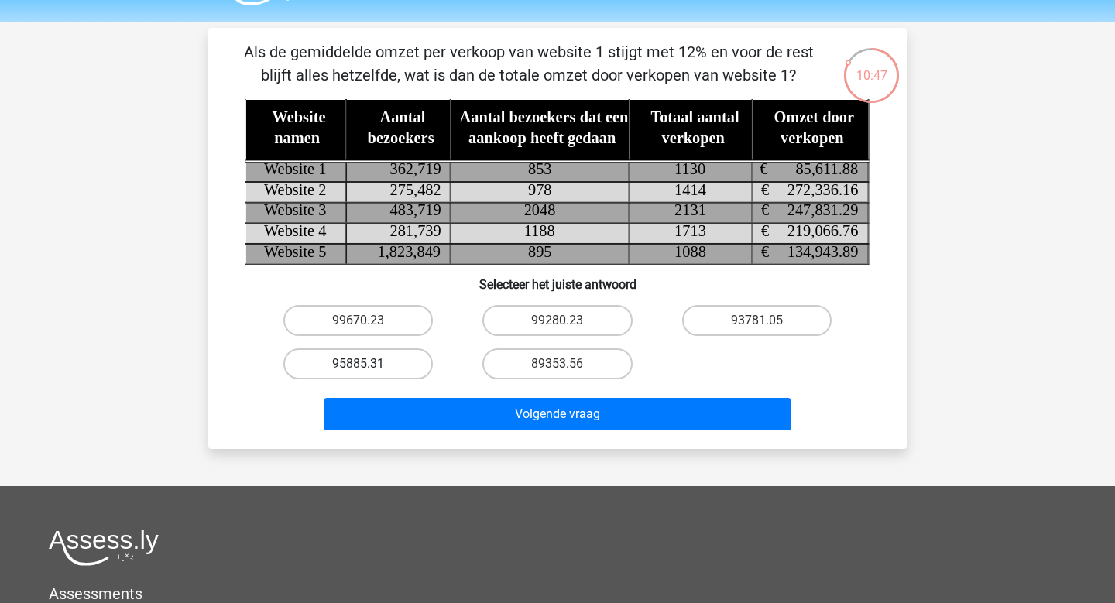
click at [371, 361] on label "95885.31" at bounding box center [357, 364] width 149 height 31
click at [369, 364] on input "95885.31" at bounding box center [364, 369] width 10 height 10
radio input "true"
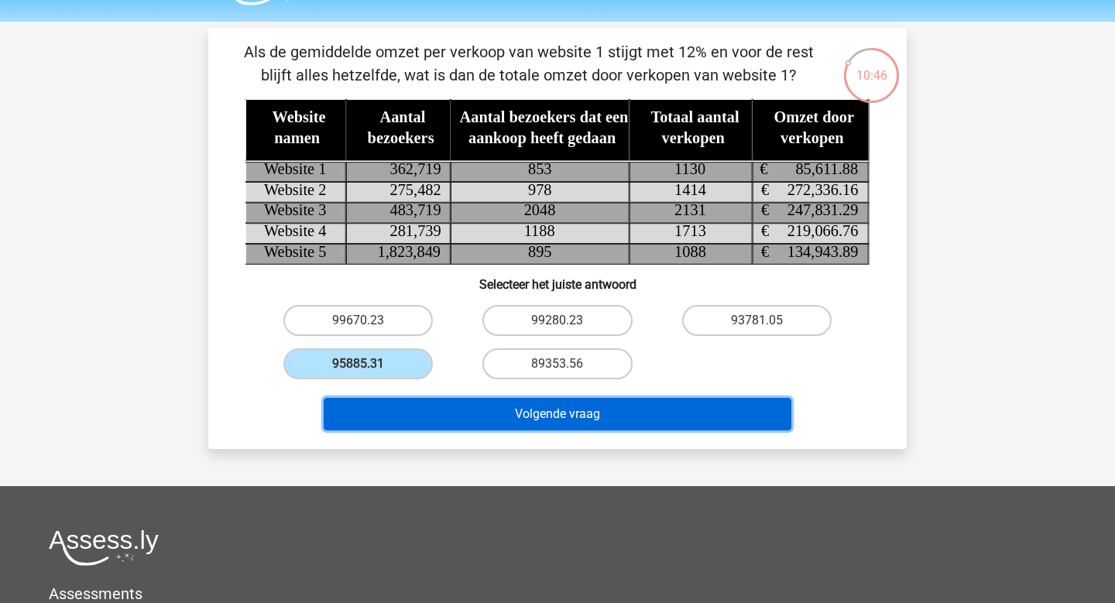
click at [480, 415] on button "Volgende vraag" at bounding box center [558, 414] width 469 height 33
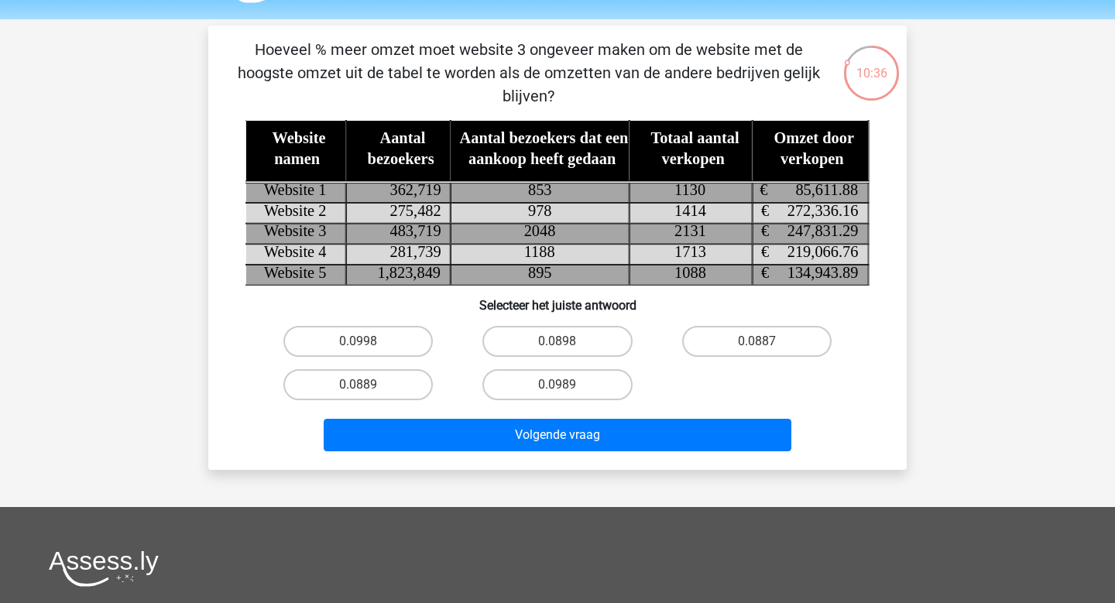
scroll to position [38, 0]
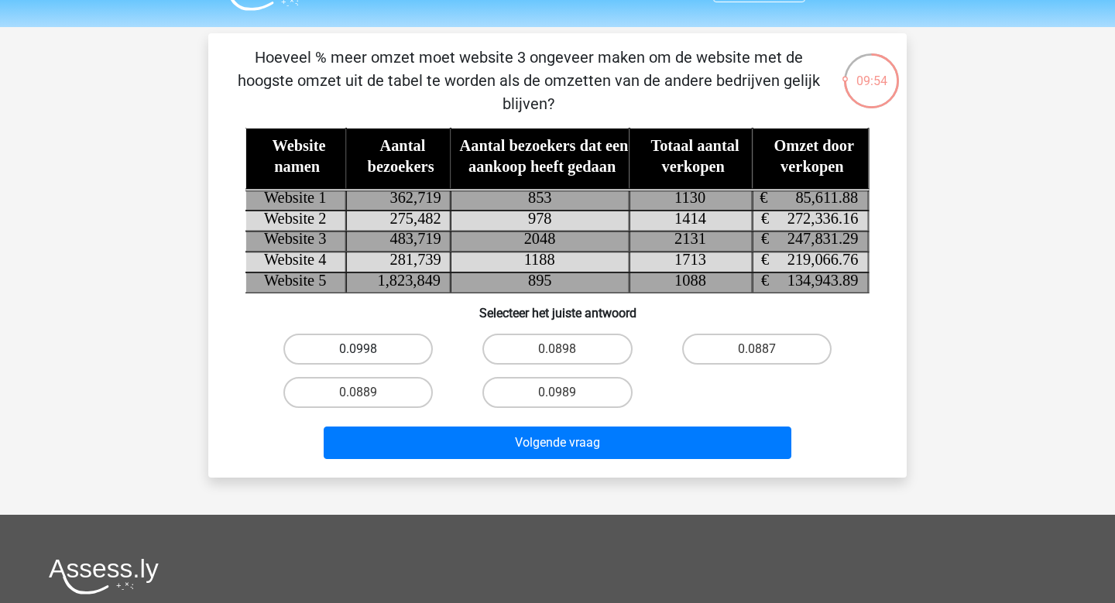
click at [397, 344] on label "0.0998" at bounding box center [357, 349] width 149 height 31
click at [369, 349] on input "0.0998" at bounding box center [364, 354] width 10 height 10
radio input "true"
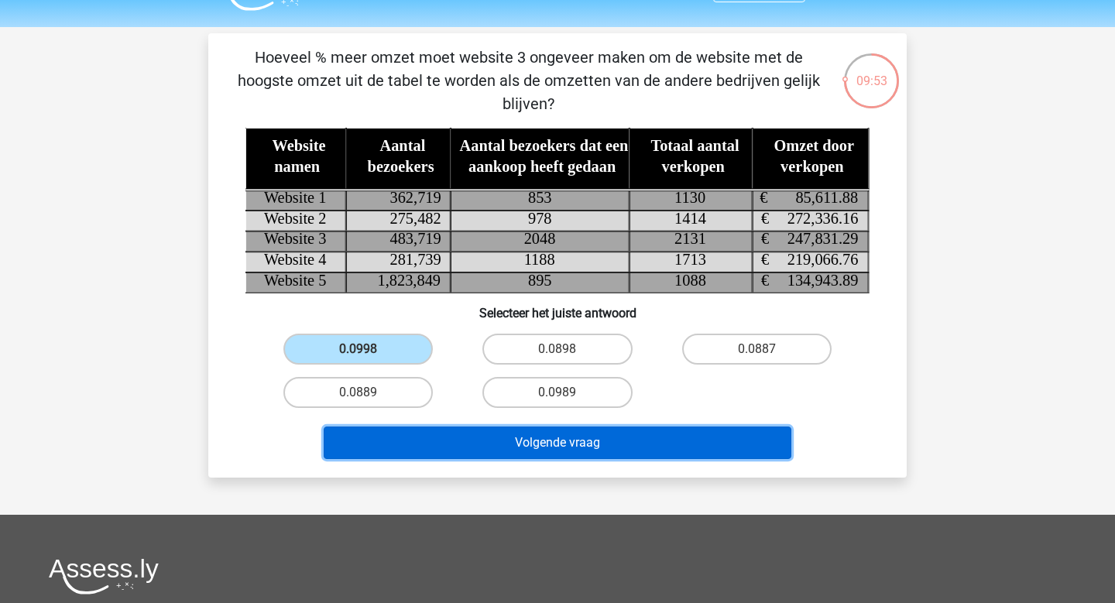
click at [546, 448] on button "Volgende vraag" at bounding box center [558, 443] width 469 height 33
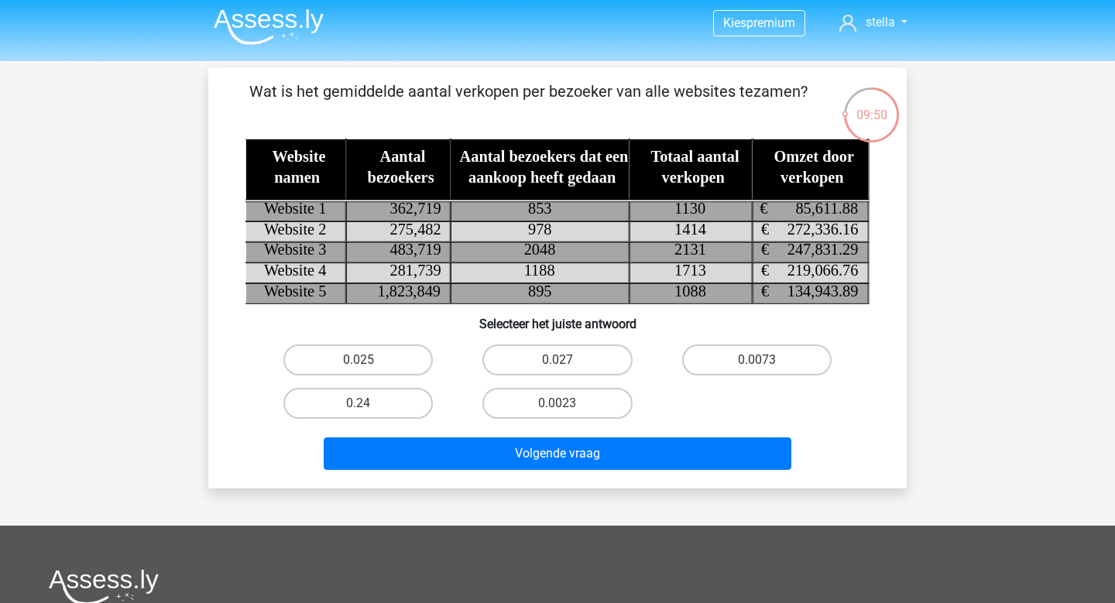
scroll to position [1, 0]
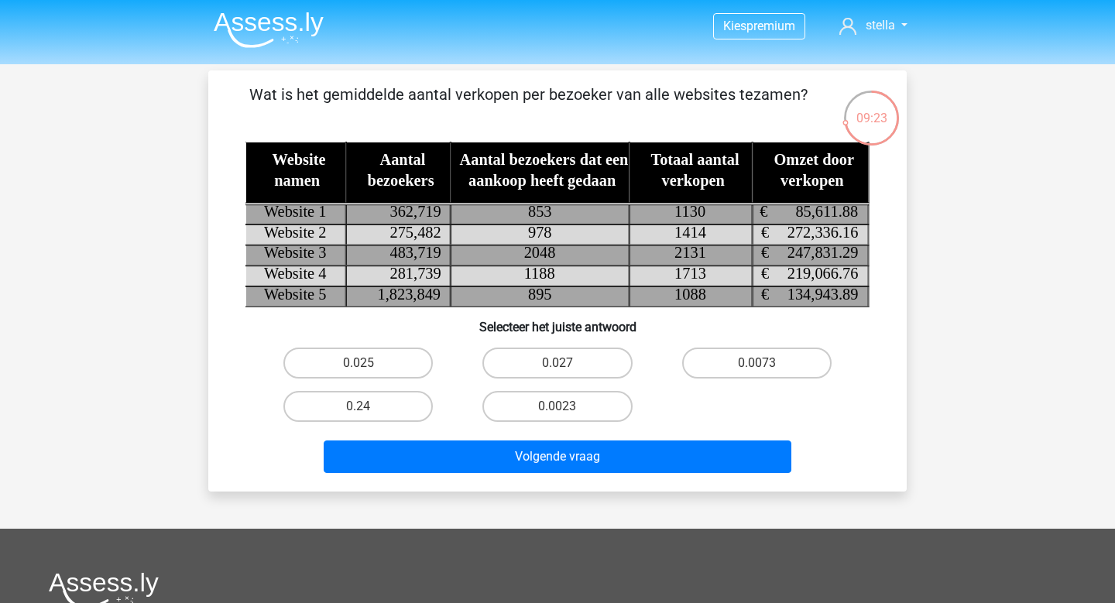
click at [915, 364] on div "09:23 Vraag 5 van de 10 Categorie: numeriek redeneren set 4 Wat is het gemiddel…" at bounding box center [557, 280] width 723 height 421
click at [572, 404] on label "0.0023" at bounding box center [557, 406] width 149 height 31
click at [568, 407] on input "0.0023" at bounding box center [563, 412] width 10 height 10
radio input "true"
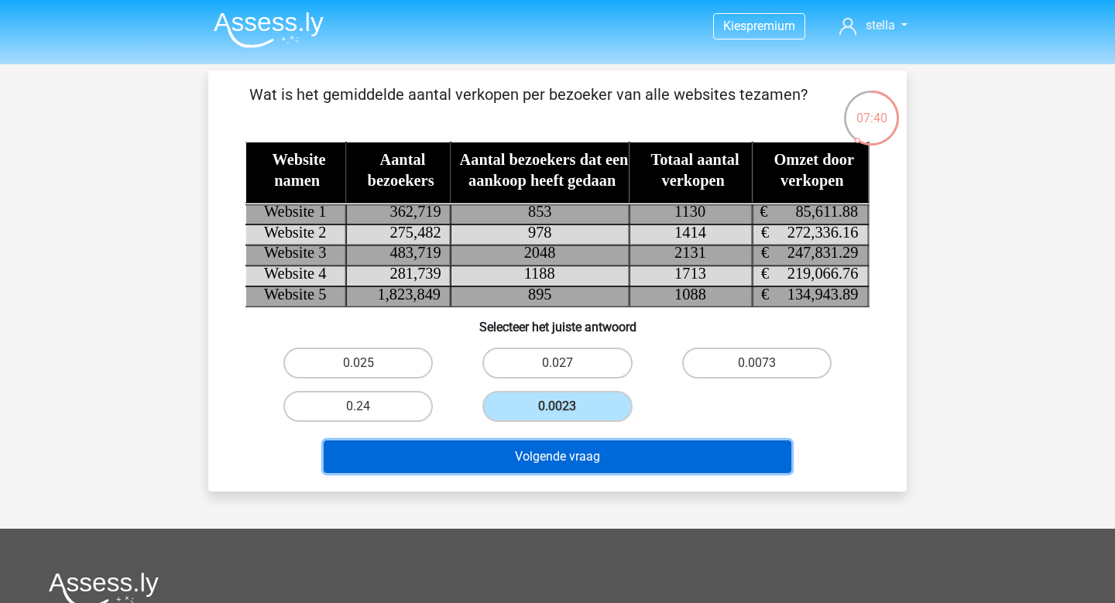
click at [576, 470] on button "Volgende vraag" at bounding box center [558, 457] width 469 height 33
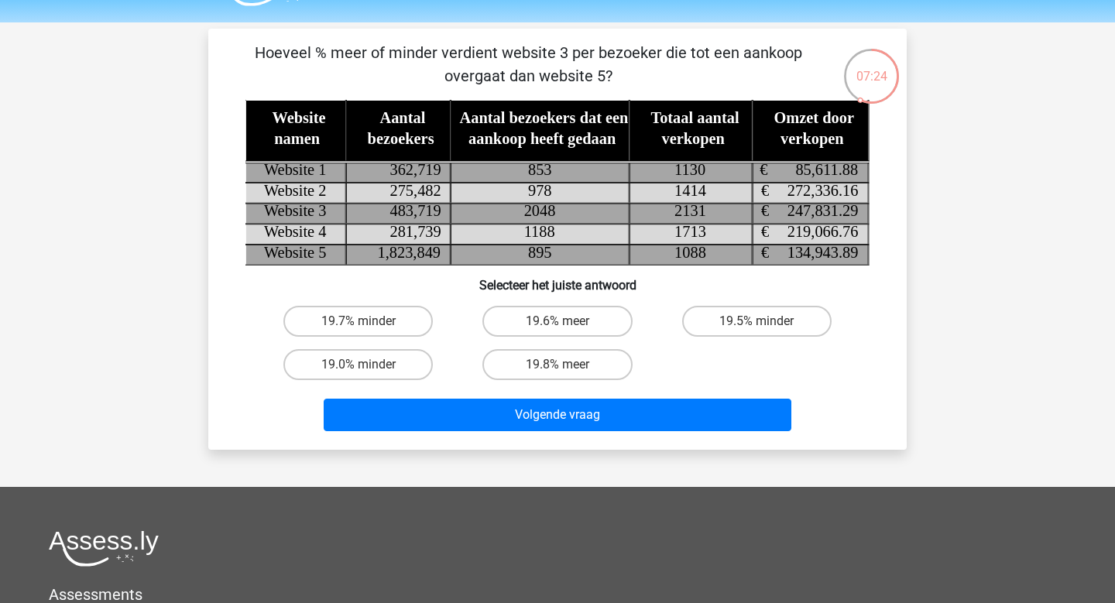
scroll to position [14, 0]
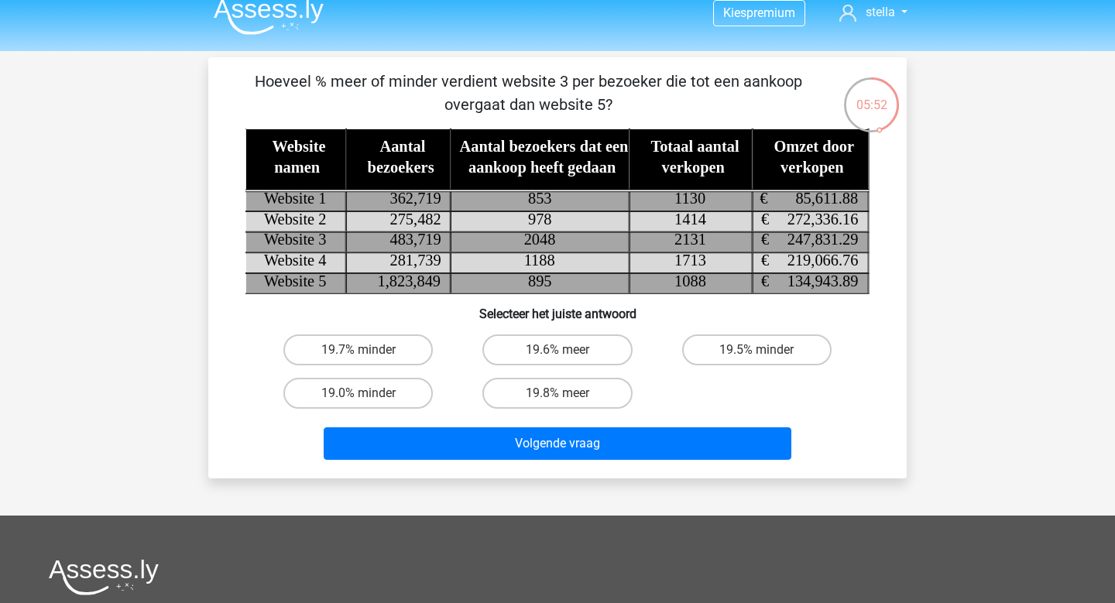
click at [603, 410] on div "19.8% meer" at bounding box center [557, 393] width 199 height 43
click at [598, 397] on label "19.8% meer" at bounding box center [557, 393] width 149 height 31
click at [568, 397] on input "19.8% meer" at bounding box center [563, 398] width 10 height 10
radio input "true"
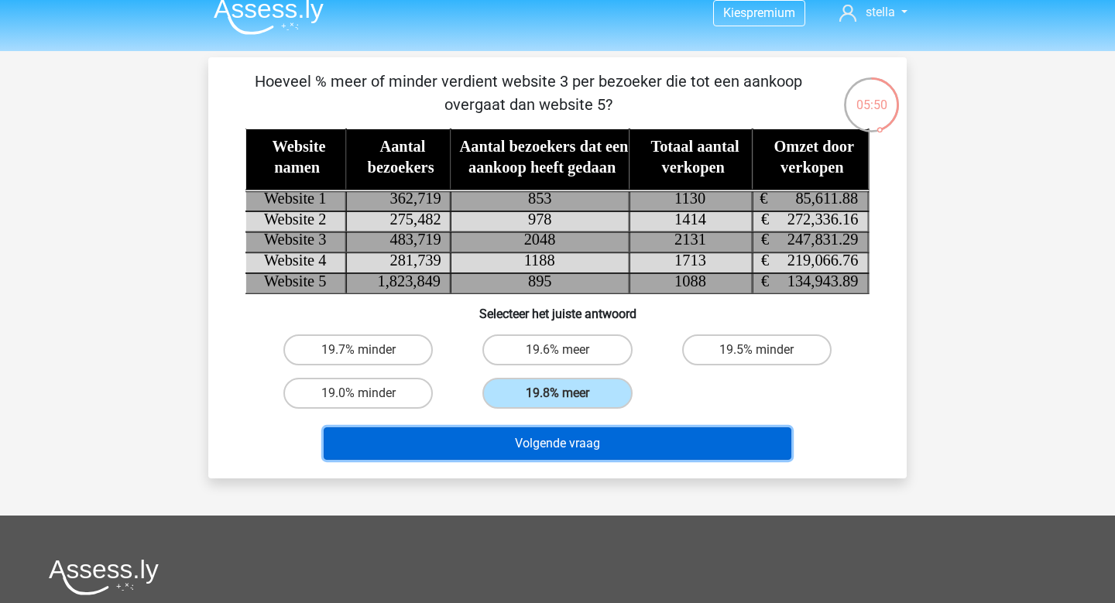
click at [596, 435] on button "Volgende vraag" at bounding box center [558, 444] width 469 height 33
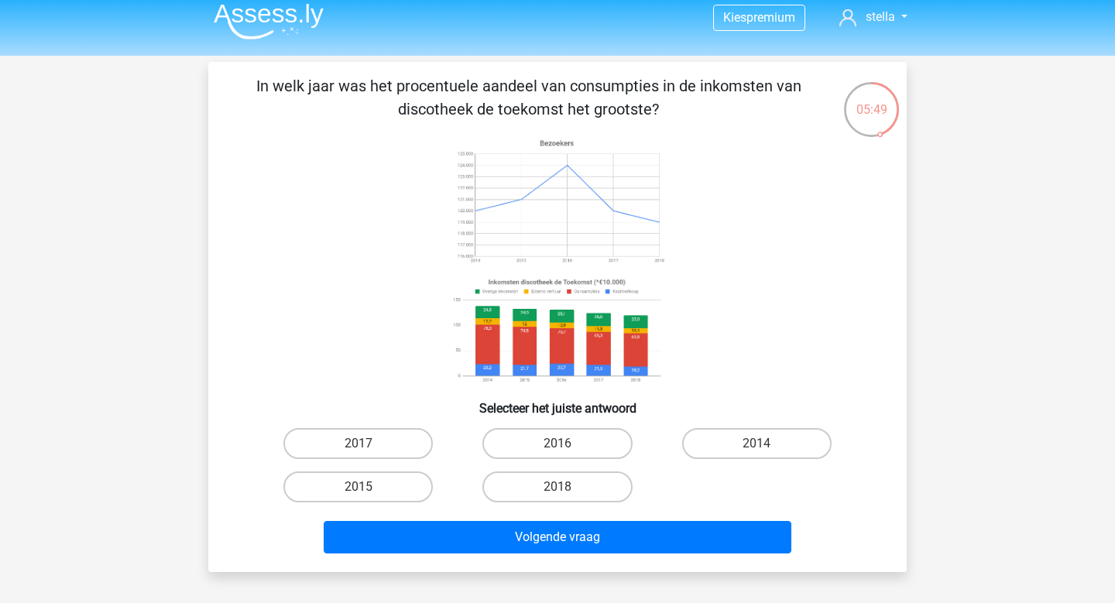
scroll to position [15, 0]
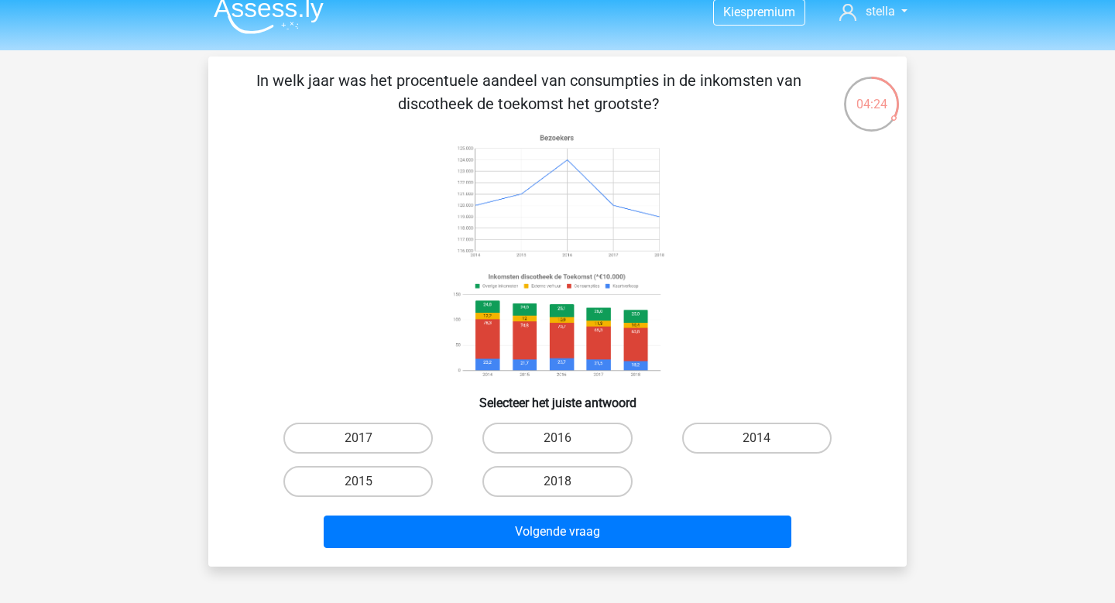
click at [768, 414] on div "In welk jaar was het procentuele aandeel van consumpties in de inkomsten van di…" at bounding box center [558, 312] width 686 height 486
click at [766, 438] on input "2014" at bounding box center [762, 443] width 10 height 10
radio input "true"
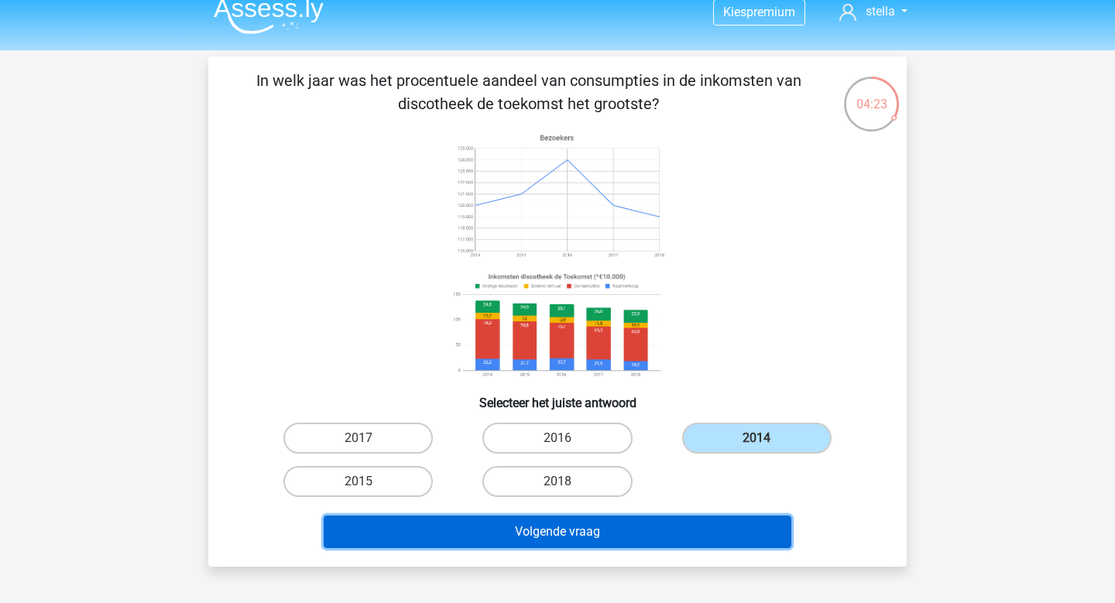
click at [686, 531] on button "Volgende vraag" at bounding box center [558, 532] width 469 height 33
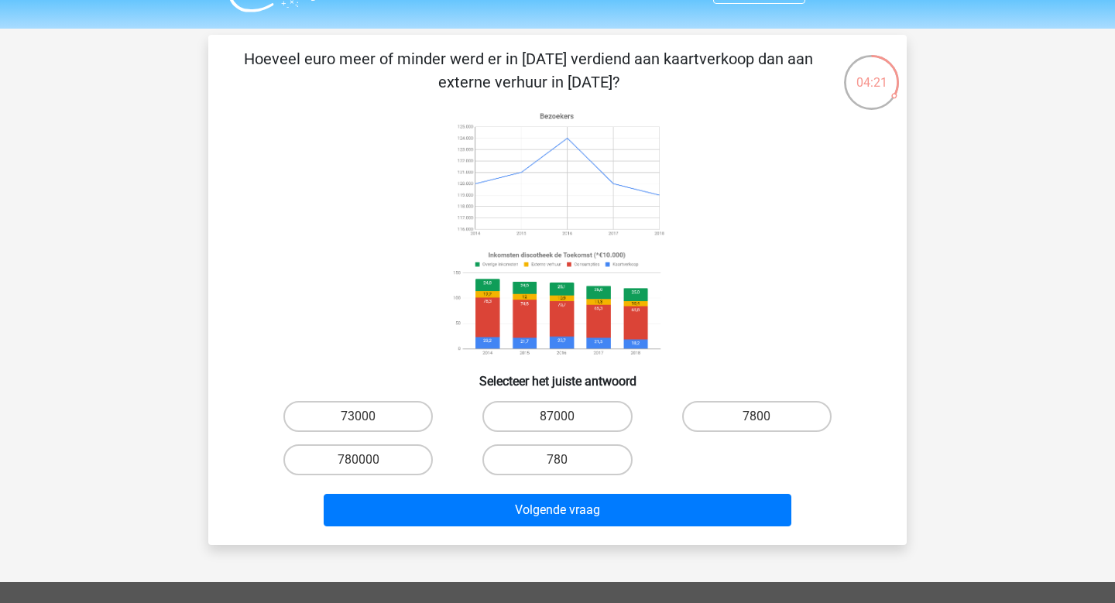
scroll to position [27, 0]
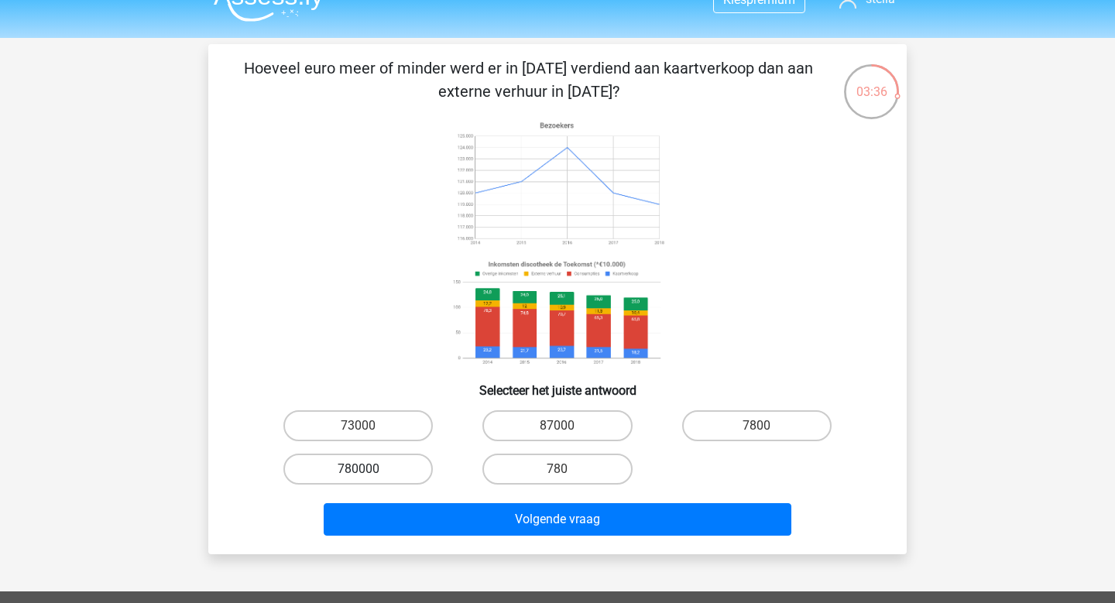
click at [382, 477] on label "780000" at bounding box center [357, 469] width 149 height 31
click at [369, 477] on input "780000" at bounding box center [364, 474] width 10 height 10
radio input "true"
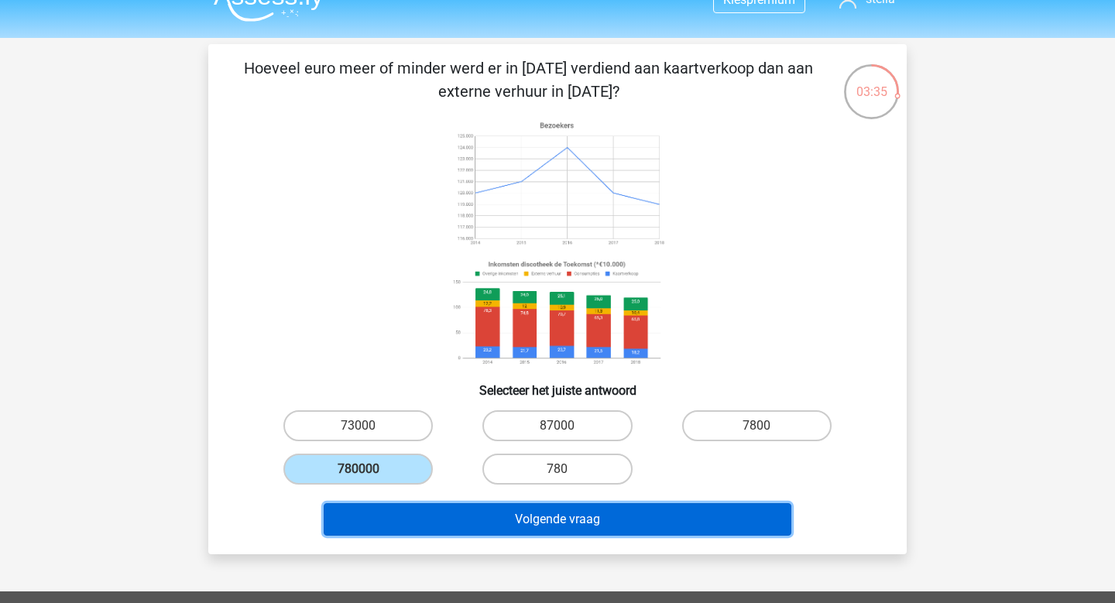
click at [527, 531] on button "Volgende vraag" at bounding box center [558, 519] width 469 height 33
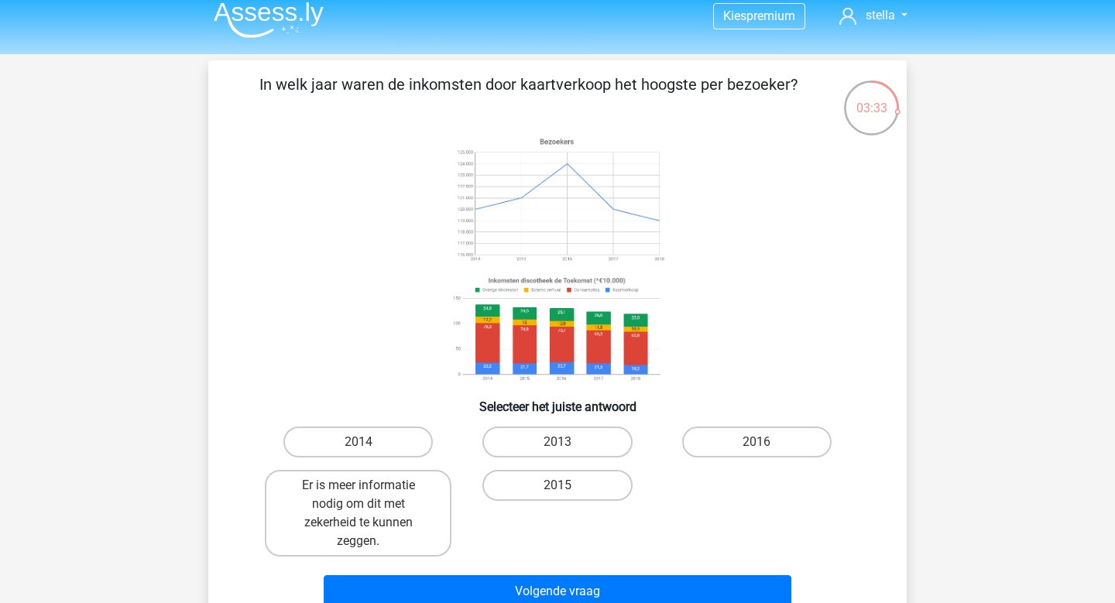
scroll to position [12, 0]
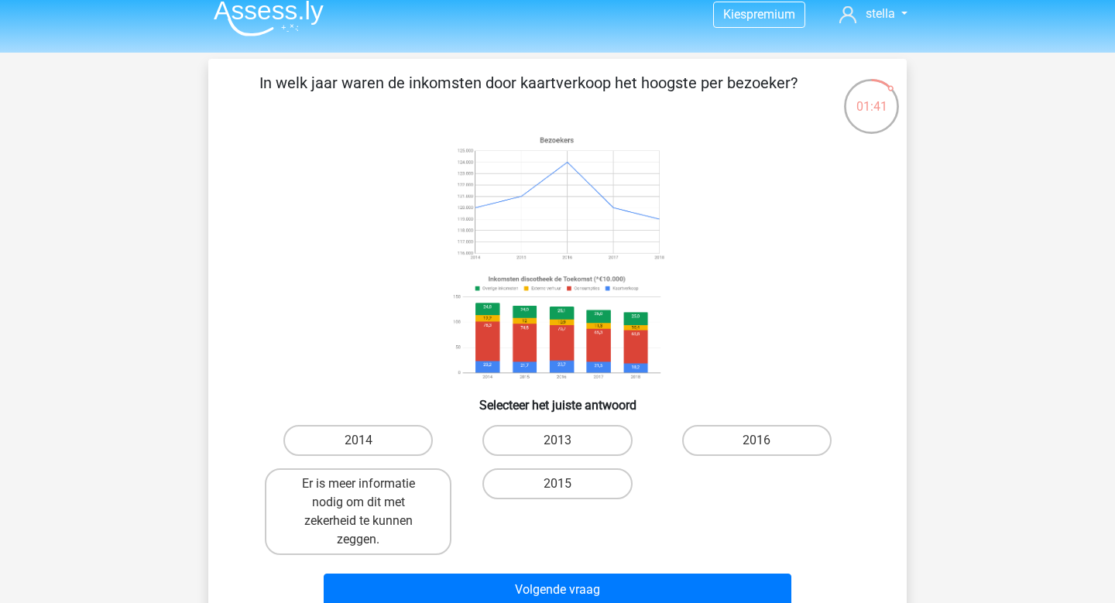
click at [379, 456] on div "2014" at bounding box center [358, 440] width 199 height 43
click at [383, 445] on label "2014" at bounding box center [357, 440] width 149 height 31
click at [369, 445] on input "2014" at bounding box center [364, 446] width 10 height 10
radio input "true"
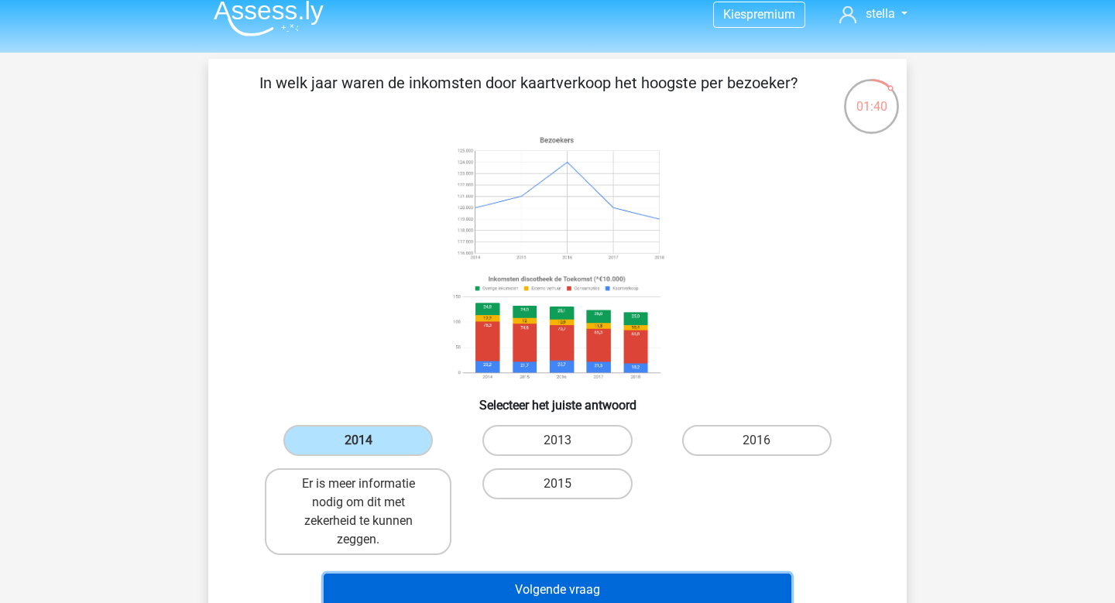
click at [507, 590] on button "Volgende vraag" at bounding box center [558, 590] width 469 height 33
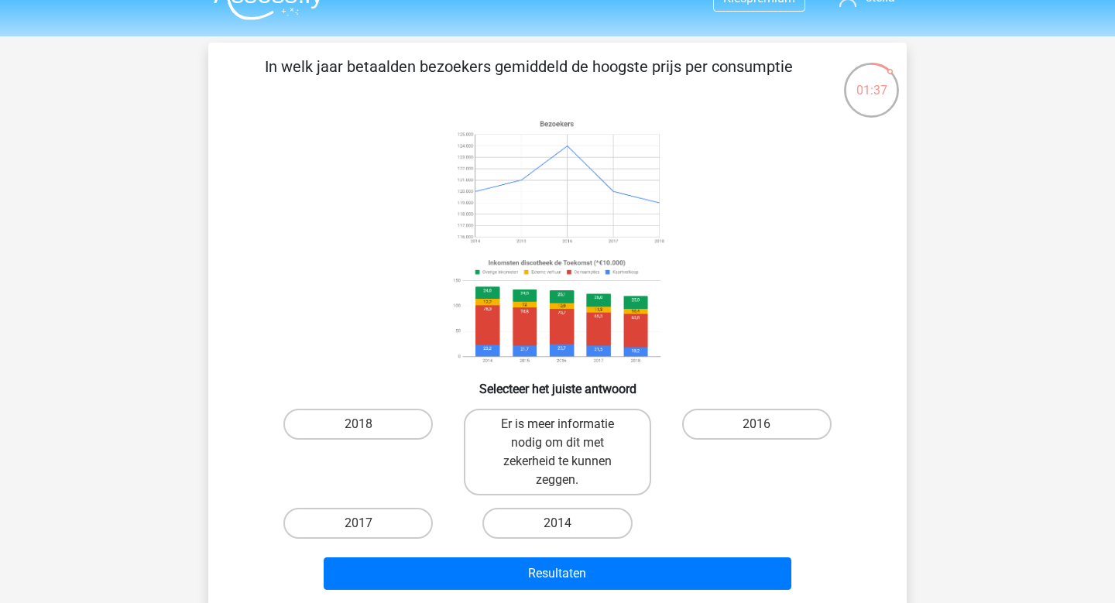
scroll to position [34, 0]
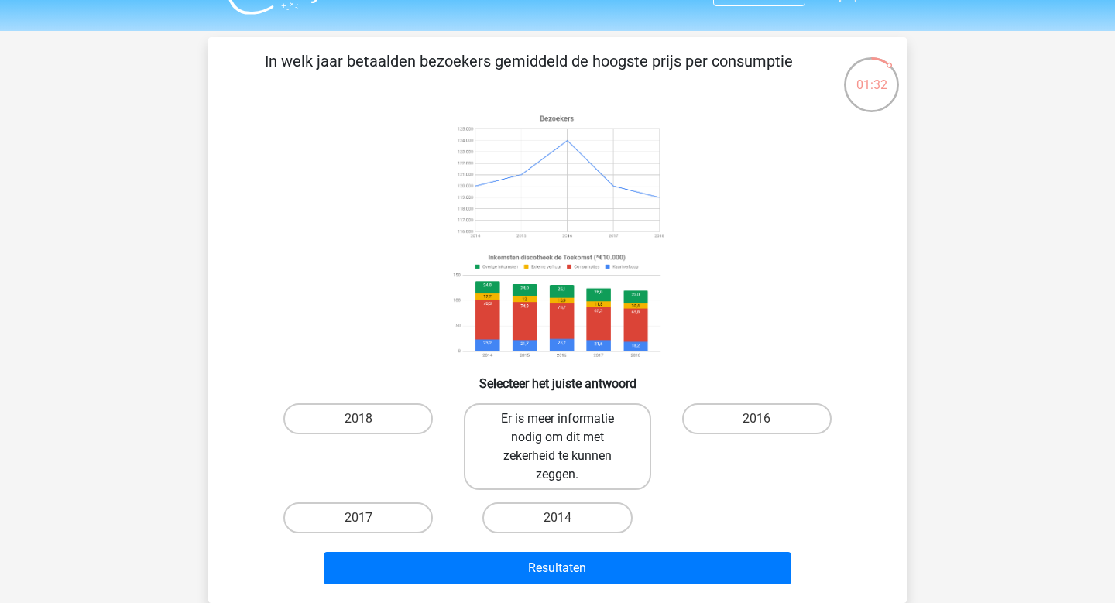
click at [569, 438] on label "Er is meer informatie nodig om dit met zekerheid te kunnen zeggen." at bounding box center [557, 447] width 187 height 87
click at [568, 429] on input "Er is meer informatie nodig om dit met zekerheid te kunnen zeggen." at bounding box center [563, 424] width 10 height 10
radio input "true"
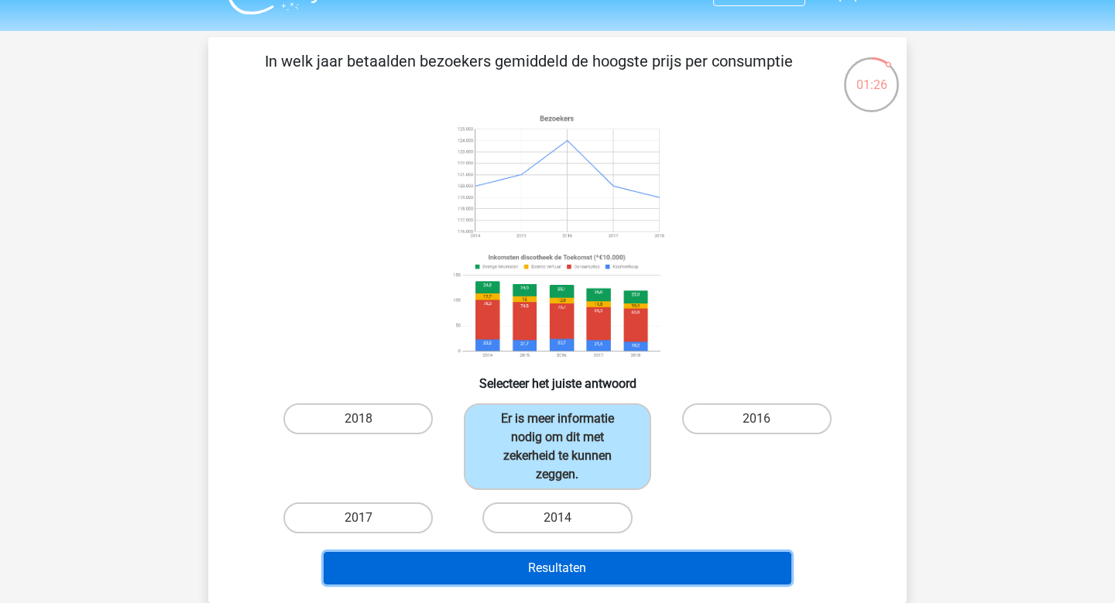
click at [730, 579] on button "Resultaten" at bounding box center [558, 568] width 469 height 33
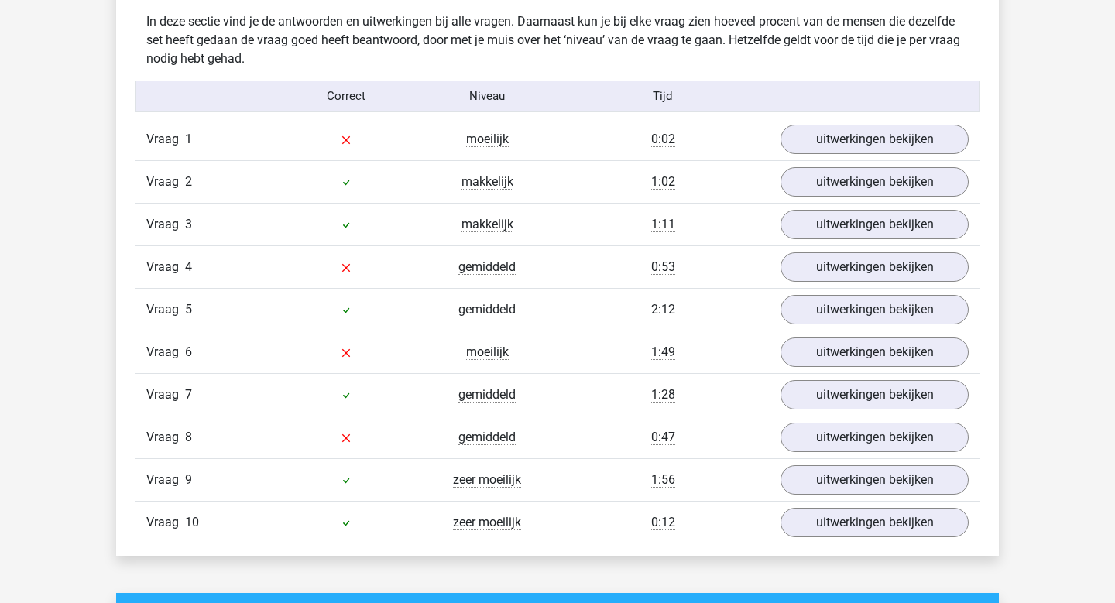
scroll to position [1219, 0]
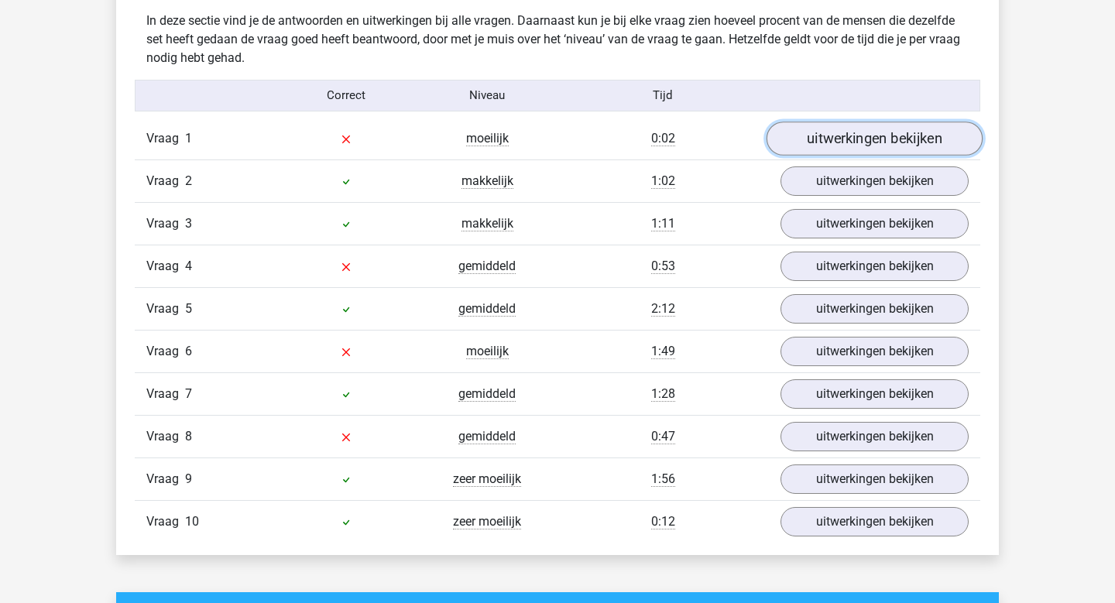
click at [874, 130] on link "uitwerkingen bekijken" at bounding box center [875, 139] width 216 height 34
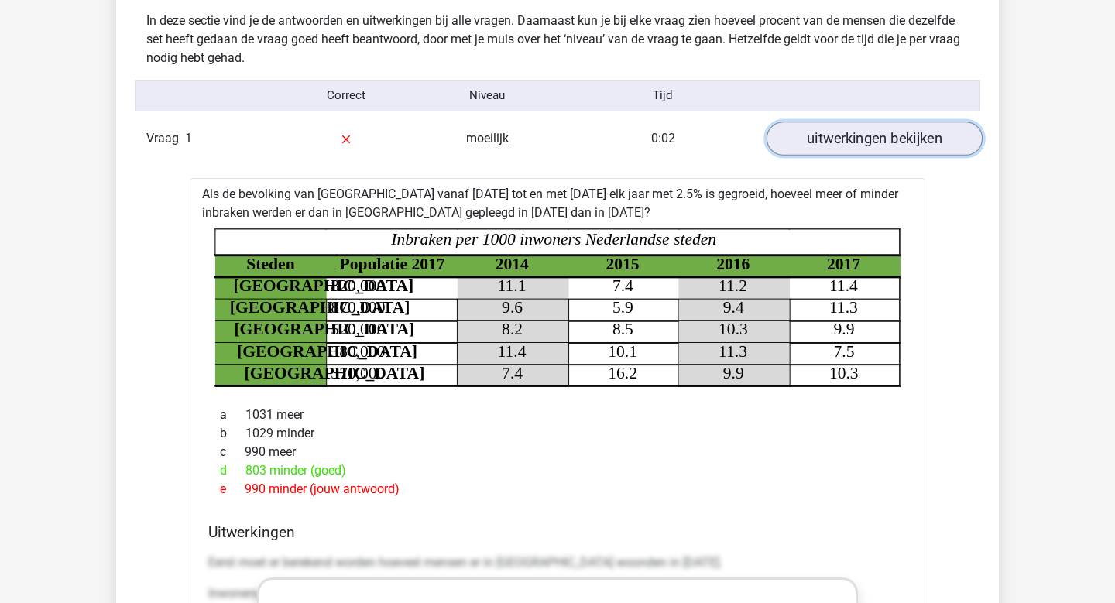
click at [874, 132] on link "uitwerkingen bekijken" at bounding box center [875, 139] width 216 height 34
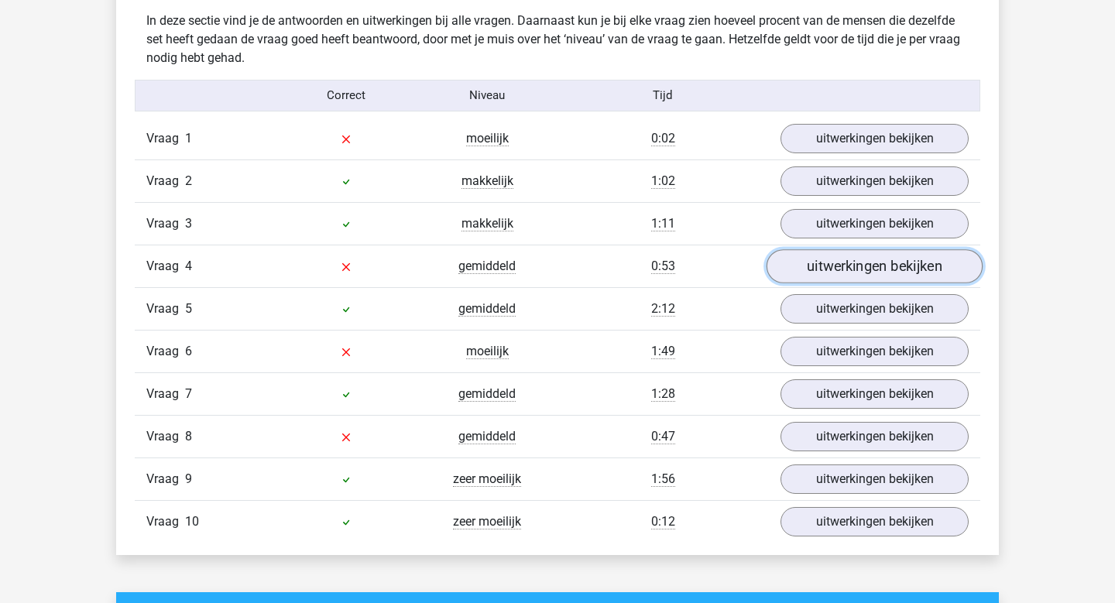
click at [852, 278] on link "uitwerkingen bekijken" at bounding box center [875, 266] width 216 height 34
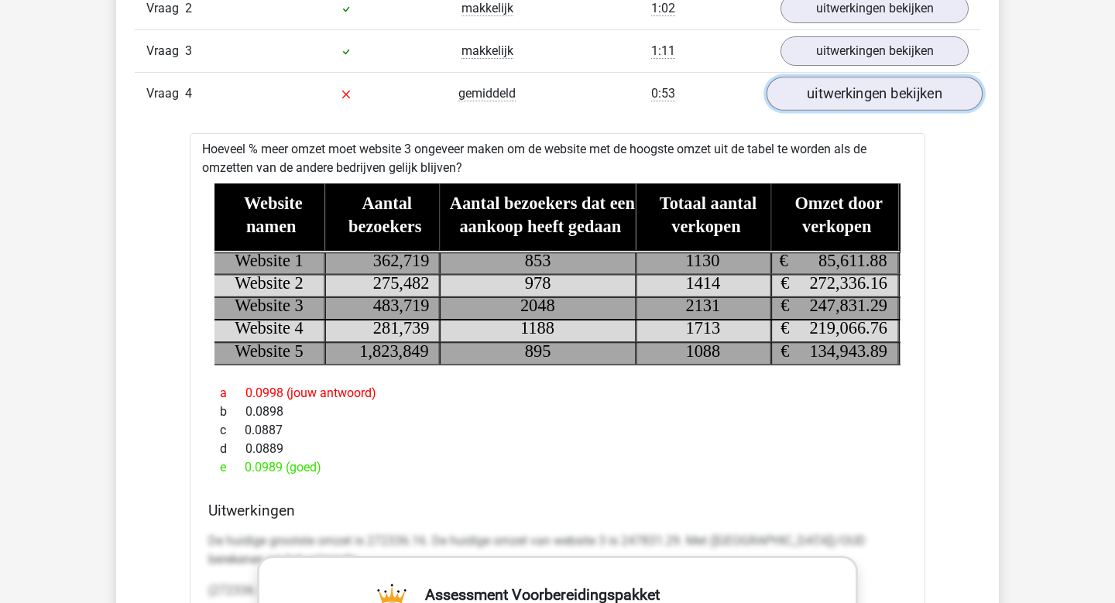
scroll to position [1399, 0]
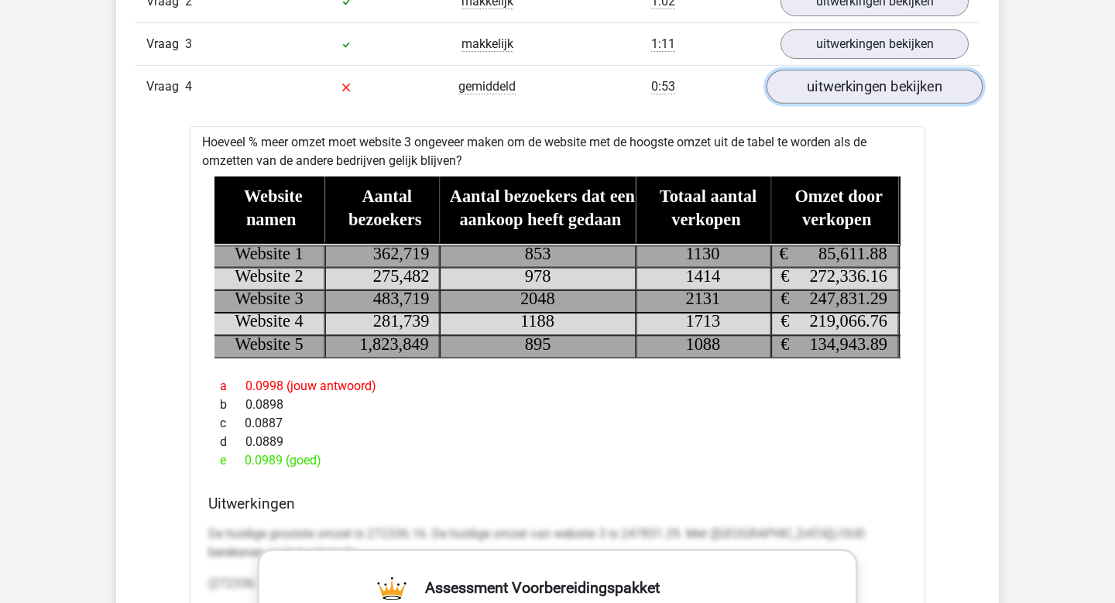
click at [916, 89] on link "uitwerkingen bekijken" at bounding box center [875, 87] width 216 height 34
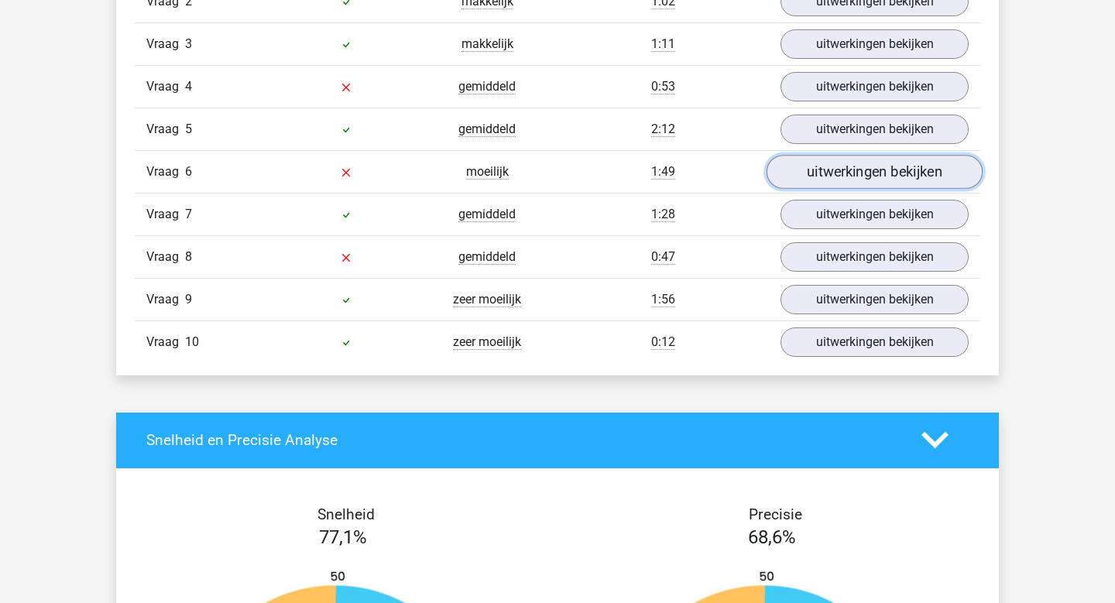
click at [881, 174] on link "uitwerkingen bekijken" at bounding box center [875, 172] width 216 height 34
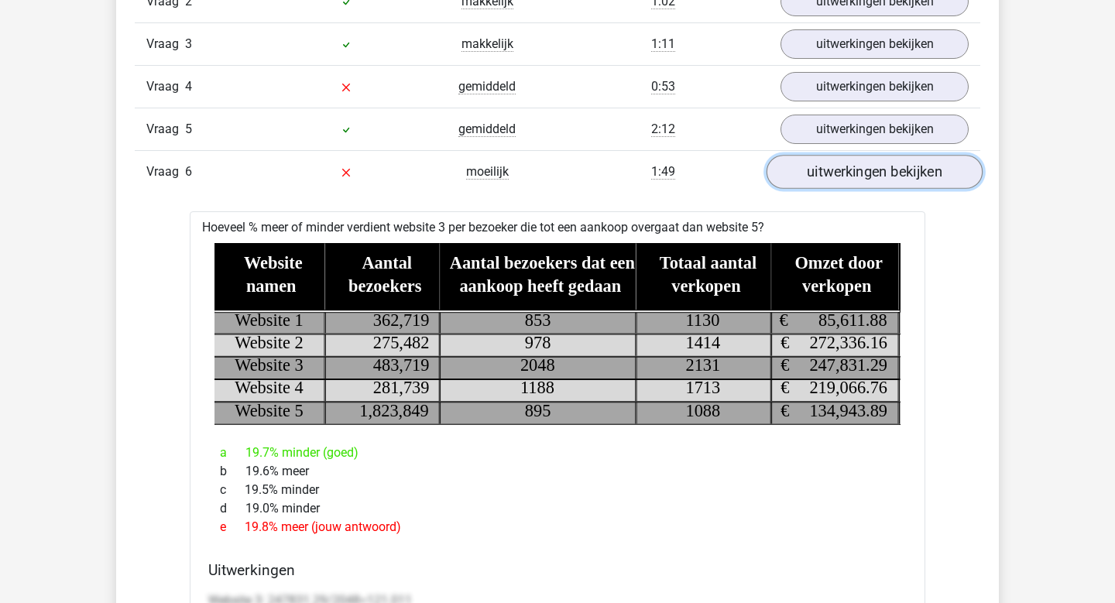
click at [881, 174] on link "uitwerkingen bekijken" at bounding box center [875, 172] width 216 height 34
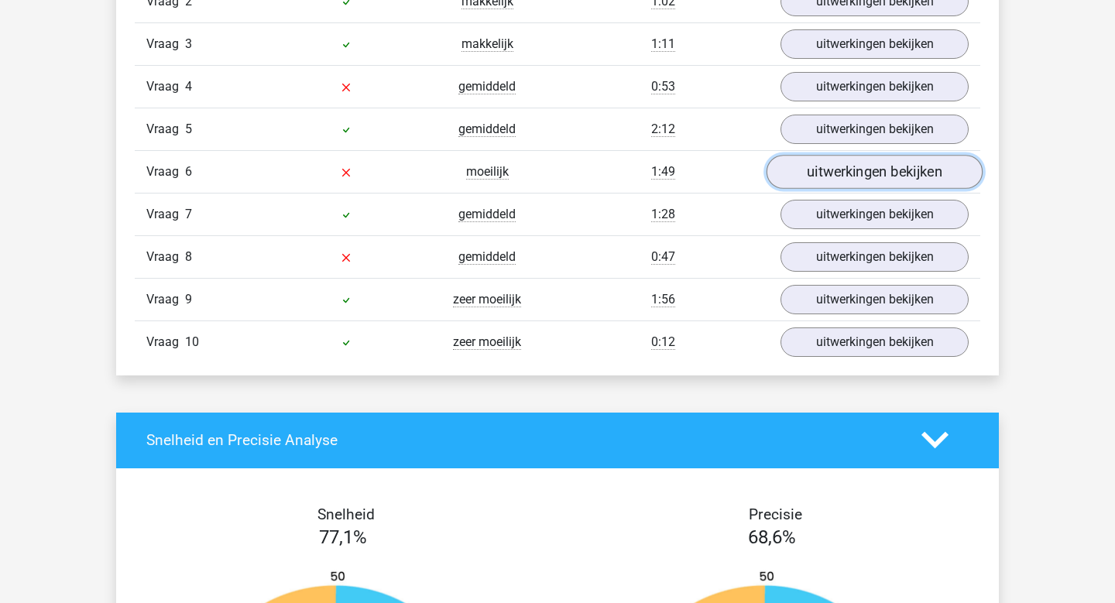
click at [881, 174] on link "uitwerkingen bekijken" at bounding box center [875, 172] width 216 height 34
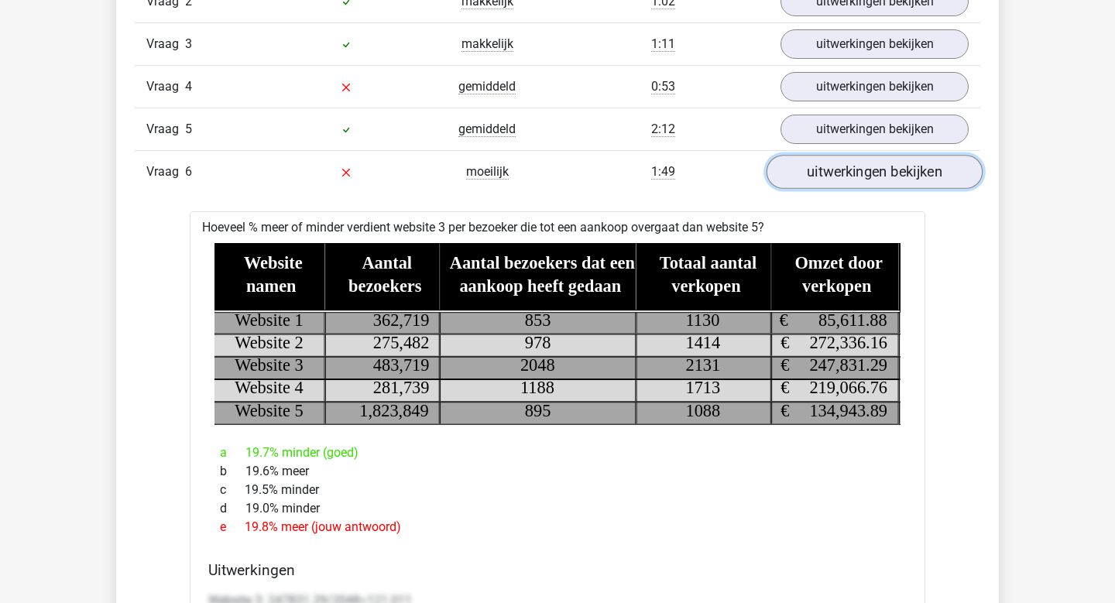
click at [881, 174] on link "uitwerkingen bekijken" at bounding box center [875, 172] width 216 height 34
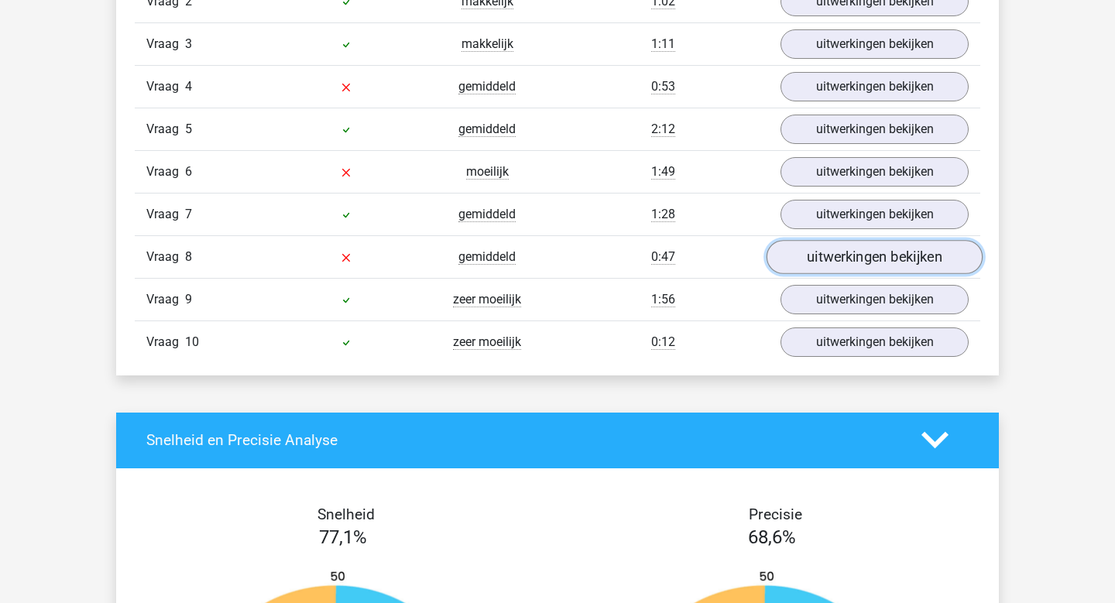
click at [854, 262] on link "uitwerkingen bekijken" at bounding box center [875, 257] width 216 height 34
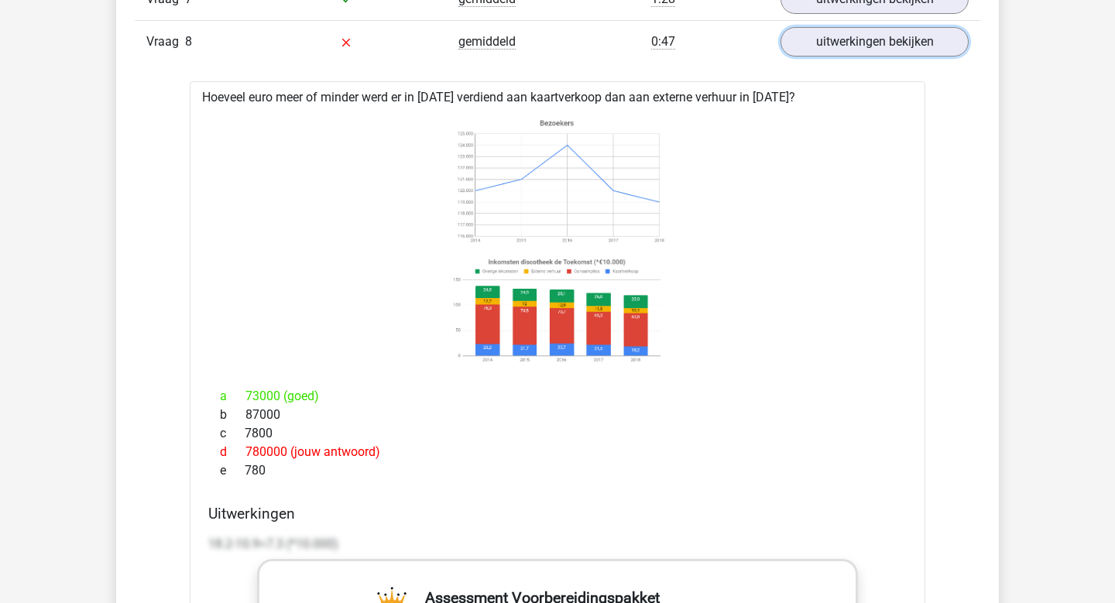
scroll to position [1629, 0]
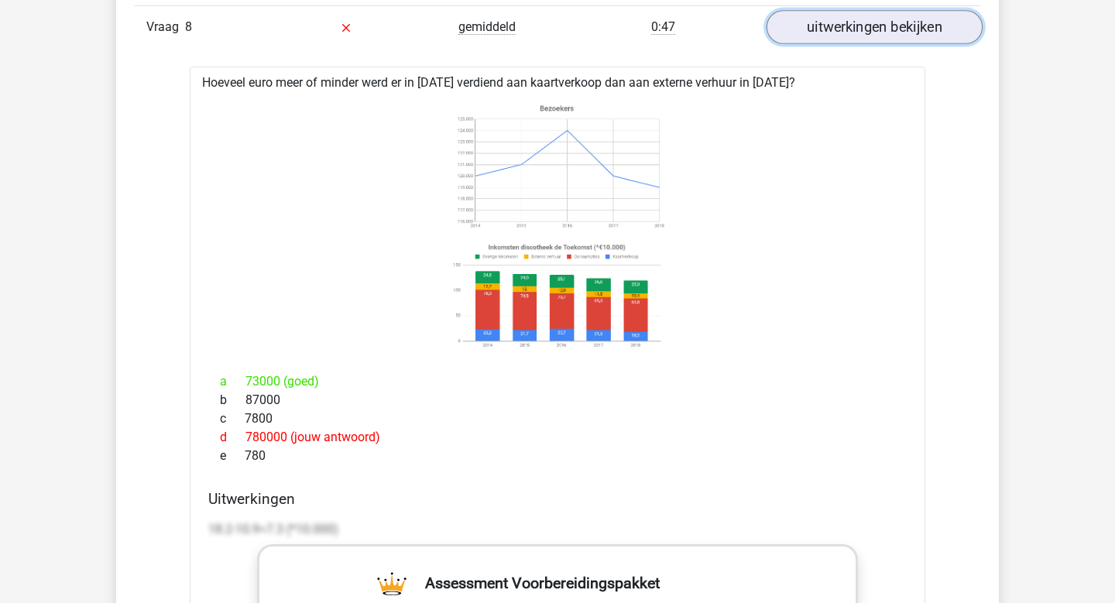
click at [927, 22] on link "uitwerkingen bekijken" at bounding box center [875, 27] width 216 height 34
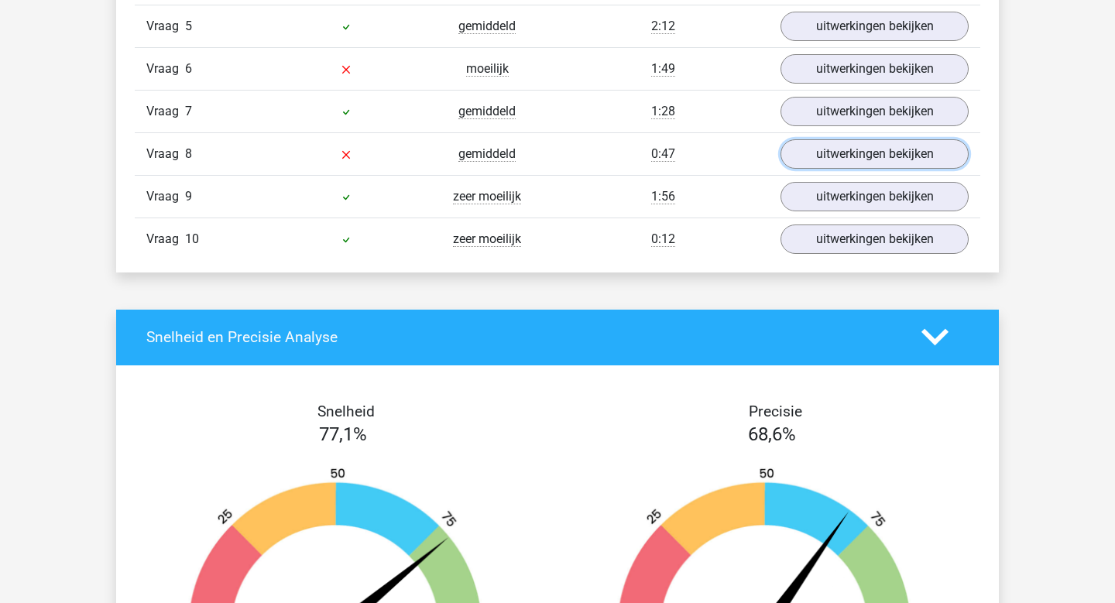
scroll to position [1496, 0]
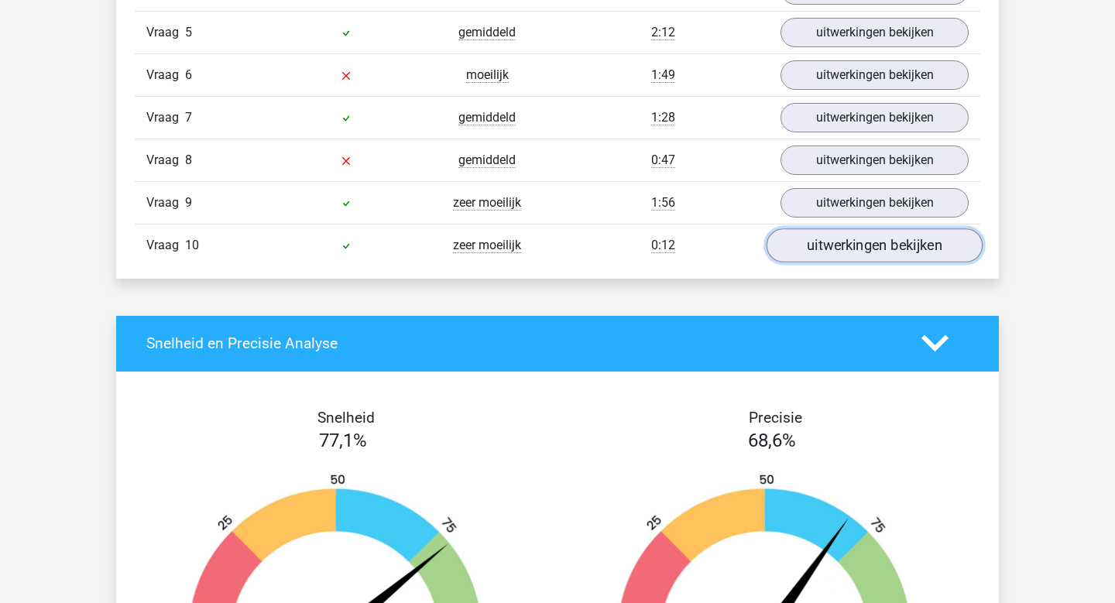
click at [844, 251] on link "uitwerkingen bekijken" at bounding box center [875, 246] width 216 height 34
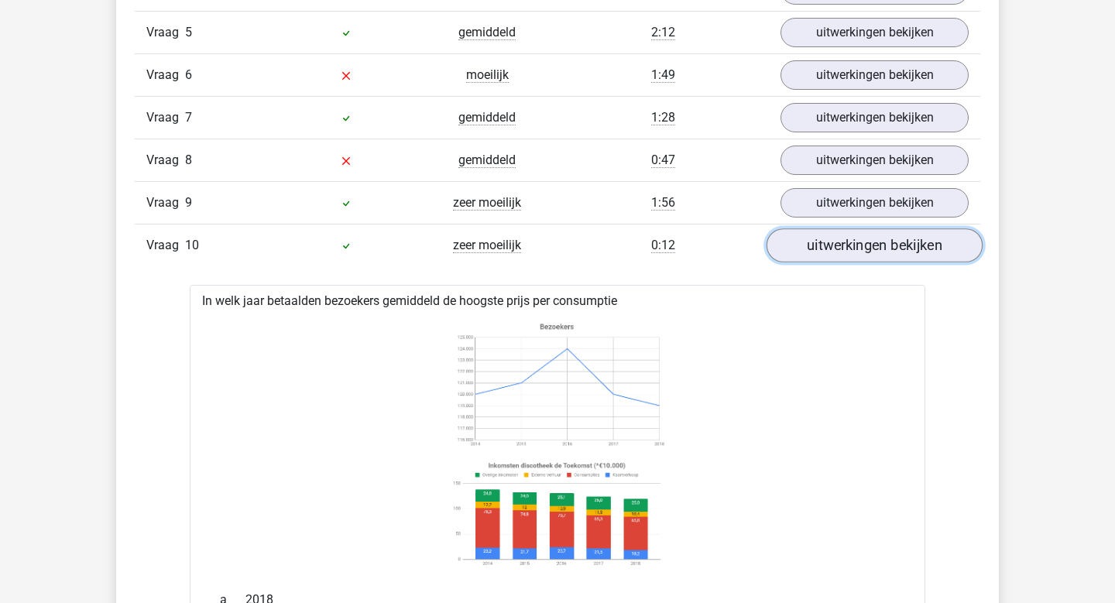
click at [844, 251] on link "uitwerkingen bekijken" at bounding box center [875, 246] width 216 height 34
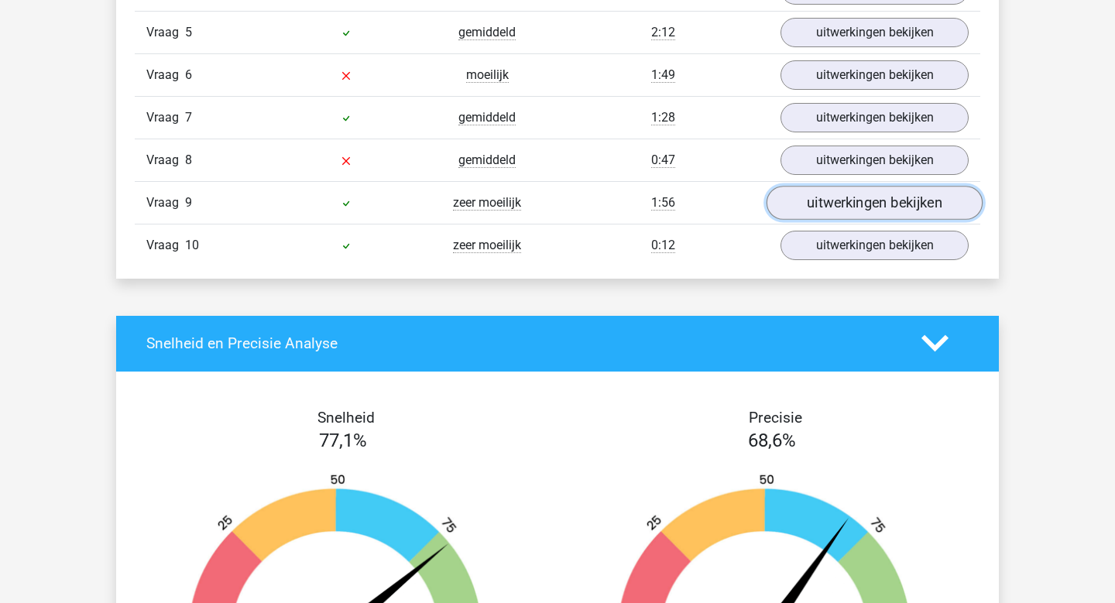
click at [853, 197] on link "uitwerkingen bekijken" at bounding box center [875, 203] width 216 height 34
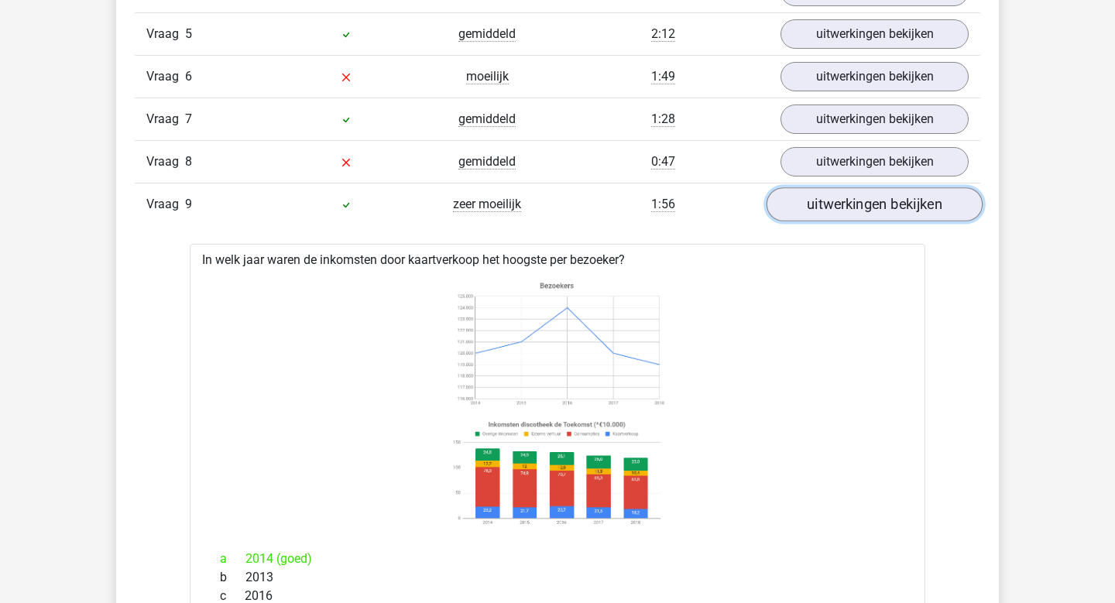
scroll to position [1493, 0]
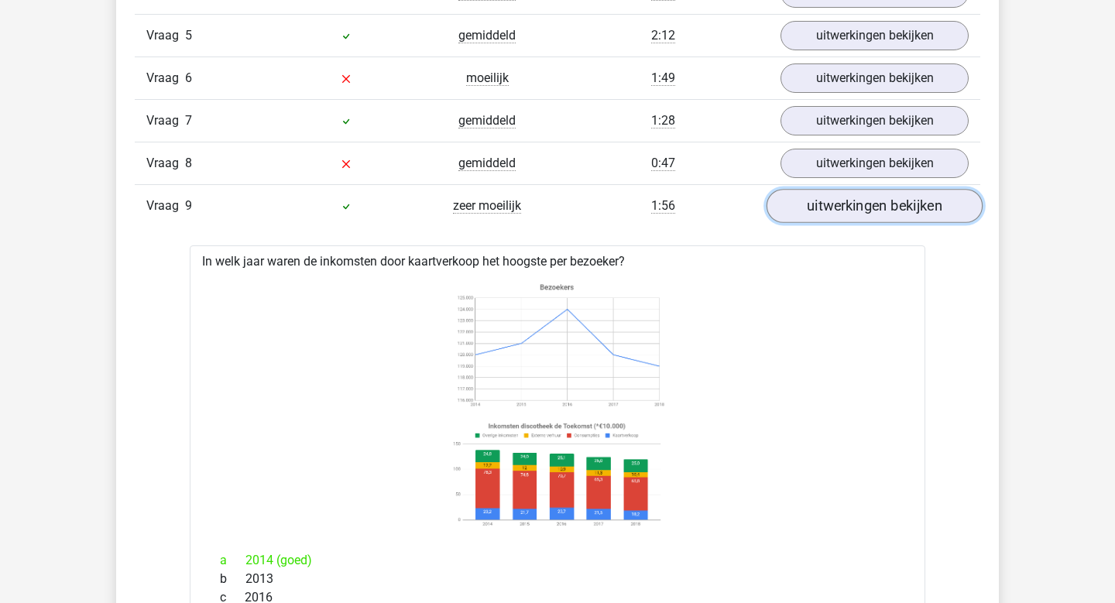
click at [887, 200] on link "uitwerkingen bekijken" at bounding box center [875, 206] width 216 height 34
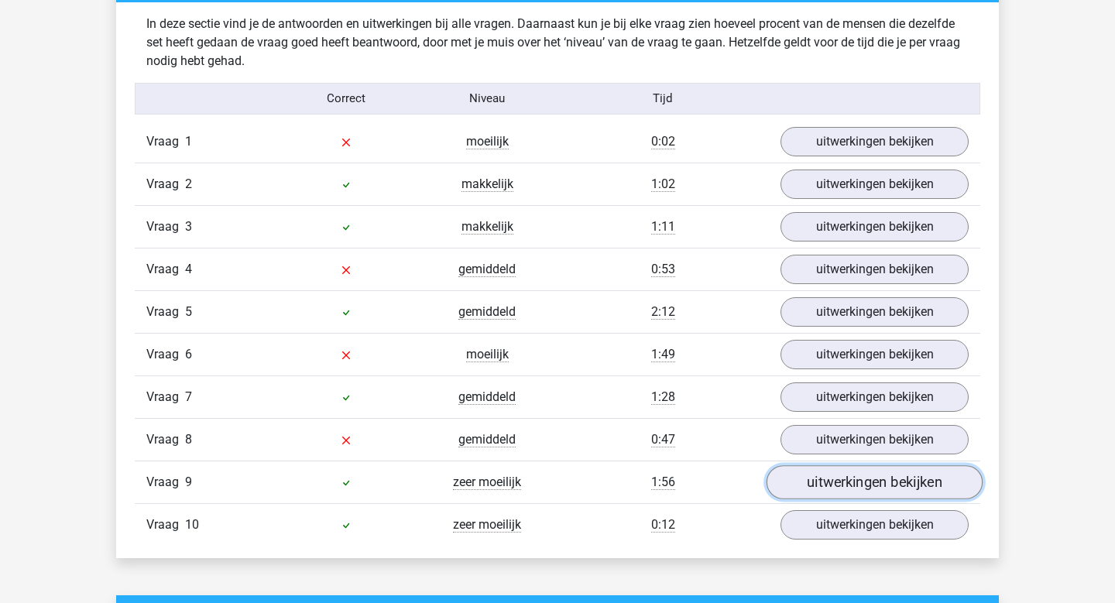
scroll to position [1218, 0]
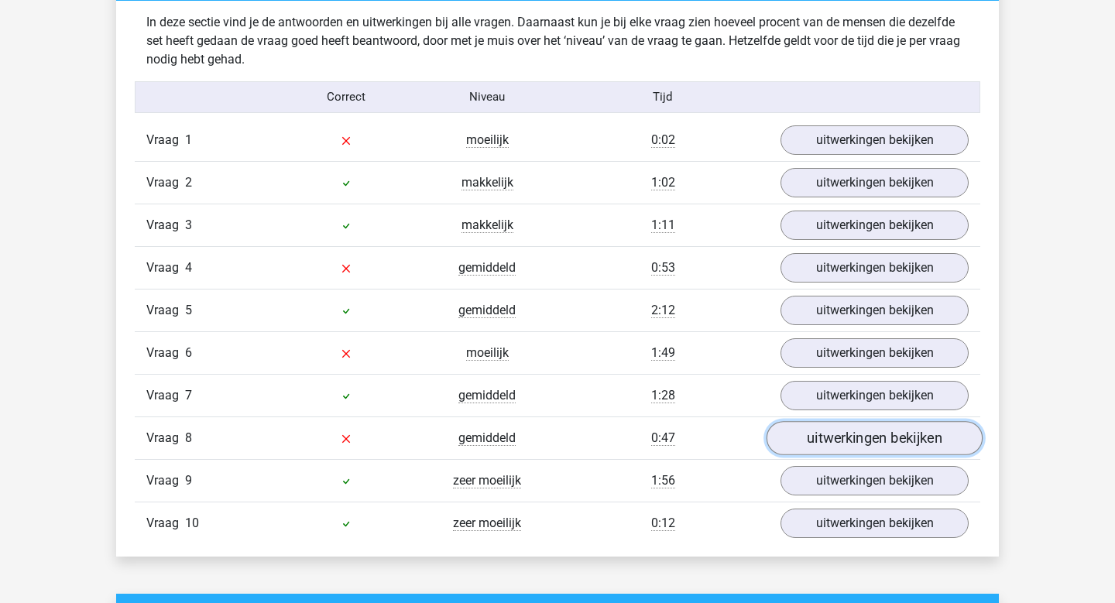
click at [841, 437] on link "uitwerkingen bekijken" at bounding box center [875, 438] width 216 height 34
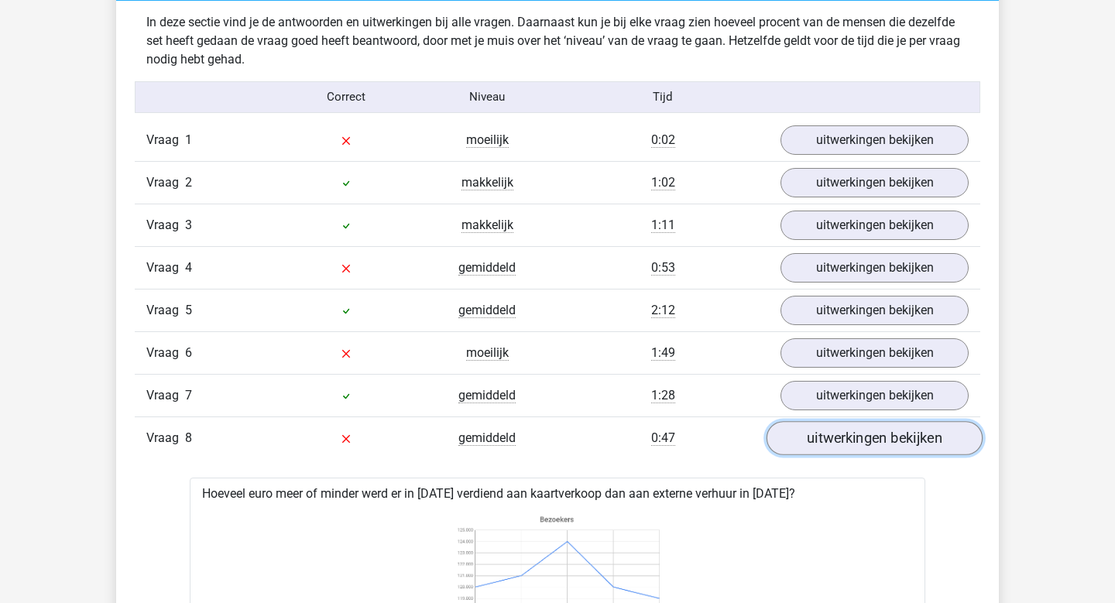
click at [841, 436] on link "uitwerkingen bekijken" at bounding box center [875, 438] width 216 height 34
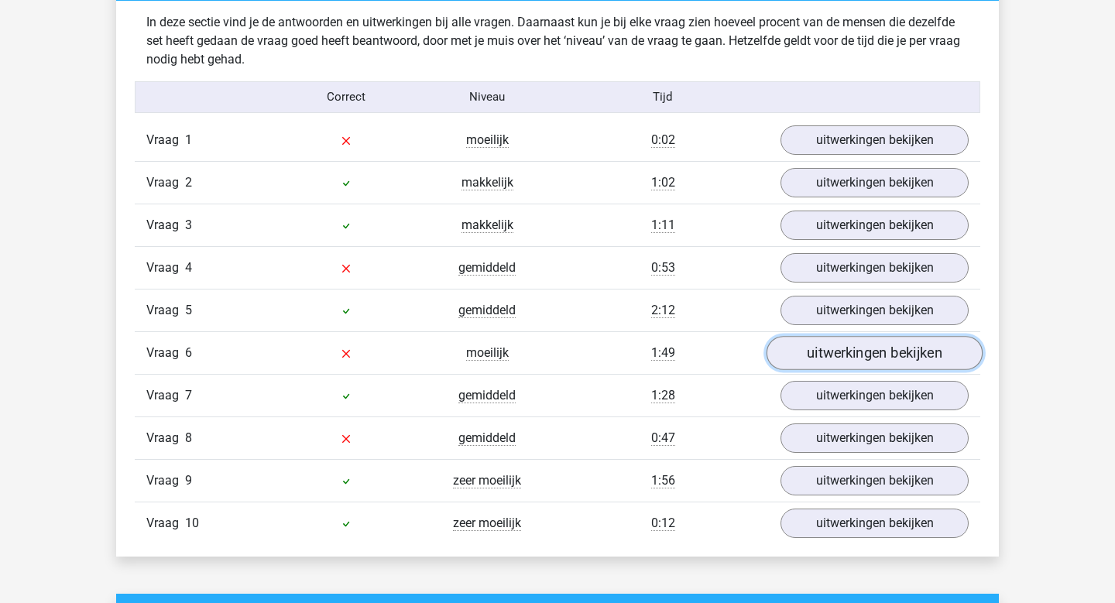
click at [838, 352] on link "uitwerkingen bekijken" at bounding box center [875, 353] width 216 height 34
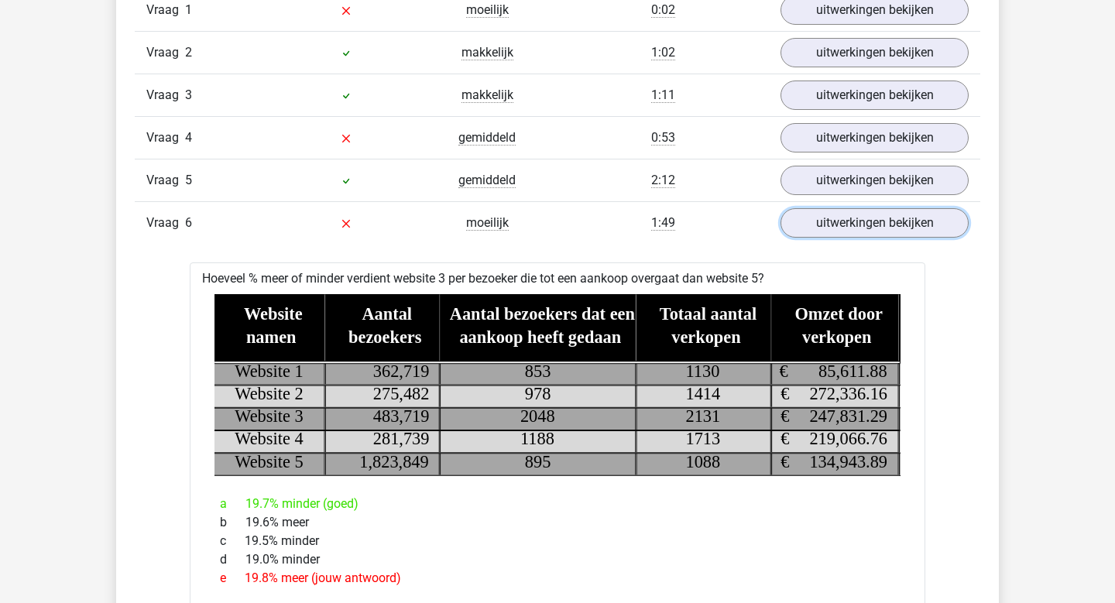
scroll to position [1344, 0]
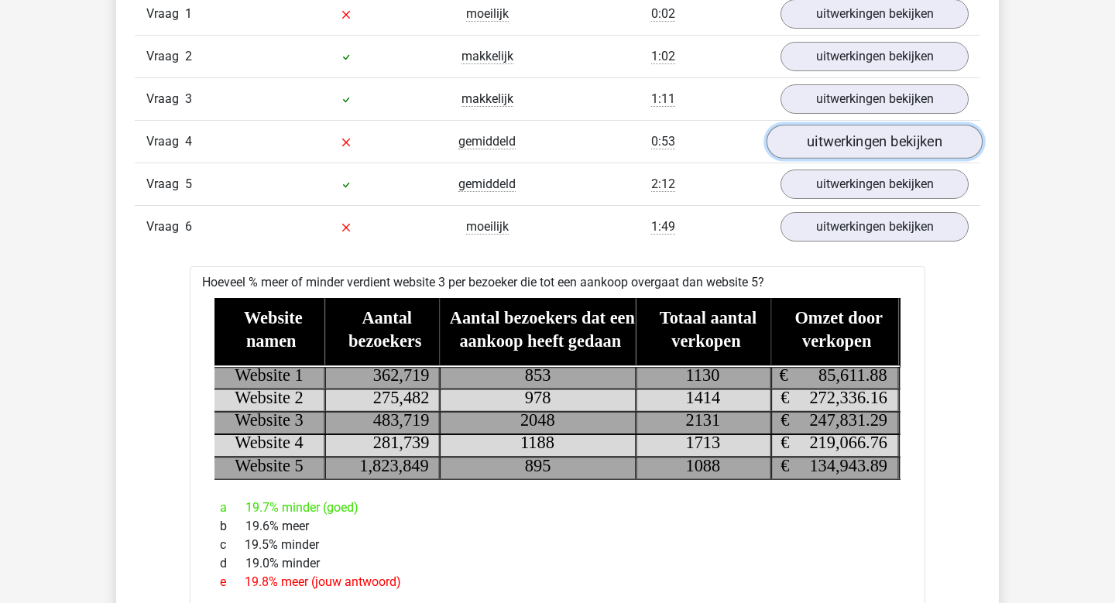
click at [926, 146] on link "uitwerkingen bekijken" at bounding box center [875, 142] width 216 height 34
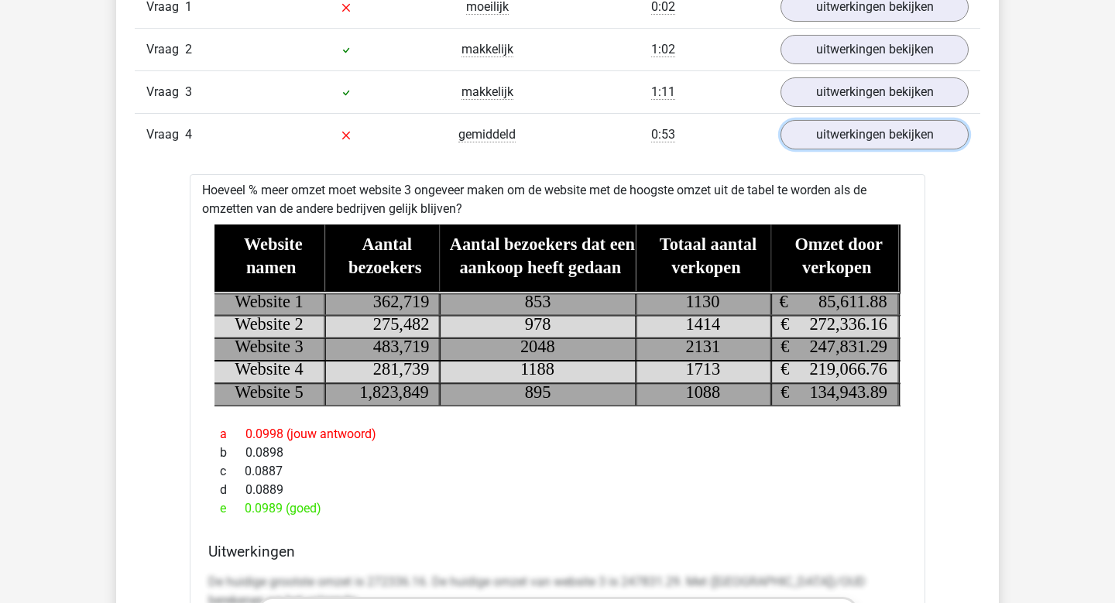
scroll to position [1352, 0]
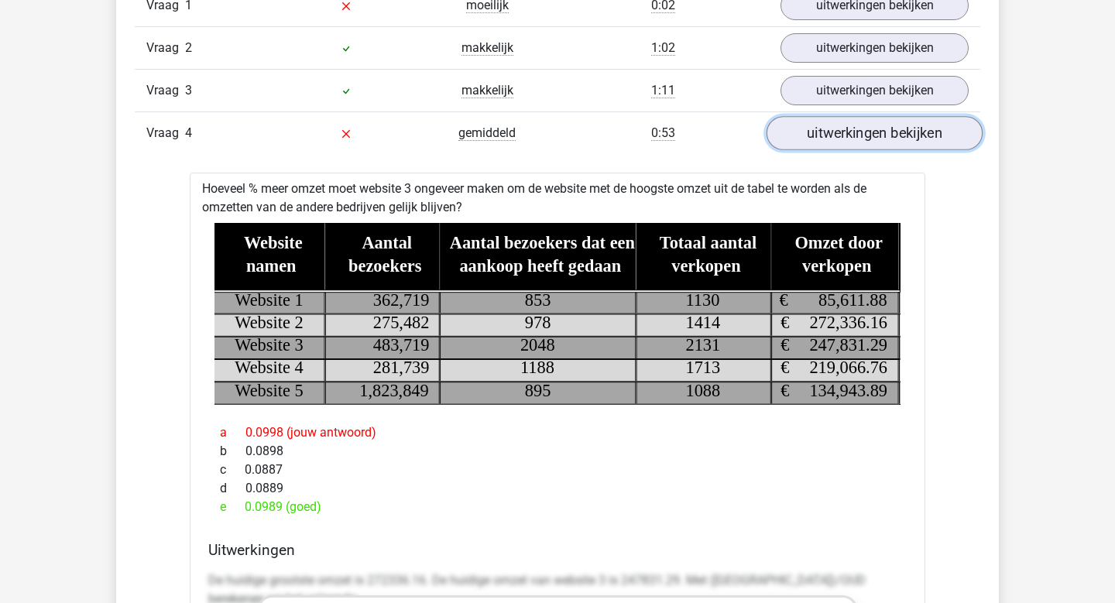
click at [865, 127] on link "uitwerkingen bekijken" at bounding box center [875, 133] width 216 height 34
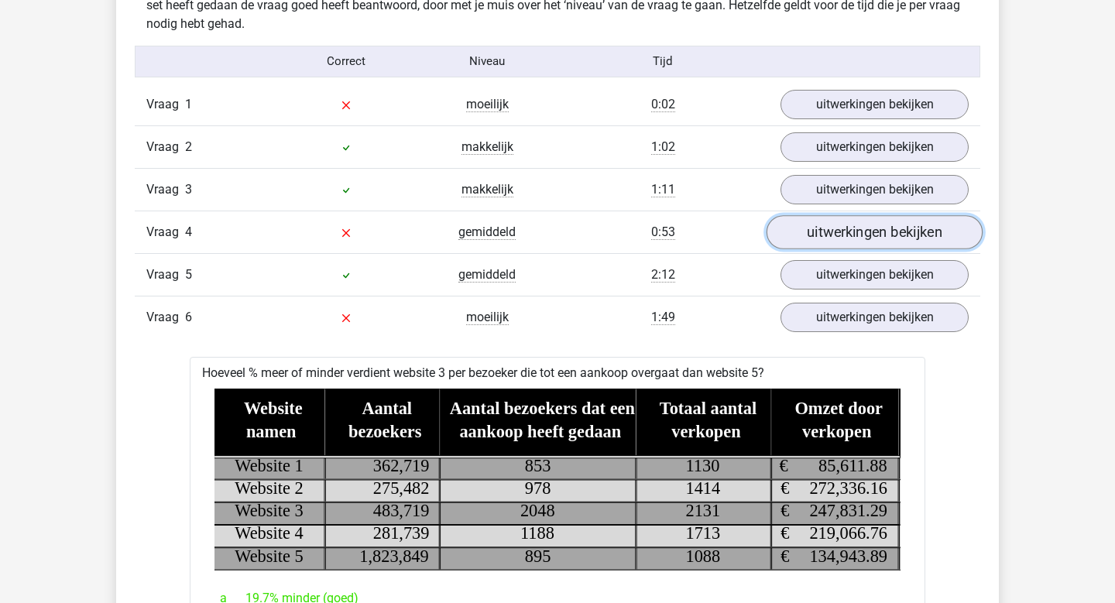
scroll to position [1230, 0]
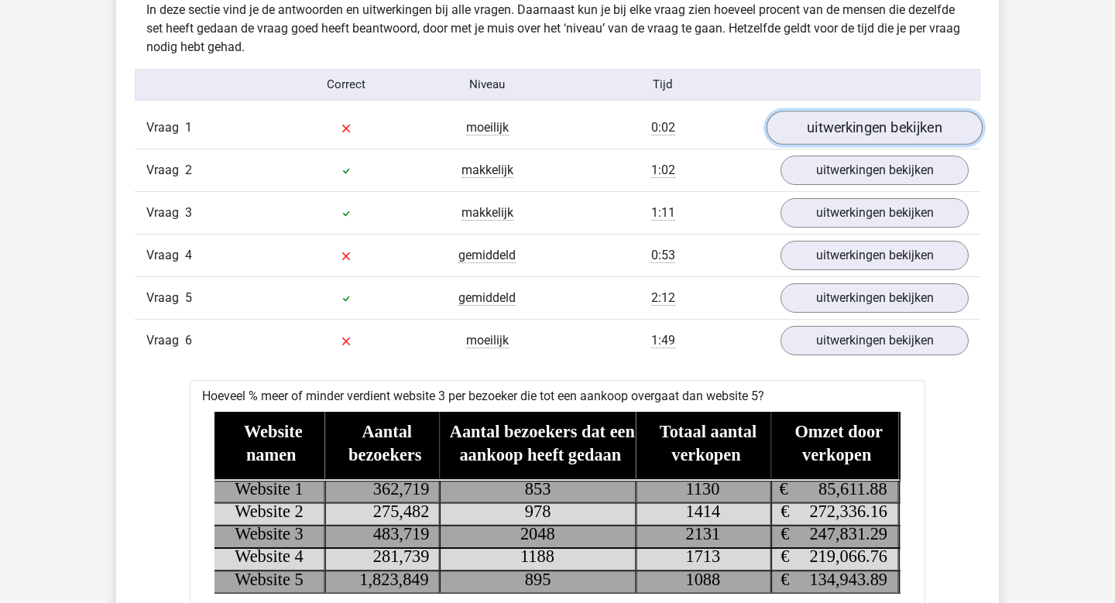
click at [863, 115] on link "uitwerkingen bekijken" at bounding box center [875, 128] width 216 height 34
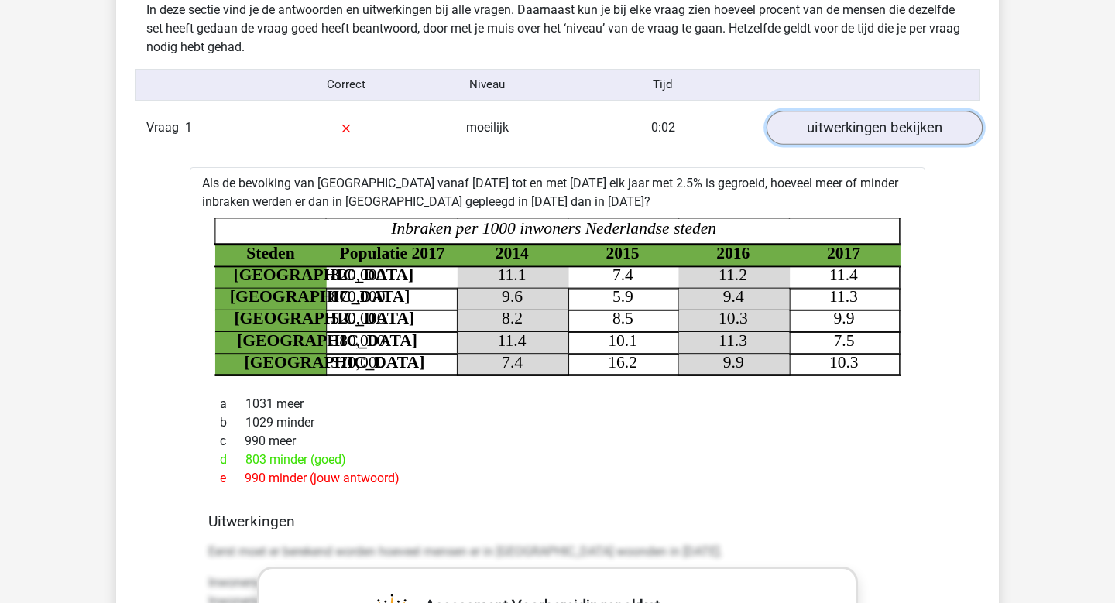
click at [940, 119] on link "uitwerkingen bekijken" at bounding box center [875, 128] width 216 height 34
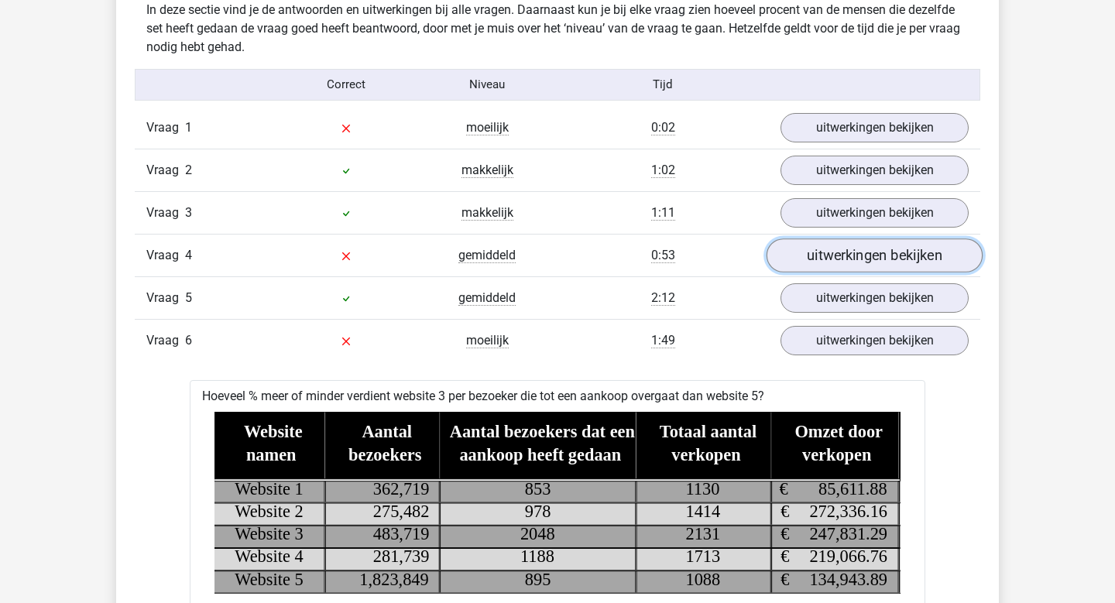
click at [870, 264] on link "uitwerkingen bekijken" at bounding box center [875, 256] width 216 height 34
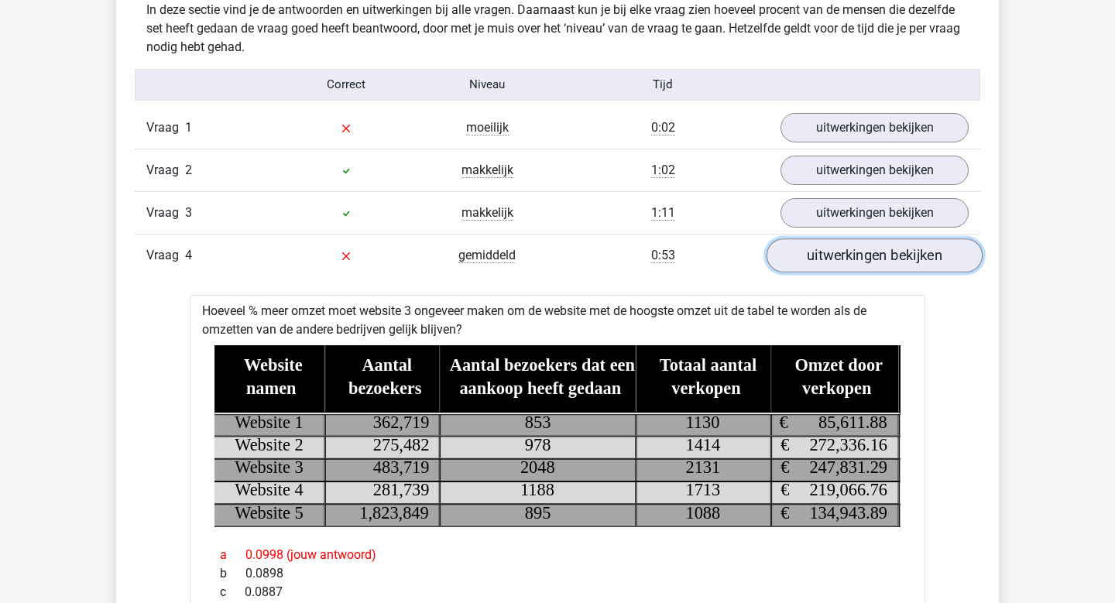
click at [870, 264] on link "uitwerkingen bekijken" at bounding box center [875, 256] width 216 height 34
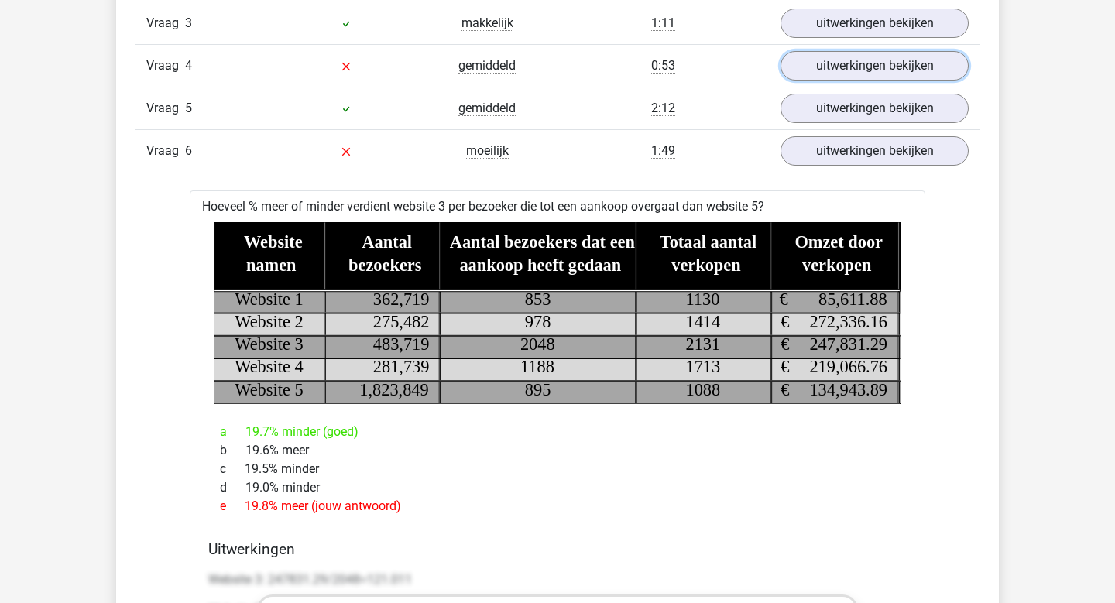
scroll to position [1421, 0]
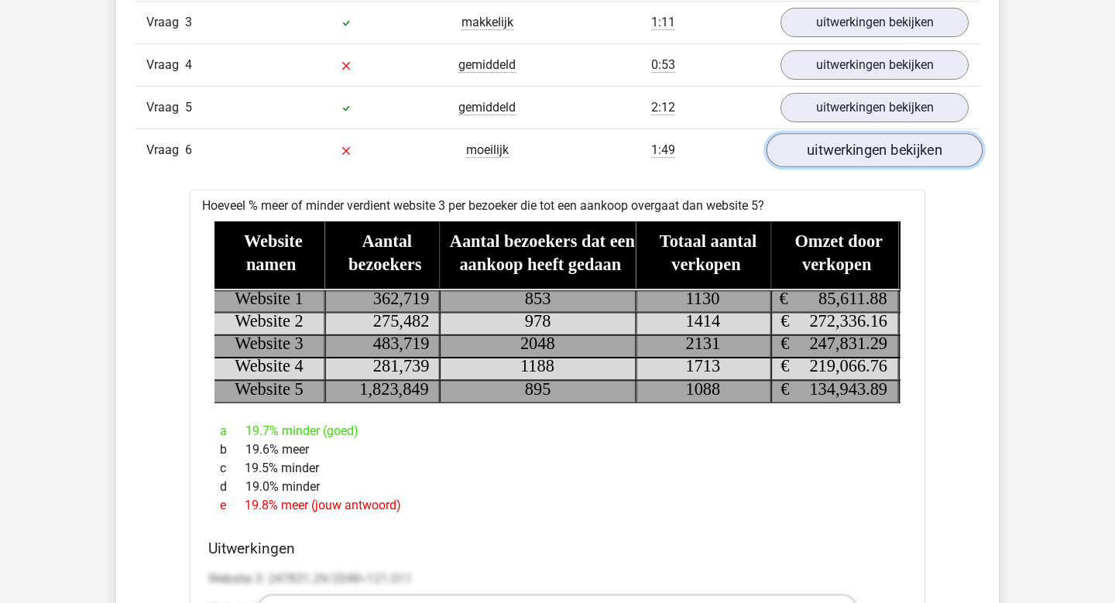
click at [922, 157] on link "uitwerkingen bekijken" at bounding box center [875, 150] width 216 height 34
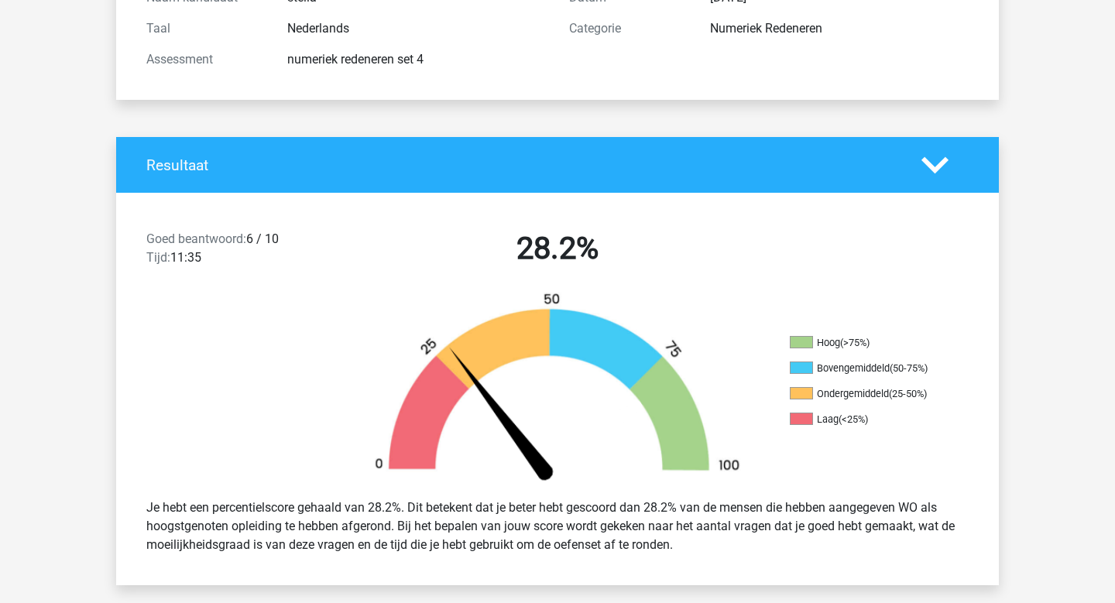
scroll to position [0, 0]
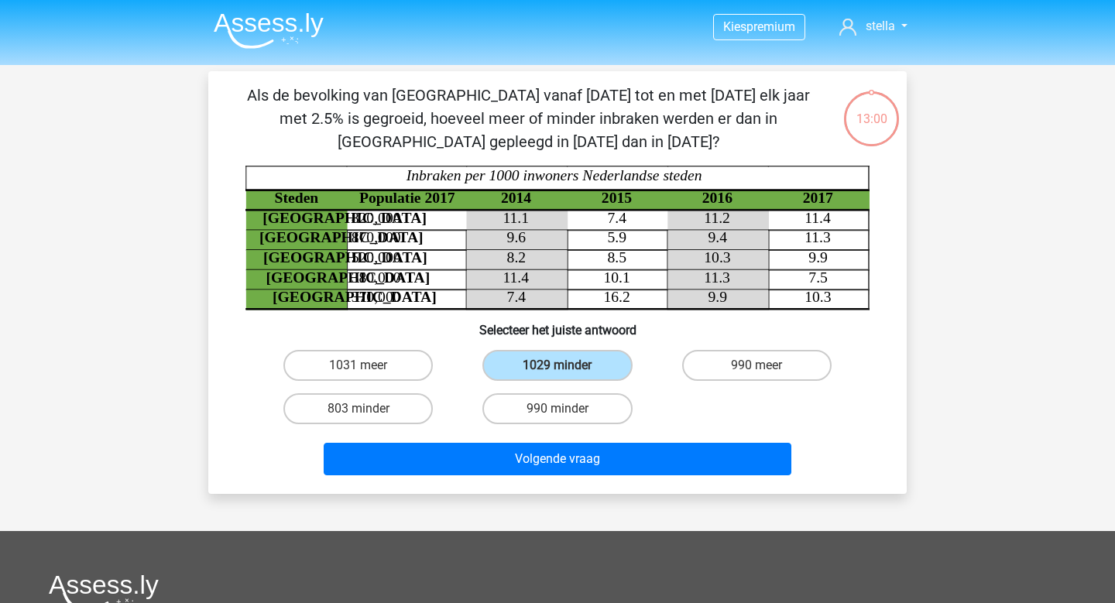
scroll to position [34, 0]
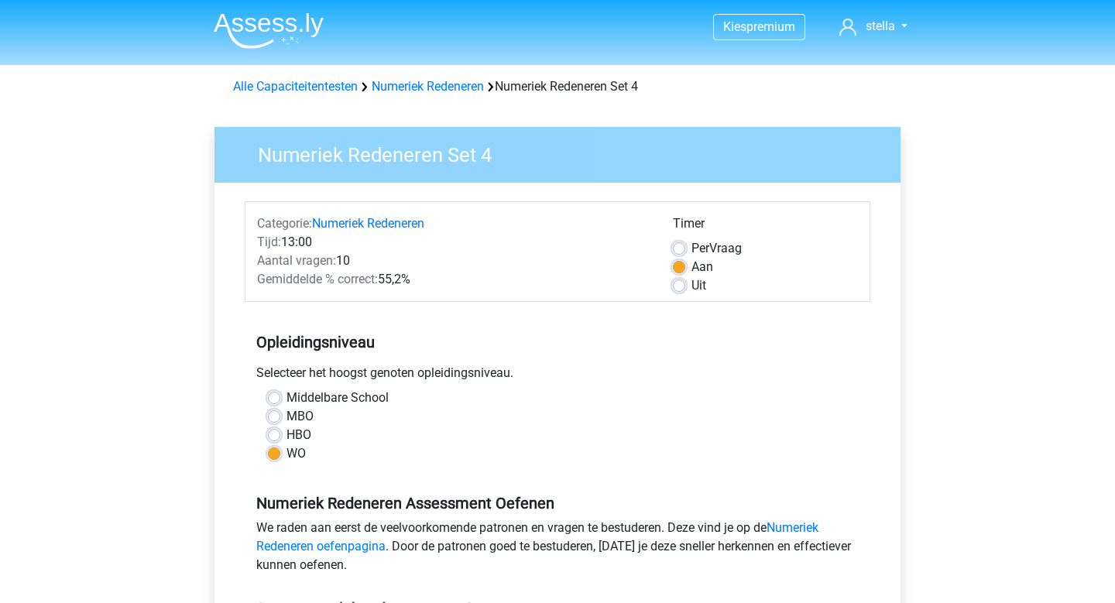
scroll to position [327, 0]
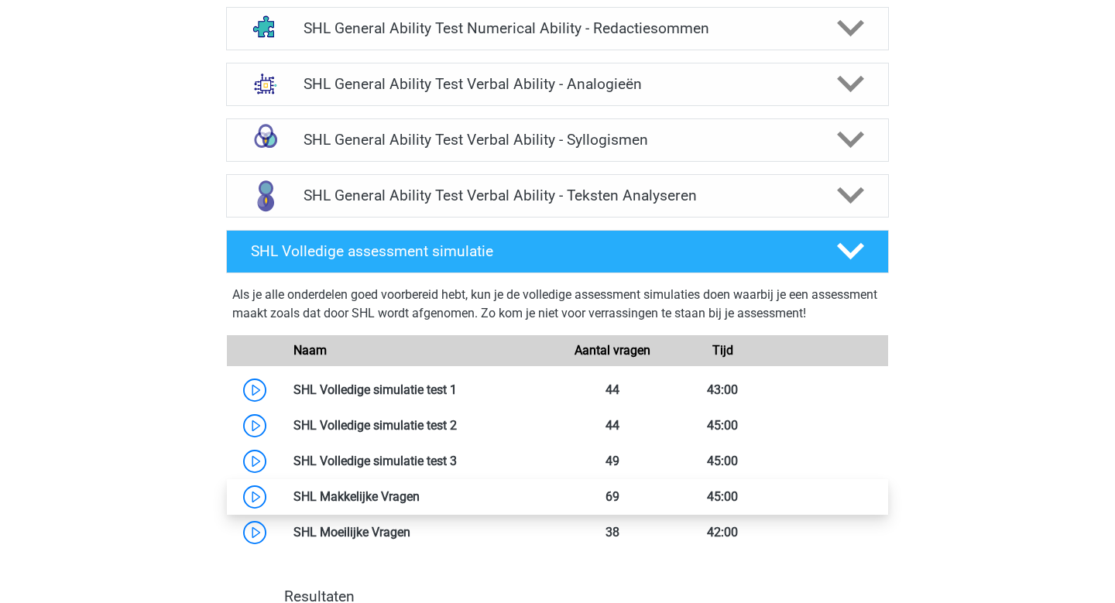
scroll to position [1484, 0]
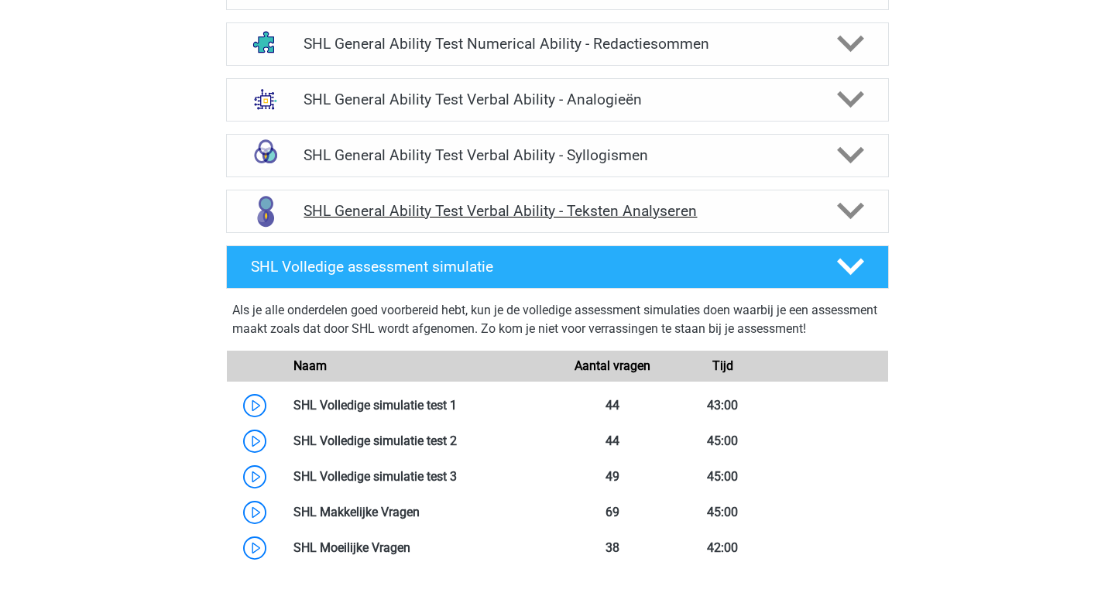
click at [859, 218] on icon at bounding box center [850, 211] width 27 height 27
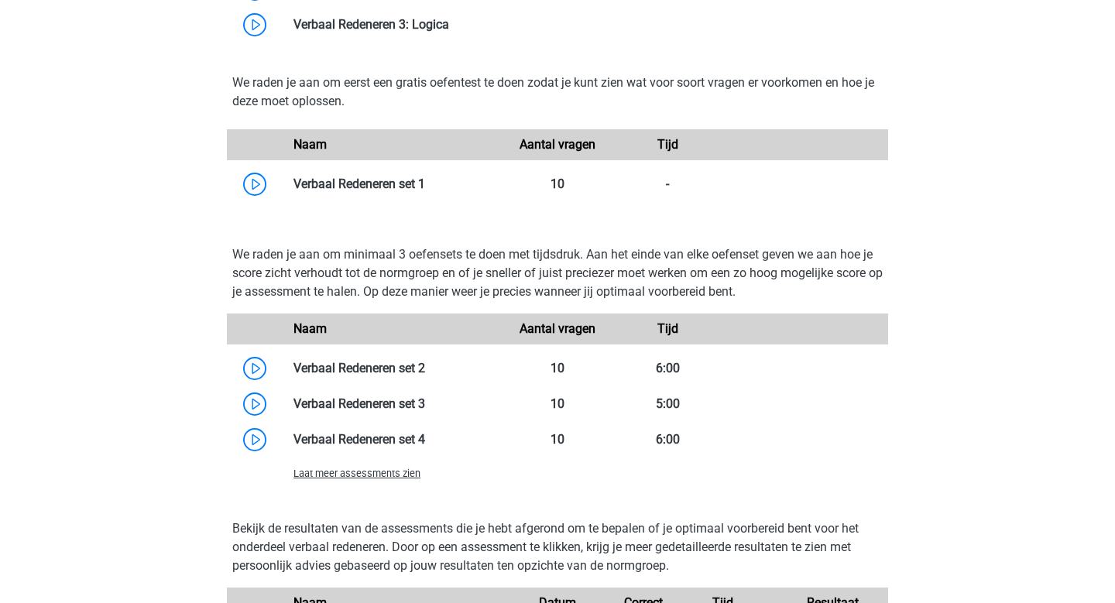
scroll to position [3323, 0]
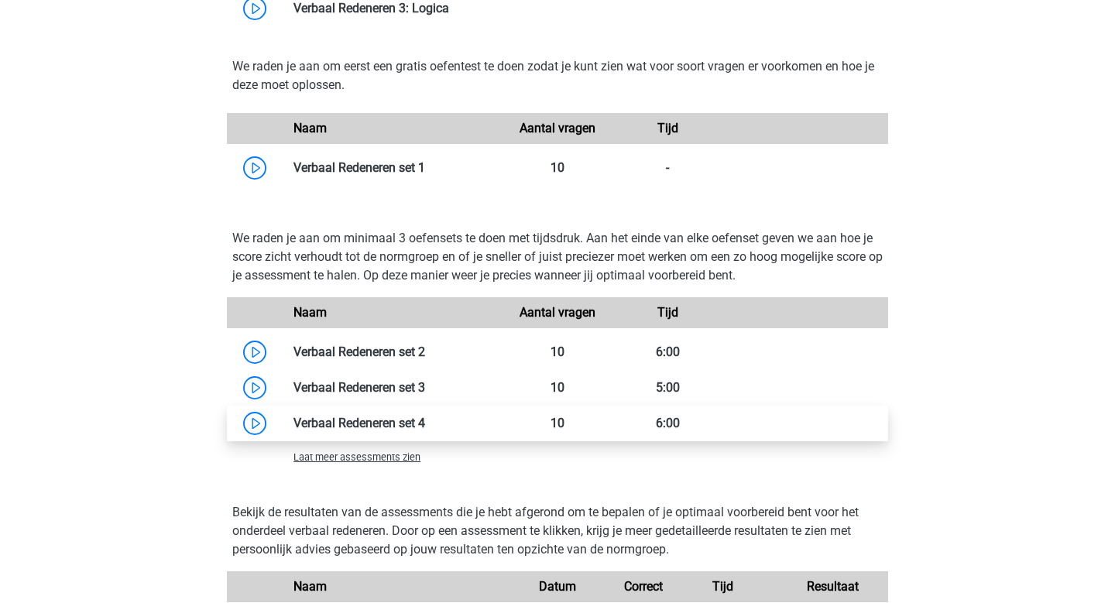
click at [425, 421] on link at bounding box center [425, 423] width 0 height 15
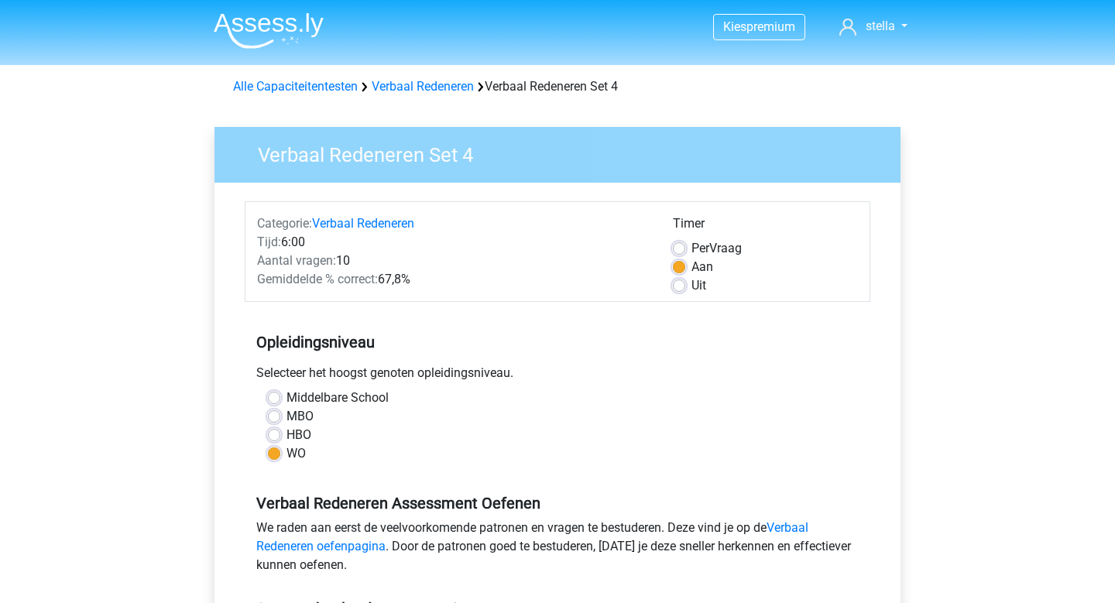
click at [692, 286] on label "Uit" at bounding box center [699, 286] width 15 height 19
click at [679, 286] on input "Uit" at bounding box center [679, 284] width 12 height 15
radio input "true"
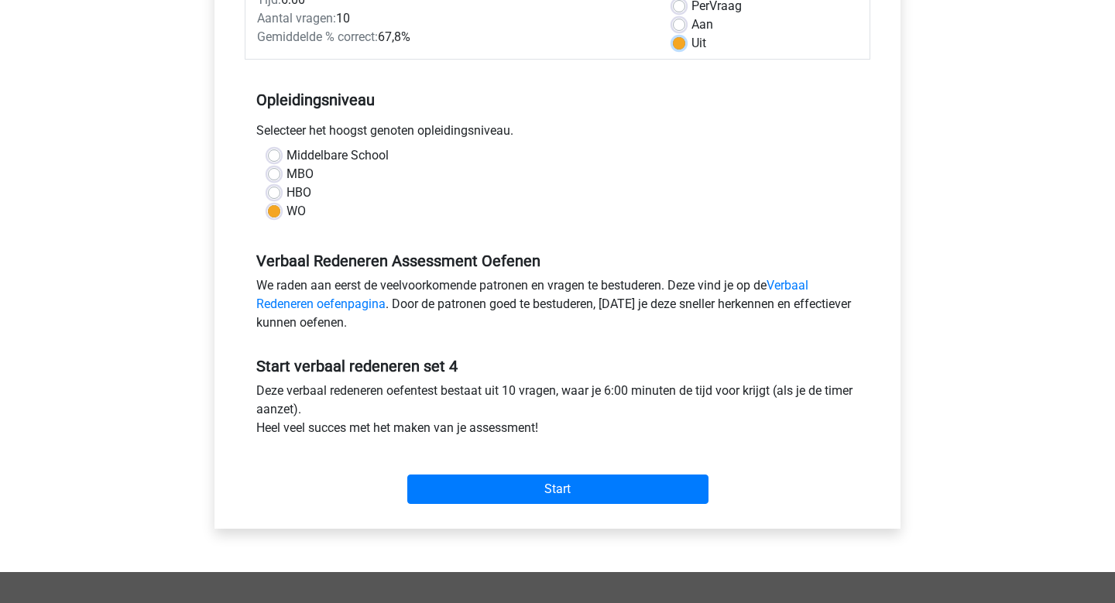
scroll to position [249, 0]
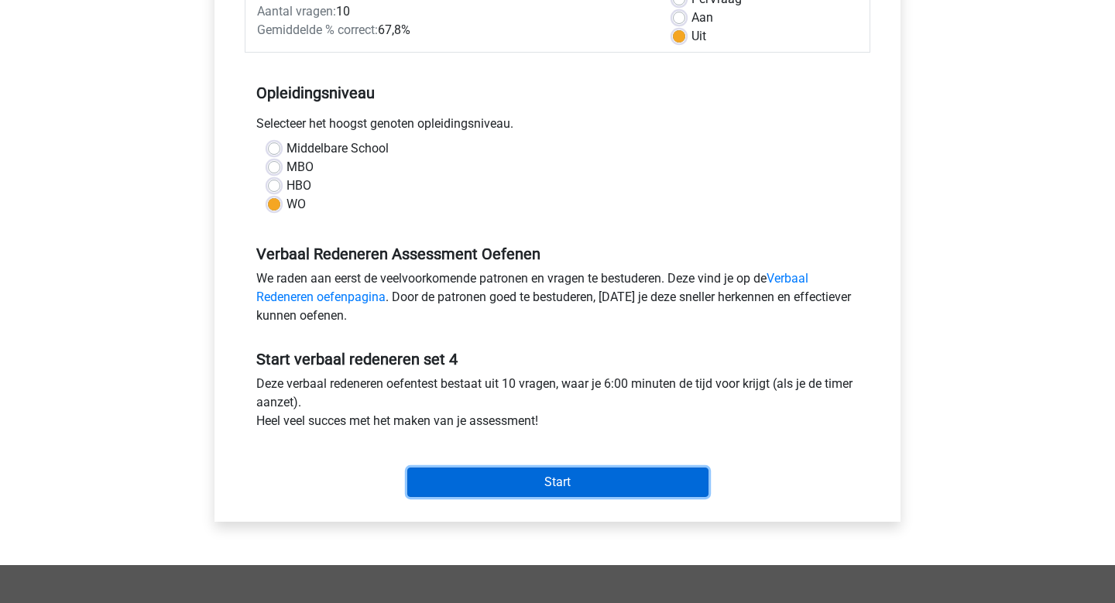
click at [515, 477] on input "Start" at bounding box center [557, 482] width 301 height 29
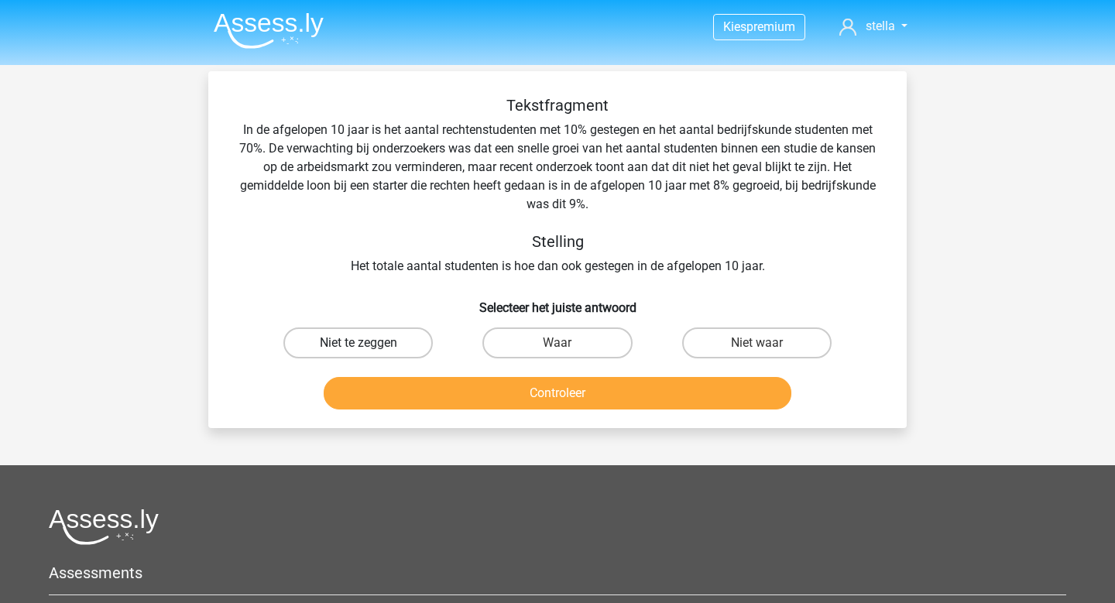
click at [314, 337] on label "Niet te zeggen" at bounding box center [357, 343] width 149 height 31
click at [359, 343] on input "Niet te zeggen" at bounding box center [364, 348] width 10 height 10
radio input "true"
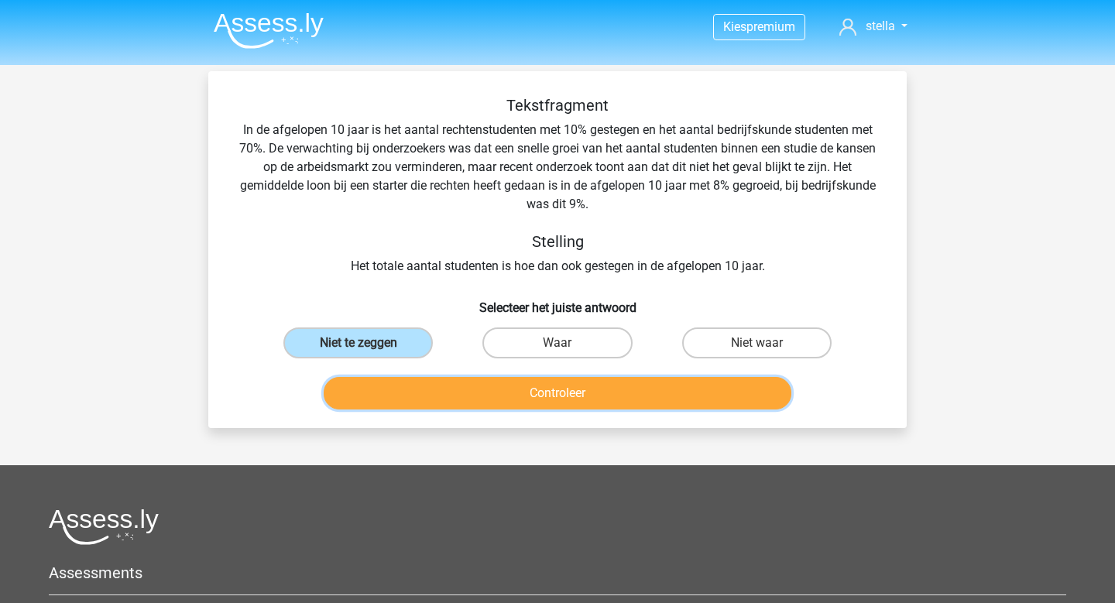
click at [567, 405] on button "Controleer" at bounding box center [558, 393] width 469 height 33
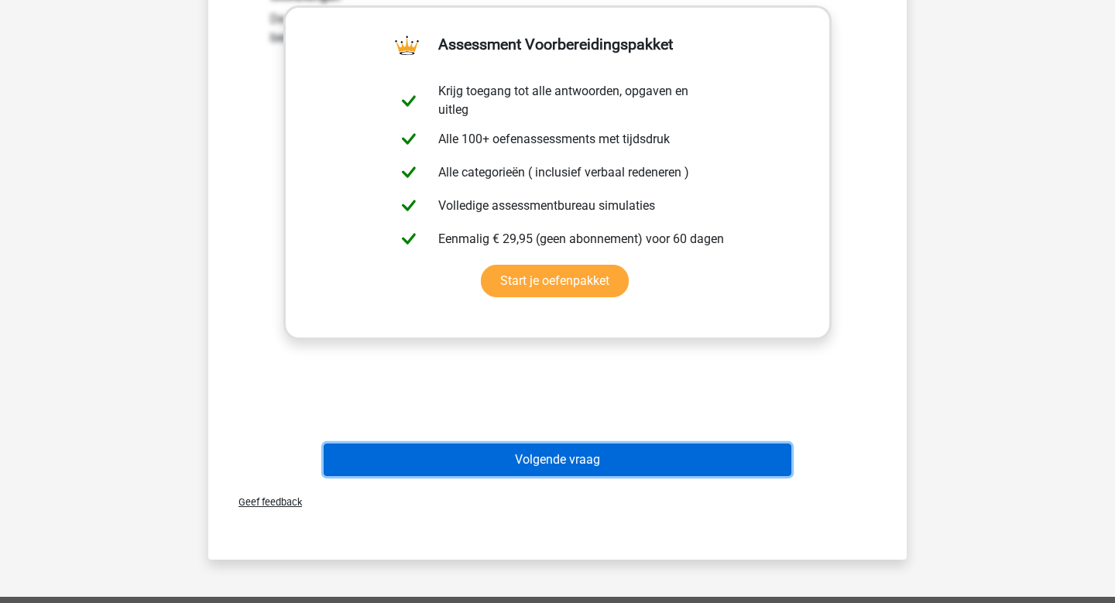
click at [630, 462] on button "Volgende vraag" at bounding box center [558, 460] width 469 height 33
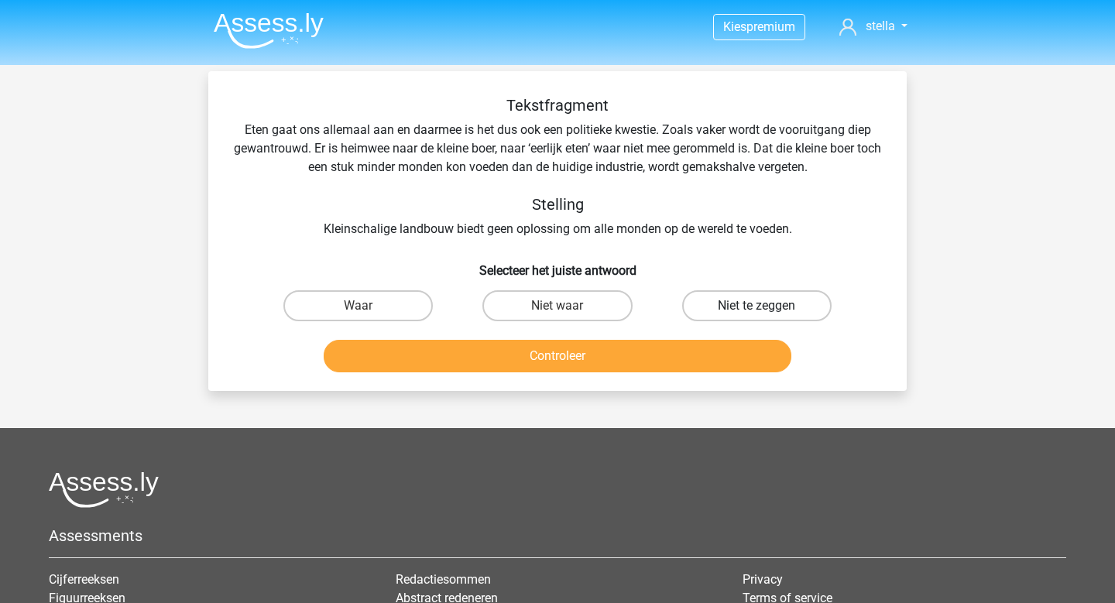
click at [713, 314] on label "Niet te zeggen" at bounding box center [756, 305] width 149 height 31
click at [757, 314] on input "Niet te zeggen" at bounding box center [762, 311] width 10 height 10
radio input "true"
click at [358, 289] on div "Waar" at bounding box center [358, 305] width 199 height 43
click at [357, 305] on label "Waar" at bounding box center [357, 305] width 149 height 31
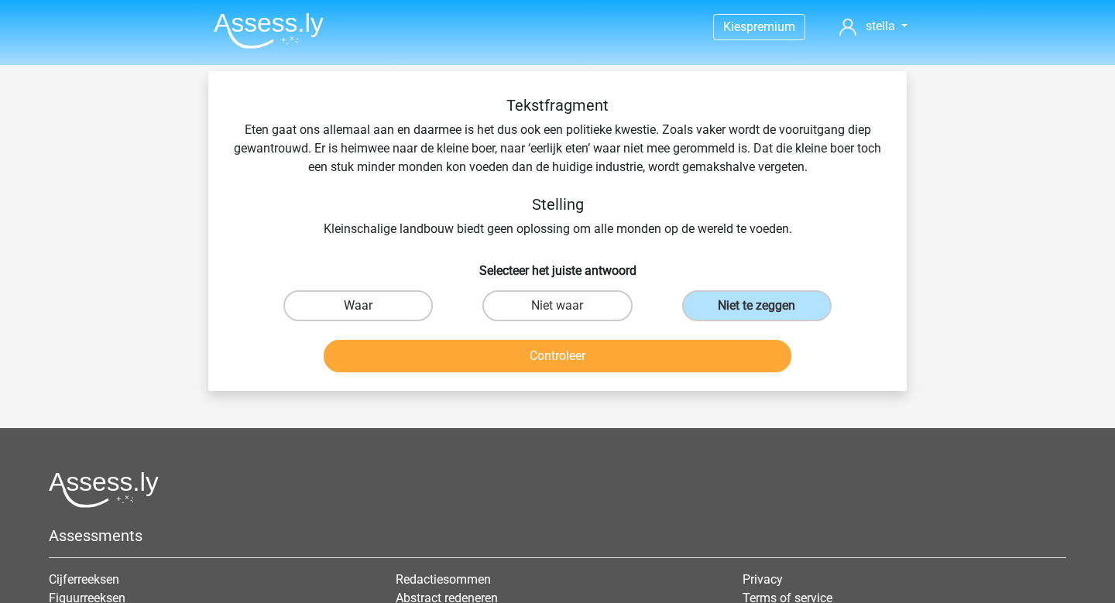
click at [359, 306] on input "Waar" at bounding box center [364, 311] width 10 height 10
radio input "true"
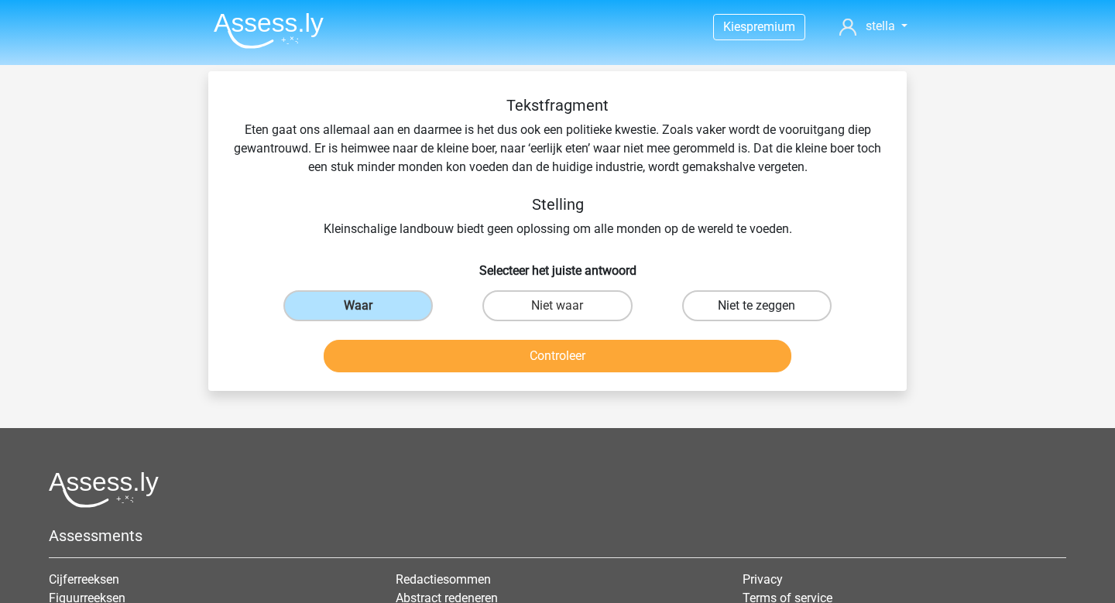
click at [728, 303] on label "Niet te zeggen" at bounding box center [756, 305] width 149 height 31
click at [757, 306] on input "Niet te zeggen" at bounding box center [762, 311] width 10 height 10
radio input "true"
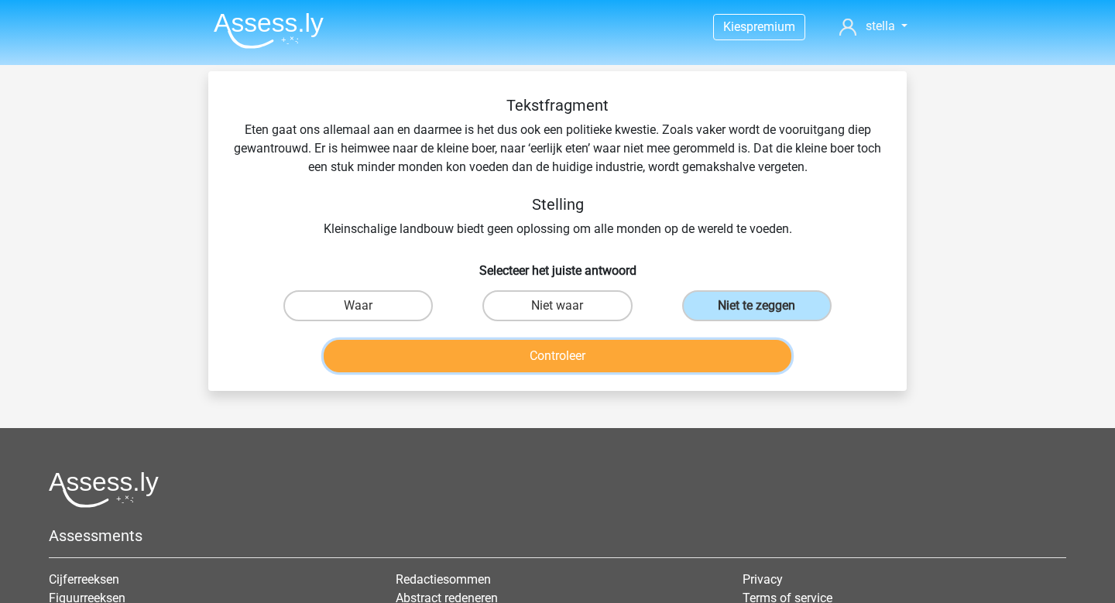
click at [710, 343] on button "Controleer" at bounding box center [558, 356] width 469 height 33
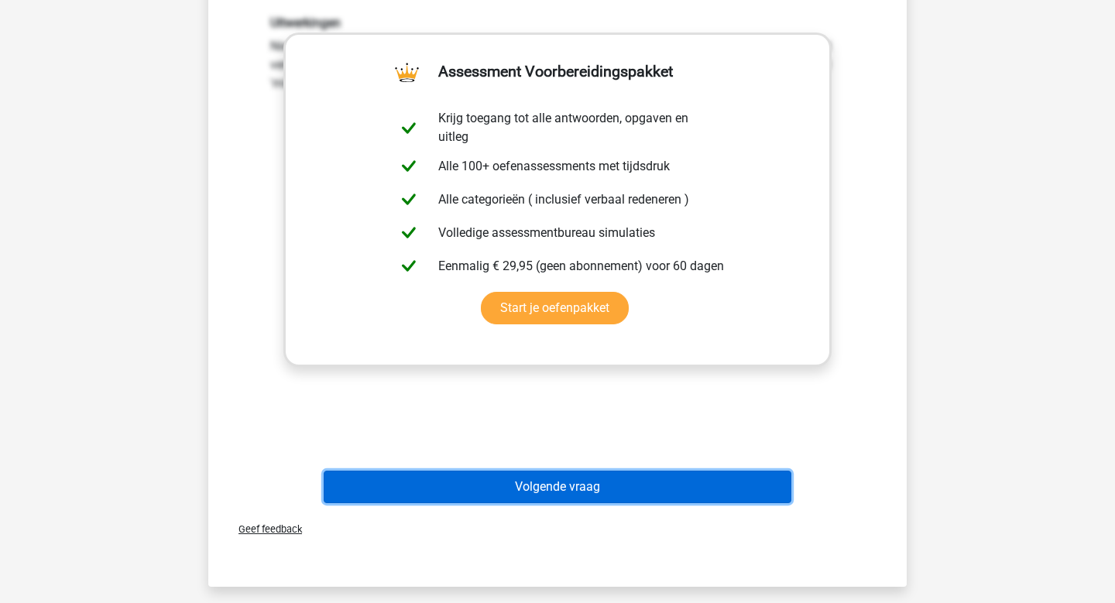
click at [641, 472] on button "Volgende vraag" at bounding box center [558, 487] width 469 height 33
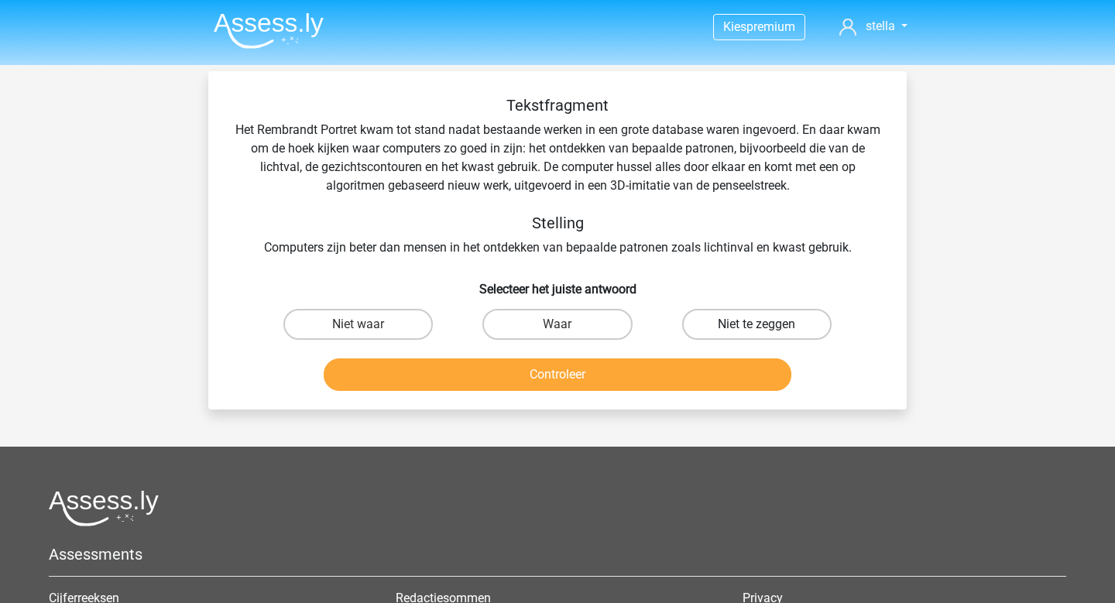
click at [789, 324] on label "Niet te zeggen" at bounding box center [756, 324] width 149 height 31
click at [767, 325] on input "Niet te zeggen" at bounding box center [762, 330] width 10 height 10
radio input "true"
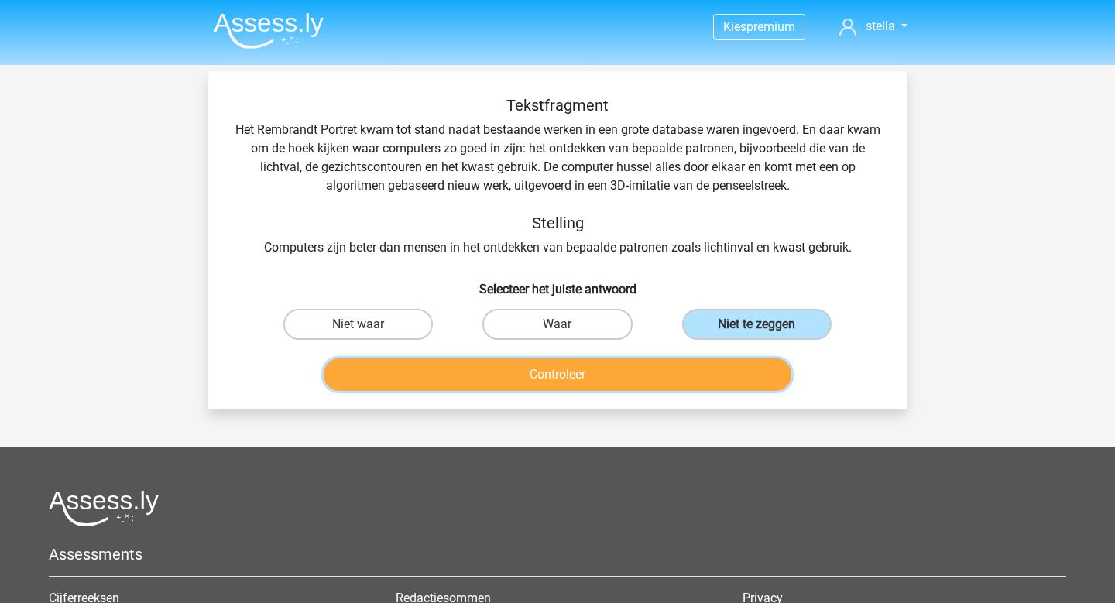
click at [751, 374] on button "Controleer" at bounding box center [558, 375] width 469 height 33
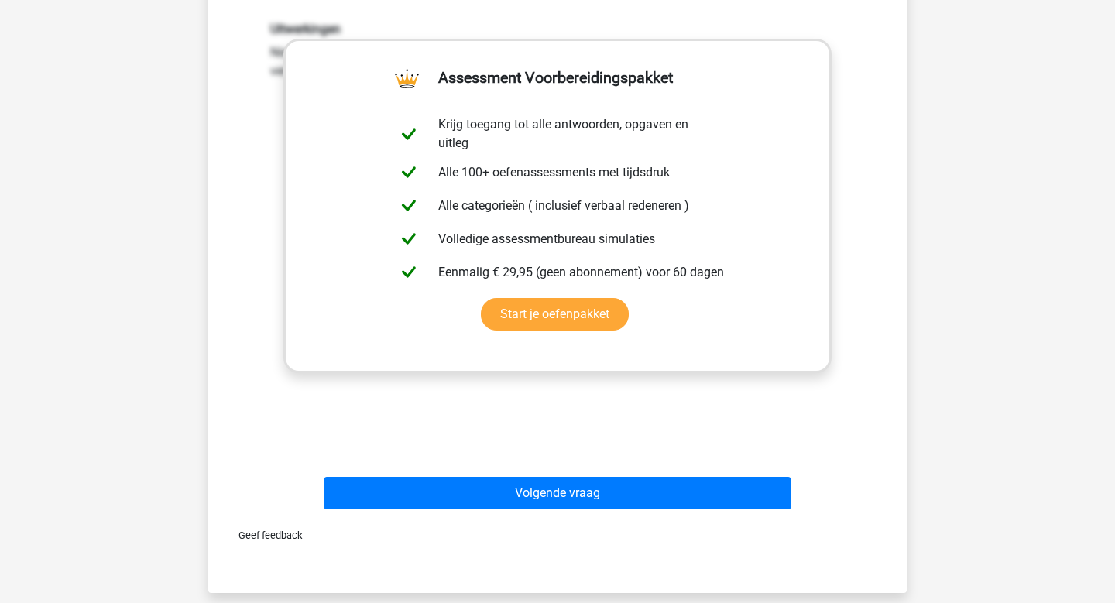
scroll to position [380, 0]
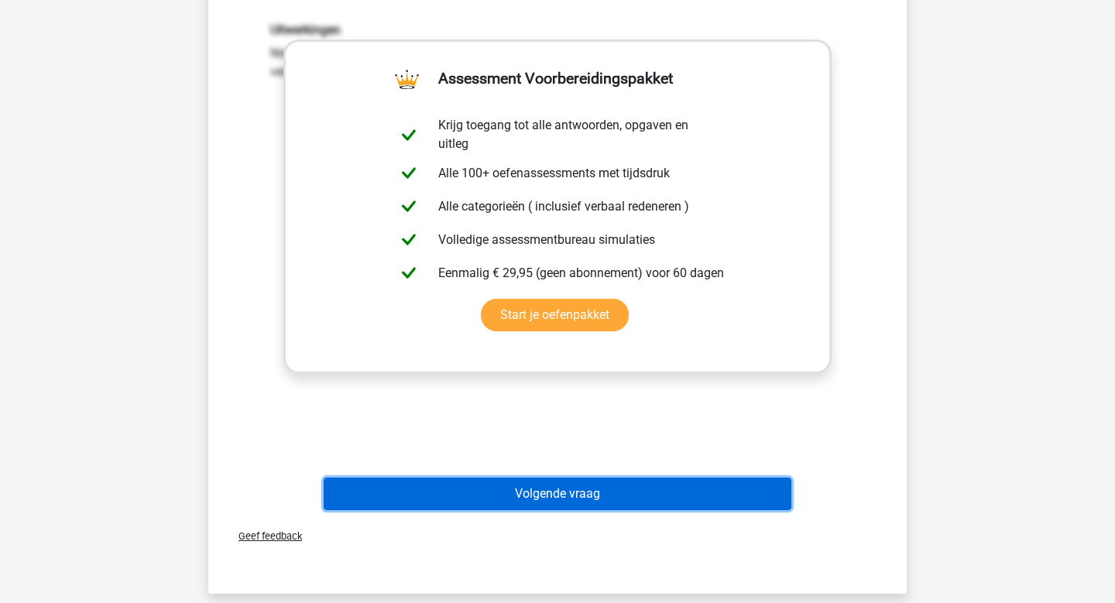
click at [661, 501] on button "Volgende vraag" at bounding box center [558, 494] width 469 height 33
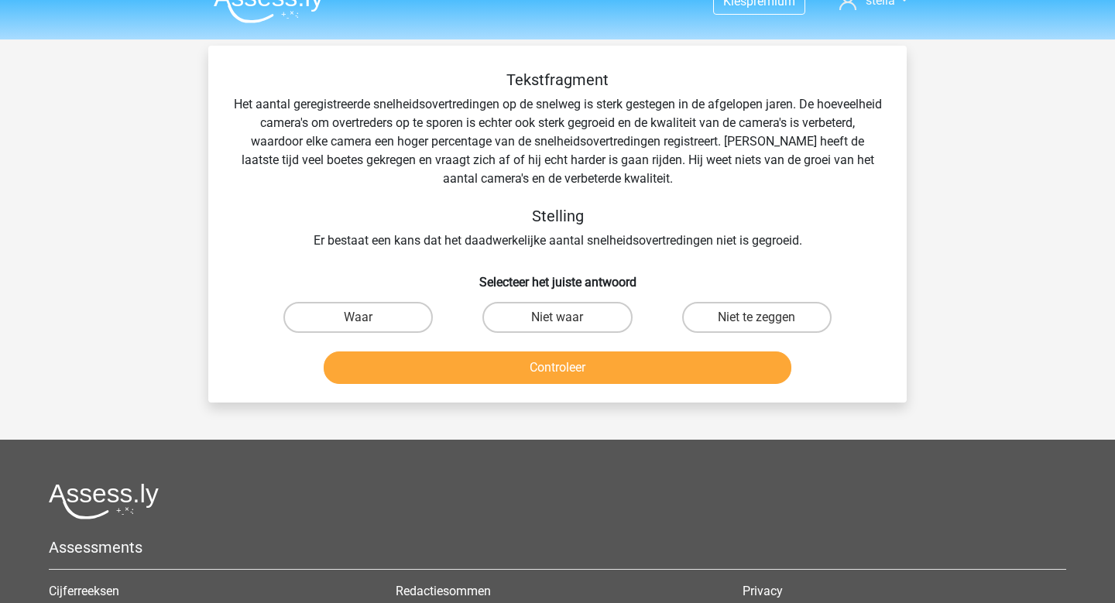
scroll to position [0, 0]
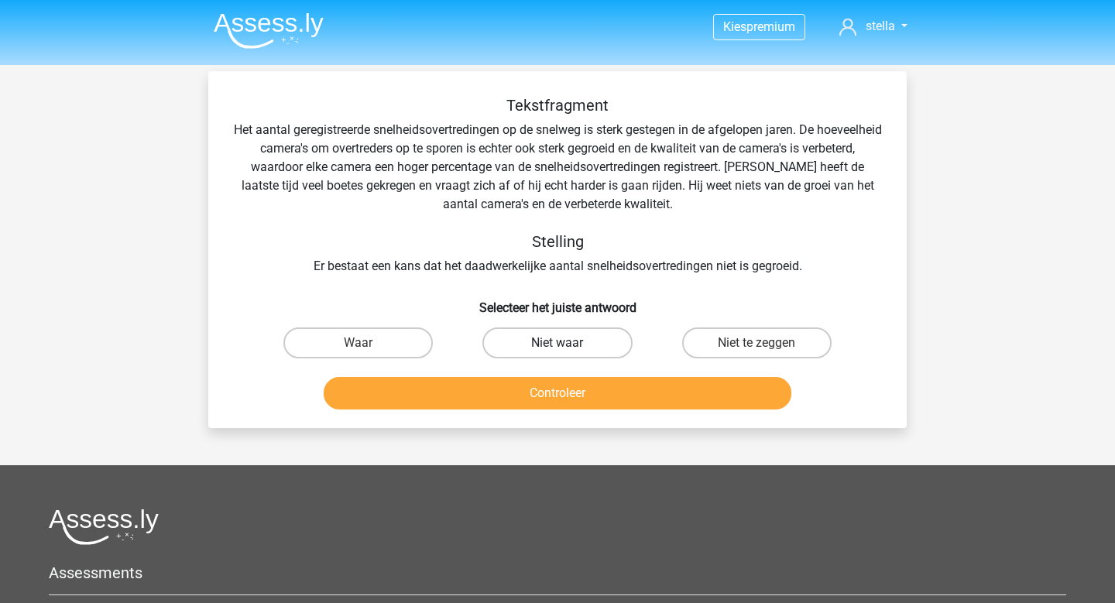
click at [573, 330] on label "Niet waar" at bounding box center [557, 343] width 149 height 31
click at [568, 343] on input "Niet waar" at bounding box center [563, 348] width 10 height 10
radio input "true"
click at [400, 342] on label "Waar" at bounding box center [357, 343] width 149 height 31
click at [369, 343] on input "Waar" at bounding box center [364, 348] width 10 height 10
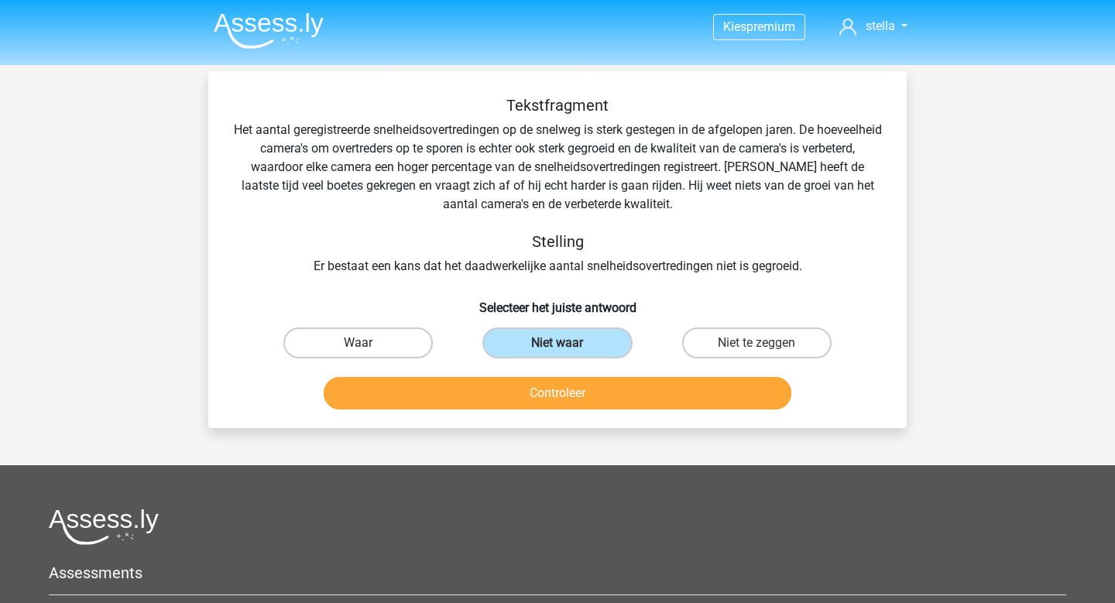
radio input "true"
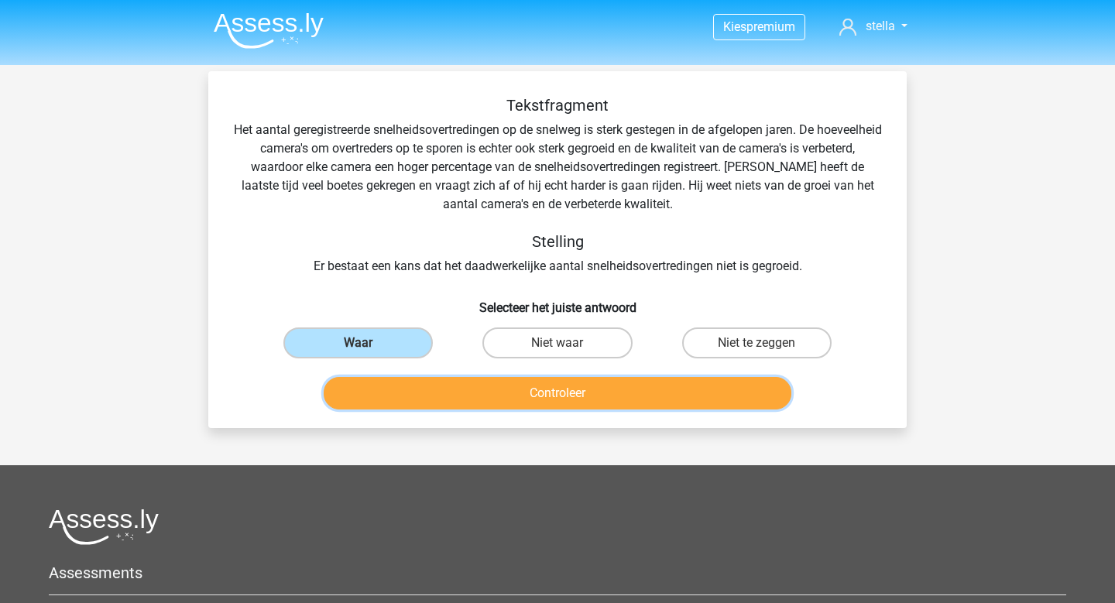
click at [562, 395] on button "Controleer" at bounding box center [558, 393] width 469 height 33
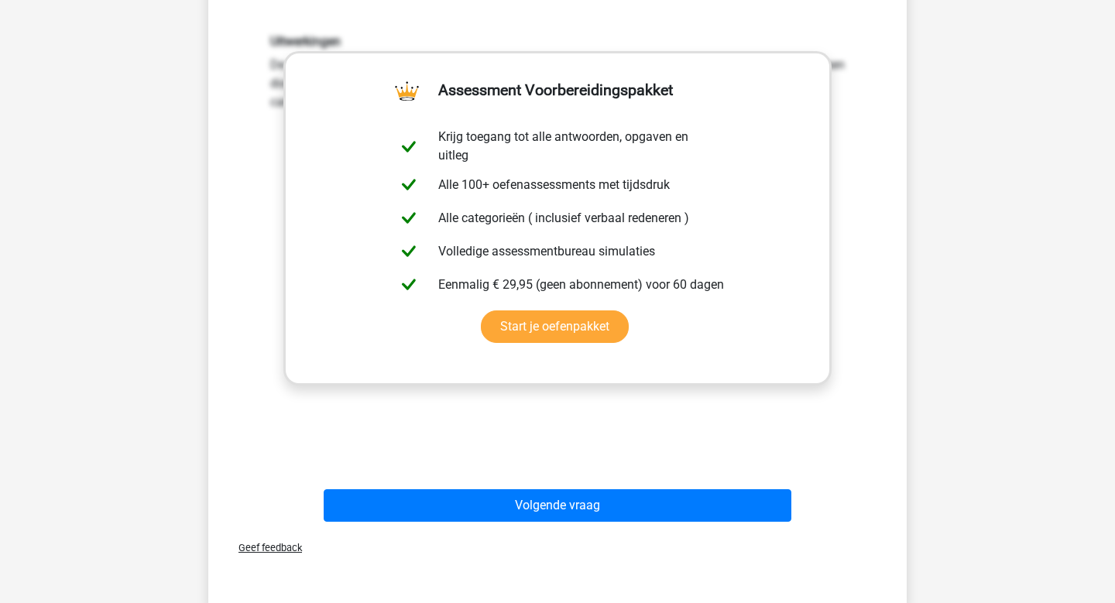
scroll to position [431, 0]
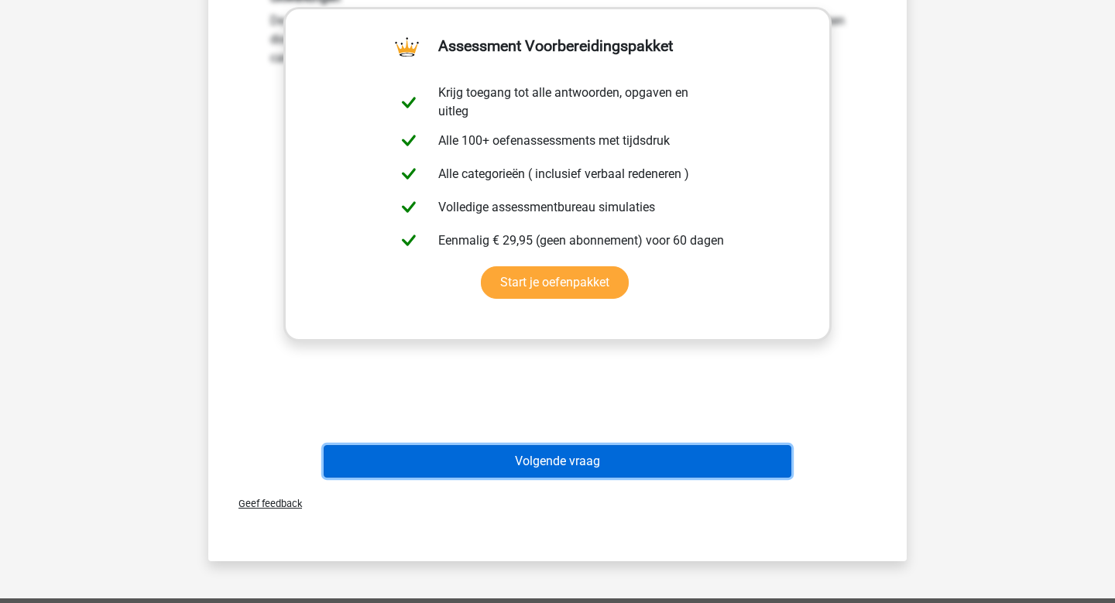
click at [562, 454] on button "Volgende vraag" at bounding box center [558, 461] width 469 height 33
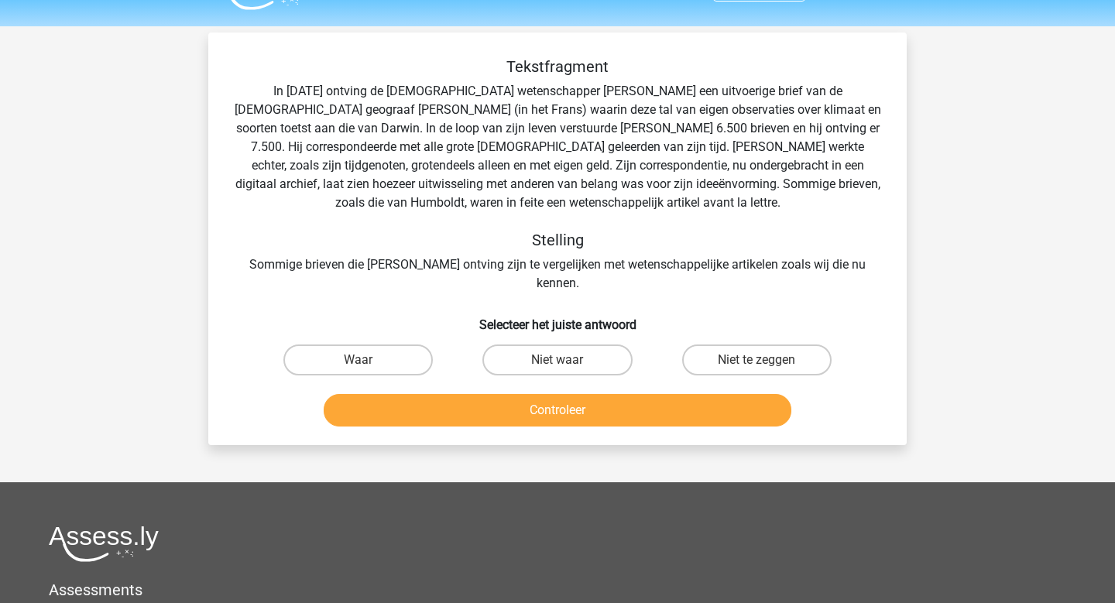
scroll to position [38, 0]
click at [368, 361] on input "Waar" at bounding box center [364, 366] width 10 height 10
radio input "true"
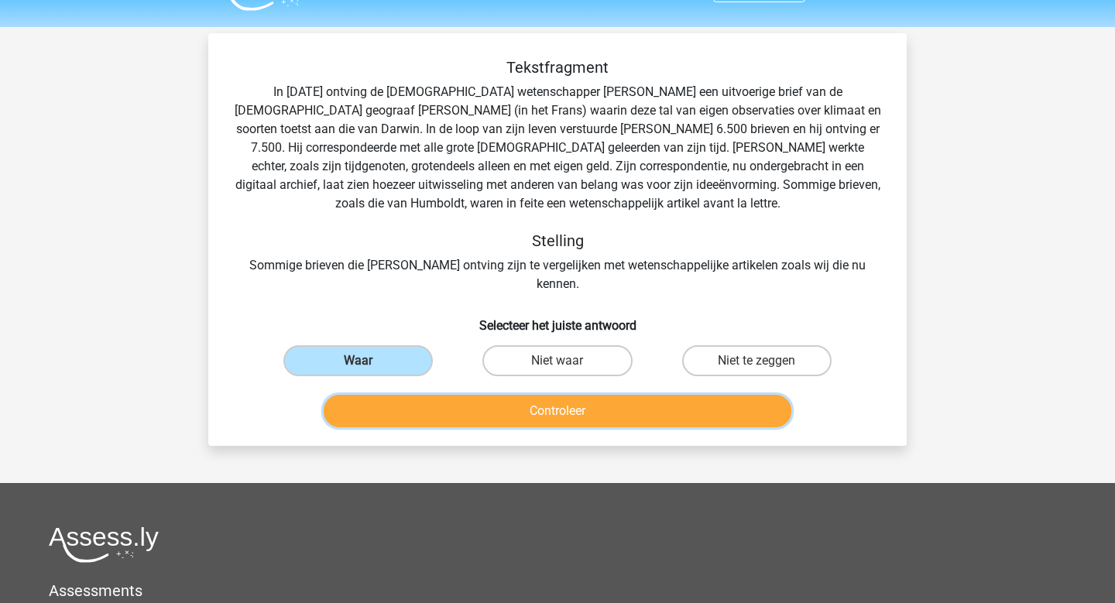
click at [578, 395] on button "Controleer" at bounding box center [558, 411] width 469 height 33
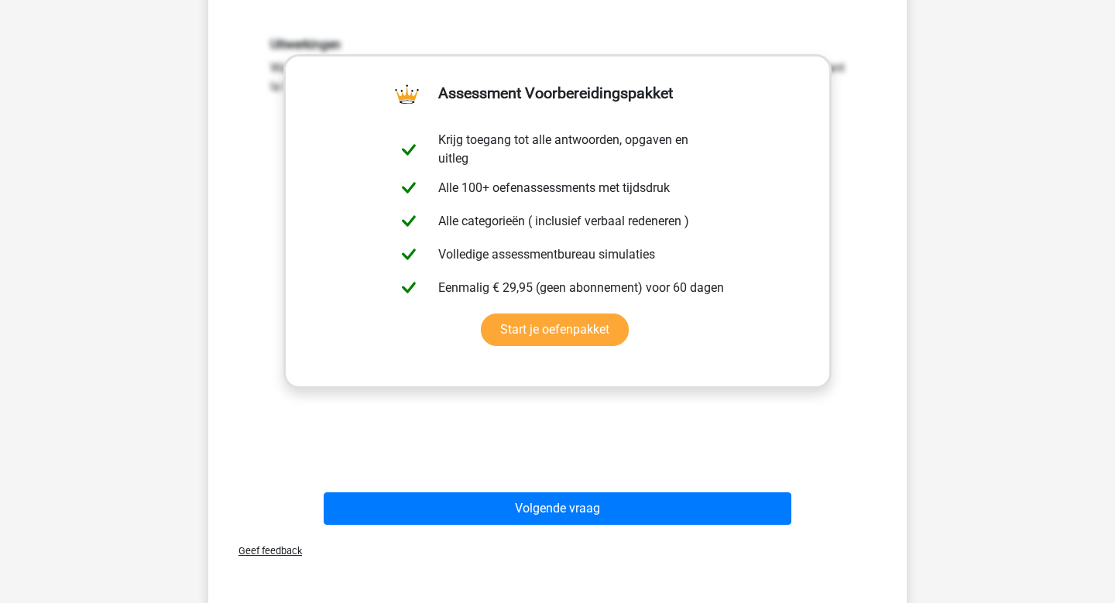
scroll to position [454, 0]
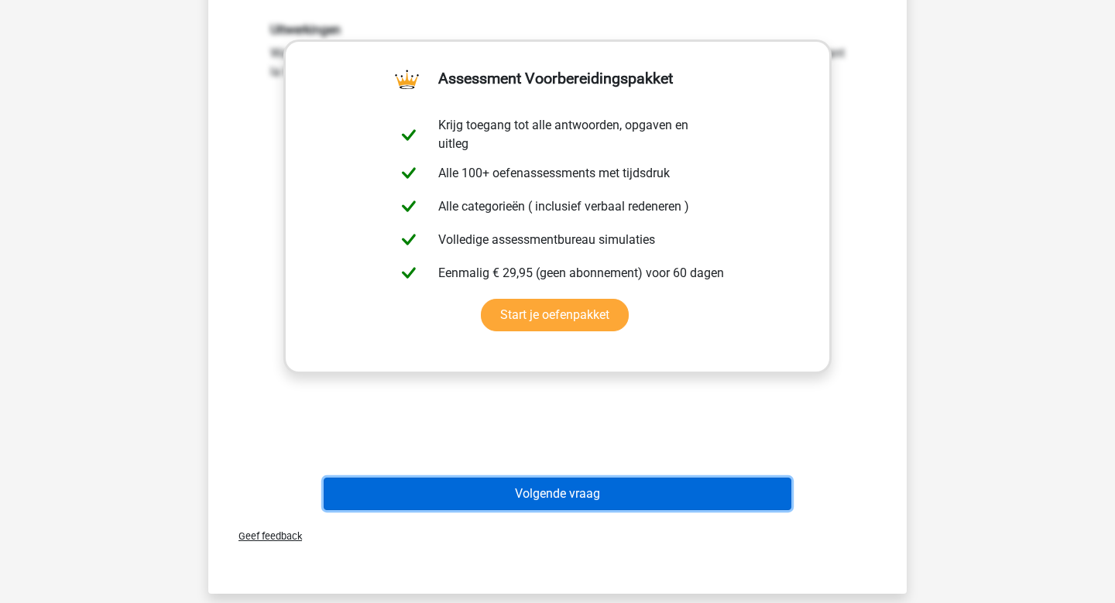
click at [513, 484] on button "Volgende vraag" at bounding box center [558, 494] width 469 height 33
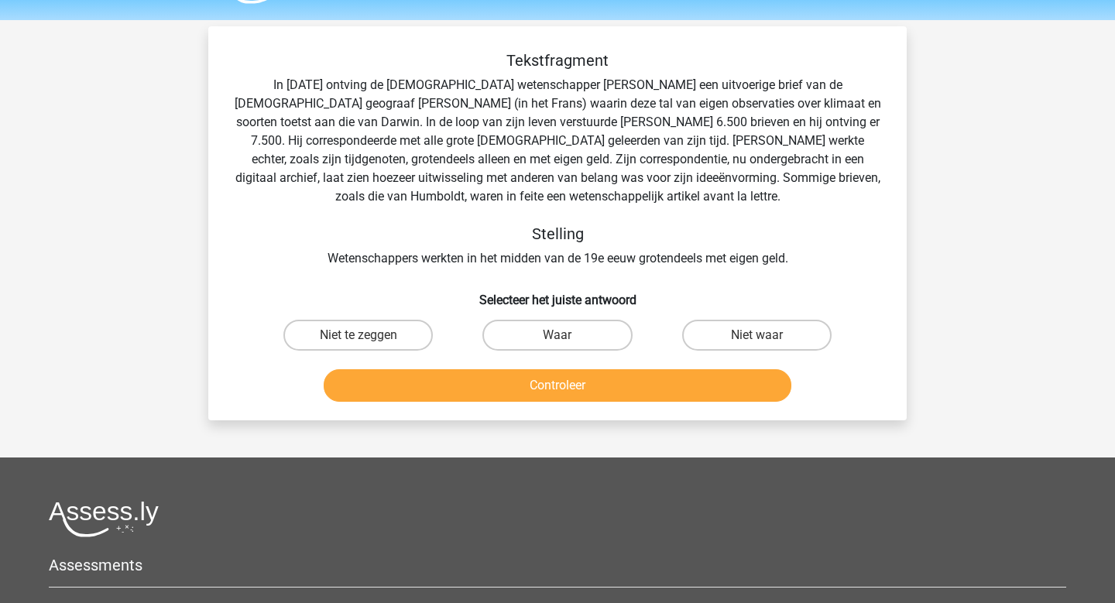
scroll to position [39, 0]
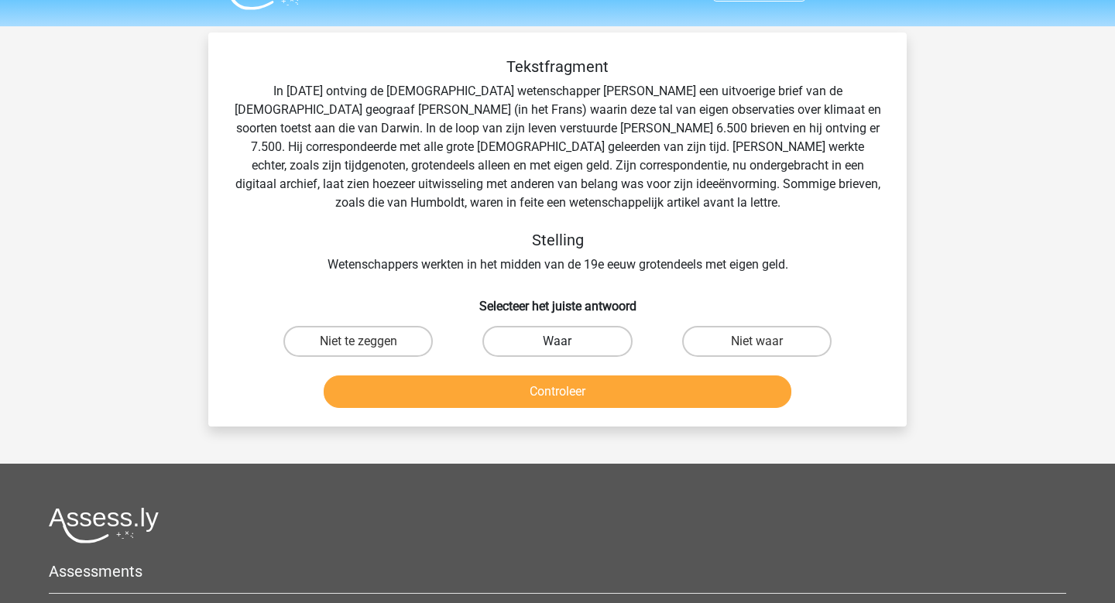
click at [549, 338] on label "Waar" at bounding box center [557, 341] width 149 height 31
click at [558, 342] on input "Waar" at bounding box center [563, 347] width 10 height 10
radio input "true"
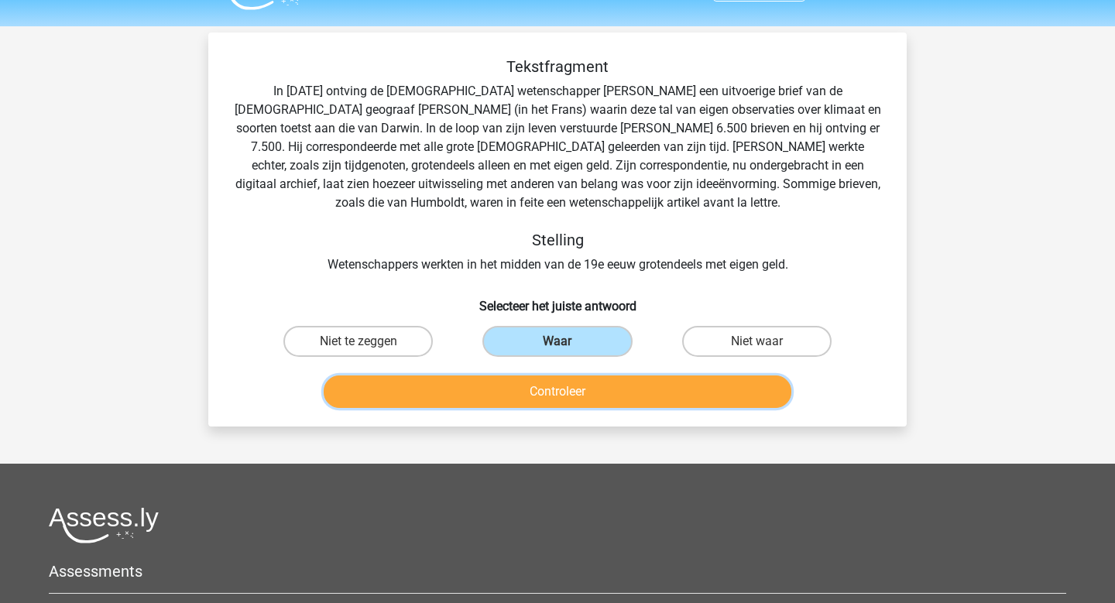
click at [728, 393] on button "Controleer" at bounding box center [558, 392] width 469 height 33
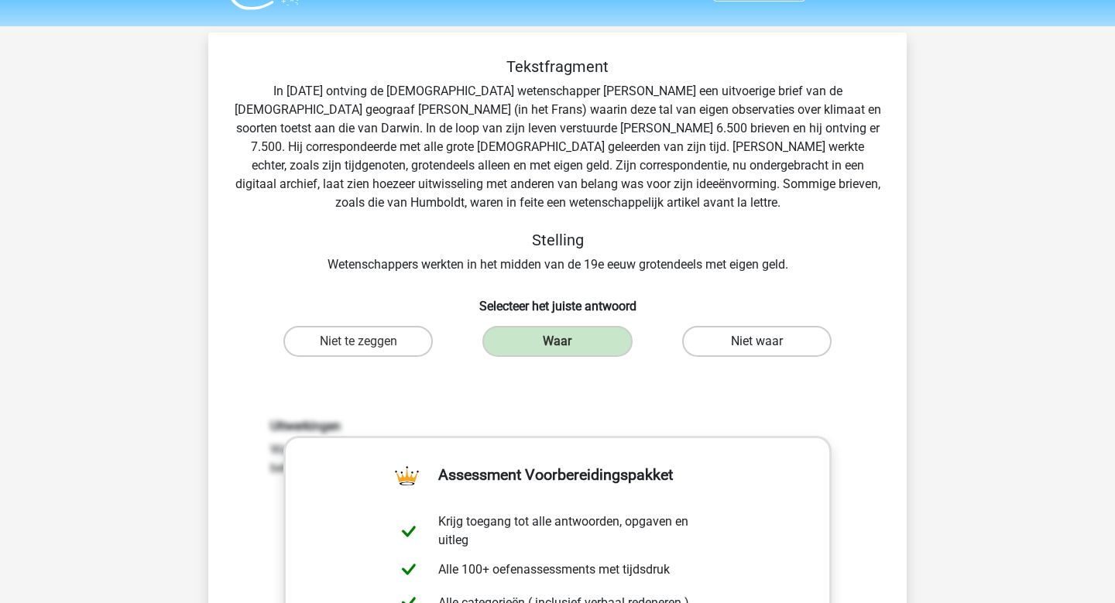
click at [752, 333] on label "Niet waar" at bounding box center [756, 341] width 149 height 31
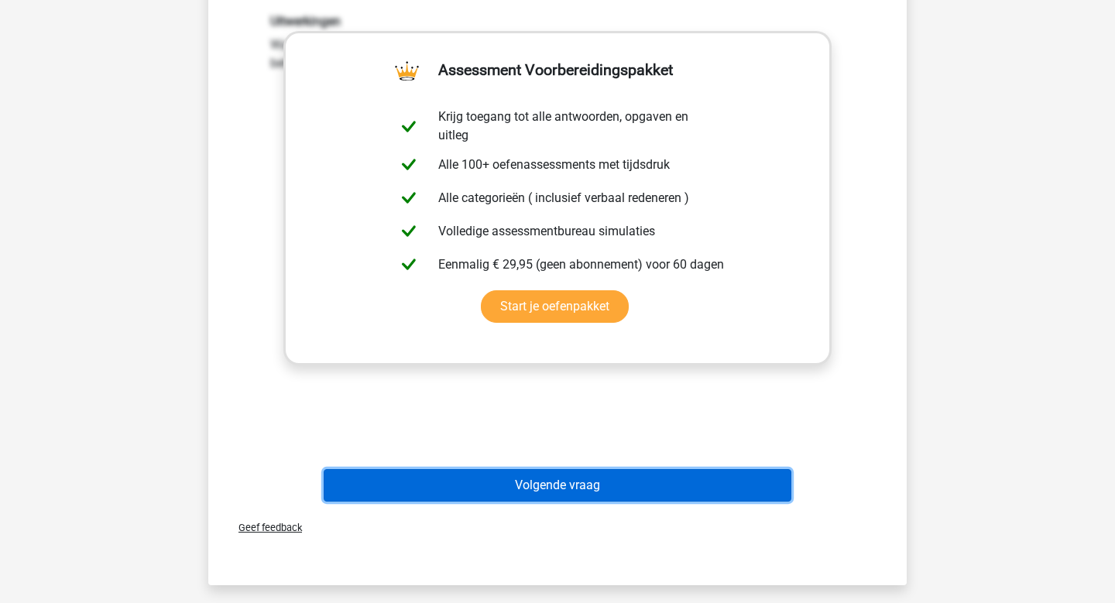
click at [684, 480] on button "Volgende vraag" at bounding box center [558, 485] width 469 height 33
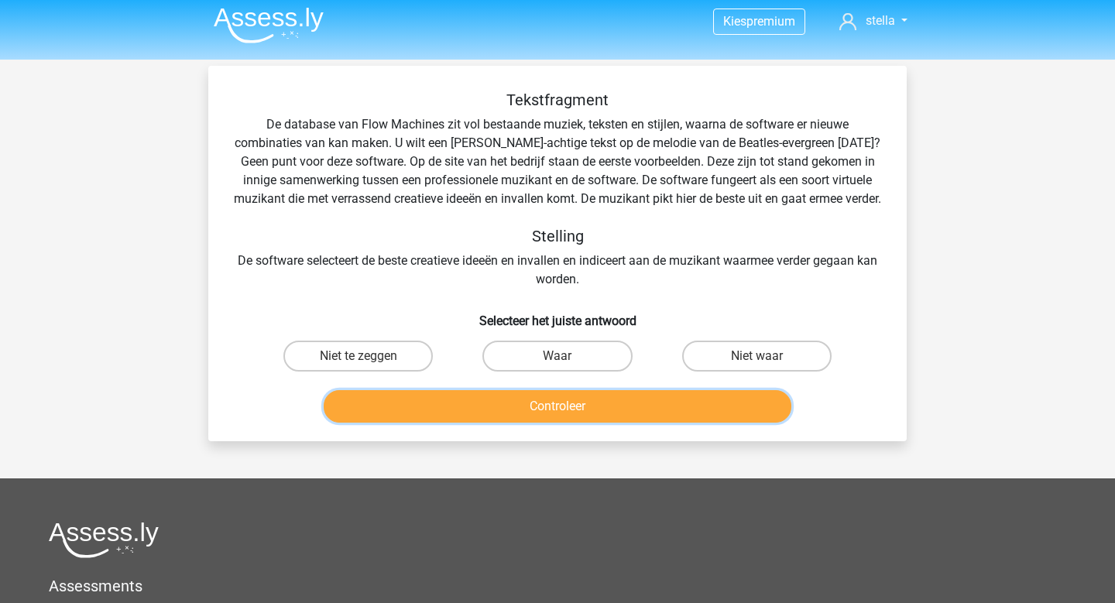
scroll to position [2, 0]
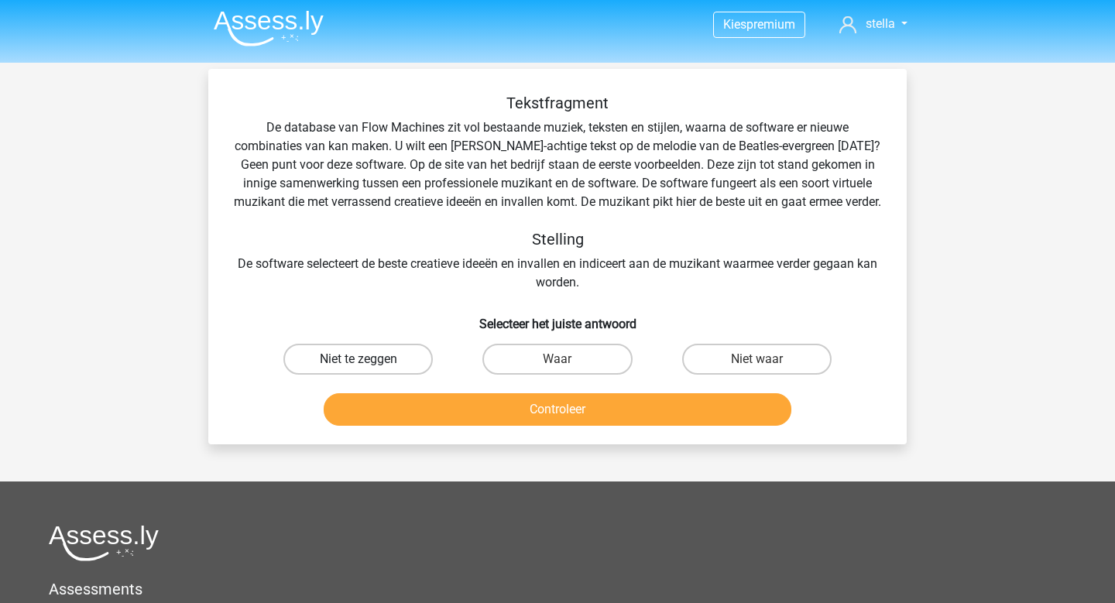
click at [384, 375] on label "Niet te zeggen" at bounding box center [357, 359] width 149 height 31
click at [369, 369] on input "Niet te zeggen" at bounding box center [364, 364] width 10 height 10
radio input "true"
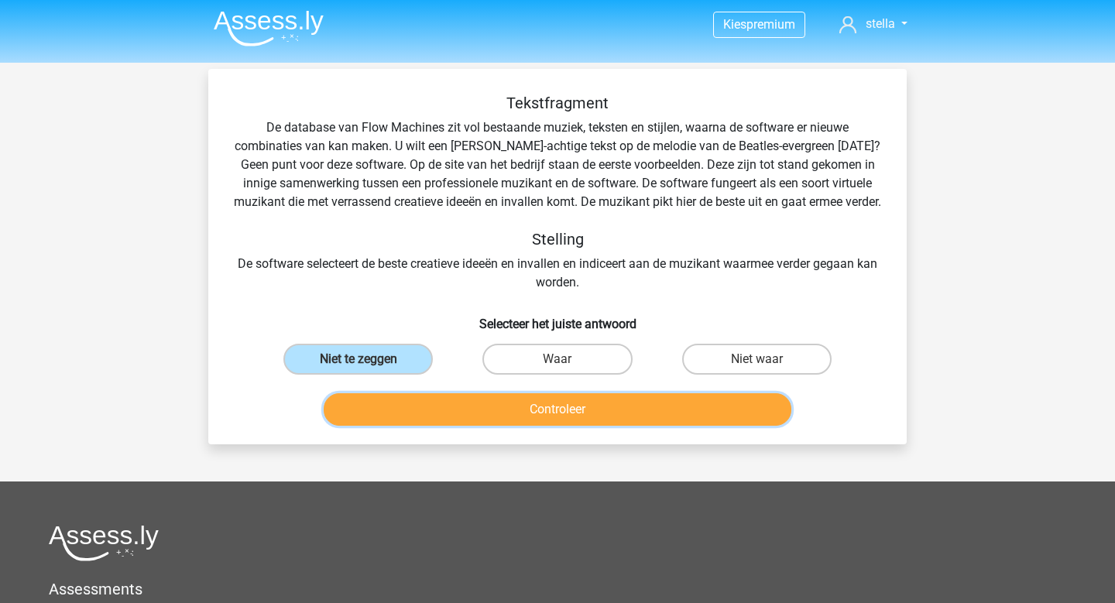
click at [519, 426] on button "Controleer" at bounding box center [558, 409] width 469 height 33
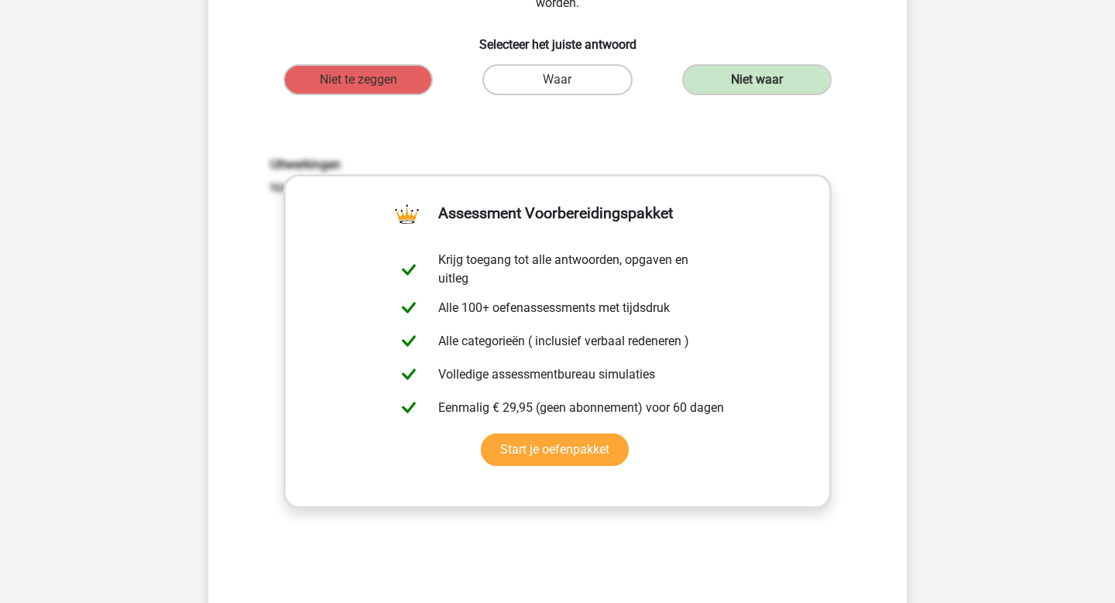
scroll to position [440, 0]
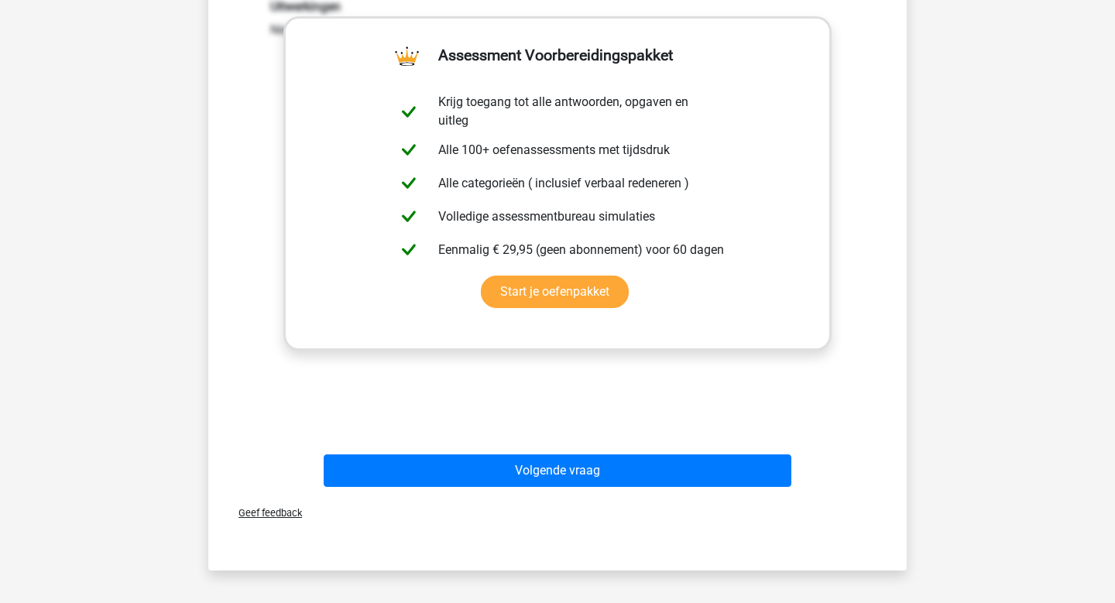
click at [668, 493] on div "Volgende vraag" at bounding box center [558, 474] width 598 height 39
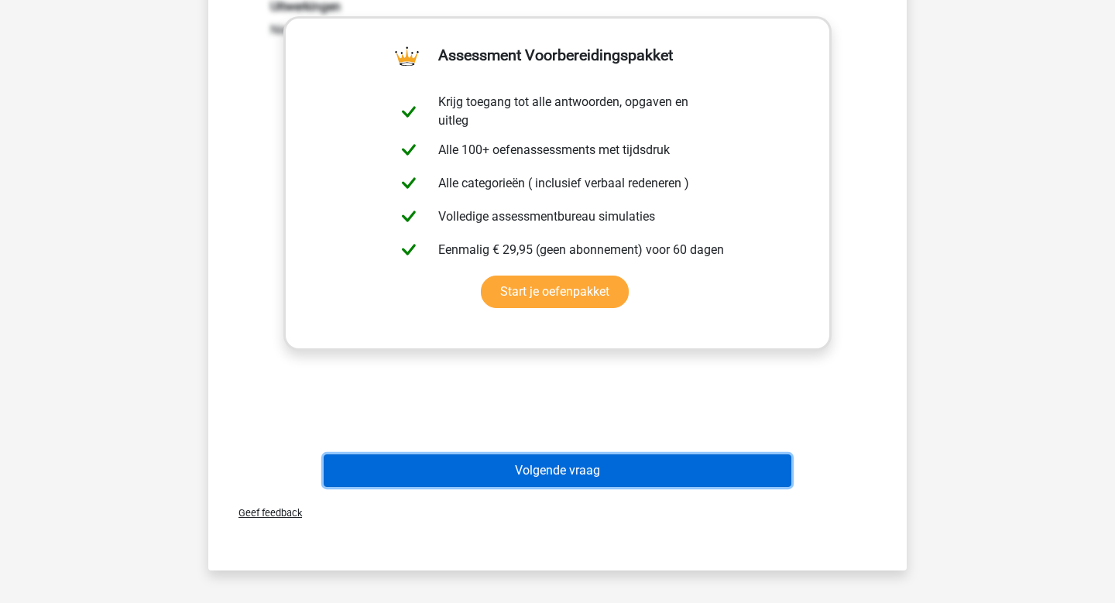
click at [672, 487] on button "Volgende vraag" at bounding box center [558, 471] width 469 height 33
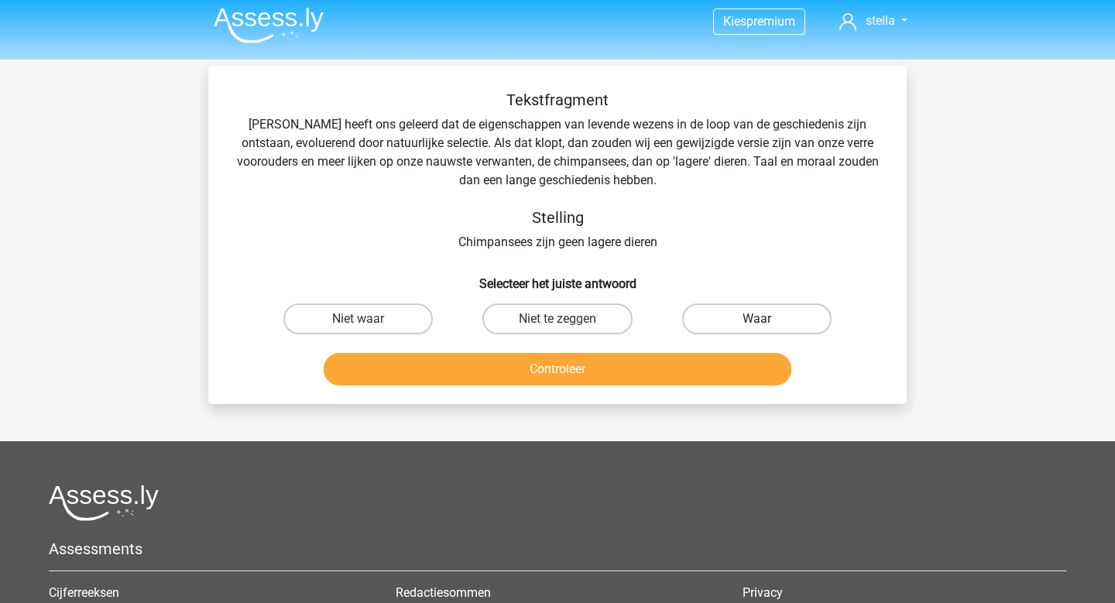
scroll to position [0, 0]
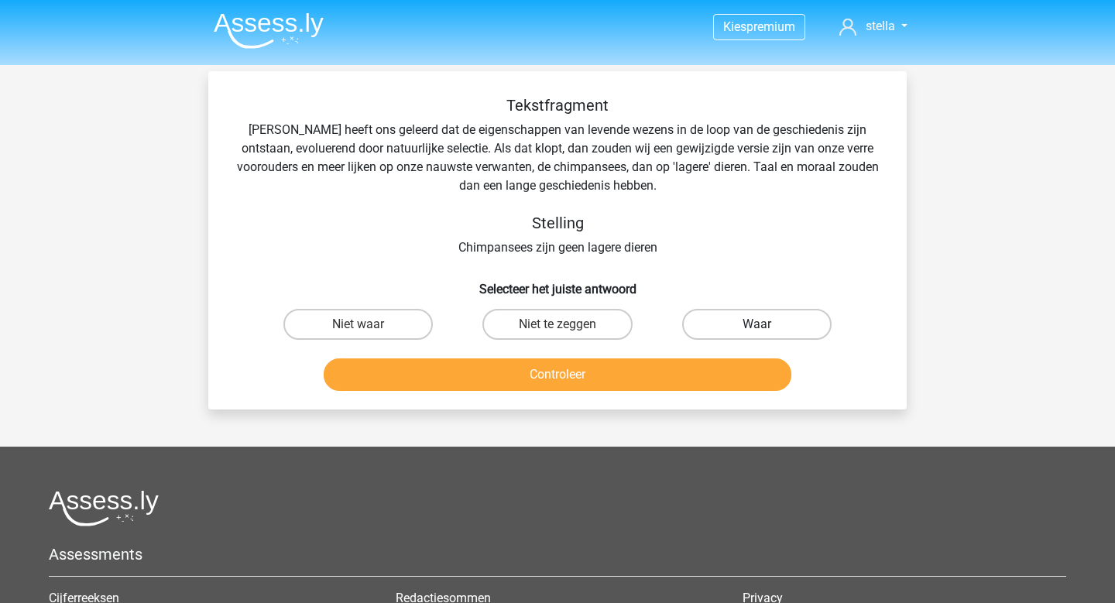
click at [811, 325] on label "Waar" at bounding box center [756, 324] width 149 height 31
click at [767, 325] on input "Waar" at bounding box center [762, 330] width 10 height 10
radio input "true"
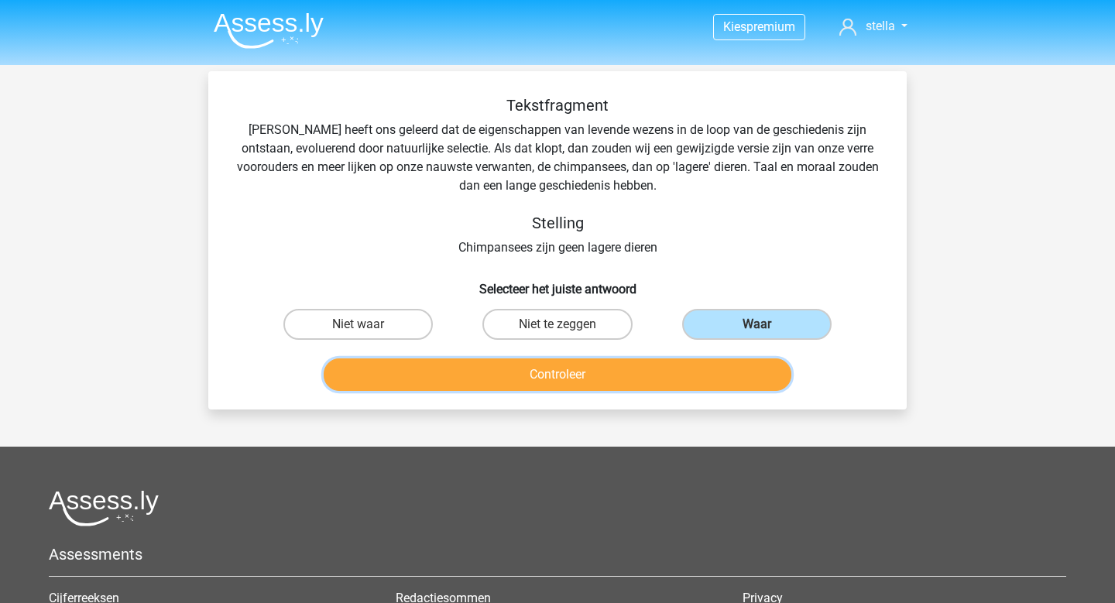
click at [686, 388] on button "Controleer" at bounding box center [558, 375] width 469 height 33
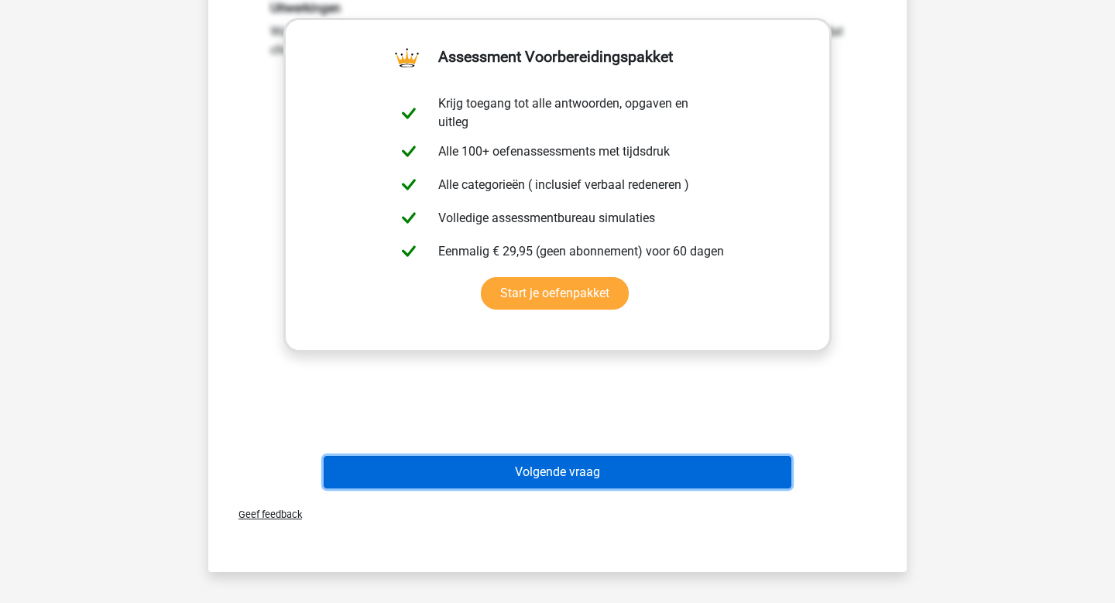
click at [685, 476] on button "Volgende vraag" at bounding box center [558, 472] width 469 height 33
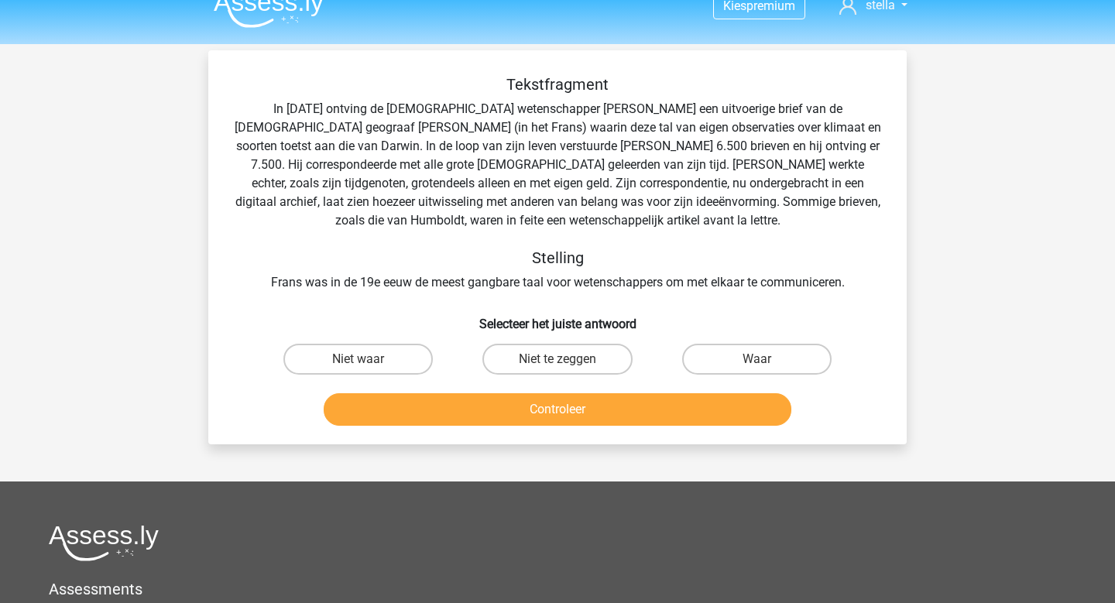
scroll to position [20, 0]
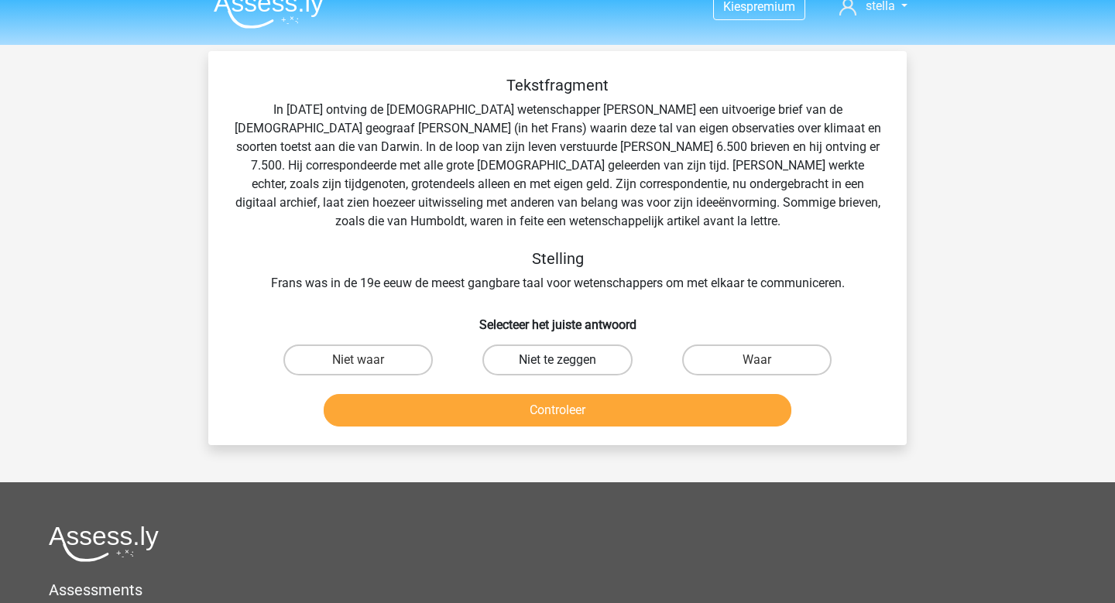
click at [572, 366] on label "Niet te zeggen" at bounding box center [557, 360] width 149 height 31
click at [568, 366] on input "Niet te zeggen" at bounding box center [563, 365] width 10 height 10
radio input "true"
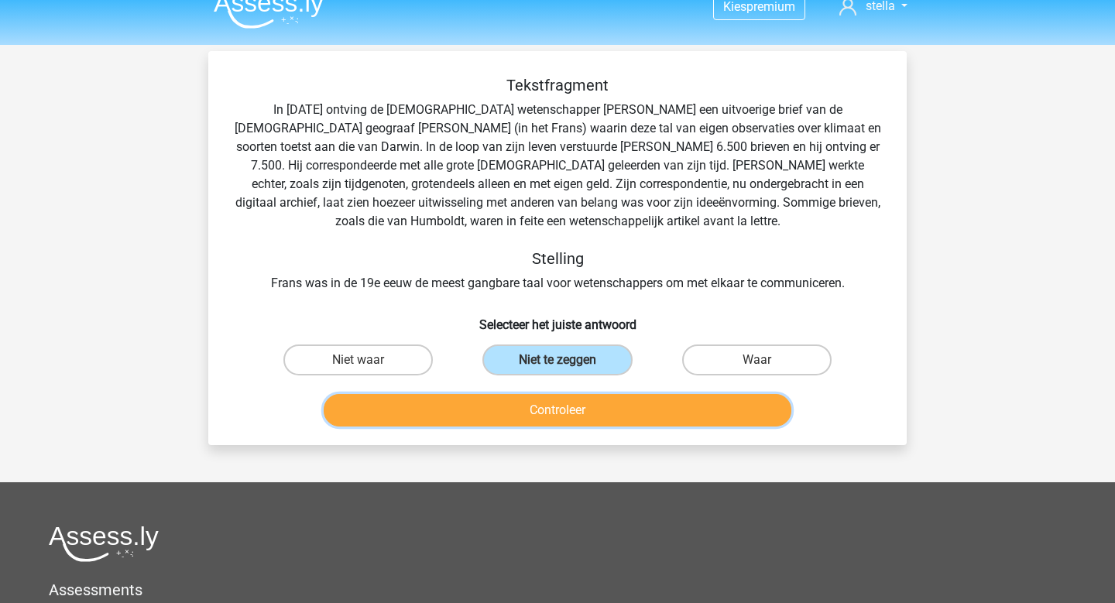
click at [665, 413] on button "Controleer" at bounding box center [558, 410] width 469 height 33
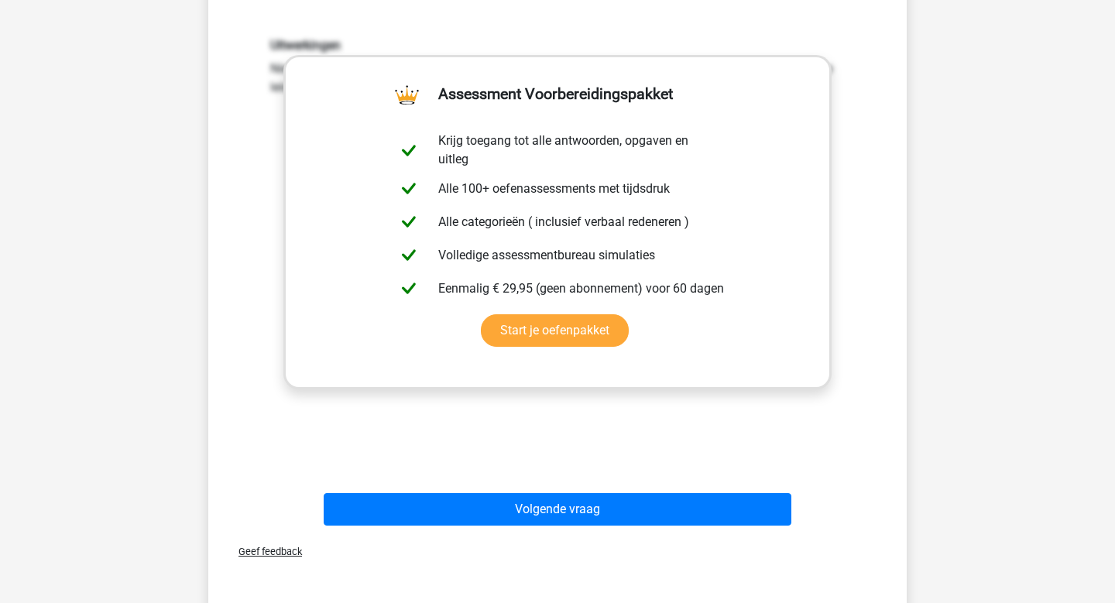
scroll to position [438, 0]
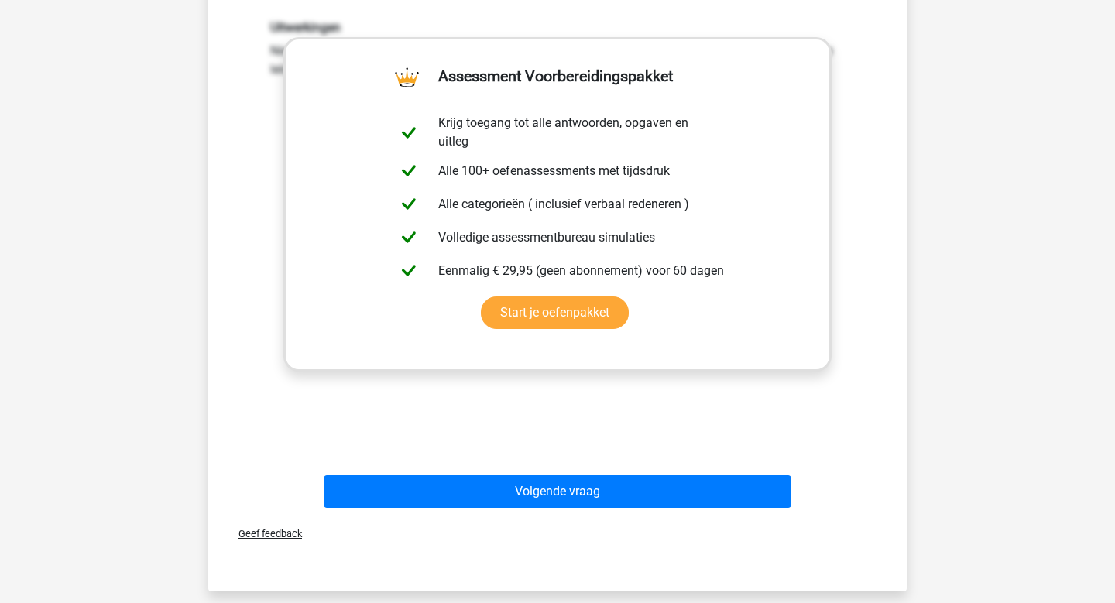
click at [603, 524] on div "Geef feedback" at bounding box center [558, 534] width 686 height 40
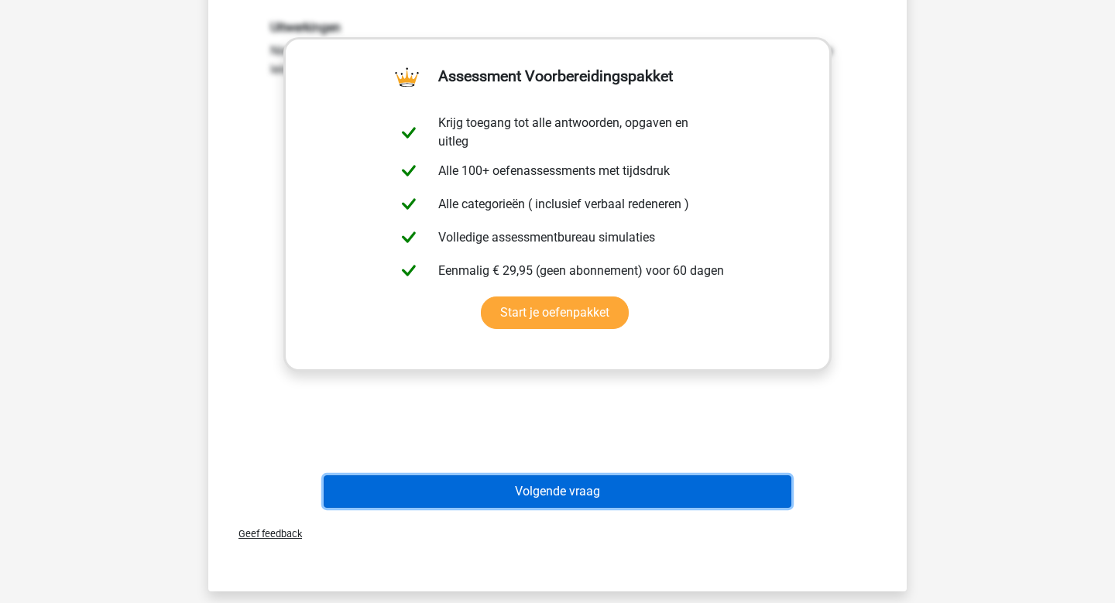
click at [608, 503] on button "Volgende vraag" at bounding box center [558, 492] width 469 height 33
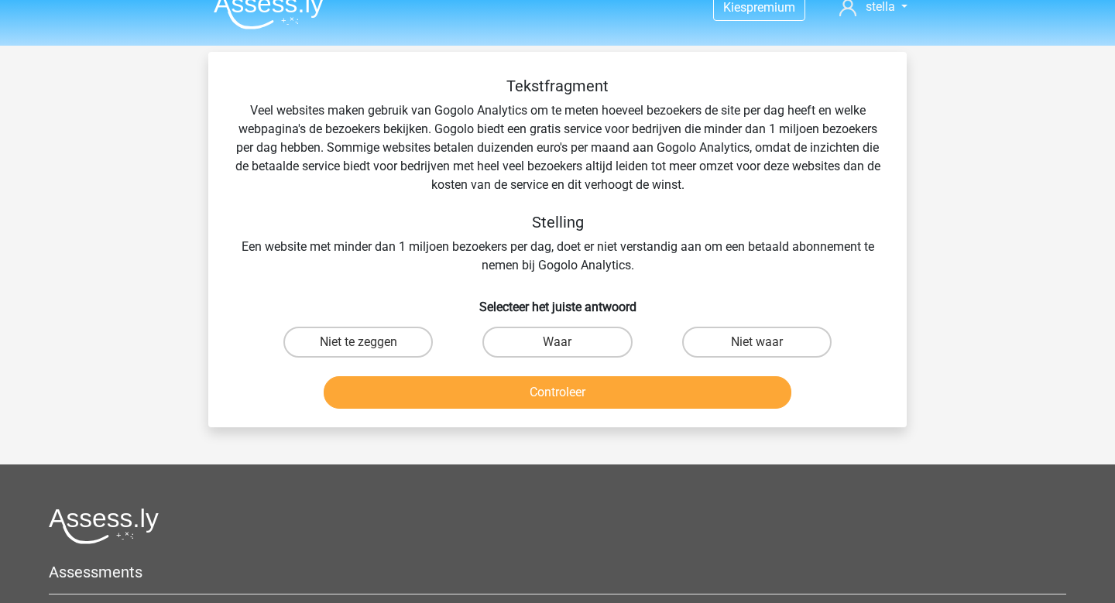
scroll to position [0, 0]
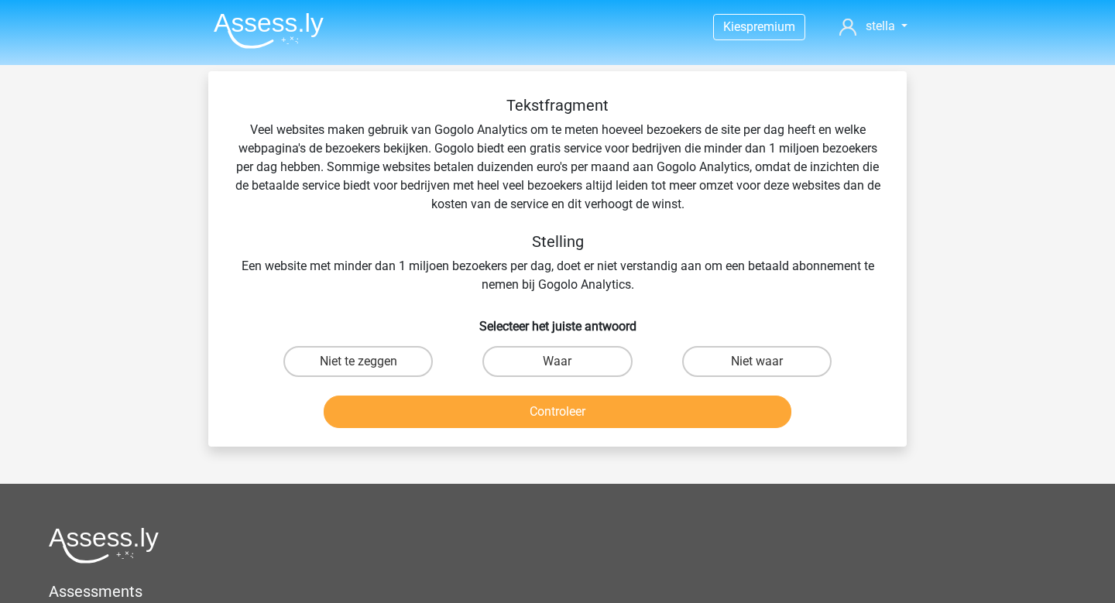
click at [562, 364] on input "Waar" at bounding box center [563, 367] width 10 height 10
radio input "true"
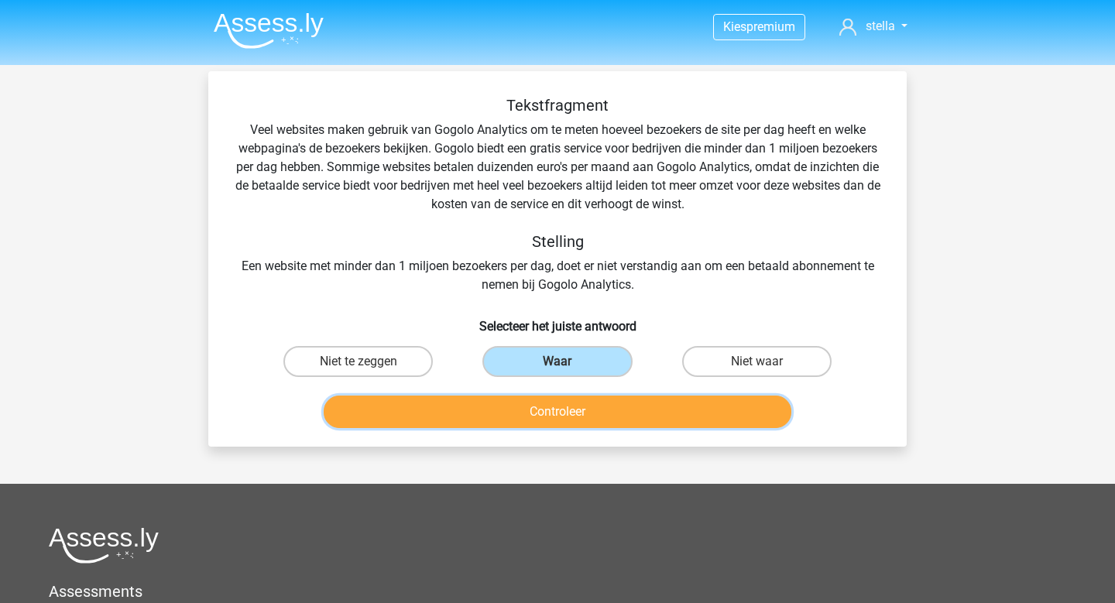
click at [698, 414] on button "Controleer" at bounding box center [558, 412] width 469 height 33
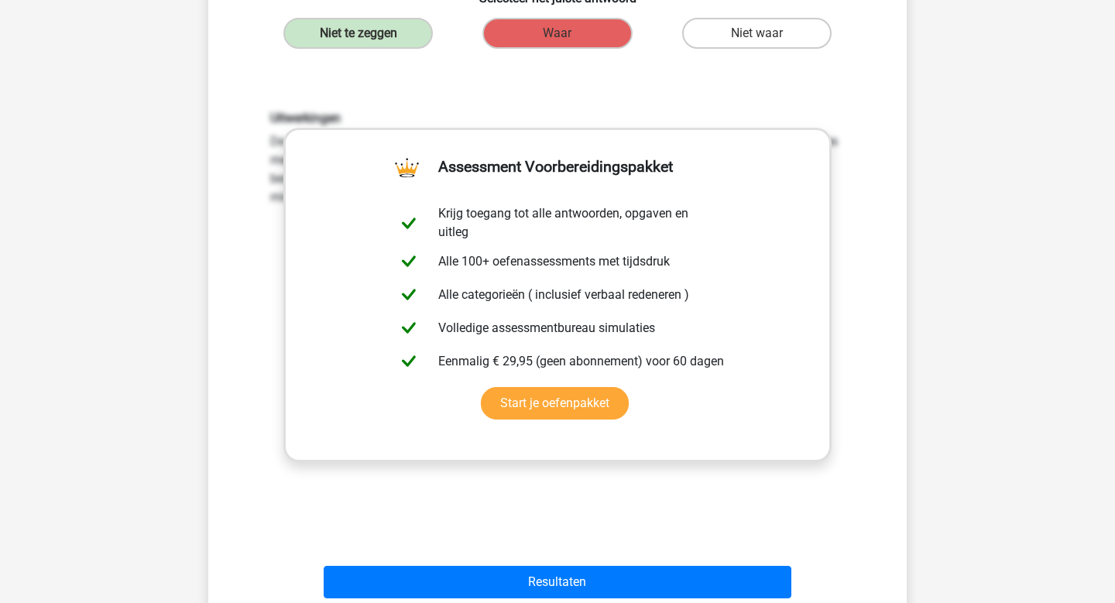
scroll to position [372, 0]
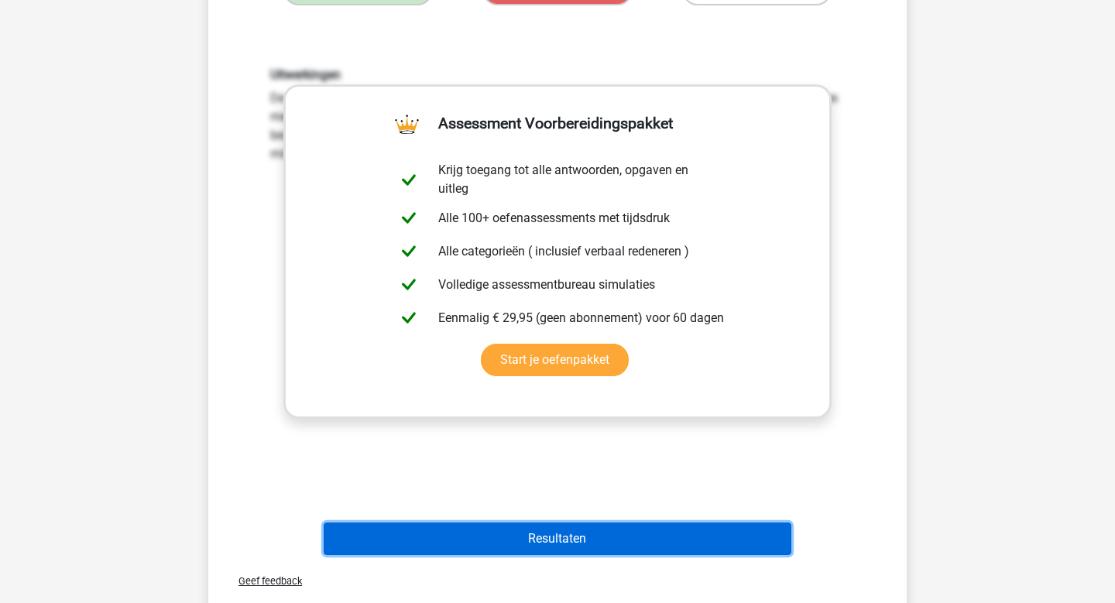
click at [644, 536] on button "Resultaten" at bounding box center [558, 539] width 469 height 33
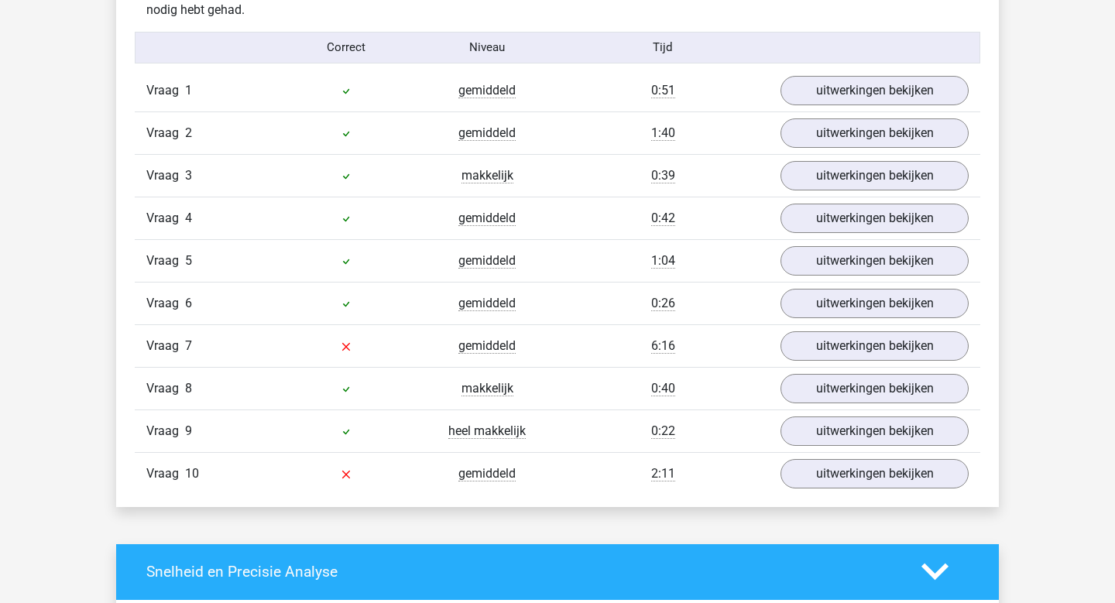
scroll to position [1294, 0]
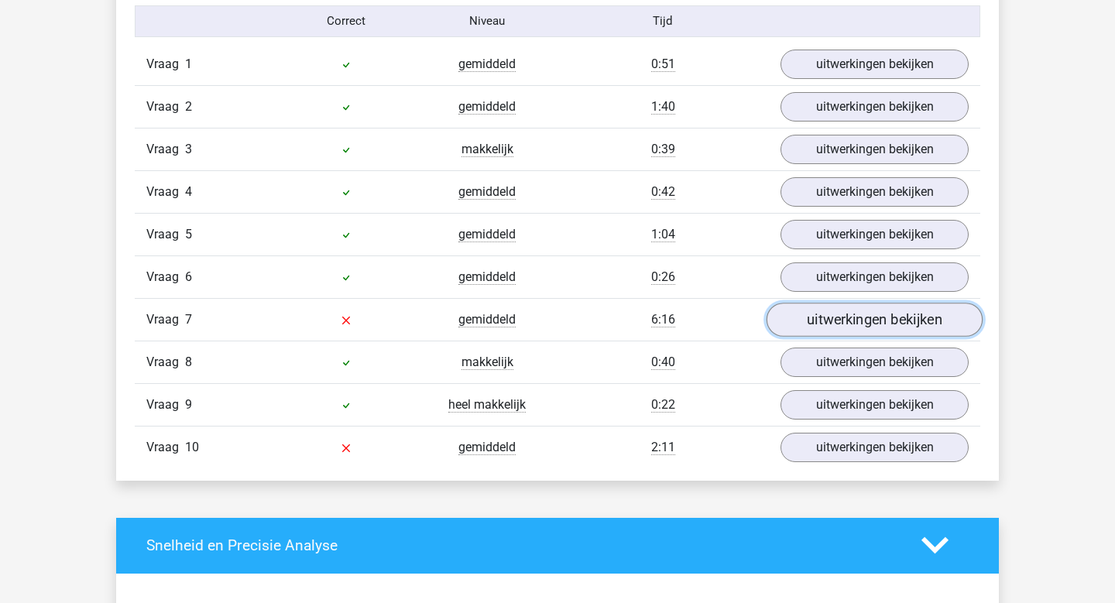
click at [842, 324] on link "uitwerkingen bekijken" at bounding box center [875, 320] width 216 height 34
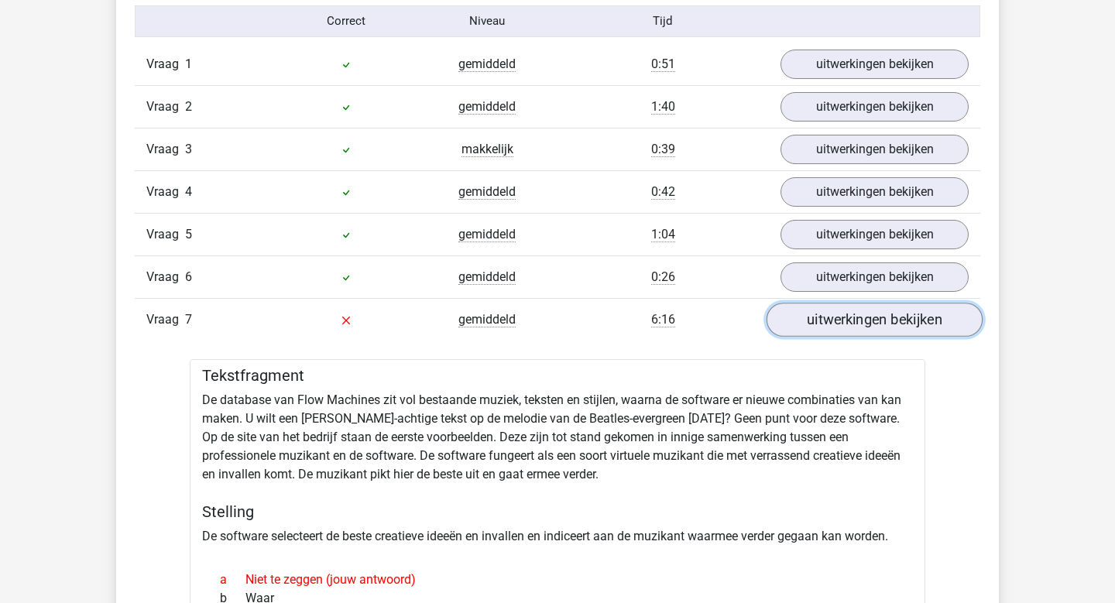
click at [842, 324] on link "uitwerkingen bekijken" at bounding box center [875, 320] width 216 height 34
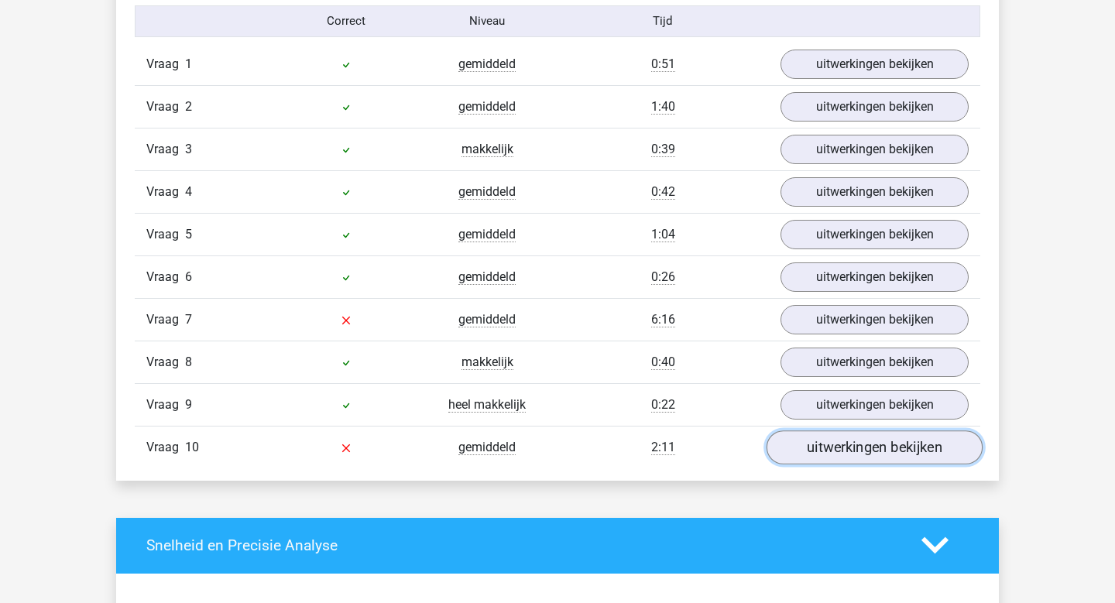
click at [845, 459] on link "uitwerkingen bekijken" at bounding box center [875, 448] width 216 height 34
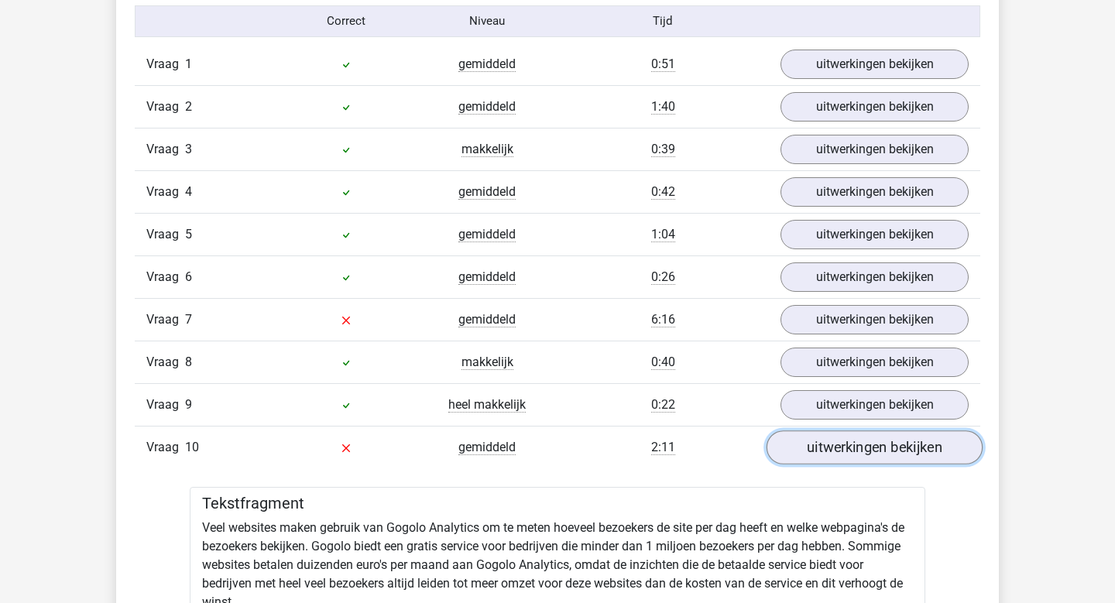
click at [845, 459] on link "uitwerkingen bekijken" at bounding box center [875, 448] width 216 height 34
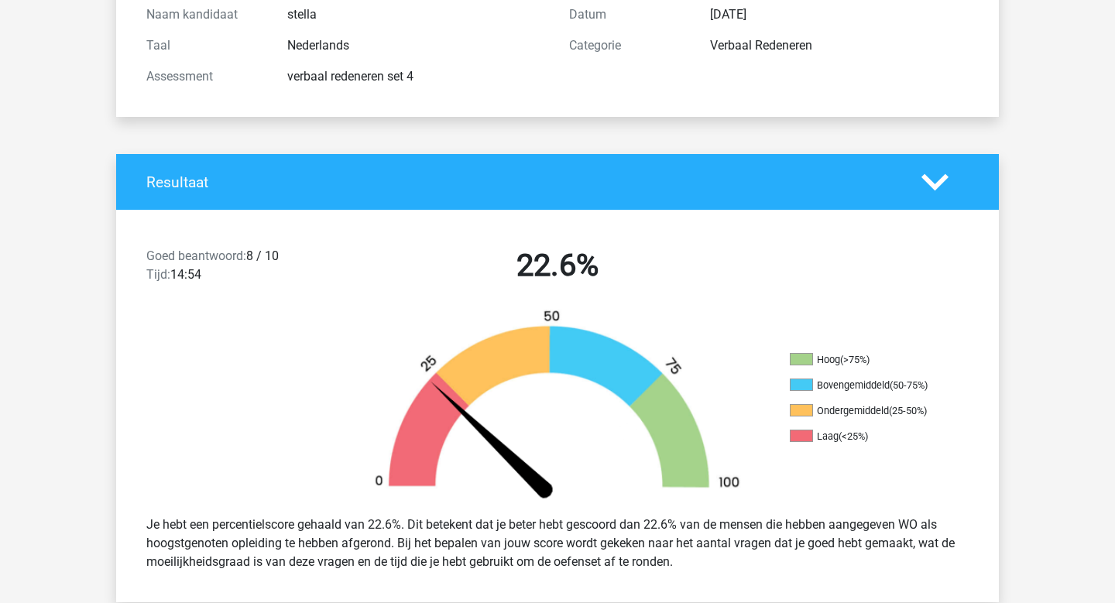
scroll to position [202, 0]
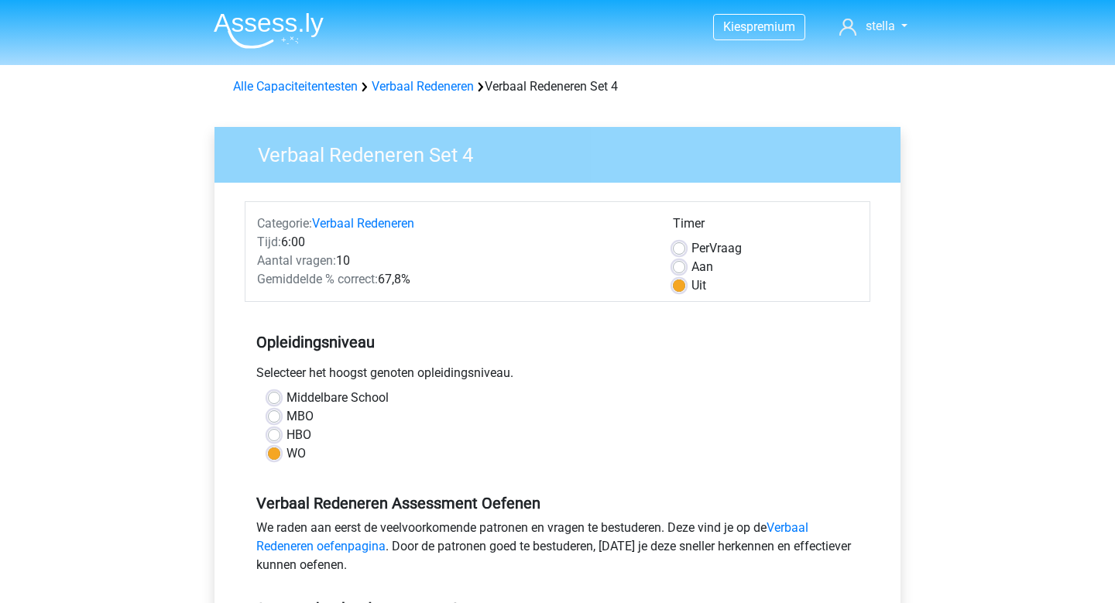
scroll to position [249, 0]
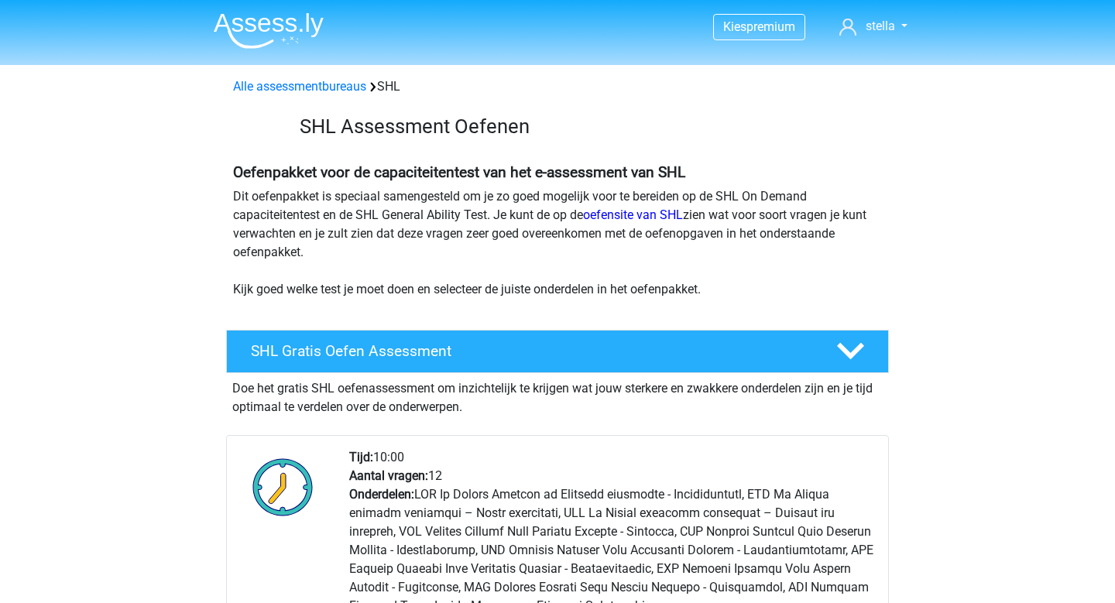
scroll to position [2487, 0]
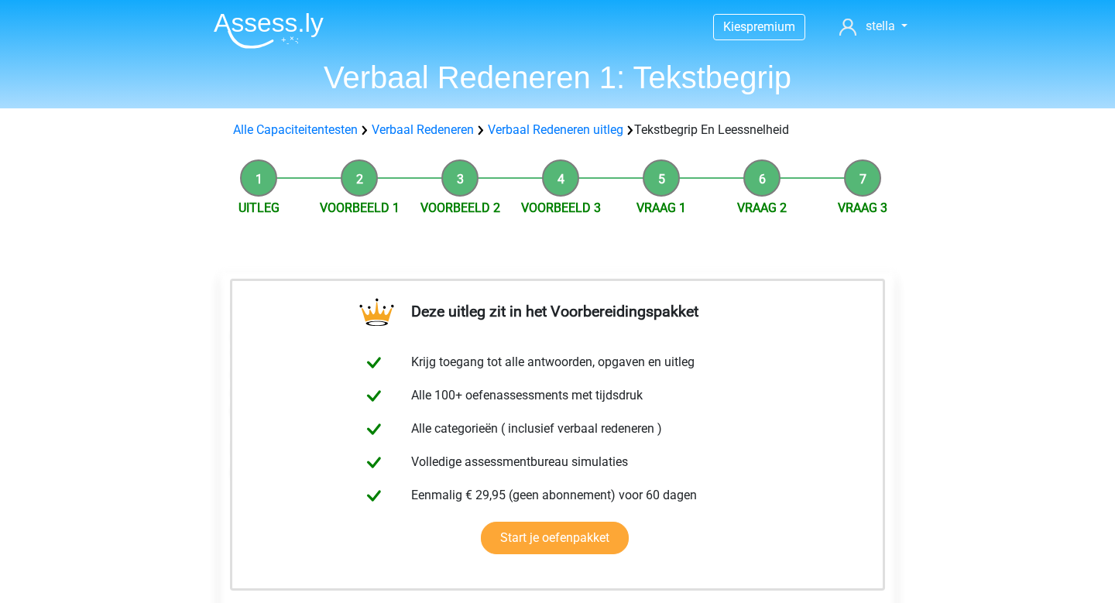
scroll to position [215, 0]
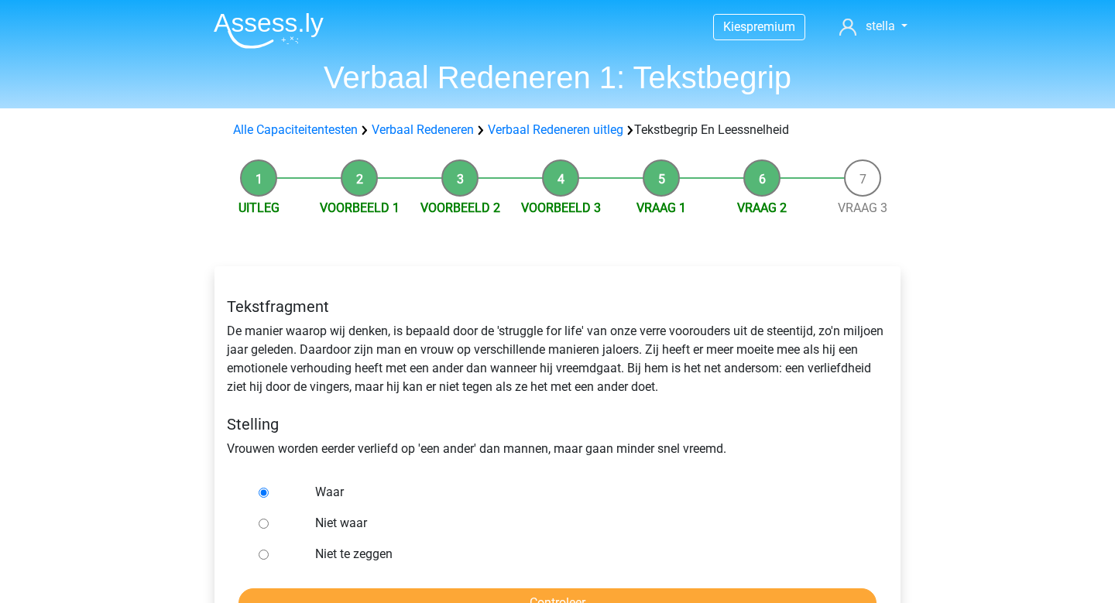
scroll to position [62, 0]
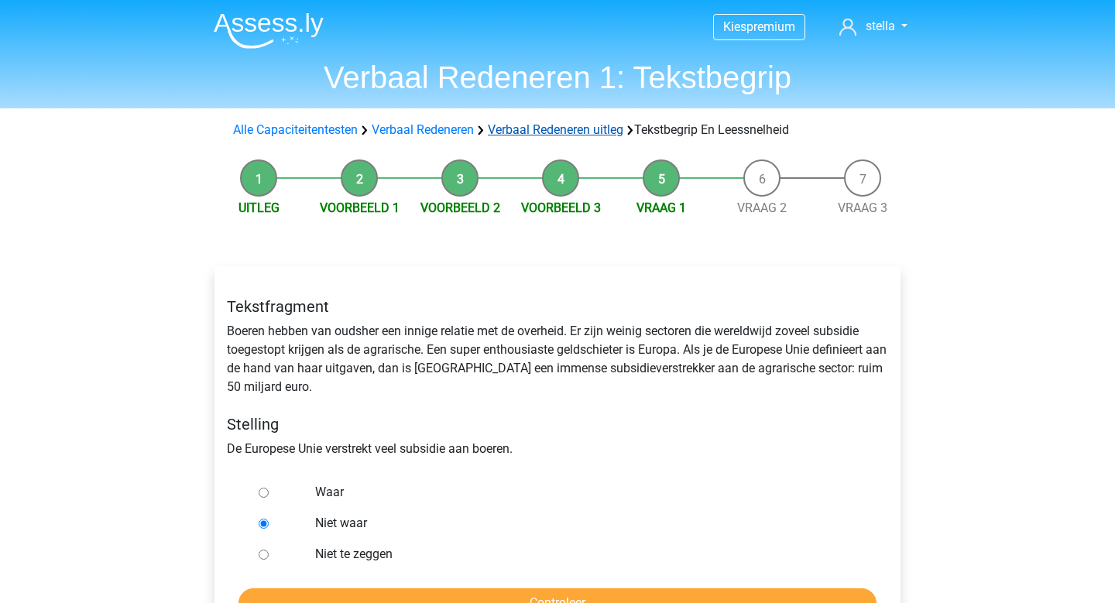
click at [519, 134] on link "Verbaal Redeneren uitleg" at bounding box center [556, 129] width 136 height 15
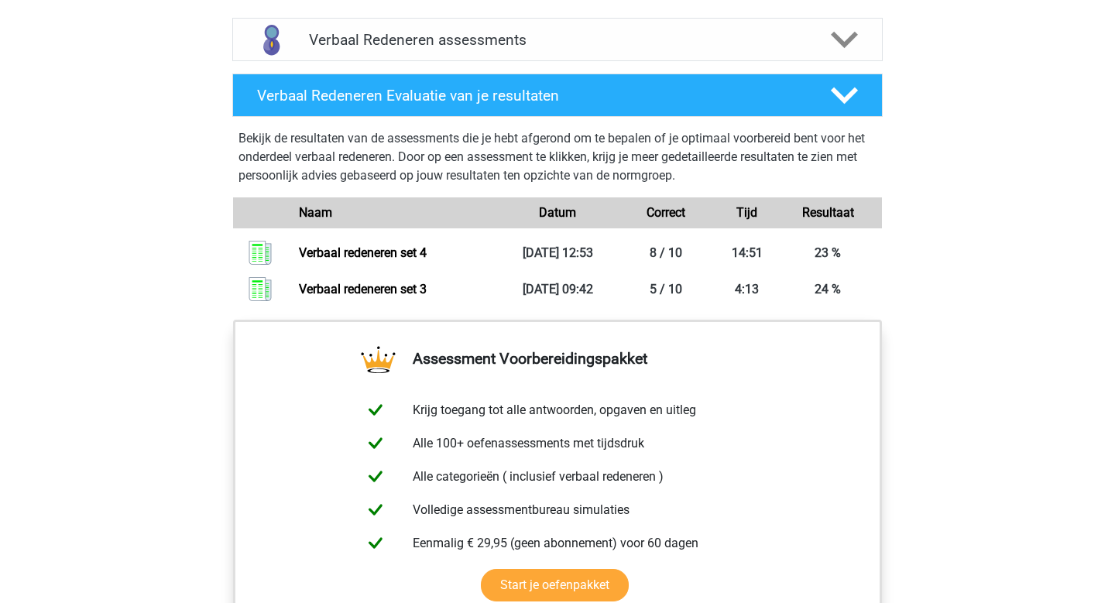
scroll to position [1517, 0]
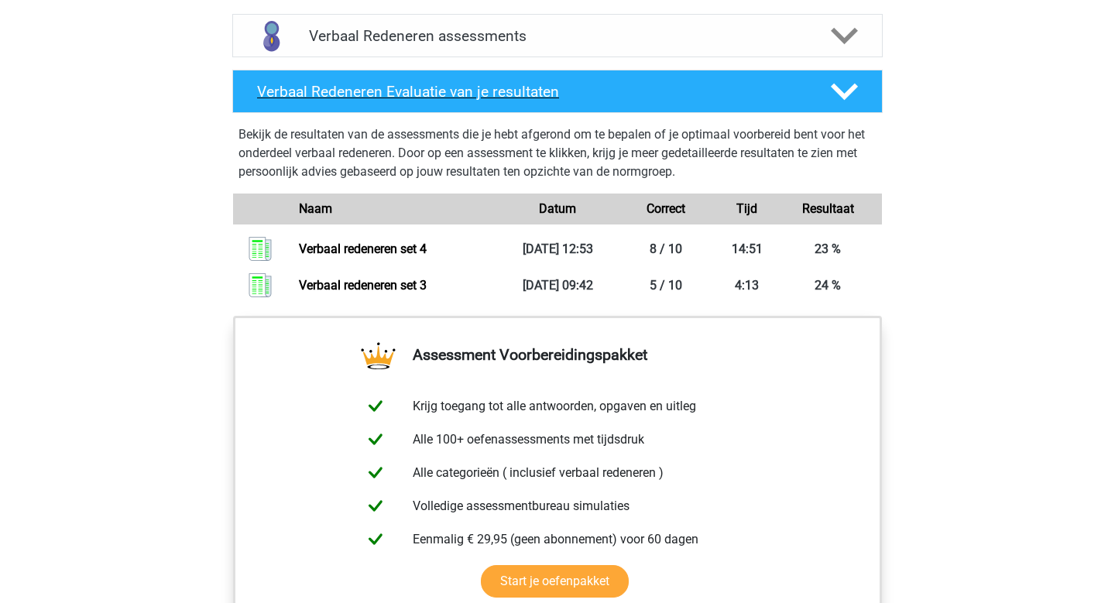
click at [844, 91] on icon at bounding box center [844, 91] width 27 height 27
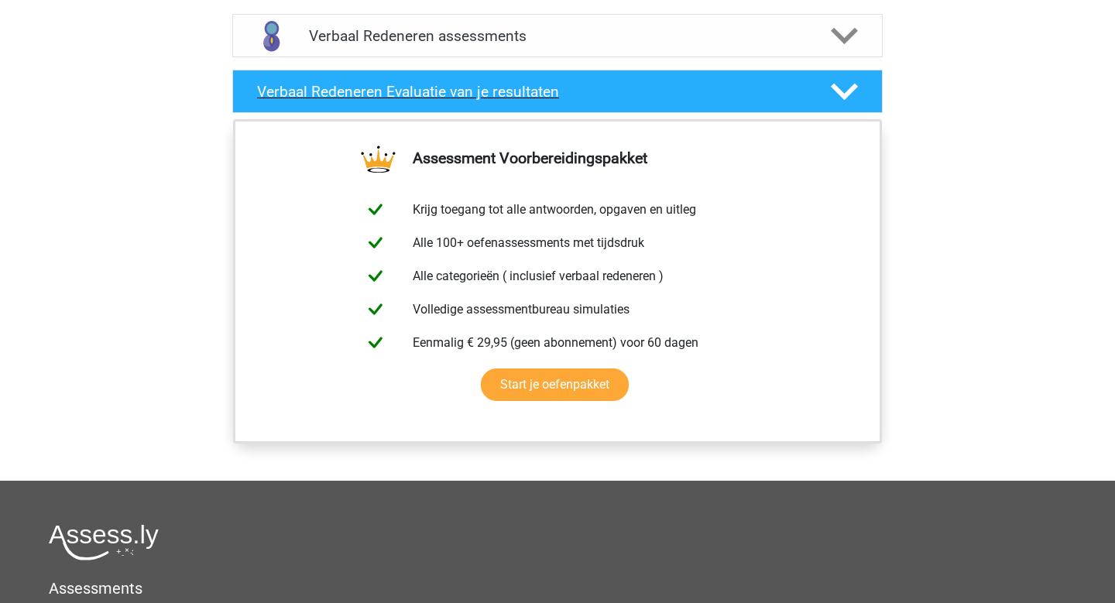
click at [844, 91] on icon at bounding box center [844, 91] width 27 height 27
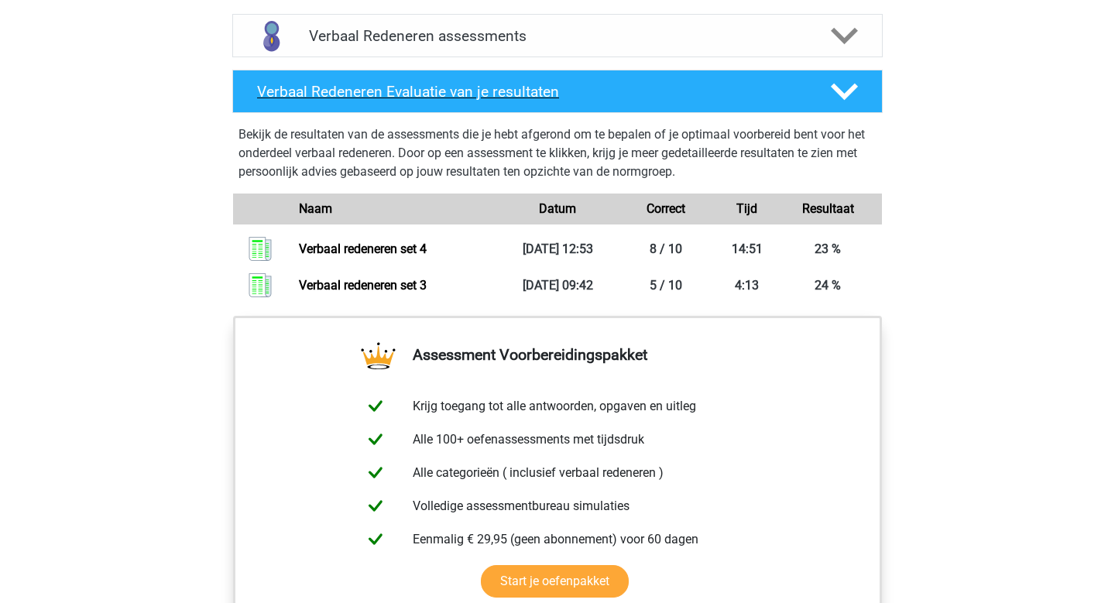
click at [844, 91] on icon at bounding box center [844, 91] width 27 height 27
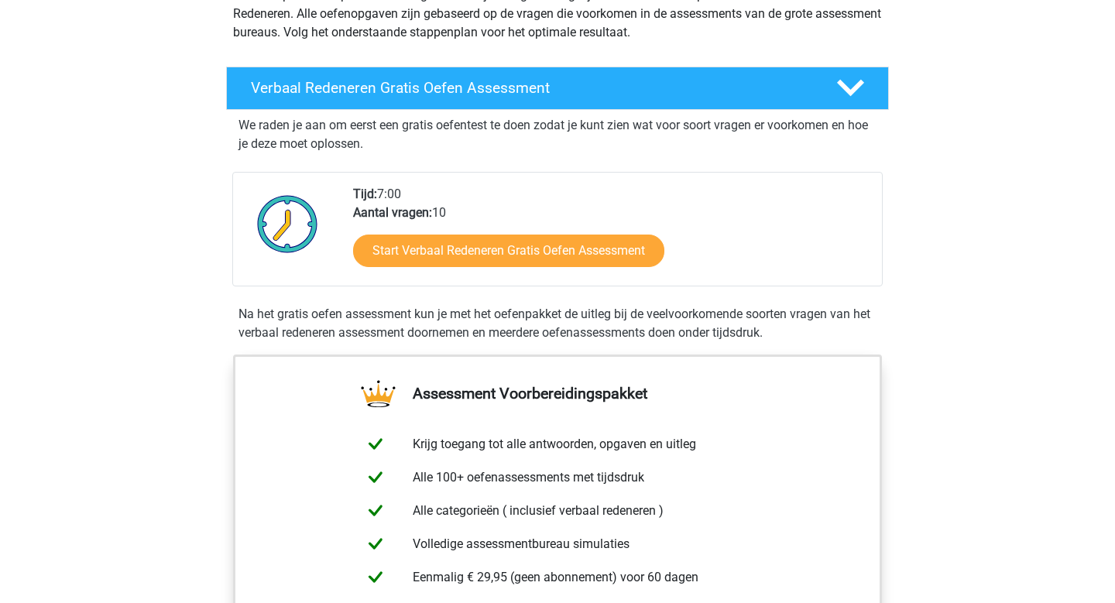
scroll to position [0, 0]
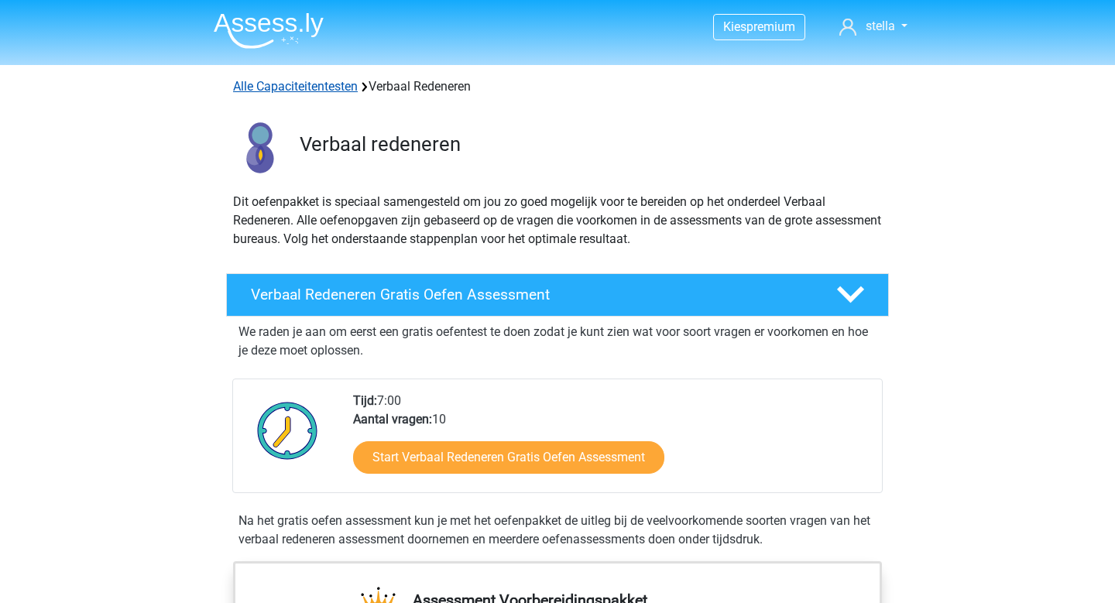
click at [280, 89] on link "Alle Capaciteitentesten" at bounding box center [295, 86] width 125 height 15
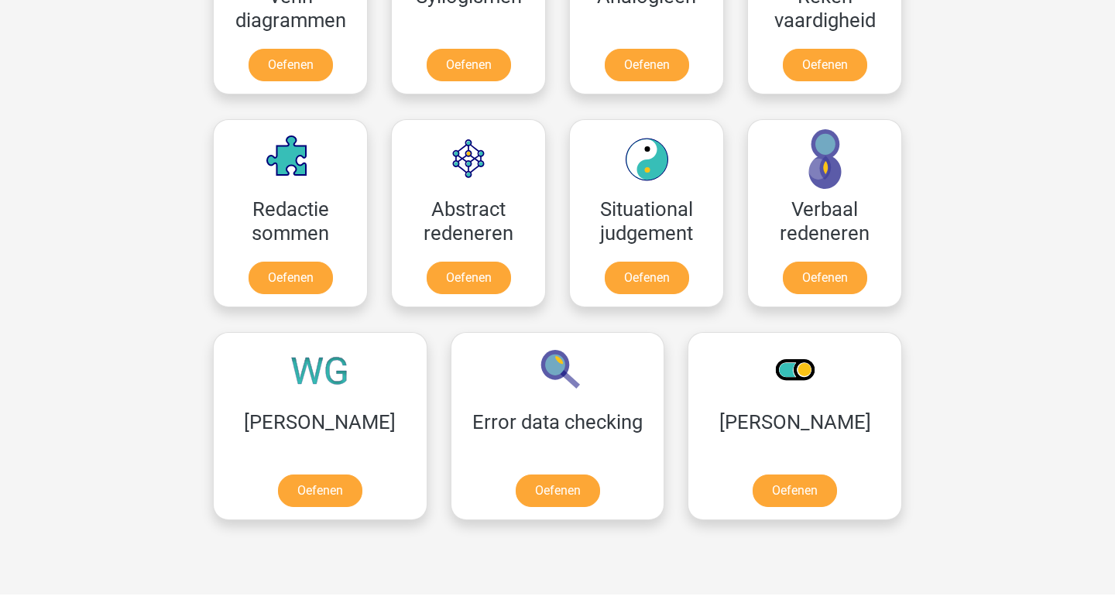
scroll to position [1035, 0]
